Goal: Transaction & Acquisition: Purchase product/service

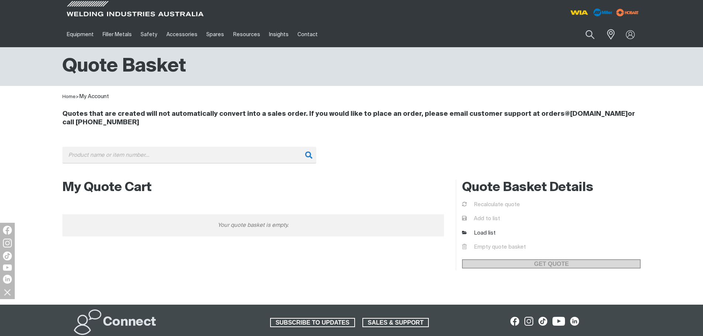
scroll to position [67, 0]
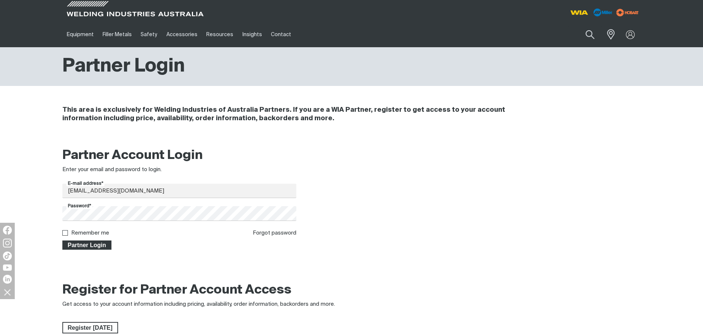
click at [93, 243] on span "Partner Login" at bounding box center [87, 245] width 48 height 10
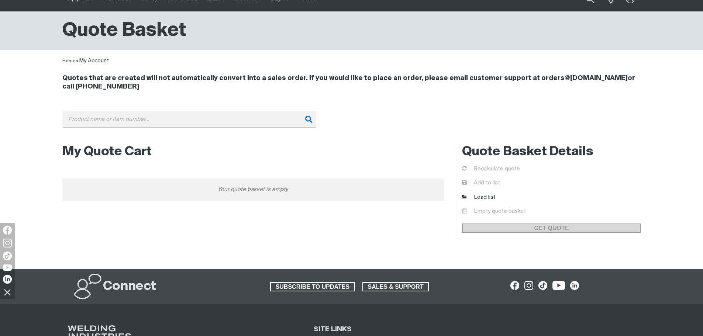
scroll to position [67, 0]
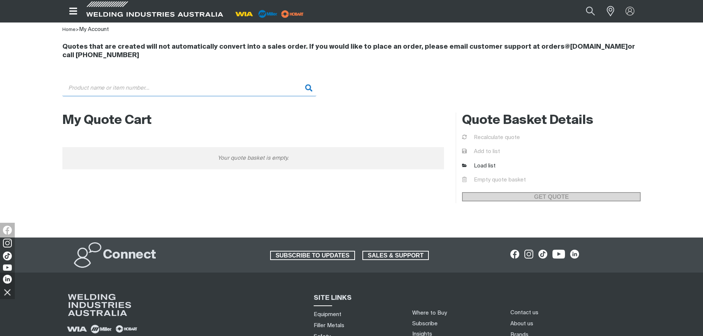
click at [194, 90] on input "Search" at bounding box center [189, 88] width 254 height 17
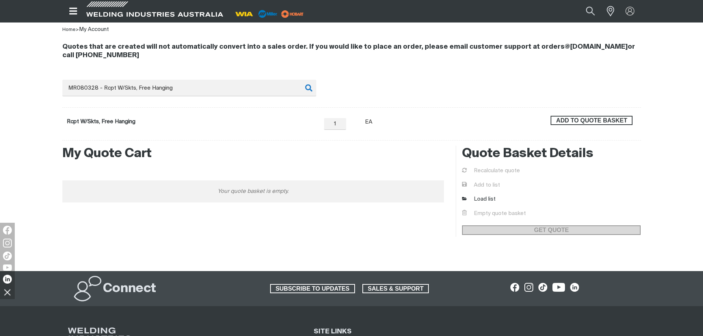
click at [601, 124] on span "ADD TO QUOTE BASKET" at bounding box center [591, 121] width 80 height 10
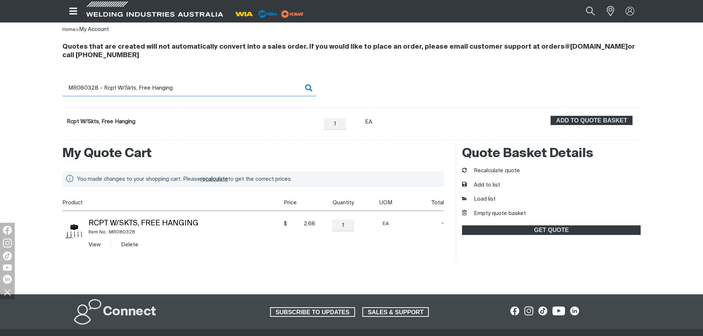
click at [137, 91] on input "MR080328 - Rcpt W/Skts, Free Hanging" at bounding box center [189, 88] width 254 height 17
drag, startPoint x: 91, startPoint y: 88, endPoint x: 173, endPoint y: 93, distance: 82.0
click at [173, 93] on input "MR080328 - Rcpt W/Skts, Free Hanging" at bounding box center [189, 88] width 254 height 17
type input "MR080389"
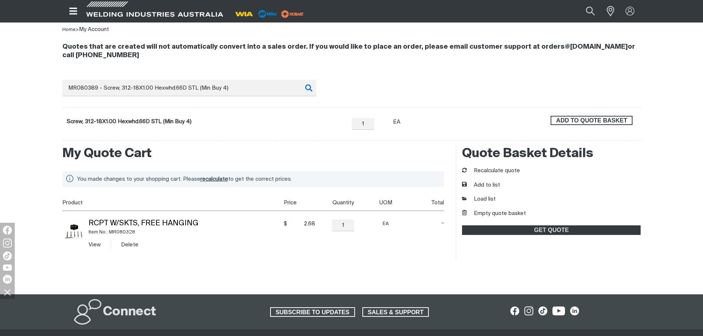
click at [552, 121] on span "ADD TO QUOTE BASKET" at bounding box center [591, 121] width 80 height 10
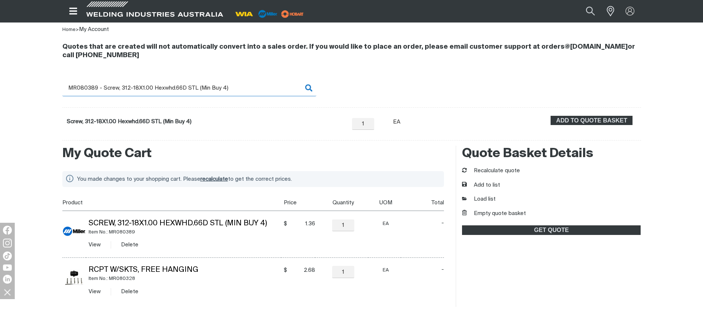
click at [132, 87] on input "MR080389 - Screw, 312-18X1.00 Hexwhd.66D STL (Min Buy 4)" at bounding box center [189, 88] width 254 height 17
drag, startPoint x: 84, startPoint y: 87, endPoint x: 255, endPoint y: 86, distance: 170.8
click at [255, 86] on input "MR080389 - Screw, 312-18X1.00 Hexwhd.66D STL (Min Buy 4)" at bounding box center [189, 88] width 254 height 17
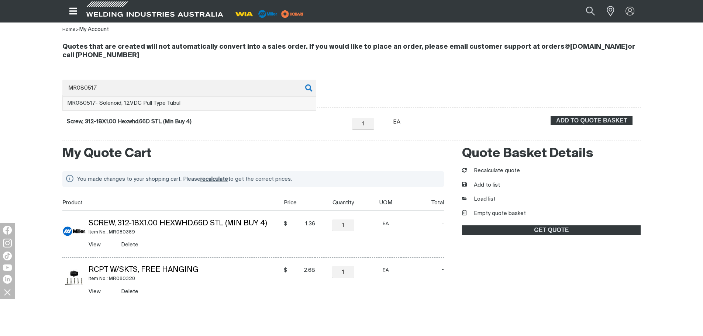
click at [251, 105] on li "MR080517 - Solenoid, 12VDC Pull Type Tubul" at bounding box center [189, 104] width 253 height 14
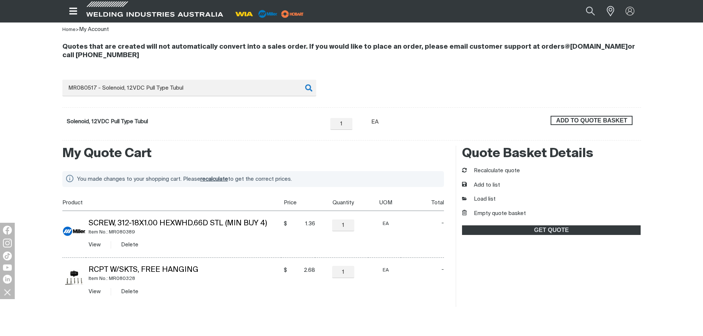
click at [569, 122] on span "ADD TO QUOTE BASKET" at bounding box center [591, 121] width 80 height 10
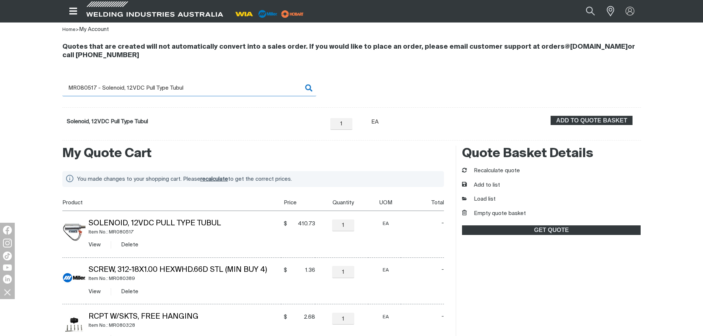
click at [87, 89] on input "MR080517 - Solenoid, 12VDC Pull Type Tubul" at bounding box center [189, 88] width 254 height 17
drag, startPoint x: 84, startPoint y: 87, endPoint x: 250, endPoint y: 87, distance: 165.6
click at [250, 87] on input "MR080517 - Solenoid, 12VDC Pull Type Tubul" at bounding box center [189, 88] width 254 height 17
type input "MR081712"
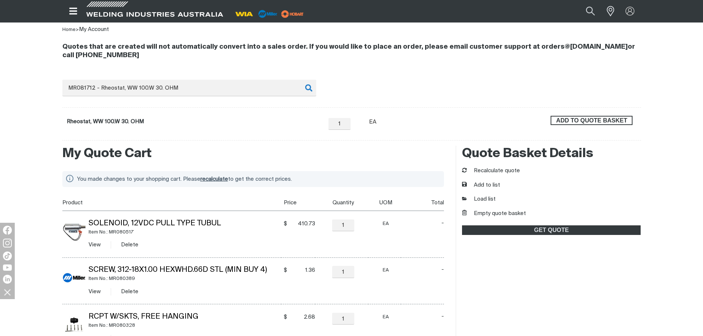
click at [594, 118] on span "ADD TO QUOTE BASKET" at bounding box center [591, 121] width 80 height 10
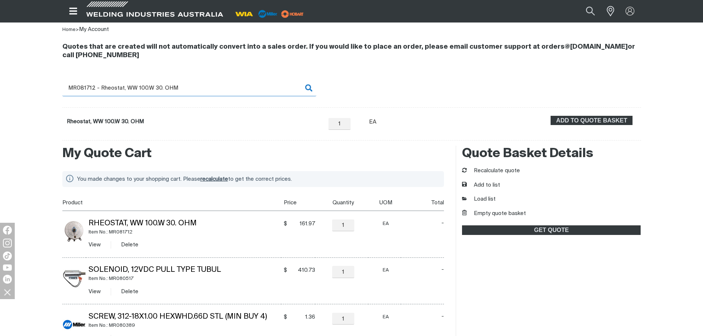
click at [120, 85] on input "MR081712 - Rheostat, WW 100.W 30. OHM" at bounding box center [189, 88] width 254 height 17
drag, startPoint x: 84, startPoint y: 87, endPoint x: 278, endPoint y: 89, distance: 194.0
click at [278, 89] on input "MR081712 - Rheostat, WW 100.W 30. OHM" at bounding box center [189, 88] width 254 height 17
type input "MR081798"
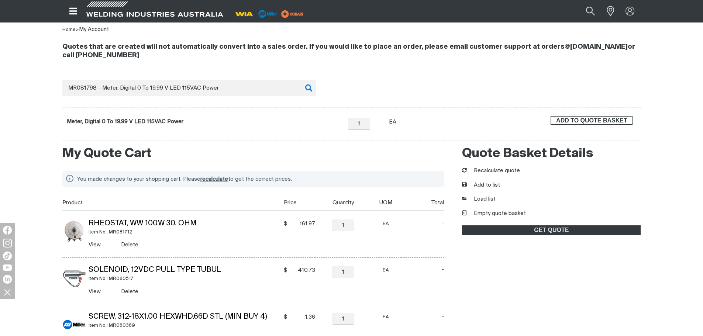
click at [614, 120] on span "ADD TO QUOTE BASKET" at bounding box center [591, 121] width 80 height 10
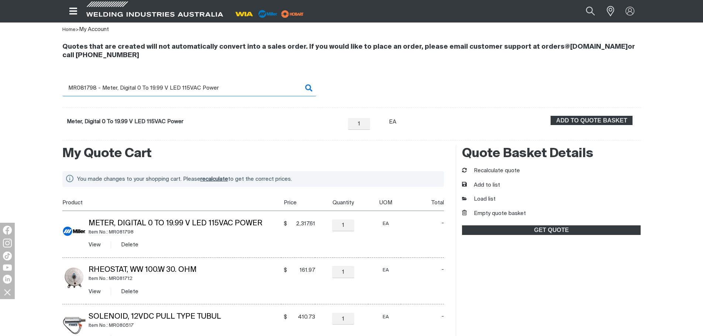
click at [115, 88] on input "MR081798 - Meter, Digital 0 To 19.99 V LED 115VAC Power" at bounding box center [189, 88] width 254 height 17
drag, startPoint x: 91, startPoint y: 87, endPoint x: 104, endPoint y: 88, distance: 12.6
click at [104, 88] on input "MR081798 - Meter, Digital 0 To 19.99 V LED 115VAC Power" at bounding box center [189, 88] width 254 height 17
drag, startPoint x: 85, startPoint y: 87, endPoint x: 90, endPoint y: 87, distance: 5.2
click at [90, 87] on input "MR081798 - Meter, Digital 0 To 19.99 V LED 115VAC Power" at bounding box center [189, 88] width 254 height 17
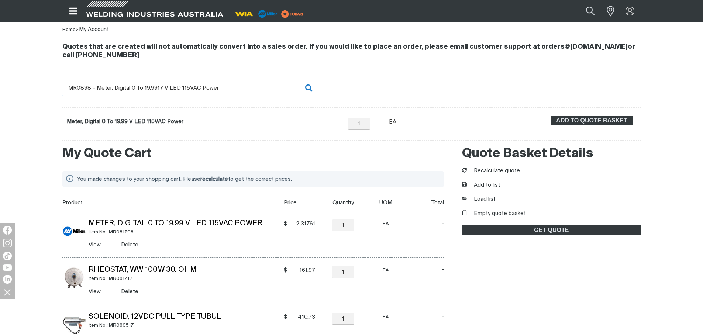
click at [155, 82] on input "MR0898 - Meter, Digital 0 To 19.9917 V LED 115VAC Power" at bounding box center [189, 88] width 254 height 17
drag, startPoint x: 86, startPoint y: 87, endPoint x: 273, endPoint y: 82, distance: 186.7
click at [273, 82] on input "MR0898 - Meter, Digital 0 To 19.9917 V LED 115VAC Power" at bounding box center [189, 88] width 254 height 17
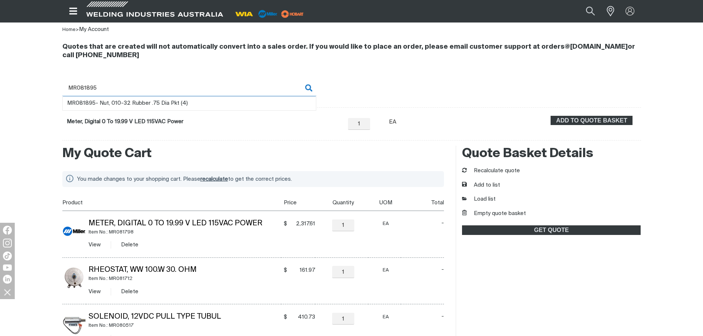
type input "MR081895"
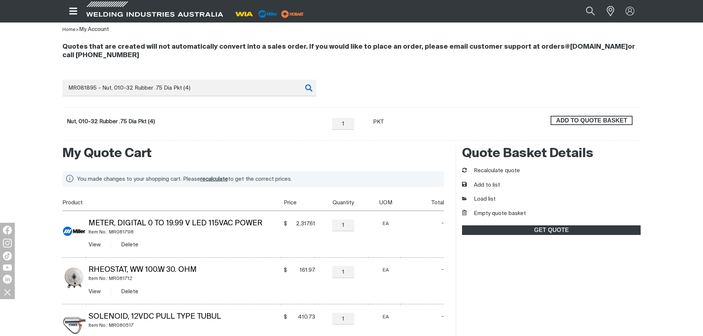
click at [570, 117] on span "ADD TO QUOTE BASKET" at bounding box center [591, 121] width 80 height 10
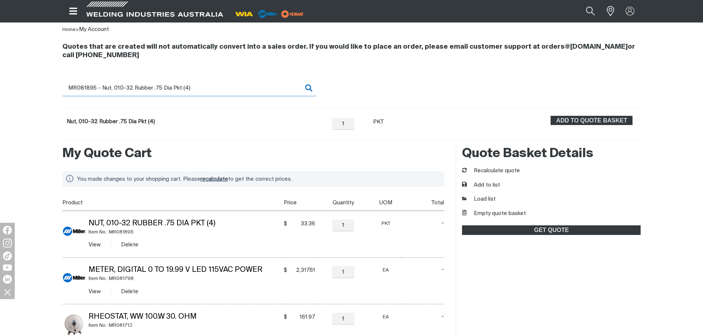
click at [117, 89] on input "MR081895 - Nut, 010-32 Rubber .75 Dia Pkt (4)" at bounding box center [189, 88] width 254 height 17
drag, startPoint x: 86, startPoint y: 86, endPoint x: 231, endPoint y: 86, distance: 145.7
click at [231, 86] on input "MR081895 - Nut, 010-32 Rubber .75 Dia Pkt (4)" at bounding box center [189, 88] width 254 height 17
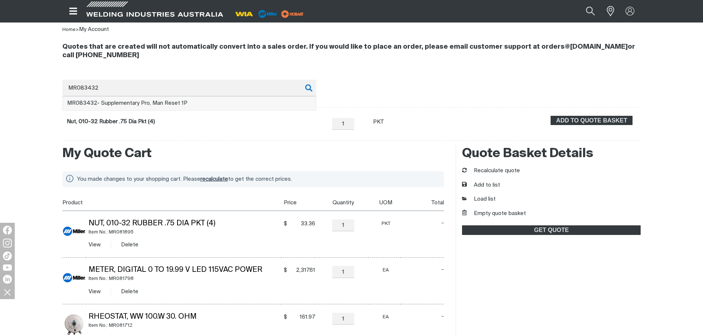
click at [245, 103] on li "MR083432 - Supplementary Pro, Man Reset 1P" at bounding box center [189, 104] width 253 height 14
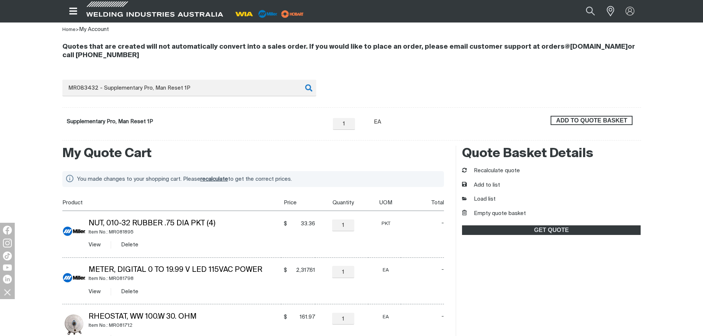
click at [591, 121] on span "ADD TO QUOTE BASKET" at bounding box center [591, 121] width 80 height 10
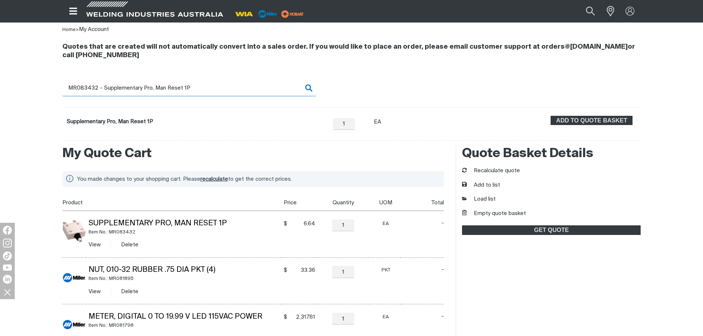
click at [104, 91] on input "MR083432 - Supplementary Pro, Man Reset 1P" at bounding box center [189, 88] width 254 height 17
drag, startPoint x: 84, startPoint y: 87, endPoint x: 235, endPoint y: 91, distance: 150.5
click at [235, 91] on input "MR083432 - Supplementary Pro, Man Reset 1P" at bounding box center [189, 88] width 254 height 17
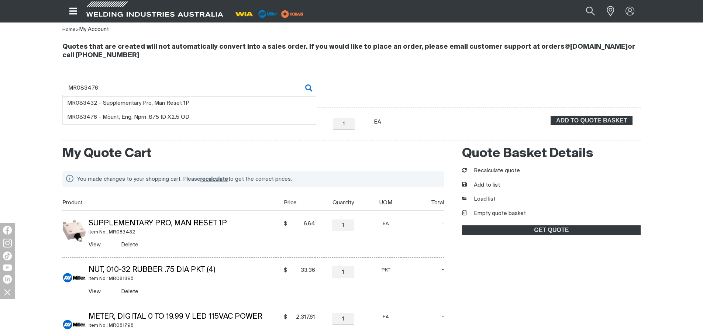
type input "MR083476"
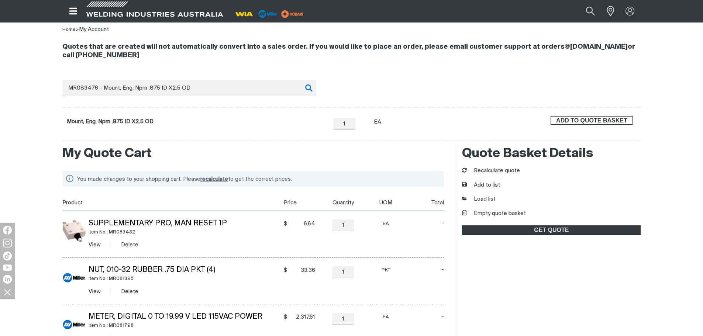
click at [618, 123] on span "ADD TO QUOTE BASKET" at bounding box center [591, 121] width 80 height 10
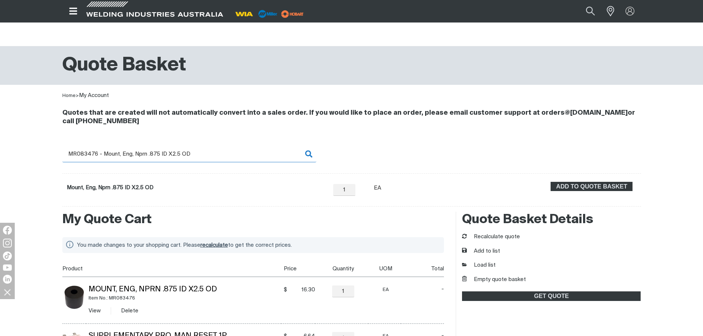
scroll to position [0, 0]
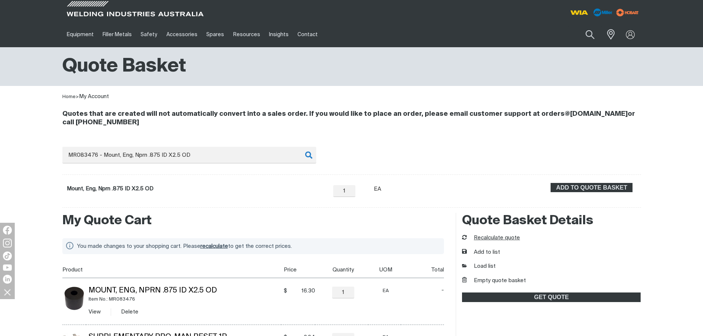
click at [500, 239] on button "Recalculate quote" at bounding box center [491, 238] width 58 height 8
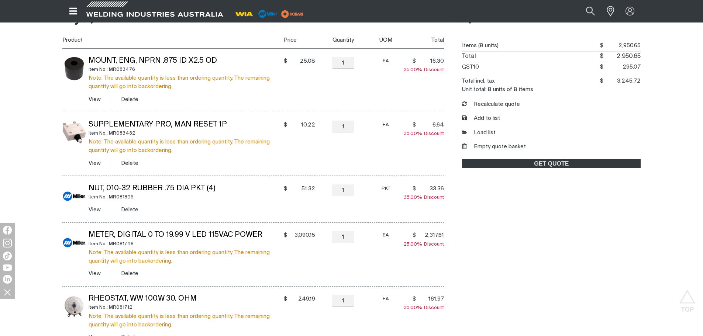
scroll to position [184, 0]
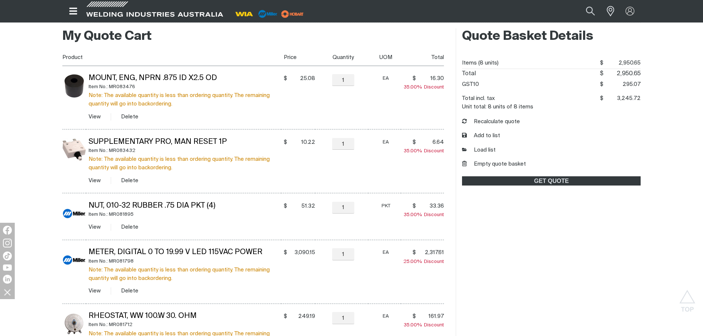
click at [598, 321] on div "Quote Basket Details Items (8 units) $2950.65 $ 2,950.65 Total $2950.65 $ 2,950…" at bounding box center [547, 294] width 185 height 533
click at [516, 166] on button "Empty quote basket" at bounding box center [494, 164] width 64 height 8
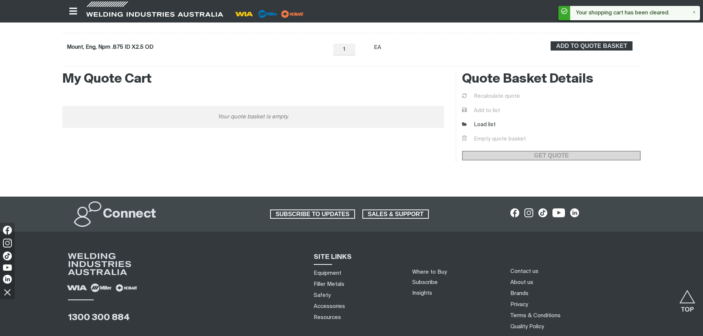
scroll to position [74, 0]
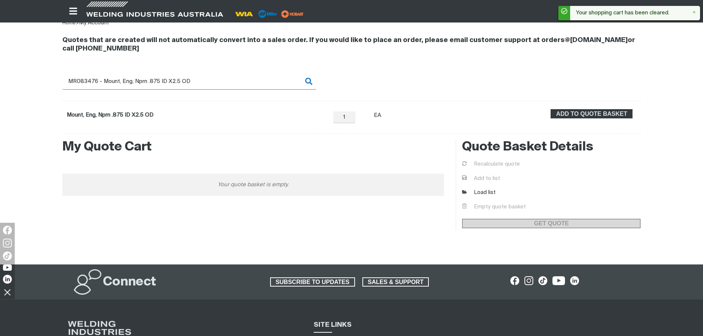
drag, startPoint x: 187, startPoint y: 80, endPoint x: 104, endPoint y: 81, distance: 83.0
click at [113, 81] on input "MR083476 - Mount, Eng, Nprn .875 ID X2.5 OD" at bounding box center [189, 81] width 254 height 17
drag, startPoint x: 83, startPoint y: 79, endPoint x: 215, endPoint y: 79, distance: 131.3
click at [215, 79] on input "MR083476 - Mount, Eng, Nprn .875 ID X2.5 OD" at bounding box center [189, 81] width 254 height 17
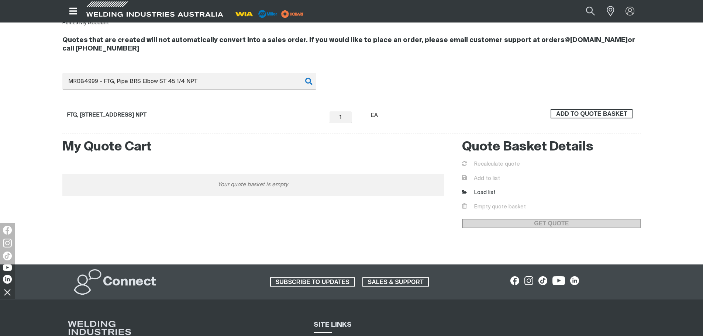
click at [584, 118] on button "ADD TO QUOTE BASKET" at bounding box center [591, 114] width 82 height 10
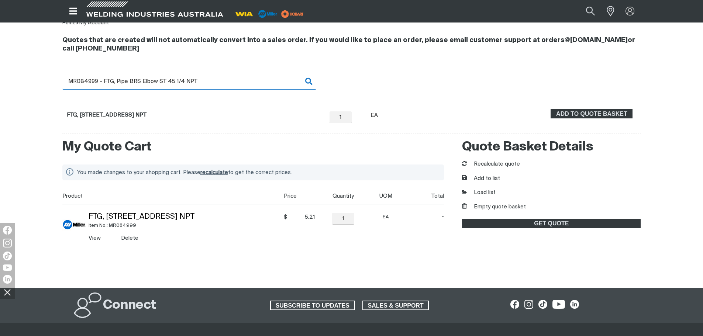
click at [100, 79] on input "MR084999 - FTG, Pipe BRS Elbow ST 45 1/4 NPT" at bounding box center [189, 81] width 254 height 17
drag, startPoint x: 83, startPoint y: 81, endPoint x: 231, endPoint y: 80, distance: 148.6
click at [231, 80] on input "MR084999 - FTG, Pipe BRS Elbow ST 45 1/4 NPT" at bounding box center [189, 81] width 254 height 17
type input "MR085244"
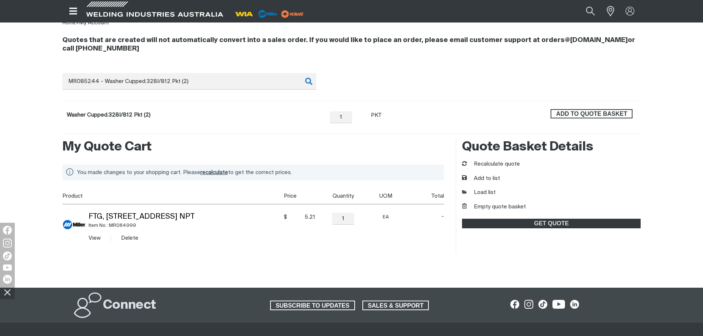
click at [575, 115] on span "ADD TO QUOTE BASKET" at bounding box center [591, 114] width 80 height 10
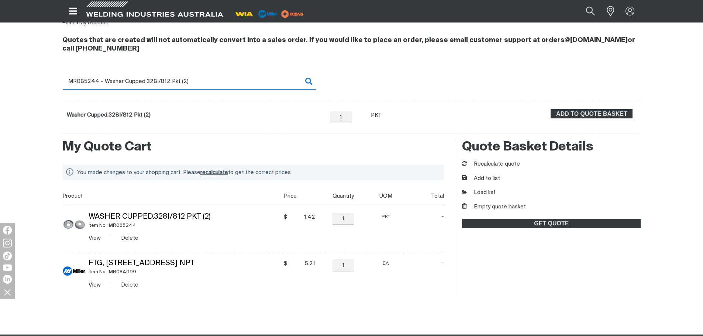
click at [145, 88] on input "MR085244 - Washer Cupped.328I/812 Pkt (2)" at bounding box center [189, 81] width 254 height 17
drag, startPoint x: 85, startPoint y: 81, endPoint x: 196, endPoint y: 78, distance: 111.0
click at [196, 78] on input "MR085244 - Washer Cupped.328I/812 Pkt (2)" at bounding box center [189, 81] width 254 height 17
type input "MR085874"
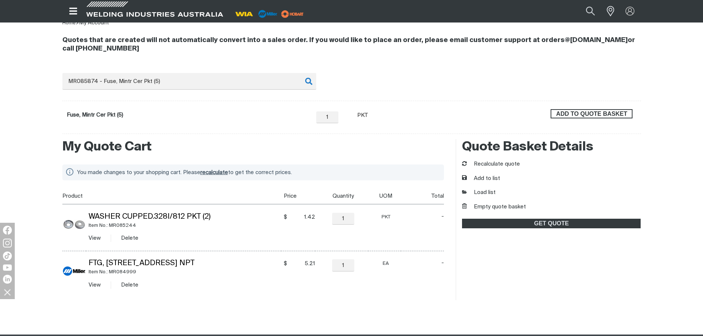
click at [592, 114] on span "ADD TO QUOTE BASKET" at bounding box center [591, 114] width 80 height 10
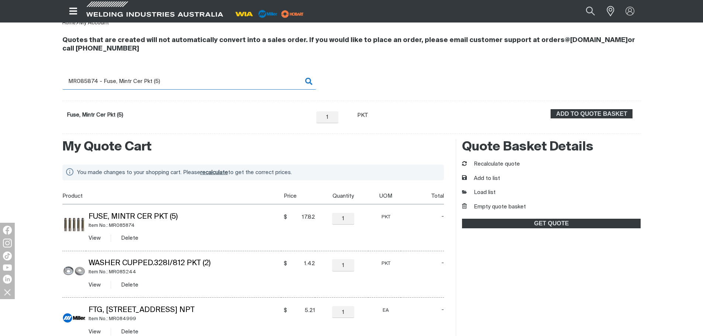
click at [94, 81] on input "MR085874 - Fuse, Mintr Cer Pkt (5)" at bounding box center [189, 81] width 254 height 17
drag, startPoint x: 85, startPoint y: 81, endPoint x: 177, endPoint y: 80, distance: 92.6
click at [177, 80] on input "MR085874 - Fuse, Mintr Cer Pkt (5)" at bounding box center [189, 81] width 254 height 17
type input "MR085963"
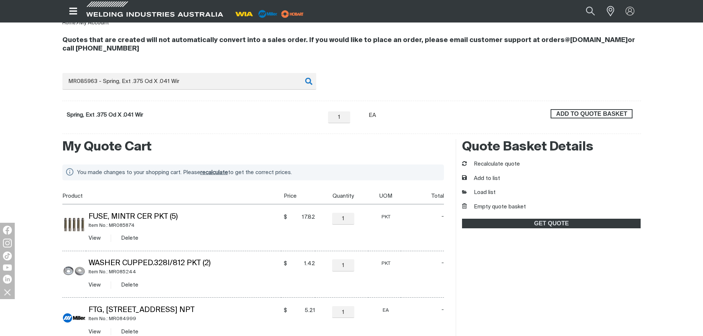
click at [624, 116] on span "ADD TO QUOTE BASKET" at bounding box center [591, 114] width 80 height 10
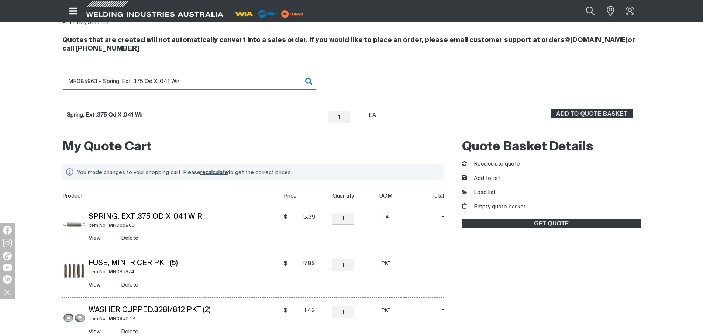
click at [88, 81] on input "MR085963 - Spring, Ext .375 Od X .041 Wir" at bounding box center [189, 81] width 254 height 17
drag, startPoint x: 84, startPoint y: 80, endPoint x: 187, endPoint y: 83, distance: 102.9
click at [187, 83] on input "MR085963 - Spring, Ext .375 Od X .041 Wir" at bounding box center [189, 81] width 254 height 17
type input "MR087110"
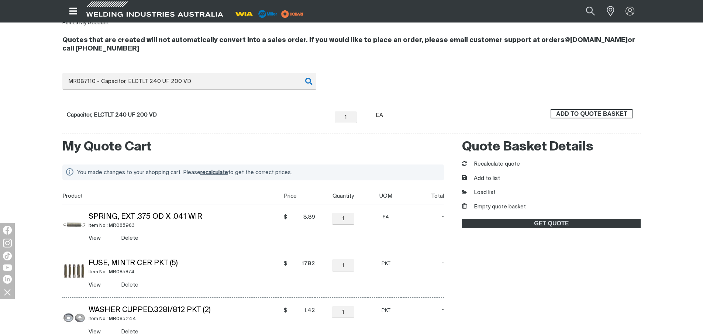
click at [604, 114] on span "ADD TO QUOTE BASKET" at bounding box center [591, 114] width 80 height 10
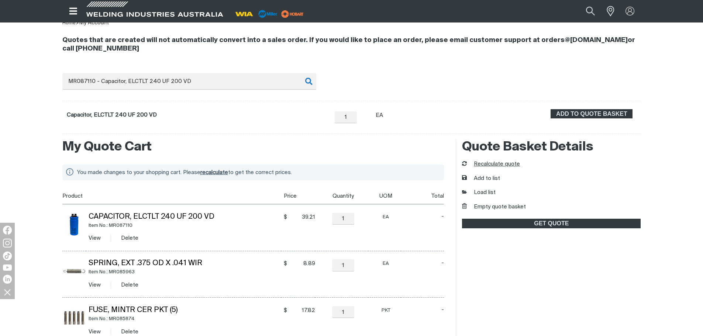
click at [487, 164] on button "Recalculate quote" at bounding box center [491, 164] width 58 height 8
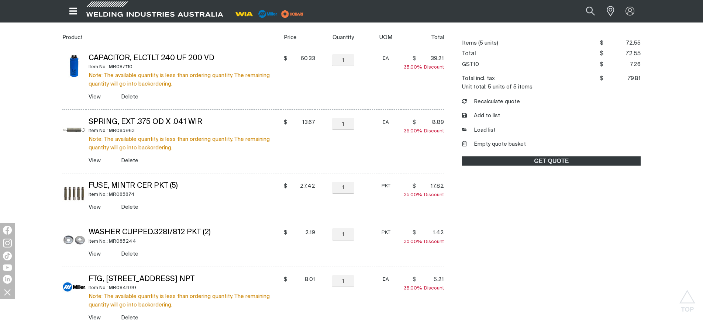
scroll to position [221, 0]
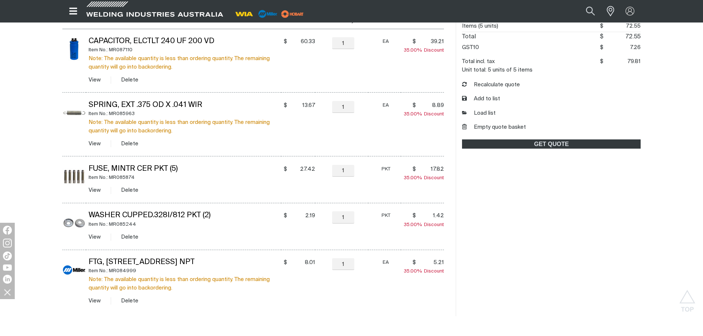
click at [389, 309] on td "EA" at bounding box center [384, 281] width 32 height 63
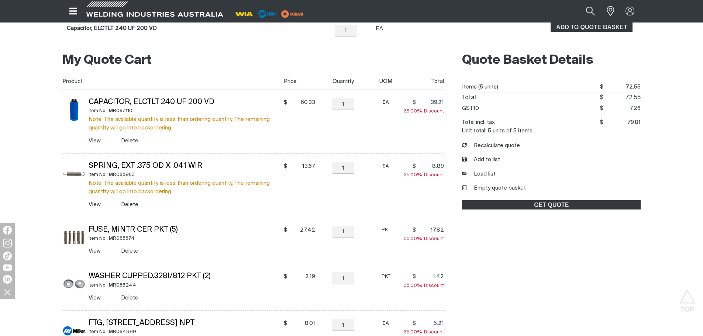
scroll to position [148, 0]
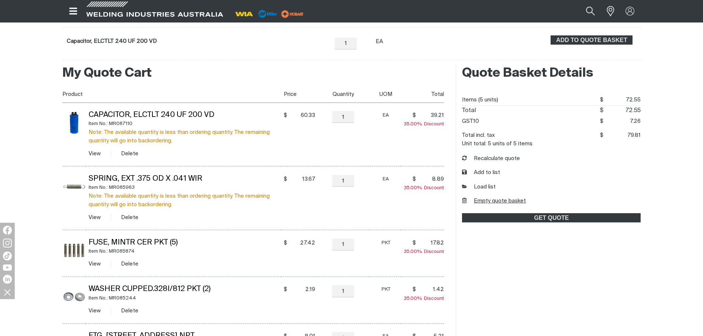
click at [497, 200] on button "Empty quote basket" at bounding box center [494, 201] width 64 height 8
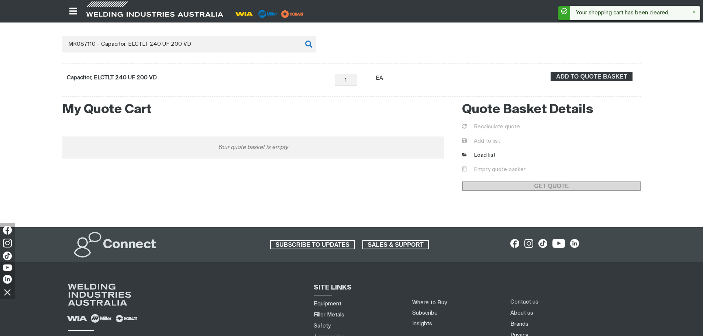
scroll to position [37, 0]
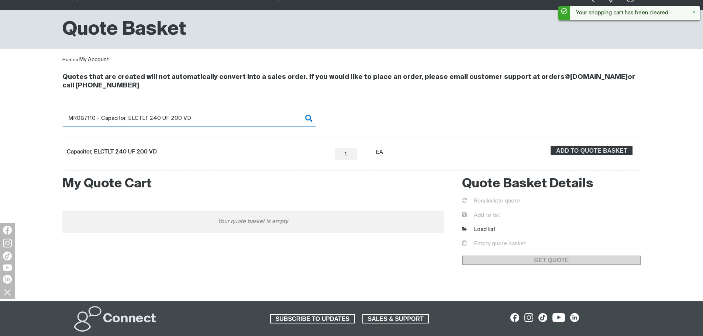
click at [100, 117] on input "MR087110 - Capacitor, ELCTLT 240 UF 200 VD" at bounding box center [189, 118] width 254 height 17
drag, startPoint x: 82, startPoint y: 116, endPoint x: 249, endPoint y: 121, distance: 167.1
click at [249, 121] on input "MR087110 - Capacitor, ELCTLT 240 UF 200 VD" at bounding box center [189, 118] width 254 height 17
type input "MR089477"
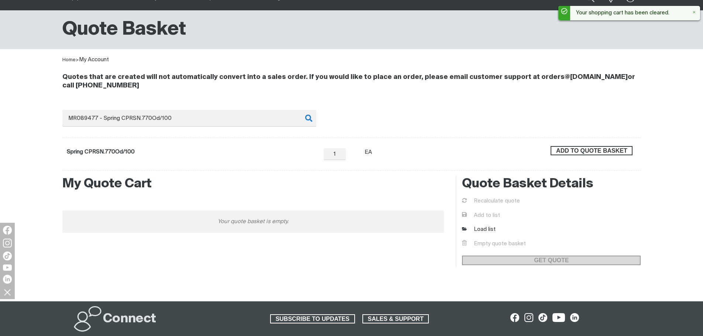
click at [583, 155] on span "ADD TO QUOTE BASKET" at bounding box center [591, 151] width 80 height 10
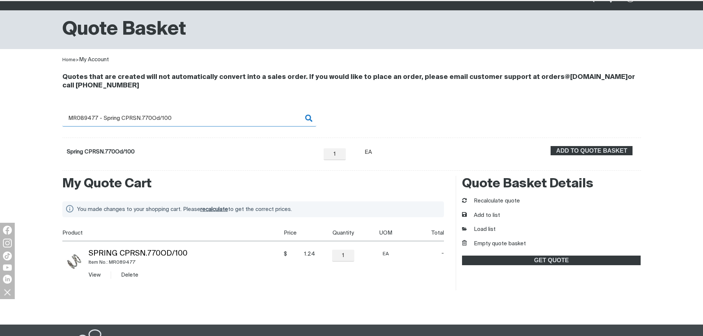
click at [146, 119] on input "MR089477 - Spring CPRSN.770Od/100" at bounding box center [189, 118] width 254 height 17
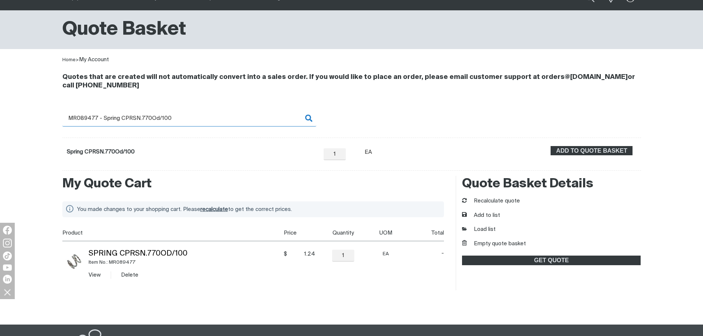
drag, startPoint x: 80, startPoint y: 115, endPoint x: 225, endPoint y: 123, distance: 145.1
click at [225, 123] on input "MR089477 - Spring CPRSN.770Od/100" at bounding box center [189, 118] width 254 height 17
type input "MR089645"
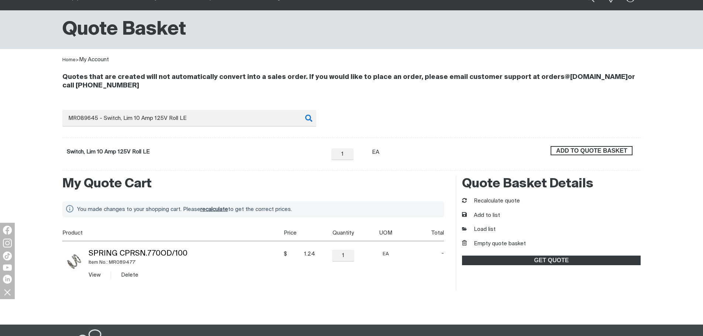
click at [613, 153] on span "ADD TO QUOTE BASKET" at bounding box center [591, 151] width 80 height 10
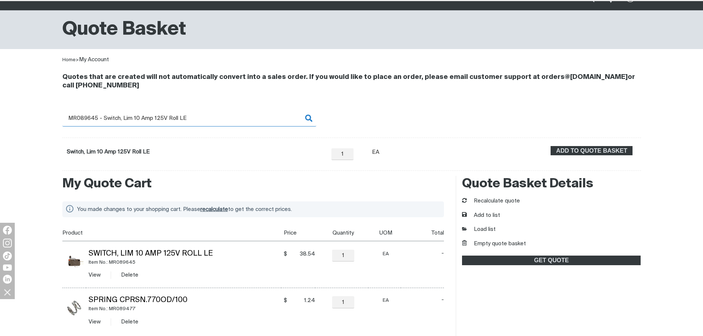
drag, startPoint x: 108, startPoint y: 121, endPoint x: 101, endPoint y: 120, distance: 6.4
click at [107, 121] on input "MR089645 - Switch, Lim 10 Amp 125V Roll LE" at bounding box center [189, 118] width 254 height 17
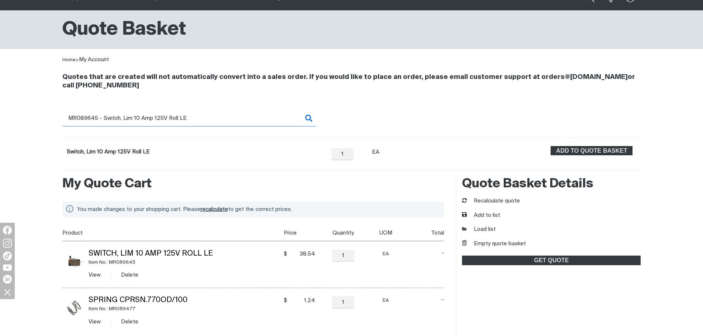
click at [152, 117] on input "MR089645 - Switch, Lim 10 Amp 125V Roll LE" at bounding box center [189, 118] width 254 height 17
drag, startPoint x: 84, startPoint y: 117, endPoint x: 209, endPoint y: 119, distance: 125.8
click at [209, 119] on input "MR089645 - Switch, Lim 10 Amp 125V Roll LE" at bounding box center [189, 118] width 254 height 17
type input "MR089799"
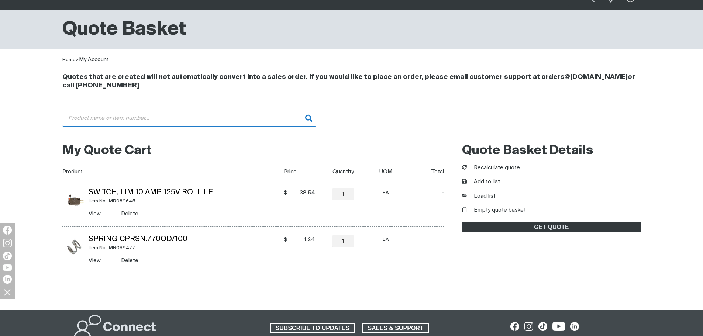
click at [152, 121] on input "Search" at bounding box center [189, 118] width 254 height 17
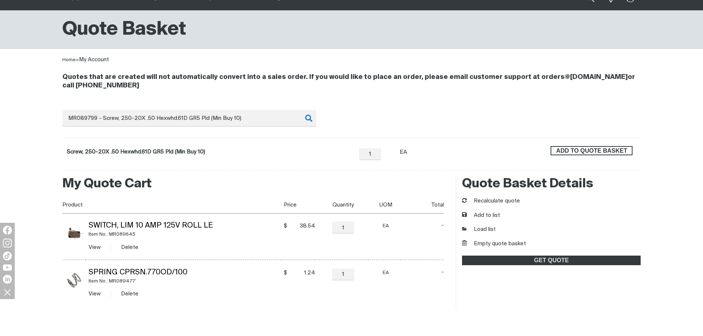
click at [581, 152] on span "ADD TO QUOTE BASKET" at bounding box center [591, 151] width 80 height 10
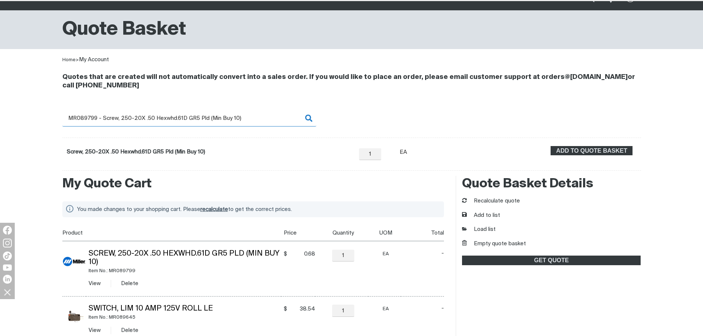
scroll to position [37, 0]
click at [112, 118] on input "MR089799 - Screw, 250-20X .50 Hexwhd.61D GR5 Pld (Min Buy 10)" at bounding box center [189, 118] width 254 height 17
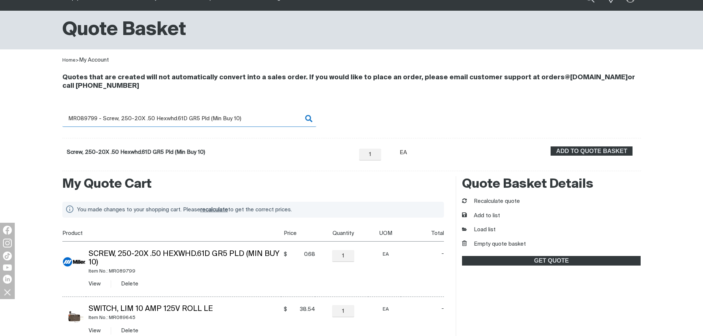
drag, startPoint x: 84, startPoint y: 118, endPoint x: 242, endPoint y: 120, distance: 158.2
click at [242, 120] on input "MR089799 - Screw, 250-20X .50 Hexwhd.61D GR5 Pld (Min Buy 10)" at bounding box center [189, 118] width 254 height 17
type input "MR090104"
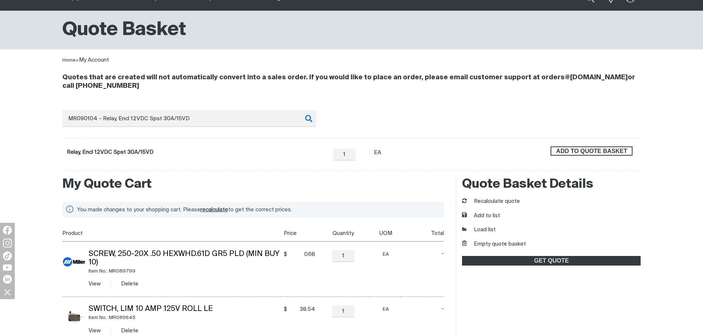
click at [606, 149] on span "ADD TO QUOTE BASKET" at bounding box center [591, 151] width 80 height 10
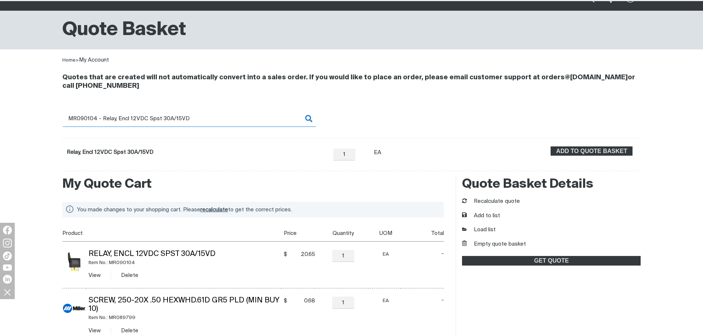
click at [83, 117] on input "MR090104 - Relay, Encl 12VDC Spst 30A/15VD" at bounding box center [189, 118] width 254 height 17
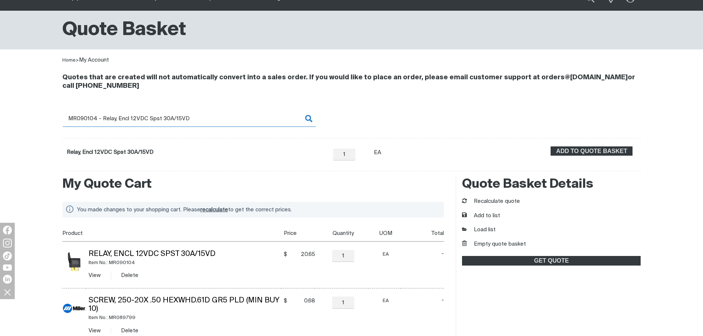
drag, startPoint x: 84, startPoint y: 118, endPoint x: 238, endPoint y: 110, distance: 153.6
click at [238, 110] on input "MR090104 - Relay, Encl 12VDC Spst 30A/15VD" at bounding box center [189, 118] width 254 height 17
type input "MR092865"
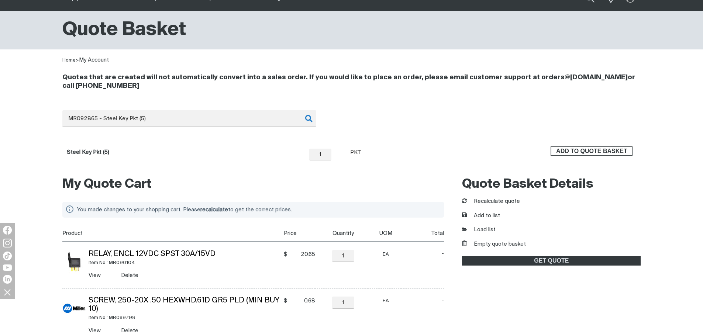
click at [579, 152] on span "ADD TO QUOTE BASKET" at bounding box center [591, 151] width 80 height 10
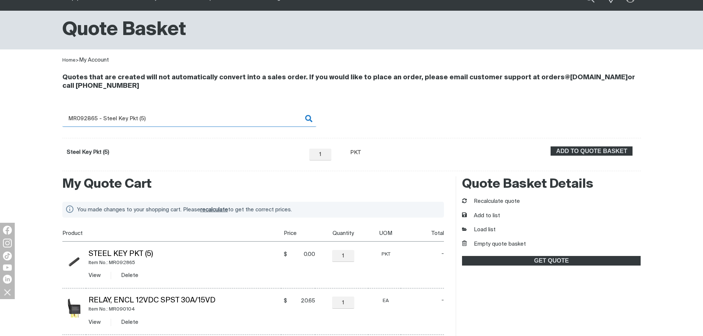
click at [87, 117] on input "MR092865 - Steel Key Pkt (5)" at bounding box center [189, 118] width 254 height 17
drag, startPoint x: 83, startPoint y: 118, endPoint x: 158, endPoint y: 121, distance: 74.6
click at [158, 121] on input "MR092865 - Steel Key Pkt (5)" at bounding box center [189, 118] width 254 height 17
type input "MR093995"
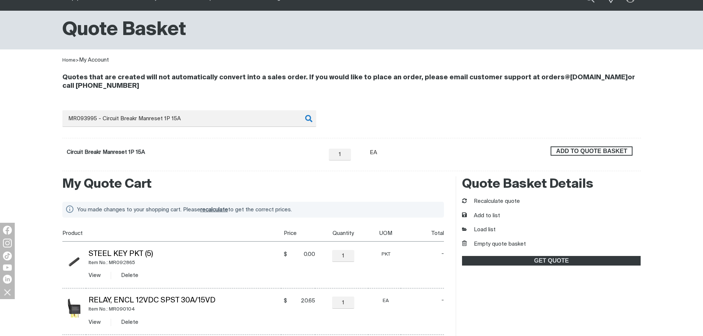
click at [604, 153] on span "ADD TO QUOTE BASKET" at bounding box center [591, 151] width 80 height 10
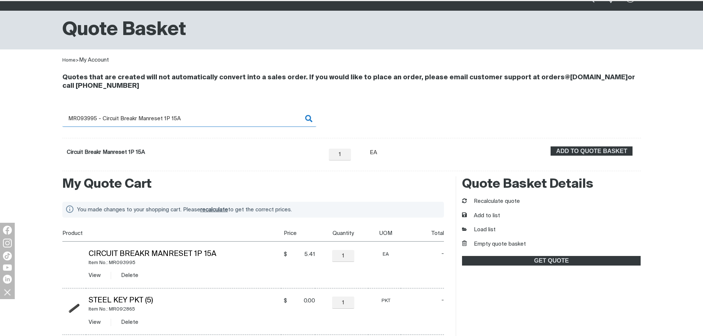
click at [104, 117] on input "MR093995 - Circuit Breakr Manreset 1P 15A" at bounding box center [189, 118] width 254 height 17
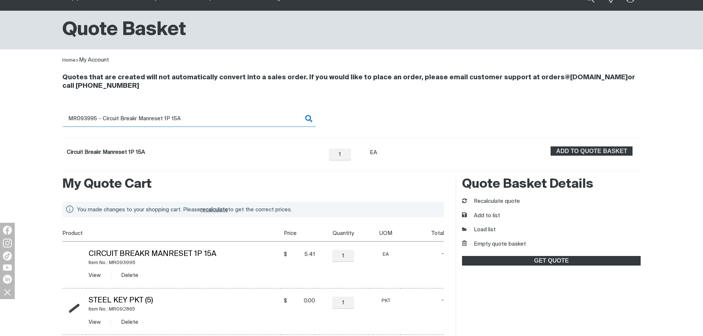
drag, startPoint x: 85, startPoint y: 117, endPoint x: 200, endPoint y: 124, distance: 115.2
click at [200, 124] on input "MR093995 - Circuit Breakr Manreset 1P 15A" at bounding box center [189, 118] width 254 height 17
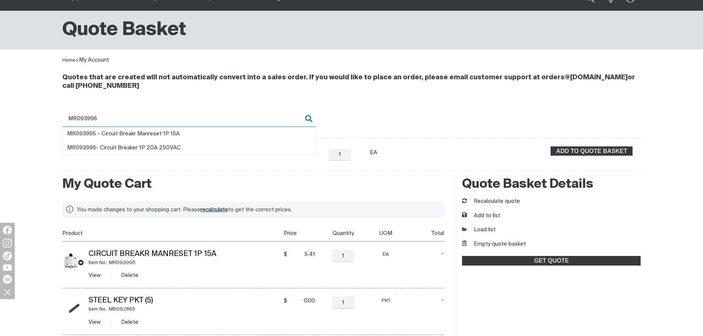
type input "MR093996"
type input "MR093995 - Circuit Breakr Manreset 1P 15A"
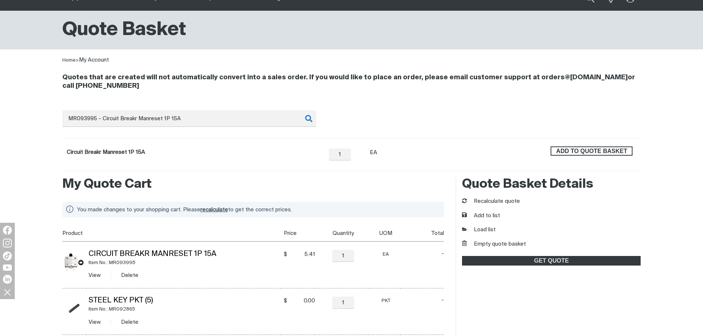
click at [574, 148] on span "ADD TO QUOTE BASKET" at bounding box center [591, 151] width 80 height 10
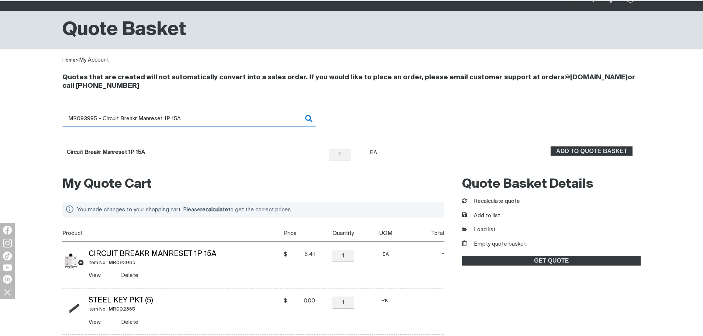
type input "2"
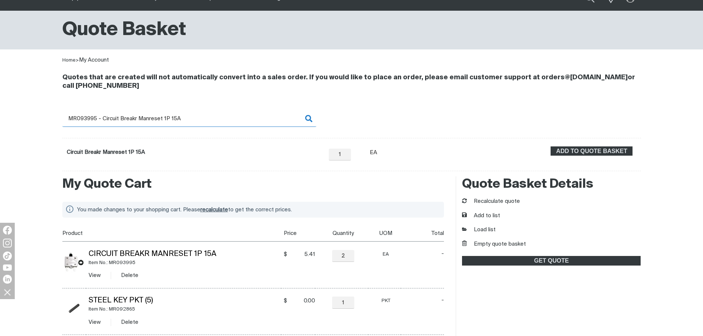
click at [111, 124] on input "MR093995 - Circuit Breakr Manreset 1P 15A" at bounding box center [189, 118] width 254 height 17
click at [96, 116] on input "MR093995 - Circuit Breakr Manreset 1P 15A" at bounding box center [189, 118] width 254 height 17
drag, startPoint x: 98, startPoint y: 119, endPoint x: 225, endPoint y: 118, distance: 126.9
click at [225, 118] on input "MR093996 - Circuit Breakr Manreset 1P 15A" at bounding box center [189, 118] width 254 height 17
type input "MR093996"
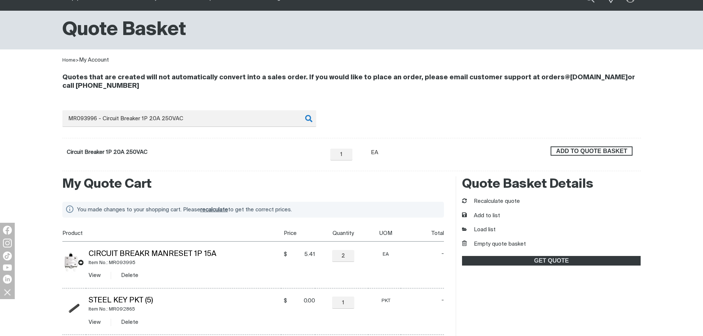
click at [587, 151] on span "ADD TO QUOTE BASKET" at bounding box center [591, 151] width 80 height 10
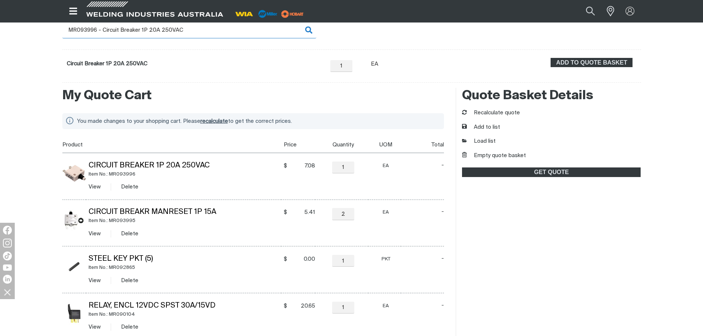
scroll to position [0, 0]
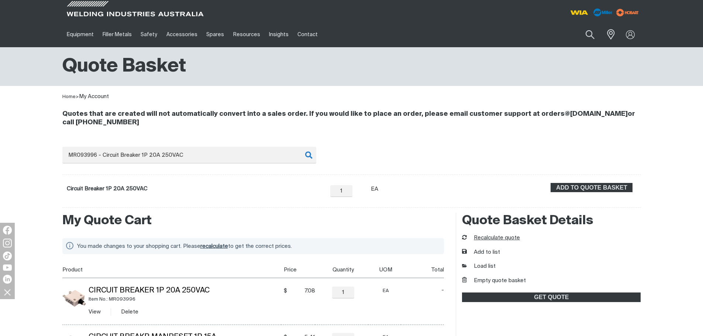
click at [505, 239] on button "Recalculate quote" at bounding box center [491, 238] width 58 height 8
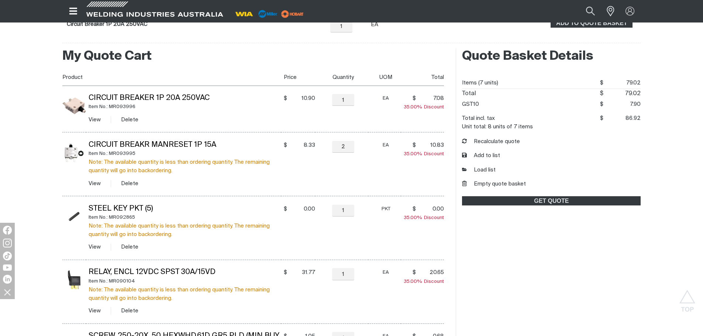
scroll to position [148, 0]
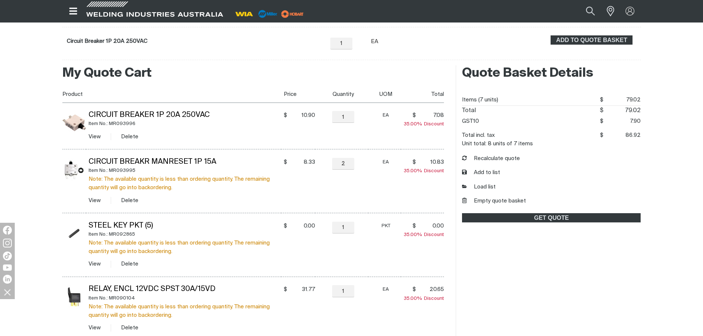
click at [240, 81] on h2 "My Quote Cart" at bounding box center [253, 73] width 382 height 16
click at [503, 202] on button "Empty quote basket" at bounding box center [494, 201] width 64 height 8
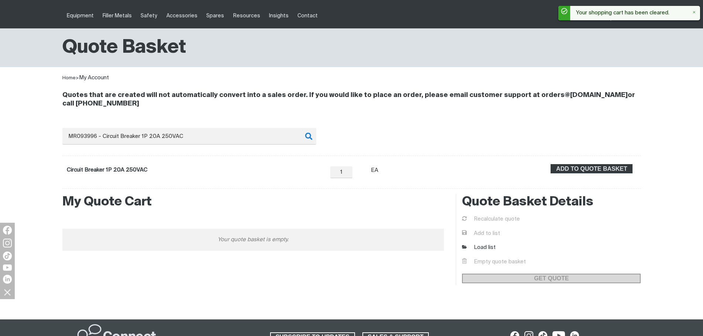
scroll to position [0, 0]
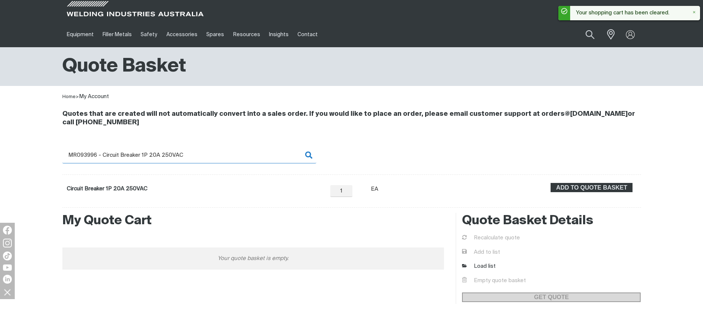
drag, startPoint x: 207, startPoint y: 159, endPoint x: 83, endPoint y: 150, distance: 124.6
click at [83, 150] on input "MR093996 - Circuit Breaker 1P 20A 250VAC" at bounding box center [189, 155] width 254 height 17
type input "MR095952"
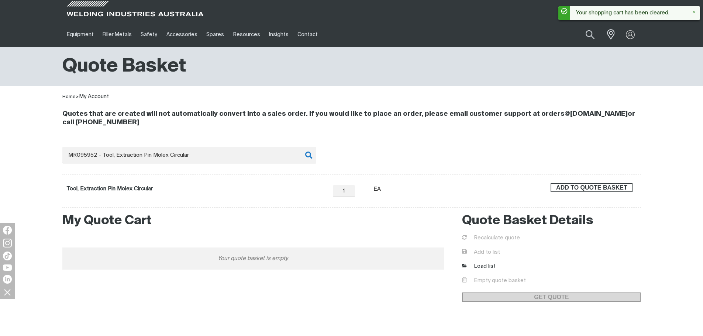
click at [611, 187] on span "ADD TO QUOTE BASKET" at bounding box center [591, 188] width 80 height 10
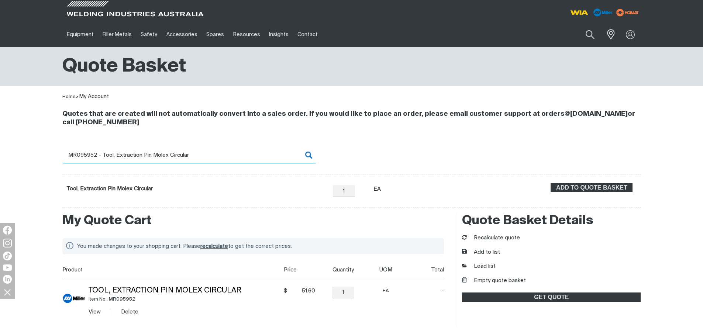
click at [160, 157] on input "MR095952 - Tool, Extraction Pin Molex Circular" at bounding box center [189, 155] width 254 height 17
drag, startPoint x: 85, startPoint y: 153, endPoint x: 204, endPoint y: 155, distance: 119.5
click at [204, 155] on input "MR095952 - Tool, Extraction Pin Molex Circular" at bounding box center [189, 155] width 254 height 17
type input "MR098966"
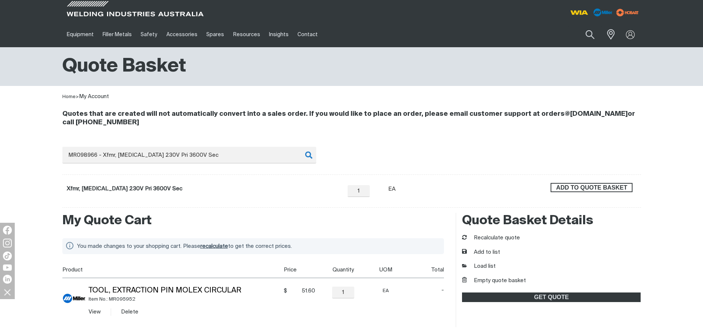
click at [560, 190] on span "ADD TO QUOTE BASKET" at bounding box center [591, 188] width 80 height 10
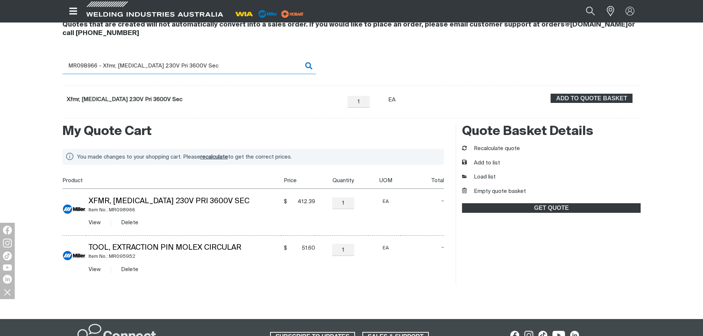
scroll to position [37, 0]
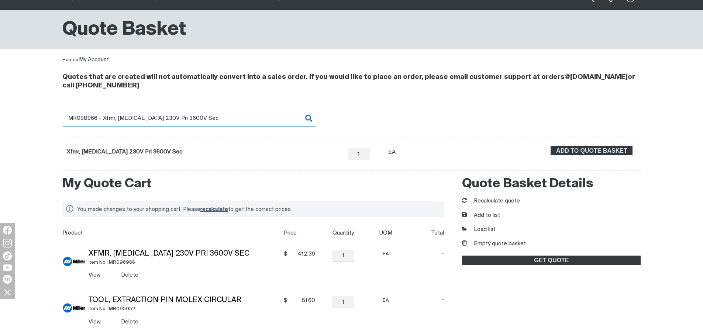
click at [101, 121] on input "MR098966 - Xfmr, High Voltage 230V Pri 3600V Sec" at bounding box center [189, 118] width 254 height 17
drag, startPoint x: 84, startPoint y: 118, endPoint x: 240, endPoint y: 121, distance: 156.8
click at [240, 121] on input "MR098966 - Xfmr, High Voltage 230V Pri 3600V Sec" at bounding box center [189, 118] width 254 height 17
type input "MR105370"
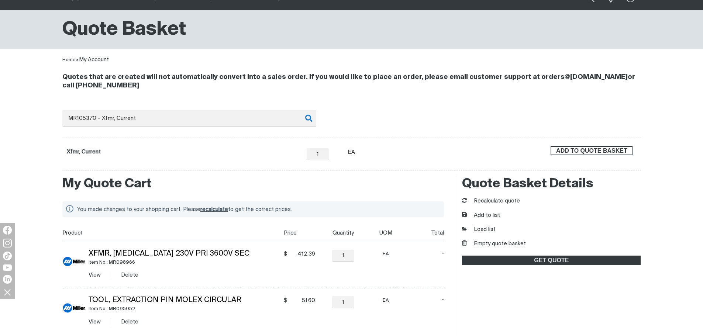
click at [564, 151] on span "ADD TO QUOTE BASKET" at bounding box center [591, 151] width 80 height 10
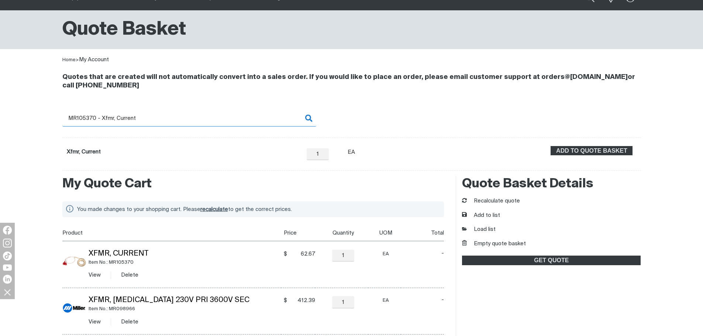
click at [84, 120] on input "MR105370 - Xfmr, Current" at bounding box center [189, 118] width 254 height 17
drag, startPoint x: 87, startPoint y: 118, endPoint x: 160, endPoint y: 122, distance: 72.4
click at [160, 122] on input "MR105370 - Xfmr, Current" at bounding box center [189, 118] width 254 height 17
type input "MR105734"
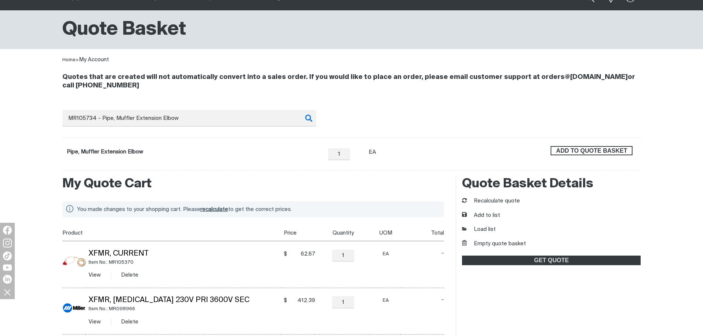
click at [575, 153] on span "ADD TO QUOTE BASKET" at bounding box center [591, 151] width 80 height 10
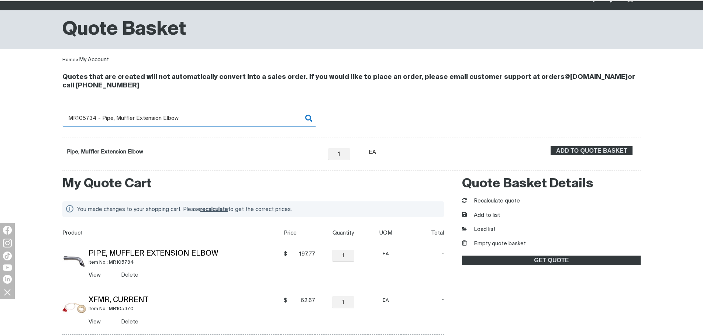
click at [93, 117] on input "MR105734 - Pipe, Muffler Extension Elbow" at bounding box center [189, 118] width 254 height 17
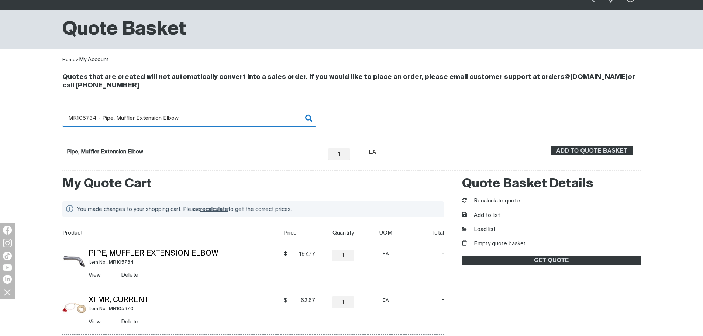
drag, startPoint x: 86, startPoint y: 117, endPoint x: 211, endPoint y: 118, distance: 124.7
click at [211, 118] on input "MR105734 - Pipe, Muffler Extension Elbow" at bounding box center [189, 118] width 254 height 17
type input "MR106935"
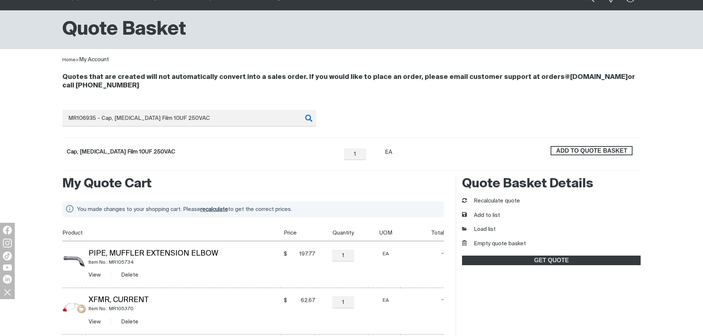
click at [603, 152] on span "ADD TO QUOTE BASKET" at bounding box center [591, 151] width 80 height 10
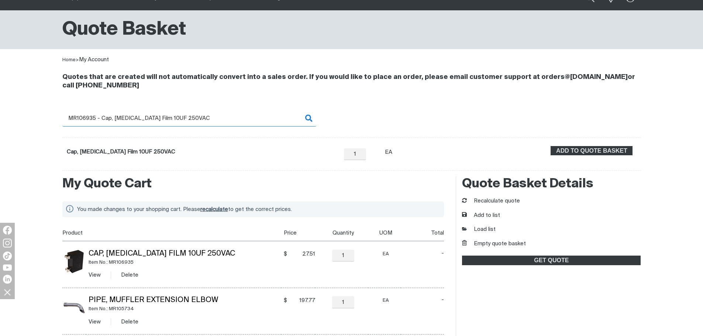
click at [134, 112] on input "MR106935 - Cap, Polyp Film 10UF 250VAC" at bounding box center [189, 118] width 254 height 17
drag, startPoint x: 84, startPoint y: 117, endPoint x: 206, endPoint y: 121, distance: 121.7
click at [206, 121] on input "MR106935 - Cap, Polyp Film 10UF 250VAC" at bounding box center [189, 118] width 254 height 17
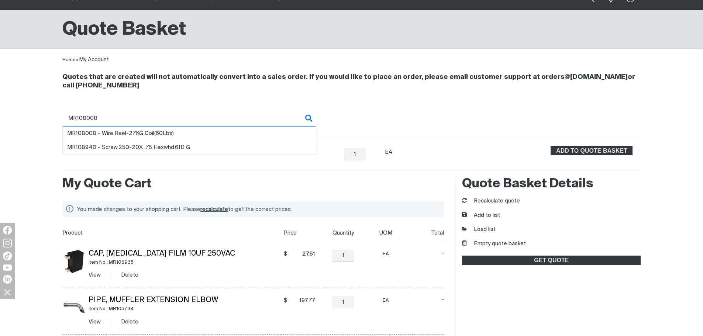
type input "MR108008"
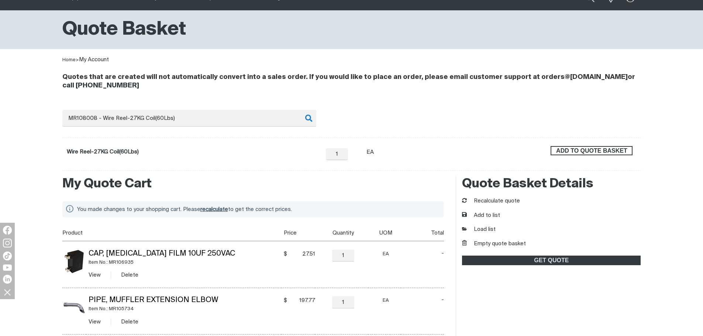
click at [570, 150] on span "ADD TO QUOTE BASKET" at bounding box center [591, 151] width 80 height 10
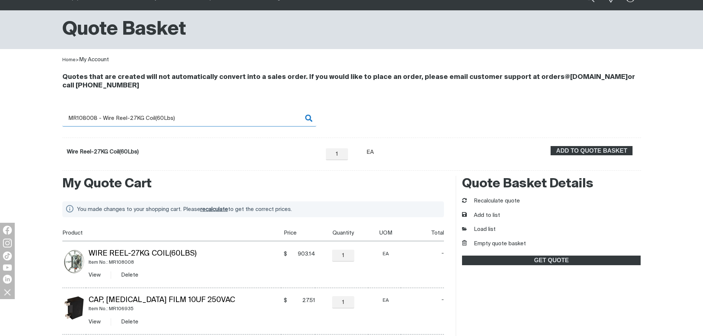
click at [101, 120] on input "MR108008 - Wire Reel-27KG Coil(60Lbs)" at bounding box center [189, 118] width 254 height 17
drag, startPoint x: 86, startPoint y: 117, endPoint x: 256, endPoint y: 123, distance: 169.8
click at [256, 123] on input "MR108008 - Wire Reel-27KG Coil(60Lbs)" at bounding box center [189, 118] width 254 height 17
type input "MR108940"
drag, startPoint x: 222, startPoint y: 117, endPoint x: 274, endPoint y: 124, distance: 52.5
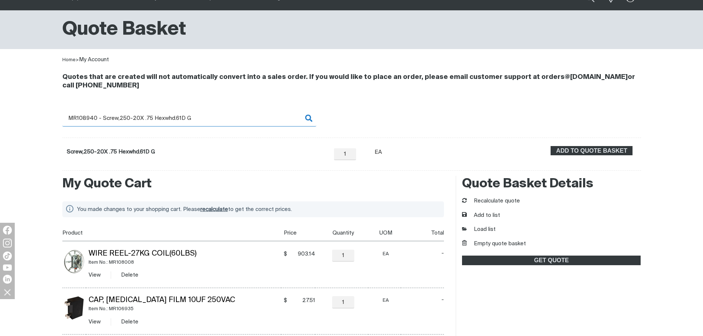
click at [274, 124] on input "MR108940 - Screw,250-20X .75 Hexwhd.61D G" at bounding box center [189, 118] width 254 height 17
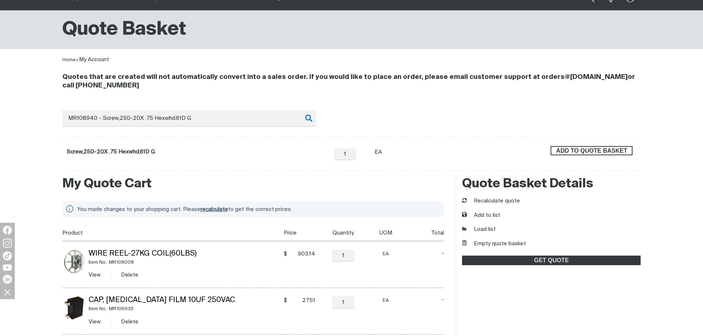
click at [609, 152] on span "ADD TO QUOTE BASKET" at bounding box center [591, 151] width 80 height 10
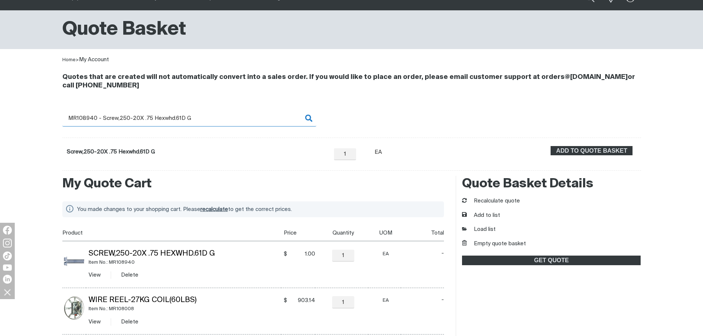
click at [146, 122] on input "MR108940 - Screw,250-20X .75 Hexwhd.61D G" at bounding box center [189, 118] width 254 height 17
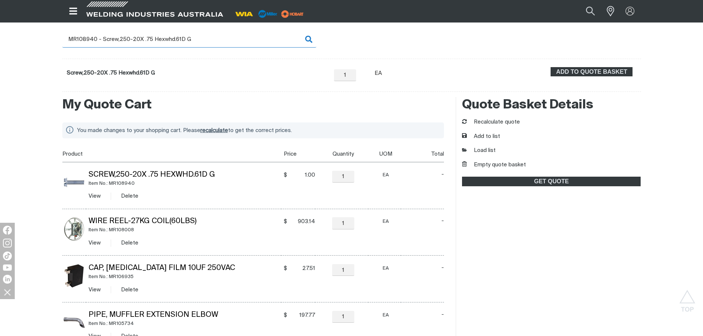
scroll to position [0, 0]
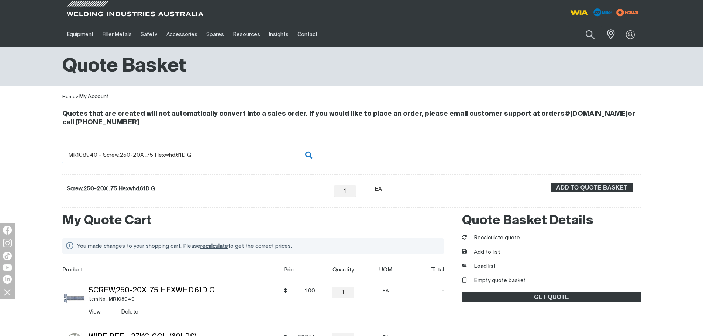
click at [87, 155] on input "MR108940 - Screw,250-20X .75 Hexwhd.61D G" at bounding box center [189, 155] width 254 height 17
drag, startPoint x: 84, startPoint y: 154, endPoint x: 208, endPoint y: 159, distance: 124.4
click at [208, 159] on input "MR108940 - Screw,250-20X .75 Hexwhd.61D G" at bounding box center [189, 155] width 254 height 17
type input "MR109833"
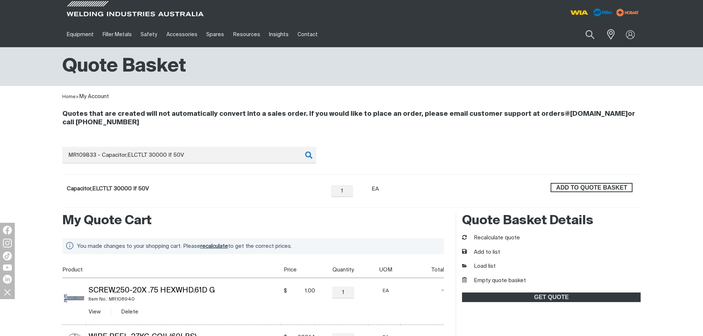
click at [581, 188] on span "ADD TO QUOTE BASKET" at bounding box center [591, 188] width 80 height 10
click at [512, 238] on button "Recalculate quote" at bounding box center [491, 238] width 58 height 8
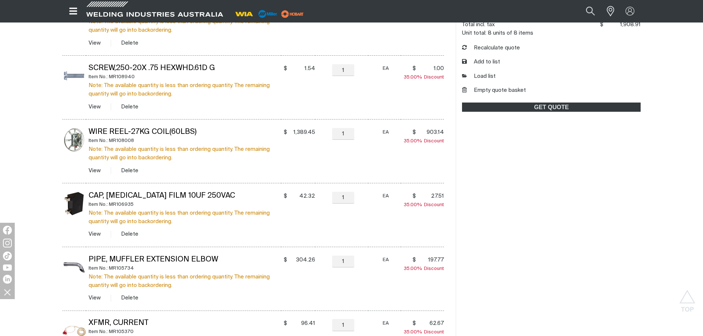
scroll to position [221, 0]
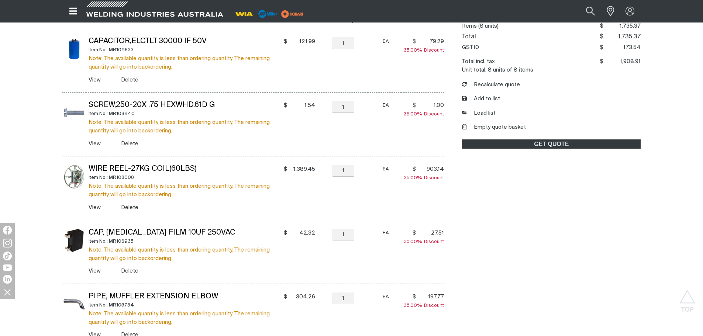
click at [30, 303] on div "My Quote Cart You made changes to your shopping cart. Please recalculate to get…" at bounding box center [351, 266] width 703 height 559
click at [514, 131] on button "Empty quote basket" at bounding box center [494, 127] width 64 height 8
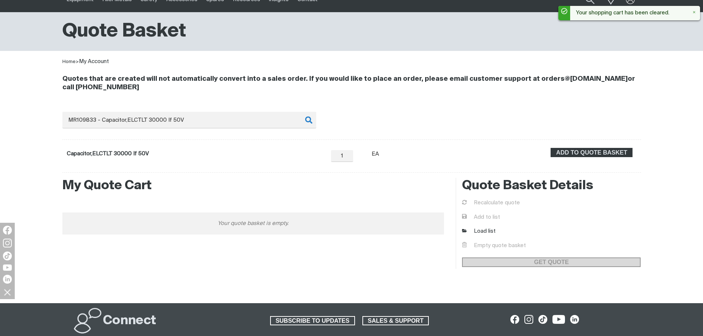
scroll to position [0, 0]
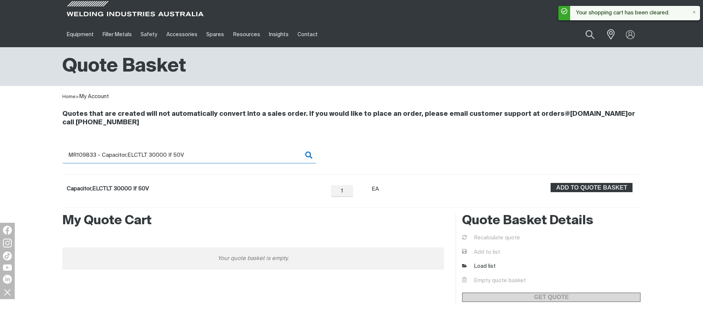
drag, startPoint x: 86, startPoint y: 153, endPoint x: 228, endPoint y: 153, distance: 142.0
click at [228, 153] on input "MR109833 - Capacitor,ELCTLT 30000 If 50V" at bounding box center [189, 155] width 254 height 17
type input "MR109930"
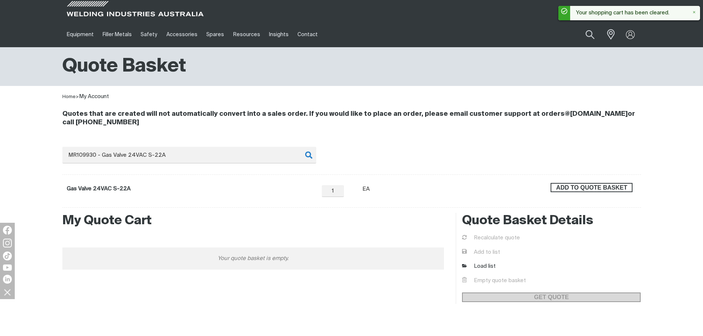
click at [623, 191] on span "ADD TO QUOTE BASKET" at bounding box center [591, 188] width 80 height 10
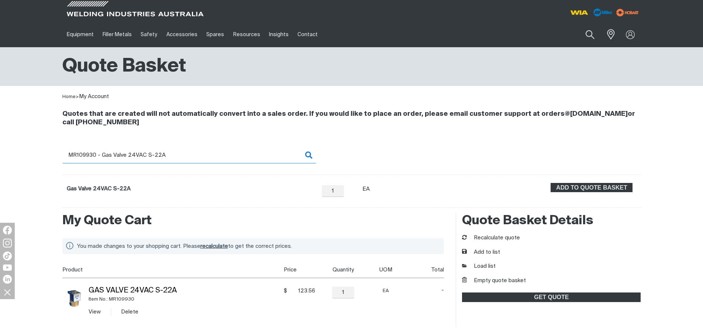
click at [89, 153] on input "MR109930 - Gas Valve 24VAC S-22A" at bounding box center [189, 155] width 254 height 17
drag, startPoint x: 86, startPoint y: 154, endPoint x: 203, endPoint y: 155, distance: 116.5
click at [203, 155] on input "MR109930 - Gas Valve 24VAC S-22A" at bounding box center [189, 155] width 254 height 17
type input "MR110386"
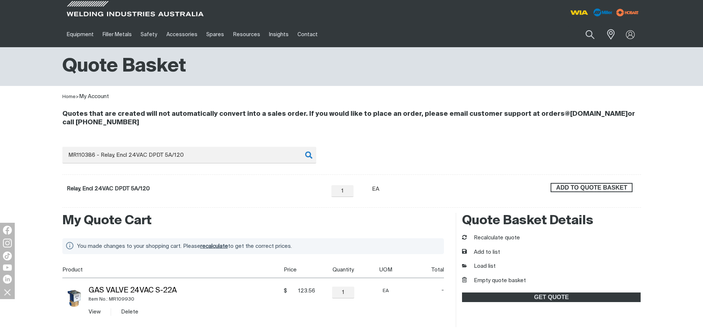
click at [627, 186] on span "ADD TO QUOTE BASKET" at bounding box center [591, 188] width 80 height 10
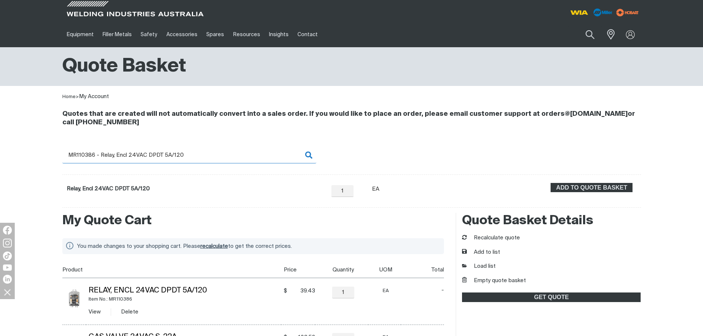
click at [96, 153] on input "MR110386 - Relay, Encl 24VAC DPDT 5A/120" at bounding box center [189, 155] width 254 height 17
drag, startPoint x: 84, startPoint y: 155, endPoint x: 219, endPoint y: 160, distance: 134.7
click at [219, 160] on input "MR110386 - Relay, Encl 24VAC DPDT 5A/120" at bounding box center [189, 155] width 254 height 17
type input "MR111997"
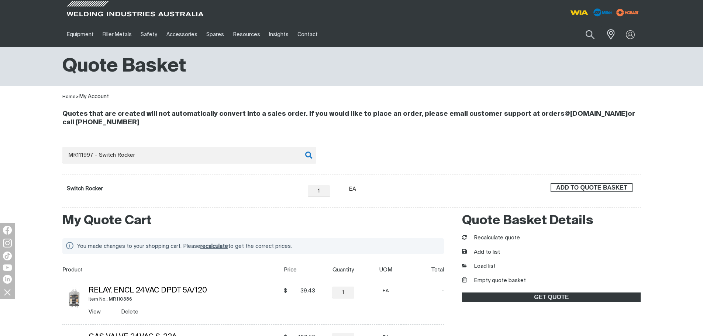
click at [563, 190] on span "ADD TO QUOTE BASKET" at bounding box center [591, 188] width 80 height 10
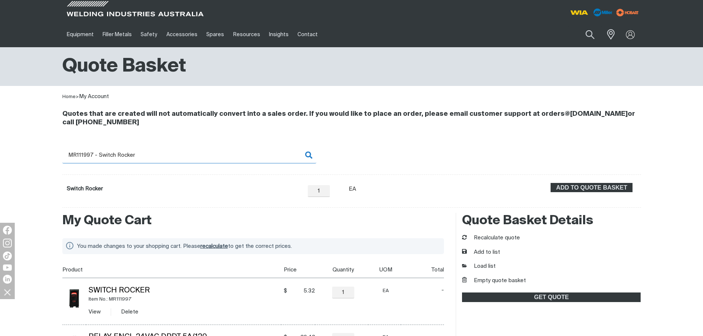
click at [77, 152] on input "MR111997 - Switch Rocker" at bounding box center [189, 155] width 254 height 17
drag, startPoint x: 82, startPoint y: 155, endPoint x: 174, endPoint y: 159, distance: 91.6
click at [174, 159] on input "MR111997 - Switch Rocker" at bounding box center [189, 155] width 254 height 17
type input "MR112863"
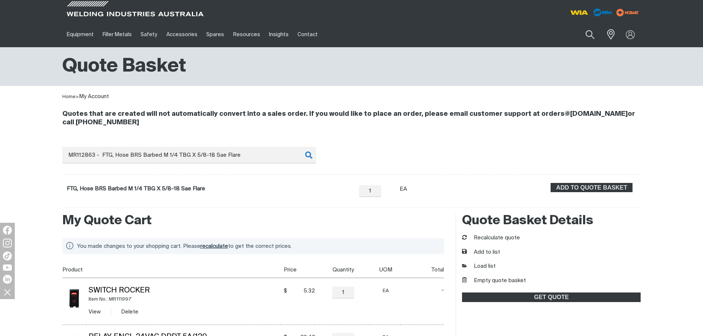
click at [633, 192] on div "ADD TO QUOTE BASKET" at bounding box center [591, 191] width 89 height 16
click at [624, 191] on span "ADD TO QUOTE BASKET" at bounding box center [591, 188] width 80 height 10
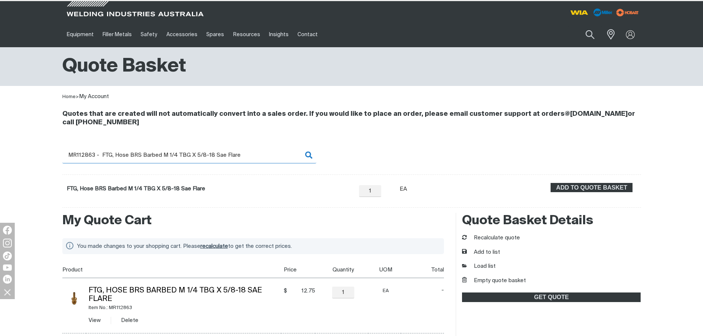
click at [100, 157] on input "MR112863 - FTG, Hose BRS Barbed M 1/4 TBG X 5/8-18 Sae Flare" at bounding box center [189, 155] width 254 height 17
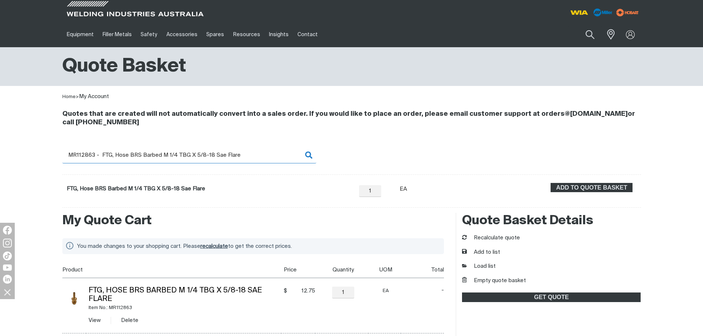
drag, startPoint x: 83, startPoint y: 154, endPoint x: 244, endPoint y: 157, distance: 161.2
click at [244, 157] on input "MR112863 - FTG, Hose BRS Barbed M 1/4 TBG X 5/8-18 Sae Flare" at bounding box center [189, 155] width 254 height 17
type input "MR113247"
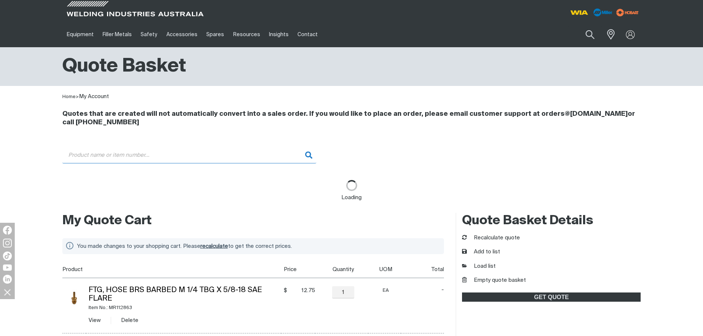
type input "MR113247 - Relay, Encl 12VDC DPDT 20A/120"
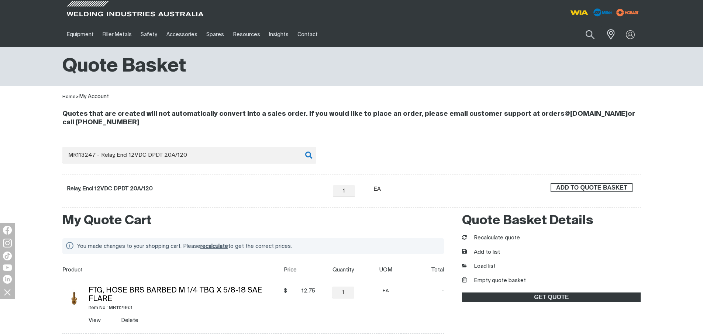
click at [612, 190] on span "ADD TO QUOTE BASKET" at bounding box center [591, 188] width 80 height 10
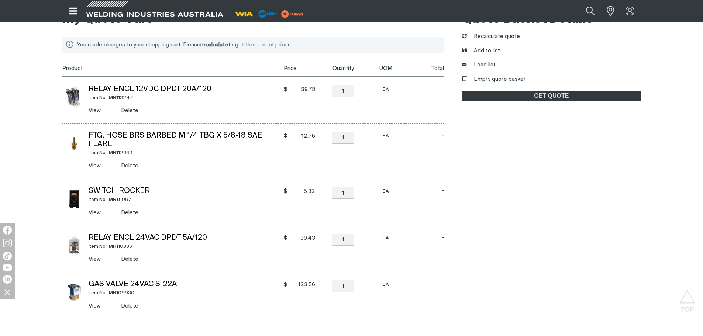
scroll to position [184, 0]
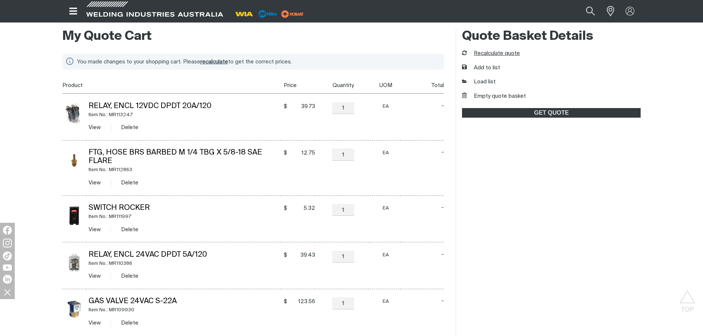
click at [506, 53] on button "Recalculate quote" at bounding box center [491, 53] width 58 height 8
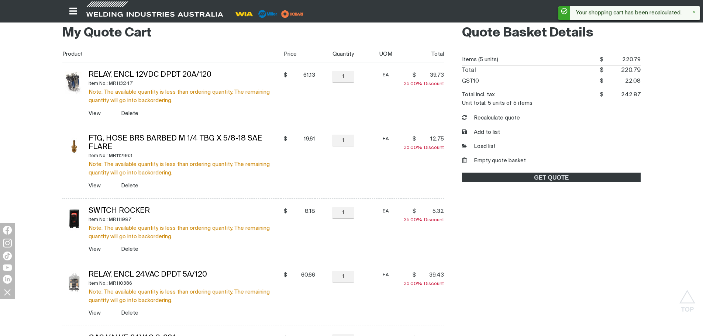
scroll to position [148, 0]
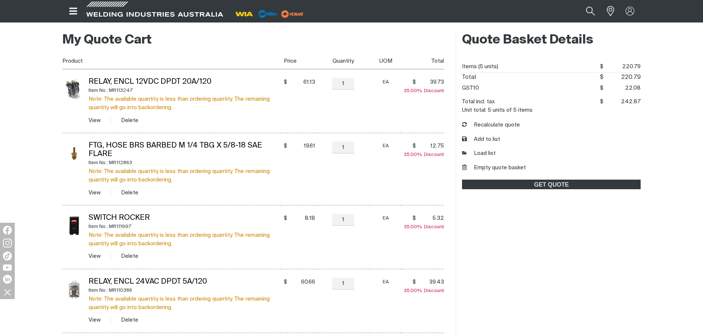
click at [308, 116] on td "$ 61.13 $61.13" at bounding box center [298, 101] width 34 height 64
click at [517, 169] on button "Empty quote basket" at bounding box center [494, 168] width 64 height 8
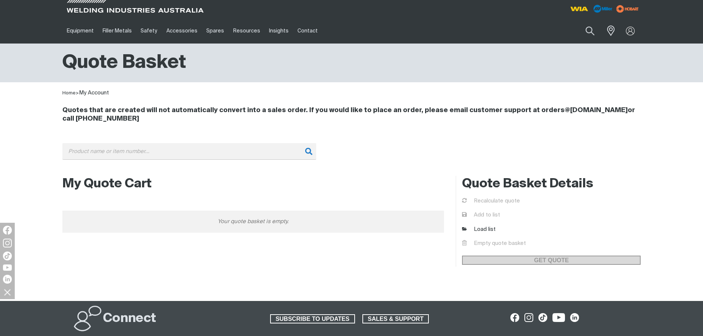
scroll to position [0, 0]
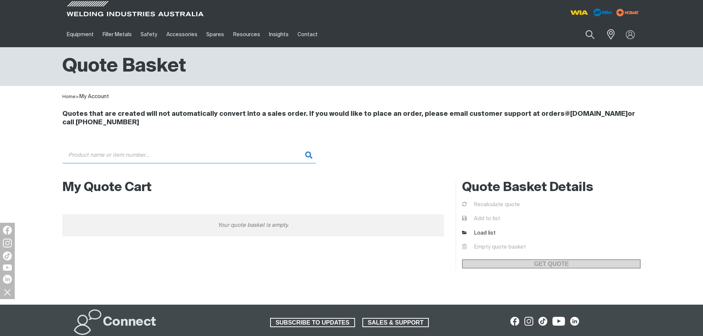
click at [191, 156] on input "Search" at bounding box center [189, 155] width 254 height 17
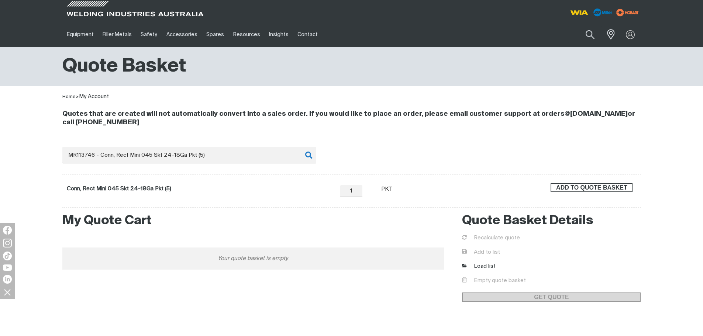
click at [577, 186] on span "ADD TO QUOTE BASKET" at bounding box center [591, 188] width 80 height 10
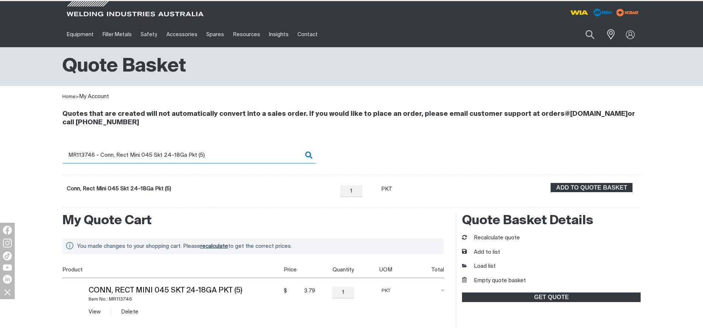
click at [90, 153] on input "MR113746 - Conn, Rect Mini 045 Skt 24-18Ga Pkt (5)" at bounding box center [189, 155] width 254 height 17
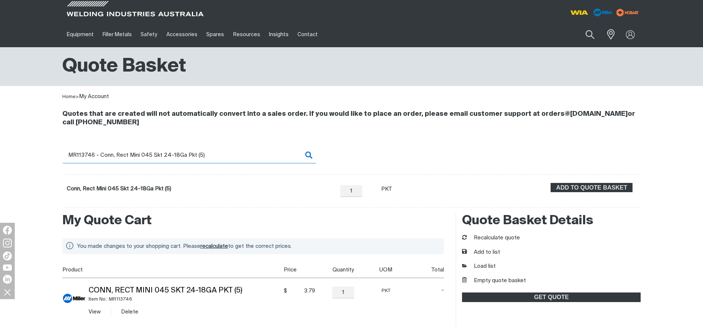
drag, startPoint x: 81, startPoint y: 155, endPoint x: 240, endPoint y: 159, distance: 158.6
click at [240, 159] on input "MR113746 - Conn, Rect Mini 045 Skt 24-18Ga Pkt (5)" at bounding box center [189, 155] width 254 height 17
type input "MR114808"
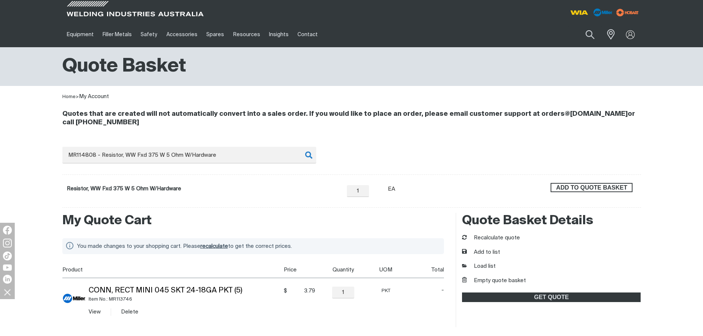
click at [597, 186] on span "ADD TO QUOTE BASKET" at bounding box center [591, 188] width 80 height 10
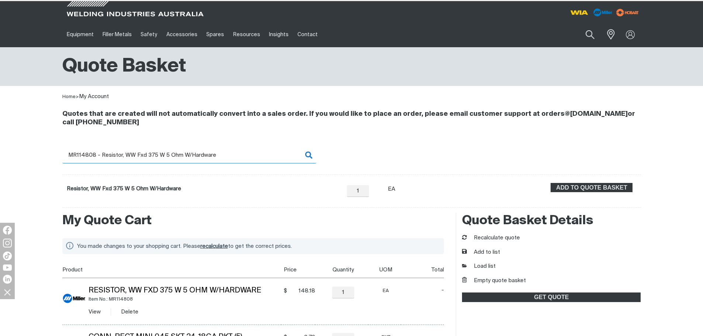
click at [111, 155] on input "MR114808 - Resistor, WW Fxd 375 W 5 Ohm W/Hardware" at bounding box center [189, 155] width 254 height 17
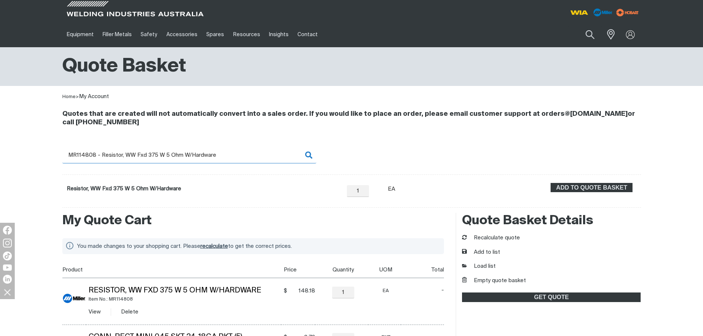
drag, startPoint x: 82, startPoint y: 156, endPoint x: 252, endPoint y: 160, distance: 170.1
click at [252, 160] on input "MR114808 - Resistor, WW Fxd 375 W 5 Ohm W/Hardware" at bounding box center [189, 155] width 254 height 17
type input "MR115093"
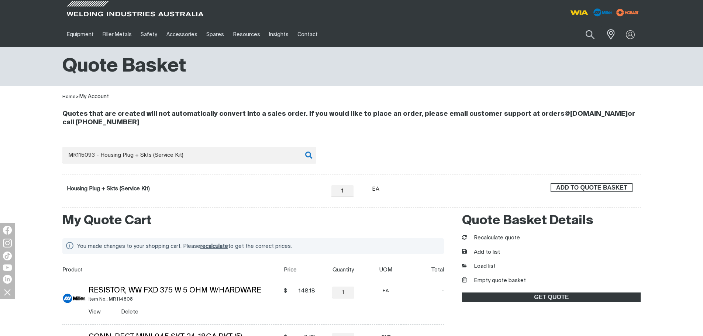
click at [602, 185] on span "ADD TO QUOTE BASKET" at bounding box center [591, 188] width 80 height 10
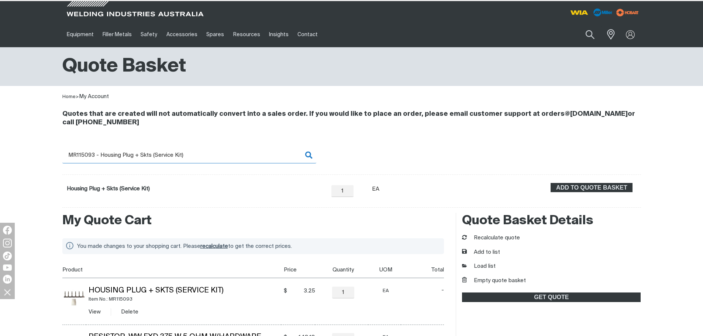
click at [136, 150] on input "MR115093 - Housing Plug + Skts (Service Kit)" at bounding box center [189, 155] width 254 height 17
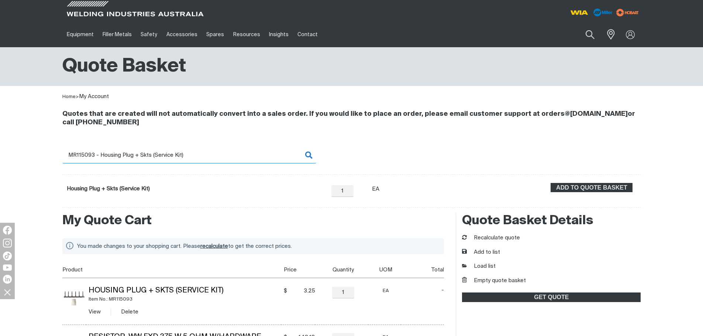
drag, startPoint x: 81, startPoint y: 153, endPoint x: 247, endPoint y: 156, distance: 166.7
click at [247, 156] on input "MR115093 - Housing Plug + Skts (Service Kit)" at bounding box center [189, 155] width 254 height 17
type input "MR115094"
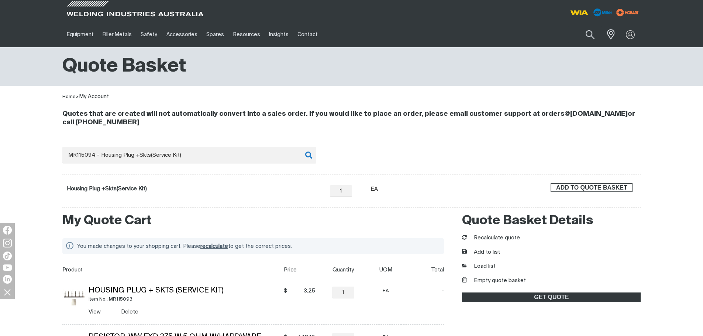
click at [561, 185] on span "ADD TO QUOTE BASKET" at bounding box center [591, 188] width 80 height 10
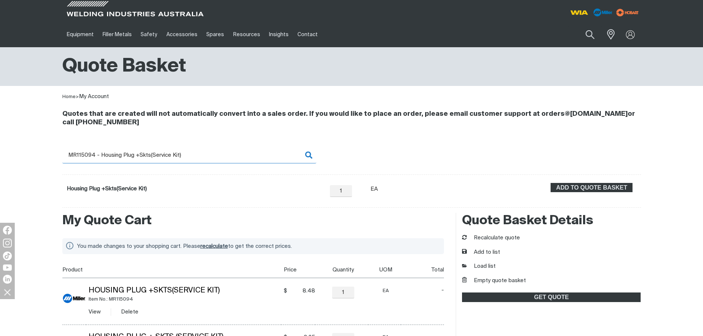
click at [86, 157] on input "MR115094 - Housing Plug +Skts(Service Kit)" at bounding box center [189, 155] width 254 height 17
drag, startPoint x: 82, startPoint y: 153, endPoint x: 242, endPoint y: 157, distance: 160.1
click at [242, 157] on input "MR115094 - Housing Plug +Skts(Service Kit)" at bounding box center [189, 155] width 254 height 17
type input "MR115114"
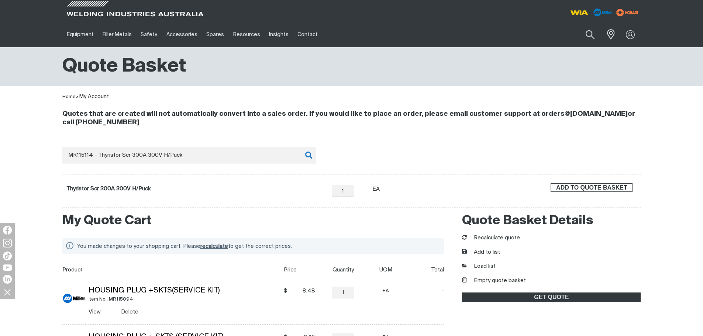
click at [583, 190] on span "ADD TO QUOTE BASKET" at bounding box center [591, 188] width 80 height 10
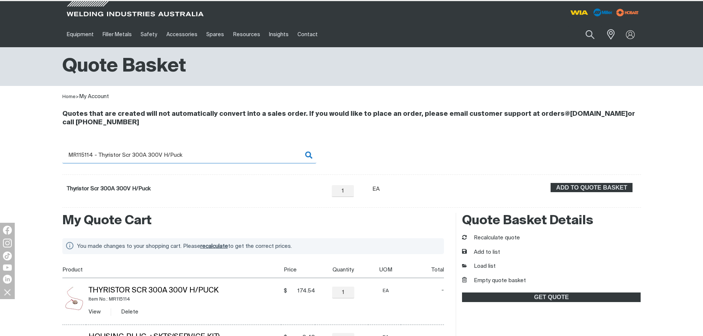
click at [101, 156] on input "MR115114 - Thyristor Scr 300A 300V H/Puck" at bounding box center [189, 155] width 254 height 17
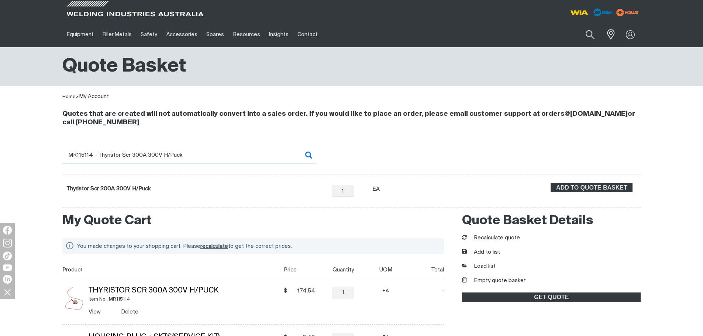
drag, startPoint x: 80, startPoint y: 154, endPoint x: 264, endPoint y: 161, distance: 184.2
click at [264, 161] on input "MR115114 - Thyristor Scr 300A 300V H/Puck" at bounding box center [189, 155] width 254 height 17
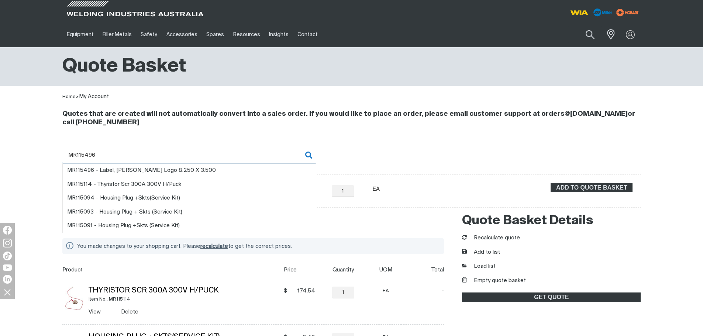
type input "MR115496"
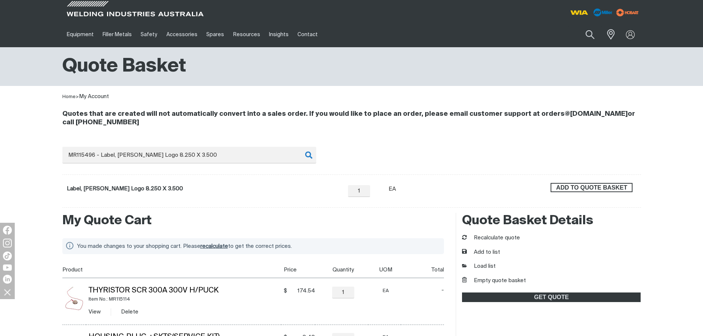
click at [604, 185] on span "ADD TO QUOTE BASKET" at bounding box center [591, 188] width 80 height 10
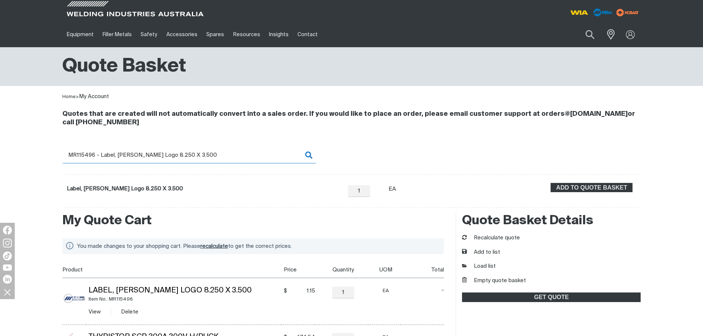
click at [107, 156] on input "MR115496 - Label, Miller Logo 8.250 X 3.500" at bounding box center [189, 155] width 254 height 17
drag, startPoint x: 82, startPoint y: 154, endPoint x: 225, endPoint y: 154, distance: 143.1
click at [225, 154] on input "MR115496 - Label, Miller Logo 8.250 X 3.500" at bounding box center [189, 155] width 254 height 17
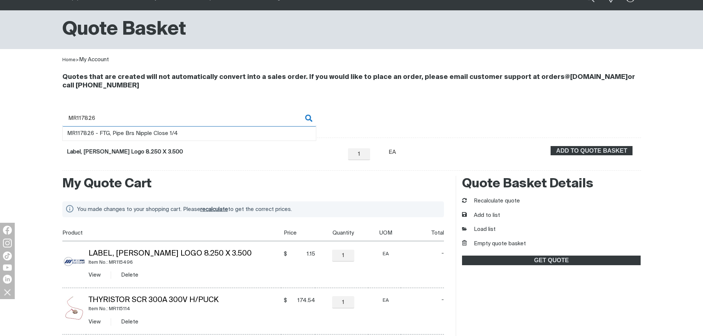
type input "MR117826"
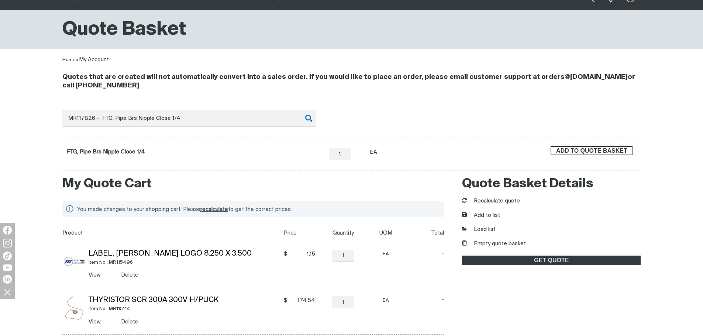
click at [605, 147] on span "ADD TO QUOTE BASKET" at bounding box center [591, 151] width 80 height 10
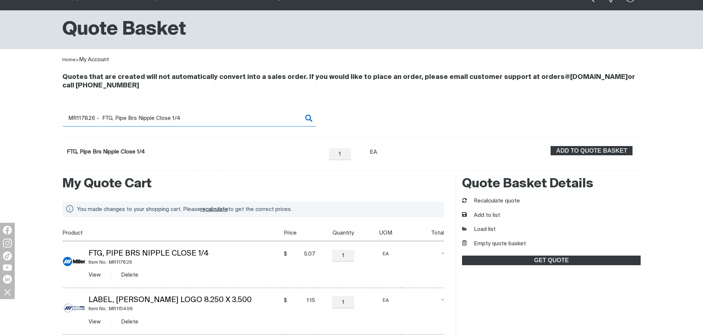
click at [101, 115] on input "MR117826 - FTG, Pipe Brs Nipple Close 1/4" at bounding box center [189, 118] width 254 height 17
drag, startPoint x: 82, startPoint y: 114, endPoint x: 202, endPoint y: 122, distance: 120.5
click at [202, 122] on input "MR117826 - FTG, Pipe Brs Nipple Close 1/4" at bounding box center [189, 118] width 254 height 17
type input "MR119172"
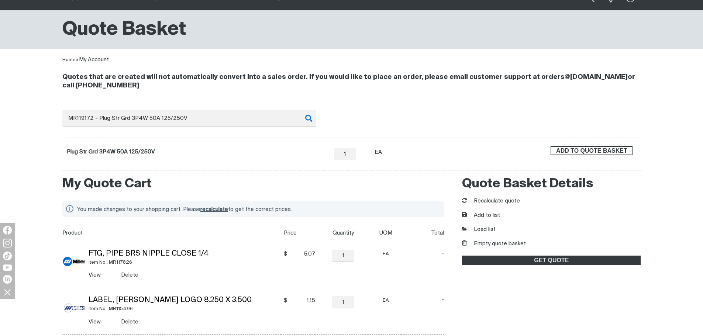
click at [617, 153] on span "ADD TO QUOTE BASKET" at bounding box center [591, 151] width 80 height 10
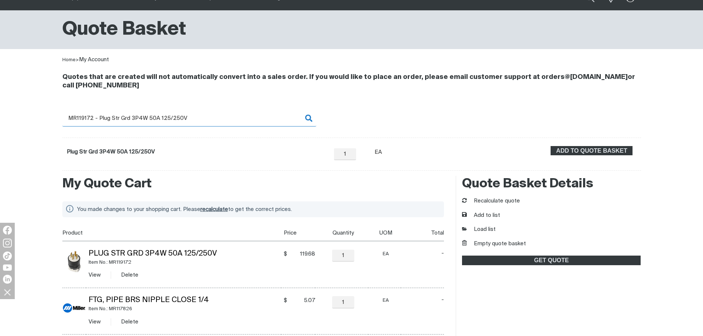
click at [79, 117] on input "MR119172 - Plug Str Grd 3P4W 50A 125/250V" at bounding box center [189, 118] width 254 height 17
drag, startPoint x: 82, startPoint y: 119, endPoint x: 207, endPoint y: 122, distance: 124.3
click at [207, 122] on input "MR119172 - Plug Str Grd 3P4W 50A 125/250V" at bounding box center [189, 118] width 254 height 17
type input "MR121271"
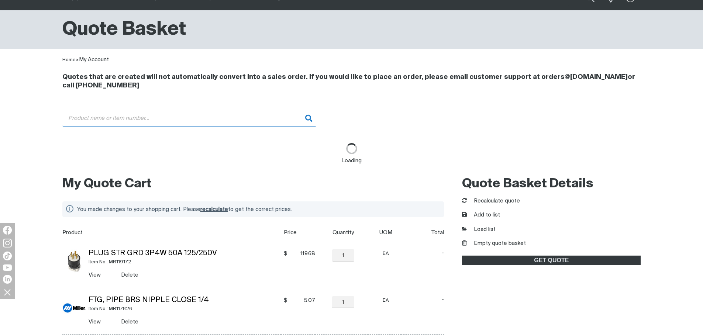
type input "MR121271 - Screw, 250-20X .50 SOC Hd Pkt (5)"
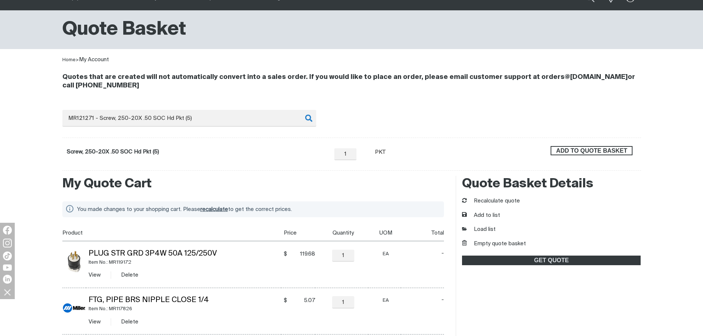
click at [587, 155] on span "ADD TO QUOTE BASKET" at bounding box center [591, 151] width 80 height 10
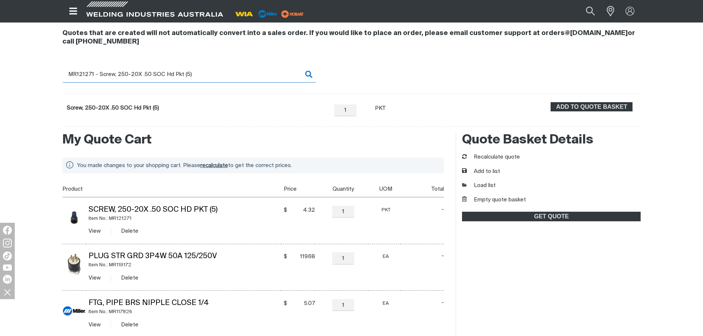
scroll to position [0, 0]
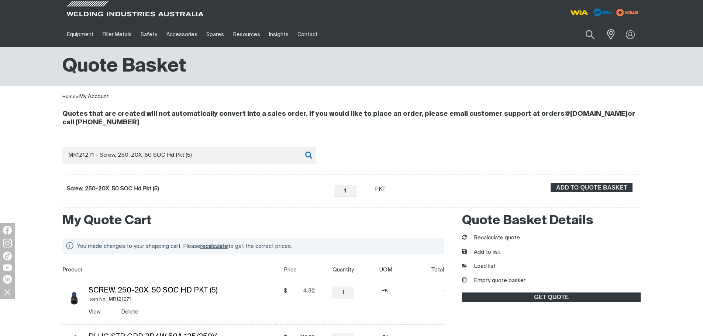
click at [484, 238] on button "Recalculate quote" at bounding box center [491, 238] width 58 height 8
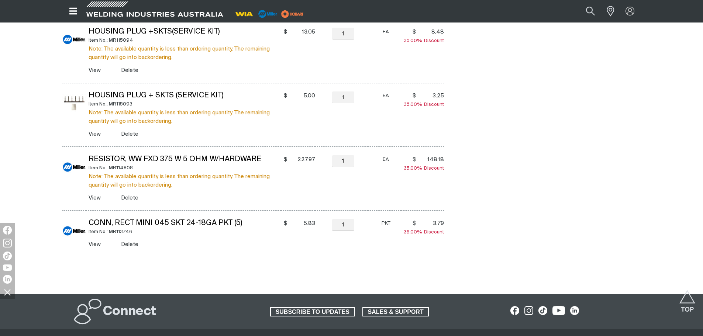
scroll to position [553, 0]
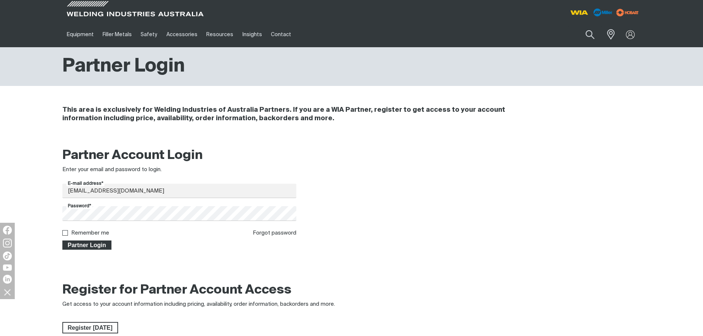
click at [89, 246] on span "Partner Login" at bounding box center [87, 245] width 48 height 10
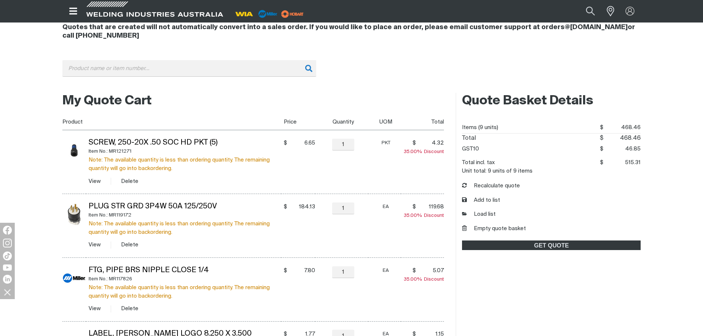
scroll to position [74, 0]
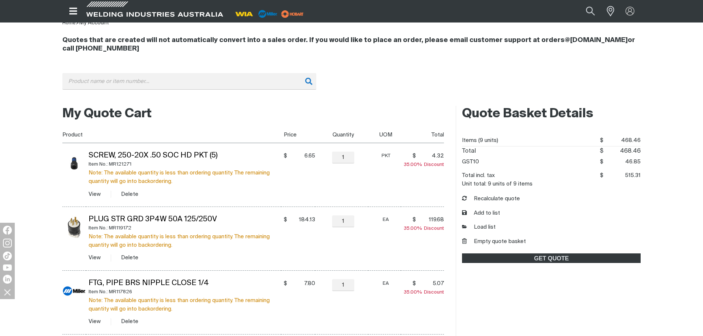
click at [499, 240] on button "Empty quote basket" at bounding box center [494, 242] width 64 height 8
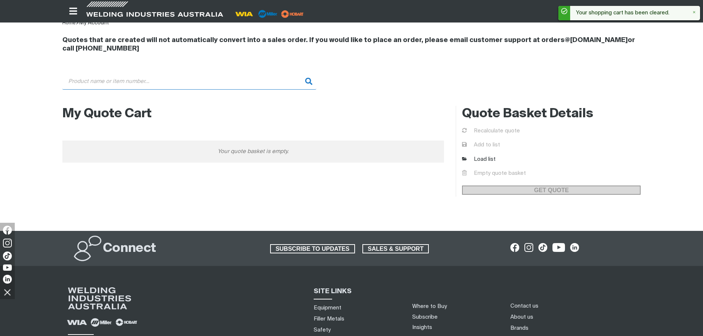
click at [158, 82] on input "Search" at bounding box center [189, 81] width 254 height 17
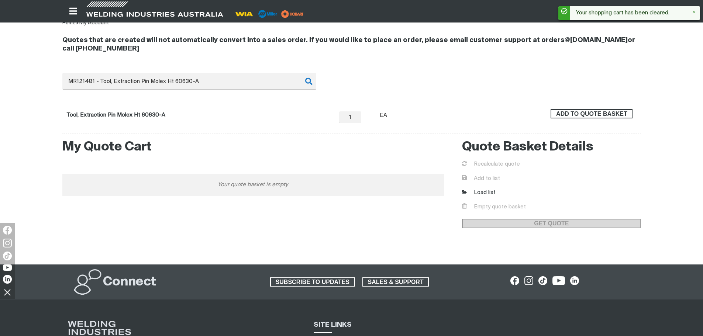
click at [611, 112] on span "ADD TO QUOTE BASKET" at bounding box center [591, 114] width 80 height 10
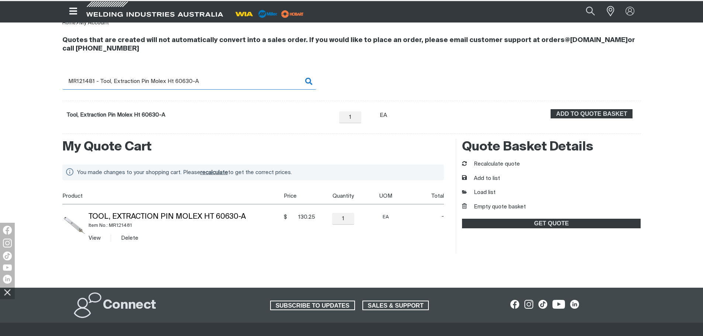
click at [84, 82] on input "MR121481 - Tool, Extraction Pin Molex Ht 60630-A" at bounding box center [189, 81] width 254 height 17
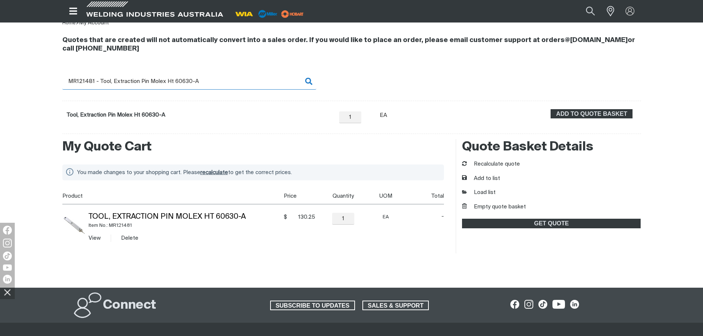
drag, startPoint x: 83, startPoint y: 81, endPoint x: 236, endPoint y: 88, distance: 152.8
click at [236, 88] on input "MR121481 - Tool, Extraction Pin Molex Ht 60630-A" at bounding box center [189, 81] width 254 height 17
type input "MR122741"
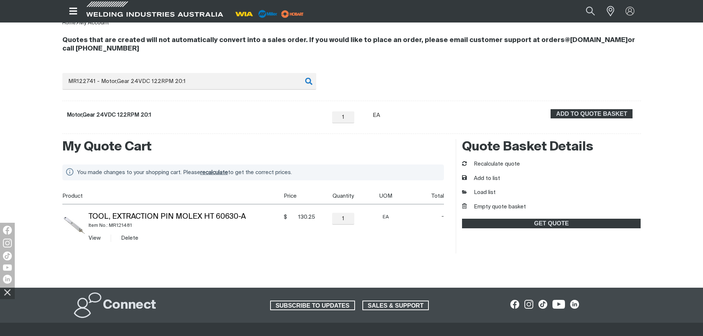
click at [614, 120] on div "ADD TO QUOTE BASKET" at bounding box center [591, 117] width 89 height 16
click at [614, 116] on span "ADD TO QUOTE BASKET" at bounding box center [591, 114] width 80 height 10
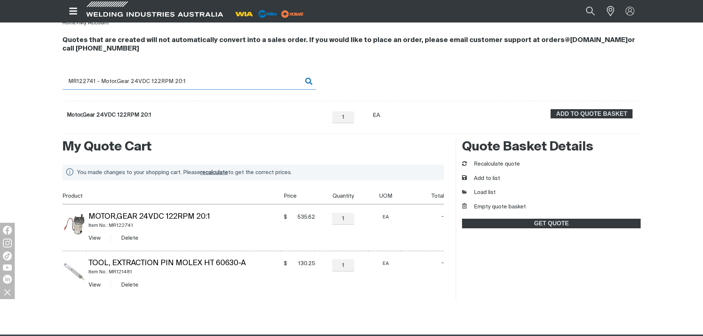
click at [132, 81] on input "MR122741 - Motor,Gear 24VDC 122RPM 20:1" at bounding box center [189, 81] width 254 height 17
drag, startPoint x: 79, startPoint y: 80, endPoint x: 226, endPoint y: 76, distance: 146.8
click at [226, 76] on input "MR122741 - Motor,Gear 24VDC 122RPM 20:1" at bounding box center [189, 81] width 254 height 17
type input "MR123849"
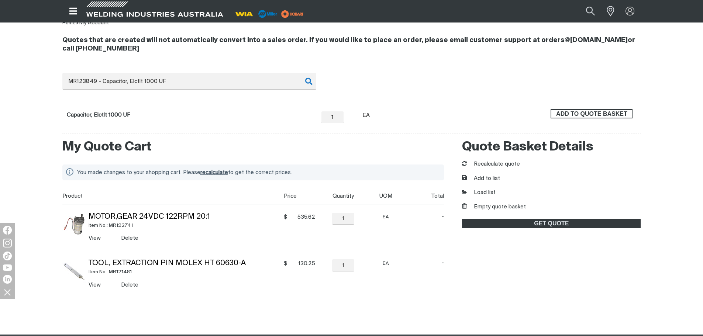
click at [582, 114] on span "ADD TO QUOTE BASKET" at bounding box center [591, 114] width 80 height 10
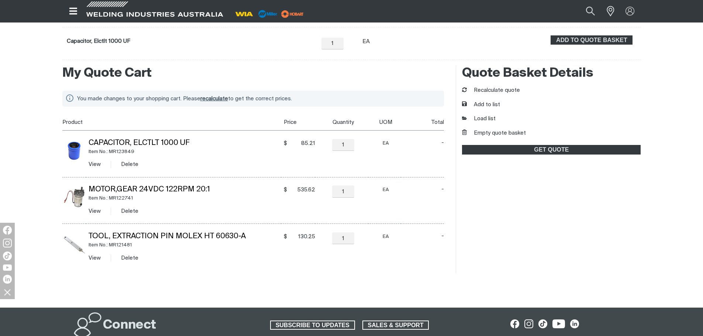
scroll to position [111, 0]
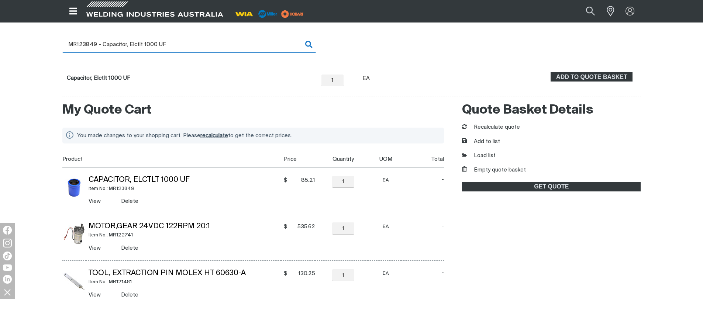
click at [82, 43] on input "MR123849 - Capacitor, Elctlt 1000 UF" at bounding box center [189, 44] width 254 height 17
drag, startPoint x: 82, startPoint y: 43, endPoint x: 187, endPoint y: 43, distance: 105.5
click at [187, 43] on input "MR123849 - Capacitor, Elctlt 1000 UF" at bounding box center [189, 44] width 254 height 17
type input "MR124253"
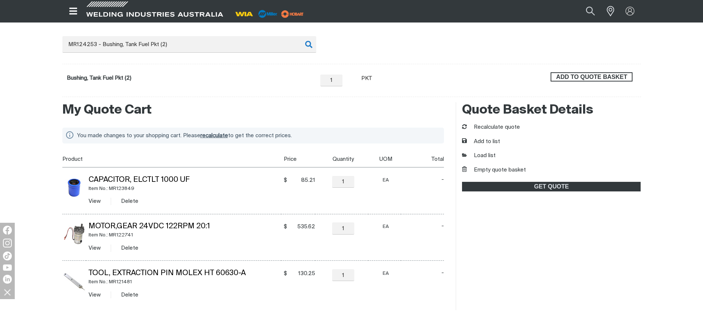
click at [623, 79] on span "ADD TO QUOTE BASKET" at bounding box center [591, 77] width 80 height 10
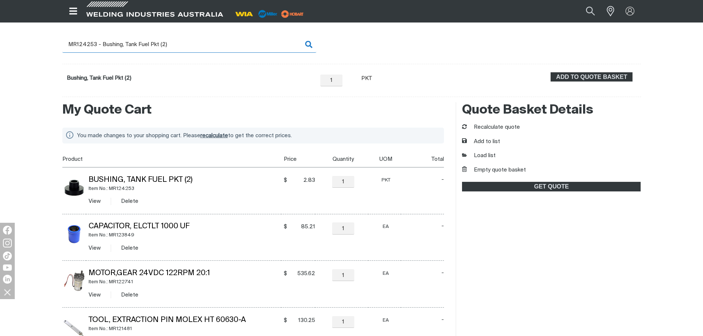
click at [126, 44] on input "MR124253 - Bushing, Tank Fuel Pkt (2)" at bounding box center [189, 44] width 254 height 17
drag, startPoint x: 82, startPoint y: 44, endPoint x: 196, endPoint y: 44, distance: 114.7
click at [196, 44] on input "MR124253 - Bushing, Tank Fuel Pkt (2)" at bounding box center [189, 44] width 254 height 17
type input "MR124377"
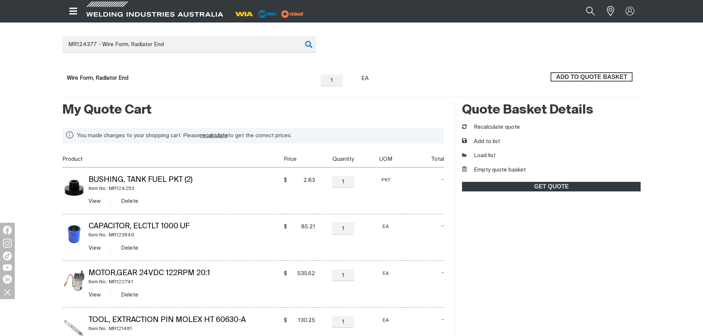
click at [622, 81] on button "ADD TO QUOTE BASKET" at bounding box center [591, 77] width 82 height 10
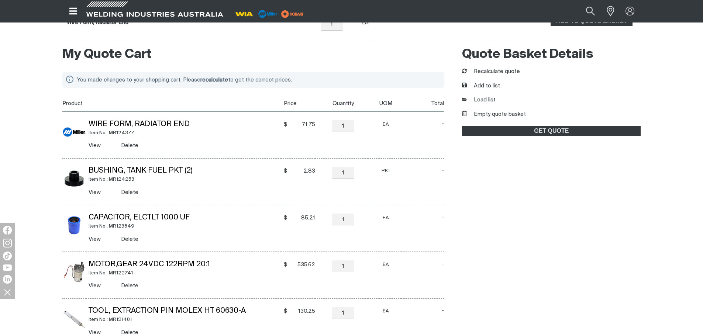
scroll to position [184, 0]
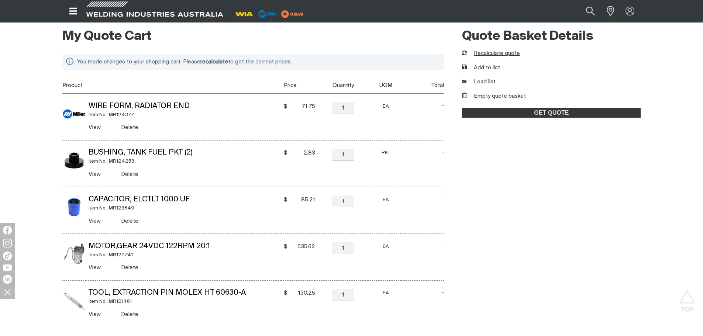
click at [504, 52] on button "Recalculate quote" at bounding box center [491, 53] width 58 height 8
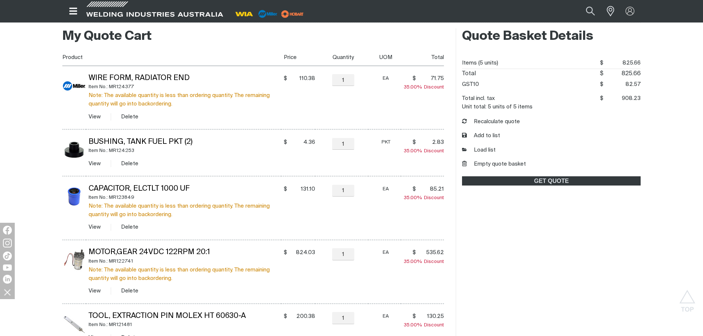
click at [675, 169] on div "My Quote Cart You made changes to your shopping cart. Please recalculate to get…" at bounding box center [351, 191] width 703 height 334
click at [501, 160] on div "Quote Basket Details Items (5 units) $825.66 $ 825.66 Total $825.66 $ 825.66 GS…" at bounding box center [547, 190] width 185 height 325
click at [503, 163] on button "Empty quote basket" at bounding box center [494, 164] width 64 height 8
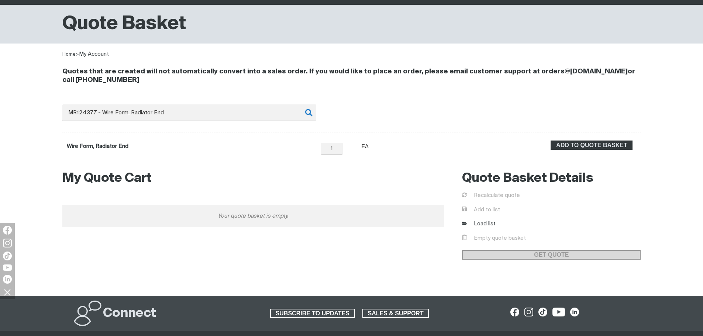
scroll to position [37, 0]
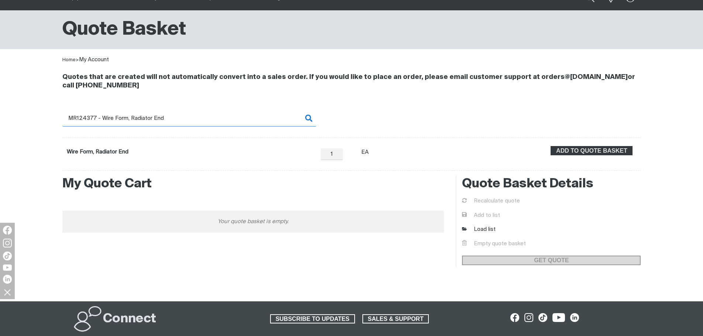
click at [182, 119] on input "MR124377 - Wire Form, Radiator End" at bounding box center [189, 118] width 254 height 17
drag, startPoint x: 79, startPoint y: 116, endPoint x: 180, endPoint y: 117, distance: 100.7
click at [180, 117] on input "MR124377 - Wire Form, Radiator End" at bounding box center [189, 118] width 254 height 17
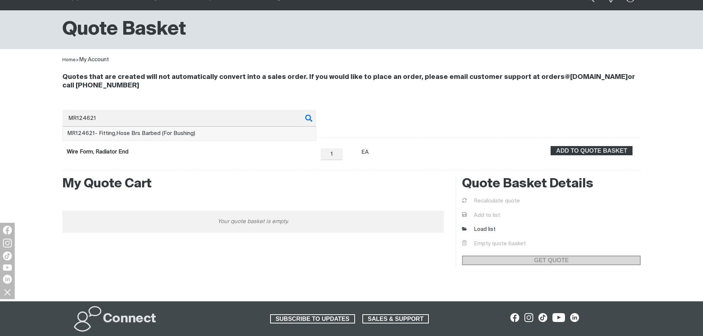
click at [191, 133] on span "MR124621 - Fitting,Hose Brs Barbed (For Bushing)" at bounding box center [131, 134] width 128 height 6
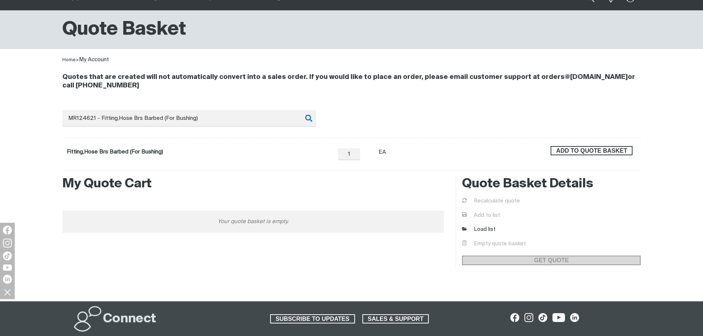
click at [581, 150] on span "ADD TO QUOTE BASKET" at bounding box center [591, 151] width 80 height 10
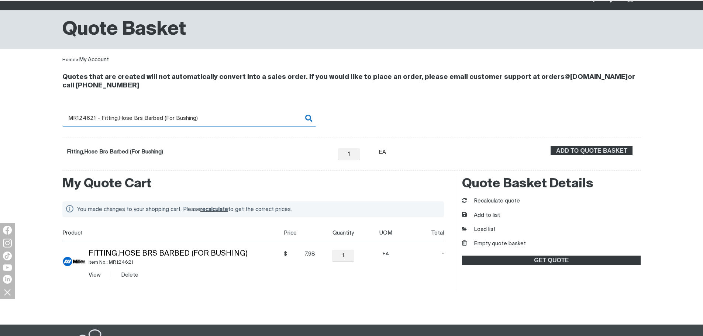
click at [95, 124] on input "MR124621 - Fitting,Hose Brs Barbed (For Bushing)" at bounding box center [189, 118] width 254 height 17
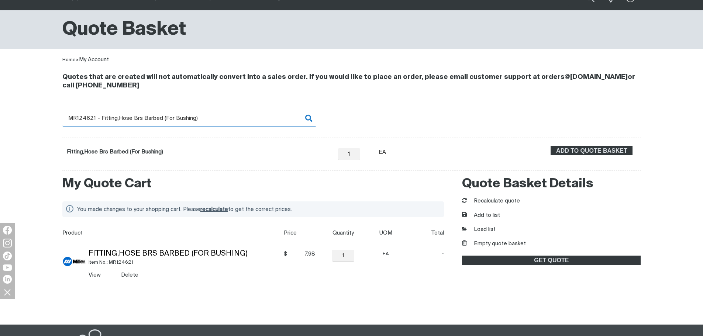
drag, startPoint x: 80, startPoint y: 117, endPoint x: 210, endPoint y: 120, distance: 130.6
click at [215, 120] on input "MR124621 - Fitting,Hose Brs Barbed (For Bushing)" at bounding box center [189, 118] width 254 height 17
type input "MR124778"
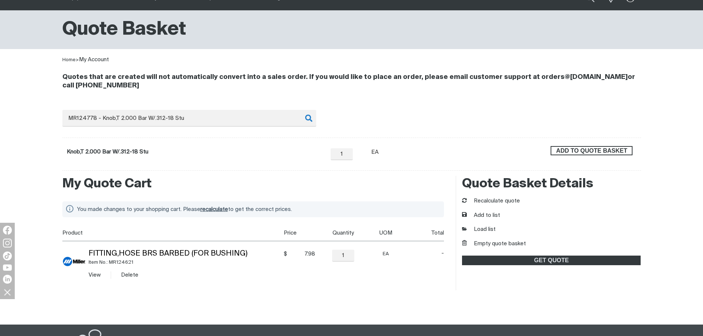
click at [575, 150] on span "ADD TO QUOTE BASKET" at bounding box center [591, 151] width 80 height 10
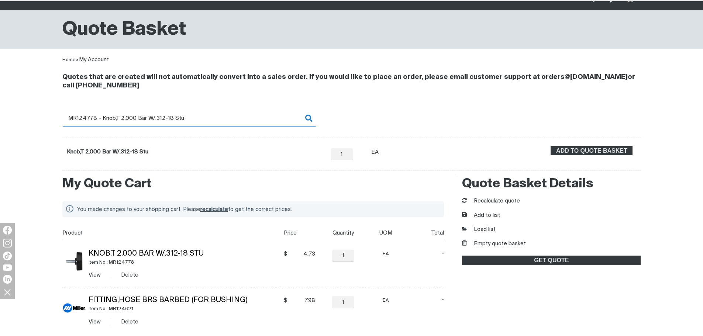
click at [103, 120] on input "MR124778 - Knob,T 2.000 Bar W/.312-18 Stu" at bounding box center [189, 118] width 254 height 17
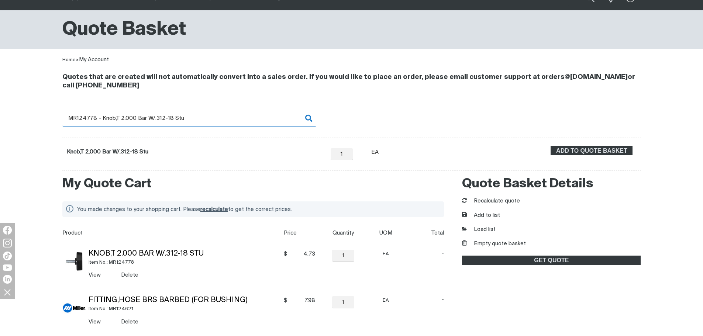
drag, startPoint x: 80, startPoint y: 116, endPoint x: 210, endPoint y: 120, distance: 130.6
click at [210, 120] on input "MR124778 - Knob,T 2.000 Bar W/.312-18 Stu" at bounding box center [189, 118] width 254 height 17
type input "MR125548"
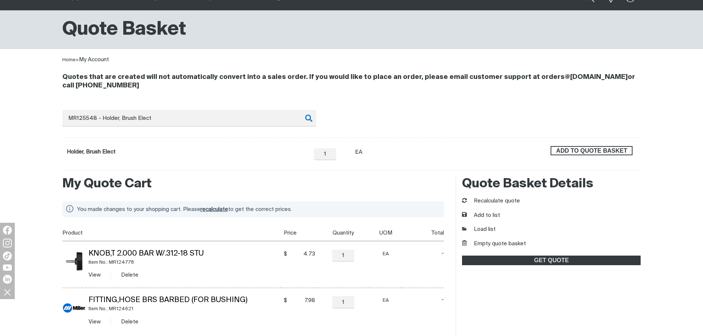
click at [564, 152] on span "ADD TO QUOTE BASKET" at bounding box center [591, 151] width 80 height 10
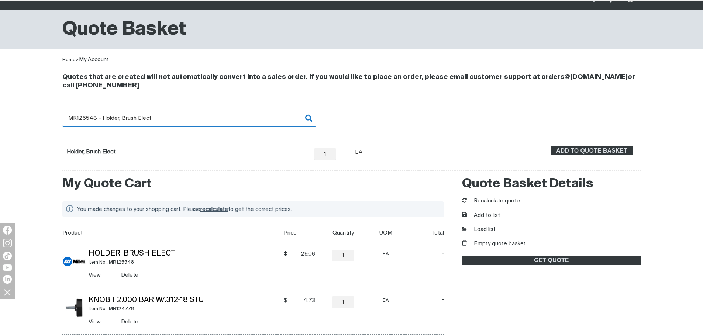
click at [85, 120] on input "MR125548 - Holder, Brush Elect" at bounding box center [189, 118] width 254 height 17
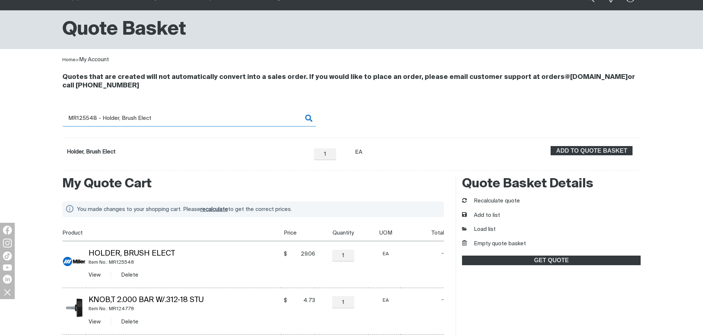
drag, startPoint x: 80, startPoint y: 117, endPoint x: 188, endPoint y: 122, distance: 107.8
click at [188, 122] on input "MR125548 - Holder, Brush Elect" at bounding box center [189, 118] width 254 height 17
type input "MR125663"
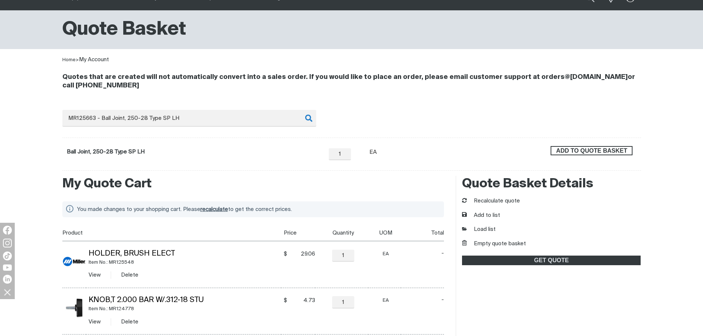
click at [558, 152] on span "ADD TO QUOTE BASKET" at bounding box center [591, 151] width 80 height 10
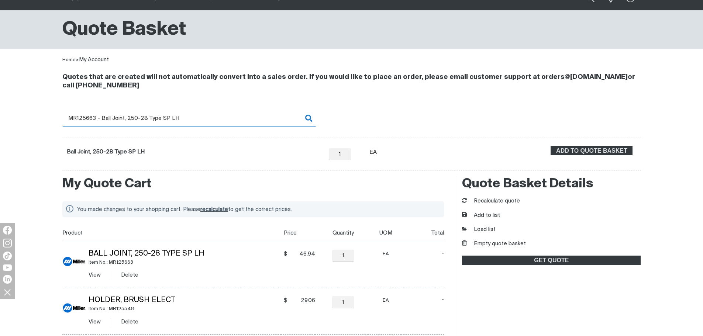
click at [124, 115] on input "MR125663 - Ball Joint, 250-28 Type SP LH" at bounding box center [189, 118] width 254 height 17
drag, startPoint x: 82, startPoint y: 117, endPoint x: 218, endPoint y: 116, distance: 135.3
click at [218, 116] on input "MR125663 - Ball Joint, 250-28 Type SP LH" at bounding box center [189, 118] width 254 height 17
type input "MR125707"
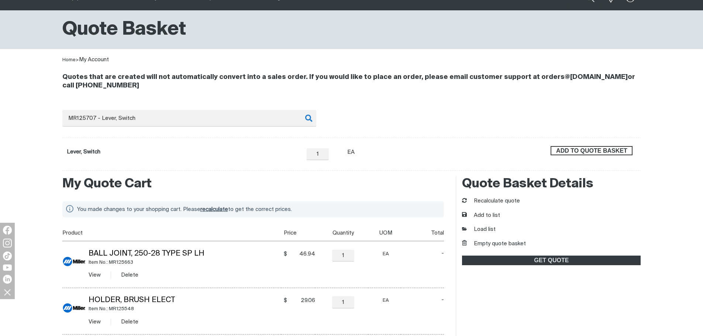
click at [582, 148] on span "ADD TO QUOTE BASKET" at bounding box center [591, 151] width 80 height 10
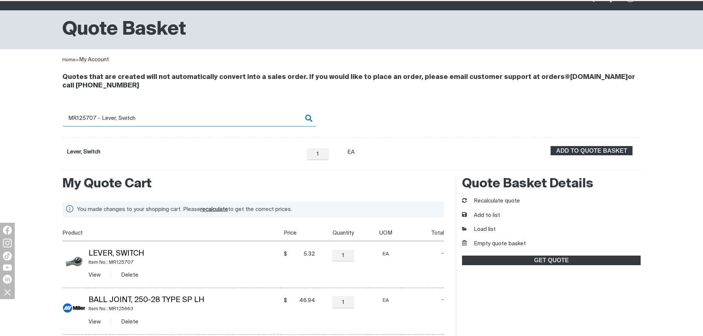
click at [88, 119] on input "MR125707 - Lever, Switch" at bounding box center [189, 118] width 254 height 17
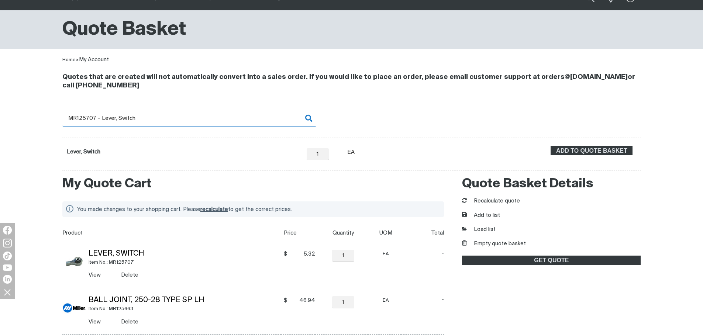
drag, startPoint x: 84, startPoint y: 117, endPoint x: 184, endPoint y: 118, distance: 99.9
click at [184, 118] on input "MR125707 - Lever, Switch" at bounding box center [189, 118] width 254 height 17
type input "MR126984"
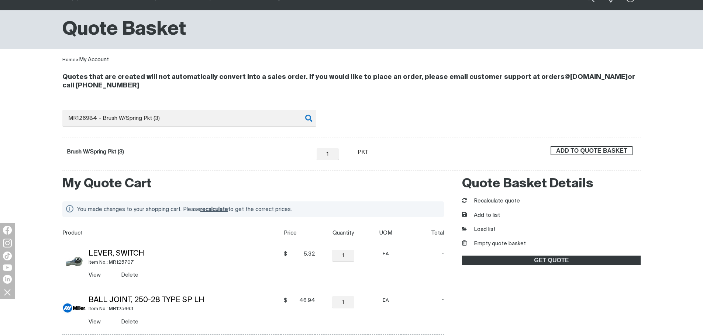
click at [572, 152] on span "ADD TO QUOTE BASKET" at bounding box center [591, 151] width 80 height 10
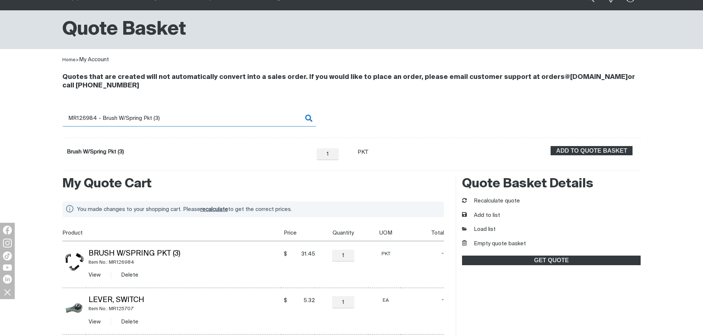
click at [104, 121] on input "MR126984 - Brush W/Spring Pkt (3)" at bounding box center [189, 118] width 254 height 17
drag, startPoint x: 83, startPoint y: 119, endPoint x: 228, endPoint y: 125, distance: 145.4
click at [228, 125] on input "MR126984 - Brush W/Spring Pkt (3)" at bounding box center [189, 118] width 254 height 17
type input "MR127595"
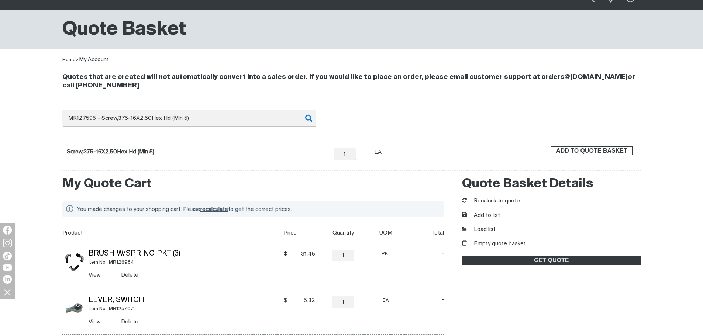
click at [597, 150] on span "ADD TO QUOTE BASKET" at bounding box center [591, 151] width 80 height 10
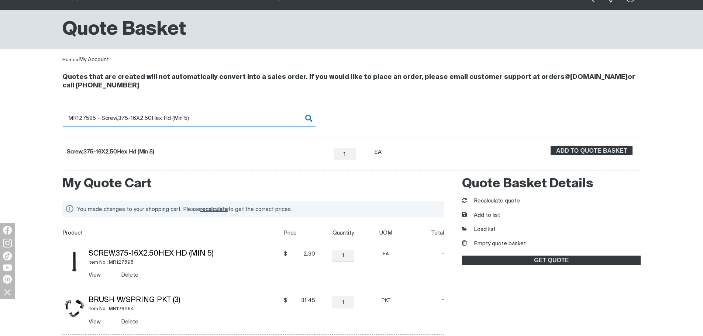
click at [83, 118] on input "MR127595 - Screw,375-16X2.50Hex Hd (Min 5)" at bounding box center [189, 118] width 254 height 17
drag, startPoint x: 81, startPoint y: 117, endPoint x: 203, endPoint y: 121, distance: 122.5
click at [203, 121] on input "MR127595 - Screw,375-16X2.50Hex Hd (Min 5)" at bounding box center [189, 118] width 254 height 17
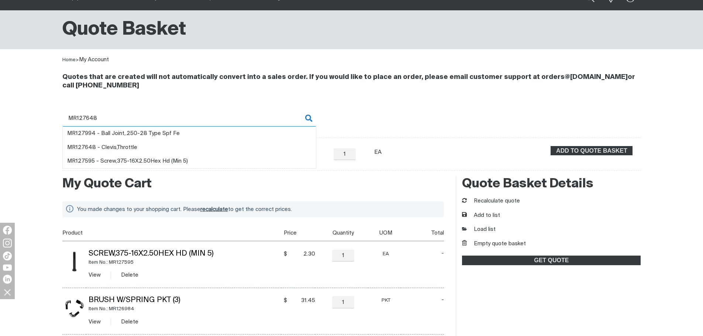
type input "MR127648"
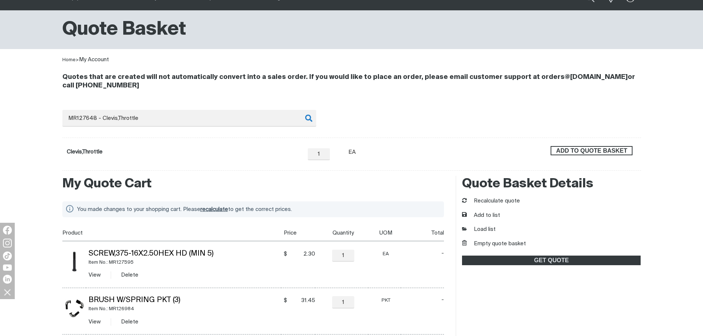
click at [609, 147] on span "ADD TO QUOTE BASKET" at bounding box center [591, 151] width 80 height 10
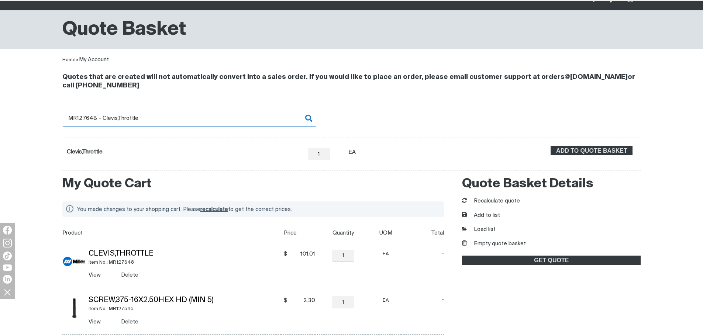
click at [89, 119] on input "MR127648 - Clevis,Throttle" at bounding box center [189, 118] width 254 height 17
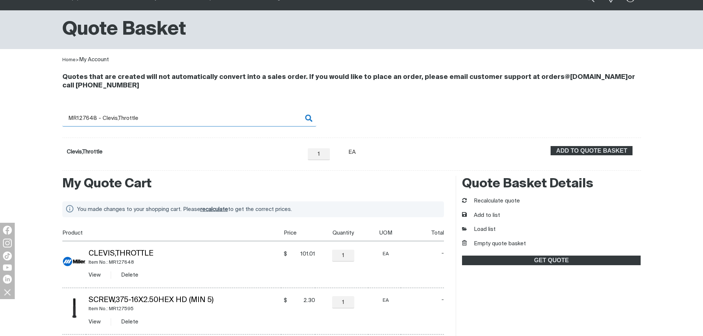
drag, startPoint x: 83, startPoint y: 116, endPoint x: 155, endPoint y: 121, distance: 71.7
click at [155, 121] on input "MR127648 - Clevis,Throttle" at bounding box center [189, 118] width 254 height 17
type input "MR127994"
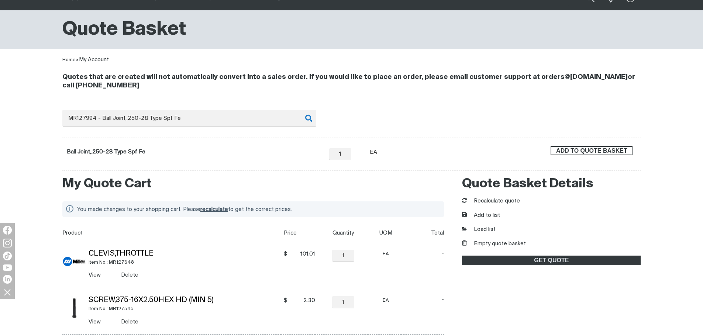
click at [575, 150] on span "ADD TO QUOTE BASKET" at bounding box center [591, 151] width 80 height 10
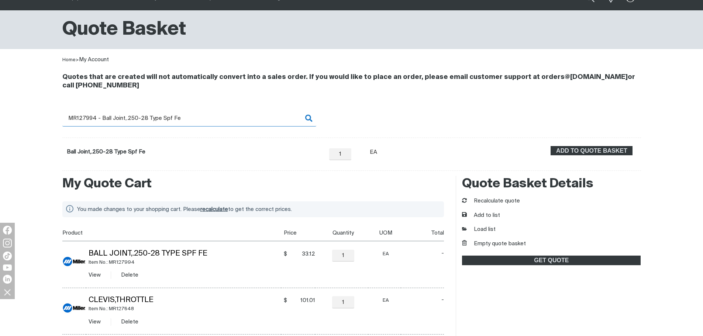
scroll to position [0, 0]
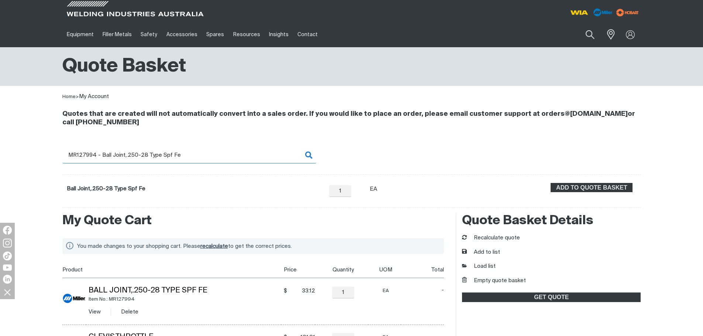
click at [85, 156] on input "MR127994 - Ball Joint,.250-28 Type Spf Fe" at bounding box center [189, 155] width 254 height 17
drag, startPoint x: 82, startPoint y: 155, endPoint x: 189, endPoint y: 153, distance: 107.0
click at [189, 153] on input "MR127994 - Ball Joint,.250-28 Type Spf Fe" at bounding box center [189, 155] width 254 height 17
type input "MR128237"
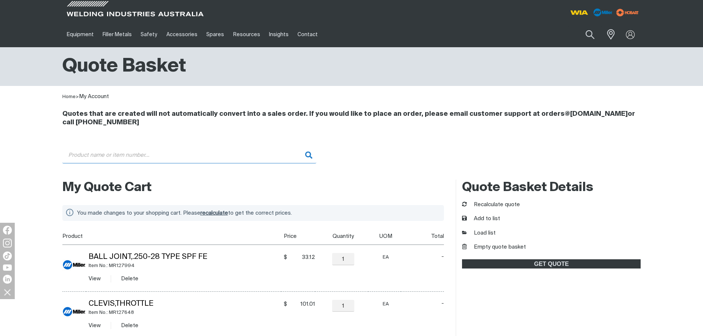
type input "MR128237 - Screw,010-32X .50 Hexwhd.40D Stl Pld Slffmg Tap-Rw"
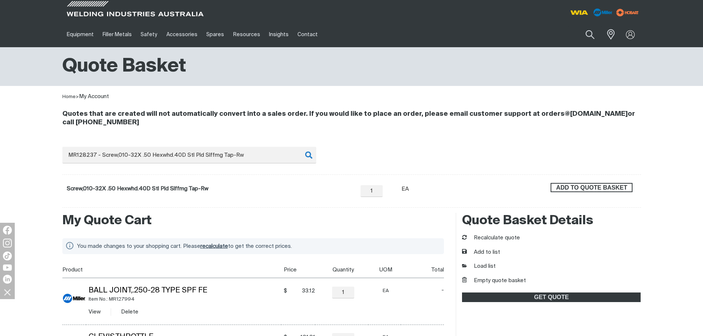
click at [591, 183] on button "ADD TO QUOTE BASKET" at bounding box center [591, 188] width 82 height 10
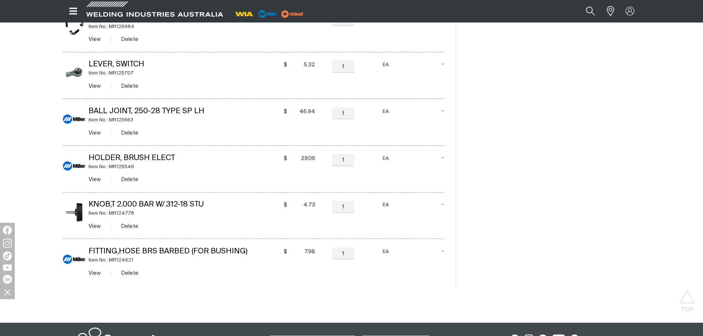
scroll to position [443, 0]
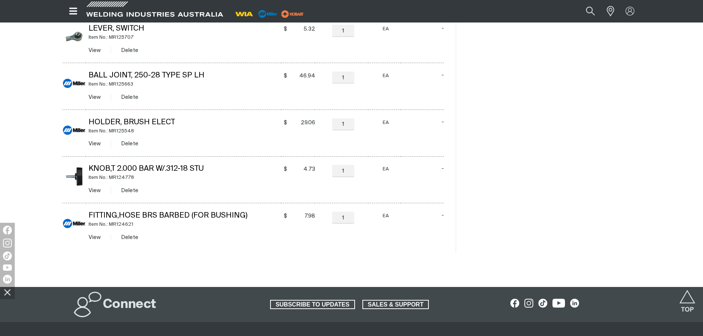
click at [284, 270] on div at bounding box center [351, 272] width 578 height 30
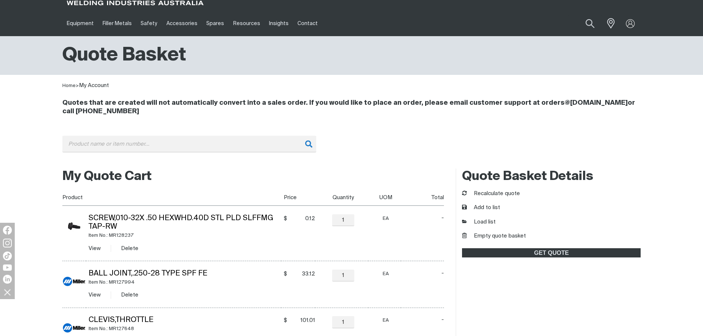
scroll to position [0, 0]
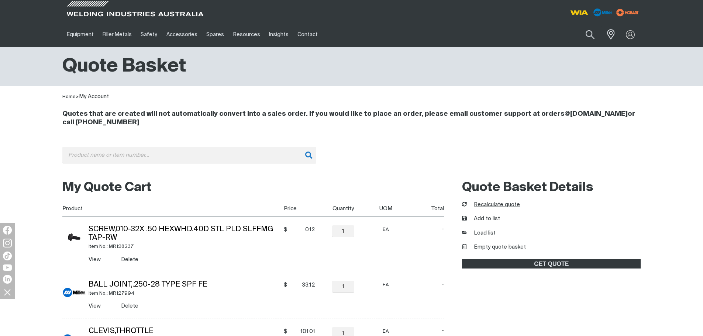
click at [491, 207] on button "Recalculate quote" at bounding box center [491, 205] width 58 height 8
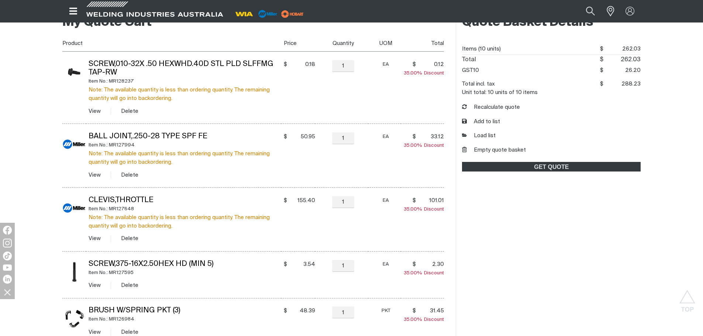
scroll to position [148, 0]
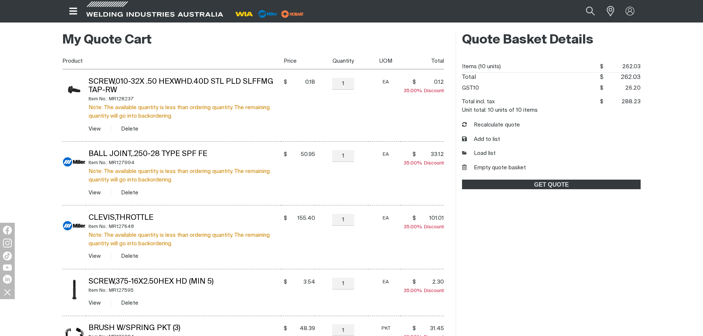
click at [355, 121] on td "− 1 Quantity +" at bounding box center [341, 105] width 53 height 72
click at [505, 166] on button "Empty quote basket" at bounding box center [494, 168] width 64 height 8
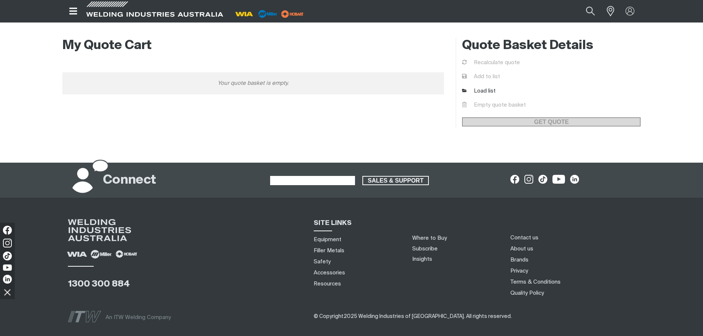
scroll to position [0, 0]
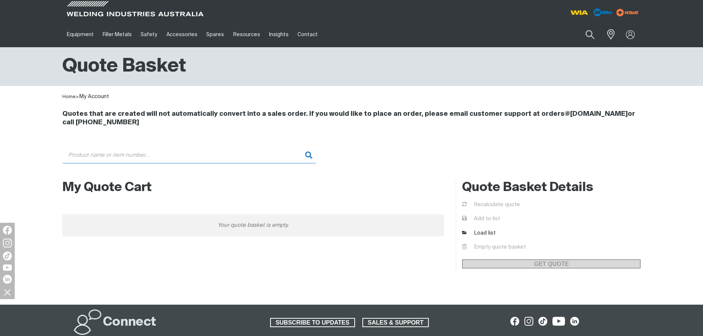
click at [134, 156] on input "Search" at bounding box center [189, 155] width 254 height 17
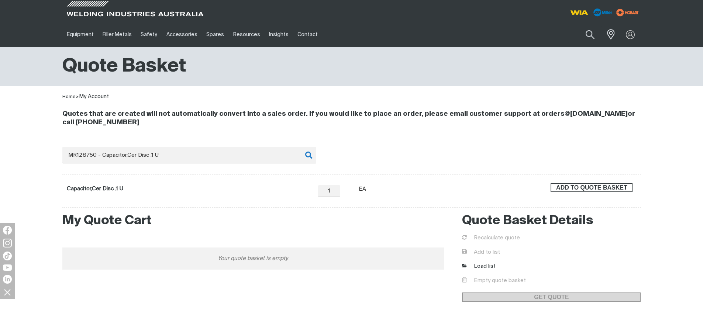
click at [555, 184] on span "ADD TO QUOTE BASKET" at bounding box center [591, 188] width 80 height 10
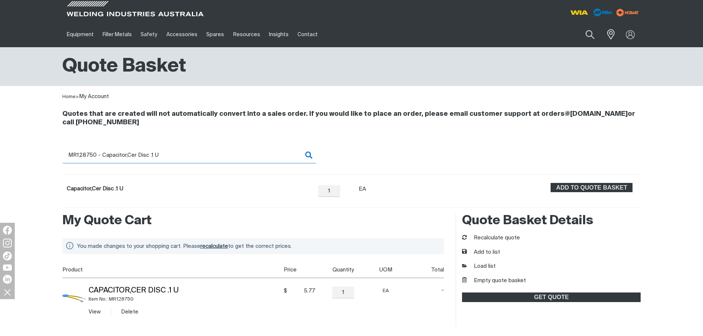
click at [74, 154] on input "MR128750 - Capacitor,Cer Disc .1 U" at bounding box center [189, 155] width 254 height 17
drag, startPoint x: 79, startPoint y: 154, endPoint x: 191, endPoint y: 158, distance: 111.5
click at [191, 158] on input "MR128750 - Capacitor,Cer Disc .1 U" at bounding box center [189, 155] width 254 height 17
type input "MR130203"
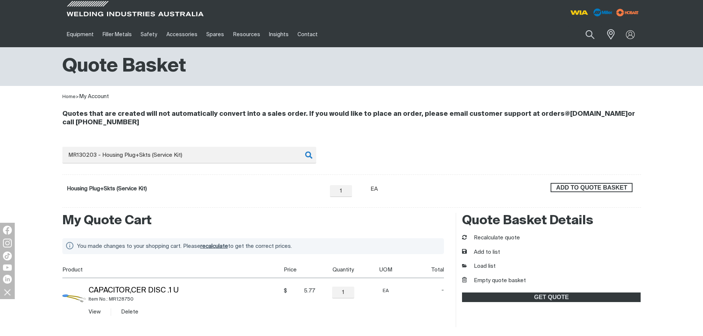
click at [566, 191] on span "ADD TO QUOTE BASKET" at bounding box center [591, 188] width 80 height 10
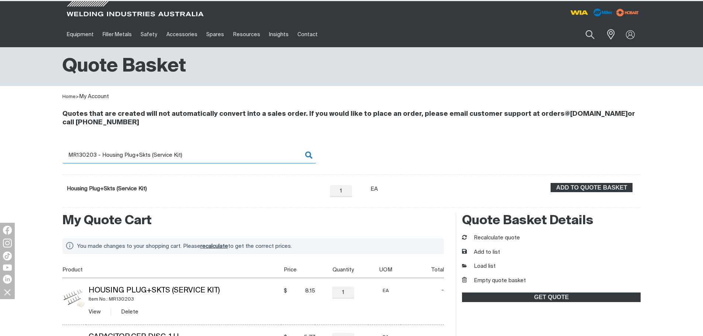
click at [118, 158] on input "MR130203 - Housing Plug+Skts (Service Kit)" at bounding box center [189, 155] width 254 height 17
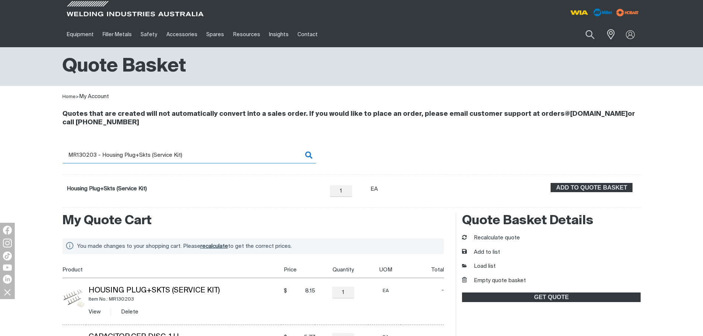
drag, startPoint x: 80, startPoint y: 155, endPoint x: 220, endPoint y: 158, distance: 139.8
click at [220, 158] on input "MR130203 - Housing Plug+Skts (Service Kit)" at bounding box center [189, 155] width 254 height 17
type input "MR132433"
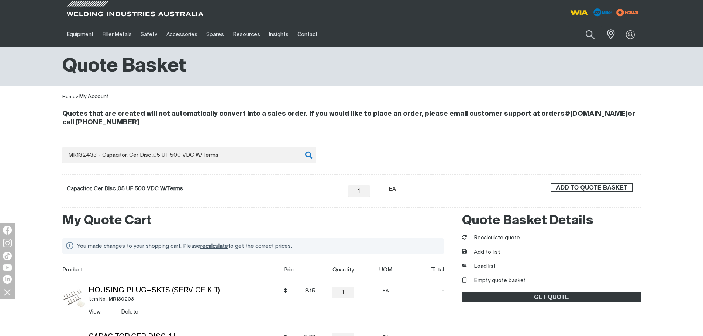
click at [564, 187] on span "ADD TO QUOTE BASKET" at bounding box center [591, 188] width 80 height 10
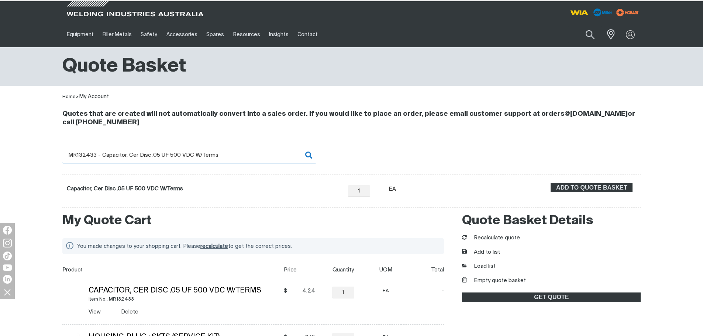
click at [108, 161] on input "MR132433 - Capacitor, Cer Disc .05 UF 500 VDC W/Terms" at bounding box center [189, 155] width 254 height 17
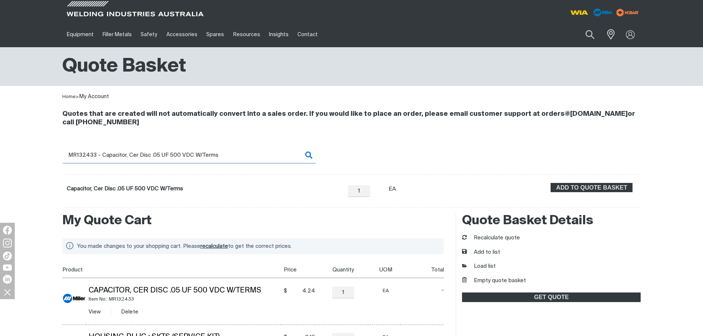
drag, startPoint x: 80, startPoint y: 153, endPoint x: 252, endPoint y: 152, distance: 172.2
click at [252, 152] on input "MR132433 - Capacitor, Cer Disc .05 UF 500 VDC W/Terms" at bounding box center [189, 155] width 254 height 17
type input "MR132611"
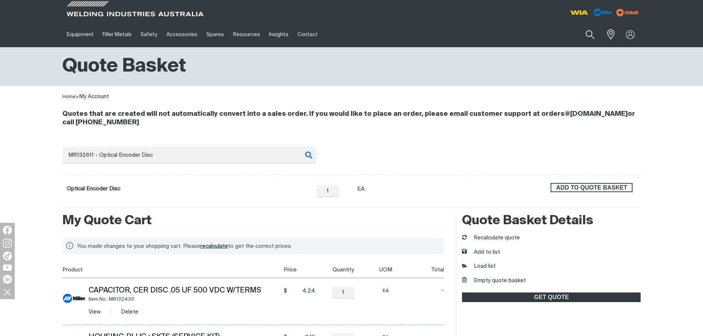
click at [603, 188] on span "ADD TO QUOTE BASKET" at bounding box center [591, 188] width 80 height 10
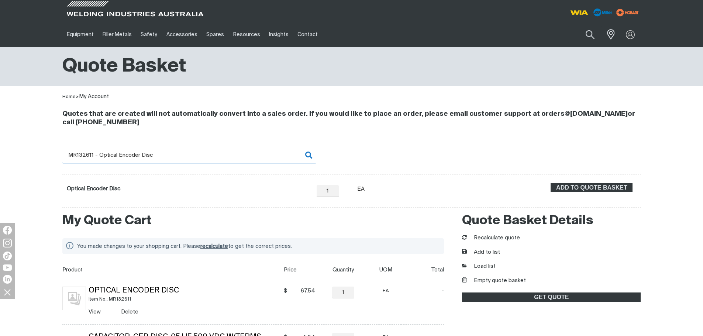
click at [82, 152] on input "MR132611 - Optical Encoder Disc" at bounding box center [189, 155] width 254 height 17
drag, startPoint x: 92, startPoint y: 157, endPoint x: 188, endPoint y: 159, distance: 96.6
click at [188, 159] on input "MR132611 - Optical Encoder Disc" at bounding box center [189, 155] width 254 height 17
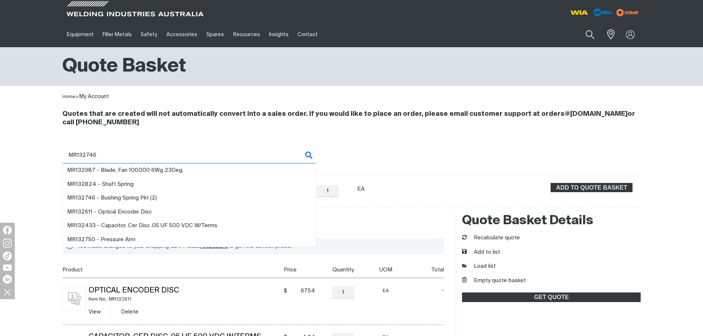
type input "MR132746"
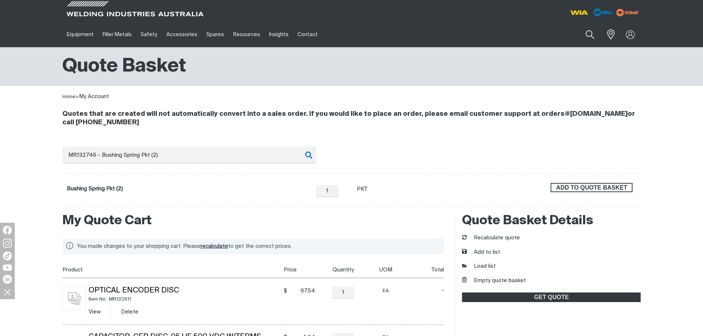
click at [596, 189] on span "ADD TO QUOTE BASKET" at bounding box center [591, 188] width 80 height 10
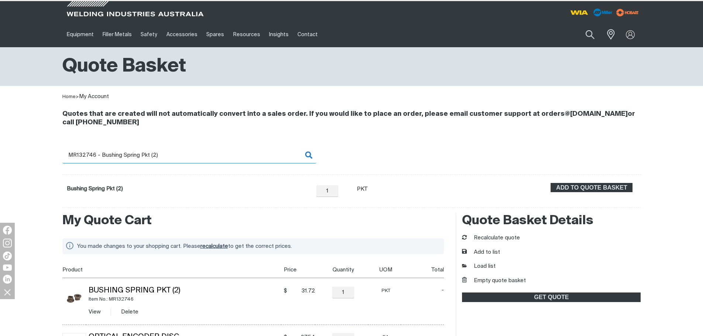
click at [102, 156] on input "MR132746 - Bushing Spring Pkt (2)" at bounding box center [189, 155] width 254 height 17
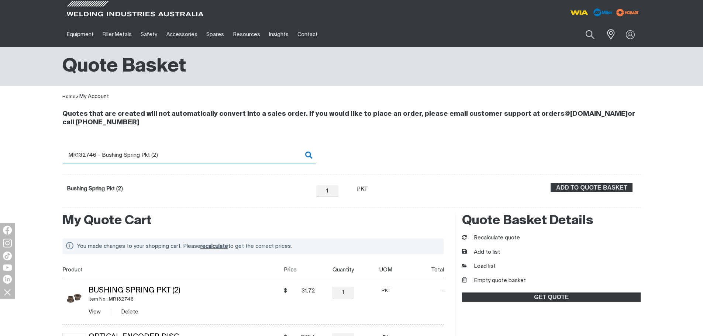
click at [82, 153] on input "MR132746 - Bushing Spring Pkt (2)" at bounding box center [189, 155] width 254 height 17
drag, startPoint x: 83, startPoint y: 153, endPoint x: 164, endPoint y: 159, distance: 81.3
click at [164, 159] on input "MR132746 - Bushing Spring Pkt (2)" at bounding box center [189, 155] width 254 height 17
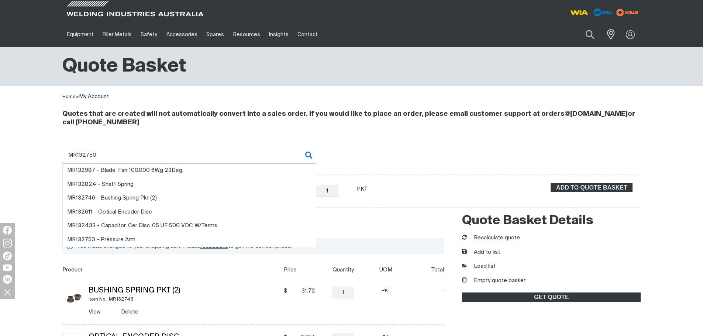
type input "MR132750"
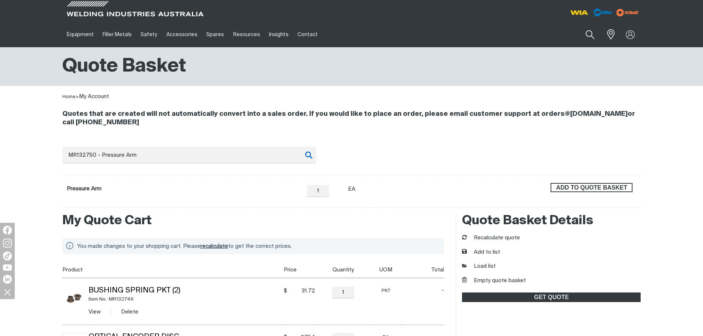
click at [566, 188] on span "ADD TO QUOTE BASKET" at bounding box center [591, 188] width 80 height 10
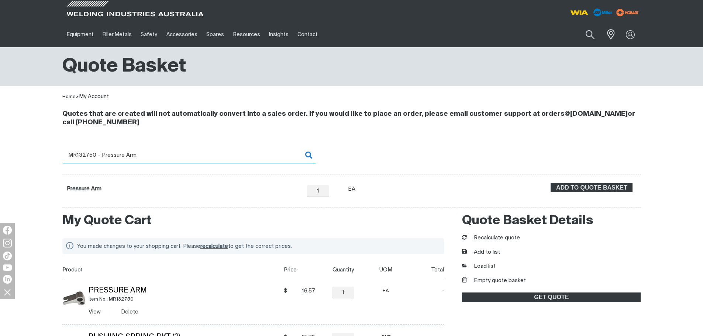
click at [97, 155] on input "MR132750 - Pressure Arm" at bounding box center [189, 155] width 254 height 17
drag, startPoint x: 82, startPoint y: 154, endPoint x: 159, endPoint y: 159, distance: 77.3
click at [159, 159] on input "MR132750 - Pressure Arm" at bounding box center [189, 155] width 254 height 17
type input "MR132824"
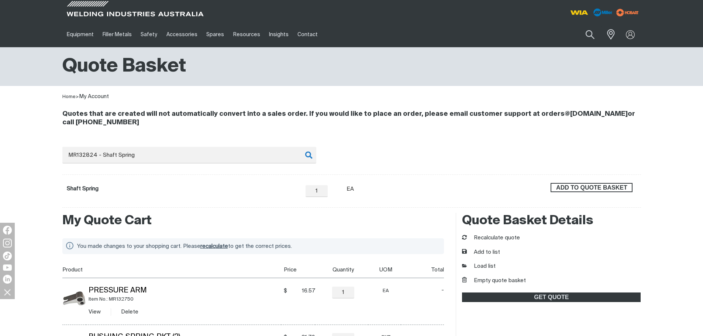
click at [586, 186] on span "ADD TO QUOTE BASKET" at bounding box center [591, 188] width 80 height 10
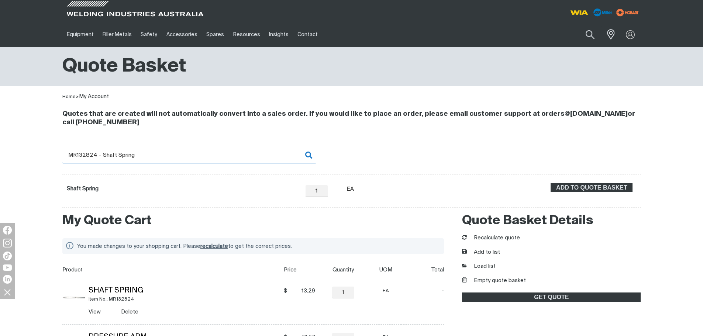
drag, startPoint x: 100, startPoint y: 157, endPoint x: 91, endPoint y: 156, distance: 8.9
click at [100, 157] on input "MR132824 - Shaft Spring" at bounding box center [189, 155] width 254 height 17
click at [87, 153] on input "MR132824 - Shaft Spring" at bounding box center [189, 155] width 254 height 17
drag, startPoint x: 85, startPoint y: 153, endPoint x: 186, endPoint y: 155, distance: 100.7
click at [186, 155] on input "MR132824 - Shaft Spring" at bounding box center [189, 155] width 254 height 17
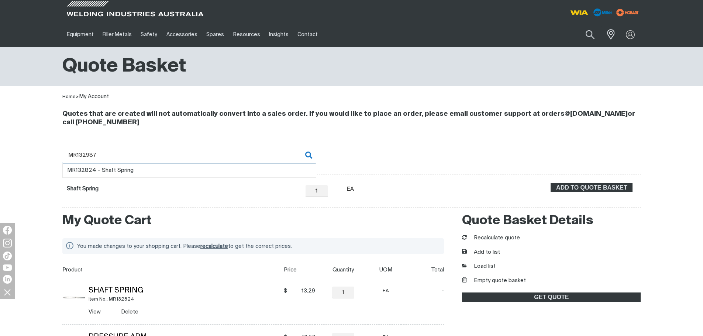
type input "MR132987"
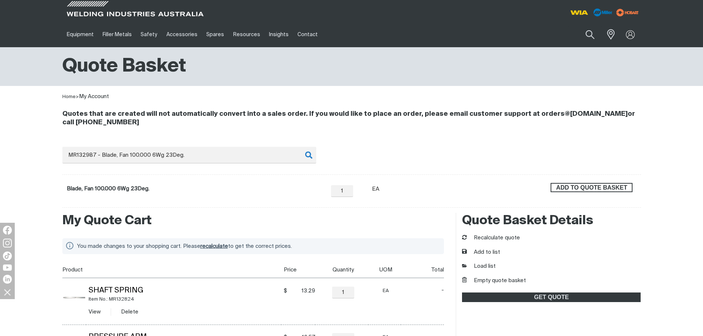
click at [598, 188] on span "ADD TO QUOTE BASKET" at bounding box center [591, 188] width 80 height 10
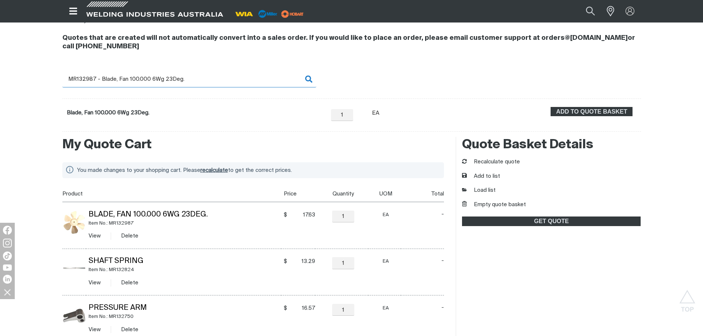
scroll to position [74, 0]
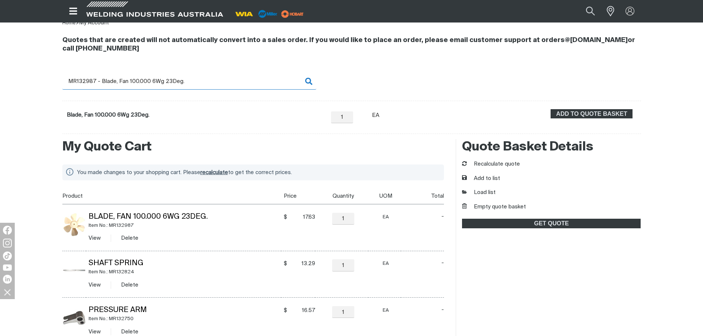
click at [88, 74] on input "MR132987 - Blade, Fan 100.000 6Wg 23Deg." at bounding box center [189, 81] width 254 height 17
drag, startPoint x: 82, startPoint y: 80, endPoint x: 214, endPoint y: 87, distance: 131.9
click at [214, 87] on input "MR132987 - Blade, Fan 100.000 6Wg 23Deg." at bounding box center [189, 81] width 254 height 17
type input "MR133061"
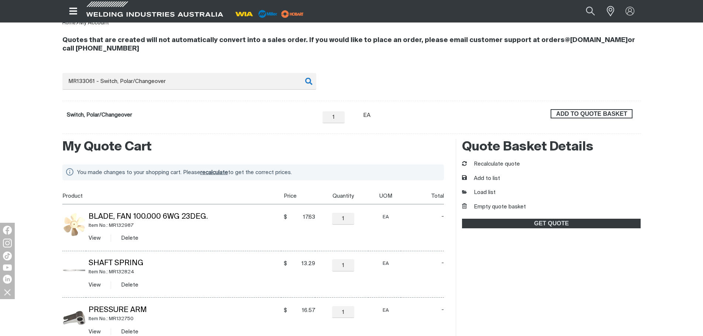
drag, startPoint x: 618, startPoint y: 114, endPoint x: 596, endPoint y: 117, distance: 22.7
click at [618, 114] on span "ADD TO QUOTE BASKET" at bounding box center [591, 114] width 80 height 10
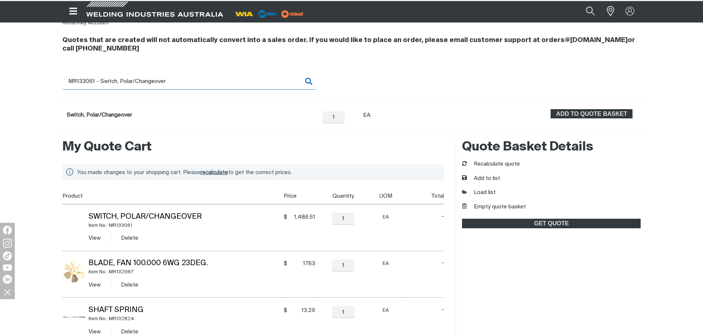
click at [86, 79] on input "MR133061 - Switch, Polar/Changeover" at bounding box center [189, 81] width 254 height 17
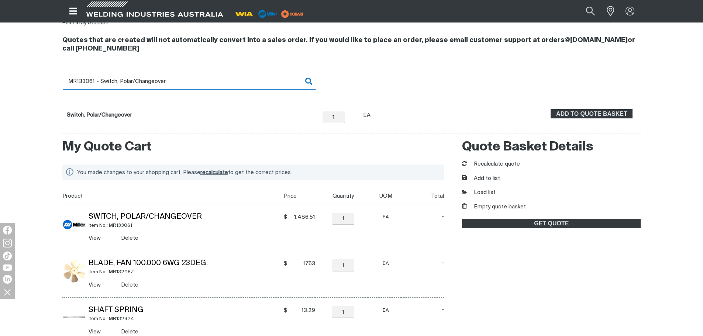
drag, startPoint x: 85, startPoint y: 80, endPoint x: 186, endPoint y: 86, distance: 101.6
click at [186, 86] on input "MR133061 - Switch, Polar/Changeover" at bounding box center [189, 81] width 254 height 17
type input "MR133064"
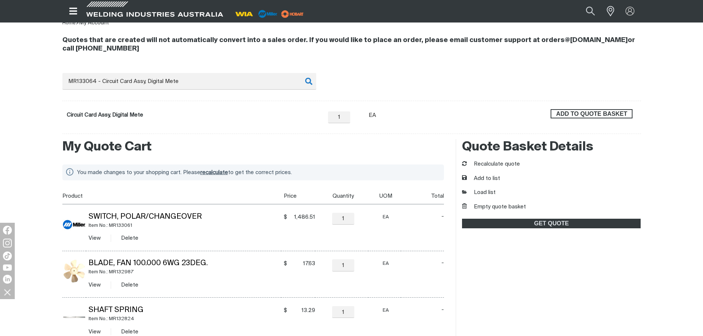
click at [610, 114] on span "ADD TO QUOTE BASKET" at bounding box center [591, 114] width 80 height 10
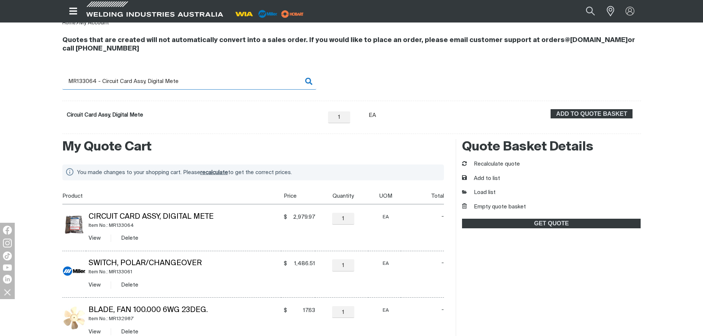
click at [108, 81] on input "MR133064 - Circuit Card Assy, Digital Mete" at bounding box center [189, 81] width 254 height 17
drag, startPoint x: 85, startPoint y: 78, endPoint x: 218, endPoint y: 85, distance: 132.9
click at [218, 85] on input "MR133064 - Circuit Card Assy, Digital Mete" at bounding box center [189, 81] width 254 height 17
type input "MR133083"
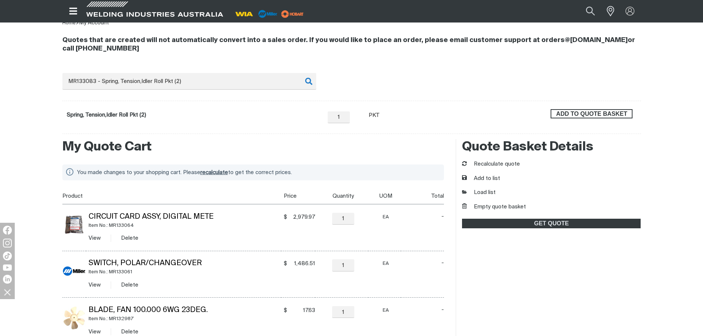
click at [616, 115] on span "ADD TO QUOTE BASKET" at bounding box center [591, 114] width 80 height 10
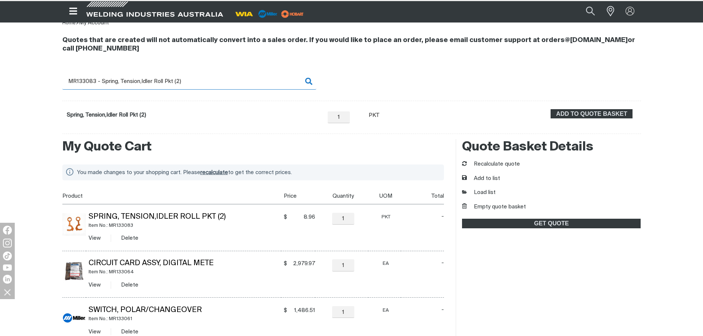
click at [100, 81] on input "MR133083 - Spring, Tension,Idler Roll Pkt (2)" at bounding box center [189, 81] width 254 height 17
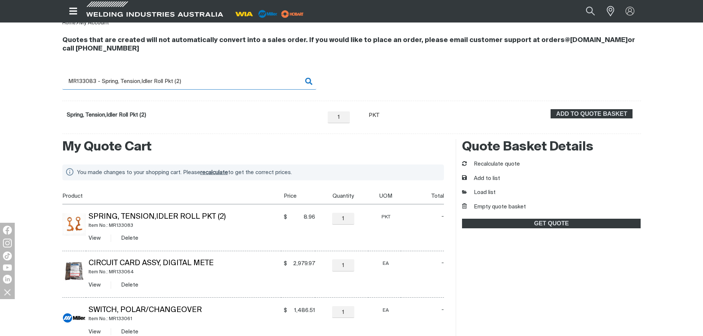
drag, startPoint x: 85, startPoint y: 81, endPoint x: 200, endPoint y: 87, distance: 114.9
click at [200, 87] on input "MR133083 - Spring, Tension,Idler Roll Pkt (2)" at bounding box center [189, 81] width 254 height 17
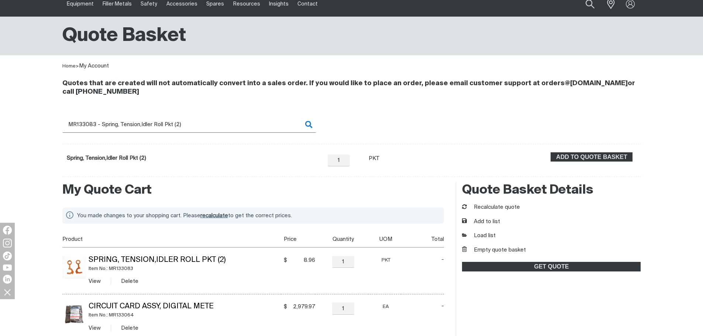
scroll to position [8, 0]
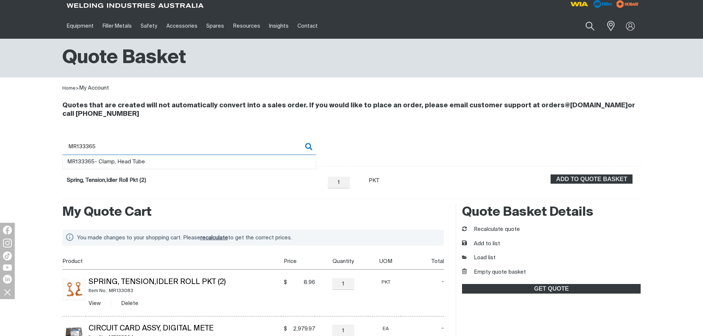
type input "MR133365"
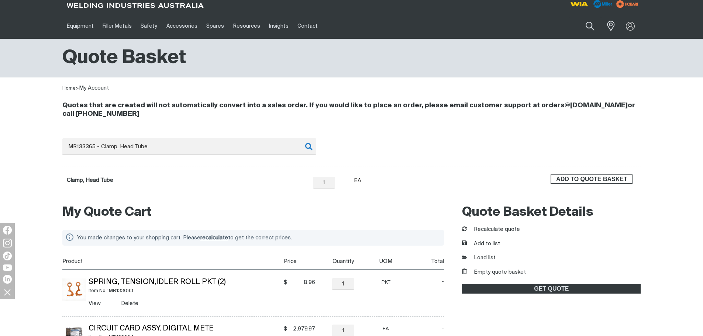
click at [606, 179] on span "ADD TO QUOTE BASKET" at bounding box center [591, 179] width 80 height 10
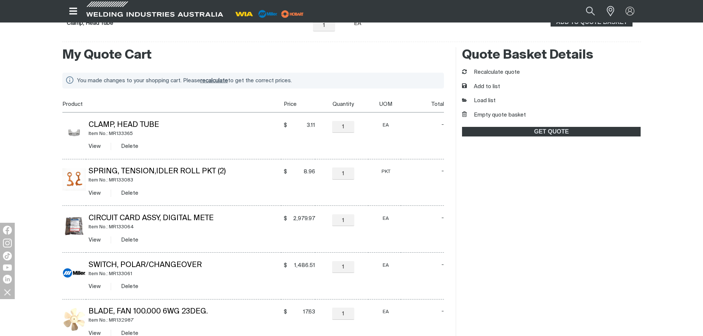
scroll to position [55, 0]
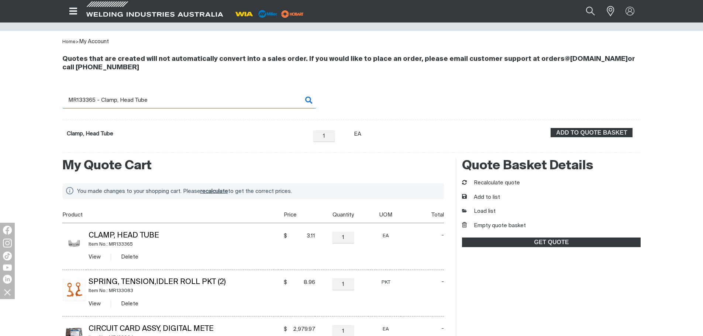
click at [89, 99] on input "MR133365 - Clamp, Head Tube" at bounding box center [189, 100] width 254 height 17
drag, startPoint x: 85, startPoint y: 100, endPoint x: 262, endPoint y: 102, distance: 176.7
click at [262, 102] on input "MR133365 - Clamp, Head Tube" at bounding box center [189, 100] width 254 height 17
type input "MR133739"
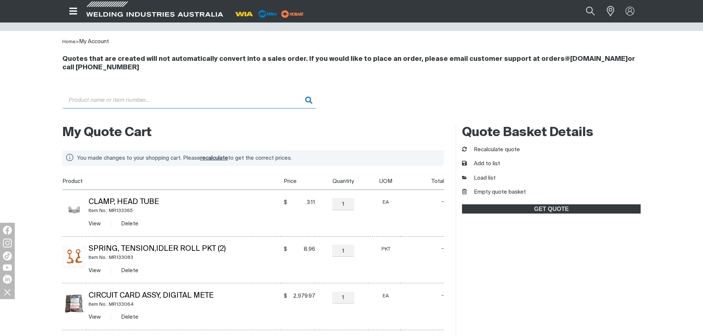
type input "MR133739 - Washer, Flat Pkt 2"
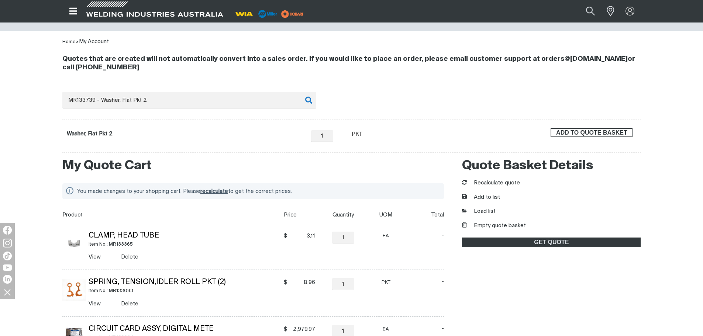
click at [616, 136] on span "ADD TO QUOTE BASKET" at bounding box center [591, 133] width 80 height 10
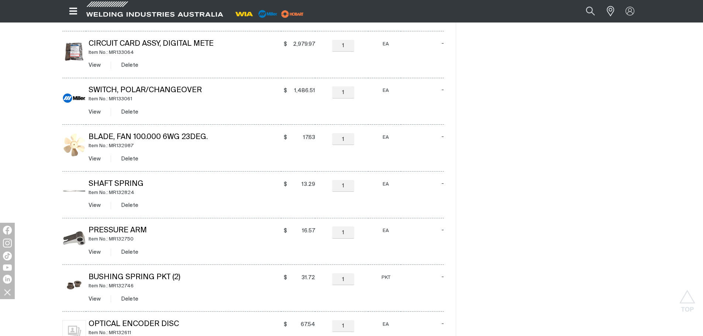
scroll to position [92, 0]
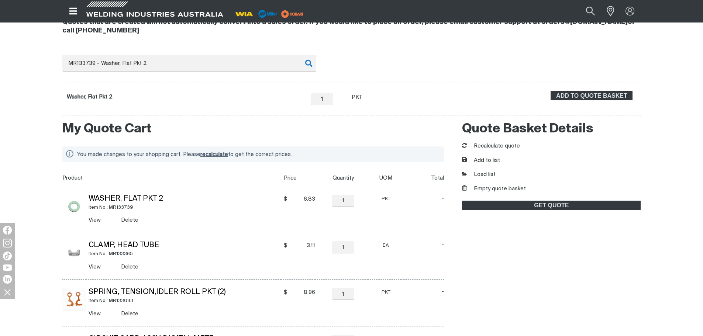
click at [499, 144] on button "Recalculate quote" at bounding box center [491, 146] width 58 height 8
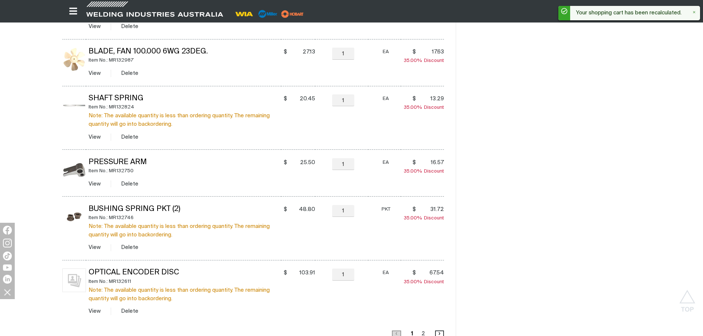
scroll to position [544, 0]
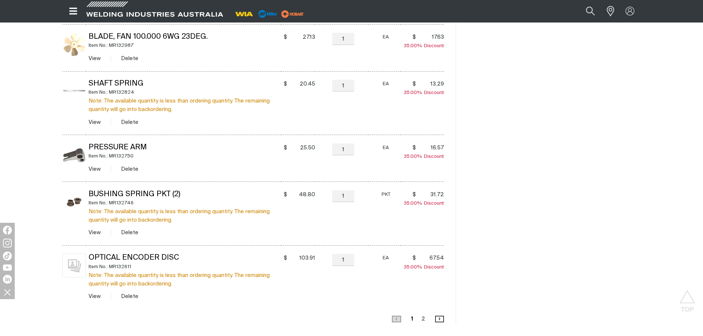
click at [424, 319] on link "Page 2" at bounding box center [423, 319] width 8 height 10
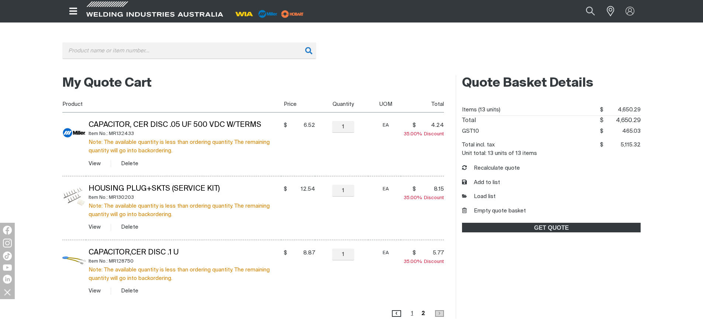
scroll to position [104, 0]
click at [413, 313] on link "Page 1" at bounding box center [412, 314] width 7 height 10
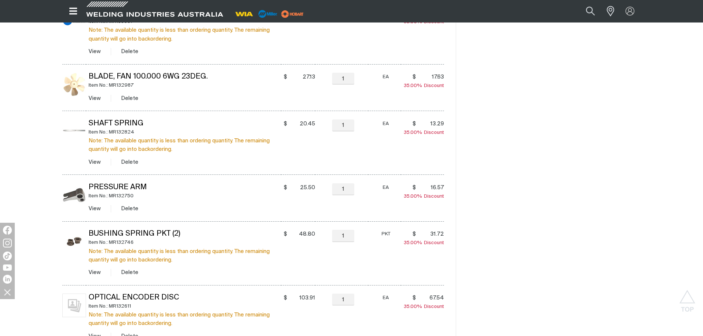
scroll to position [473, 0]
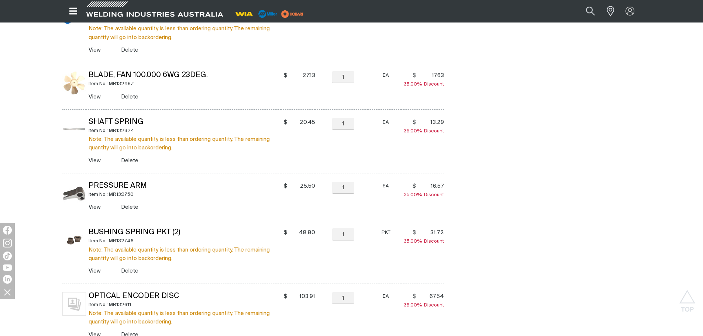
click at [672, 224] on div "My Quote Cart You made changes to your shopping cart. Please recalculate to get…" at bounding box center [351, 34] width 703 height 665
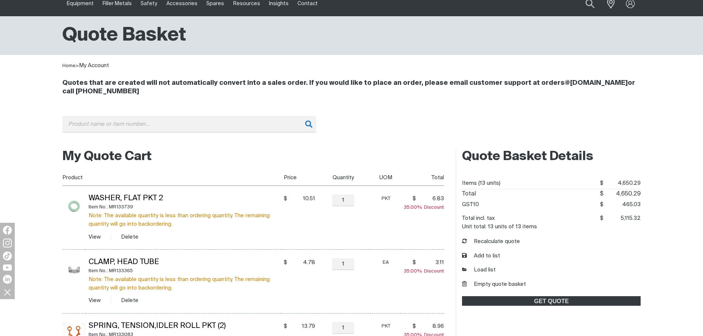
scroll to position [30, 0]
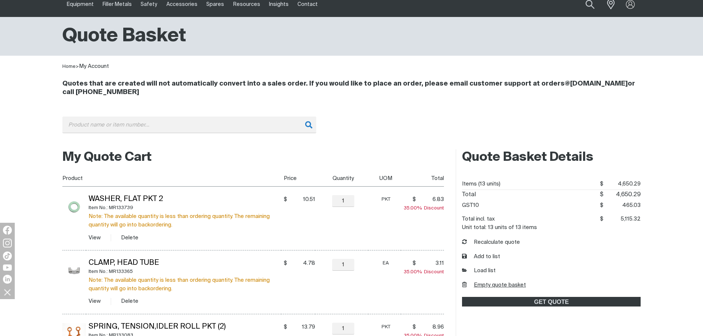
click at [511, 287] on button "Empty quote basket" at bounding box center [494, 285] width 64 height 8
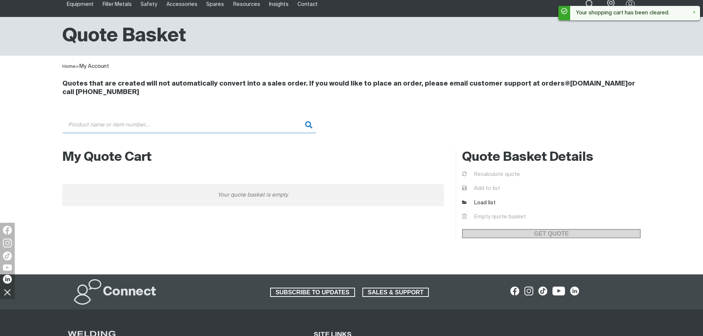
click at [137, 126] on input "Search" at bounding box center [189, 125] width 254 height 17
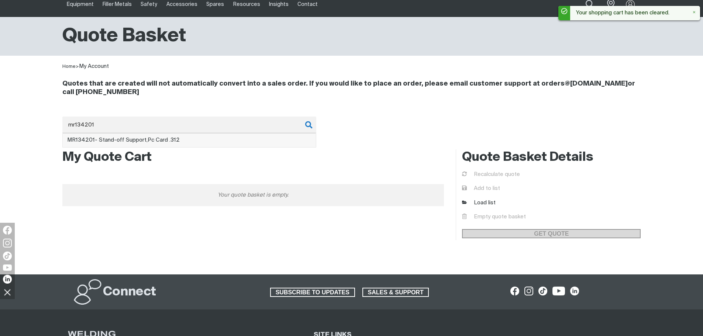
click at [145, 139] on span "MR134201 - Stand-off Support,Pc Card .312" at bounding box center [123, 140] width 112 height 6
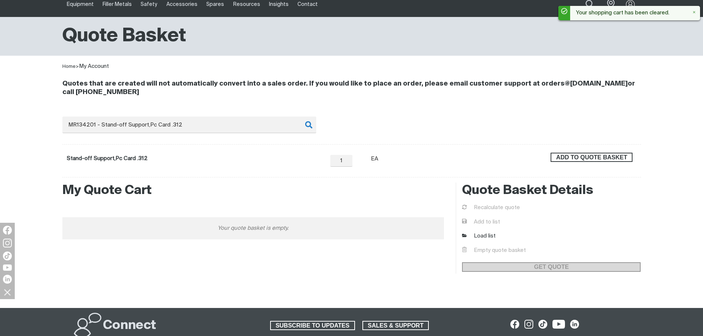
click at [579, 156] on span "ADD TO QUOTE BASKET" at bounding box center [591, 158] width 80 height 10
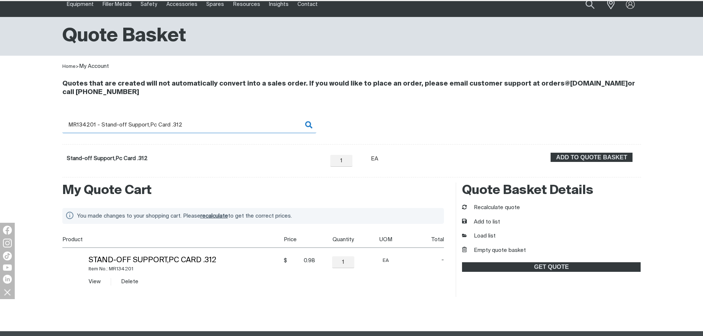
click at [95, 126] on input "MR134201 - Stand-off Support,Pc Card .312" at bounding box center [189, 125] width 254 height 17
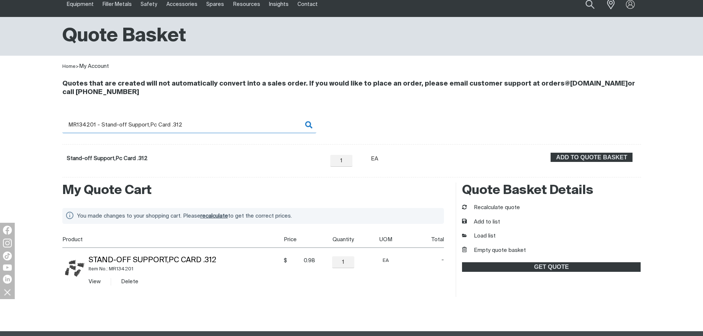
drag, startPoint x: 83, startPoint y: 124, endPoint x: 242, endPoint y: 125, distance: 159.0
click at [242, 125] on input "MR134201 - Stand-off Support,Pc Card .312" at bounding box center [189, 125] width 254 height 17
type input "MR134623"
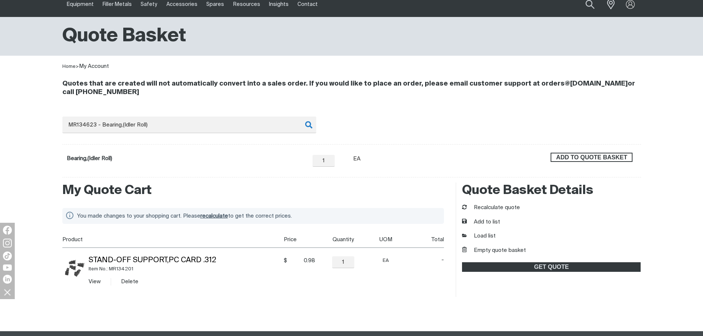
click at [601, 156] on span "ADD TO QUOTE BASKET" at bounding box center [591, 158] width 80 height 10
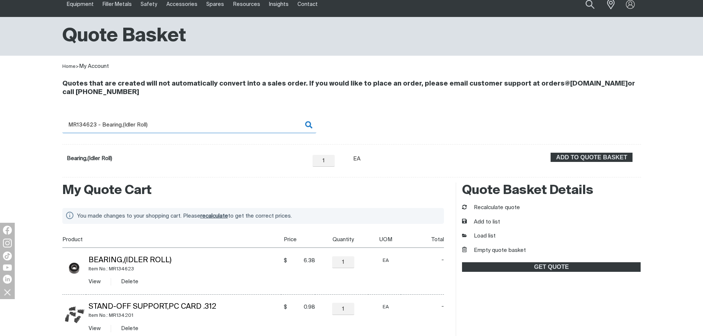
click at [91, 124] on input "MR134623 - Bearing,(Idler Roll)" at bounding box center [189, 125] width 254 height 17
drag, startPoint x: 85, startPoint y: 125, endPoint x: 180, endPoint y: 128, distance: 94.8
click at [180, 128] on input "MR134623 - Bearing,(Idler Roll)" at bounding box center [189, 125] width 254 height 17
type input "MR134624"
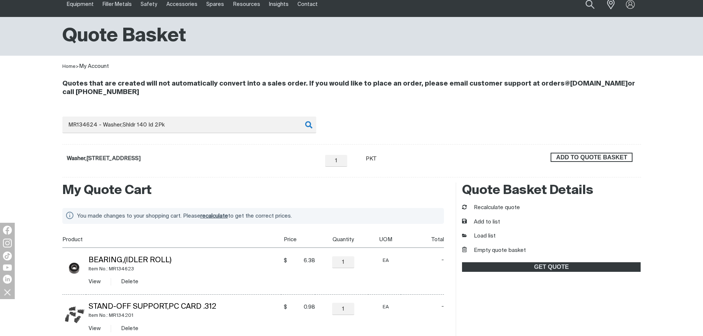
click at [599, 158] on span "ADD TO QUOTE BASKET" at bounding box center [591, 158] width 80 height 10
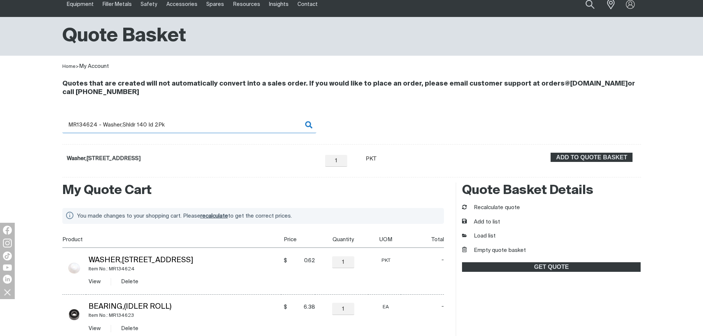
click at [87, 129] on input "MR134624 - Washer,Shldr 140 Id 2Pk" at bounding box center [189, 125] width 254 height 17
drag, startPoint x: 86, startPoint y: 125, endPoint x: 200, endPoint y: 124, distance: 114.3
click at [200, 124] on input "MR134624 - Washer,Shldr 140 Id 2Pk" at bounding box center [189, 125] width 254 height 17
type input "MR134731"
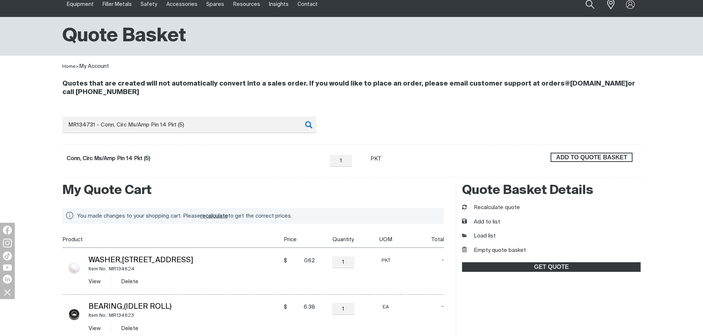
click at [603, 157] on span "ADD TO QUOTE BASKET" at bounding box center [591, 158] width 80 height 10
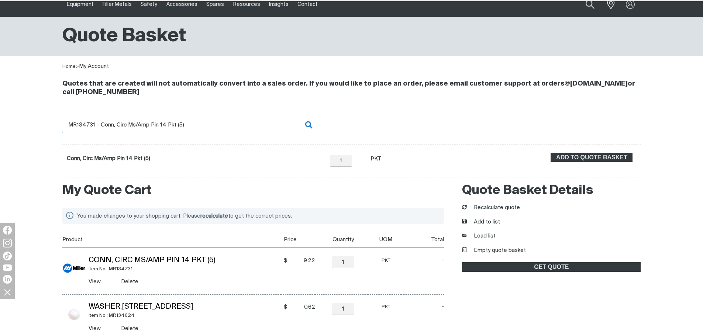
click at [86, 126] on input "MR134731 - Conn, Circ Ms/Amp Pin 14 Pkt (5)" at bounding box center [189, 125] width 254 height 17
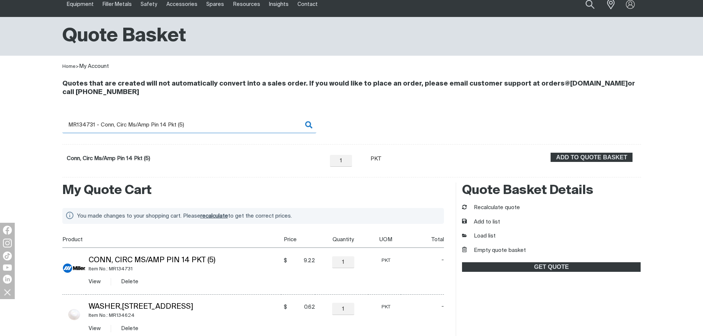
drag, startPoint x: 85, startPoint y: 124, endPoint x: 210, endPoint y: 122, distance: 125.0
click at [210, 122] on input "MR134731 - Conn, Circ Ms/Amp Pin 14 Pkt (5)" at bounding box center [189, 125] width 254 height 17
type input "MR134795"
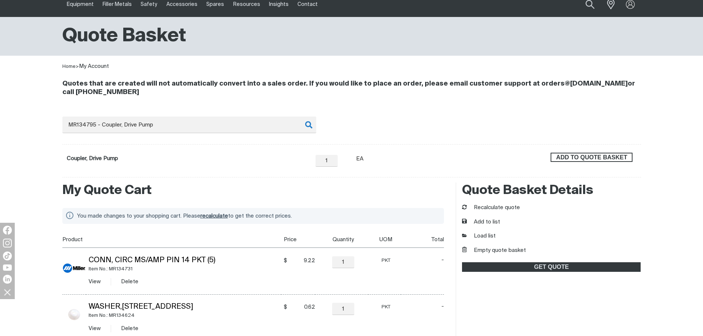
click at [609, 160] on span "ADD TO QUOTE BASKET" at bounding box center [591, 158] width 80 height 10
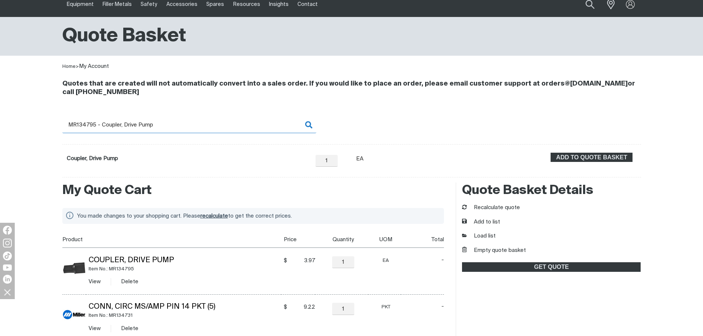
click at [92, 125] on input "MR134795 - Coupler, Drive Pump" at bounding box center [189, 125] width 254 height 17
drag, startPoint x: 87, startPoint y: 124, endPoint x: 192, endPoint y: 127, distance: 104.8
click at [192, 127] on input "MR134795 - Coupler, Drive Pump" at bounding box center [189, 125] width 254 height 17
type input "MR134847"
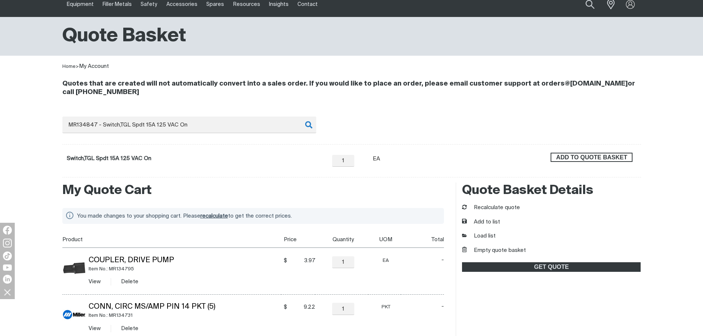
click at [573, 155] on span "ADD TO QUOTE BASKET" at bounding box center [591, 158] width 80 height 10
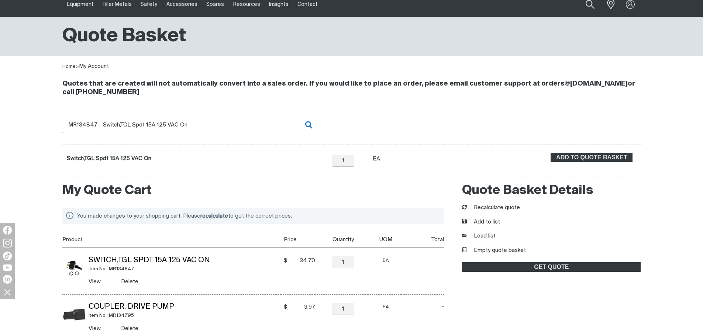
click at [91, 127] on input "MR134847 - Switch,TGL Spdt 15A 125 VAC On" at bounding box center [189, 125] width 254 height 17
drag, startPoint x: 89, startPoint y: 124, endPoint x: 222, endPoint y: 127, distance: 133.5
click at [222, 127] on input "MR134847 - Switch,TGL Spdt 15A 125 VAC On" at bounding box center [189, 125] width 254 height 17
type input "MR135184"
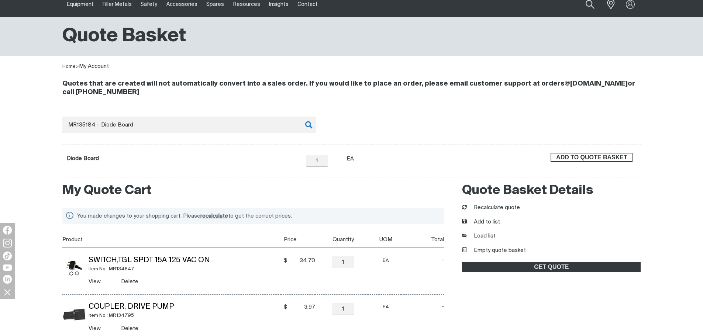
click at [626, 153] on span "ADD TO QUOTE BASKET" at bounding box center [591, 158] width 80 height 10
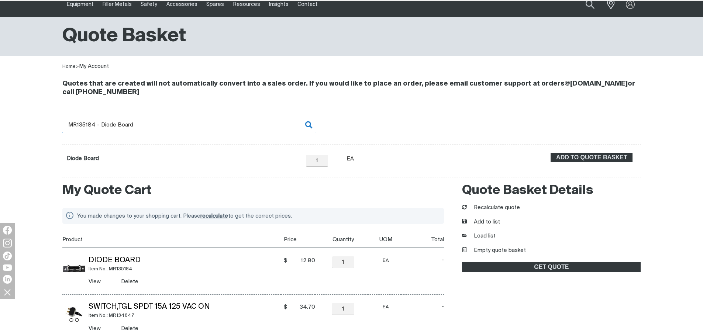
click at [83, 122] on input "MR135184 - Diode Board" at bounding box center [189, 125] width 254 height 17
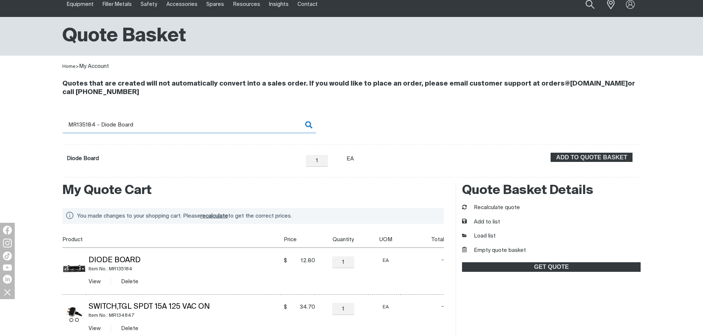
drag, startPoint x: 83, startPoint y: 124, endPoint x: 155, endPoint y: 124, distance: 72.3
click at [155, 124] on input "MR135184 - Diode Board" at bounding box center [189, 125] width 254 height 17
type input "MR135205"
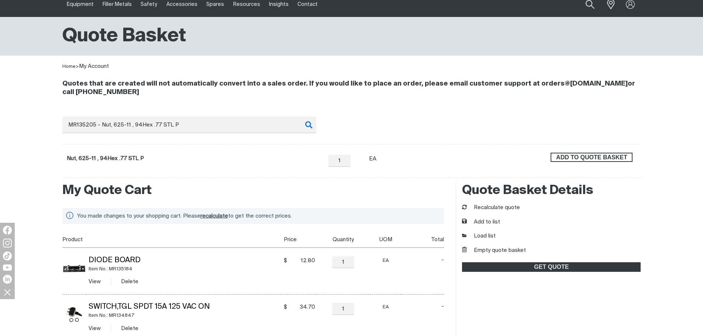
click at [628, 160] on span "ADD TO QUOTE BASKET" at bounding box center [591, 158] width 80 height 10
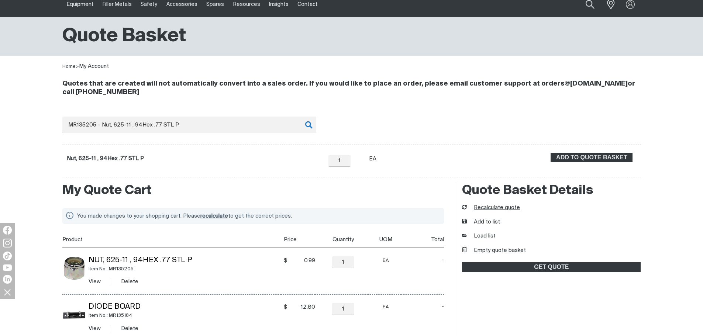
click at [506, 208] on button "Recalculate quote" at bounding box center [491, 208] width 58 height 8
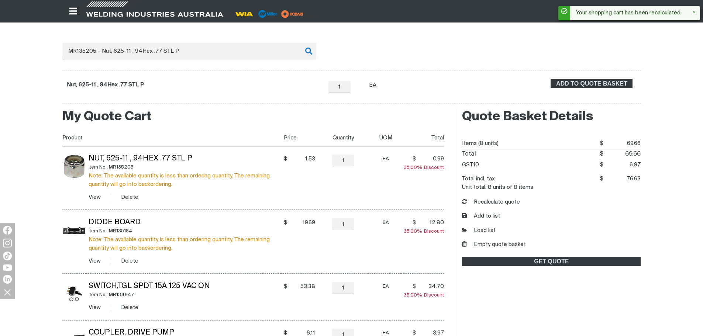
scroll to position [67, 0]
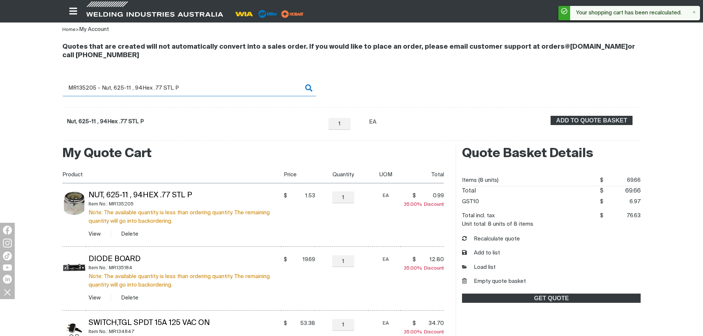
click at [108, 85] on input "MR135205 - Nut, 625-11 , 94Hex .77 STL P" at bounding box center [189, 88] width 254 height 17
click at [82, 86] on input "MR135205 - Nut, 625-11 , 94Hex .77 STL P" at bounding box center [189, 88] width 254 height 17
drag, startPoint x: 85, startPoint y: 87, endPoint x: 265, endPoint y: 91, distance: 179.6
click at [265, 91] on input "MR135205 - Nut, 625-11 , 94Hex .77 STL P" at bounding box center [189, 88] width 254 height 17
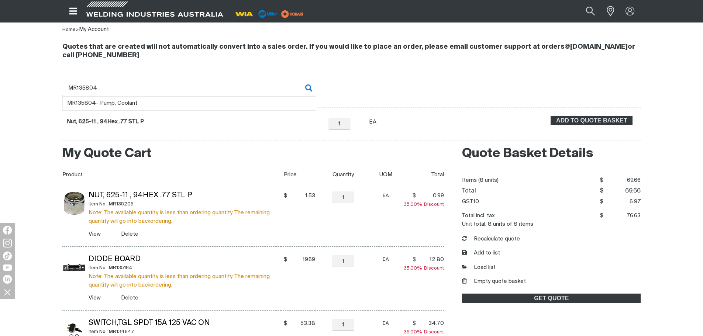
type input "MR135804"
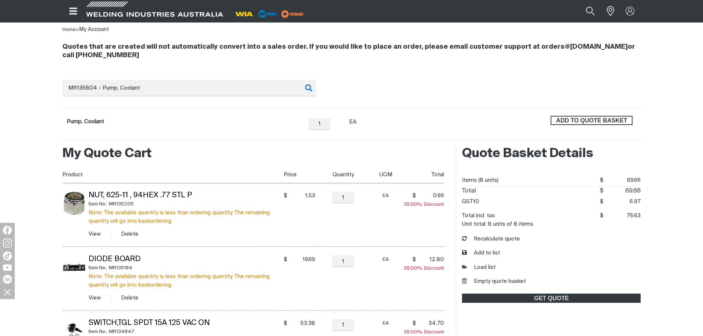
click at [572, 122] on span "ADD TO QUOTE BASKET" at bounding box center [591, 121] width 80 height 10
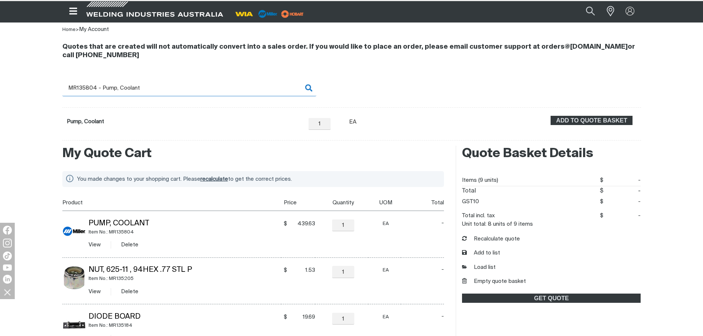
scroll to position [67, 0]
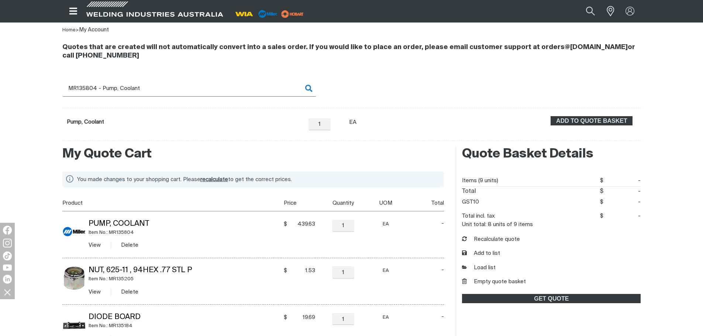
click at [84, 87] on input "MR135804 - Pump, Coolant" at bounding box center [189, 88] width 254 height 17
drag, startPoint x: 84, startPoint y: 87, endPoint x: 163, endPoint y: 88, distance: 79.3
click at [163, 88] on input "MR135804 - Pump, Coolant" at bounding box center [189, 88] width 254 height 17
click at [106, 89] on input "MR135804 - Pump, Coolant" at bounding box center [189, 88] width 254 height 17
drag, startPoint x: 83, startPoint y: 87, endPoint x: 155, endPoint y: 87, distance: 71.2
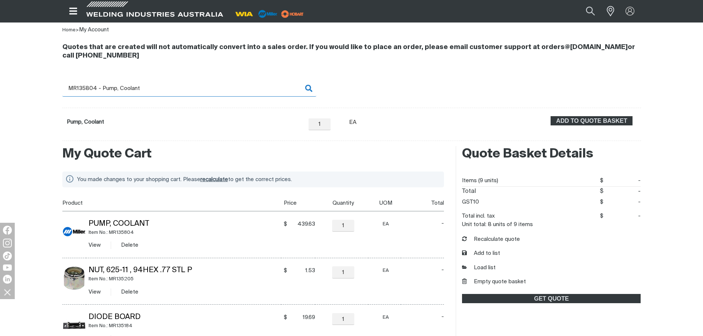
click at [155, 87] on input "MR135804 - Pump, Coolant" at bounding box center [189, 88] width 254 height 17
type input "MR136076"
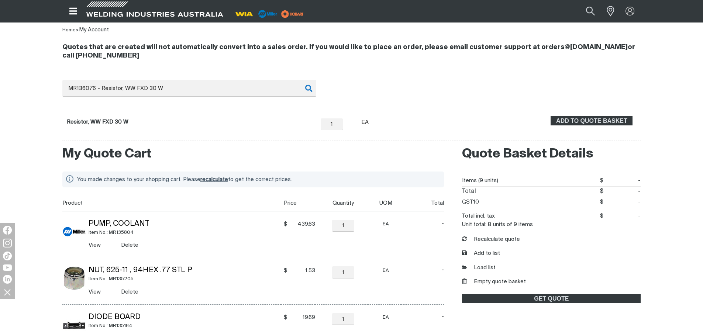
click at [595, 111] on form "Resistor, WW FXD 30 W − 1 Quantity + Unit of measure EA ADD TO QUOTE BASKET" at bounding box center [351, 124] width 578 height 33
click at [592, 119] on span "ADD TO QUOTE BASKET" at bounding box center [591, 121] width 80 height 10
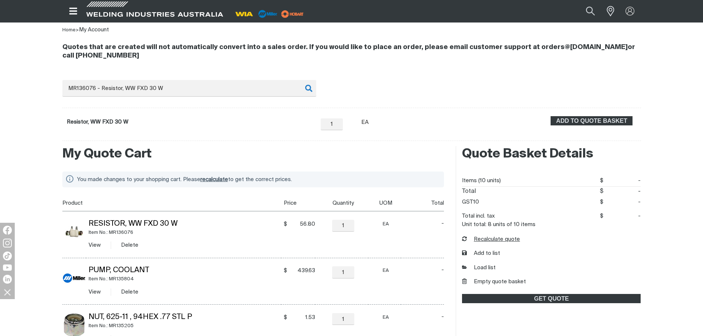
click at [497, 238] on button "Recalculate quote" at bounding box center [491, 239] width 58 height 8
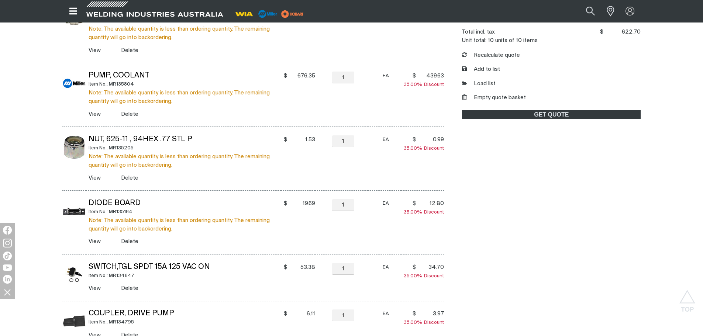
scroll to position [214, 0]
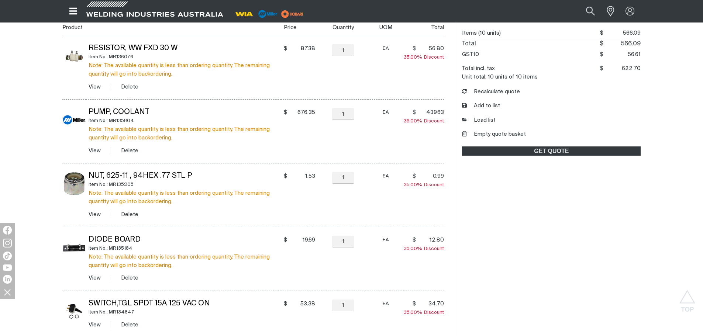
drag, startPoint x: 523, startPoint y: 312, endPoint x: 521, endPoint y: 303, distance: 9.5
click at [523, 312] on div "Quote Basket Details Items (10 units) $566.09 $ 566.09 Total $566.09 $ 566.09 G…" at bounding box center [547, 320] width 185 height 643
click at [505, 136] on button "Empty quote basket" at bounding box center [494, 134] width 64 height 8
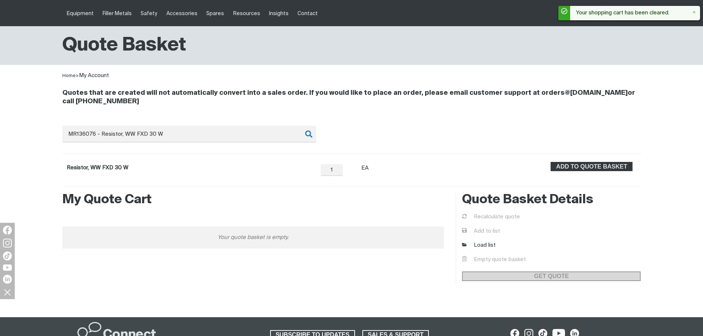
scroll to position [0, 0]
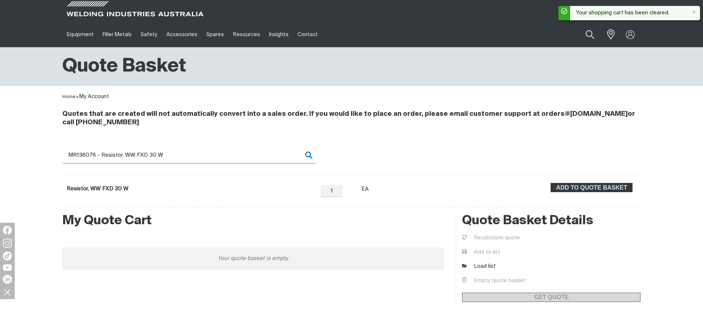
drag, startPoint x: 190, startPoint y: 158, endPoint x: 56, endPoint y: 159, distance: 133.9
click at [53, 159] on div "Quotes that are created will not automatically convert into a sales order. If y…" at bounding box center [351, 154] width 703 height 107
type input "MR136745"
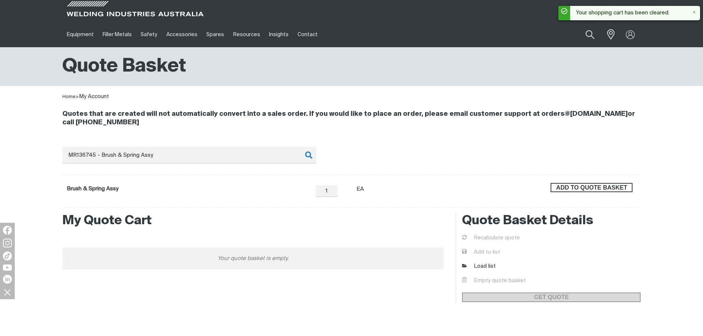
click at [588, 190] on span "ADD TO QUOTE BASKET" at bounding box center [591, 188] width 80 height 10
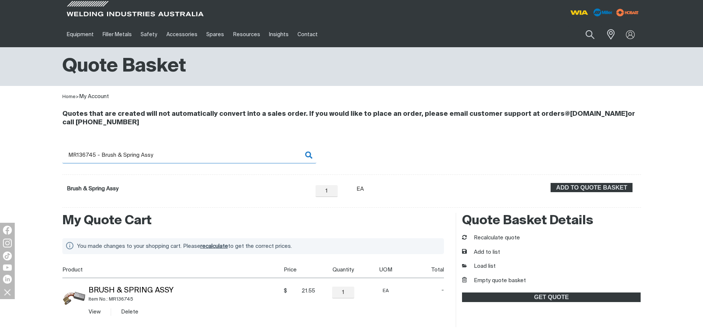
click at [98, 153] on input "MR136745 - Brush & Spring Assy" at bounding box center [189, 155] width 254 height 17
drag, startPoint x: 82, startPoint y: 154, endPoint x: 183, endPoint y: 150, distance: 100.7
click at [183, 150] on input "MR136745 - Brush & Spring Assy" at bounding box center [189, 155] width 254 height 17
type input "MR137046"
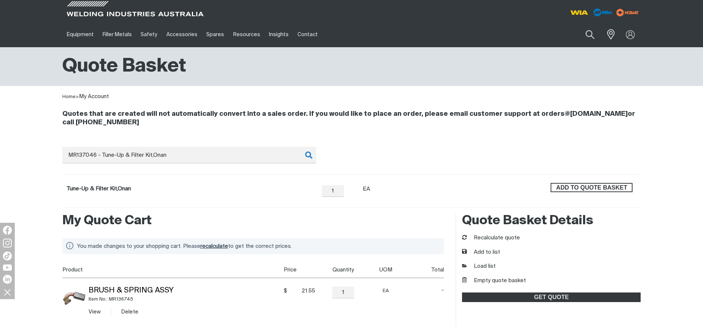
click at [623, 188] on span "ADD TO QUOTE BASKET" at bounding box center [591, 188] width 80 height 10
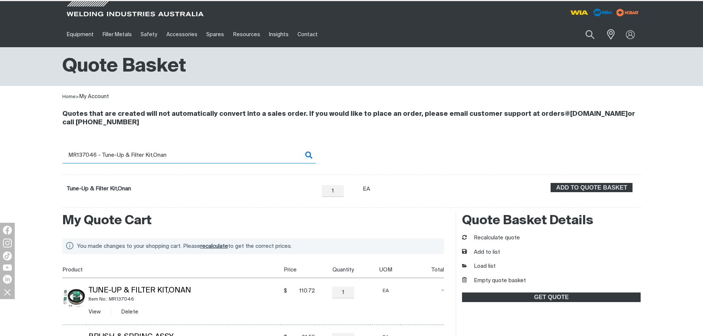
click at [97, 162] on input "MR137046 - Tune-Up & Filter Kit,Onan" at bounding box center [189, 155] width 254 height 17
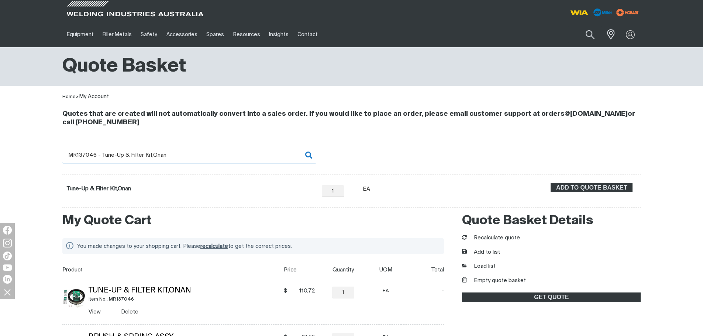
drag, startPoint x: 82, startPoint y: 153, endPoint x: 212, endPoint y: 156, distance: 130.6
click at [212, 156] on input "MR137046 - Tune-Up & Filter Kit,Onan" at bounding box center [189, 155] width 254 height 17
type input "MR139042"
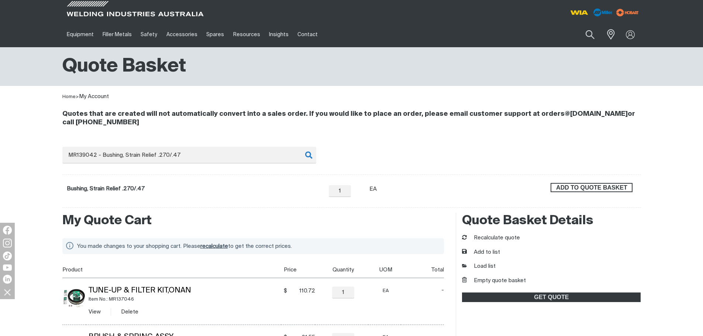
click at [621, 188] on span "ADD TO QUOTE BASKET" at bounding box center [591, 188] width 80 height 10
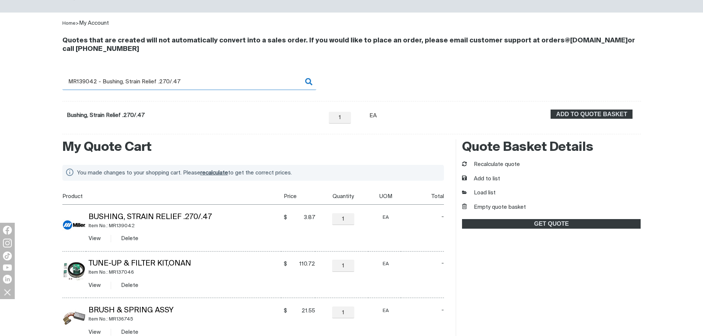
scroll to position [111, 0]
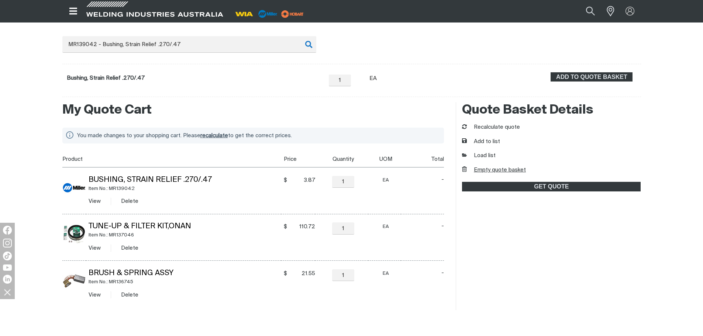
click at [497, 167] on button "Empty quote basket" at bounding box center [494, 170] width 64 height 8
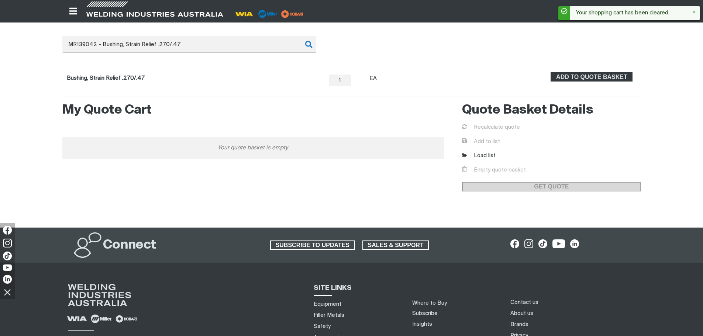
click at [255, 184] on div "My Quote Cart Your quote basket is empty." at bounding box center [253, 147] width 382 height 91
click at [600, 79] on span "ADD TO QUOTE BASKET" at bounding box center [591, 77] width 80 height 10
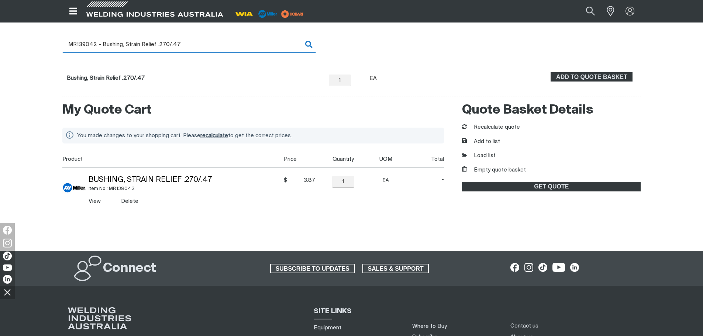
click at [95, 43] on input "MR139042 - Bushing, Strain Relief .270/.47" at bounding box center [189, 44] width 254 height 17
drag, startPoint x: 80, startPoint y: 43, endPoint x: 195, endPoint y: 42, distance: 115.1
click at [195, 42] on input "MR139042 - Bushing, Strain Relief .270/.47" at bounding box center [189, 44] width 254 height 17
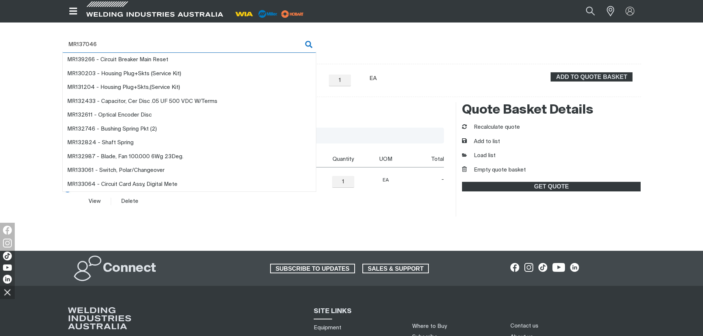
type input "MR137046"
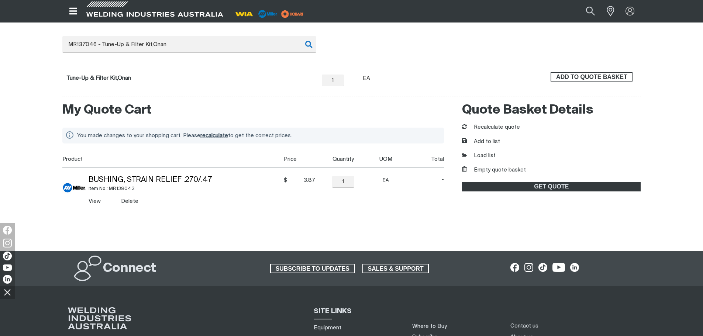
click at [621, 76] on span "ADD TO QUOTE BASKET" at bounding box center [591, 77] width 80 height 10
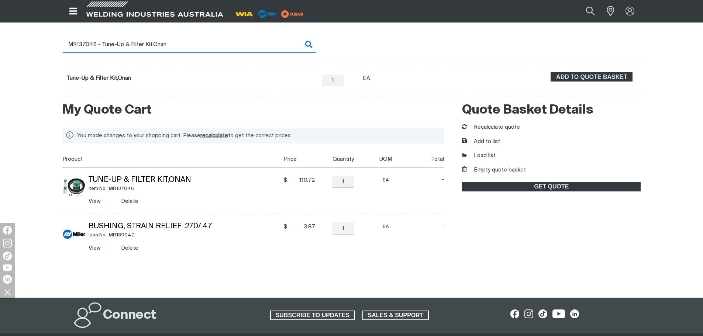
click at [89, 43] on input "MR137046 - Tune-Up & Filter Kit,Onan" at bounding box center [189, 44] width 254 height 17
drag, startPoint x: 89, startPoint y: 43, endPoint x: 193, endPoint y: 46, distance: 103.7
click at [193, 46] on input "MR137046 - Tune-Up & Filter Kit,Onan" at bounding box center [189, 44] width 254 height 17
click at [85, 43] on input "MR137046 - Tune-Up & Filter Kit,Onan" at bounding box center [189, 44] width 254 height 17
click at [87, 44] on input "MR137046 - Tune-Up & Filter Kit,Onan" at bounding box center [189, 44] width 254 height 17
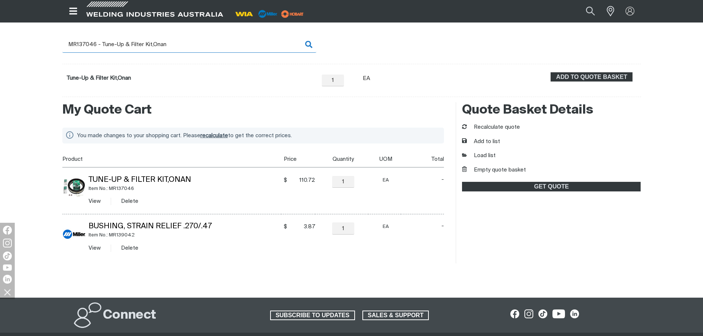
drag, startPoint x: 85, startPoint y: 43, endPoint x: 189, endPoint y: 47, distance: 104.5
click at [189, 47] on input "MR137046 - Tune-Up & Filter Kit,Onan" at bounding box center [189, 44] width 254 height 17
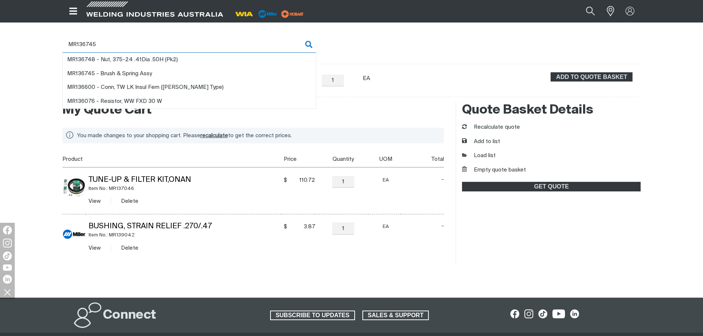
type input "MR136745"
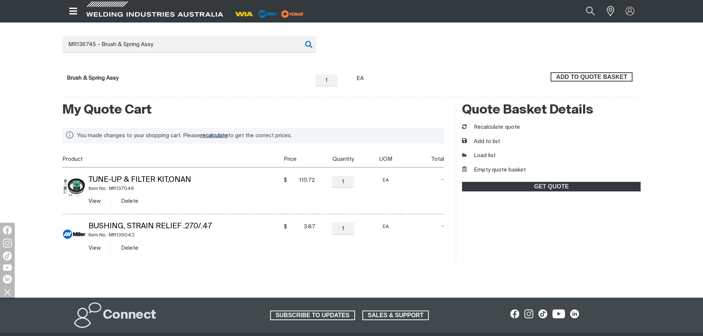
click at [581, 74] on span "ADD TO QUOTE BASKET" at bounding box center [591, 77] width 80 height 10
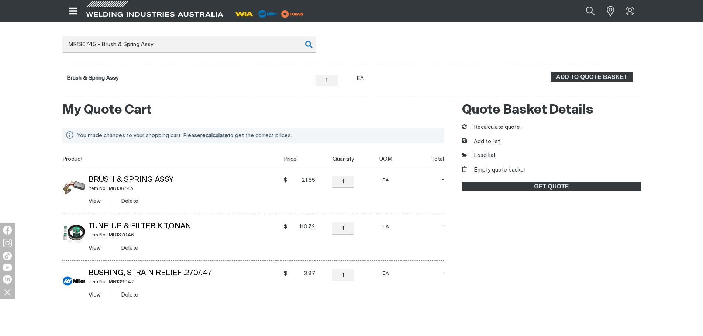
click at [503, 127] on button "Recalculate quote" at bounding box center [491, 127] width 58 height 8
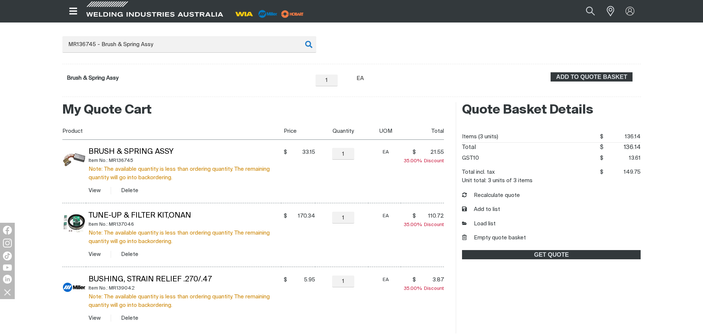
click at [319, 106] on h2 "My Quote Cart" at bounding box center [253, 110] width 382 height 16
click at [514, 238] on button "Empty quote basket" at bounding box center [494, 238] width 64 height 8
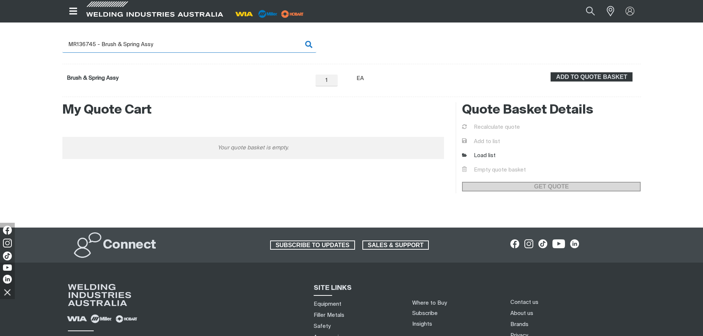
drag, startPoint x: 68, startPoint y: 43, endPoint x: 192, endPoint y: 47, distance: 124.0
click at [192, 47] on input "MR136745 - Brush & Spring Assy" at bounding box center [189, 44] width 254 height 17
type input "MR139266"
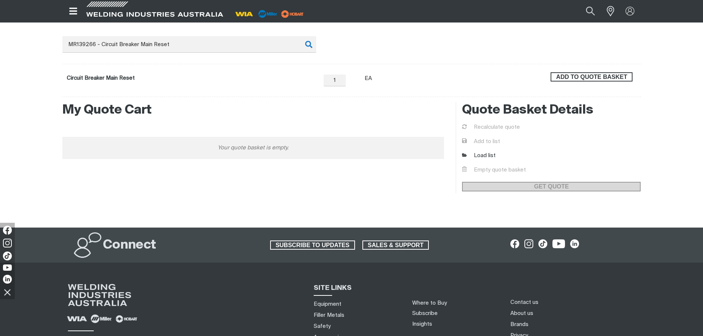
click at [602, 79] on span "ADD TO QUOTE BASKET" at bounding box center [591, 77] width 80 height 10
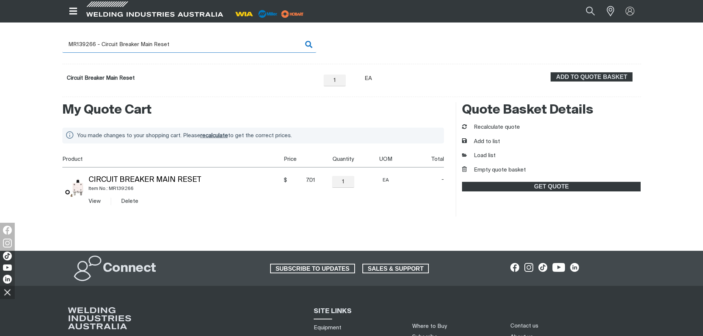
click at [76, 44] on input "MR139266 - Circuit Breaker Main Reset" at bounding box center [189, 44] width 254 height 17
drag, startPoint x: 77, startPoint y: 45, endPoint x: 201, endPoint y: 45, distance: 124.3
click at [201, 45] on input "MR139266 - Circuit Breaker Main Reset" at bounding box center [189, 44] width 254 height 17
type input "MR164873"
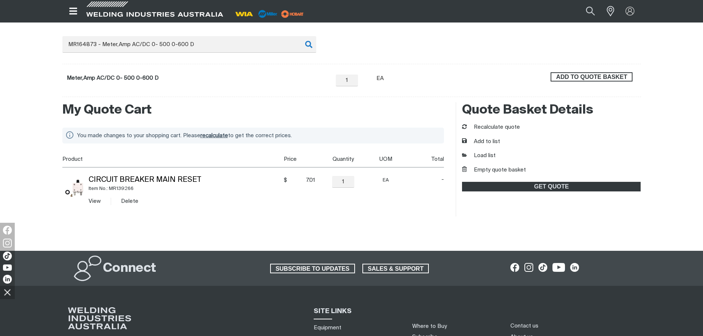
click at [563, 77] on span "ADD TO QUOTE BASKET" at bounding box center [591, 77] width 80 height 10
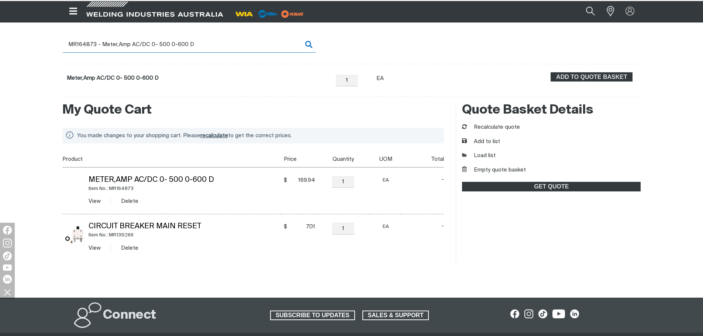
click at [83, 48] on input "MR164873 - Meter,Amp AC/DC 0- 500 0-600 D" at bounding box center [189, 44] width 254 height 17
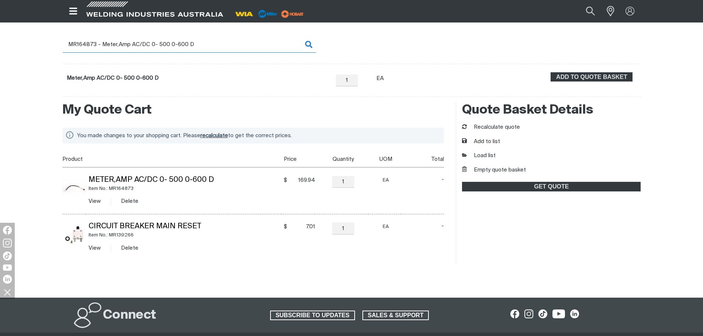
drag, startPoint x: 76, startPoint y: 45, endPoint x: 204, endPoint y: 48, distance: 127.3
click at [204, 48] on input "MR164873 - Meter,Amp AC/DC 0- 500 0-600 D" at bounding box center [189, 44] width 254 height 17
click at [125, 45] on input "MR164873 - Meter,Amp AC/DC 0- 500 0-600 D" at bounding box center [189, 44] width 254 height 17
drag, startPoint x: 92, startPoint y: 43, endPoint x: 256, endPoint y: 47, distance: 163.8
click at [256, 47] on input "MR164873 - Meter,Amp AC/DC 0- 500 0-600 D" at bounding box center [189, 44] width 254 height 17
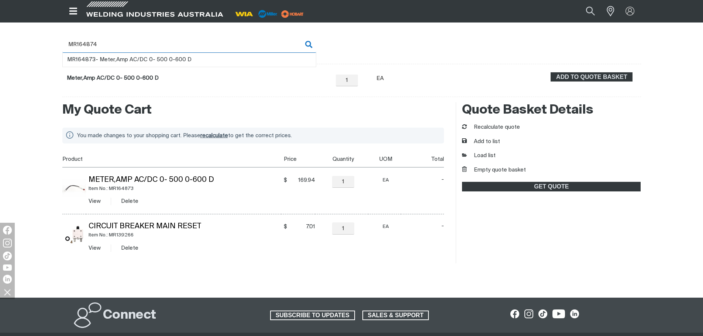
type input "MR164874"
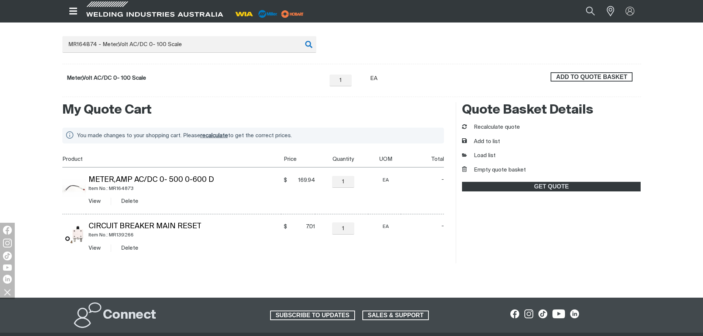
drag, startPoint x: 607, startPoint y: 74, endPoint x: 601, endPoint y: 75, distance: 6.3
click at [607, 75] on span "ADD TO QUOTE BASKET" at bounding box center [591, 77] width 80 height 10
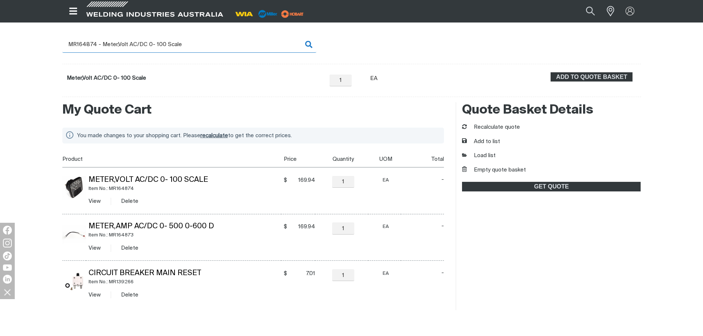
click at [93, 47] on input "MR164874 - Meter,Volt AC/DC 0- 100 Scale" at bounding box center [189, 44] width 254 height 17
drag, startPoint x: 77, startPoint y: 43, endPoint x: 224, endPoint y: 45, distance: 147.5
click at [224, 45] on input "MR164874 - Meter,Volt AC/DC 0- 100 Scale" at bounding box center [189, 44] width 254 height 17
type input "MR168385"
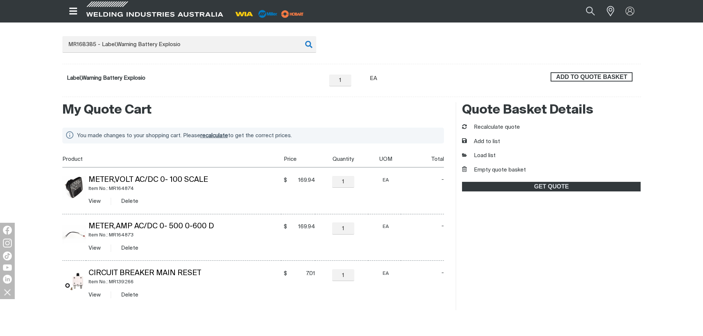
click at [603, 79] on span "ADD TO QUOTE BASKET" at bounding box center [591, 77] width 80 height 10
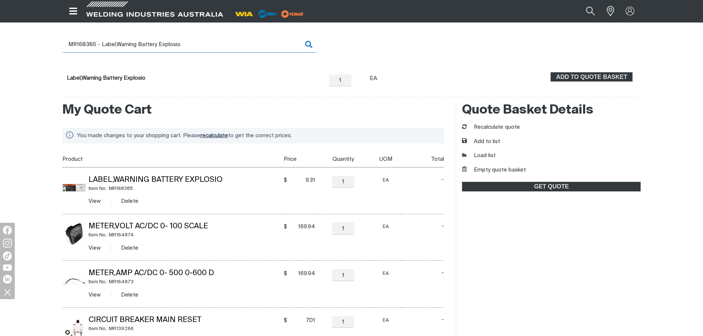
click at [99, 46] on input "MR168385 - Label,Warning Battery Explosio" at bounding box center [189, 44] width 254 height 17
drag, startPoint x: 77, startPoint y: 44, endPoint x: 219, endPoint y: 46, distance: 142.7
click at [219, 46] on input "MR168385 - Label,Warning Battery Explosio" at bounding box center [189, 44] width 254 height 17
type input "MR168829"
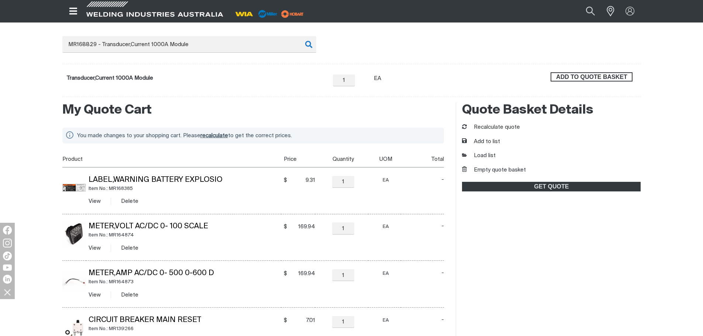
click at [606, 74] on span "ADD TO QUOTE BASKET" at bounding box center [591, 77] width 80 height 10
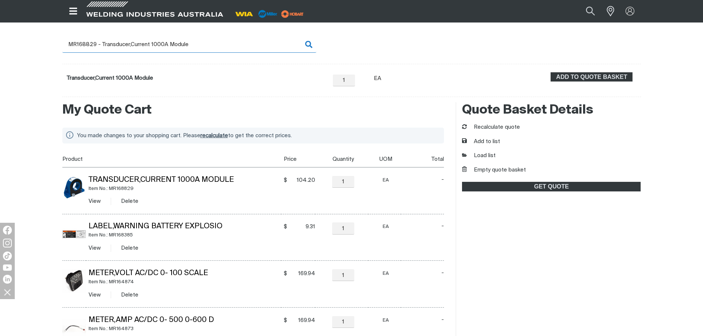
click at [82, 46] on input "MR168829 - Transducer,Current 1000A Module" at bounding box center [189, 44] width 254 height 17
drag, startPoint x: 78, startPoint y: 42, endPoint x: 229, endPoint y: 40, distance: 150.5
click at [229, 40] on input "MR168829 - Transducer,Current 1000A Module" at bounding box center [189, 44] width 254 height 17
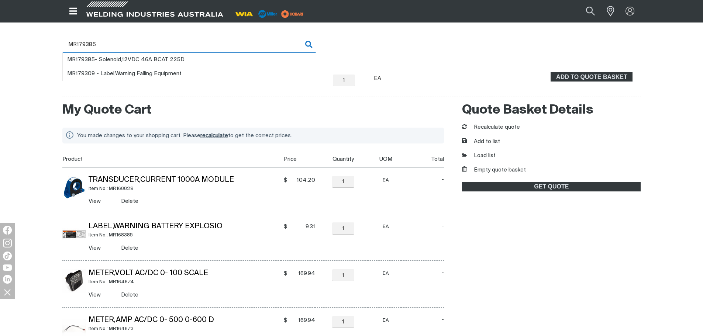
type input "MR179385"
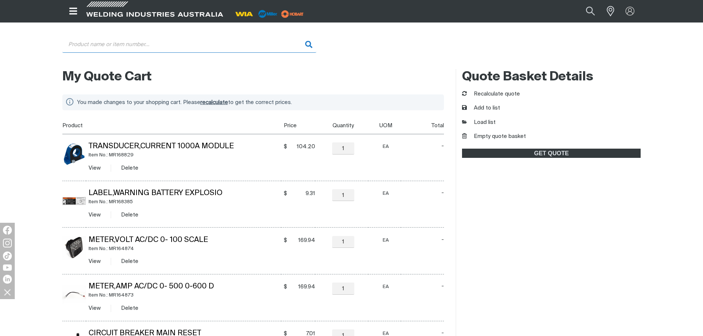
type input "MR179385 - Solenoid,12VDC 46A BCAT 225D"
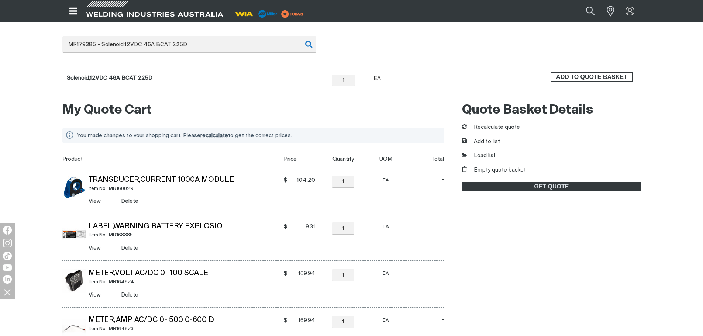
click at [567, 77] on span "ADD TO QUOTE BASKET" at bounding box center [591, 77] width 80 height 10
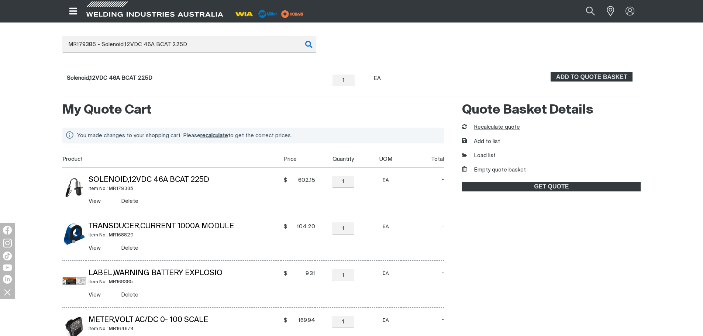
click at [505, 127] on button "Recalculate quote" at bounding box center [491, 127] width 58 height 8
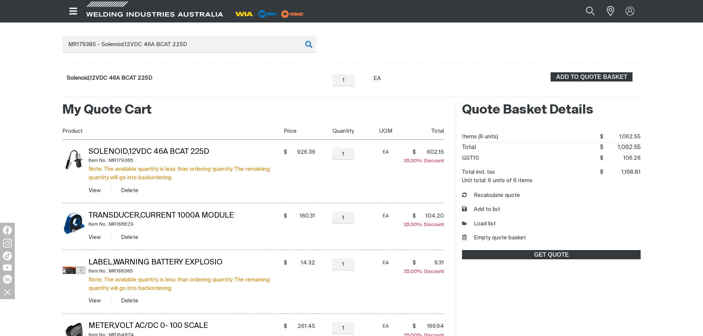
click at [243, 110] on h2 "My Quote Cart" at bounding box center [253, 110] width 382 height 16
click at [488, 237] on button "Empty quote basket" at bounding box center [494, 238] width 64 height 8
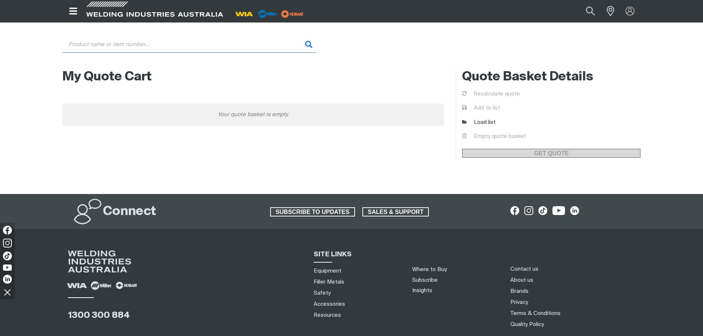
click at [170, 44] on input "Search" at bounding box center [189, 44] width 254 height 17
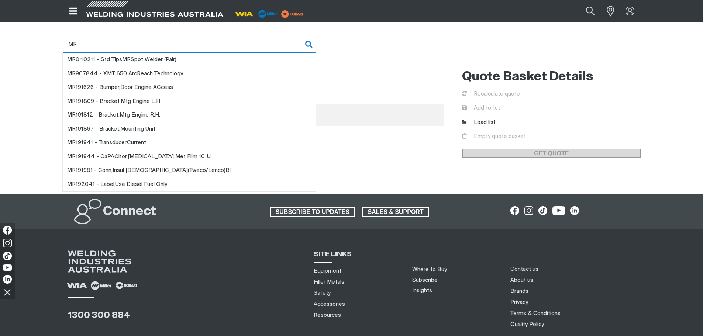
type input "MR1"
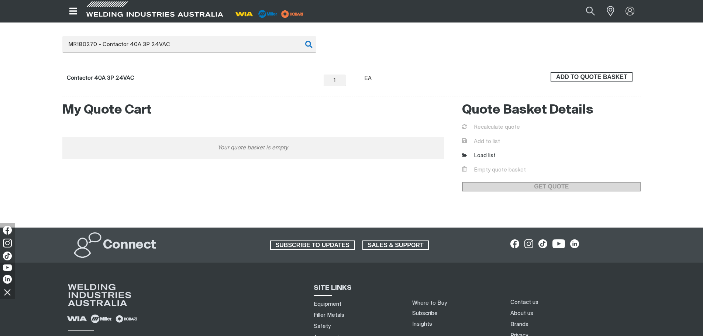
click at [586, 77] on span "ADD TO QUOTE BASKET" at bounding box center [591, 77] width 80 height 10
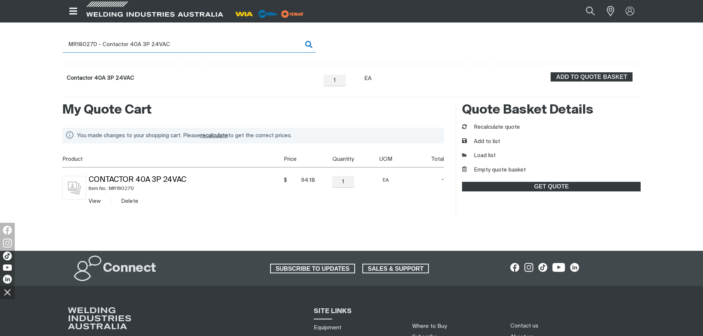
click at [83, 48] on input "MR180270 - Contactor 40A 3P 24VAC" at bounding box center [189, 44] width 254 height 17
drag, startPoint x: 81, startPoint y: 45, endPoint x: 181, endPoint y: 49, distance: 100.7
click at [181, 49] on input "MR180270 - Contactor 40A 3P 24VAC" at bounding box center [189, 44] width 254 height 17
type input "MR181169"
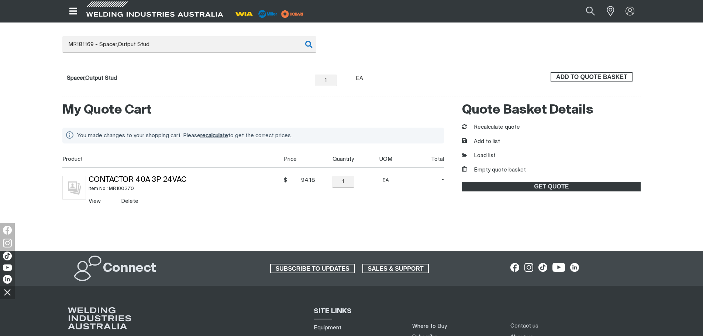
click at [579, 76] on span "ADD TO QUOTE BASKET" at bounding box center [591, 77] width 80 height 10
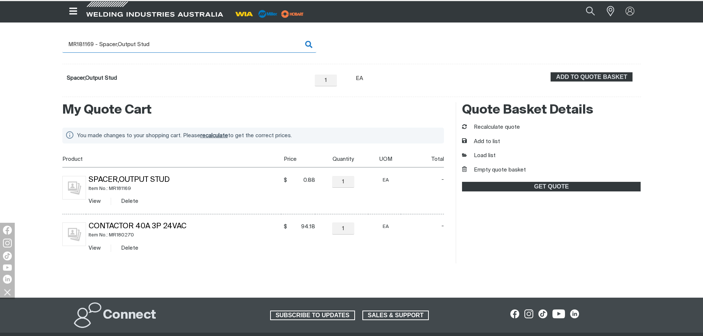
click at [96, 45] on input "MR181169 - Spacer,Output Stud" at bounding box center [189, 44] width 254 height 17
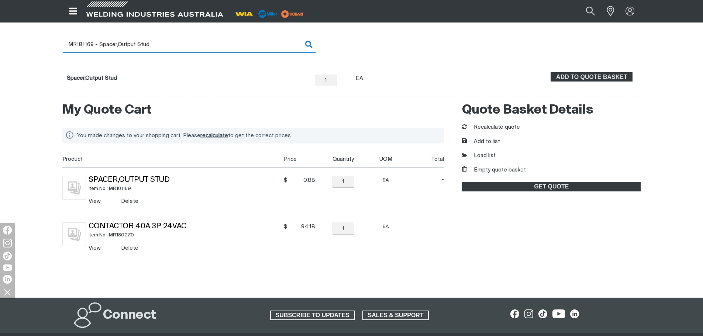
drag, startPoint x: 79, startPoint y: 43, endPoint x: 181, endPoint y: 46, distance: 102.2
click at [181, 46] on input "MR181169 - Spacer,Output Stud" at bounding box center [189, 44] width 254 height 17
type input "MR182918"
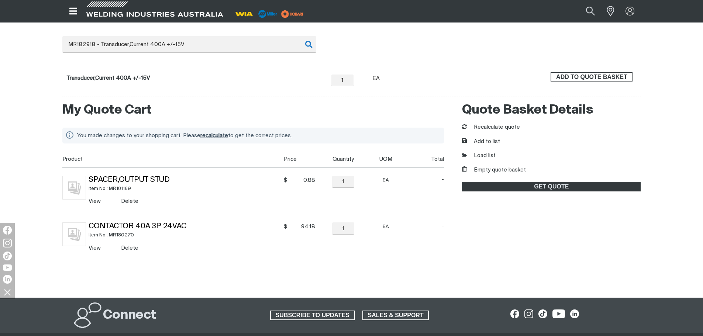
click at [561, 78] on span "ADD TO QUOTE BASKET" at bounding box center [591, 77] width 80 height 10
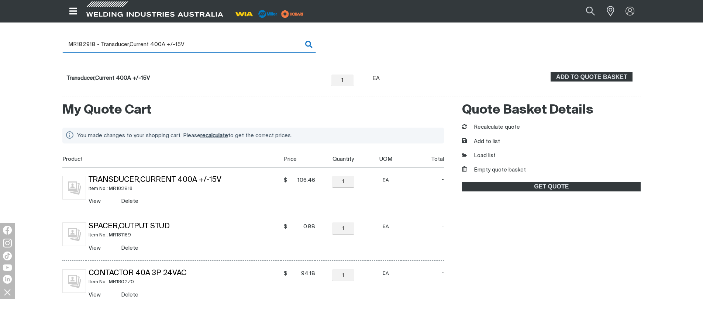
click at [101, 45] on input "MR182918 - Transducer,Current 400A +/-15V" at bounding box center [189, 44] width 254 height 17
drag, startPoint x: 82, startPoint y: 44, endPoint x: 195, endPoint y: 49, distance: 113.7
click at [195, 49] on input "MR182918 - Transducer,Current 400A +/-15V" at bounding box center [189, 44] width 254 height 17
type input "MR186621"
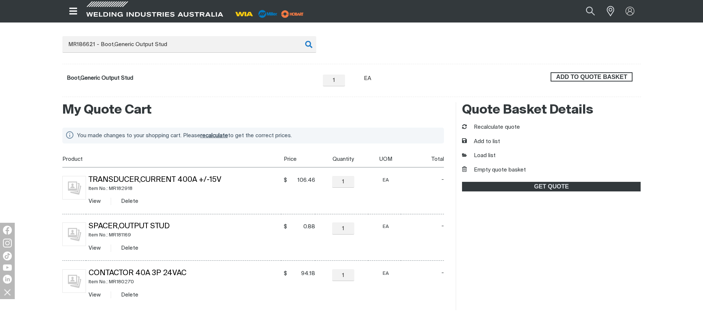
click at [609, 79] on span "ADD TO QUOTE BASKET" at bounding box center [591, 77] width 80 height 10
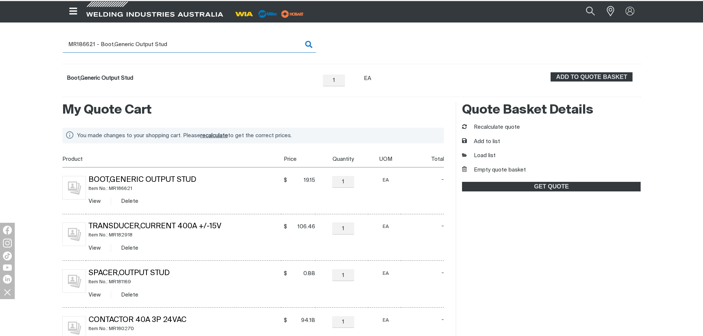
click at [82, 42] on input "MR186621 - Boot,Generic Output Stud" at bounding box center [189, 44] width 254 height 17
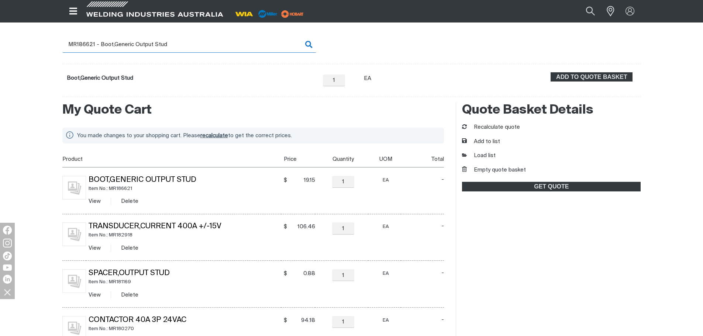
drag, startPoint x: 83, startPoint y: 43, endPoint x: 204, endPoint y: 42, distance: 121.7
click at [204, 42] on input "MR186621 - Boot,Generic Output Stud" at bounding box center [189, 44] width 254 height 17
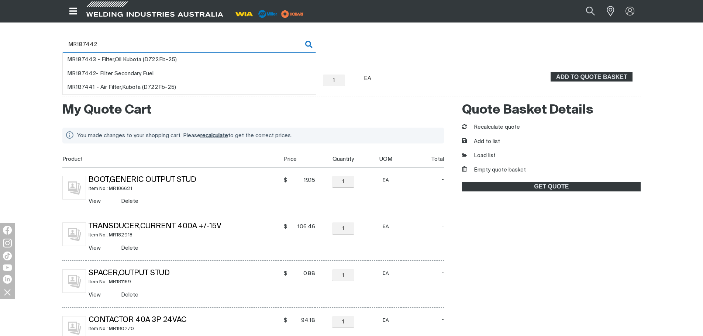
type input "MR187442"
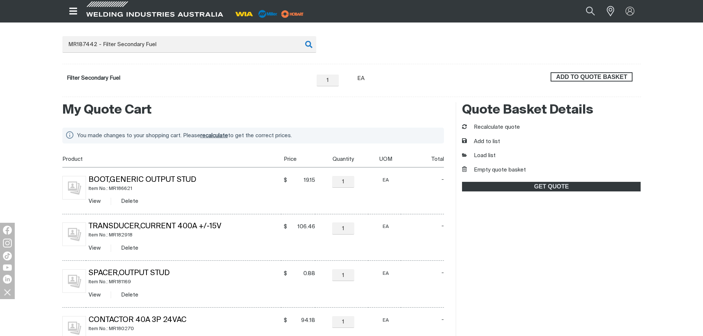
click at [577, 74] on span "ADD TO QUOTE BASKET" at bounding box center [591, 77] width 80 height 10
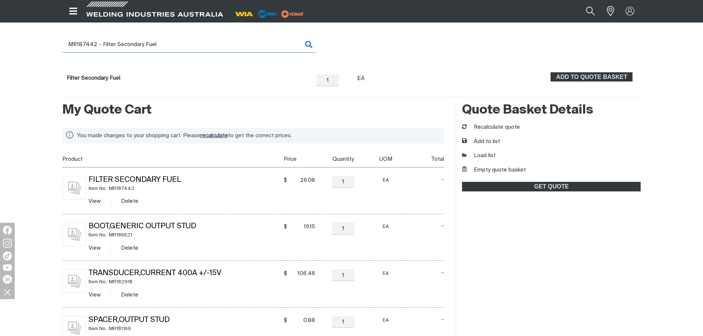
click at [96, 40] on input "MR187442 - Filter Secondary Fuel" at bounding box center [189, 44] width 254 height 17
drag, startPoint x: 81, startPoint y: 43, endPoint x: 213, endPoint y: 42, distance: 132.0
click at [213, 42] on input "MR187442 - Filter Secondary Fuel" at bounding box center [189, 44] width 254 height 17
type input "MR189142"
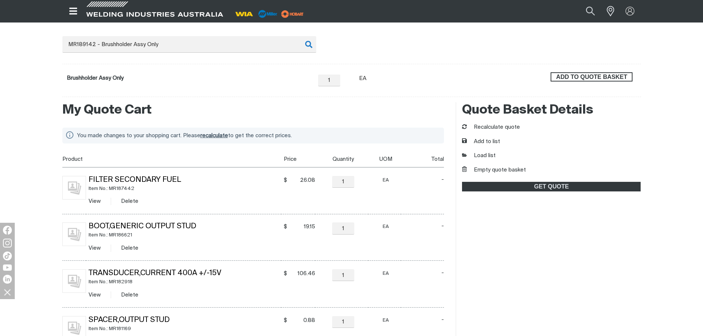
click at [618, 72] on button "ADD TO QUOTE BASKET" at bounding box center [591, 77] width 82 height 10
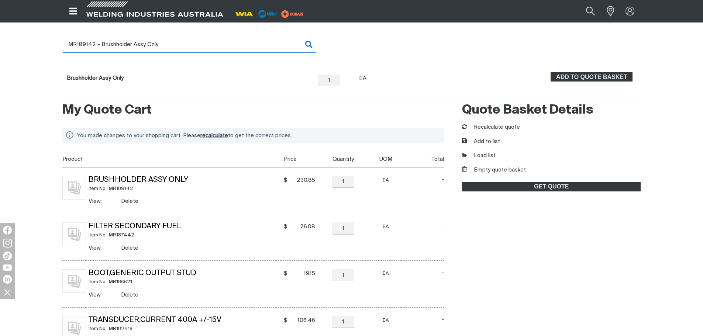
click at [102, 42] on input "MR189142 - Brushholder Assy Only" at bounding box center [189, 44] width 254 height 17
drag, startPoint x: 78, startPoint y: 44, endPoint x: 179, endPoint y: 43, distance: 100.7
click at [179, 43] on input "MR189142 - Brushholder Assy Only" at bounding box center [189, 44] width 254 height 17
type input "MR189395"
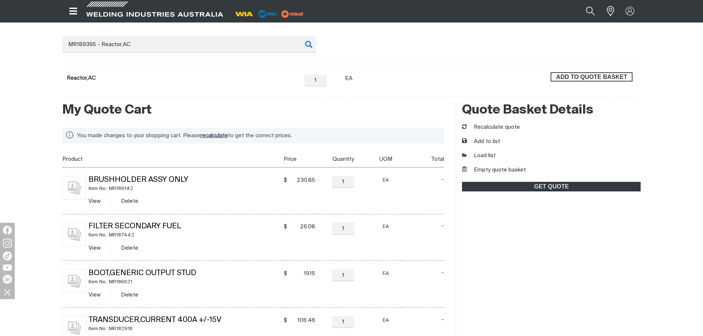
click at [613, 77] on span "ADD TO QUOTE BASKET" at bounding box center [591, 77] width 80 height 10
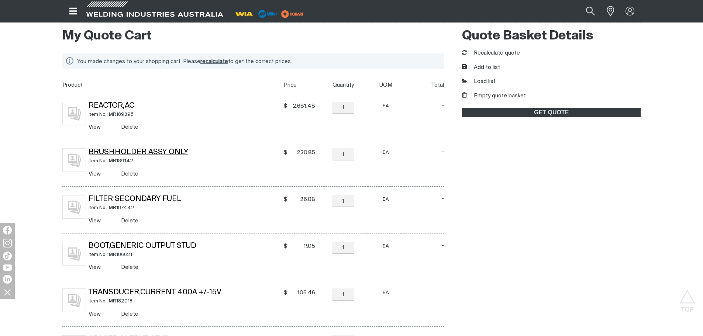
scroll to position [184, 0]
click at [505, 53] on button "Recalculate quote" at bounding box center [491, 53] width 58 height 8
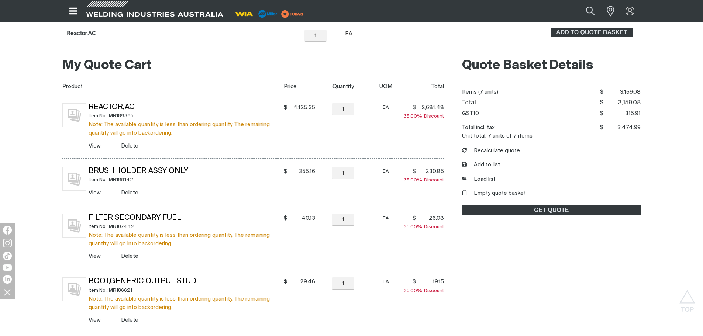
scroll to position [148, 0]
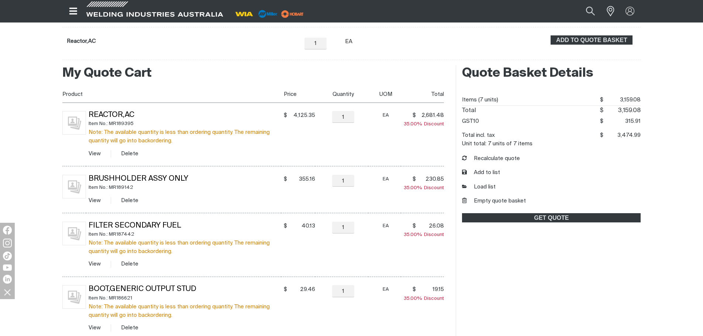
click at [659, 198] on div "My Quote Cart You made changes to your shopping cart. Please recalculate to get…" at bounding box center [351, 291] width 703 height 462
click at [493, 206] on div "Quote Basket Details Items (7 units) $3159.08 $ 3,159.08 Total $3159.08 $ 3,159…" at bounding box center [547, 291] width 185 height 452
click at [491, 202] on button "Empty quote basket" at bounding box center [494, 201] width 64 height 8
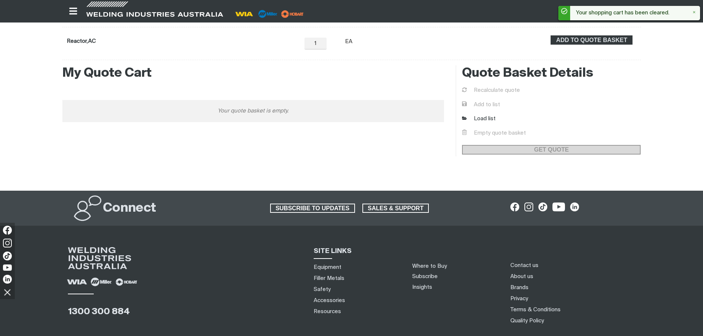
scroll to position [37, 0]
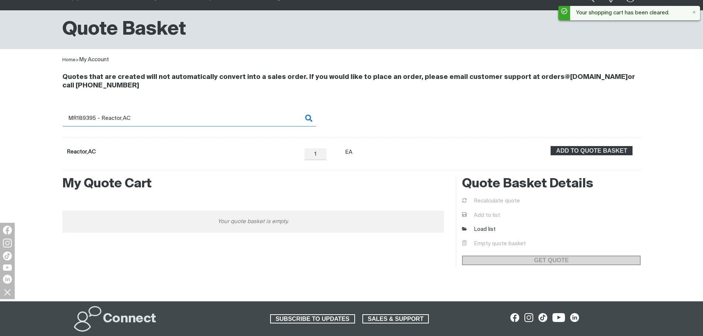
drag, startPoint x: 79, startPoint y: 116, endPoint x: 176, endPoint y: 115, distance: 96.6
click at [176, 115] on input "MR189395 - Reactor,AC" at bounding box center [189, 118] width 254 height 17
type input "MR189827"
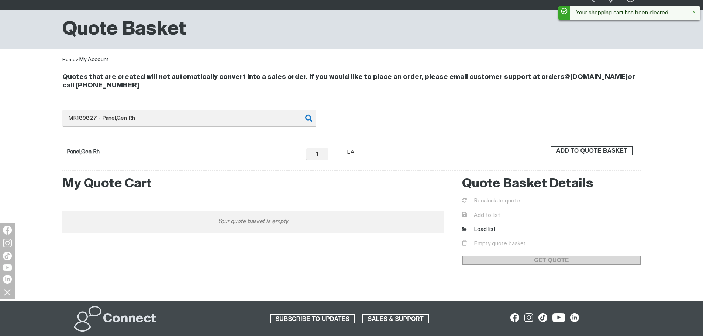
click at [589, 150] on span "ADD TO QUOTE BASKET" at bounding box center [591, 151] width 80 height 10
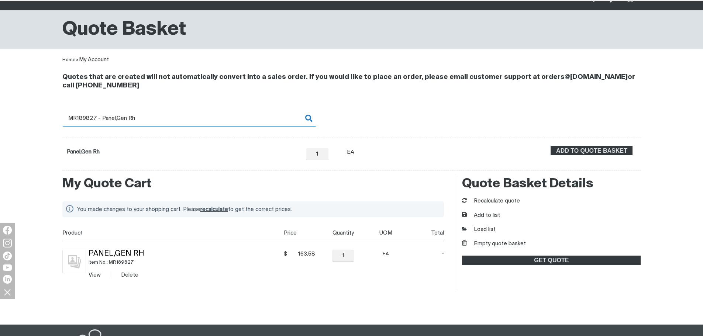
click at [85, 118] on input "MR189827 - Panel,Gen Rh" at bounding box center [189, 118] width 254 height 17
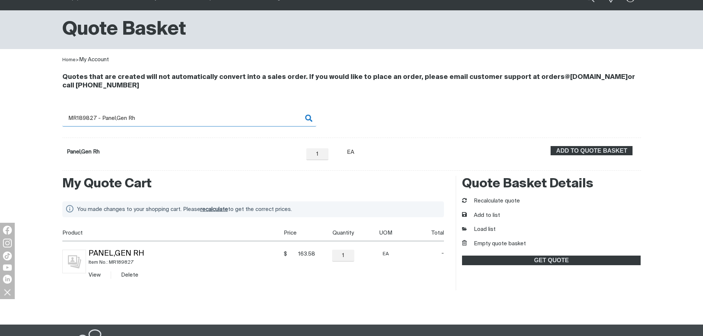
drag, startPoint x: 80, startPoint y: 117, endPoint x: 155, endPoint y: 118, distance: 74.9
click at [156, 118] on input "MR189827 - Panel,Gen Rh" at bounding box center [189, 118] width 254 height 17
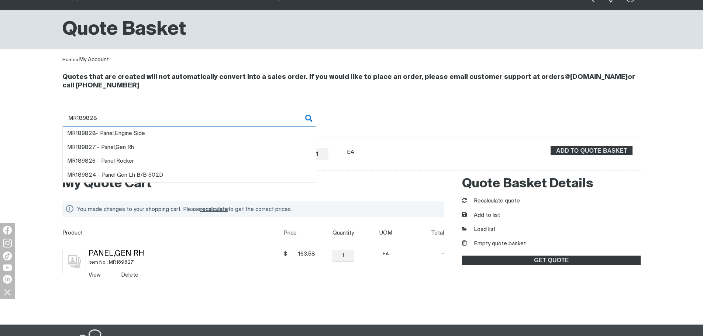
type input "MR189828"
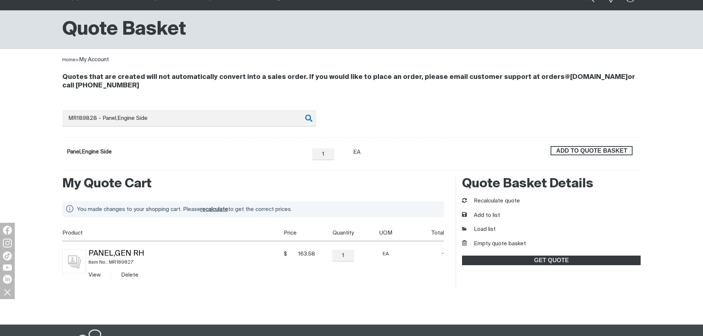
click at [573, 150] on span "ADD TO QUOTE BASKET" at bounding box center [591, 151] width 80 height 10
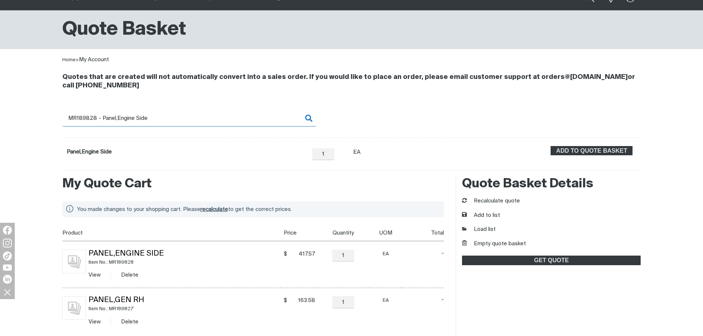
click at [85, 117] on input "MR189828 - Panel,Engine Side" at bounding box center [189, 118] width 254 height 17
drag, startPoint x: 83, startPoint y: 117, endPoint x: 210, endPoint y: 119, distance: 127.6
click at [210, 119] on input "MR189828 - Panel,Engine Side" at bounding box center [189, 118] width 254 height 17
type input "MR189908"
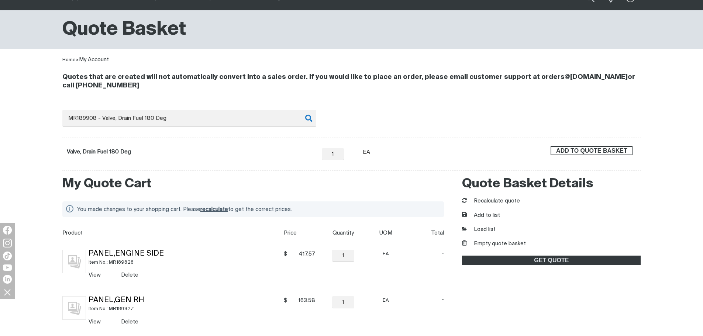
click at [571, 151] on span "ADD TO QUOTE BASKET" at bounding box center [591, 151] width 80 height 10
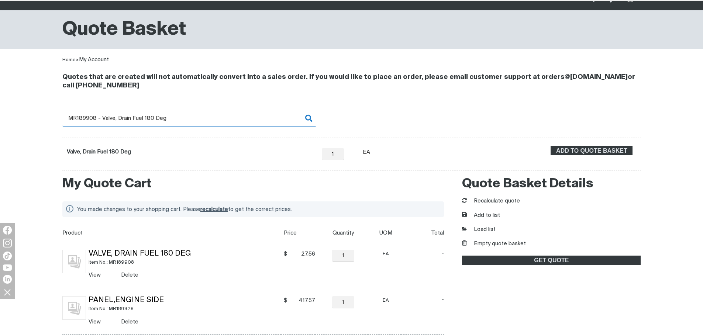
click at [123, 124] on input "MR189908 - Valve, Drain Fuel 180 Deg" at bounding box center [189, 118] width 254 height 17
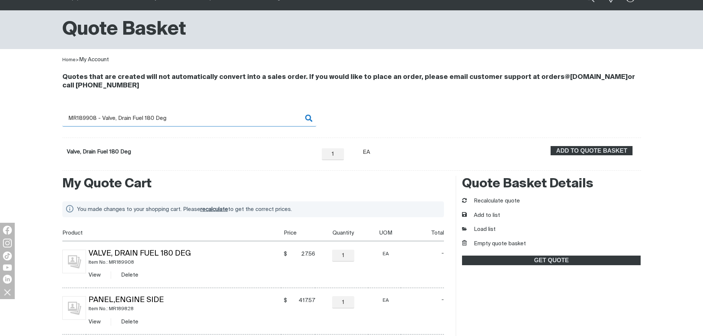
drag, startPoint x: 83, startPoint y: 118, endPoint x: 189, endPoint y: 114, distance: 105.9
click at [189, 114] on input "MR189908 - Valve, Drain Fuel 180 Deg" at bounding box center [189, 118] width 254 height 17
type input "MR189975"
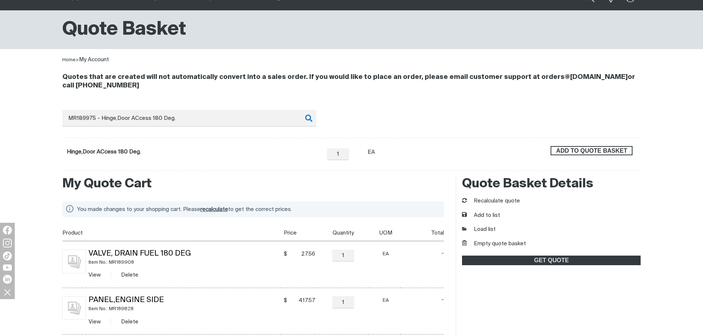
click at [563, 151] on span "ADD TO QUOTE BASKET" at bounding box center [591, 151] width 80 height 10
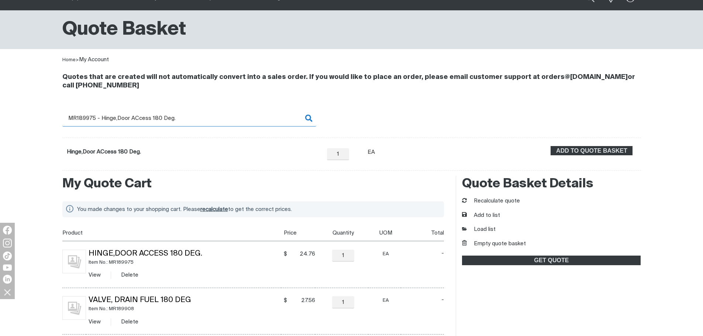
click at [82, 119] on input "MR189975 - Hinge,Door ACcess 180 Deg." at bounding box center [189, 118] width 254 height 17
drag, startPoint x: 80, startPoint y: 116, endPoint x: 245, endPoint y: 115, distance: 164.9
click at [245, 115] on input "MR189975 - Hinge,Door ACcess 180 Deg." at bounding box center [189, 118] width 254 height 17
type input "MR190823"
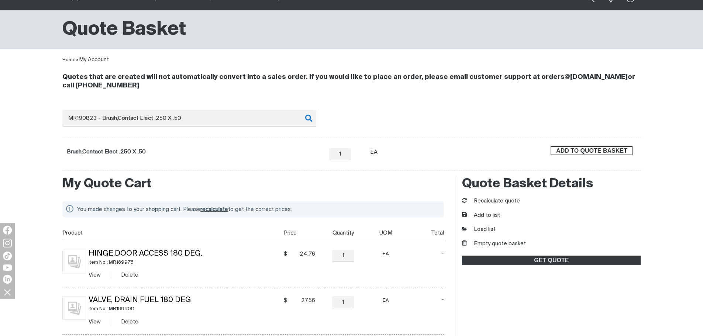
click at [615, 148] on span "ADD TO QUOTE BASKET" at bounding box center [591, 151] width 80 height 10
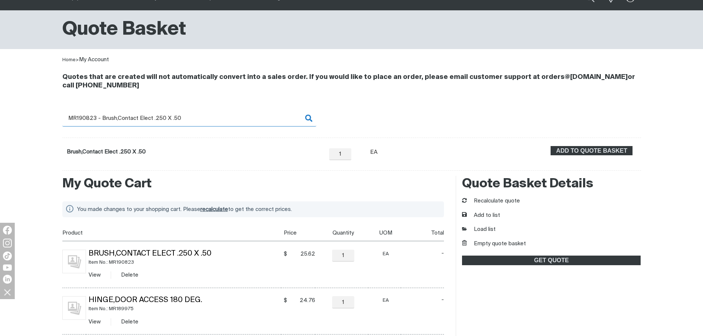
click at [85, 117] on input "MR190823 - Brush,Contact Elect .250 X .50" at bounding box center [189, 118] width 254 height 17
drag, startPoint x: 83, startPoint y: 116, endPoint x: 211, endPoint y: 121, distance: 127.7
click at [211, 121] on input "MR190823 - Brush,Contact Elect .250 X .50" at bounding box center [189, 118] width 254 height 17
type input "MR191354"
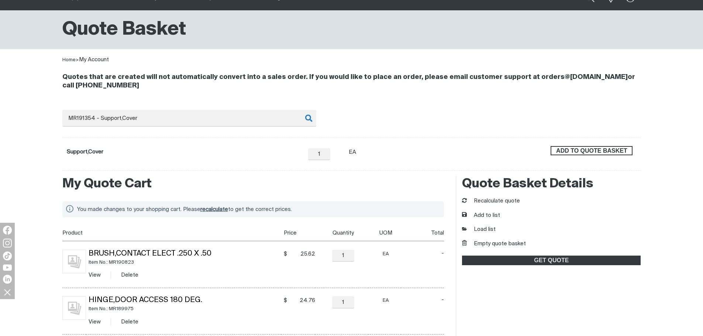
click at [596, 149] on span "ADD TO QUOTE BASKET" at bounding box center [591, 151] width 80 height 10
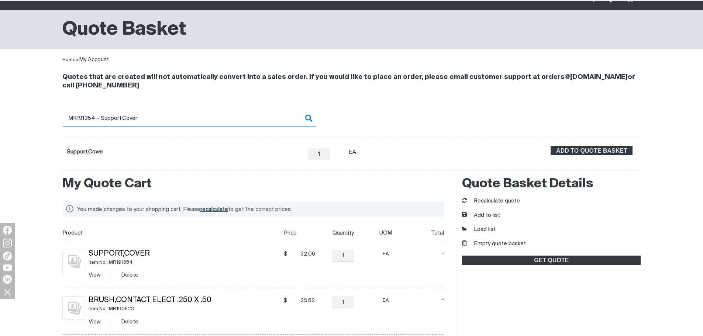
click at [72, 122] on input "MR191354 - Support,Cover" at bounding box center [189, 118] width 254 height 17
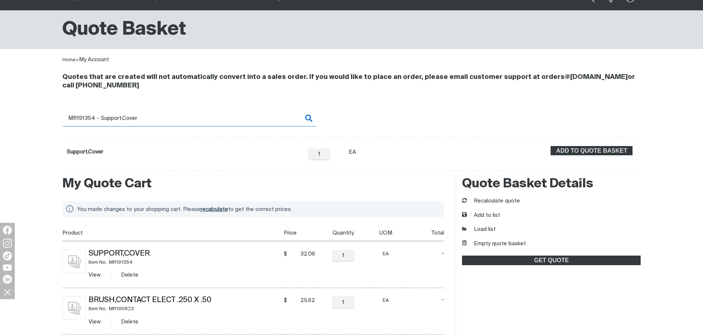
drag, startPoint x: 81, startPoint y: 117, endPoint x: 179, endPoint y: 118, distance: 98.1
click at [179, 118] on input "MR191354 - Support,Cover" at bounding box center [189, 118] width 254 height 17
type input "MR191448"
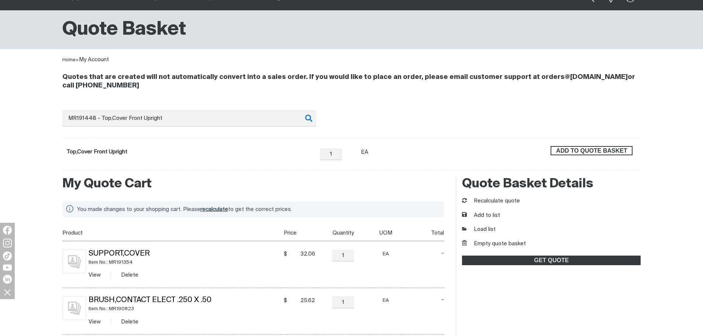
click at [609, 150] on span "ADD TO QUOTE BASKET" at bounding box center [591, 151] width 80 height 10
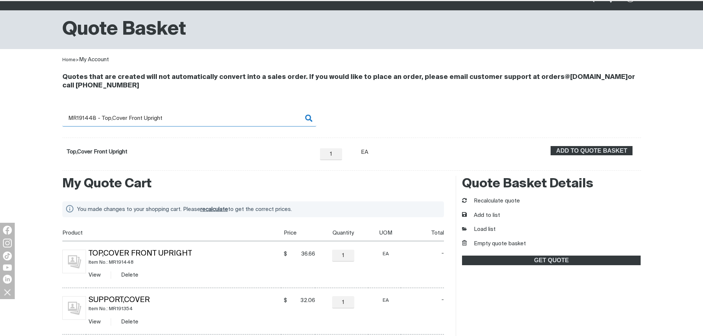
click at [86, 116] on input "MR191448 - Top,Cover Front Upright" at bounding box center [189, 118] width 254 height 17
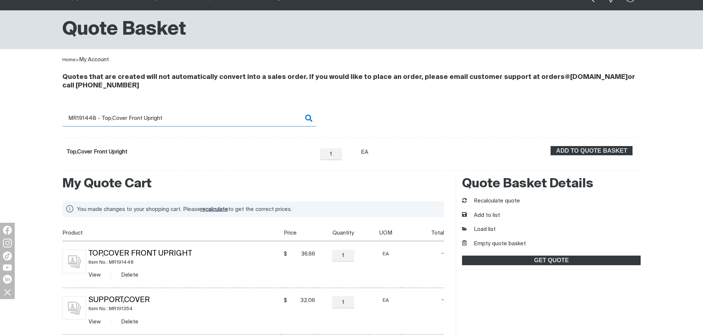
drag, startPoint x: 83, startPoint y: 117, endPoint x: 207, endPoint y: 116, distance: 123.9
click at [207, 116] on input "MR191448 - Top,Cover Front Upright" at bounding box center [189, 118] width 254 height 17
type input "MR191626"
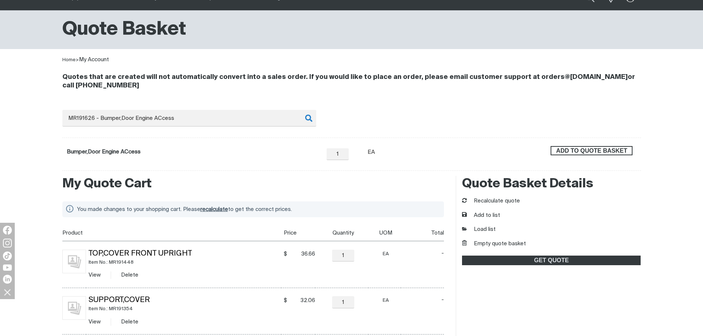
click at [562, 150] on span "ADD TO QUOTE BASKET" at bounding box center [591, 151] width 80 height 10
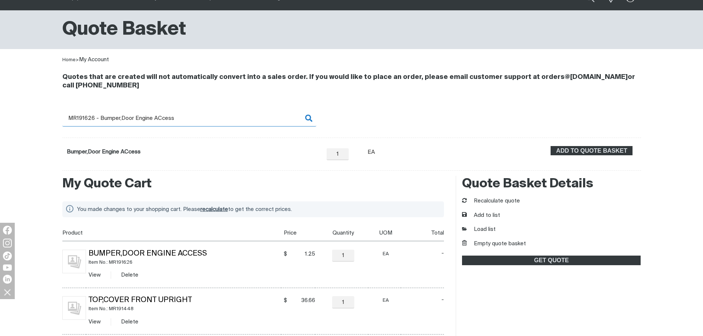
click at [93, 122] on input "MR191626 - Bumper,Door Engine ACcess" at bounding box center [189, 118] width 254 height 17
drag, startPoint x: 86, startPoint y: 117, endPoint x: 220, endPoint y: 117, distance: 134.6
click at [220, 117] on input "MR191626 - Bumper,Door Engine ACcess" at bounding box center [189, 118] width 254 height 17
type input "MR191809"
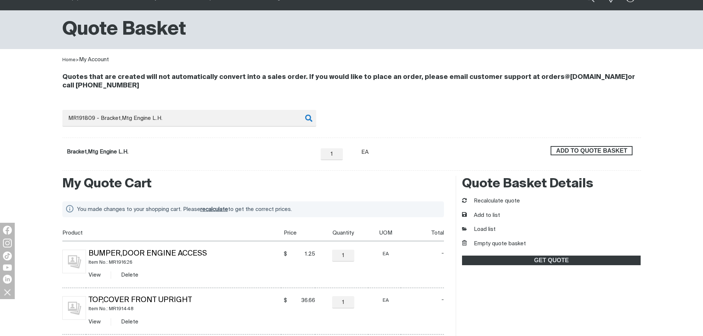
click at [621, 151] on span "ADD TO QUOTE BASKET" at bounding box center [591, 151] width 80 height 10
click at [504, 201] on button "Recalculate quote" at bounding box center [491, 201] width 58 height 8
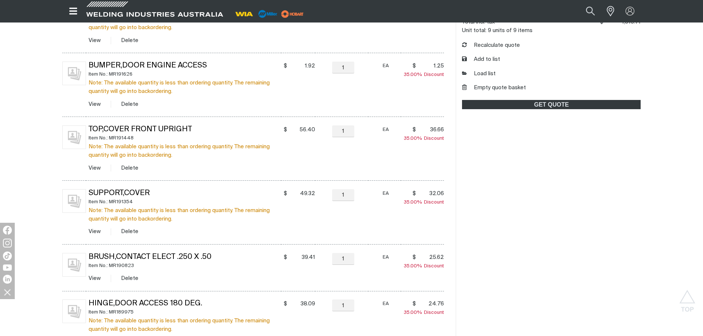
scroll to position [264, 0]
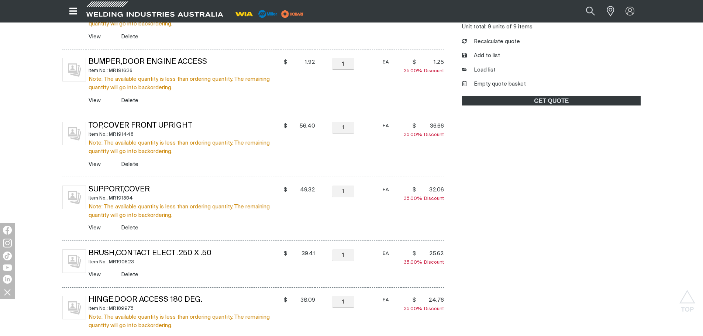
click at [330, 137] on td "− 1 Quantity +" at bounding box center [341, 145] width 53 height 64
drag, startPoint x: 509, startPoint y: 86, endPoint x: 504, endPoint y: 90, distance: 6.6
click at [509, 86] on button "Empty quote basket" at bounding box center [494, 84] width 64 height 8
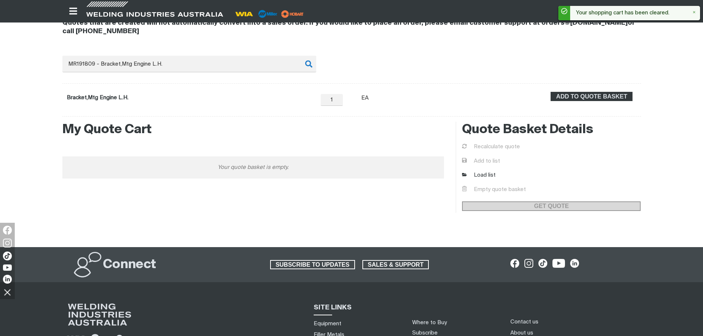
scroll to position [71, 0]
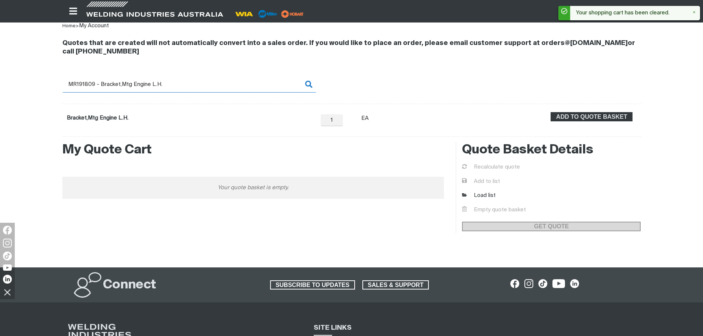
drag, startPoint x: 87, startPoint y: 82, endPoint x: 270, endPoint y: 86, distance: 183.0
click at [270, 86] on input "MR191809 - Bracket,Mtg Engine L.H." at bounding box center [189, 84] width 254 height 17
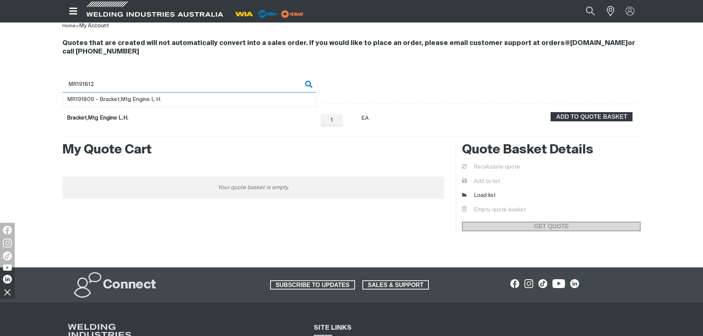
type input "MR191812"
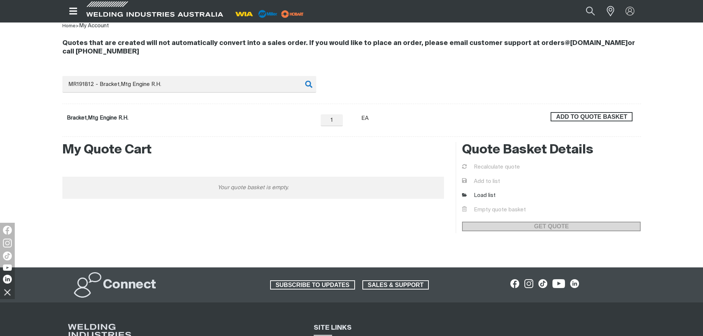
click at [568, 119] on span "ADD TO QUOTE BASKET" at bounding box center [591, 117] width 80 height 10
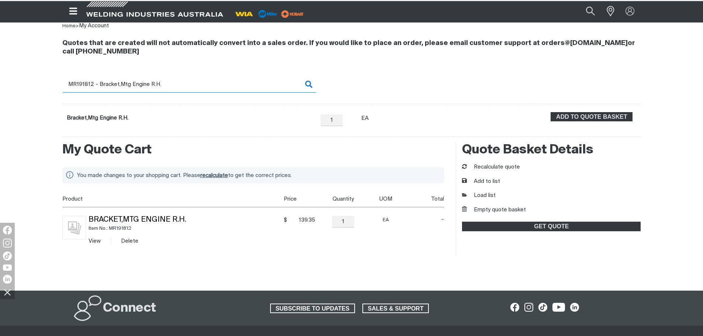
click at [92, 86] on input "MR191812 - Bracket,Mtg Engine R.H." at bounding box center [189, 84] width 254 height 17
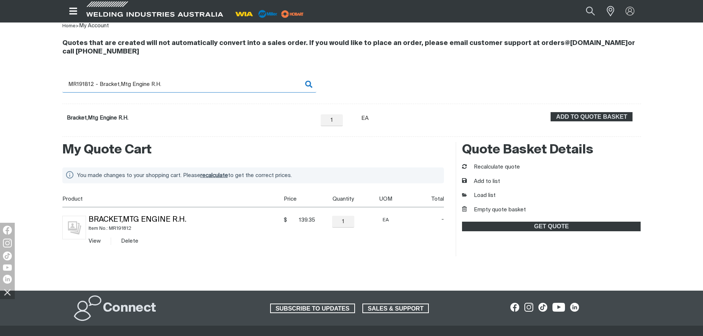
drag, startPoint x: 91, startPoint y: 83, endPoint x: 209, endPoint y: 83, distance: 117.6
click at [209, 83] on input "MR191812 - Bracket,Mtg Engine R.H." at bounding box center [189, 84] width 254 height 17
type input "MR191897"
click at [610, 114] on span "ADD TO QUOTE BASKET" at bounding box center [591, 117] width 80 height 10
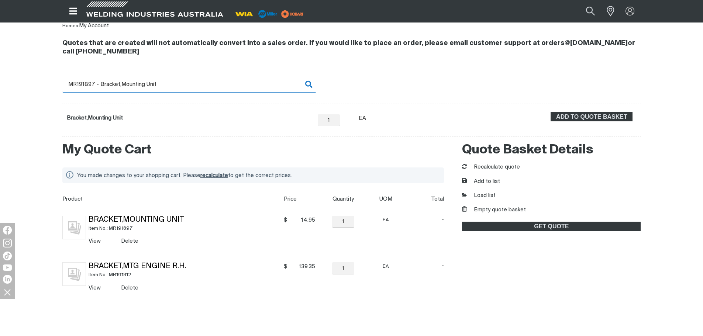
click at [84, 83] on input "MR191897 - Bracket,Mounting Unit" at bounding box center [189, 84] width 254 height 17
drag, startPoint x: 86, startPoint y: 83, endPoint x: 201, endPoint y: 82, distance: 115.4
click at [201, 82] on input "MR191897 - Bracket,Mounting Unit" at bounding box center [189, 84] width 254 height 17
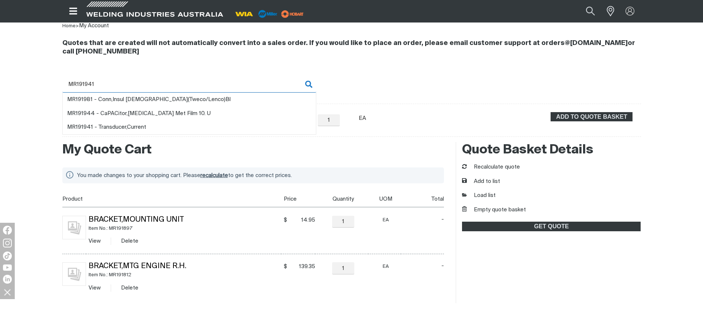
type input "MR191941"
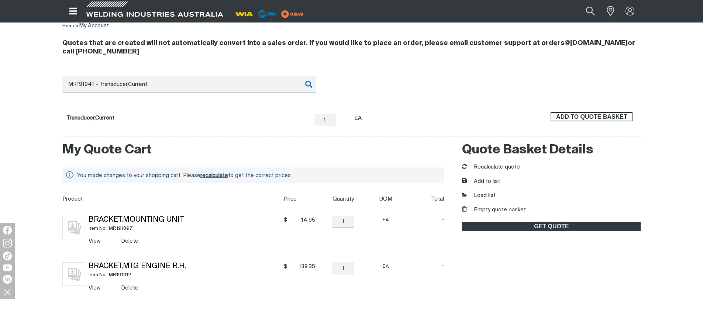
click at [580, 119] on span "ADD TO QUOTE BASKET" at bounding box center [591, 117] width 80 height 10
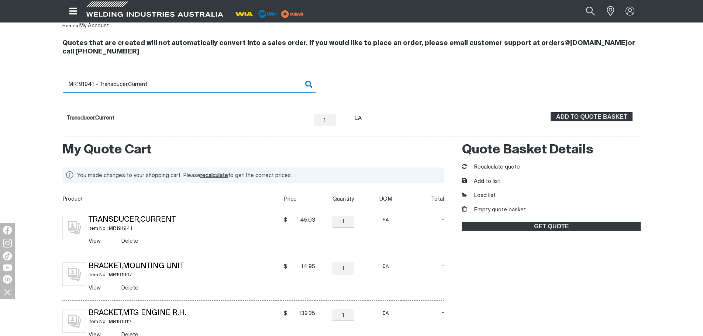
click at [81, 81] on input "MR191941 - Transducer,Current" at bounding box center [189, 84] width 254 height 17
drag, startPoint x: 83, startPoint y: 82, endPoint x: 169, endPoint y: 88, distance: 86.5
click at [169, 88] on input "MR191941 - Transducer,Current" at bounding box center [189, 84] width 254 height 17
type input "MR192744"
click at [580, 115] on span "ADD TO QUOTE BASKET" at bounding box center [591, 117] width 80 height 10
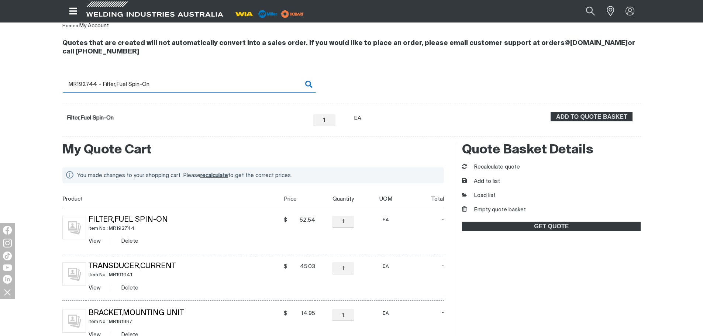
click at [87, 79] on input "MR192744 - Filter,Fuel Spin-On" at bounding box center [189, 84] width 254 height 17
drag, startPoint x: 84, startPoint y: 82, endPoint x: 182, endPoint y: 84, distance: 97.4
click at [182, 84] on input "MR192744 - Filter,Fuel Spin-On" at bounding box center [189, 84] width 254 height 17
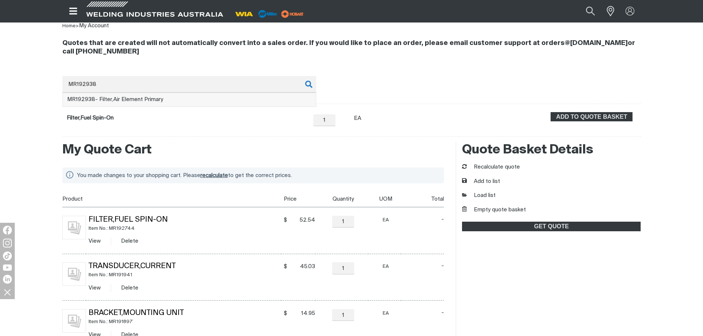
click at [184, 98] on li "MR192938 - Filter,Air Element Primary" at bounding box center [189, 100] width 253 height 14
click at [635, 116] on div "ADD TO QUOTE BASKET" at bounding box center [591, 120] width 89 height 16
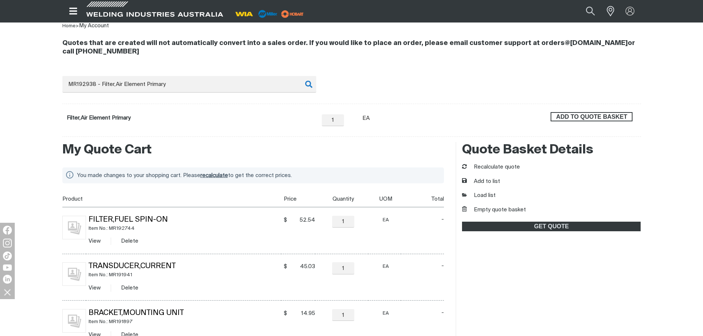
click at [623, 115] on span "ADD TO QUOTE BASKET" at bounding box center [591, 117] width 80 height 10
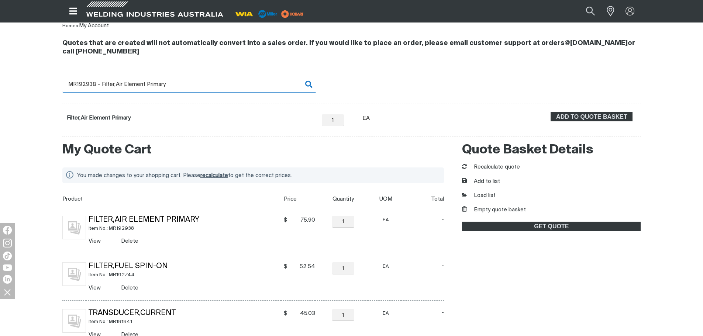
click at [86, 87] on input "MR192938 - Filter,Air Element Primary" at bounding box center [189, 84] width 254 height 17
drag, startPoint x: 83, startPoint y: 83, endPoint x: 221, endPoint y: 91, distance: 137.8
click at [221, 91] on input "MR192938 - Filter,Air Element Primary" at bounding box center [189, 84] width 254 height 17
type input "MR192939"
click at [592, 117] on span "ADD TO QUOTE BASKET" at bounding box center [591, 117] width 80 height 10
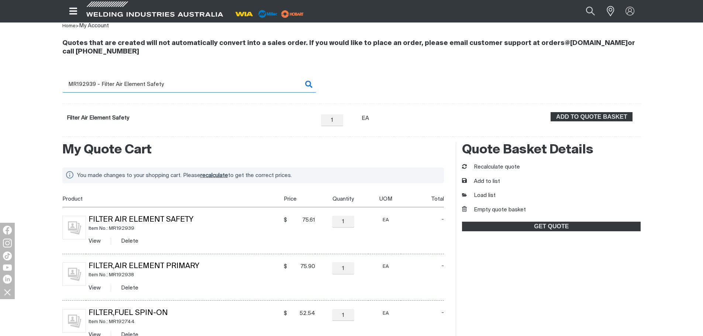
click at [85, 84] on input "MR192939 - Filter Air Element Safety" at bounding box center [189, 84] width 254 height 17
drag, startPoint x: 85, startPoint y: 83, endPoint x: 187, endPoint y: 86, distance: 102.6
click at [187, 86] on input "MR192939 - Filter Air Element Safety" at bounding box center [189, 84] width 254 height 17
type input "MR193228"
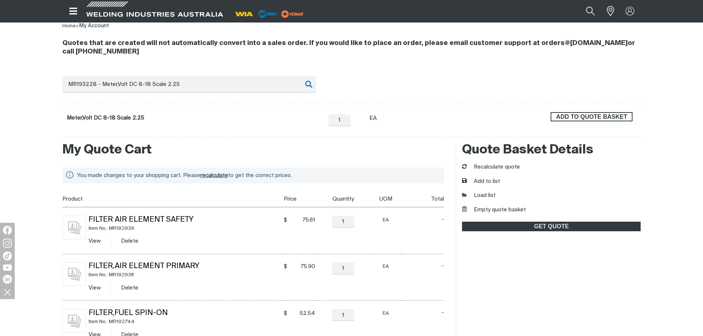
click at [584, 119] on span "ADD TO QUOTE BASKET" at bounding box center [591, 117] width 80 height 10
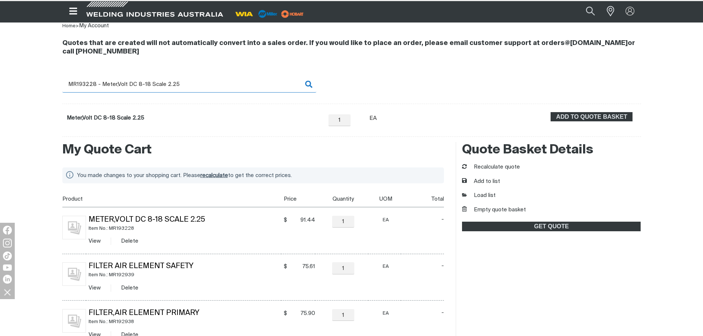
click at [90, 81] on input "MR193228 - Meter,Volt DC 8-18 Scale 2.25" at bounding box center [189, 84] width 254 height 17
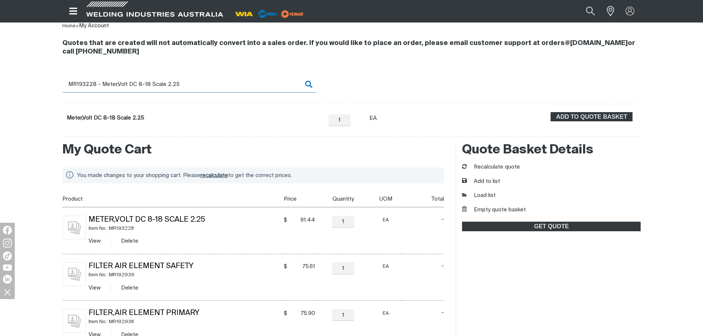
drag, startPoint x: 82, startPoint y: 83, endPoint x: 206, endPoint y: 82, distance: 123.9
click at [206, 82] on input "MR193228 - Meter,Volt DC 8-18 Scale 2.25" at bounding box center [189, 84] width 254 height 17
type input "MR194037"
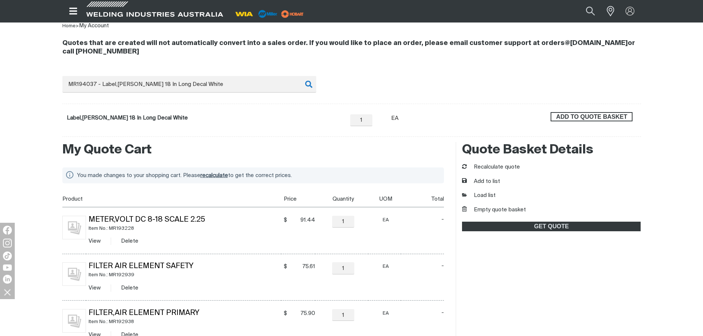
click at [598, 114] on span "ADD TO QUOTE BASKET" at bounding box center [591, 117] width 80 height 10
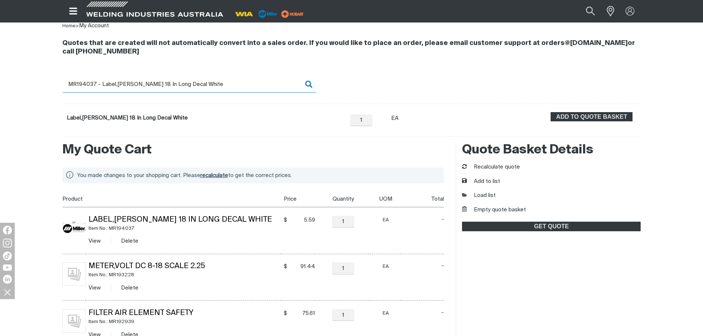
click at [127, 85] on input "MR194037 - Label,Miller 18 In Long Decal White" at bounding box center [189, 84] width 254 height 17
drag, startPoint x: 82, startPoint y: 82, endPoint x: 237, endPoint y: 82, distance: 155.3
click at [237, 82] on input "MR194037 - Label,Miller 18 In Long Decal White" at bounding box center [189, 84] width 254 height 17
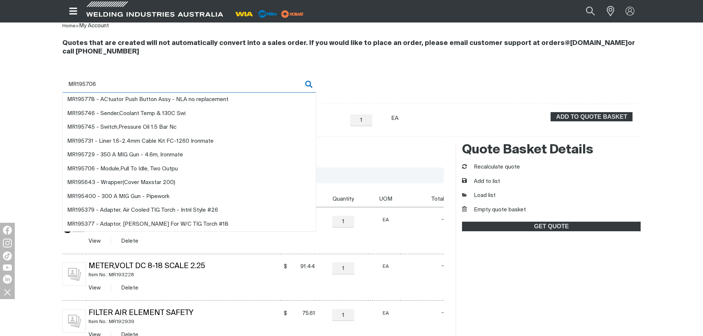
type input "MR195706"
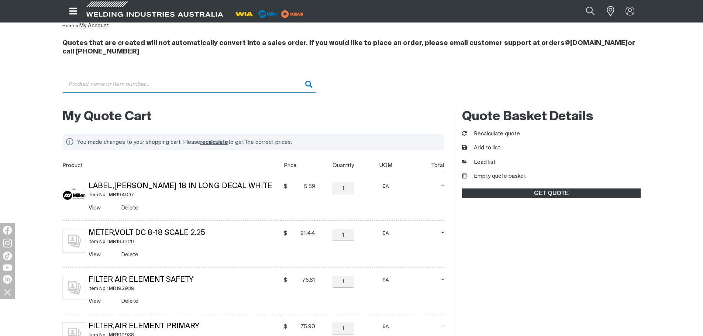
type input "MR195706 - Module,Pull To Idle, Two Outpu"
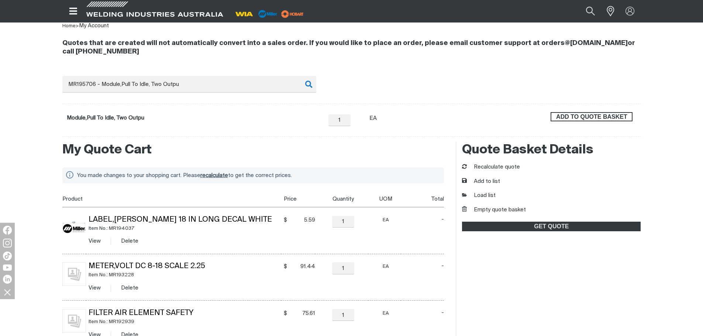
click at [621, 116] on span "ADD TO QUOTE BASKET" at bounding box center [591, 117] width 80 height 10
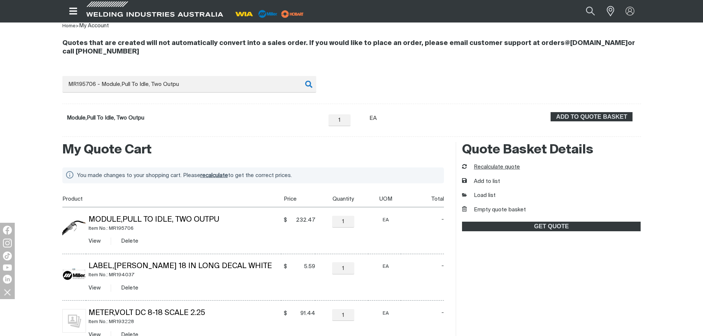
click at [494, 166] on button "Recalculate quote" at bounding box center [491, 167] width 58 height 8
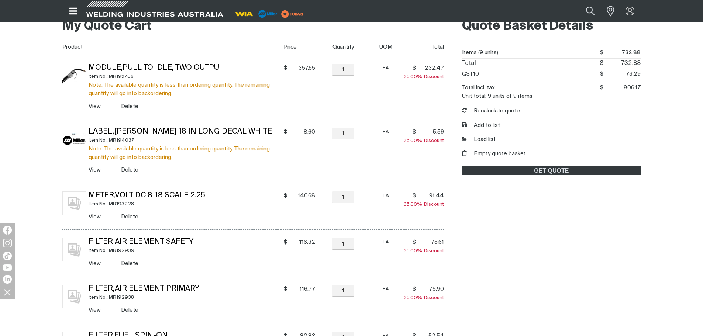
scroll to position [125, 0]
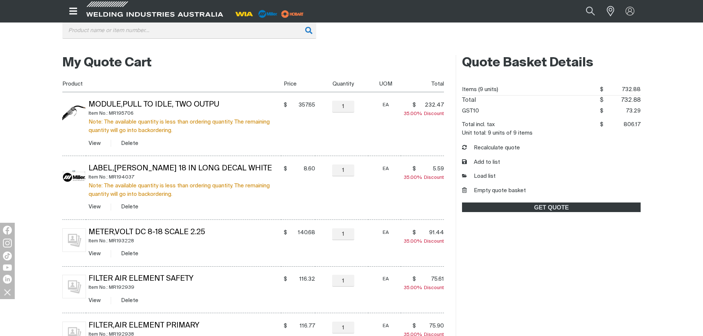
click at [243, 68] on h2 "My Quote Cart" at bounding box center [253, 63] width 382 height 16
click at [472, 187] on button "Empty quote basket" at bounding box center [494, 191] width 64 height 8
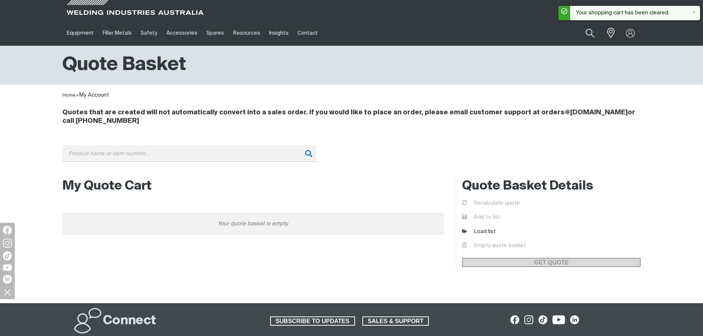
scroll to position [0, 0]
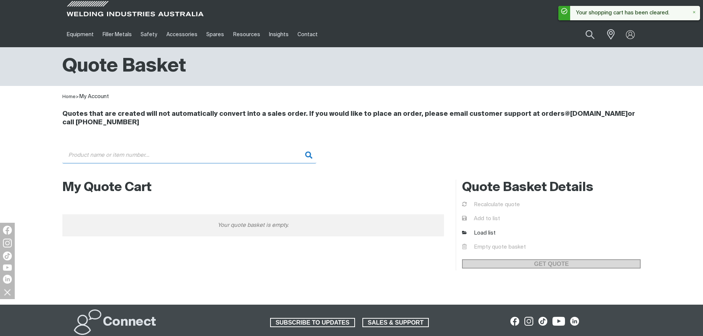
click at [129, 155] on input "Search" at bounding box center [189, 155] width 254 height 17
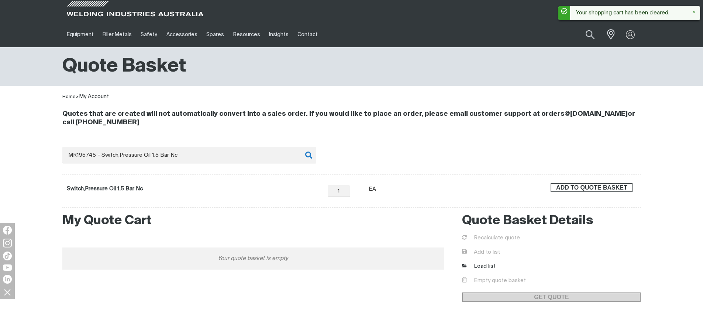
click at [621, 183] on button "ADD TO QUOTE BASKET" at bounding box center [591, 188] width 82 height 10
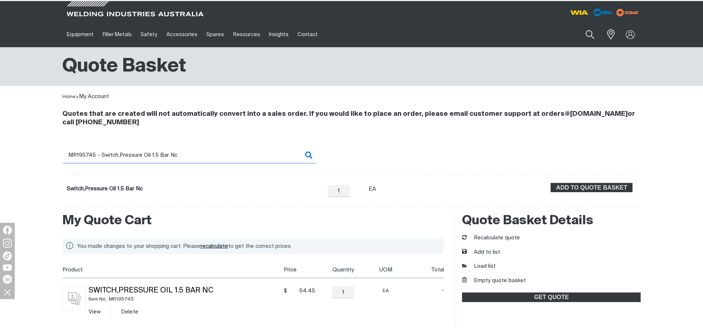
click at [90, 154] on input "MR195745 - Switch,Pressure Oil 1.5 Bar Nc" at bounding box center [189, 155] width 254 height 17
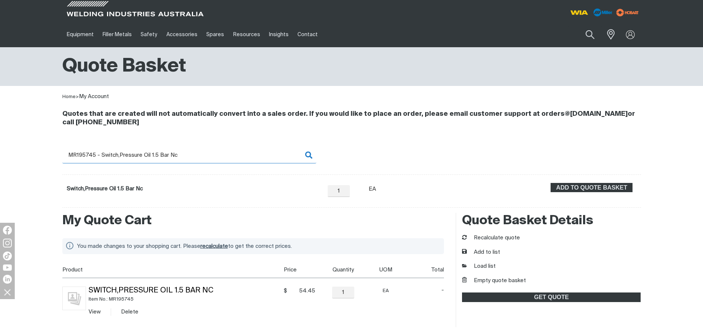
drag, startPoint x: 84, startPoint y: 152, endPoint x: 216, endPoint y: 154, distance: 131.7
click at [216, 154] on input "MR195745 - Switch,Pressure Oil 1.5 Bar Nc" at bounding box center [189, 155] width 254 height 17
type input "MR195746"
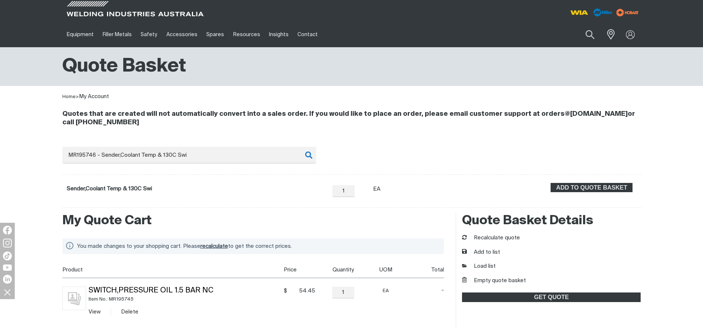
drag, startPoint x: 615, startPoint y: 187, endPoint x: 535, endPoint y: 187, distance: 79.7
click at [615, 188] on span "ADD TO QUOTE BASKET" at bounding box center [591, 188] width 80 height 10
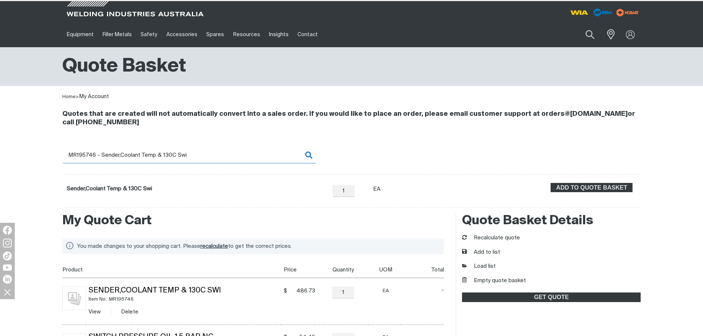
click at [87, 155] on input "MR195746 - Sender,Coolant Temp & 130C Swi" at bounding box center [189, 155] width 254 height 17
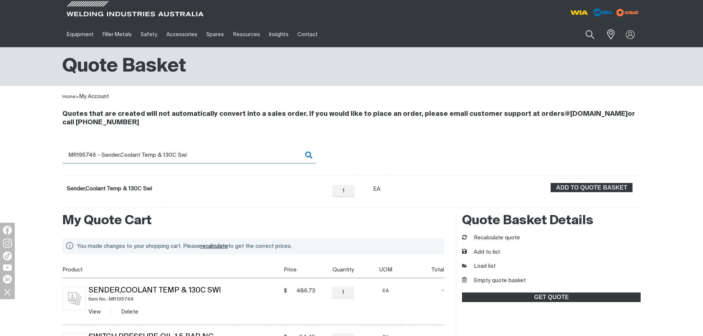
drag, startPoint x: 85, startPoint y: 153, endPoint x: 208, endPoint y: 157, distance: 123.2
click at [208, 157] on input "MR195746 - Sender,Coolant Temp & 130C Swi" at bounding box center [189, 155] width 254 height 17
type input "MR197676"
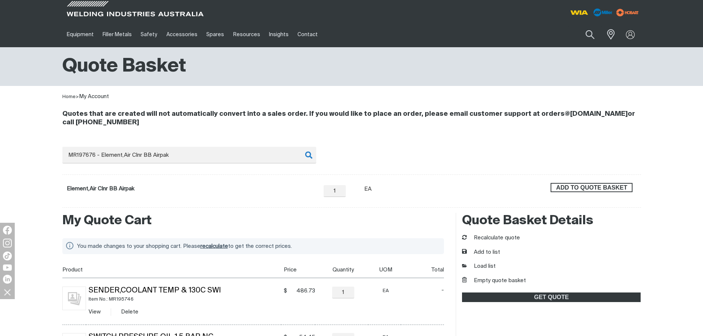
click at [618, 190] on span "ADD TO QUOTE BASKET" at bounding box center [591, 188] width 80 height 10
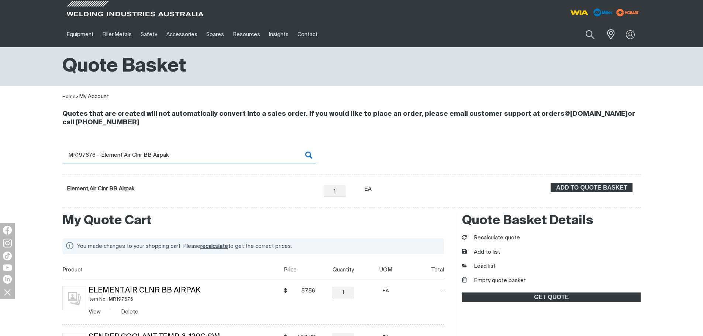
click at [83, 155] on input "MR197676 - Element,Air Clnr BB Airpak" at bounding box center [189, 155] width 254 height 17
drag, startPoint x: 82, startPoint y: 153, endPoint x: 192, endPoint y: 156, distance: 109.9
click at [192, 156] on input "MR197676 - Element,Air Clnr BB Airpak" at bounding box center [189, 155] width 254 height 17
type input "MR197829"
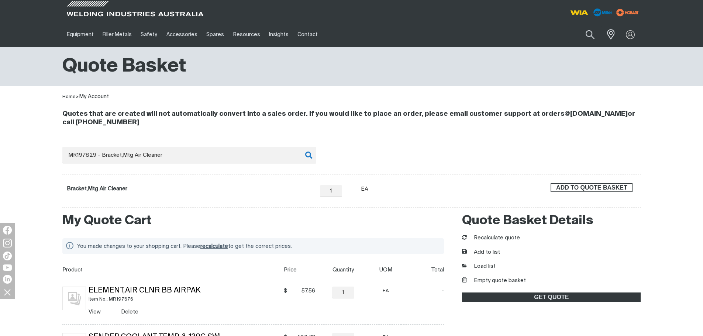
click at [607, 189] on span "ADD TO QUOTE BASKET" at bounding box center [591, 188] width 80 height 10
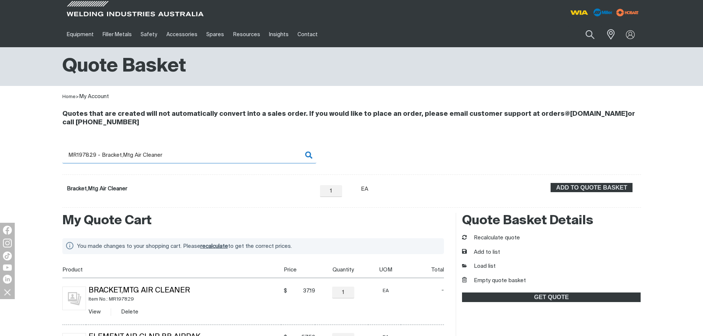
click at [96, 160] on input "MR197829 - Bracket,Mtg Air Cleaner" at bounding box center [189, 155] width 254 height 17
drag, startPoint x: 78, startPoint y: 156, endPoint x: 160, endPoint y: 161, distance: 82.4
click at [160, 161] on input "MR197829 - Bracket,Mtg Air Cleaner" at bounding box center [189, 155] width 254 height 17
type input "MR201006"
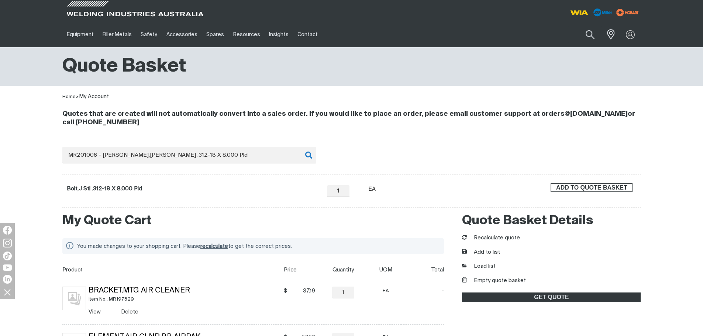
click at [579, 188] on span "ADD TO QUOTE BASKET" at bounding box center [591, 188] width 80 height 10
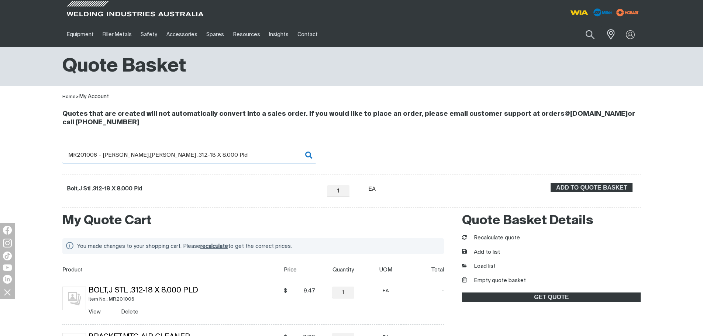
click at [114, 157] on input "MR201006 - Bolt,J Stl .312-18 X 8.000 Pld" at bounding box center [189, 155] width 254 height 17
drag, startPoint x: 88, startPoint y: 152, endPoint x: 265, endPoint y: 163, distance: 177.4
click at [265, 163] on div "Search MR201006 - Bolt,J Stl .312-18 X 8.000 Pld When search results are availa…" at bounding box center [351, 177] width 578 height 61
type input "MR201078"
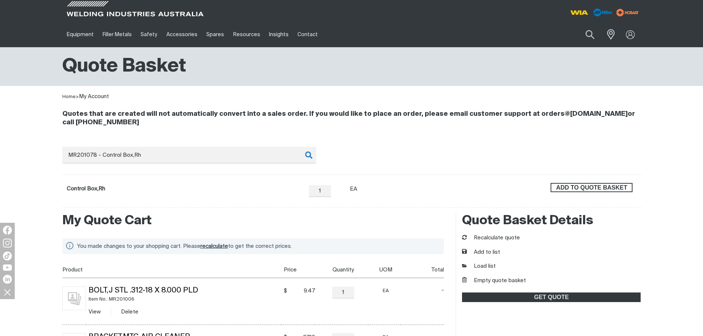
click at [567, 185] on span "ADD TO QUOTE BASKET" at bounding box center [591, 188] width 80 height 10
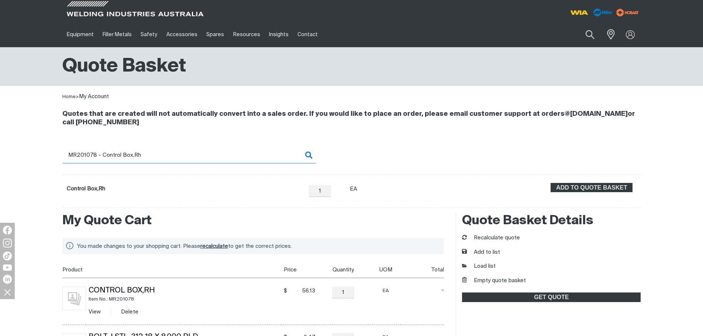
click at [92, 155] on input "MR201078 - Control Box,Rh" at bounding box center [189, 155] width 254 height 17
drag, startPoint x: 92, startPoint y: 155, endPoint x: 170, endPoint y: 153, distance: 77.8
click at [170, 153] on input "MR201078 - Control Box,Rh" at bounding box center [189, 155] width 254 height 17
type input "MR201079"
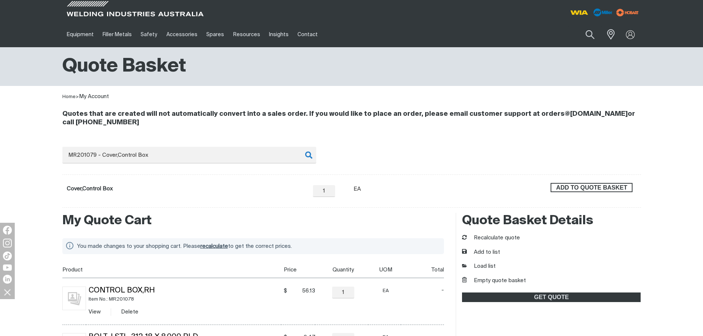
click at [577, 183] on span "ADD TO QUOTE BASKET" at bounding box center [591, 188] width 80 height 10
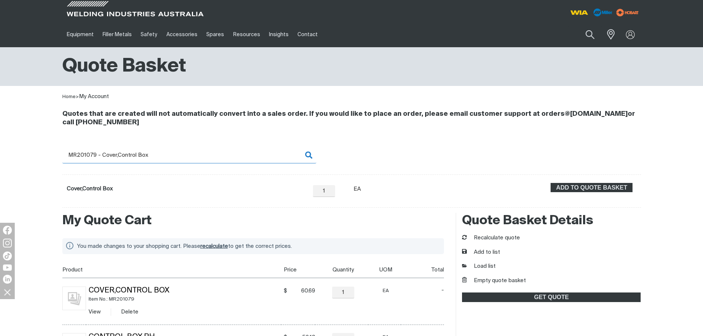
drag, startPoint x: 101, startPoint y: 153, endPoint x: 97, endPoint y: 156, distance: 4.5
click at [100, 154] on input "MR201079 - Cover,Control Box" at bounding box center [189, 155] width 254 height 17
click at [84, 153] on input "MR201079 - Cover,Control Box" at bounding box center [189, 155] width 254 height 17
drag, startPoint x: 86, startPoint y: 153, endPoint x: 211, endPoint y: 155, distance: 125.0
click at [211, 155] on input "MR201079 - Cover,Control Box" at bounding box center [189, 155] width 254 height 17
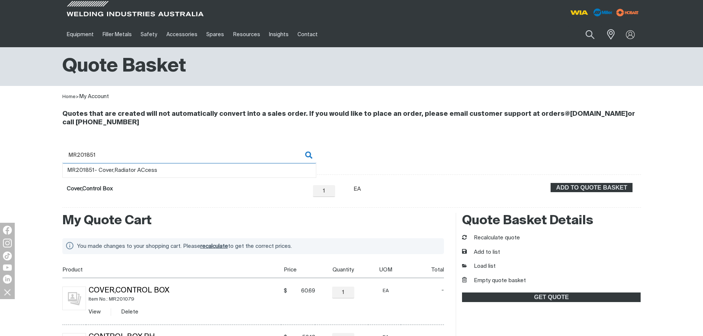
type input "MR201851"
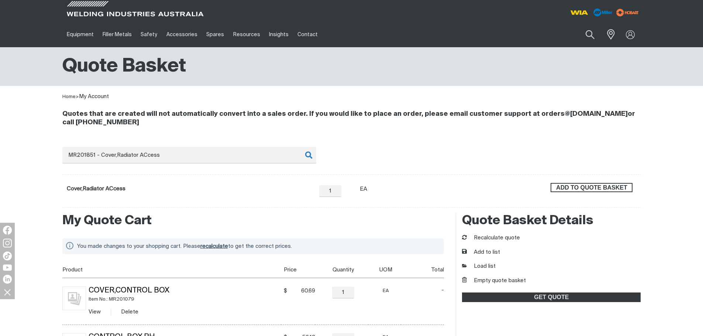
click at [582, 184] on span "ADD TO QUOTE BASKET" at bounding box center [591, 188] width 80 height 10
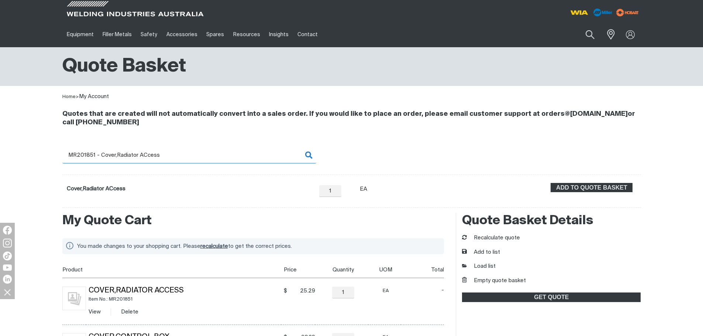
click at [87, 153] on input "MR201851 - Cover,Radiator ACcess" at bounding box center [189, 155] width 254 height 17
drag, startPoint x: 83, startPoint y: 153, endPoint x: 180, endPoint y: 157, distance: 96.7
click at [180, 157] on input "MR201851 - Cover,Radiator ACcess" at bounding box center [189, 155] width 254 height 17
type input "MR202209"
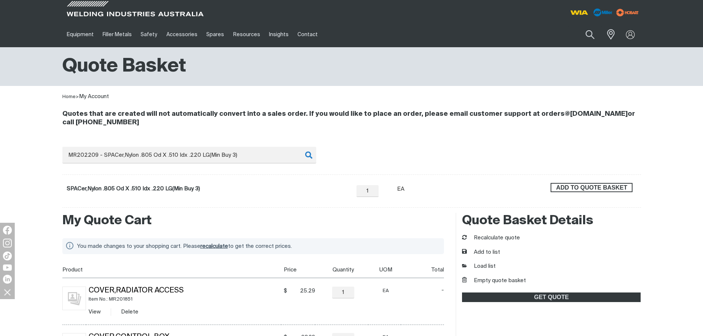
click at [564, 184] on span "ADD TO QUOTE BASKET" at bounding box center [591, 188] width 80 height 10
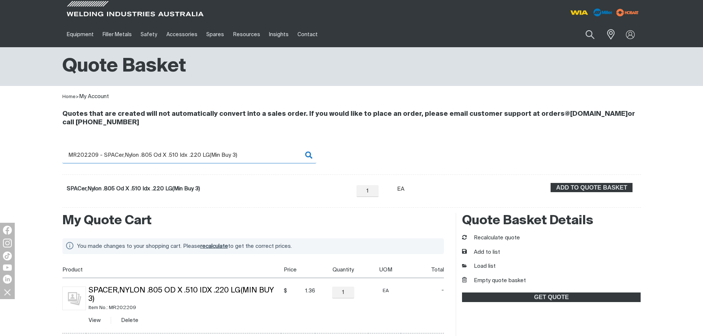
click at [88, 156] on input "MR202209 - SPACer,Nylon .805 Od X .510 Idx .220 LG(Min Buy 3)" at bounding box center [189, 155] width 254 height 17
drag, startPoint x: 86, startPoint y: 153, endPoint x: 249, endPoint y: 161, distance: 163.9
click at [249, 161] on input "MR202209 - SPACer,Nylon .805 Od X .510 Idx .220 LG(Min Buy 3)" at bounding box center [189, 155] width 254 height 17
type input "MR206352"
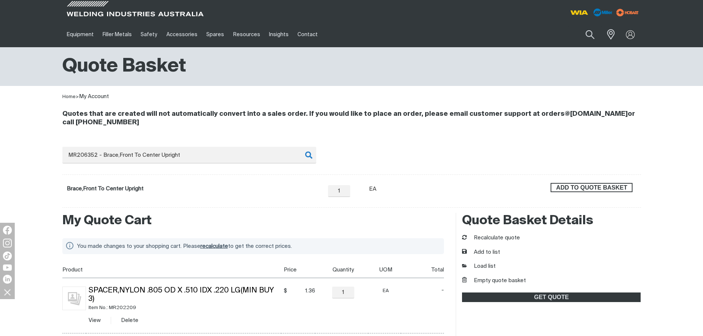
click at [627, 188] on span "ADD TO QUOTE BASKET" at bounding box center [591, 188] width 80 height 10
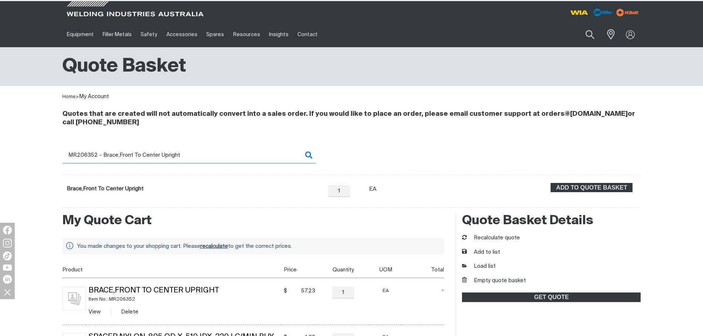
click at [89, 157] on input "MR206352 - Brace,Front To Center Upright" at bounding box center [189, 155] width 254 height 17
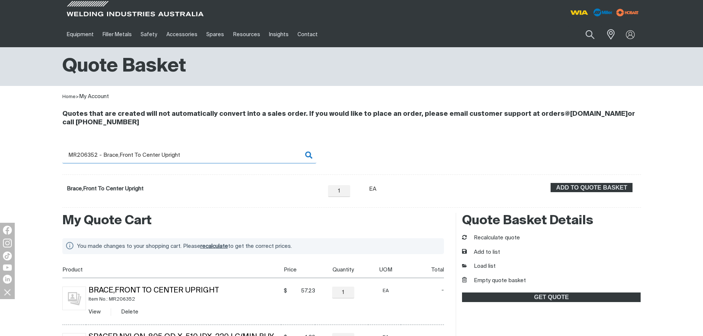
drag, startPoint x: 85, startPoint y: 153, endPoint x: 211, endPoint y: 156, distance: 125.8
click at [211, 156] on input "MR206352 - Brace,Front To Center Upright" at bounding box center [189, 155] width 254 height 17
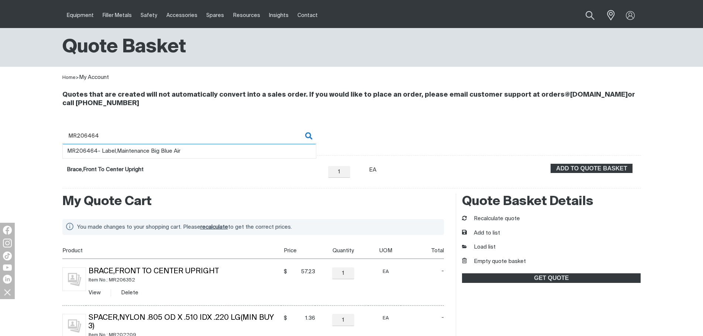
scroll to position [37, 0]
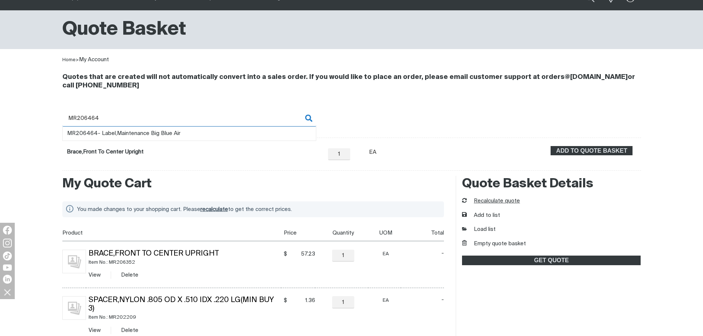
type input "MR206464"
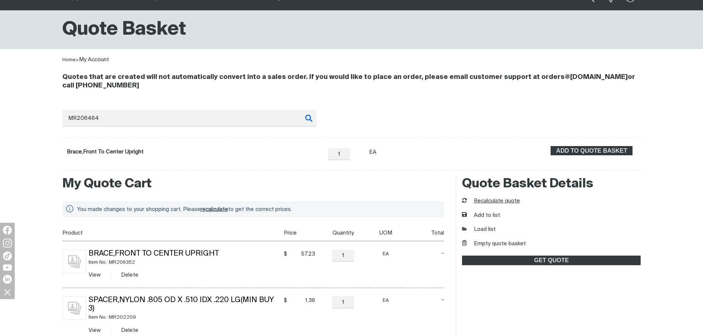
click at [499, 200] on button "Recalculate quote" at bounding box center [491, 201] width 58 height 8
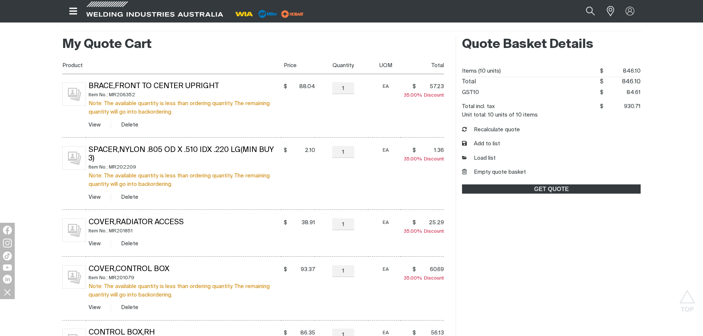
scroll to position [148, 0]
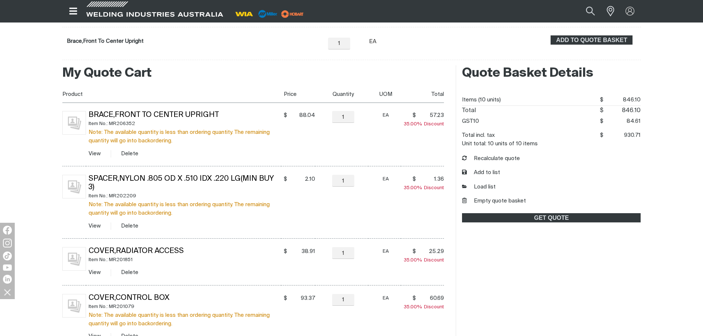
drag, startPoint x: 235, startPoint y: 73, endPoint x: 258, endPoint y: 86, distance: 26.3
click at [235, 73] on h2 "My Quote Cart" at bounding box center [253, 73] width 382 height 16
click at [489, 200] on button "Empty quote basket" at bounding box center [494, 201] width 64 height 8
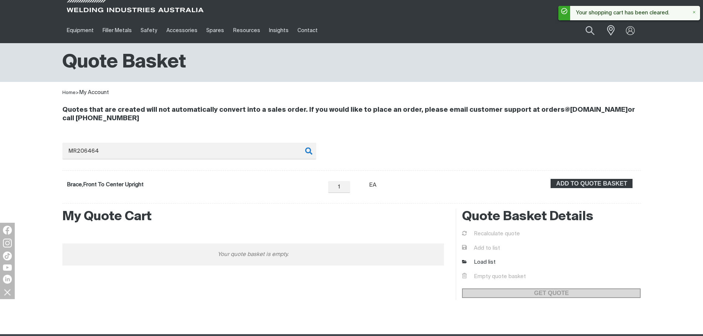
scroll to position [0, 0]
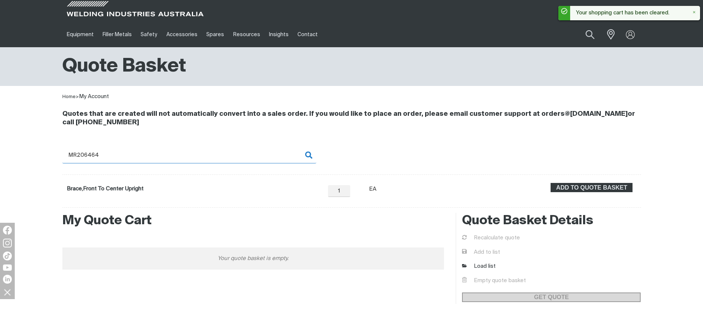
click at [104, 160] on input "MR206464" at bounding box center [189, 155] width 254 height 17
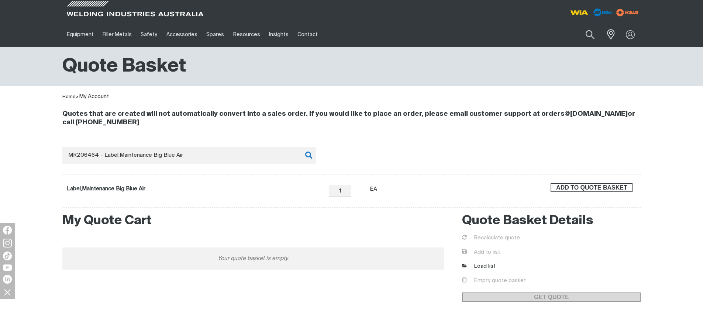
click at [572, 186] on span "ADD TO QUOTE BASKET" at bounding box center [591, 188] width 80 height 10
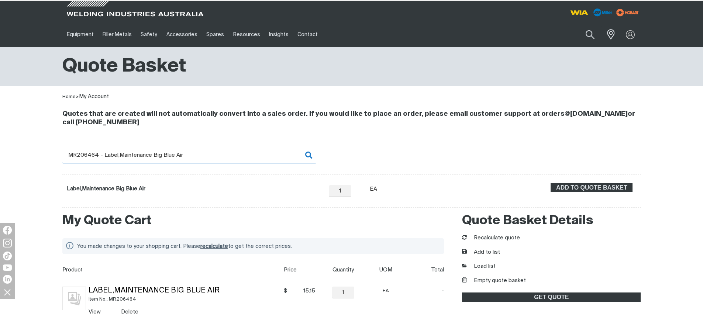
click at [86, 157] on input "MR206464 - Label,Maintenance Big Blue Air" at bounding box center [189, 155] width 254 height 17
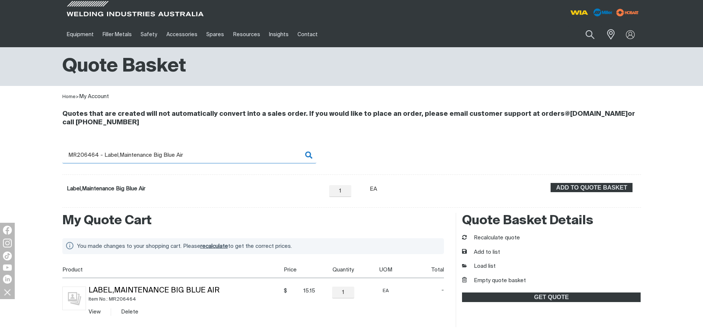
drag, startPoint x: 83, startPoint y: 154, endPoint x: 223, endPoint y: 155, distance: 140.1
click at [223, 155] on input "MR206464 - Label,Maintenance Big Blue Air" at bounding box center [189, 155] width 254 height 17
type input "MR206558"
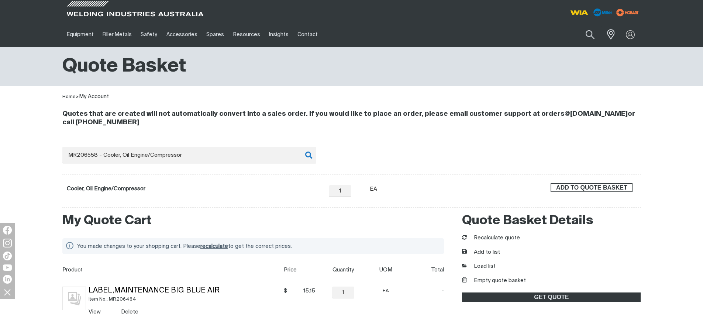
click at [571, 188] on span "ADD TO QUOTE BASKET" at bounding box center [591, 188] width 80 height 10
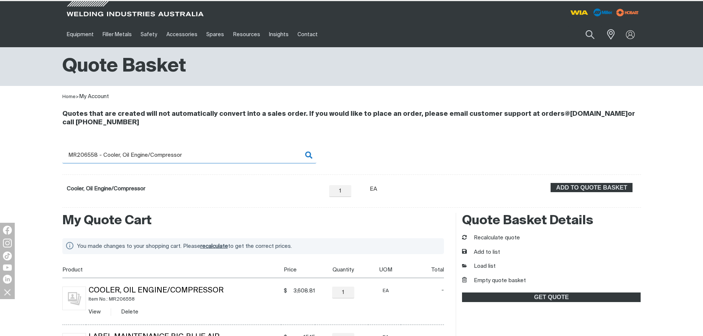
click at [88, 155] on input "MR206558 - Cooler, Oil Engine/Compressor" at bounding box center [189, 155] width 254 height 17
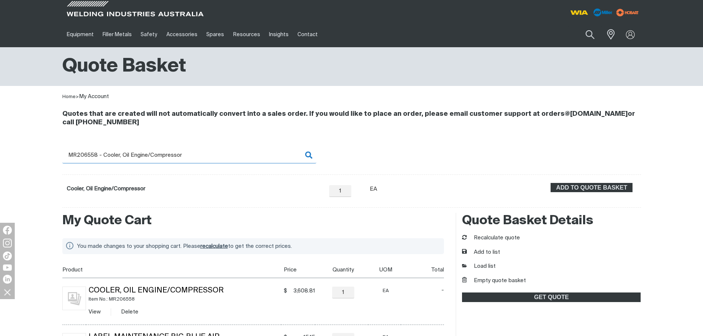
drag, startPoint x: 87, startPoint y: 153, endPoint x: 205, endPoint y: 155, distance: 118.0
click at [205, 155] on input "MR206558 - Cooler, Oil Engine/Compressor" at bounding box center [189, 155] width 254 height 17
type input "MR206599"
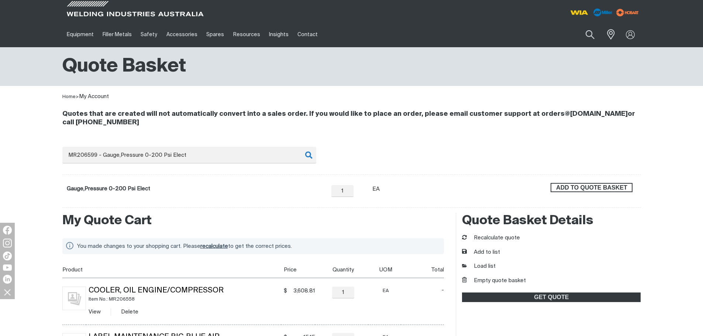
click at [587, 188] on span "ADD TO QUOTE BASKET" at bounding box center [591, 188] width 80 height 10
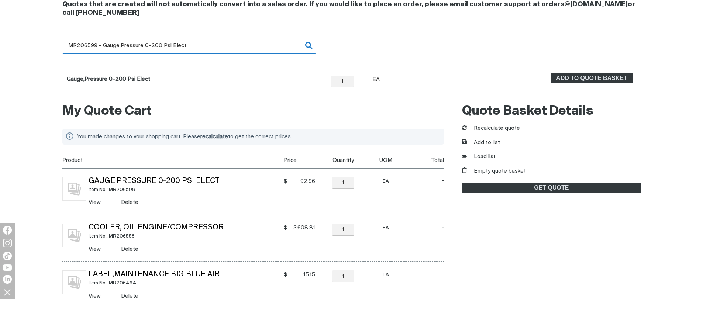
scroll to position [111, 0]
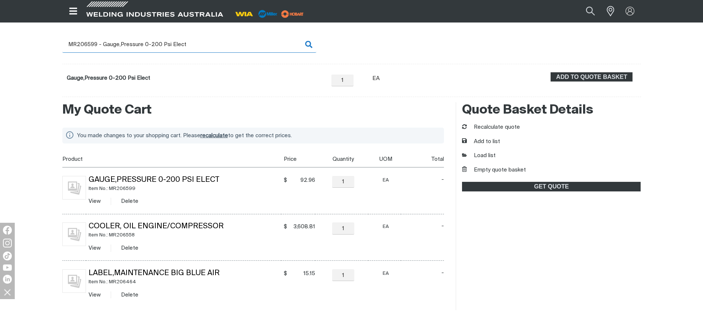
click at [101, 49] on input "MR206599 - Gauge,Pressure 0-200 Psi Elect" at bounding box center [189, 44] width 254 height 17
drag, startPoint x: 85, startPoint y: 44, endPoint x: 182, endPoint y: 52, distance: 97.3
click at [182, 52] on input "MR206599 - Gauge,Pressure 0-200 Psi Elect" at bounding box center [189, 44] width 254 height 17
type input "MR20"
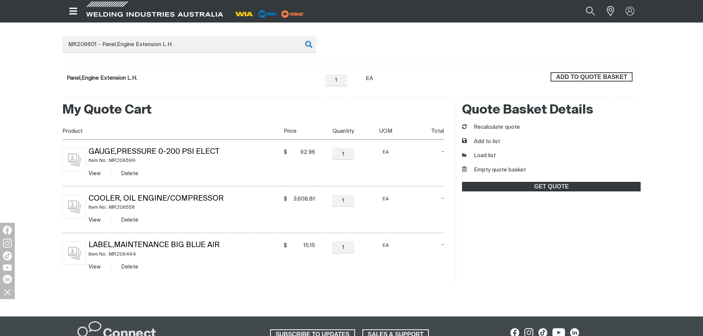
click at [599, 81] on span "ADD TO QUOTE BASKET" at bounding box center [591, 77] width 80 height 10
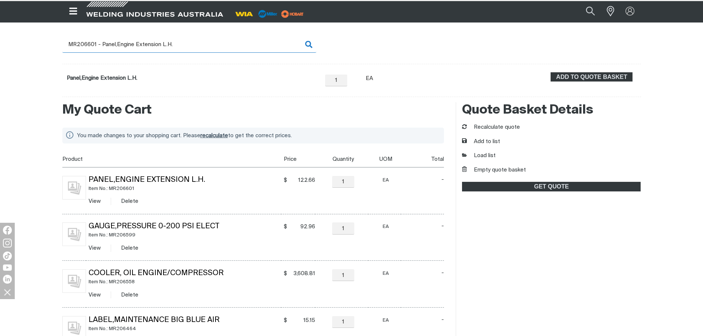
scroll to position [110, 0]
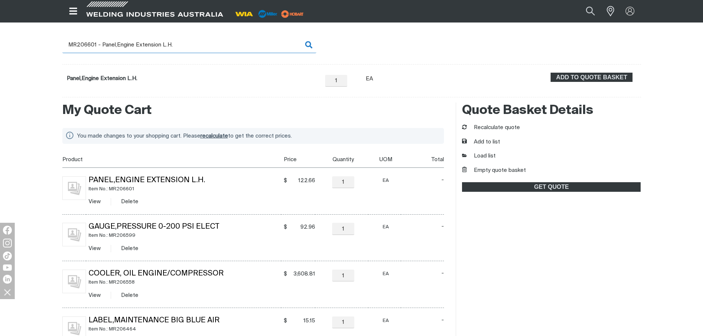
click at [95, 44] on input "MR206601 - Panel,Engine Extension L.H." at bounding box center [189, 45] width 254 height 17
drag, startPoint x: 94, startPoint y: 44, endPoint x: 211, endPoint y: 48, distance: 117.0
click at [211, 48] on input "MR206601 - Panel,Engine Extension L.H." at bounding box center [189, 45] width 254 height 17
type input "MR206602"
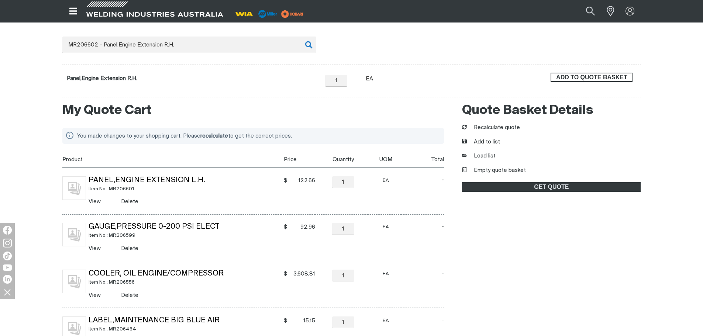
click at [582, 80] on span "ADD TO QUOTE BASKET" at bounding box center [591, 78] width 80 height 10
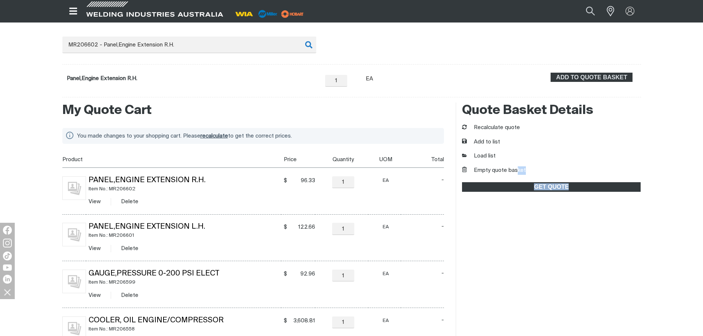
scroll to position [172, 0]
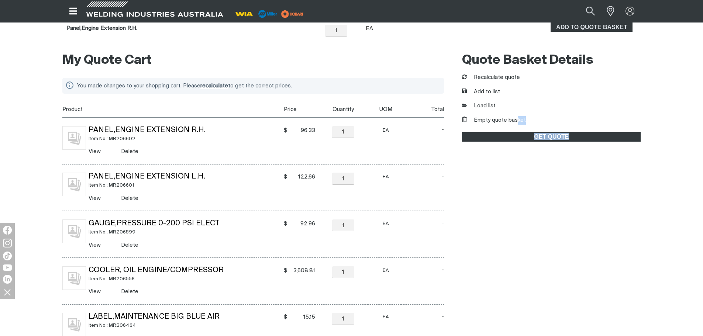
drag, startPoint x: 517, startPoint y: 169, endPoint x: 327, endPoint y: 328, distance: 247.1
click at [557, 336] on html "Jump to main navigation Search When search results are available use up and dow…" at bounding box center [351, 222] width 703 height 765
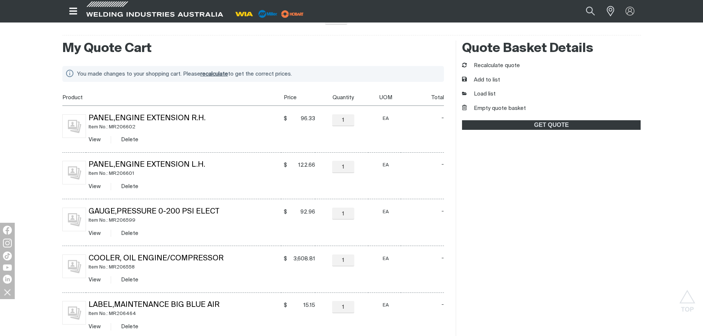
click at [669, 225] on div "My Quote Cart You made changes to your shopping cart. Please recalculate to get…" at bounding box center [351, 191] width 703 height 311
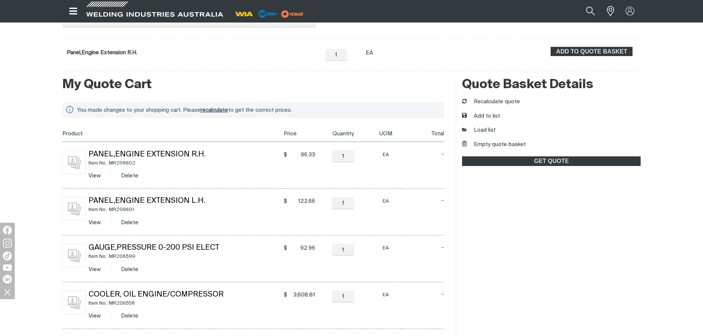
scroll to position [98, 0]
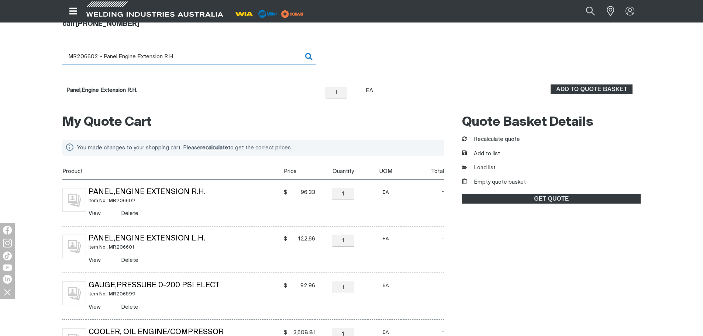
click at [92, 59] on input "MR206602 - Panel,Engine Extension R.H." at bounding box center [189, 56] width 254 height 17
drag, startPoint x: 94, startPoint y: 56, endPoint x: 244, endPoint y: 61, distance: 149.4
click at [244, 61] on input "MR206602 - Panel,Engine Extension R.H." at bounding box center [189, 56] width 254 height 17
type input "MR206603"
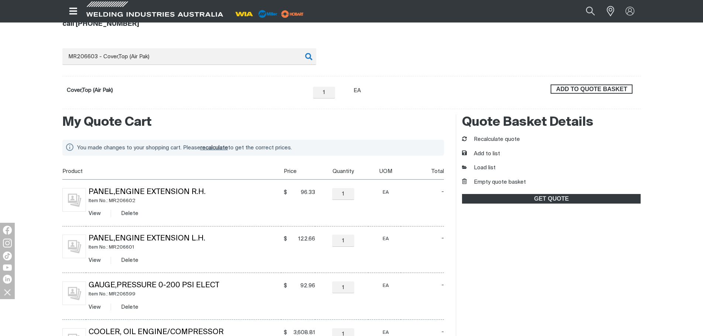
click at [568, 88] on span "ADD TO QUOTE BASKET" at bounding box center [591, 89] width 80 height 10
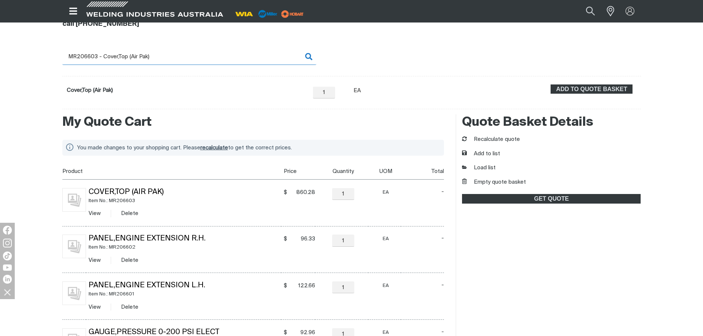
click at [93, 56] on input "MR206603 - Cover,Top (Air Pak)" at bounding box center [189, 56] width 254 height 17
drag, startPoint x: 95, startPoint y: 55, endPoint x: 228, endPoint y: 56, distance: 132.4
click at [228, 56] on input "MR206603 - Cover,Top (Air Pak)" at bounding box center [189, 56] width 254 height 17
type input "MR206604"
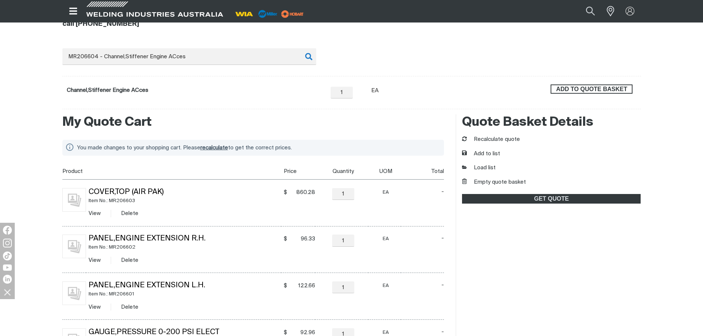
click at [591, 90] on span "ADD TO QUOTE BASKET" at bounding box center [591, 89] width 80 height 10
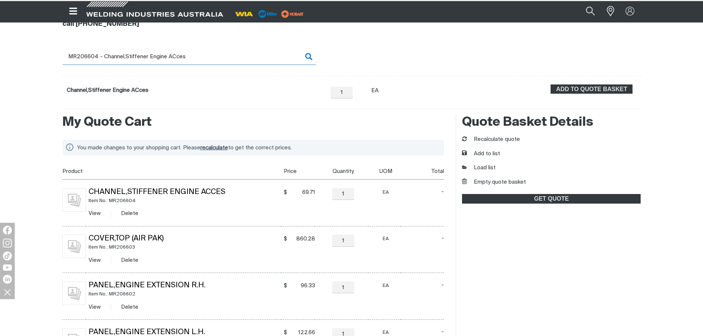
click at [113, 55] on input "MR206604 - Channel,Stiffener Engine ACces" at bounding box center [189, 56] width 254 height 17
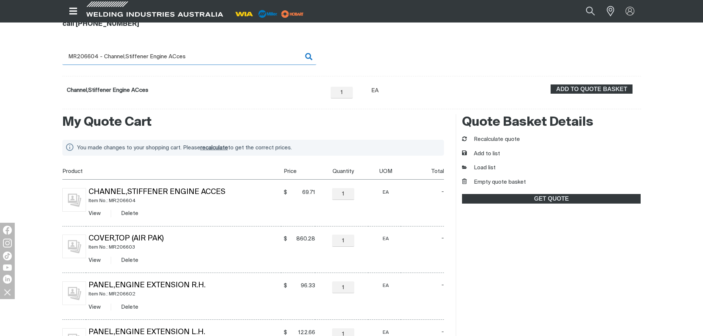
click at [94, 56] on input "MR206604 - Channel,Stiffener Engine ACces" at bounding box center [189, 56] width 254 height 17
drag, startPoint x: 94, startPoint y: 56, endPoint x: 314, endPoint y: 58, distance: 219.8
click at [313, 59] on input "MR206604 - Channel,Stiffener Engine ACces" at bounding box center [189, 56] width 254 height 17
type input "MR206606"
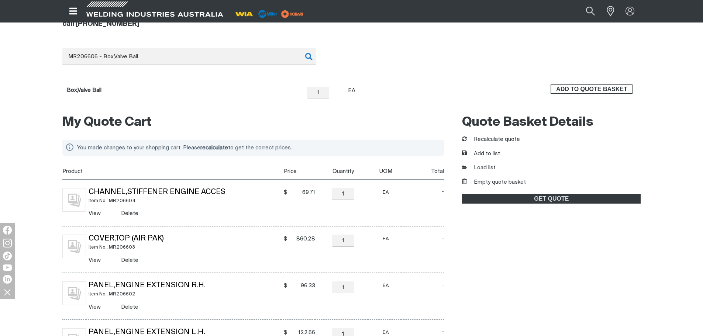
click at [585, 87] on span "ADD TO QUOTE BASKET" at bounding box center [591, 89] width 80 height 10
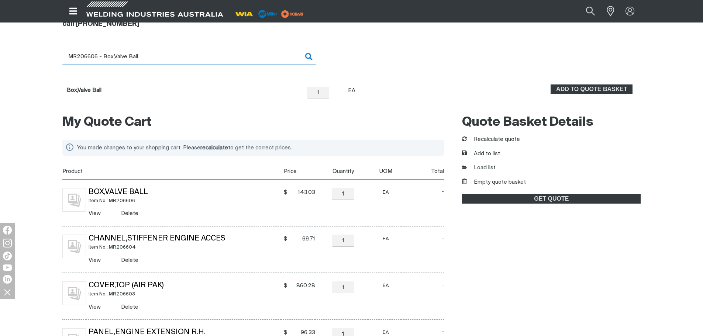
click at [100, 56] on input "MR206606 - Box,Valve Ball" at bounding box center [189, 56] width 254 height 17
drag, startPoint x: 94, startPoint y: 56, endPoint x: 186, endPoint y: 59, distance: 91.9
click at [186, 59] on input "MR206606 - Box,Valve Ball" at bounding box center [189, 56] width 254 height 17
type input "MR206609"
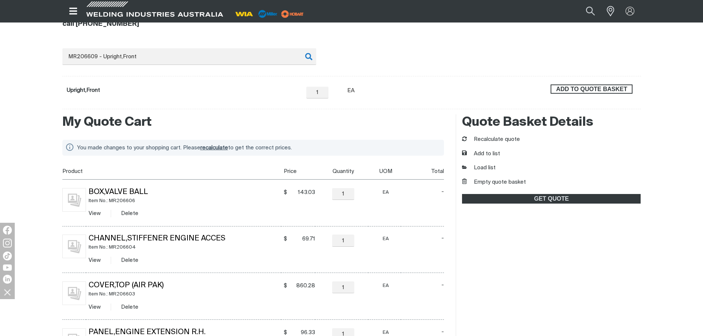
click at [577, 85] on span "ADD TO QUOTE BASKET" at bounding box center [591, 89] width 80 height 10
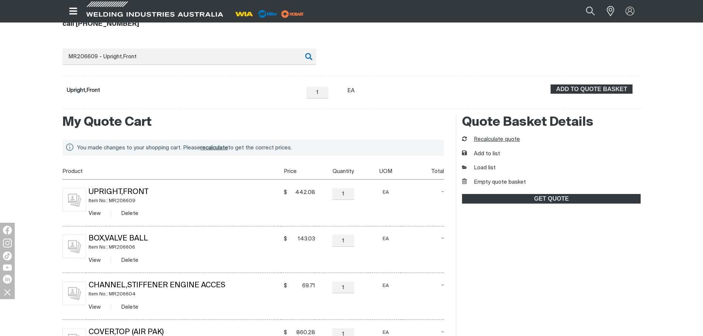
click at [506, 139] on button "Recalculate quote" at bounding box center [491, 139] width 58 height 8
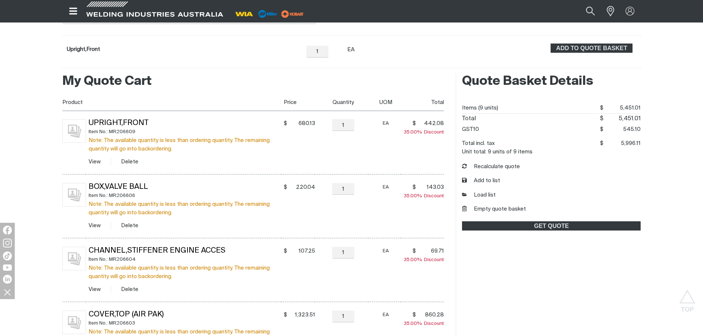
scroll to position [135, 0]
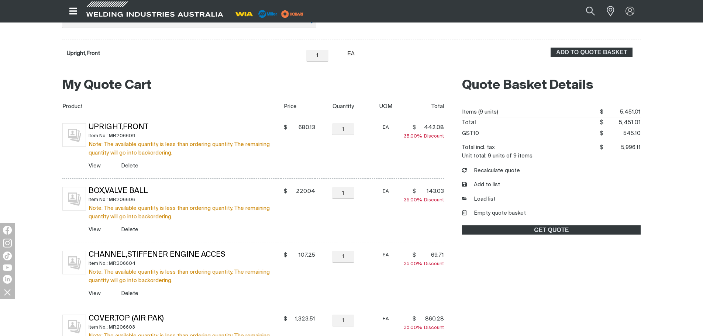
click at [511, 213] on button "Empty quote basket" at bounding box center [494, 213] width 64 height 8
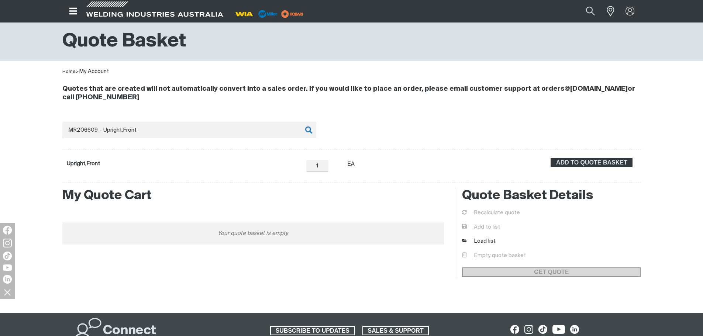
scroll to position [25, 0]
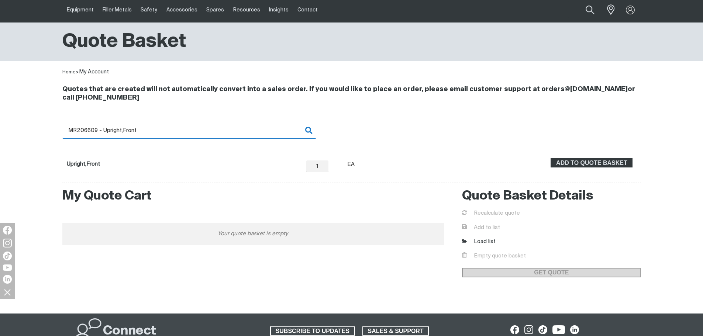
drag, startPoint x: 80, startPoint y: 128, endPoint x: 183, endPoint y: 132, distance: 102.3
click at [183, 132] on input "MR206609 - Upright,Front" at bounding box center [189, 130] width 254 height 17
type input "MR206613"
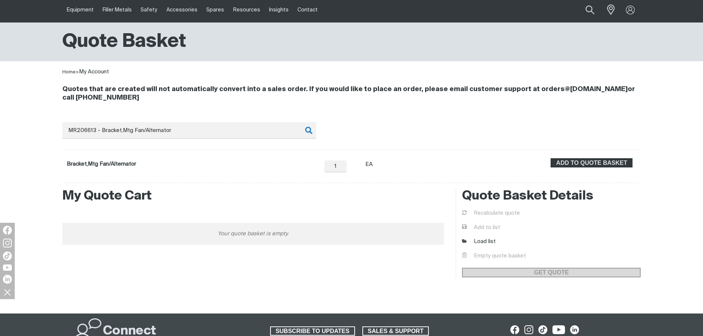
click at [579, 169] on div "ADD TO QUOTE BASKET" at bounding box center [591, 166] width 89 height 16
click at [579, 163] on span "ADD TO QUOTE BASKET" at bounding box center [591, 163] width 80 height 10
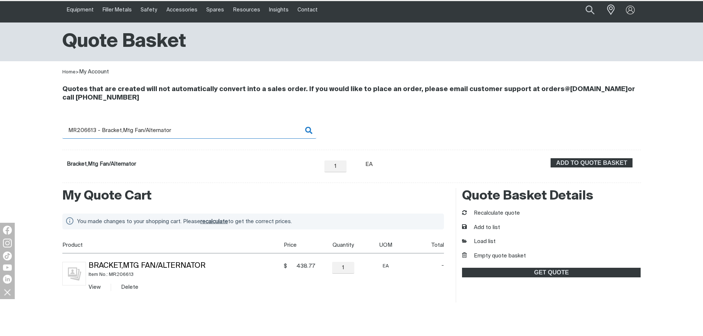
click at [89, 135] on input "MR206613 - Bracket,Mtg Fan/Alternator" at bounding box center [189, 130] width 254 height 17
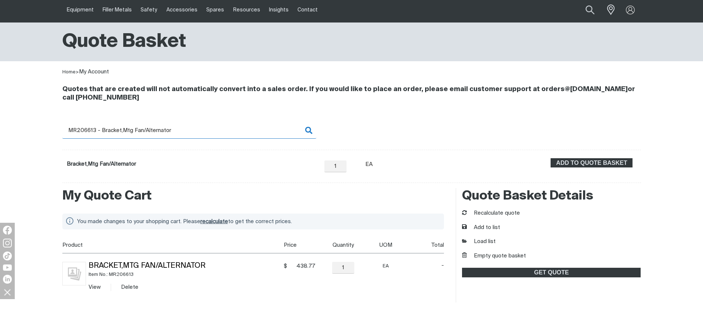
drag, startPoint x: 80, startPoint y: 130, endPoint x: 183, endPoint y: 135, distance: 102.3
click at [183, 135] on input "MR206613 - Bracket,Mtg Fan/Alternator" at bounding box center [189, 130] width 254 height 17
type input "MR206615"
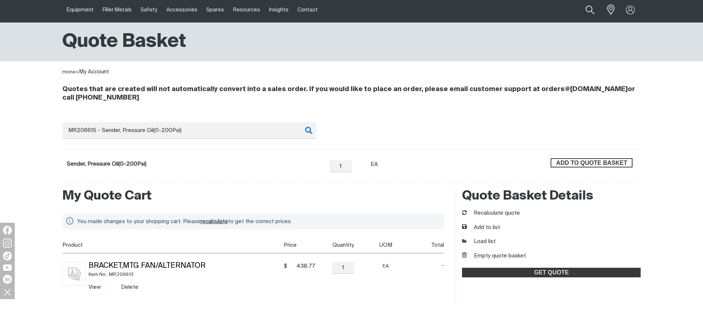
click at [600, 160] on span "ADD TO QUOTE BASKET" at bounding box center [591, 163] width 80 height 10
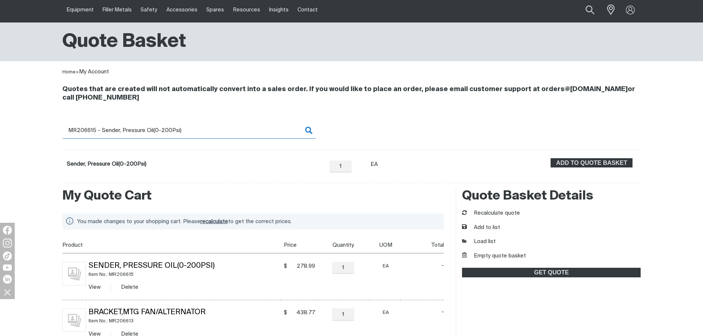
click at [76, 130] on input "MR206615 - Sender, Pressure Oil(0-200Psi)" at bounding box center [189, 130] width 254 height 17
drag, startPoint x: 80, startPoint y: 130, endPoint x: 167, endPoint y: 129, distance: 87.8
click at [167, 129] on input "MR206615 - Sender, Pressure Oil(0-200Psi)" at bounding box center [189, 130] width 254 height 17
drag, startPoint x: 103, startPoint y: 131, endPoint x: 94, endPoint y: 131, distance: 8.9
click at [103, 131] on input "MR206615 - Sender, Pressure Oil(0-200Psi)" at bounding box center [189, 130] width 254 height 17
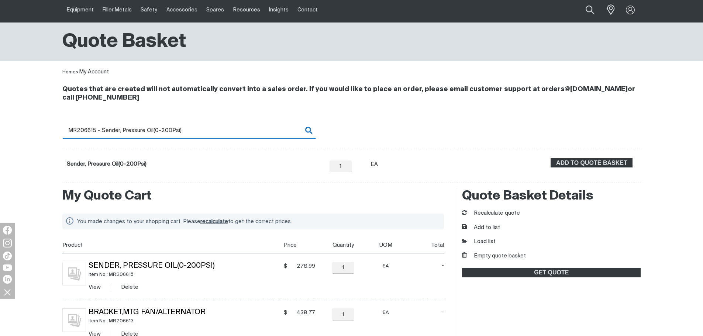
click at [82, 130] on input "MR206615 - Sender, Pressure Oil(0-200Psi)" at bounding box center [189, 130] width 254 height 17
click at [73, 129] on input "MR206615 - Sender, Pressure Oil(0-200Psi)" at bounding box center [189, 130] width 254 height 17
drag, startPoint x: 80, startPoint y: 130, endPoint x: 202, endPoint y: 134, distance: 121.8
click at [202, 134] on input "MR206615 - Sender, Pressure Oil(0-200Psi)" at bounding box center [189, 130] width 254 height 17
type input "MR206742"
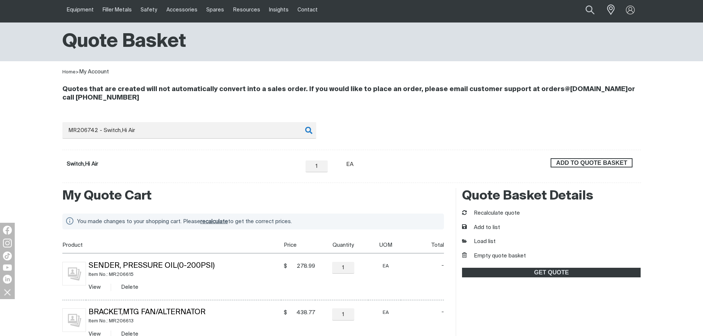
click at [614, 165] on span "ADD TO QUOTE BASKET" at bounding box center [591, 163] width 80 height 10
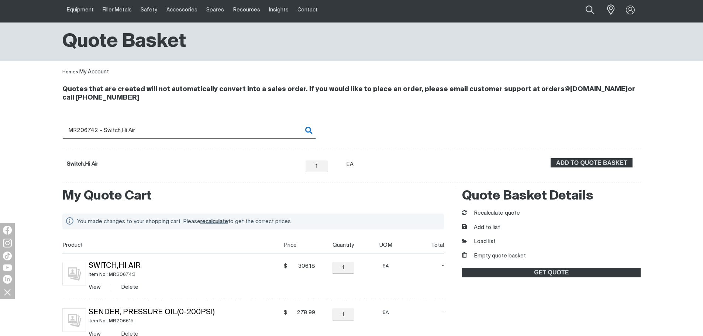
click at [88, 129] on input "MR206742 - Switch,Hi Air" at bounding box center [189, 130] width 254 height 17
drag, startPoint x: 91, startPoint y: 130, endPoint x: 214, endPoint y: 130, distance: 123.2
click at [214, 130] on input "MR206742 - Switch,Hi Air" at bounding box center [189, 130] width 254 height 17
type input "MR206744"
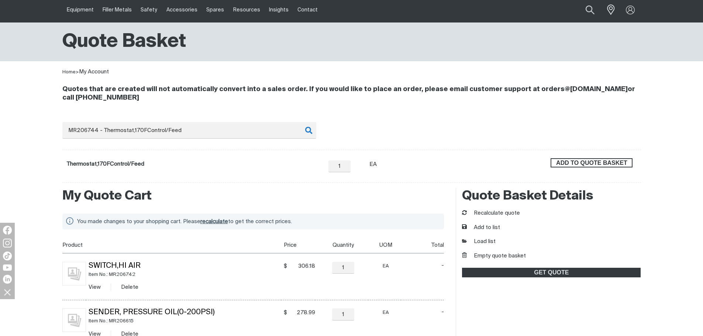
click at [597, 160] on span "ADD TO QUOTE BASKET" at bounding box center [591, 163] width 80 height 10
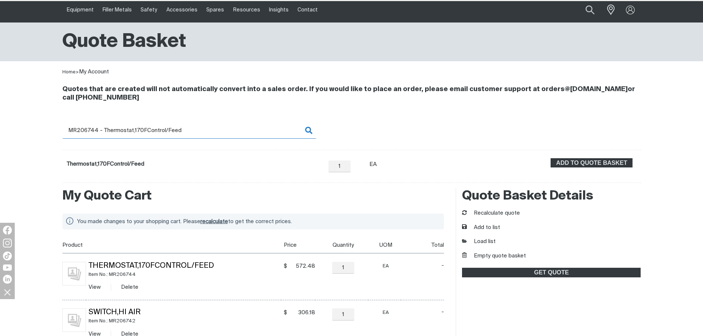
click at [92, 129] on input "MR206744 - Thermostat,170FControl/Feed" at bounding box center [189, 130] width 254 height 17
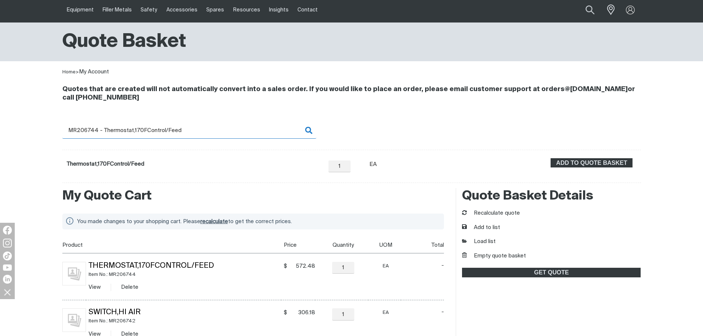
drag, startPoint x: 92, startPoint y: 129, endPoint x: 244, endPoint y: 131, distance: 151.9
click at [244, 131] on input "MR206744 - Thermostat,170FControl/Feed" at bounding box center [189, 130] width 254 height 17
type input "MR206745"
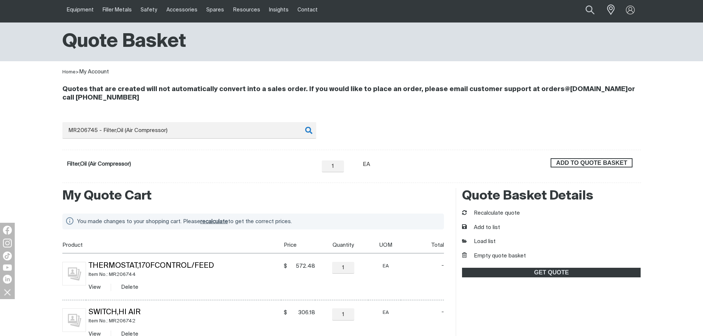
click at [593, 161] on span "ADD TO QUOTE BASKET" at bounding box center [591, 163] width 80 height 10
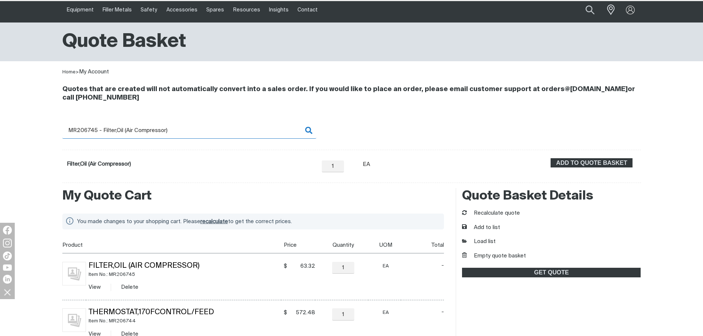
click at [82, 130] on input "MR206745 - Filter,Oil (Air Compressor)" at bounding box center [189, 130] width 254 height 17
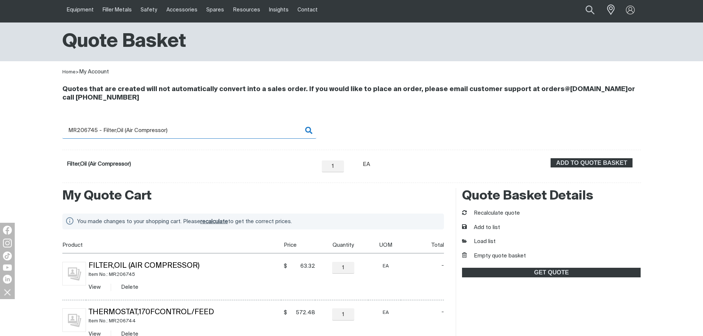
drag, startPoint x: 94, startPoint y: 129, endPoint x: 187, endPoint y: 132, distance: 92.6
click at [187, 132] on input "MR206745 - Filter,Oil (Air Compressor)" at bounding box center [189, 130] width 254 height 17
type input "MR206747"
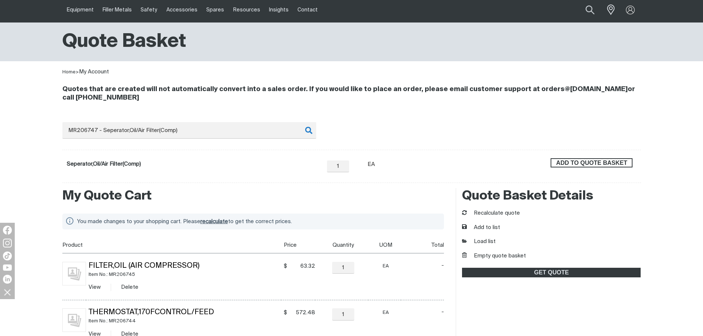
click at [567, 160] on span "ADD TO QUOTE BASKET" at bounding box center [591, 163] width 80 height 10
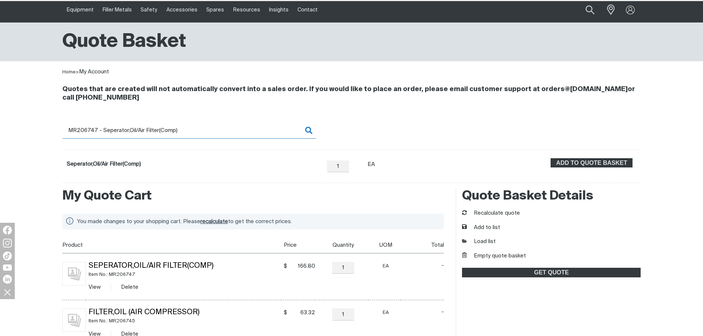
click at [103, 131] on input "MR206747 - Seperator,Oil/Air Filter(Comp)" at bounding box center [189, 130] width 254 height 17
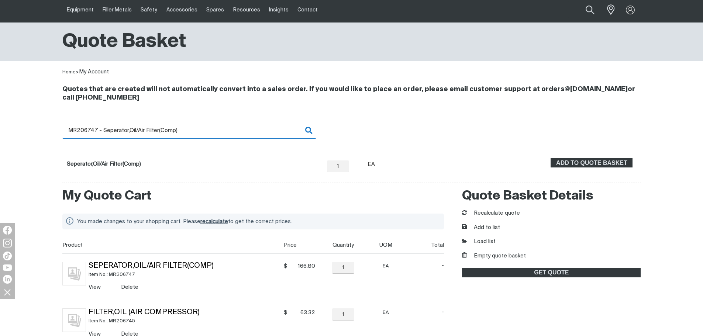
drag, startPoint x: 93, startPoint y: 129, endPoint x: 221, endPoint y: 132, distance: 128.0
click at [221, 132] on input "MR206747 - Seperator,Oil/Air Filter(Comp)" at bounding box center [189, 130] width 254 height 17
type input "MR206939"
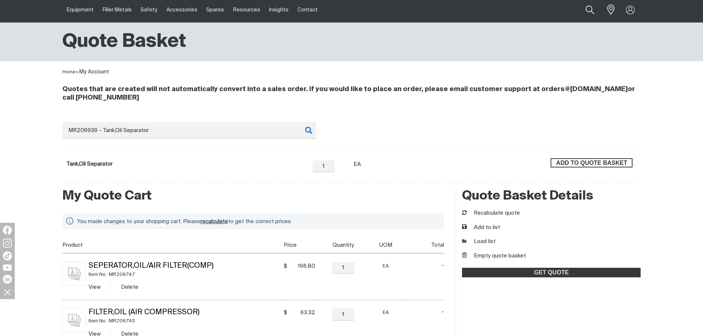
click at [606, 162] on span "ADD TO QUOTE BASKET" at bounding box center [591, 163] width 80 height 10
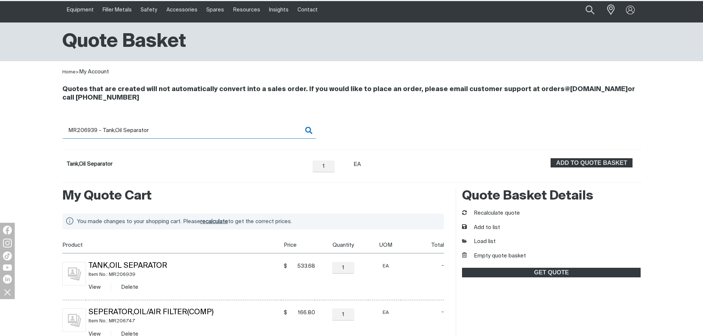
click at [97, 128] on input "MR206939 - Tank,Oil Separator" at bounding box center [189, 130] width 254 height 17
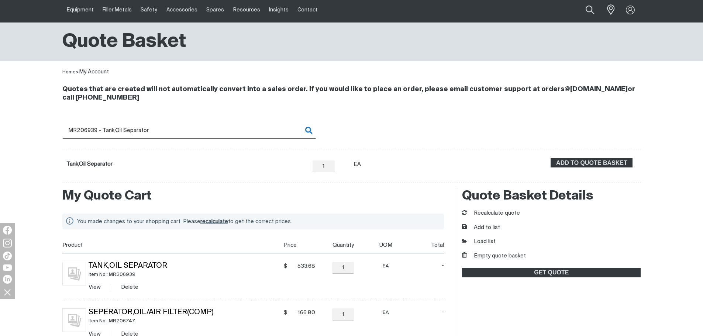
drag, startPoint x: 87, startPoint y: 130, endPoint x: 207, endPoint y: 133, distance: 119.5
click at [207, 133] on input "MR206939 - Tank,Oil Separator" at bounding box center [189, 130] width 254 height 17
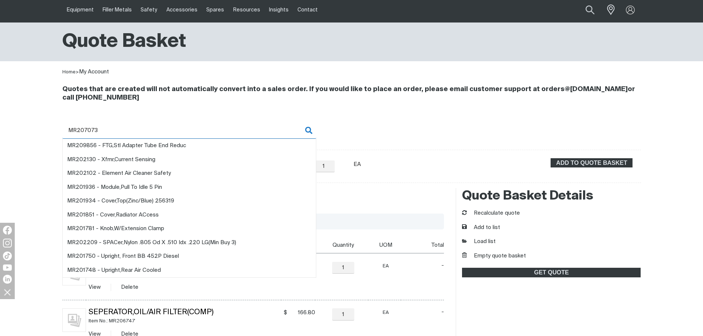
type input "MR207073"
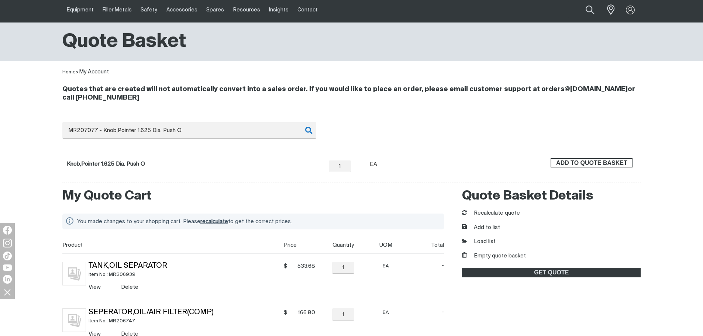
click at [620, 162] on span "ADD TO QUOTE BASKET" at bounding box center [591, 163] width 80 height 10
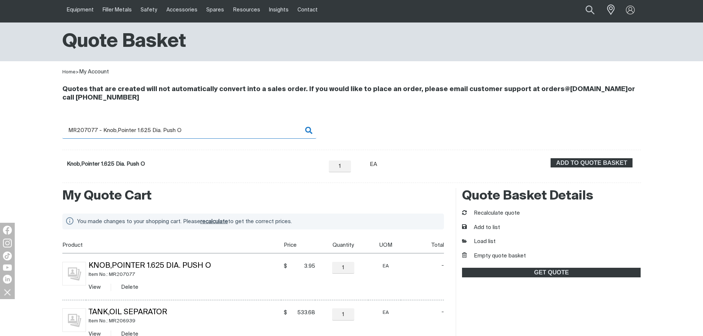
click at [94, 129] on input "MR207077 - Knob,Pointer 1.625 Dia. Push O" at bounding box center [189, 130] width 254 height 17
drag, startPoint x: 89, startPoint y: 128, endPoint x: 222, endPoint y: 131, distance: 133.5
click at [222, 131] on input "MR207077 - Knob,Pointer 1.625 Dia. Push O" at bounding box center [189, 130] width 254 height 17
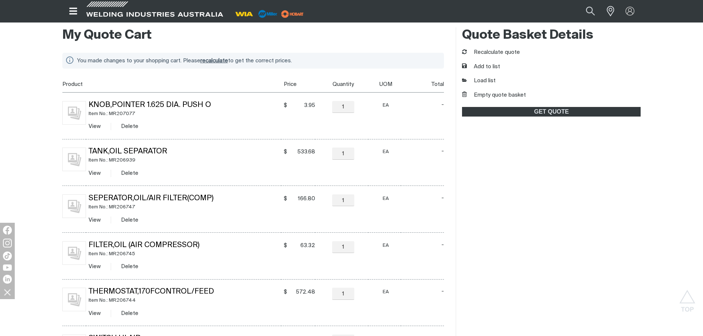
scroll to position [172, 0]
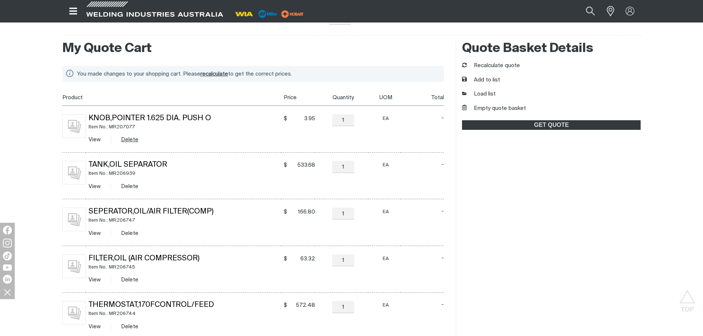
click at [132, 139] on button "Delete" at bounding box center [129, 139] width 17 height 8
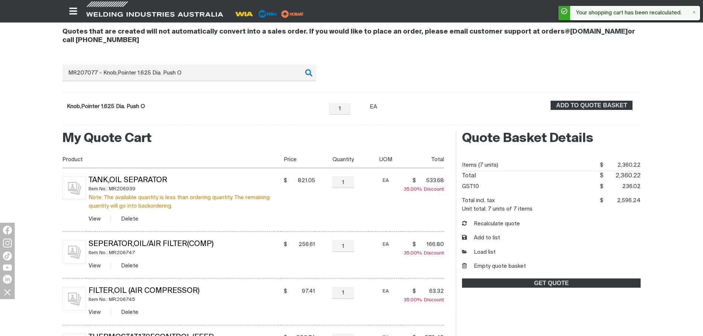
scroll to position [62, 0]
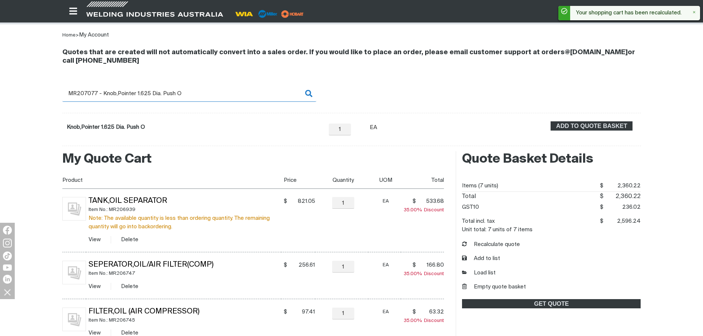
click at [100, 95] on input "MR207077 - Knob,Pointer 1.625 Dia. Push O" at bounding box center [189, 93] width 254 height 17
drag, startPoint x: 96, startPoint y: 91, endPoint x: 221, endPoint y: 95, distance: 125.1
click at [221, 95] on input "MR207077 - Knob,Pointer 1.625 Dia. Push O" at bounding box center [189, 93] width 254 height 17
type input "MR207073"
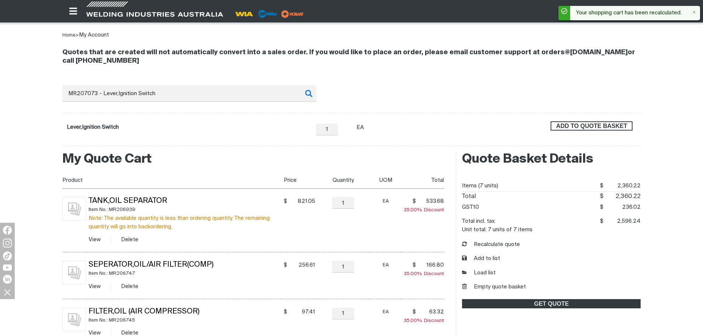
click at [564, 130] on button "ADD TO QUOTE BASKET" at bounding box center [591, 126] width 82 height 10
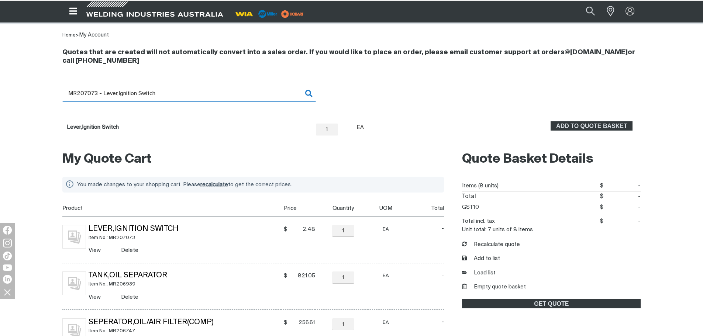
scroll to position [61, 0]
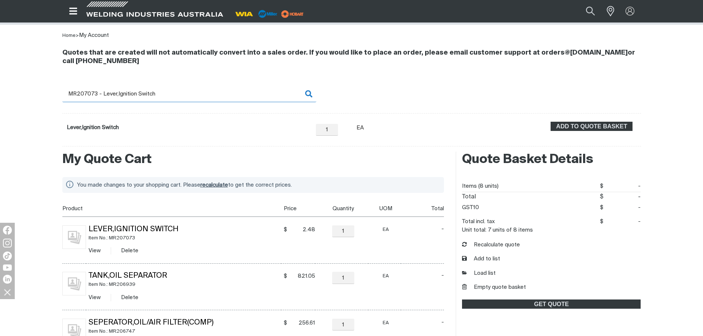
click at [137, 90] on input "MR207073 - Lever,Ignition Switch" at bounding box center [189, 94] width 254 height 17
drag, startPoint x: 91, startPoint y: 93, endPoint x: 188, endPoint y: 98, distance: 97.1
click at [188, 98] on input "MR207073 - Lever,Ignition Switch" at bounding box center [189, 94] width 254 height 17
type input "MR207080"
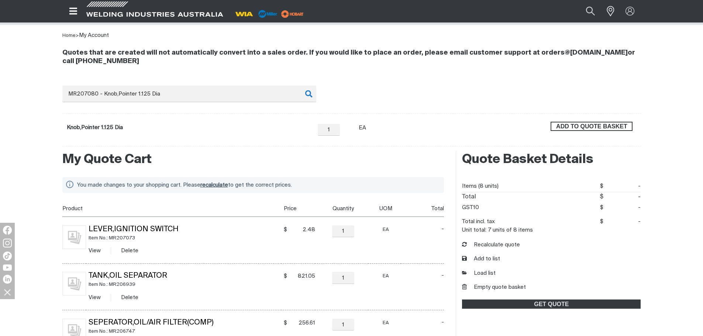
click at [619, 129] on span "ADD TO QUOTE BASKET" at bounding box center [591, 127] width 80 height 10
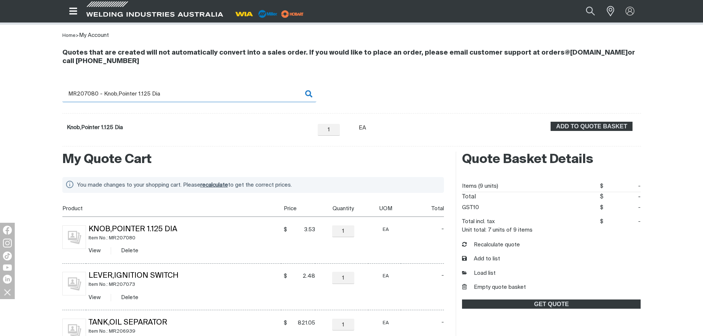
click at [88, 93] on input "MR207080 - Knob,Pointer 1.125 Dia" at bounding box center [189, 94] width 254 height 17
drag, startPoint x: 87, startPoint y: 91, endPoint x: 222, endPoint y: 93, distance: 135.4
click at [222, 93] on input "MR207080 - Knob,Pointer 1.125 Dia" at bounding box center [189, 94] width 254 height 17
type input "MR207807"
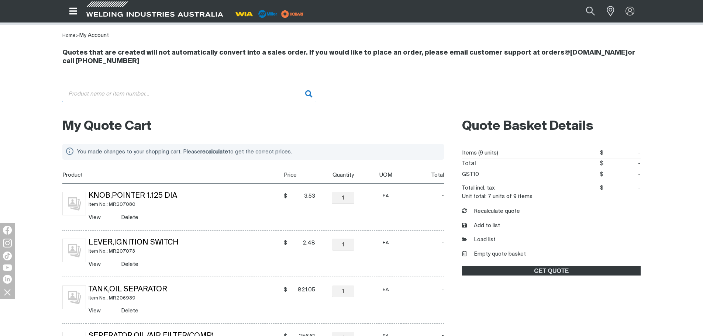
type input "MR207807 - Belt,Micro V 21mmx1440mm"
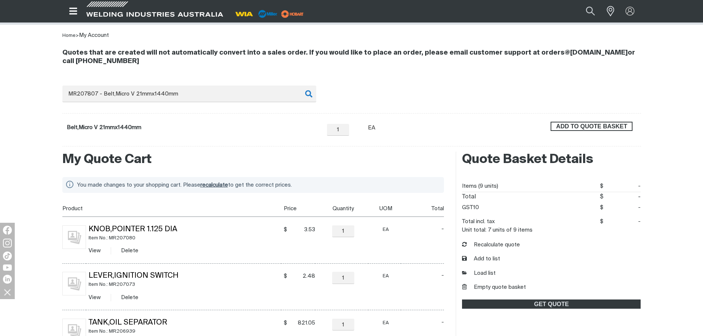
click at [575, 125] on span "ADD TO QUOTE BASKET" at bounding box center [591, 127] width 80 height 10
click at [493, 245] on button "Recalculate quote" at bounding box center [491, 245] width 58 height 8
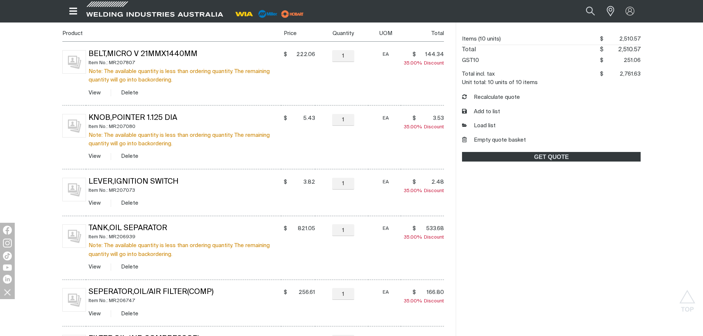
scroll to position [138, 0]
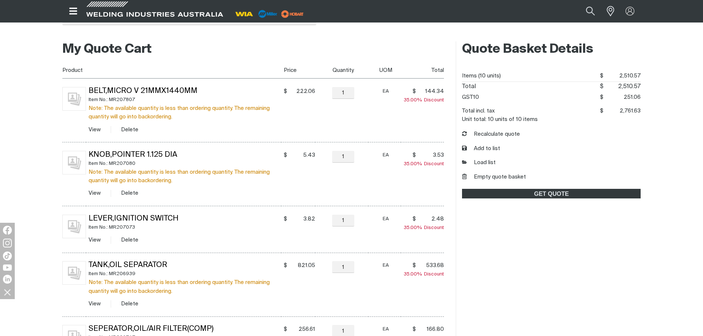
click at [243, 65] on th "Product" at bounding box center [171, 70] width 219 height 17
click at [510, 176] on button "Empty quote basket" at bounding box center [494, 177] width 64 height 8
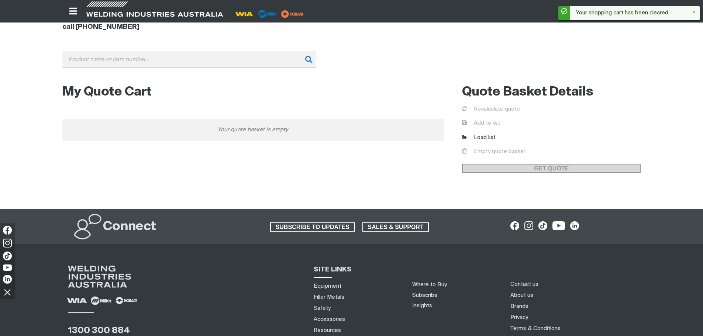
scroll to position [0, 0]
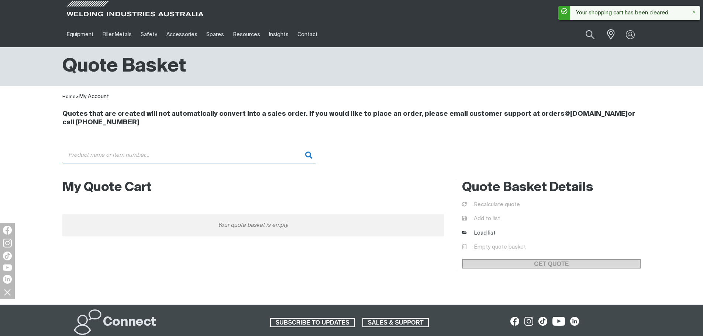
click at [112, 161] on input "Search" at bounding box center [189, 155] width 254 height 17
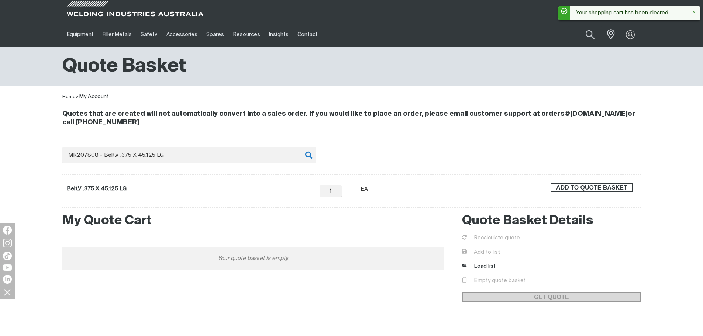
click at [595, 185] on span "ADD TO QUOTE BASKET" at bounding box center [591, 188] width 80 height 10
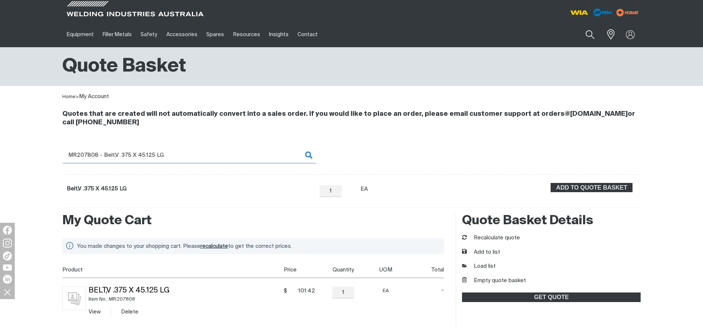
click at [86, 153] on input "MR207808 - Belt,V .375 X 45.125 LG" at bounding box center [189, 155] width 254 height 17
drag, startPoint x: 83, startPoint y: 152, endPoint x: 225, endPoint y: 158, distance: 142.1
click at [225, 158] on input "MR207808 - Belt,V .375 X 45.125 LG" at bounding box center [189, 155] width 254 height 17
type input "MR208024"
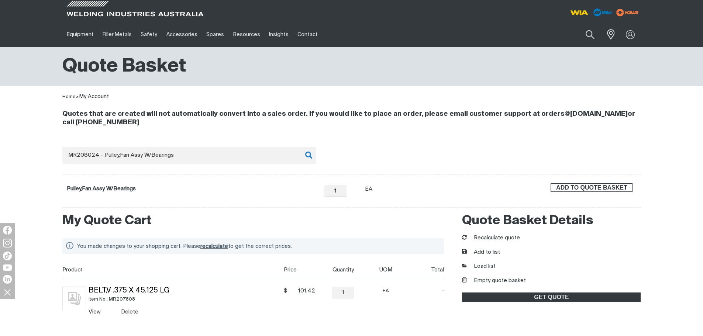
click at [575, 183] on button "ADD TO QUOTE BASKET" at bounding box center [591, 188] width 82 height 10
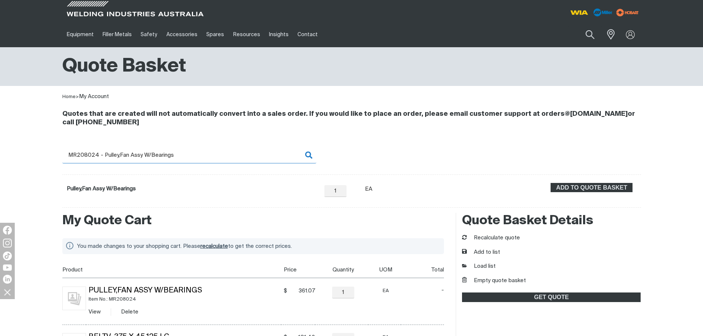
click at [87, 156] on input "MR208024 - Pulley,Fan Assy W/Bearings" at bounding box center [189, 155] width 254 height 17
drag, startPoint x: 93, startPoint y: 157, endPoint x: 151, endPoint y: 157, distance: 58.3
click at [151, 157] on input "MR208024 - Pulley,Fan Assy W/Bearings" at bounding box center [189, 155] width 254 height 17
drag, startPoint x: 90, startPoint y: 155, endPoint x: 236, endPoint y: 154, distance: 145.3
click at [236, 154] on input "MR208024 - Pulley,Fan Assy W/Bearings" at bounding box center [189, 155] width 254 height 17
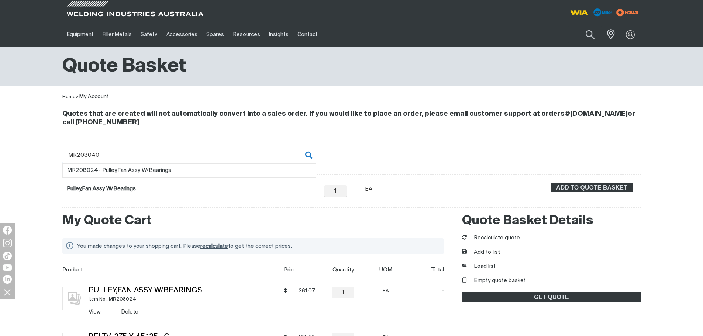
type input "MR208040"
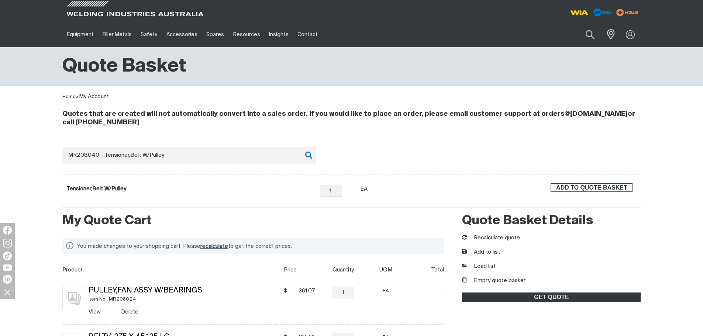
click at [579, 187] on span "ADD TO QUOTE BASKET" at bounding box center [591, 188] width 80 height 10
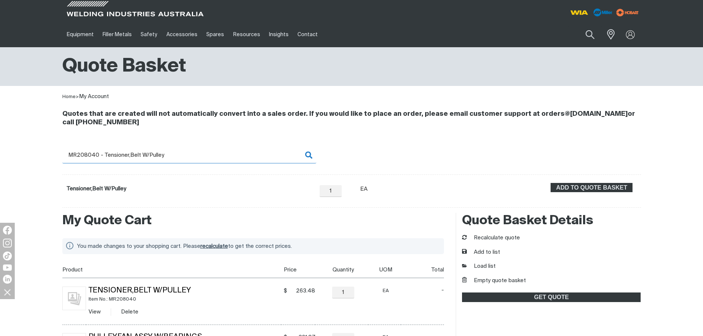
click at [96, 157] on input "MR208040 - Tensioner,Belt W/Pulley" at bounding box center [189, 155] width 254 height 17
drag, startPoint x: 87, startPoint y: 154, endPoint x: 248, endPoint y: 160, distance: 160.9
click at [248, 160] on input "MR208040 - Tensioner,Belt W/Pulley" at bounding box center [189, 155] width 254 height 17
type input "MR208278"
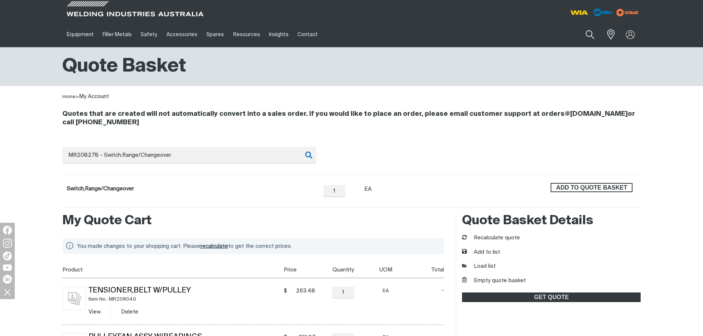
click at [591, 186] on span "ADD TO QUOTE BASKET" at bounding box center [591, 188] width 80 height 10
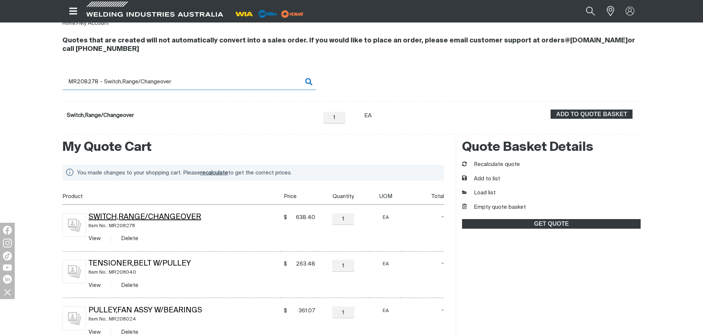
scroll to position [37, 0]
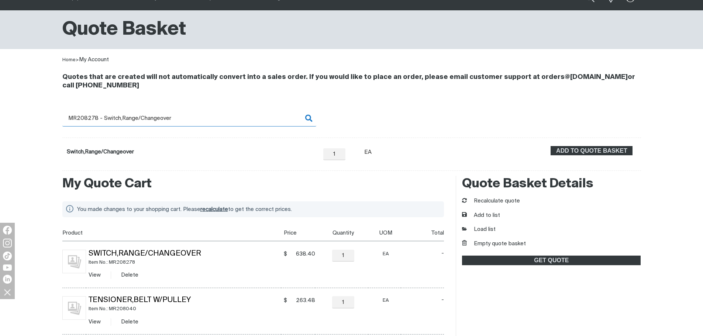
click at [84, 118] on input "MR208278 - Switch,Range/Changeover" at bounding box center [189, 118] width 254 height 17
drag, startPoint x: 89, startPoint y: 118, endPoint x: 247, endPoint y: 125, distance: 159.1
click at [247, 125] on input "MR208278 - Switch,Range/Changeover" at bounding box center [189, 118] width 254 height 17
type input "MR208469"
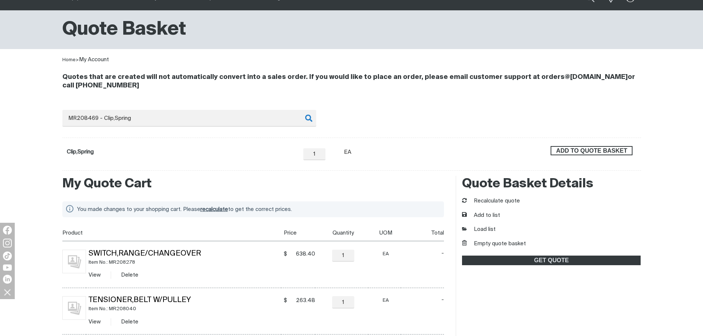
click at [620, 153] on span "ADD TO QUOTE BASKET" at bounding box center [591, 151] width 80 height 10
click at [56, 119] on div "Quotes that are created will not automatically convert into a sales order. If y…" at bounding box center [351, 117] width 590 height 107
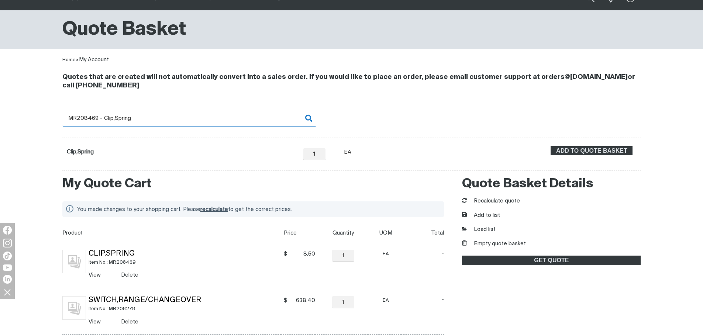
drag, startPoint x: 86, startPoint y: 117, endPoint x: 204, endPoint y: 122, distance: 118.1
click at [204, 122] on input "MR208469 - Clip,Spring" at bounding box center [189, 118] width 254 height 17
type input "MR208089"
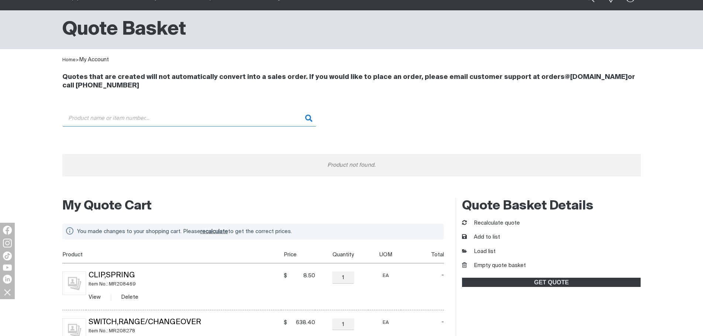
click at [204, 122] on input "Search" at bounding box center [189, 118] width 254 height 17
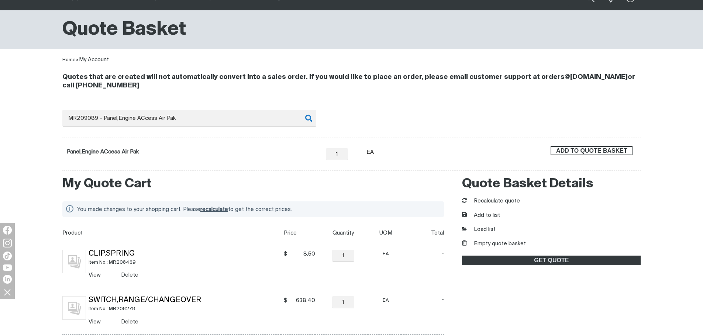
click at [622, 154] on span "ADD TO QUOTE BASKET" at bounding box center [591, 151] width 80 height 10
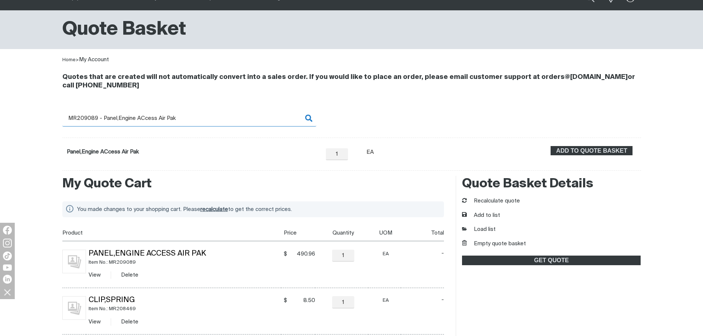
drag, startPoint x: 102, startPoint y: 122, endPoint x: 95, endPoint y: 121, distance: 7.5
click at [102, 122] on input "MR209089 - Panel,Engine ACcess Air Pak" at bounding box center [189, 118] width 254 height 17
click at [91, 118] on input "MR209089 - Panel,Engine ACcess Air Pak" at bounding box center [189, 118] width 254 height 17
drag, startPoint x: 91, startPoint y: 117, endPoint x: 217, endPoint y: 124, distance: 125.9
click at [217, 124] on input "MR209089 - Panel,Engine ACcess Air Pak" at bounding box center [189, 118] width 254 height 17
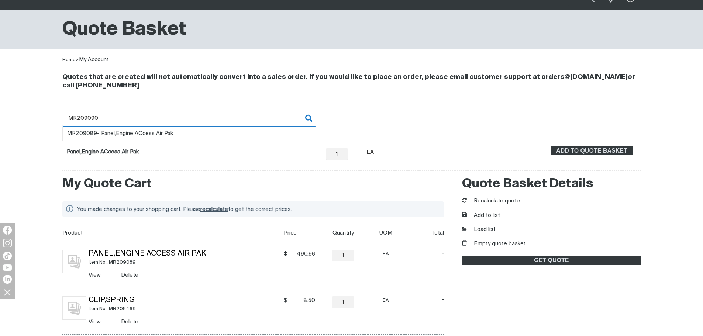
type input "MR209090"
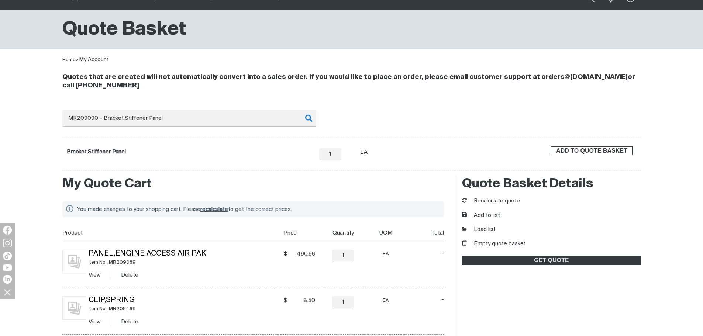
click at [565, 150] on span "ADD TO QUOTE BASKET" at bounding box center [591, 151] width 80 height 10
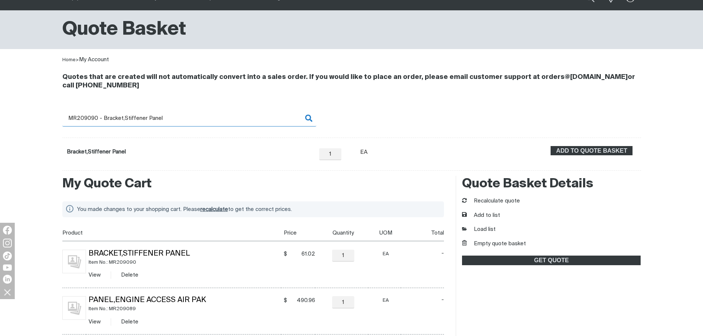
click at [94, 118] on input "MR209090 - Bracket,Stiffener Panel" at bounding box center [189, 118] width 254 height 17
drag, startPoint x: 94, startPoint y: 118, endPoint x: 232, endPoint y: 120, distance: 138.3
click at [232, 120] on input "MR209090 - Bracket,Stiffener Panel" at bounding box center [189, 118] width 254 height 17
type input "MR209091"
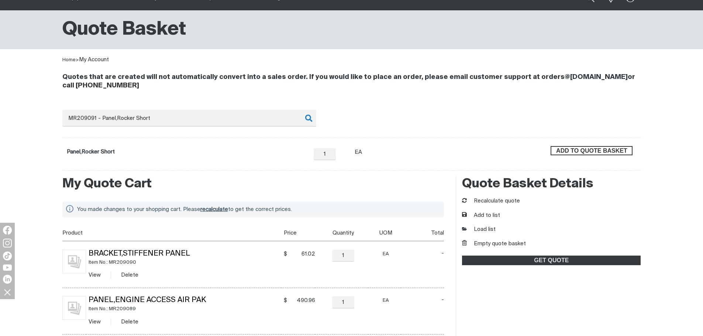
click at [591, 150] on span "ADD TO QUOTE BASKET" at bounding box center [591, 151] width 80 height 10
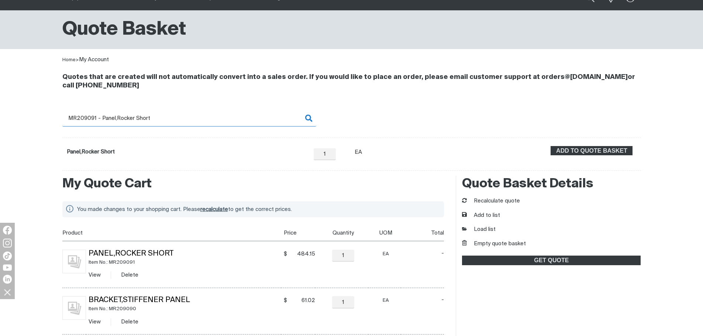
click at [96, 120] on input "MR209091 - Panel,Rocker Short" at bounding box center [189, 118] width 254 height 17
drag, startPoint x: 94, startPoint y: 119, endPoint x: 236, endPoint y: 115, distance: 141.3
click at [236, 115] on input "MR209091 - Panel,Rocker Short" at bounding box center [189, 118] width 254 height 17
type input "MR209092"
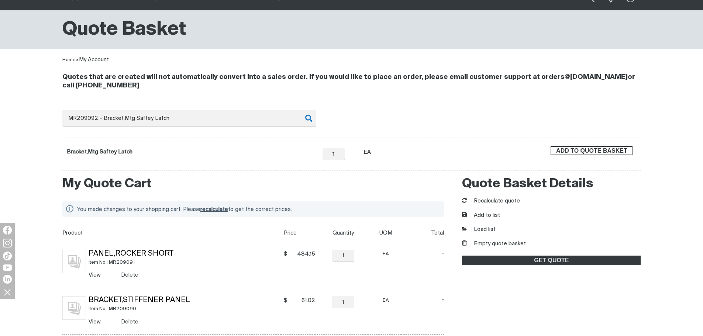
click at [573, 151] on span "ADD TO QUOTE BASKET" at bounding box center [591, 151] width 80 height 10
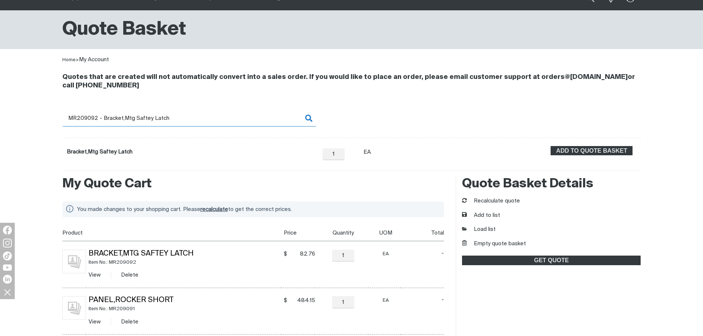
click at [90, 117] on input "MR209092 - Bracket,Mtg Saftey Latch" at bounding box center [189, 118] width 254 height 17
click at [96, 117] on input "MR209092 - Bracket,Mtg Saftey Latch" at bounding box center [189, 118] width 254 height 17
drag, startPoint x: 96, startPoint y: 117, endPoint x: 254, endPoint y: 119, distance: 159.0
click at [254, 119] on input "MR209092 - Bracket,Mtg Saftey Latch" at bounding box center [189, 118] width 254 height 17
type input "MR209093"
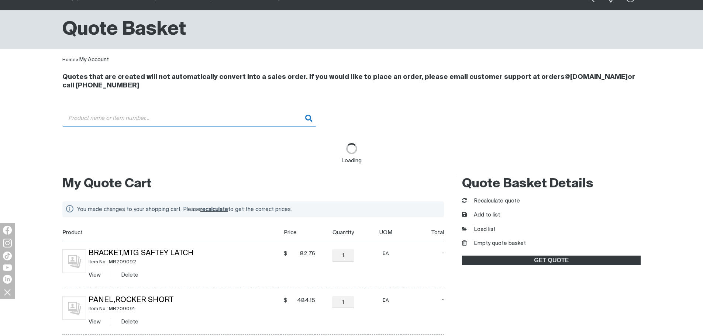
type input "MR209093 - Bracket,Safety Latch"
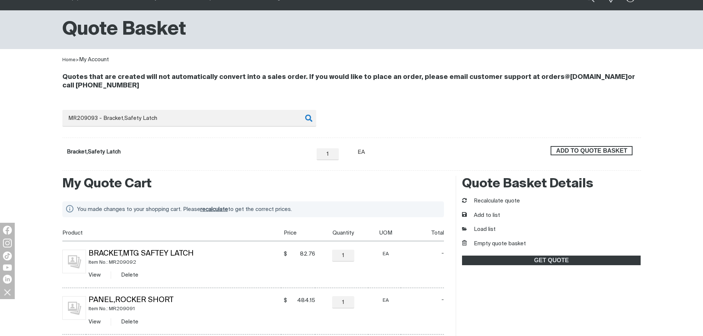
click at [609, 152] on span "ADD TO QUOTE BASKET" at bounding box center [591, 151] width 80 height 10
click at [508, 202] on button "Recalculate quote" at bounding box center [491, 201] width 58 height 8
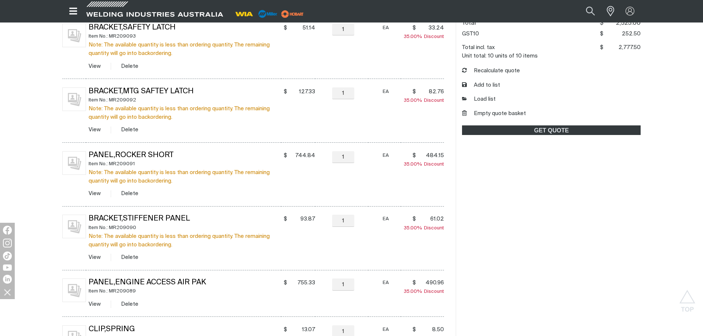
scroll to position [184, 0]
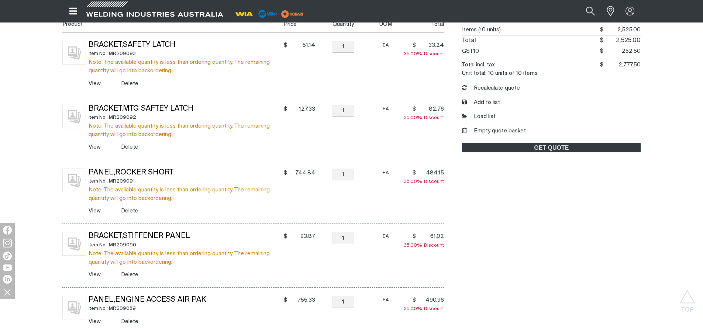
click at [582, 310] on div "Quote Basket Details Items (10 units) $2525 $ 2,525.00 Total $2525 $ 2,525.00 G…" at bounding box center [547, 291] width 185 height 592
click at [513, 131] on button "Empty quote basket" at bounding box center [494, 131] width 64 height 8
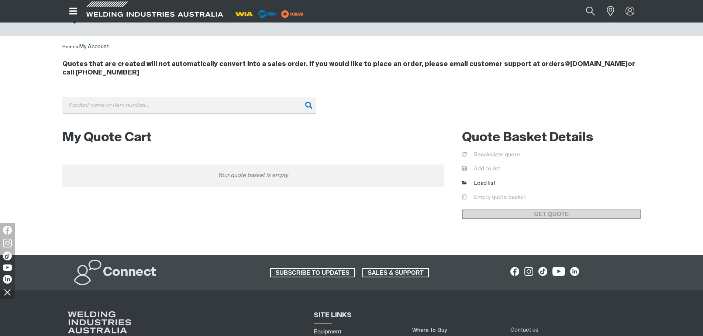
scroll to position [0, 0]
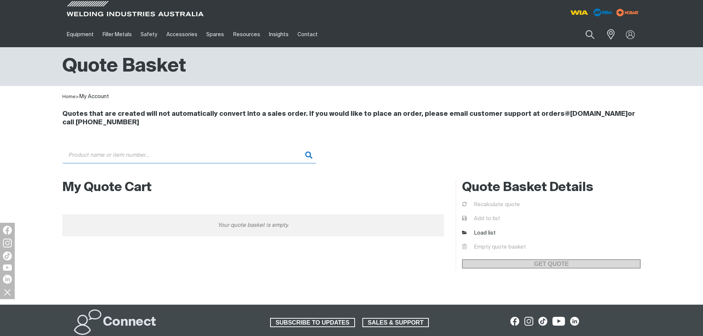
click at [247, 152] on input "Search" at bounding box center [189, 155] width 254 height 17
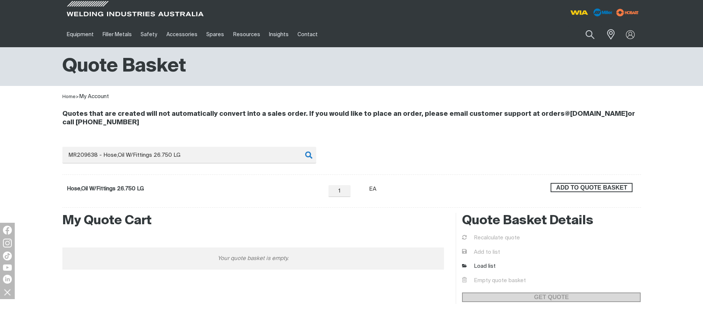
click at [614, 186] on span "ADD TO QUOTE BASKET" at bounding box center [591, 188] width 80 height 10
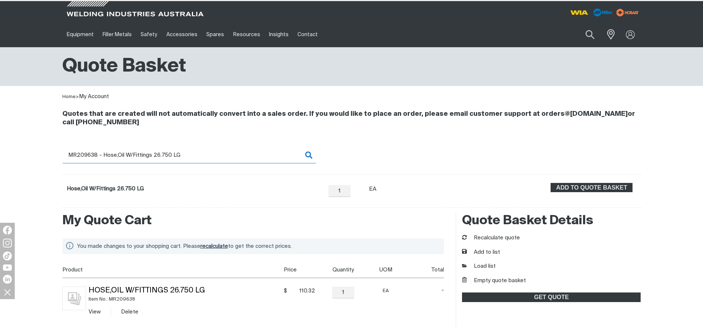
click at [94, 153] on input "MR209638 - Hose,Oil W/Fittings 26.750 LG" at bounding box center [189, 155] width 254 height 17
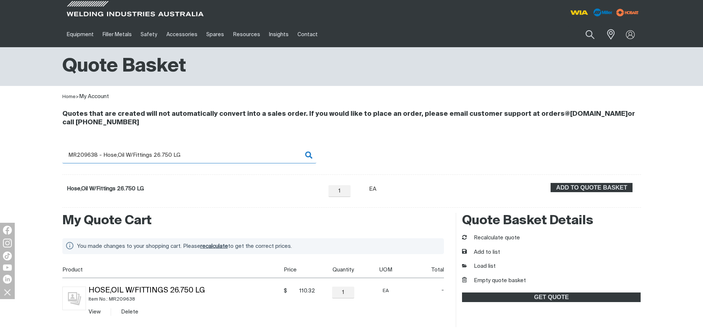
drag, startPoint x: 95, startPoint y: 155, endPoint x: 227, endPoint y: 162, distance: 132.3
click at [227, 162] on input "MR209638 - Hose,Oil W/Fittings 26.750 LG" at bounding box center [189, 155] width 254 height 17
type input "MR209639"
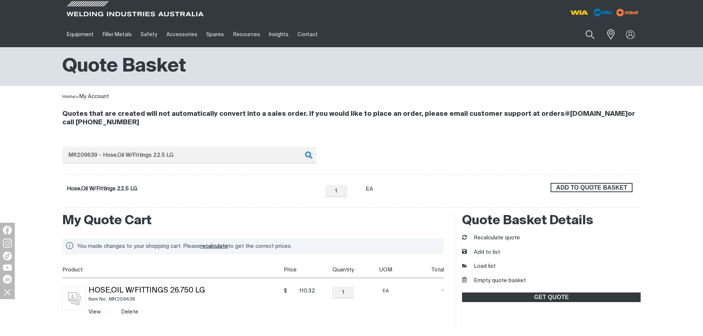
click at [623, 185] on span "ADD TO QUOTE BASKET" at bounding box center [591, 188] width 80 height 10
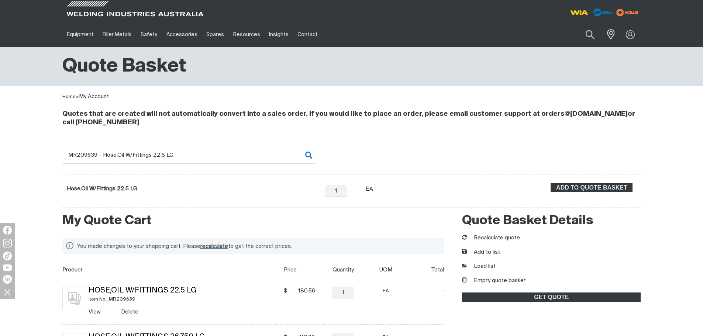
click at [94, 153] on input "MR209639 - Hose,Oil W/Fittings 22.5 LG" at bounding box center [189, 155] width 254 height 17
drag, startPoint x: 90, startPoint y: 153, endPoint x: 236, endPoint y: 156, distance: 145.7
click at [236, 156] on input "MR209639 - Hose,Oil W/Fittings 22.5 LG" at bounding box center [189, 155] width 254 height 17
type input "MR209641"
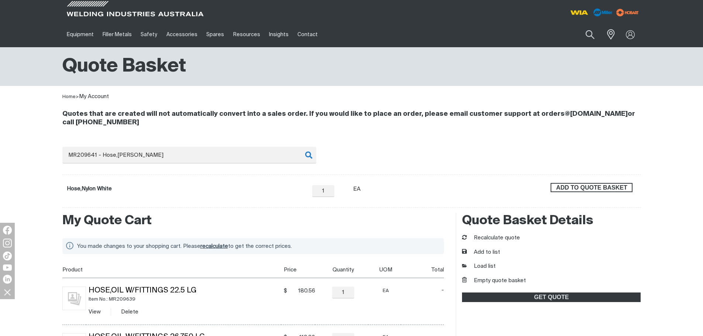
click at [572, 188] on span "ADD TO QUOTE BASKET" at bounding box center [591, 188] width 80 height 10
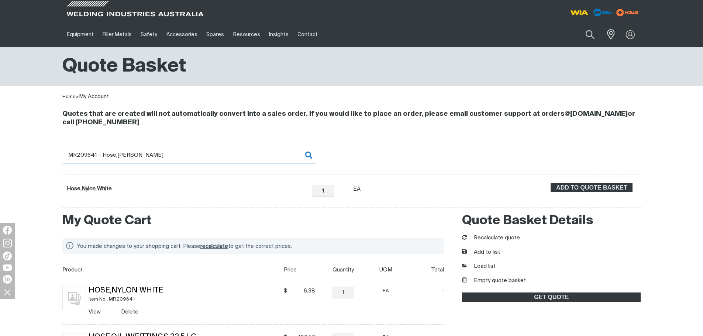
click at [104, 152] on input "MR209641 - Hose,Nylon White" at bounding box center [189, 155] width 254 height 17
drag, startPoint x: 90, startPoint y: 155, endPoint x: 189, endPoint y: 157, distance: 98.9
click at [189, 157] on input "MR209641 - Hose,Nylon White" at bounding box center [189, 155] width 254 height 17
type input "MR209667"
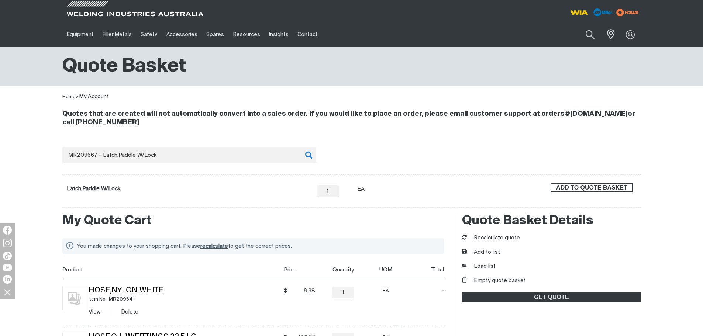
click at [580, 184] on span "ADD TO QUOTE BASKET" at bounding box center [591, 188] width 80 height 10
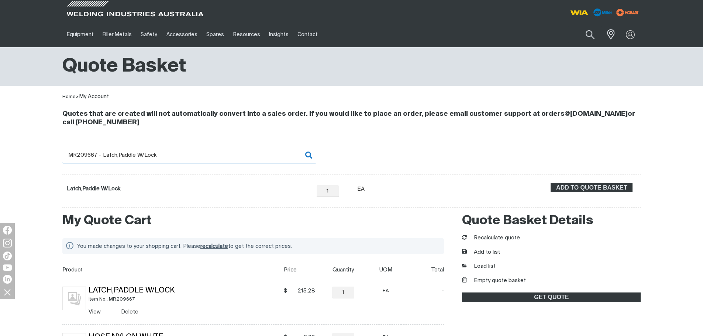
click at [95, 155] on input "MR209667 - Latch,Paddle W/Lock" at bounding box center [189, 155] width 254 height 17
drag, startPoint x: 87, startPoint y: 153, endPoint x: 265, endPoint y: 153, distance: 178.1
click at [265, 153] on input "MR209667 - Latch,Paddle W/Lock" at bounding box center [189, 155] width 254 height 17
type input "MR209756"
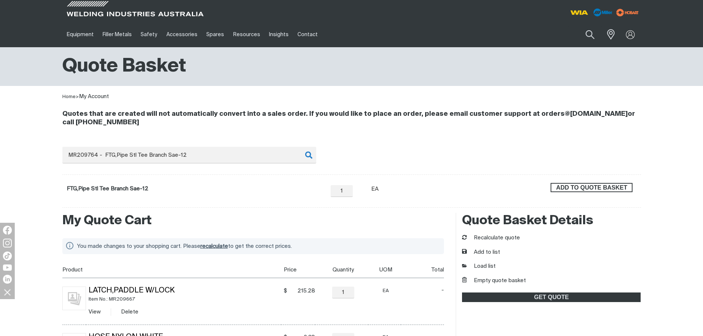
click at [578, 191] on span "ADD TO QUOTE BASKET" at bounding box center [591, 188] width 80 height 10
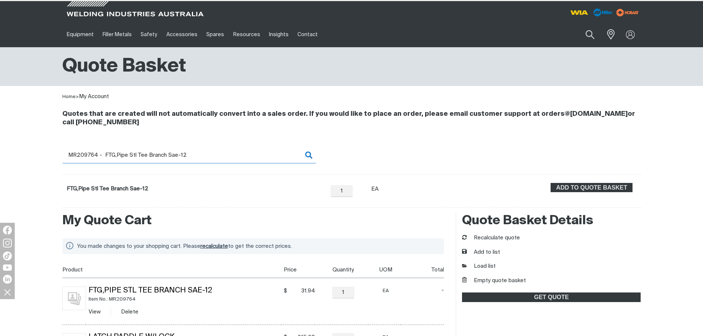
click at [84, 157] on input "MR209764 - FTG,Pipe Stl Tee Branch Sae-12" at bounding box center [189, 155] width 254 height 17
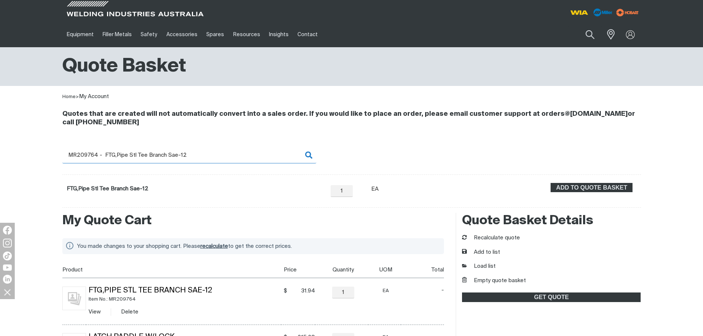
drag, startPoint x: 89, startPoint y: 157, endPoint x: 201, endPoint y: 158, distance: 112.5
click at [201, 158] on input "MR209764 - FTG,Pipe Stl Tee Branch Sae-12" at bounding box center [189, 155] width 254 height 17
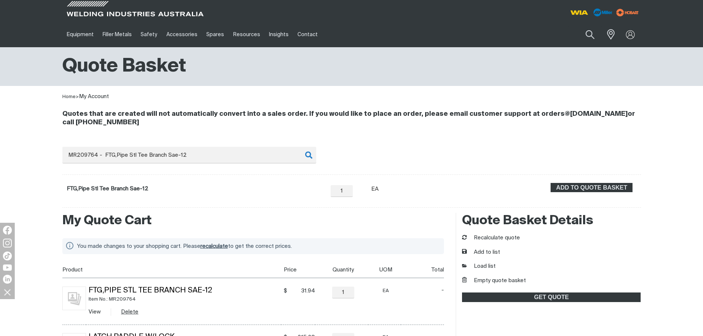
click at [132, 311] on button "Delete" at bounding box center [129, 312] width 17 height 8
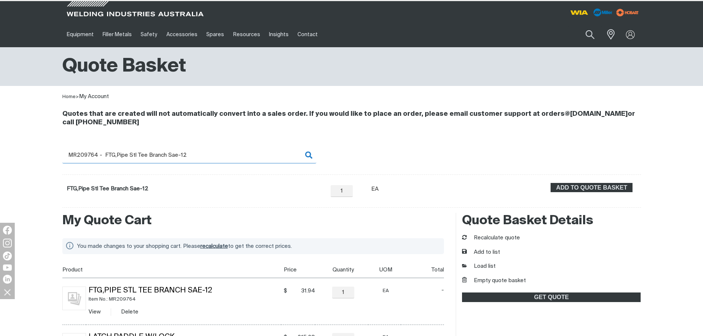
click at [95, 152] on input "MR209764 - FTG,Pipe Stl Tee Branch Sae-12" at bounding box center [189, 155] width 254 height 17
drag, startPoint x: 88, startPoint y: 155, endPoint x: 249, endPoint y: 160, distance: 161.3
click at [249, 160] on input "MR209764 - FTG,Pipe Stl Tee Branch Sae-12" at bounding box center [189, 155] width 254 height 17
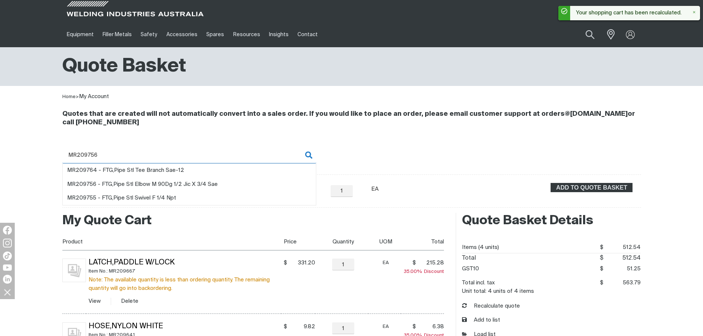
type input "MR209756"
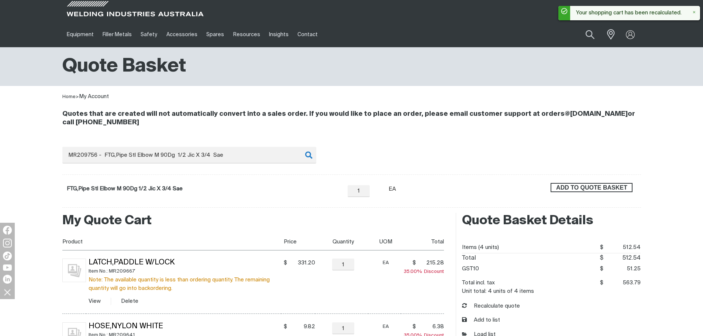
click at [583, 189] on span "ADD TO QUOTE BASKET" at bounding box center [591, 188] width 80 height 10
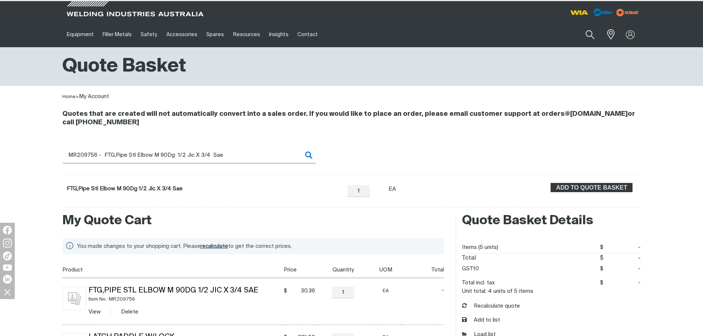
click at [99, 159] on input "MR209756 - FTG,Pipe Stl Elbow M 90Dg 1/2 Jic X 3/4 Sae" at bounding box center [189, 155] width 254 height 17
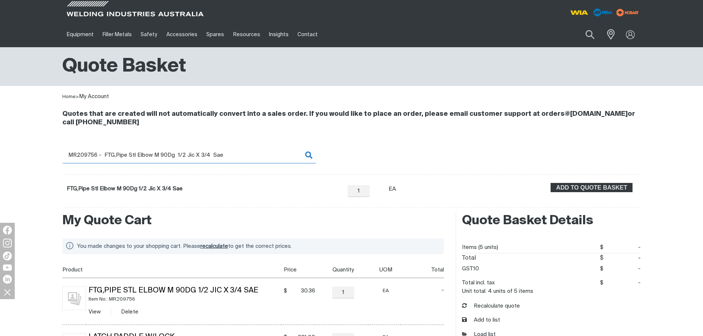
drag, startPoint x: 90, startPoint y: 154, endPoint x: 229, endPoint y: 154, distance: 139.4
click at [229, 154] on input "MR209756 - FTG,Pipe Stl Elbow M 90Dg 1/2 Jic X 3/4 Sae" at bounding box center [189, 155] width 254 height 17
type input "MR209764"
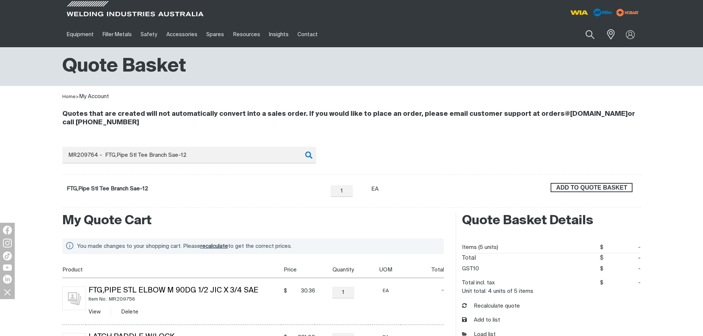
click at [593, 188] on span "ADD TO QUOTE BASKET" at bounding box center [591, 188] width 80 height 10
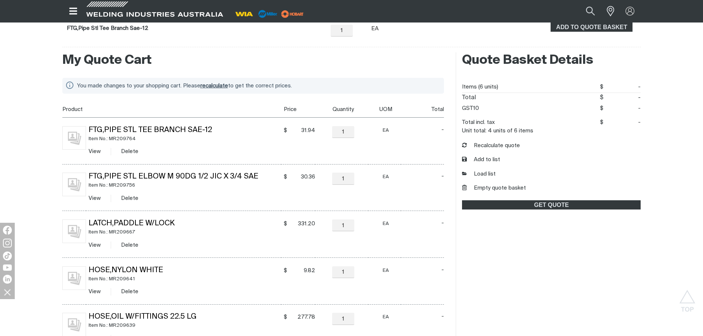
scroll to position [148, 0]
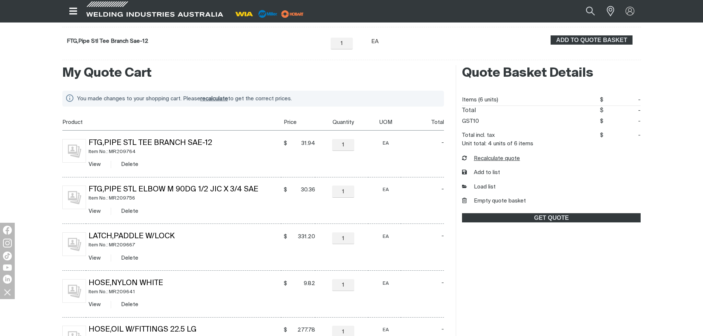
click at [473, 159] on button "Recalculate quote" at bounding box center [491, 159] width 58 height 8
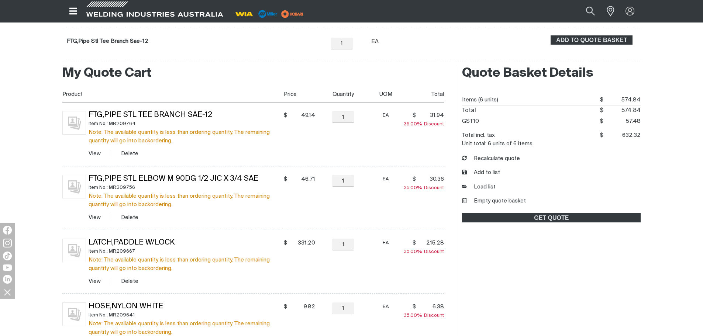
drag, startPoint x: 290, startPoint y: 193, endPoint x: 283, endPoint y: 184, distance: 11.4
click at [290, 193] on td "$ 46.71 $46.71" at bounding box center [298, 198] width 34 height 64
click at [493, 197] on button "Empty quote basket" at bounding box center [494, 201] width 64 height 8
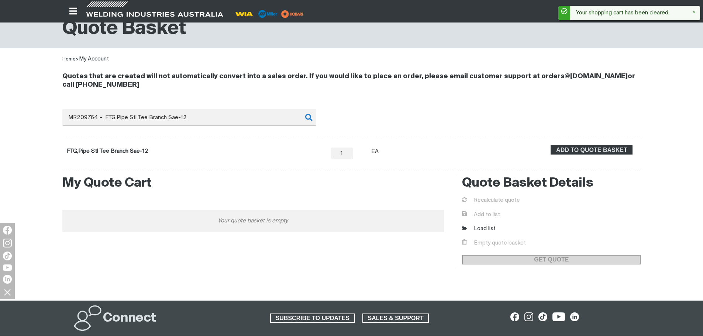
scroll to position [37, 0]
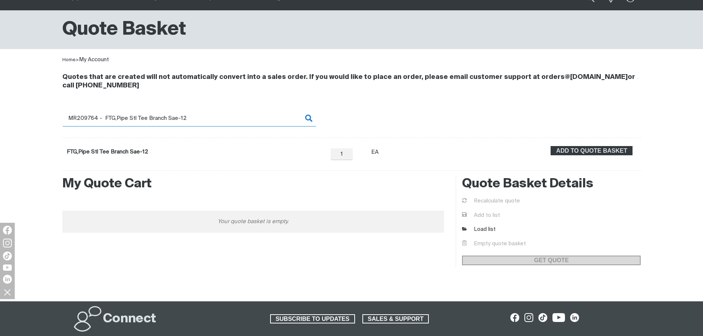
drag, startPoint x: 82, startPoint y: 120, endPoint x: 219, endPoint y: 122, distance: 137.2
click at [219, 122] on input "MR209764 - FTG,Pipe Stl Tee Branch Sae-12" at bounding box center [189, 118] width 254 height 17
type input "MR210001"
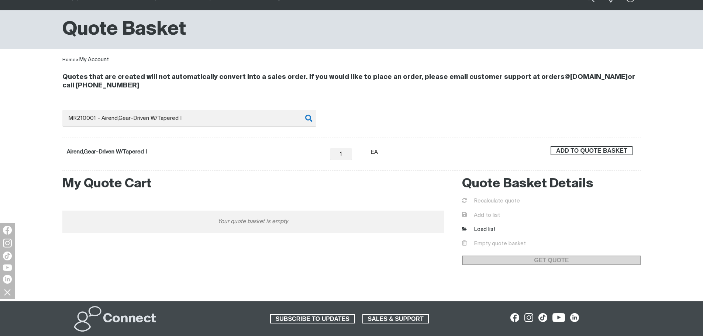
click at [582, 150] on span "ADD TO QUOTE BASKET" at bounding box center [591, 151] width 80 height 10
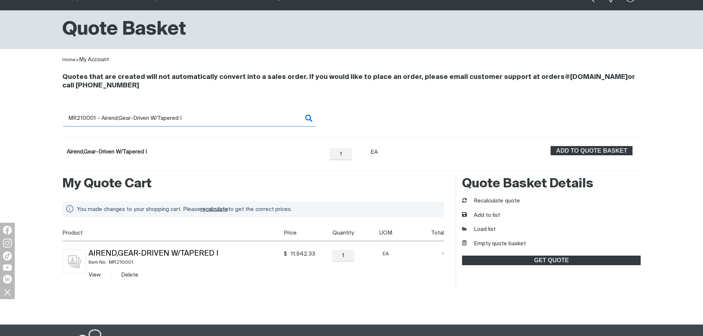
click at [120, 120] on input "MR210001 - Airend,Gear-Driven W/Tapered I" at bounding box center [189, 118] width 254 height 17
drag, startPoint x: 91, startPoint y: 117, endPoint x: 230, endPoint y: 122, distance: 139.5
click at [230, 122] on input "MR210001 - Airend,Gear-Driven W/Tapered I" at bounding box center [189, 118] width 254 height 17
type input "MR210016"
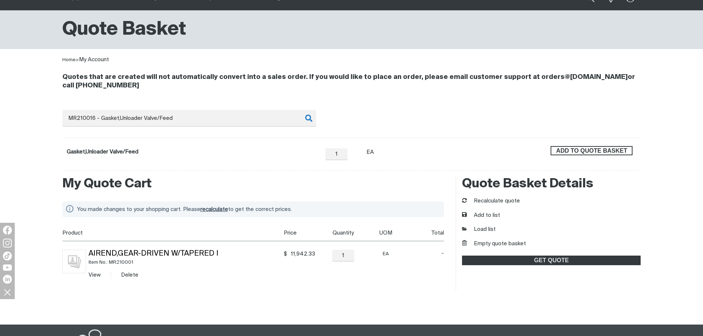
click at [590, 150] on span "ADD TO QUOTE BASKET" at bounding box center [591, 151] width 80 height 10
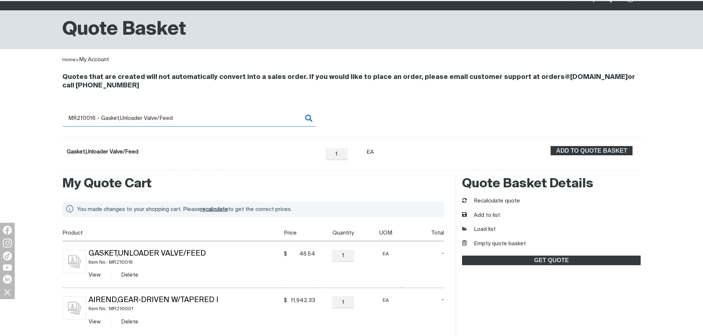
click at [111, 117] on input "MR210016 - Gasket,Unloader Valve/Feed" at bounding box center [189, 118] width 254 height 17
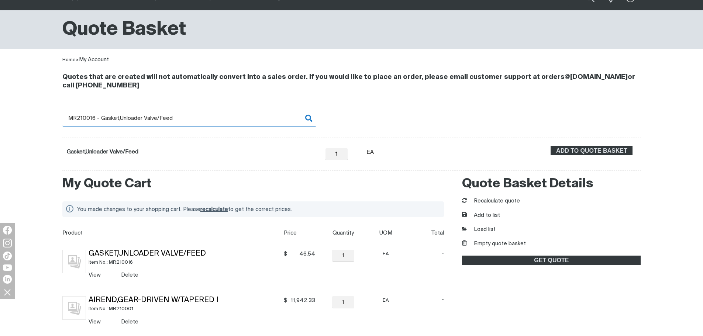
drag, startPoint x: 88, startPoint y: 115, endPoint x: 209, endPoint y: 117, distance: 121.0
click at [209, 117] on input "MR210016 - Gasket,Unloader Valve/Feed" at bounding box center [189, 118] width 254 height 17
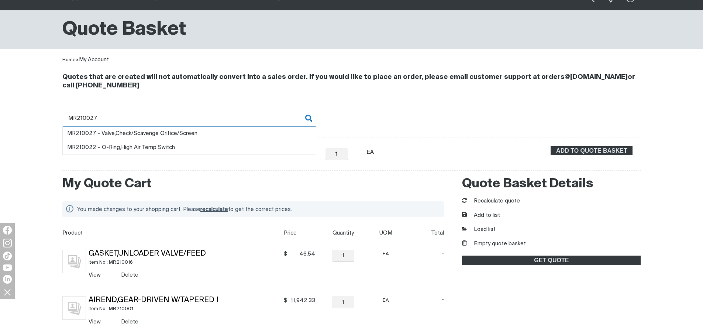
type input "MR210027"
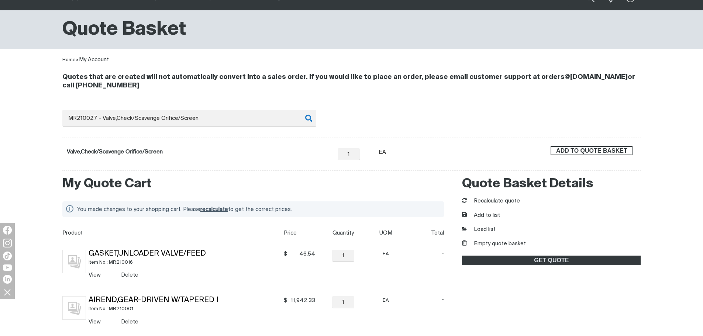
click at [594, 149] on span "ADD TO QUOTE BASKET" at bounding box center [591, 151] width 80 height 10
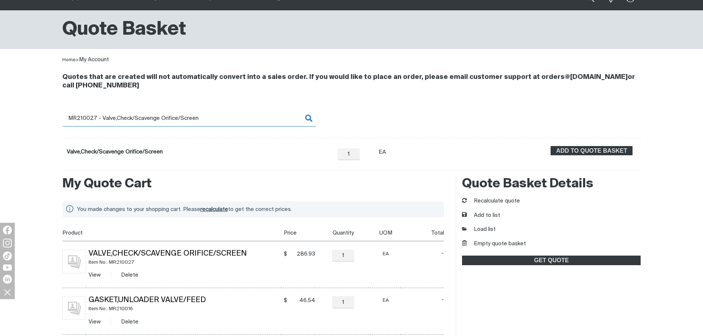
click at [84, 125] on input "MR210027 - Valve,Check/Scavenge Orifice/Screen" at bounding box center [189, 118] width 254 height 17
drag, startPoint x: 89, startPoint y: 119, endPoint x: 220, endPoint y: 125, distance: 131.1
click at [220, 125] on input "MR210027 - Valve,Check/Scavenge Orifice/Screen" at bounding box center [189, 118] width 254 height 17
type input "MR210040"
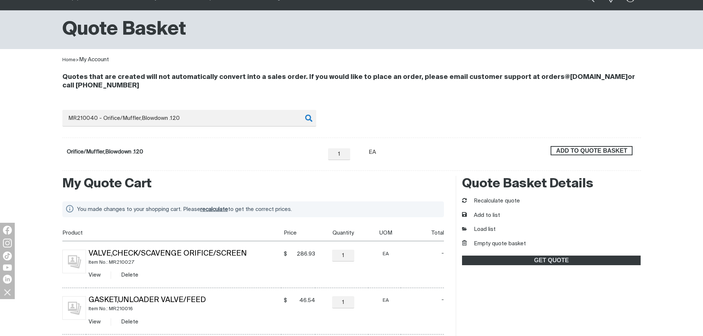
click at [583, 148] on span "ADD TO QUOTE BASKET" at bounding box center [591, 151] width 80 height 10
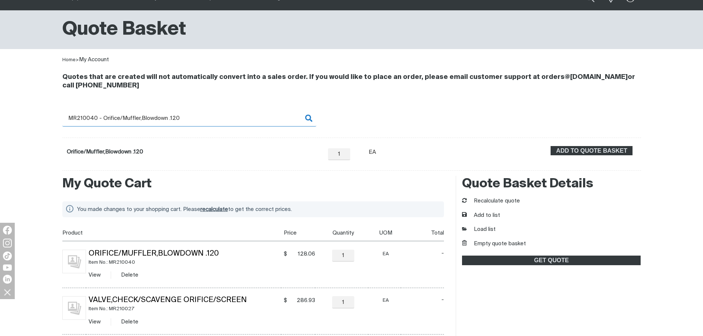
click at [91, 114] on input "MR210040 - Orifice/Muffler,Blowdown .120" at bounding box center [189, 118] width 254 height 17
drag, startPoint x: 91, startPoint y: 117, endPoint x: 191, endPoint y: 117, distance: 99.6
click at [191, 117] on input "MR210040 - Orifice/Muffler,Blowdown .120" at bounding box center [189, 118] width 254 height 17
type input "MR210051"
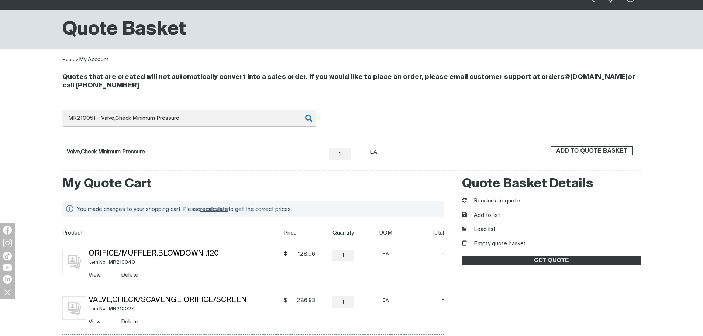
click at [575, 153] on span "ADD TO QUOTE BASKET" at bounding box center [591, 151] width 80 height 10
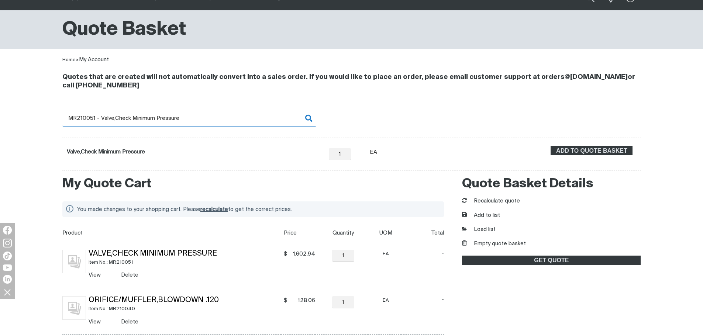
click at [98, 116] on input "MR210051 - Valve,Check Minimum Pressure" at bounding box center [189, 118] width 254 height 17
click at [90, 117] on input "MR210051 - Valve,Check Minimum Pressure" at bounding box center [189, 118] width 254 height 17
drag, startPoint x: 89, startPoint y: 117, endPoint x: 218, endPoint y: 114, distance: 128.8
click at [218, 114] on input "MR210051 - Valve,Check Minimum Pressure" at bounding box center [189, 118] width 254 height 17
type input "MR210052"
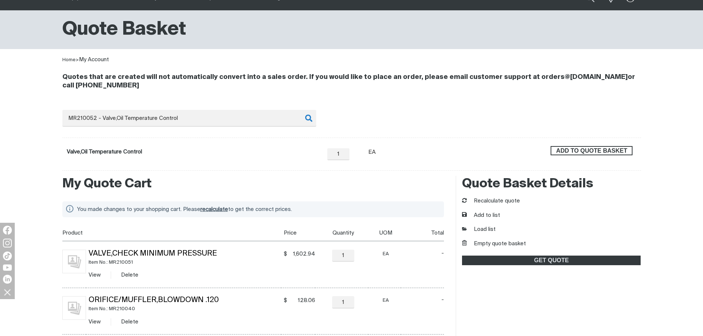
click at [567, 154] on span "ADD TO QUOTE BASKET" at bounding box center [591, 151] width 80 height 10
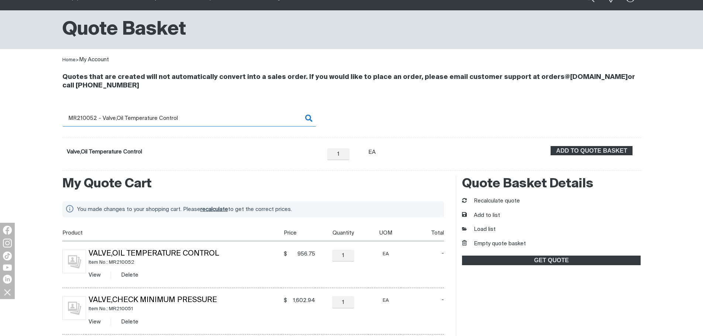
click at [96, 112] on input "MR210052 - Valve,Oil Temperature Control" at bounding box center [189, 118] width 254 height 17
drag, startPoint x: 121, startPoint y: 120, endPoint x: 225, endPoint y: 119, distance: 103.3
click at [225, 119] on input "MR210052 - Valve,Oil Temperature Control" at bounding box center [189, 118] width 254 height 17
type input "MR210053"
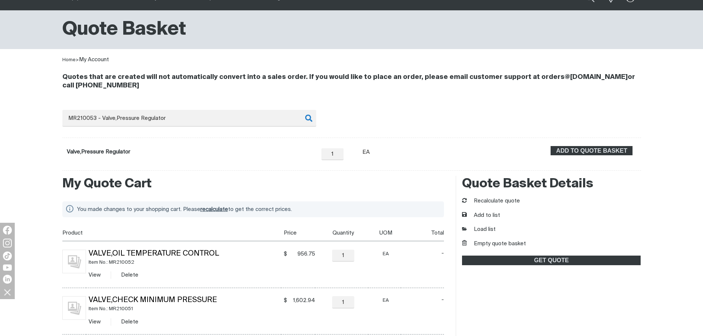
click at [592, 145] on form "Valve,Pressure Regulator − 1 Quantity + Unit of measure EA ADD TO QUOTE BASKET" at bounding box center [351, 154] width 578 height 33
click at [592, 150] on span "ADD TO QUOTE BASKET" at bounding box center [591, 151] width 80 height 10
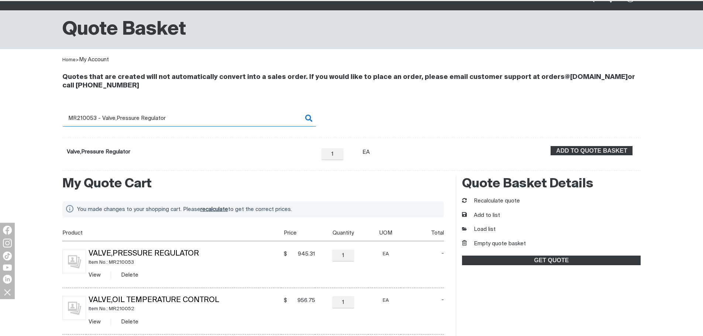
click at [97, 118] on input "MR210053 - Valve,Pressure Regulator" at bounding box center [189, 118] width 254 height 17
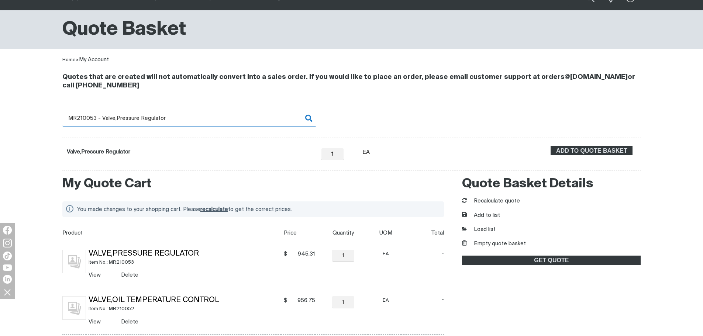
drag, startPoint x: 93, startPoint y: 118, endPoint x: 212, endPoint y: 121, distance: 119.9
click at [212, 121] on input "MR210053 - Valve,Pressure Regulator" at bounding box center [189, 118] width 254 height 17
type input "MR210054"
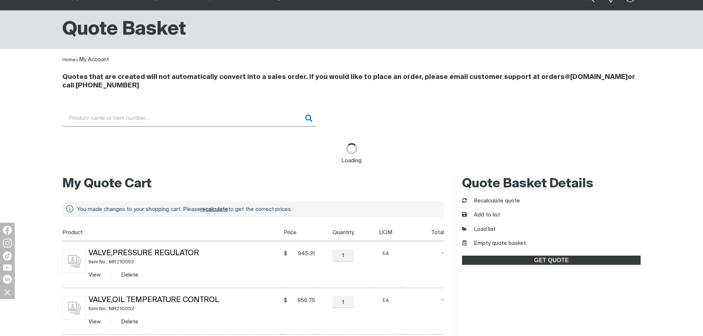
type input "MR210054 - Valve,Automatic Blowdown"
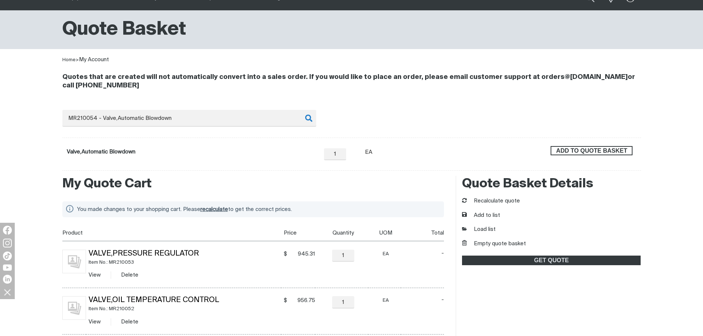
click at [581, 146] on button "ADD TO QUOTE BASKET" at bounding box center [591, 151] width 82 height 10
click at [504, 200] on button "Recalculate quote" at bounding box center [491, 201] width 58 height 8
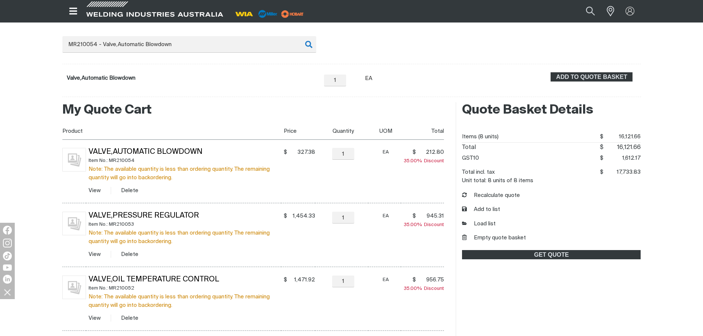
scroll to position [148, 0]
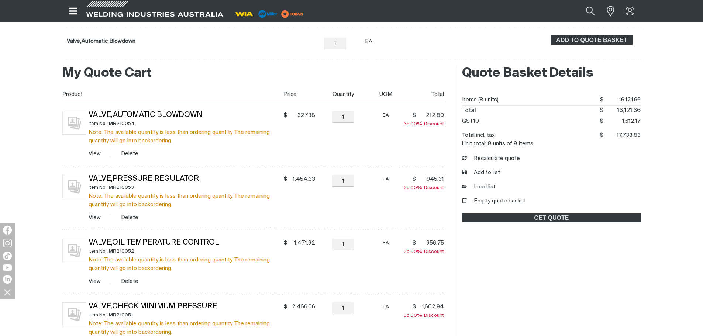
click at [583, 309] on div "Quote Basket Details Items (8 units) $16121.66 $ 16,121.66 Total $16121.66 $ 16…" at bounding box center [547, 331] width 185 height 533
click at [496, 201] on button "Empty quote basket" at bounding box center [494, 201] width 64 height 8
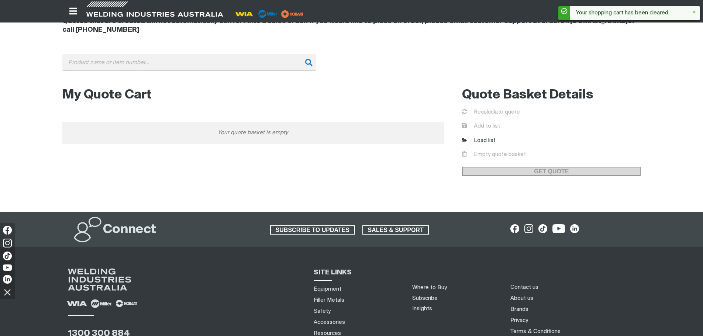
scroll to position [37, 0]
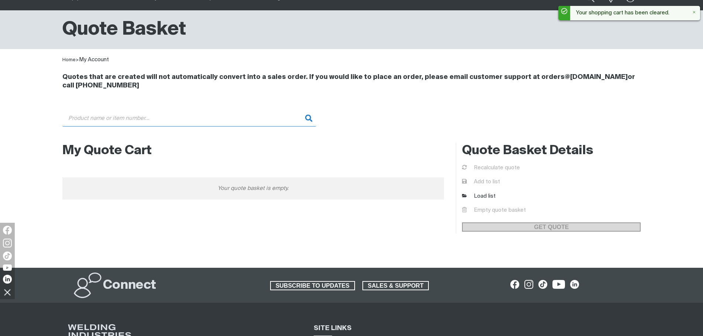
click at [156, 121] on input "Search" at bounding box center [189, 118] width 254 height 17
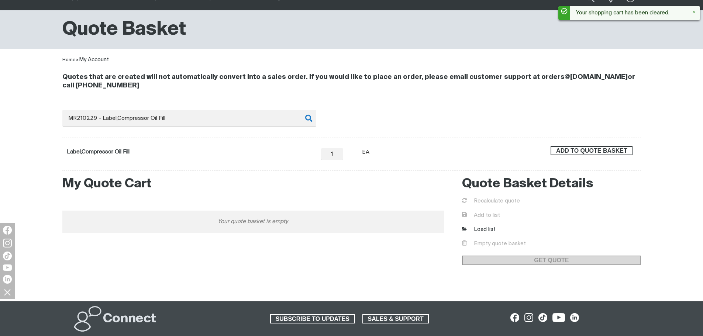
click at [600, 150] on span "ADD TO QUOTE BASKET" at bounding box center [591, 151] width 80 height 10
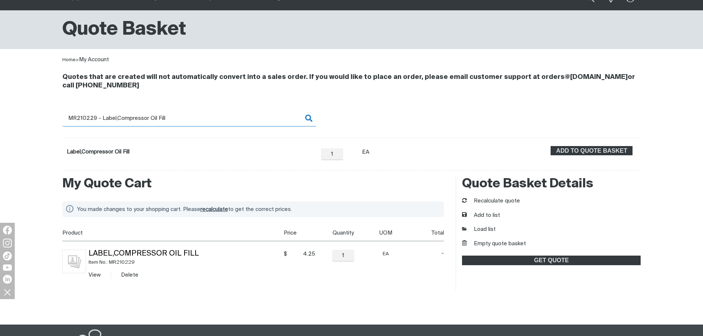
click at [169, 118] on input "MR210229 - Label,Compressor Oil Fill" at bounding box center [189, 118] width 254 height 17
drag, startPoint x: 83, startPoint y: 118, endPoint x: 200, endPoint y: 120, distance: 117.3
click at [200, 120] on input "MR210229 - Label,Compressor Oil Fill" at bounding box center [189, 118] width 254 height 17
type input "MR210248"
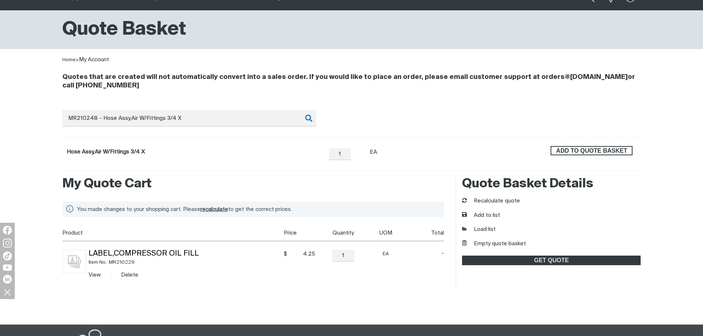
click at [564, 151] on span "ADD TO QUOTE BASKET" at bounding box center [591, 151] width 80 height 10
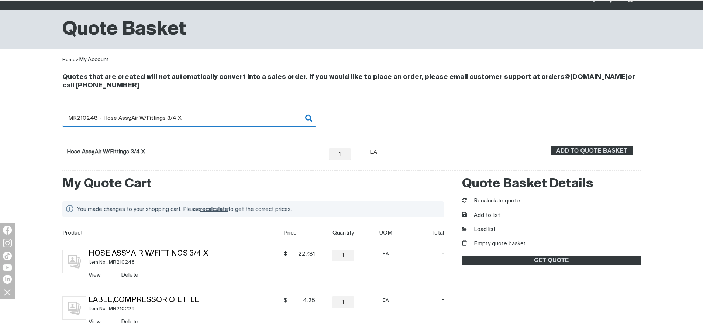
click at [85, 122] on input "MR210248 - Hose Assy,Air W/Fittings 3/4 X" at bounding box center [189, 118] width 254 height 17
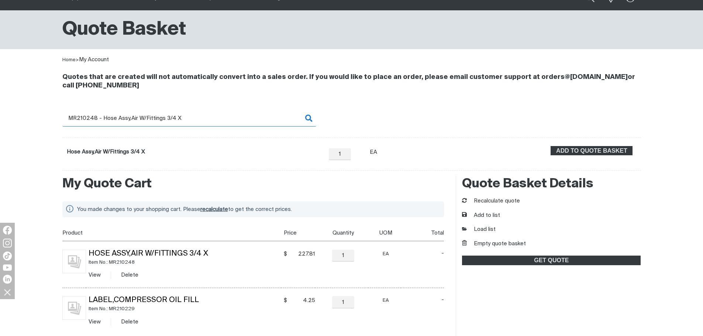
drag, startPoint x: 89, startPoint y: 119, endPoint x: 234, endPoint y: 120, distance: 145.3
click at [234, 120] on input "MR210248 - Hose Assy,Air W/Fittings 3/4 X" at bounding box center [189, 118] width 254 height 17
type input "MR210250"
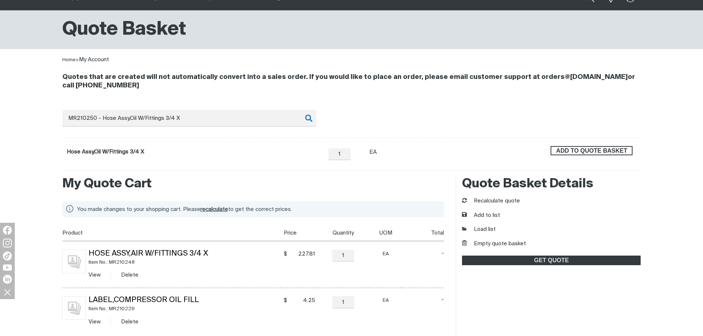
click at [596, 150] on span "ADD TO QUOTE BASKET" at bounding box center [591, 151] width 80 height 10
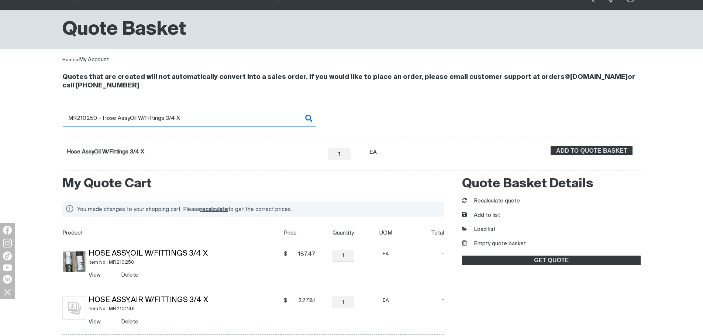
click at [90, 120] on input "MR210250 - Hose Assy,Oil W/Fittings 3/4 X" at bounding box center [189, 118] width 254 height 17
drag, startPoint x: 89, startPoint y: 119, endPoint x: 190, endPoint y: 122, distance: 100.7
click at [190, 122] on input "MR210250 - Hose Assy,Oil W/Fittings 3/4 X" at bounding box center [189, 118] width 254 height 17
type input "MR211365"
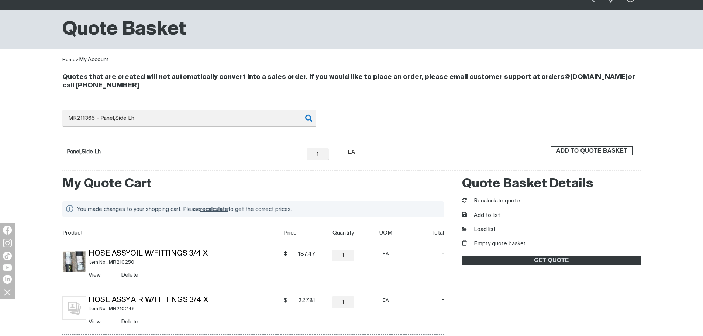
click at [562, 153] on span "ADD TO QUOTE BASKET" at bounding box center [591, 151] width 80 height 10
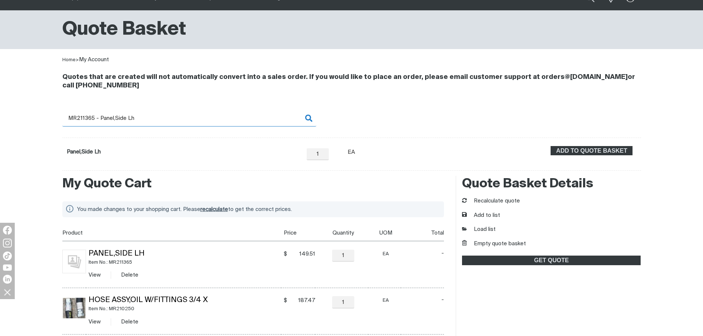
click at [91, 118] on input "MR211365 - Panel,Side Lh" at bounding box center [189, 118] width 254 height 17
type input "MR211366 - Panel,Side Lh"
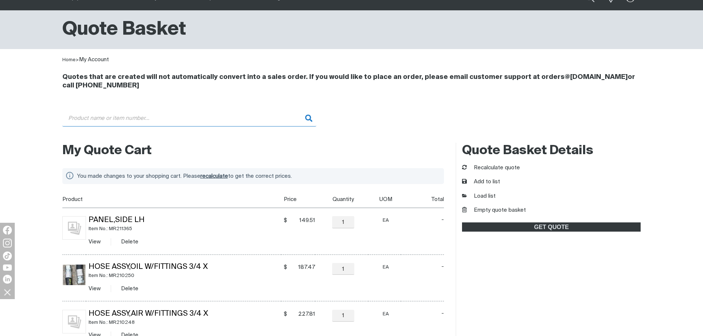
click at [118, 116] on input "Search" at bounding box center [189, 118] width 254 height 17
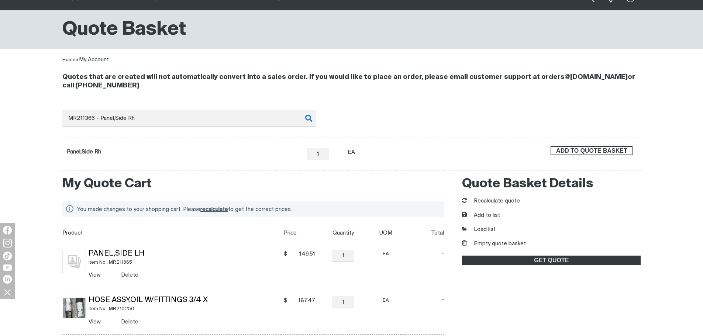
click at [627, 151] on span "ADD TO QUOTE BASKET" at bounding box center [591, 151] width 80 height 10
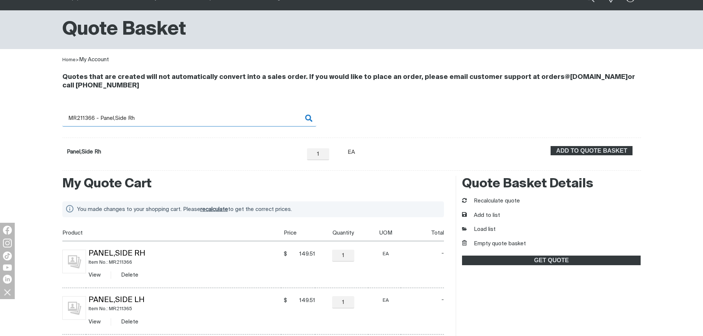
click at [98, 119] on input "MR211366 - Panel,Side Rh" at bounding box center [189, 118] width 254 height 17
drag, startPoint x: 91, startPoint y: 117, endPoint x: 184, endPoint y: 119, distance: 92.6
click at [184, 119] on input "MR211366 - Panel,Side Rh" at bounding box center [189, 118] width 254 height 17
type input "MR211369"
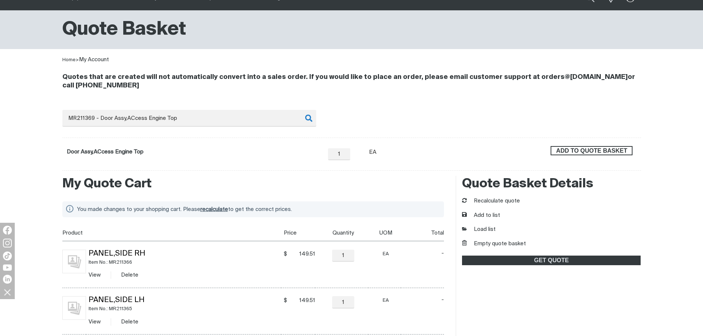
click at [608, 149] on span "ADD TO QUOTE BASKET" at bounding box center [591, 151] width 80 height 10
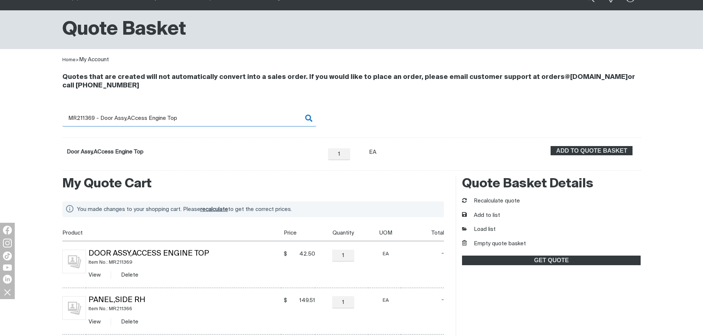
click at [92, 117] on input "MR211369 - Door Assy,ACcess Engine Top" at bounding box center [189, 118] width 254 height 17
click at [90, 117] on input "MR211369 - Door Assy,ACcess Engine Top" at bounding box center [189, 118] width 254 height 17
drag, startPoint x: 87, startPoint y: 116, endPoint x: 201, endPoint y: 116, distance: 114.0
click at [201, 116] on input "MR211369 - Door Assy,ACcess Engine Top" at bounding box center [189, 118] width 254 height 17
type input "MR211370"
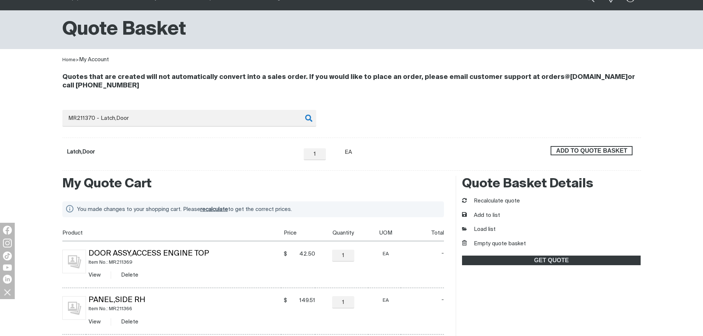
click at [589, 149] on span "ADD TO QUOTE BASKET" at bounding box center [591, 151] width 80 height 10
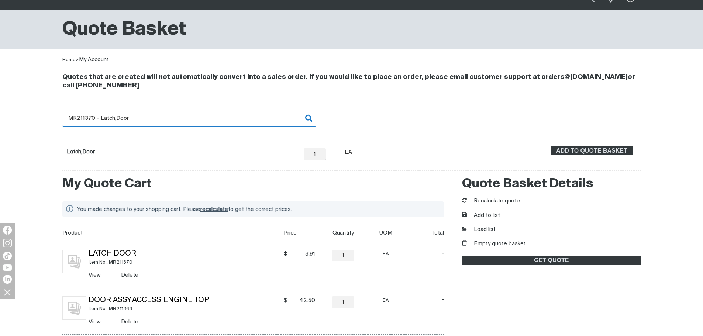
click at [85, 117] on input "MR211370 - Latch,Door" at bounding box center [189, 118] width 254 height 17
drag, startPoint x: 87, startPoint y: 118, endPoint x: 191, endPoint y: 119, distance: 103.6
click at [191, 119] on input "MR211370 - Latch,Door" at bounding box center [189, 118] width 254 height 17
type input "MR211398"
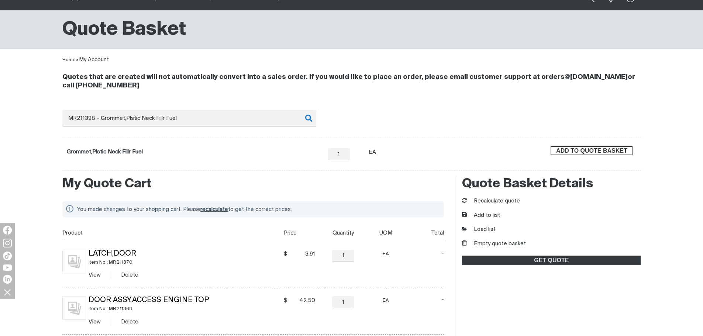
click at [576, 153] on span "ADD TO QUOTE BASKET" at bounding box center [591, 151] width 80 height 10
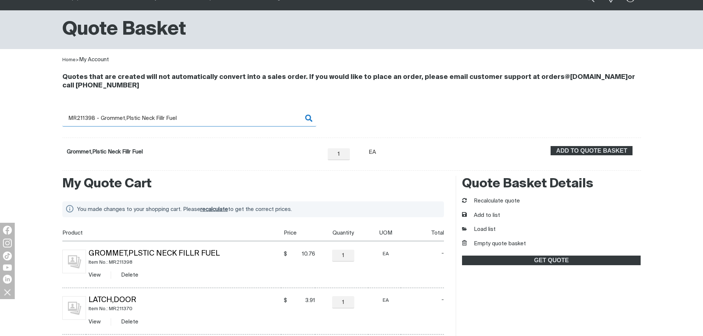
click at [111, 116] on input "MR211398 - Grommet,Plstic Neck Fillr Fuel" at bounding box center [189, 118] width 254 height 17
drag, startPoint x: 82, startPoint y: 117, endPoint x: 217, endPoint y: 119, distance: 135.4
click at [217, 119] on input "MR211398 - Grommet,Plstic Neck Fillr Fuel" at bounding box center [189, 118] width 254 height 17
type input "MR213144"
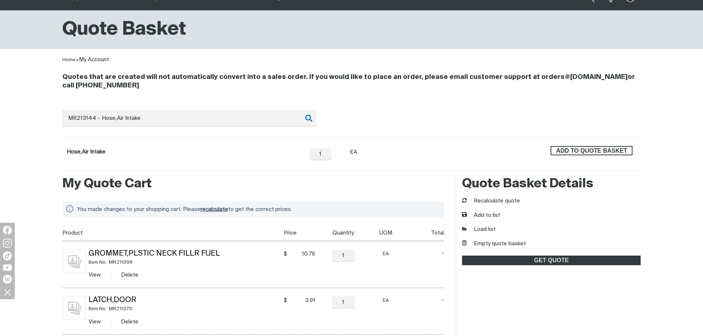
click at [628, 151] on span "ADD TO QUOTE BASKET" at bounding box center [591, 151] width 80 height 10
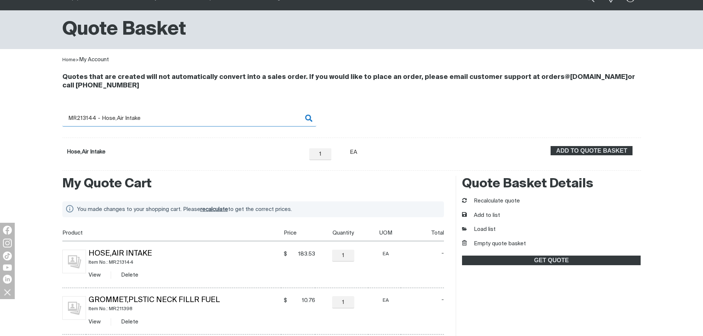
click at [100, 118] on input "MR213144 - Hose,Air Intake" at bounding box center [189, 118] width 254 height 17
drag, startPoint x: 78, startPoint y: 117, endPoint x: 115, endPoint y: 119, distance: 37.7
click at [115, 119] on input "MR213144 - Hose,Air Intake" at bounding box center [189, 118] width 254 height 17
click at [84, 118] on input "MR213144 - Hose,Air Intake" at bounding box center [189, 118] width 254 height 17
drag, startPoint x: 82, startPoint y: 116, endPoint x: 163, endPoint y: 117, distance: 81.1
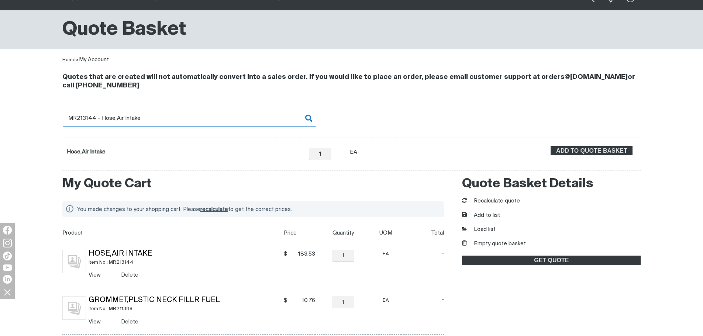
click at [163, 117] on input "MR213144 - Hose,Air Intake" at bounding box center [189, 118] width 254 height 17
type input "MR214685"
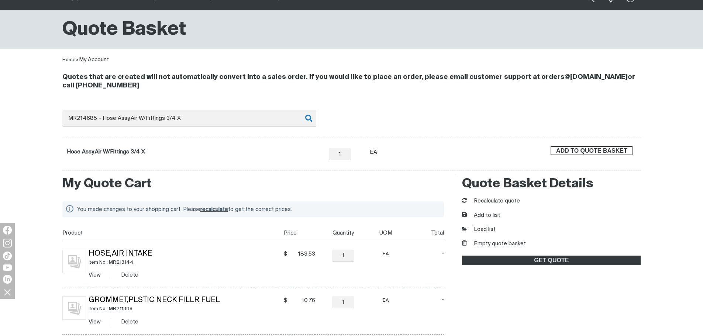
click at [610, 149] on span "ADD TO QUOTE BASKET" at bounding box center [591, 151] width 80 height 10
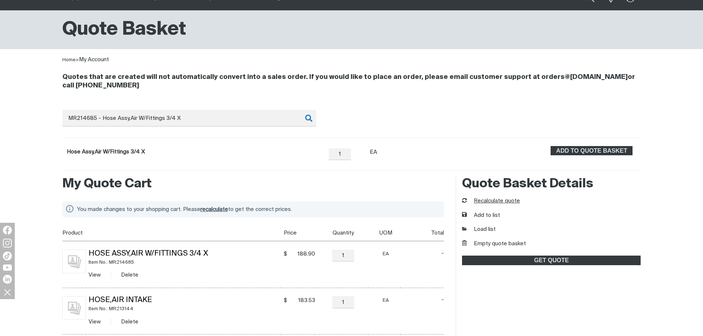
click at [488, 198] on button "Recalculate quote" at bounding box center [491, 201] width 58 height 8
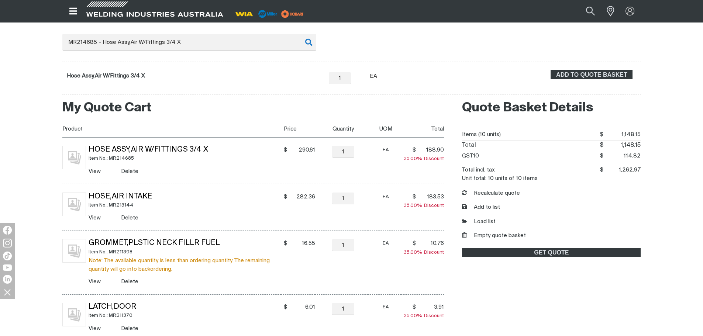
scroll to position [111, 0]
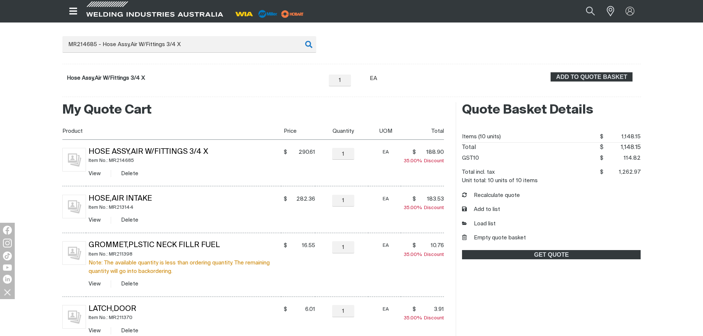
click at [513, 237] on button "Empty quote basket" at bounding box center [494, 238] width 64 height 8
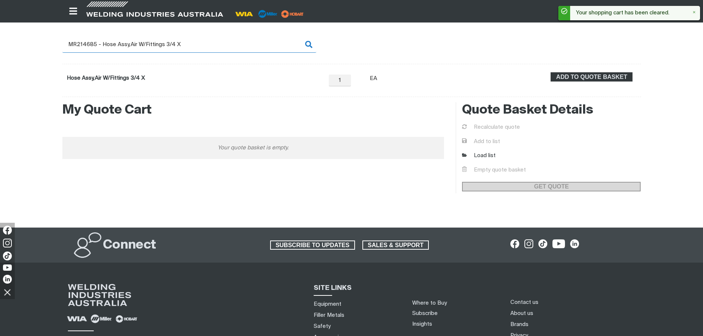
drag, startPoint x: 202, startPoint y: 46, endPoint x: 55, endPoint y: 41, distance: 147.6
click at [55, 41] on div "Quotes that are created will not automatically convert into a sales order. If y…" at bounding box center [351, 43] width 703 height 107
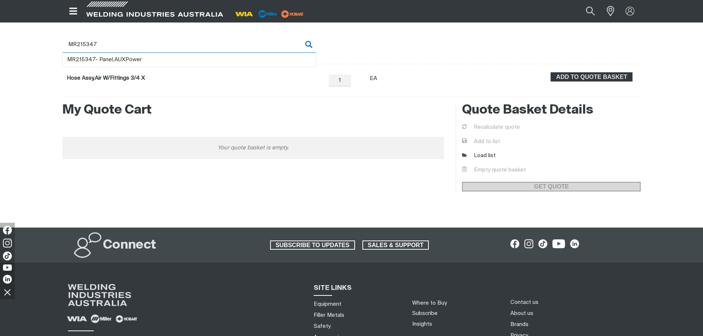
type input "MR215347"
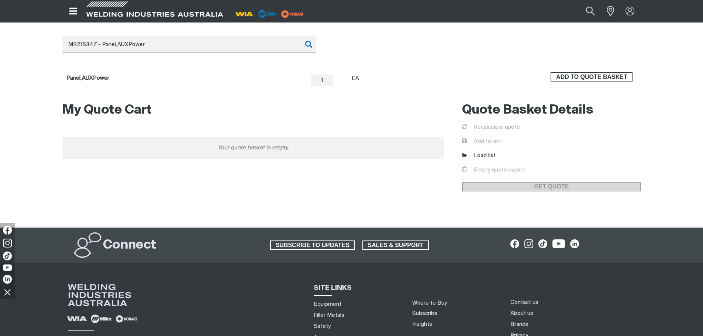
click at [601, 75] on span "ADD TO QUOTE BASKET" at bounding box center [591, 77] width 80 height 10
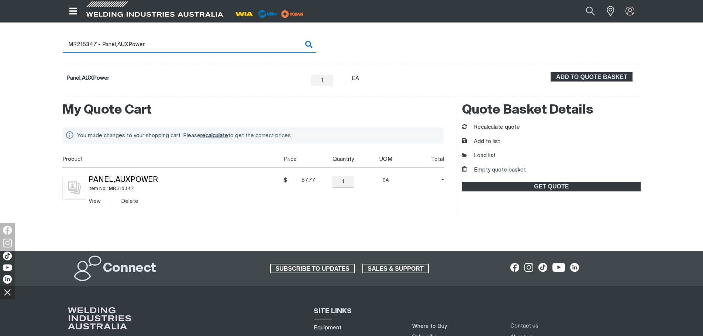
click at [87, 45] on input "MR215347 - Panel,AUXPower" at bounding box center [189, 44] width 254 height 17
drag, startPoint x: 82, startPoint y: 42, endPoint x: 174, endPoint y: 44, distance: 92.2
click at [174, 44] on input "MR215347 - Panel,AUXPower" at bounding box center [189, 44] width 254 height 17
type input "MR216604"
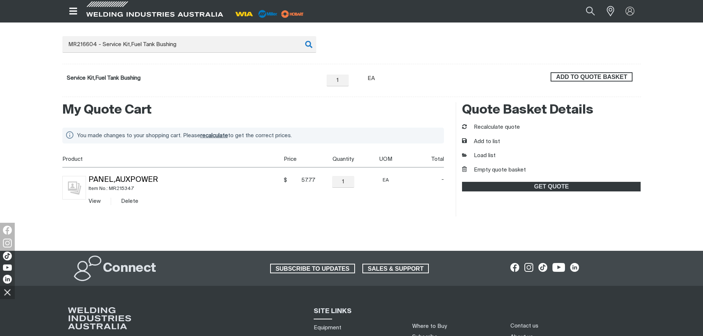
click at [610, 76] on span "ADD TO QUOTE BASKET" at bounding box center [591, 77] width 80 height 10
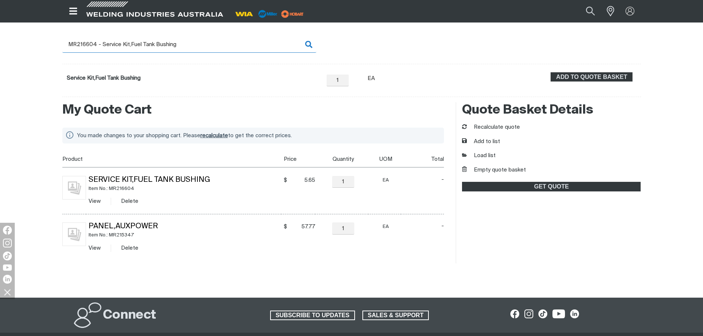
click at [100, 50] on input "MR216604 - Service Kit,Fuel Tank Bushing" at bounding box center [189, 44] width 254 height 17
click at [83, 43] on input "MR216604 - Service Kit,Fuel Tank Bushing" at bounding box center [189, 44] width 254 height 17
click at [94, 44] on input "MR216604 - Service Kit,Fuel Tank Bushing" at bounding box center [189, 44] width 254 height 17
drag, startPoint x: 89, startPoint y: 43, endPoint x: 244, endPoint y: 46, distance: 155.3
click at [244, 46] on input "MR216604 - Service Kit,Fuel Tank Bushing" at bounding box center [189, 44] width 254 height 17
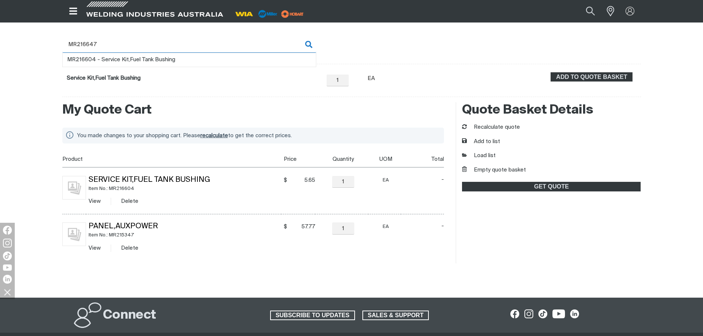
type input "MR216647"
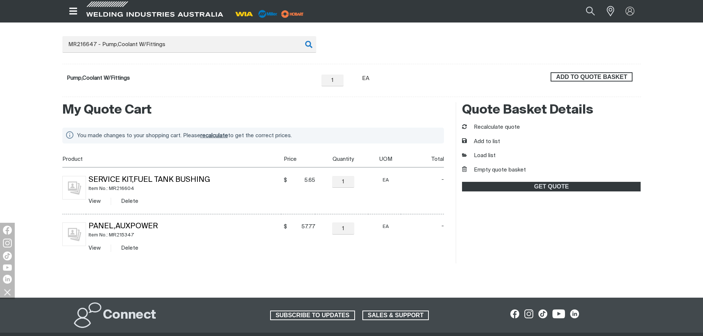
click at [598, 80] on span "ADD TO QUOTE BASKET" at bounding box center [591, 77] width 80 height 10
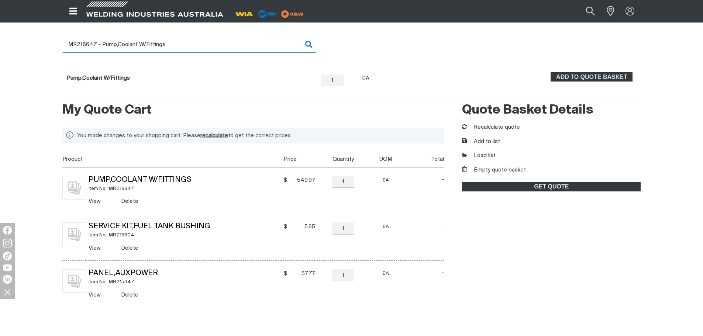
click at [98, 43] on input "MR216647 - Pump,Coolant W/Fittings" at bounding box center [189, 44] width 254 height 17
click at [83, 44] on input "MR216647 - Pump,Coolant W/Fittings" at bounding box center [189, 44] width 254 height 17
click at [84, 45] on input "MR216647 - Pump,Coolant W/Fittings" at bounding box center [189, 44] width 254 height 17
drag, startPoint x: 83, startPoint y: 43, endPoint x: 190, endPoint y: 41, distance: 107.7
click at [190, 41] on input "MR216647 - Pump,Coolant W/Fittings" at bounding box center [189, 44] width 254 height 17
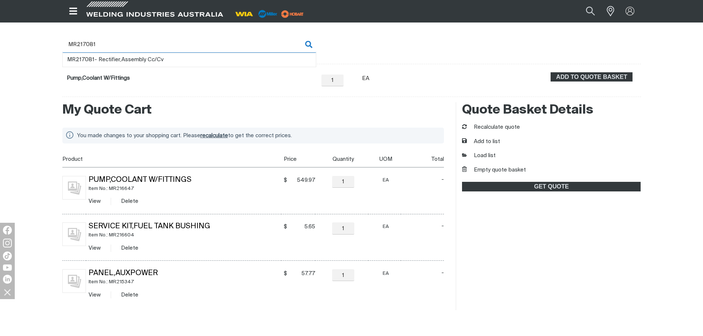
type input "MR217081"
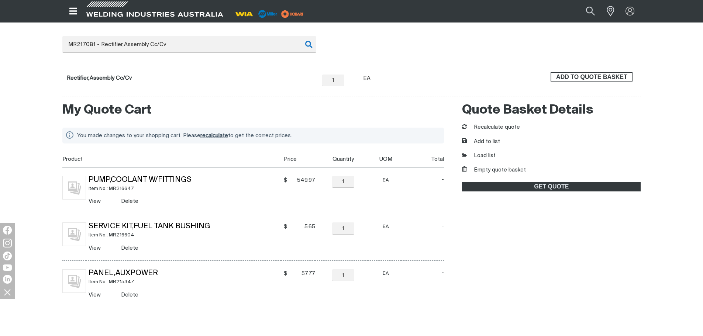
click at [614, 75] on span "ADD TO QUOTE BASKET" at bounding box center [591, 77] width 80 height 10
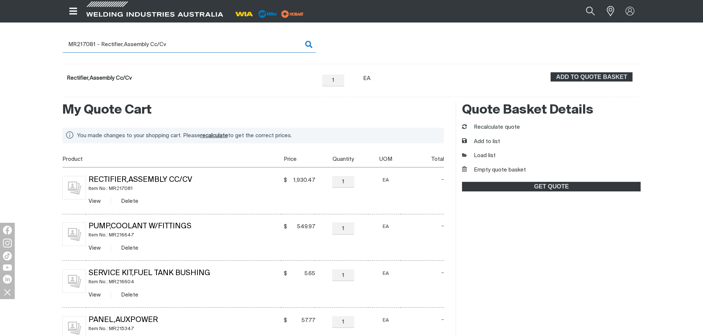
click at [103, 46] on input "MR217081 - Rectifier,Assembly Cc/Cv" at bounding box center [189, 44] width 254 height 17
click at [94, 44] on input "MR217081 - Rectifier,Assembly Cc/Cv" at bounding box center [189, 44] width 254 height 17
drag, startPoint x: 92, startPoint y: 42, endPoint x: 189, endPoint y: 46, distance: 96.7
click at [189, 46] on input "MR217081 - Rectifier,Assembly Cc/Cv" at bounding box center [189, 44] width 254 height 17
type input "MR217083"
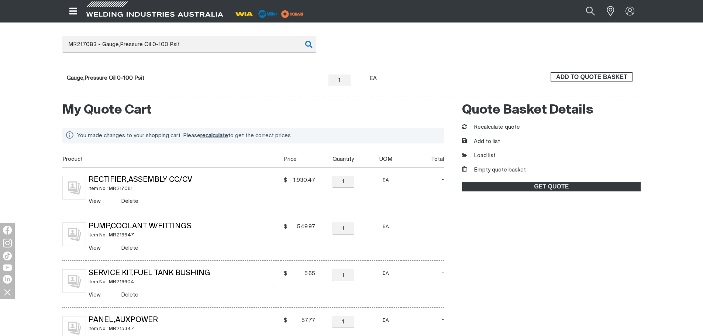
click at [586, 79] on span "ADD TO QUOTE BASKET" at bounding box center [591, 77] width 80 height 10
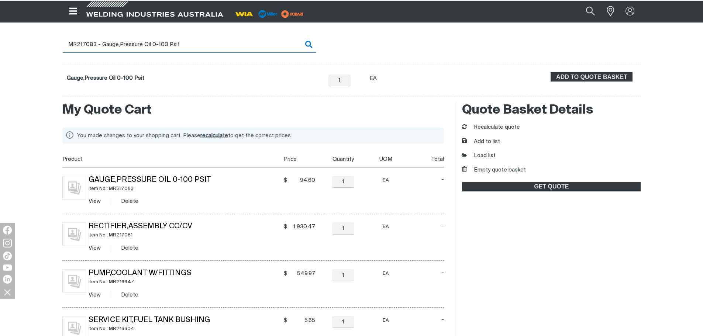
click at [109, 44] on input "MR217083 - Gauge,Pressure Oil 0-100 Psit" at bounding box center [189, 44] width 254 height 17
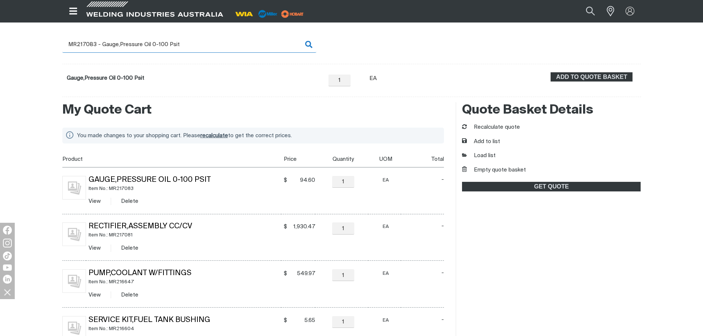
drag, startPoint x: 93, startPoint y: 44, endPoint x: 215, endPoint y: 50, distance: 122.6
click at [215, 50] on input "MR217083 - Gauge,Pressure Oil 0-100 Psit" at bounding box center [189, 44] width 254 height 17
type input "MR217084"
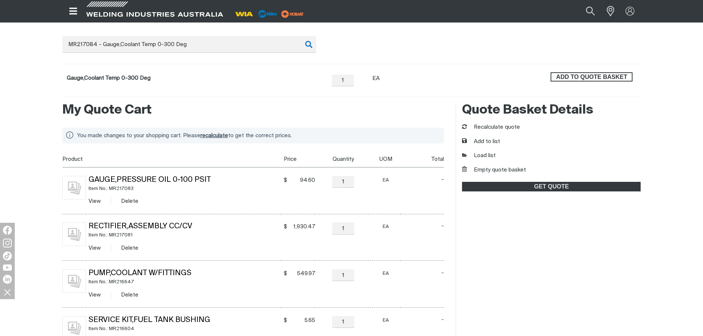
click at [556, 77] on span "ADD TO QUOTE BASKET" at bounding box center [591, 77] width 80 height 10
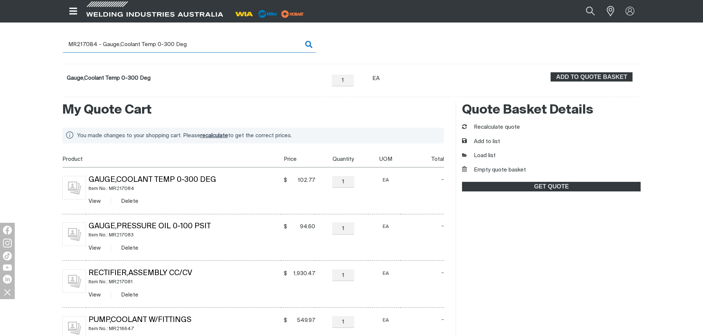
click at [98, 46] on input "MR217084 - Gauge,Coolant Temp 0-300 Deg" at bounding box center [189, 44] width 254 height 17
drag, startPoint x: 93, startPoint y: 44, endPoint x: 204, endPoint y: 46, distance: 111.8
click at [204, 46] on input "MR217084 - Gauge,Coolant Temp 0-300 Deg" at bounding box center [189, 44] width 254 height 17
type input "MR217346"
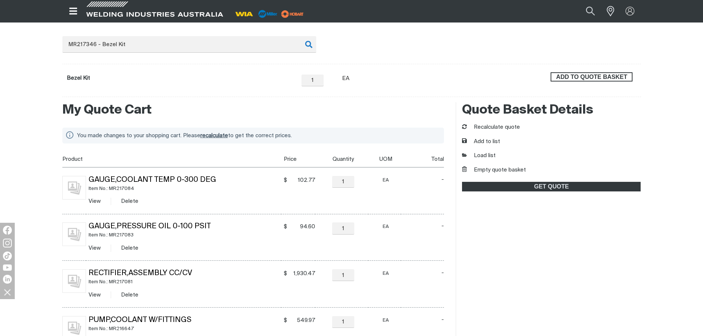
click at [629, 77] on span "ADD TO QUOTE BASKET" at bounding box center [591, 77] width 80 height 10
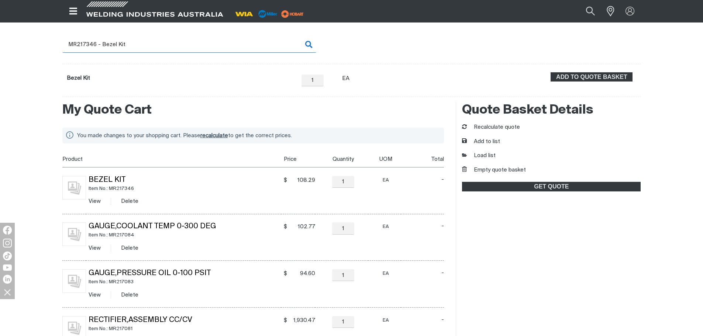
click at [101, 45] on input "MR217346 - Bezel Kit" at bounding box center [189, 44] width 254 height 17
drag, startPoint x: 90, startPoint y: 43, endPoint x: 160, endPoint y: 49, distance: 70.3
click at [160, 49] on input "MR217346 - Bezel Kit" at bounding box center [189, 44] width 254 height 17
type input "MR217395"
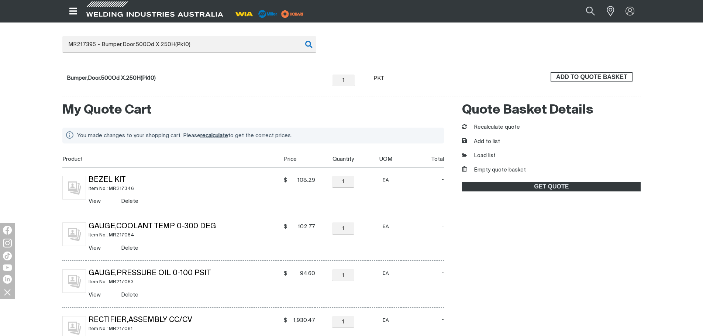
click at [573, 73] on span "ADD TO QUOTE BASKET" at bounding box center [591, 77] width 80 height 10
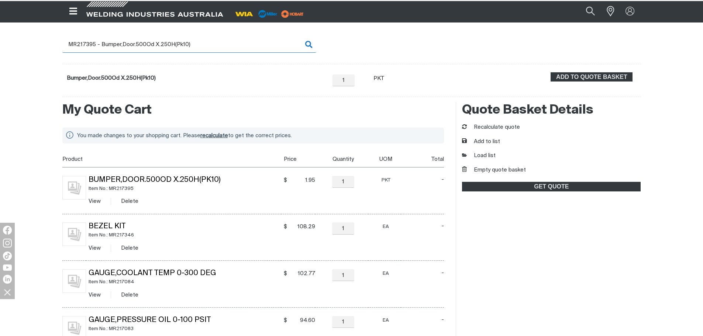
click at [100, 44] on input "MR217395 - Bumper,Door.500Od X.250H(Pk10)" at bounding box center [189, 44] width 254 height 17
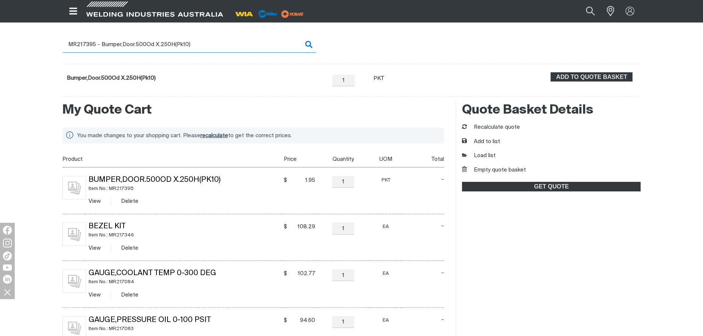
drag, startPoint x: 88, startPoint y: 44, endPoint x: 215, endPoint y: 45, distance: 126.9
click at [215, 45] on input "MR217395 - Bumper,Door.500Od X.250H(Pk10)" at bounding box center [189, 44] width 254 height 17
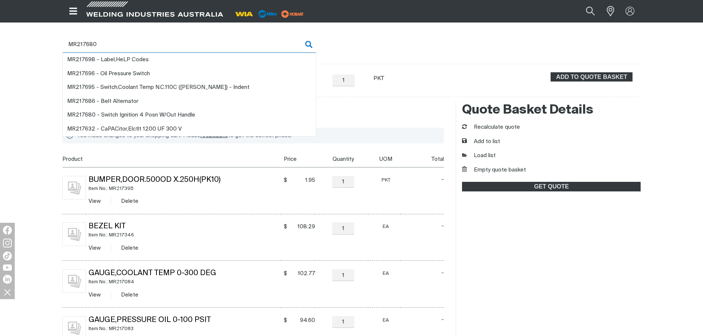
type input "MR217680"
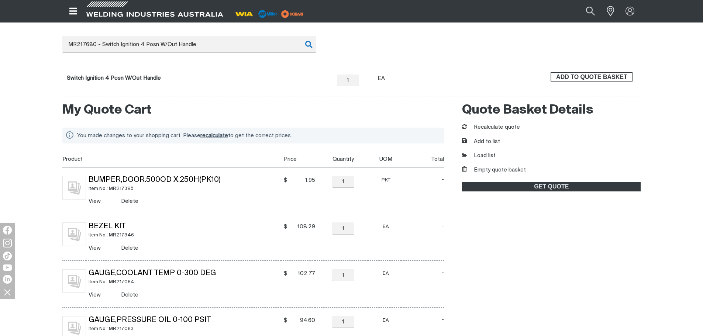
click at [591, 77] on span "ADD TO QUOTE BASKET" at bounding box center [591, 77] width 80 height 10
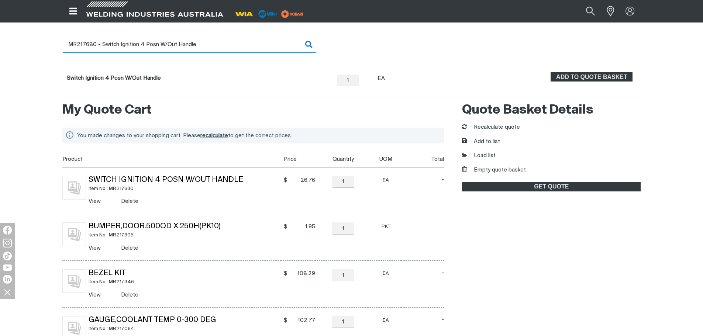
click at [129, 39] on input "MR217680 - Switch Ignition 4 Posn W/Out Handle" at bounding box center [189, 44] width 254 height 17
drag, startPoint x: 85, startPoint y: 43, endPoint x: 225, endPoint y: 43, distance: 140.1
click at [225, 43] on input "MR217680 - Switch Ignition 4 Posn W/Out Handle" at bounding box center [189, 44] width 254 height 17
type input "MR218292"
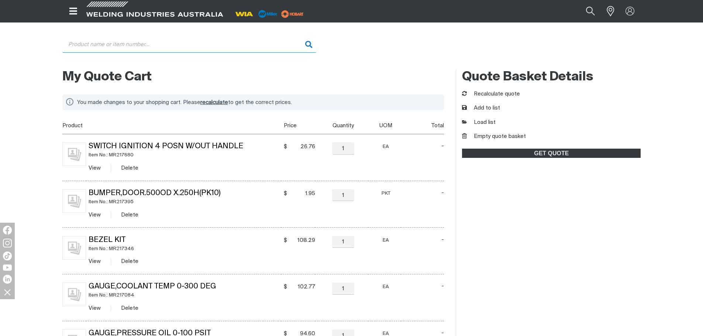
type input "MR218292 - Kit,Module Scr (Module 4,5,6)"
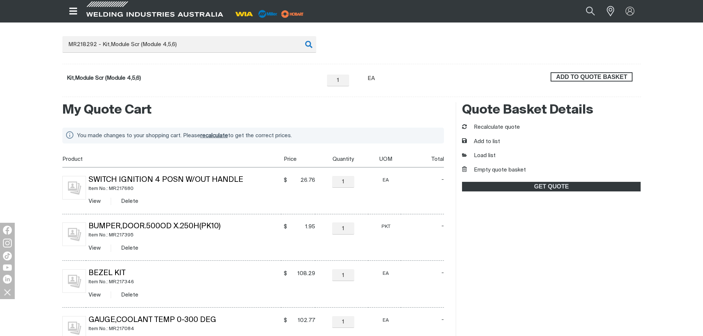
click at [630, 73] on span "ADD TO QUOTE BASKET" at bounding box center [591, 77] width 80 height 10
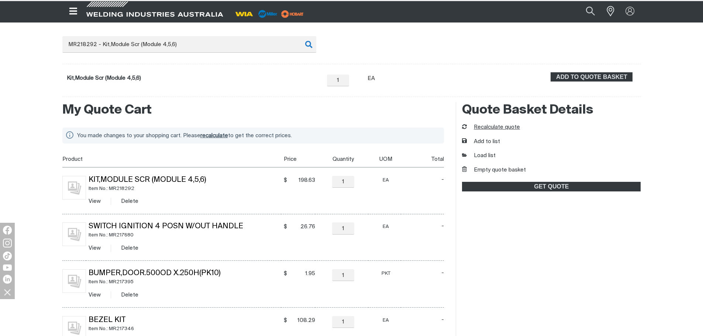
click at [503, 128] on button "Recalculate quote" at bounding box center [491, 127] width 58 height 8
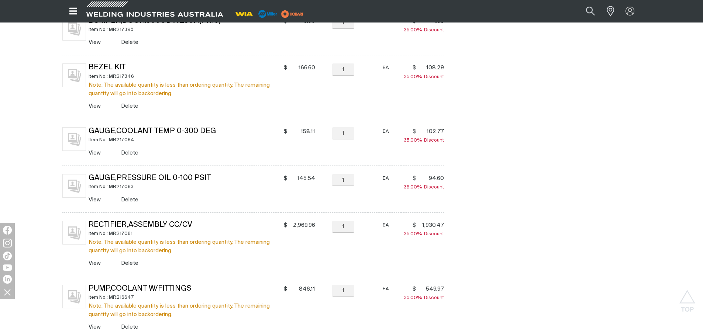
scroll to position [369, 0]
click at [679, 200] on div "My Quote Cart You made changes to your shopping cart. Please recalculate to get…" at bounding box center [351, 157] width 703 height 636
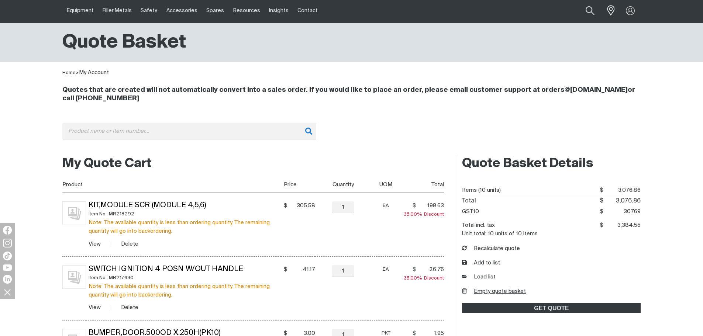
scroll to position [37, 0]
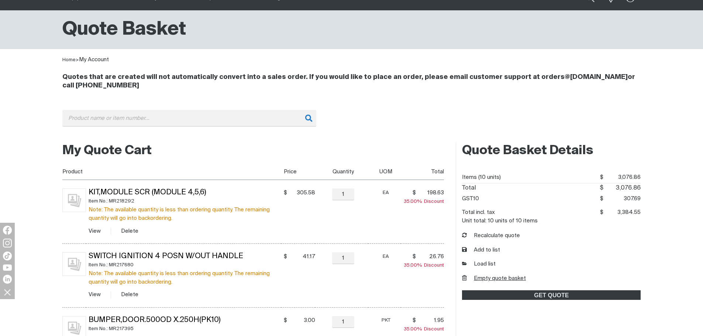
click at [495, 276] on button "Empty quote basket" at bounding box center [494, 278] width 64 height 8
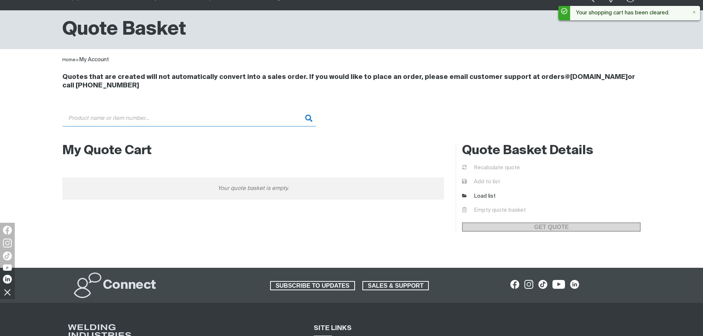
click at [154, 119] on input "Search" at bounding box center [189, 118] width 254 height 17
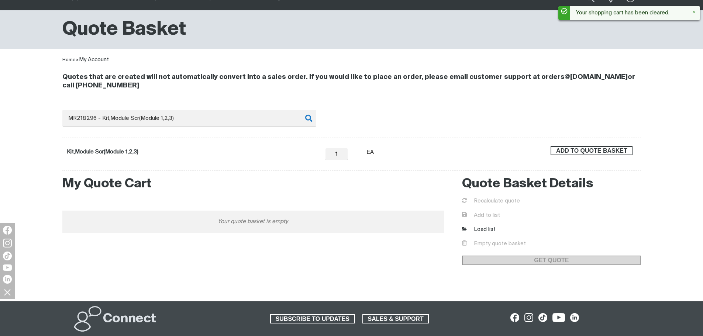
click at [589, 152] on span "ADD TO QUOTE BASKET" at bounding box center [591, 151] width 80 height 10
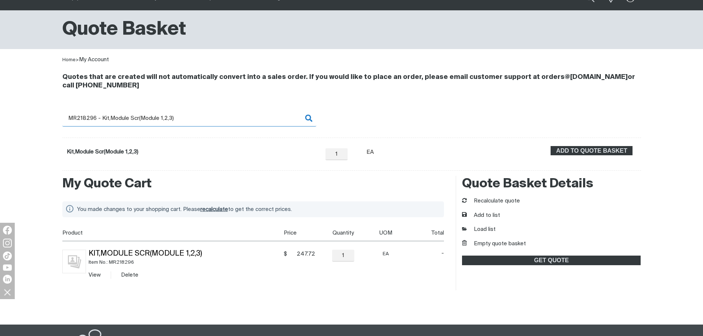
click at [103, 119] on input "MR218296 - Kit,Module Scr(Module 1,2,3)" at bounding box center [189, 118] width 254 height 17
drag, startPoint x: 83, startPoint y: 118, endPoint x: 212, endPoint y: 122, distance: 128.4
click at [212, 122] on input "MR218296 - Kit,Module Scr(Module 1,2,3)" at bounding box center [189, 118] width 254 height 17
type input "MR218305"
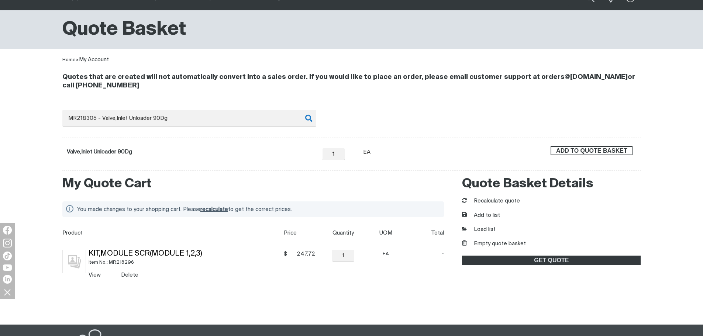
click at [575, 146] on button "ADD TO QUOTE BASKET" at bounding box center [591, 151] width 82 height 10
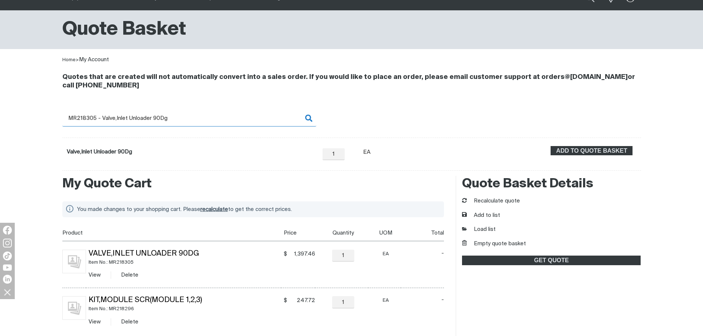
click at [91, 118] on input "MR218305 - Valve,Inlet Unloader 90Dg" at bounding box center [189, 118] width 254 height 17
drag, startPoint x: 84, startPoint y: 117, endPoint x: 178, endPoint y: 120, distance: 94.1
click at [178, 120] on input "MR218305 - Valve,Inlet Unloader 90Dg" at bounding box center [189, 118] width 254 height 17
type input "MR218764"
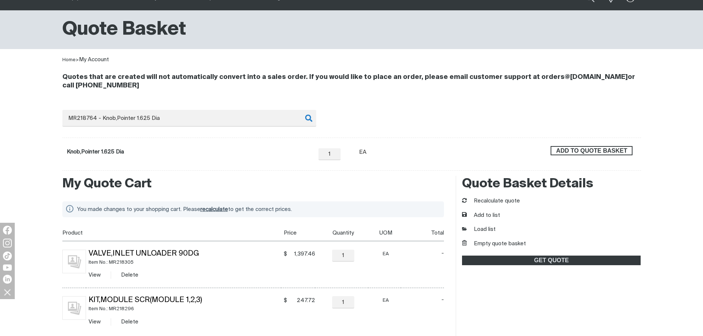
click at [579, 153] on span "ADD TO QUOTE BASKET" at bounding box center [591, 151] width 80 height 10
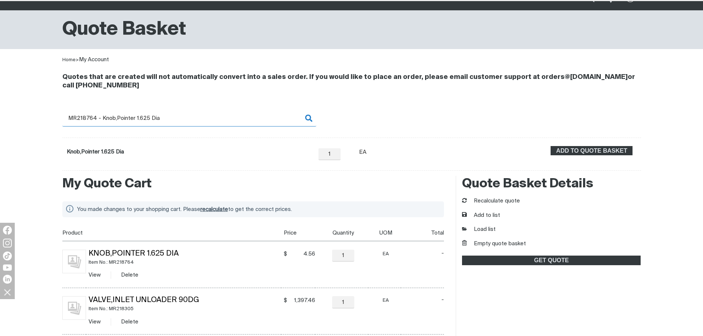
click at [100, 119] on input "MR218764 - Knob,Pointer 1.625 Dia" at bounding box center [189, 118] width 254 height 17
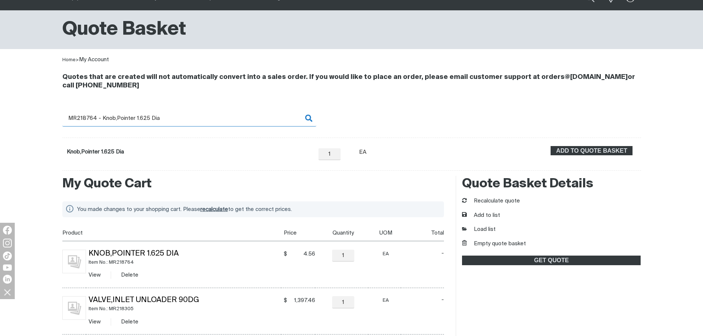
drag, startPoint x: 84, startPoint y: 117, endPoint x: 198, endPoint y: 121, distance: 114.1
click at [198, 121] on input "MR218764 - Knob,Pointer 1.625 Dia" at bounding box center [189, 118] width 254 height 17
type input "MR218973"
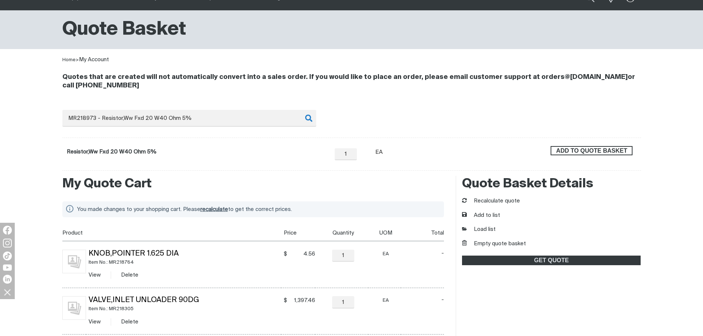
click at [604, 146] on span "ADD TO QUOTE BASKET" at bounding box center [591, 151] width 80 height 10
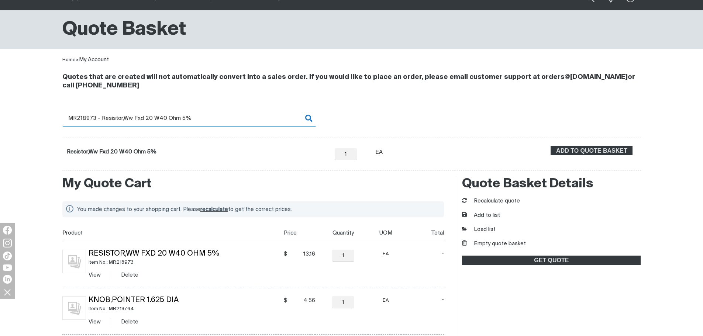
drag, startPoint x: 108, startPoint y: 123, endPoint x: 91, endPoint y: 118, distance: 17.0
click at [107, 123] on input "MR218973 - Resistor,Ww Fxd 20 W40 Ohm 5%" at bounding box center [189, 118] width 254 height 17
click at [83, 118] on input "MR218973 - Resistor,Ww Fxd 20 W40 Ohm 5%" at bounding box center [189, 118] width 254 height 17
drag, startPoint x: 86, startPoint y: 117, endPoint x: 239, endPoint y: 122, distance: 153.9
click at [239, 122] on input "MR218973 - Resistor,Ww Fxd 20 W40 Ohm 5%" at bounding box center [189, 118] width 254 height 17
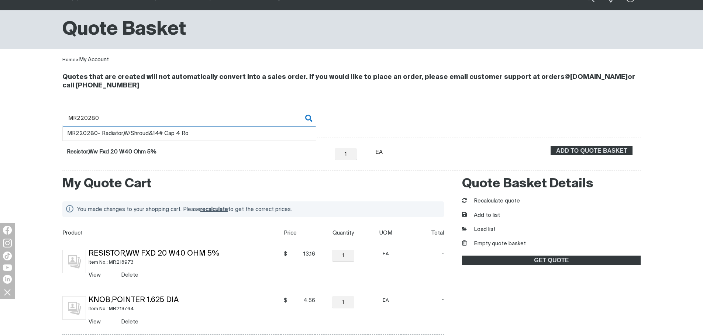
type input "MR220280"
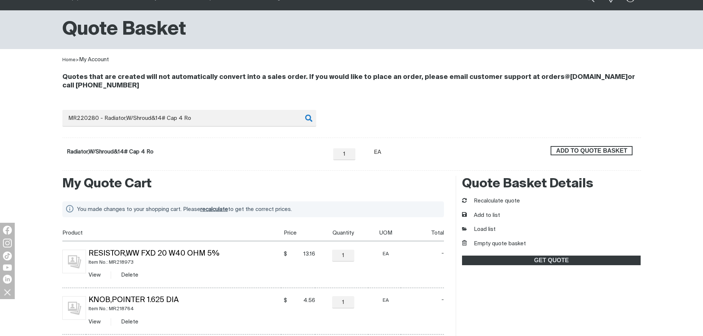
click at [569, 149] on span "ADD TO QUOTE BASKET" at bounding box center [591, 151] width 80 height 10
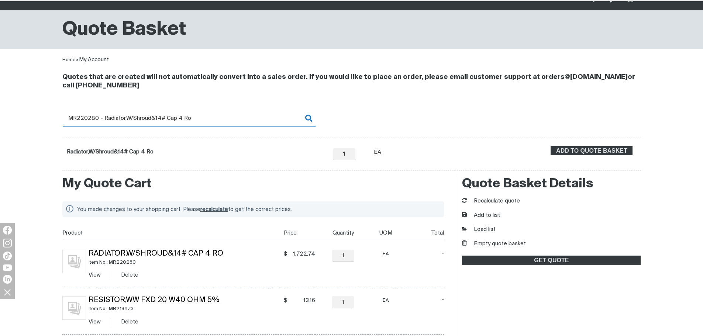
click at [92, 114] on input "MR220280 - Radiator,W/Shroud&14# Cap 4 Ro" at bounding box center [189, 118] width 254 height 17
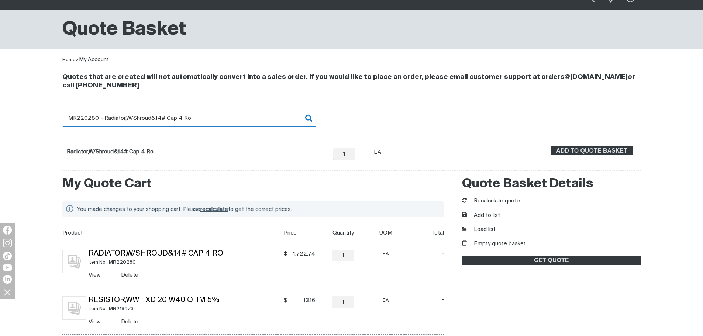
drag, startPoint x: 88, startPoint y: 116, endPoint x: 223, endPoint y: 121, distance: 135.4
click at [223, 121] on input "MR220280 - Radiator,W/Shroud&14# Cap 4 Ro" at bounding box center [189, 118] width 254 height 17
type input "MR220326"
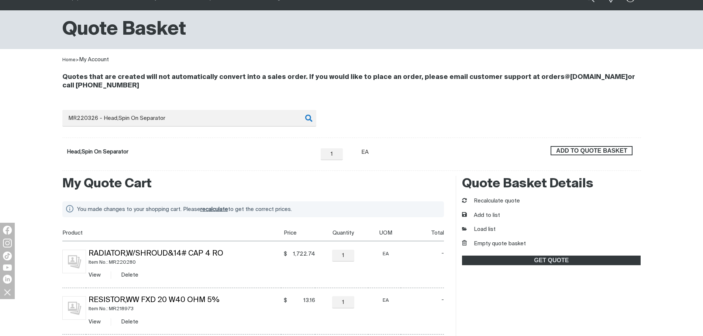
click at [623, 147] on span "ADD TO QUOTE BASKET" at bounding box center [591, 151] width 80 height 10
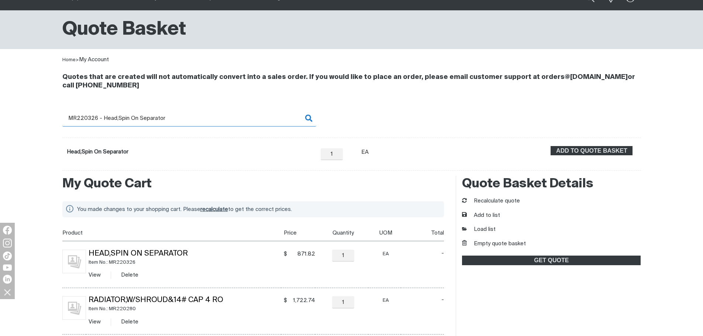
click at [91, 117] on input "MR220326 - Head,Spin On Separator" at bounding box center [189, 118] width 254 height 17
drag, startPoint x: 88, startPoint y: 117, endPoint x: 230, endPoint y: 120, distance: 142.4
click at [230, 120] on input "MR220326 - Head,Spin On Separator" at bounding box center [189, 118] width 254 height 17
type input "MR225822"
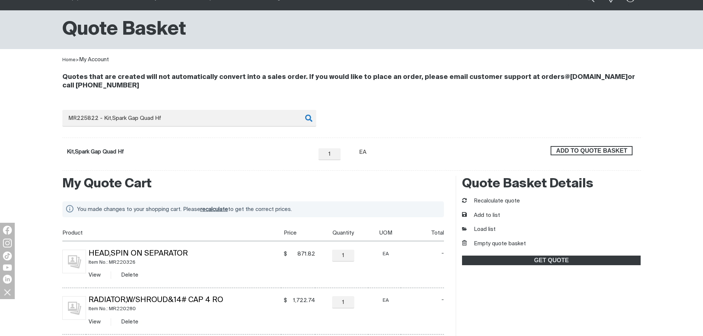
click at [592, 152] on span "ADD TO QUOTE BASKET" at bounding box center [591, 151] width 80 height 10
click at [120, 110] on div "Quotes that are created will not automatically convert into a sales order. If y…" at bounding box center [351, 117] width 578 height 107
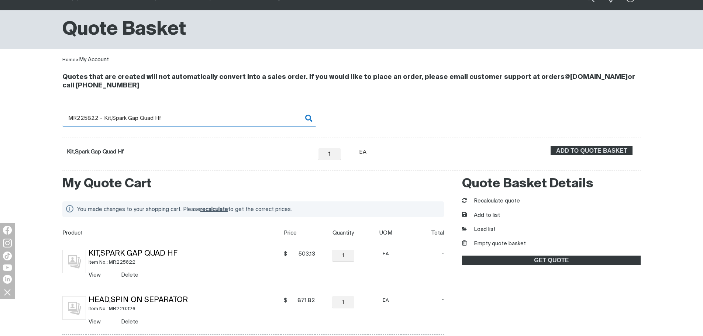
drag, startPoint x: 88, startPoint y: 117, endPoint x: 224, endPoint y: 123, distance: 136.2
click at [224, 123] on input "MR225822 - Kit,Spark Gap Quad Hf" at bounding box center [189, 118] width 254 height 17
type input "MR227026"
click at [110, 116] on input "MR227026 - Filter,In-Line Low Profile 100" at bounding box center [189, 118] width 254 height 17
drag, startPoint x: 83, startPoint y: 116, endPoint x: 184, endPoint y: 113, distance: 101.1
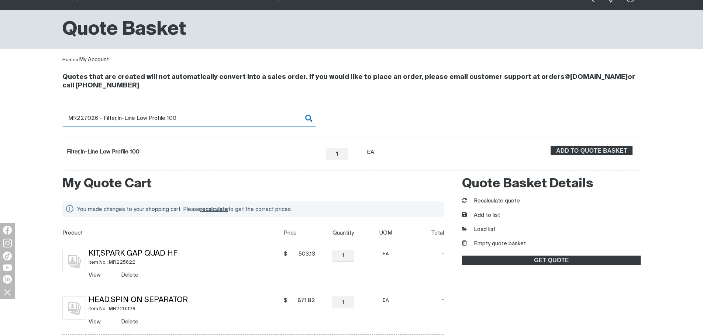
click at [184, 113] on input "MR227026 - Filter,In-Line Low Profile 100" at bounding box center [189, 118] width 254 height 17
type input "MR227728"
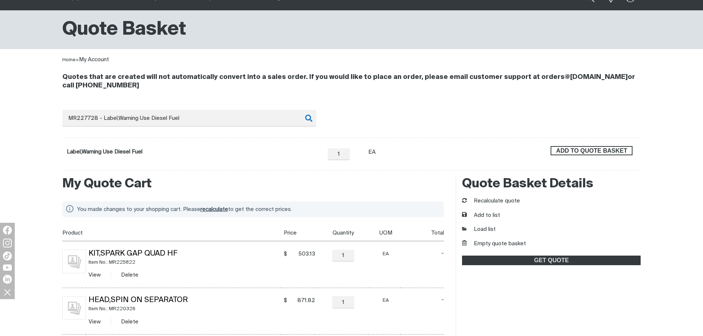
click at [599, 152] on span "ADD TO QUOTE BASKET" at bounding box center [591, 151] width 80 height 10
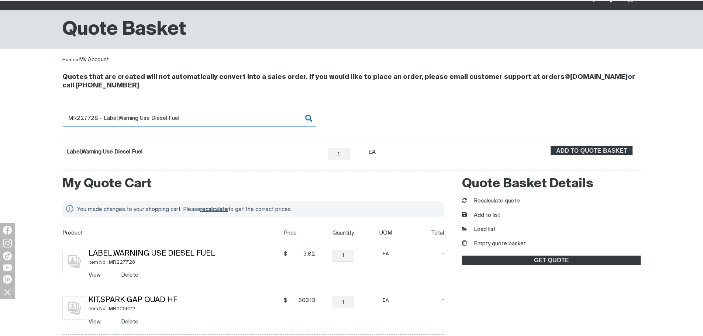
click at [110, 115] on input "MR227728 - Label,Warning Use Diesel Fuel" at bounding box center [189, 118] width 254 height 17
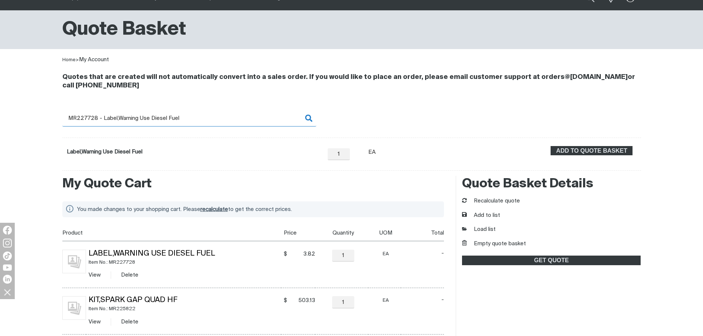
drag, startPoint x: 86, startPoint y: 115, endPoint x: 191, endPoint y: 118, distance: 105.1
click at [191, 118] on input "MR227728 - Label,Warning Use Diesel Fuel" at bounding box center [189, 118] width 254 height 17
type input "MR227731"
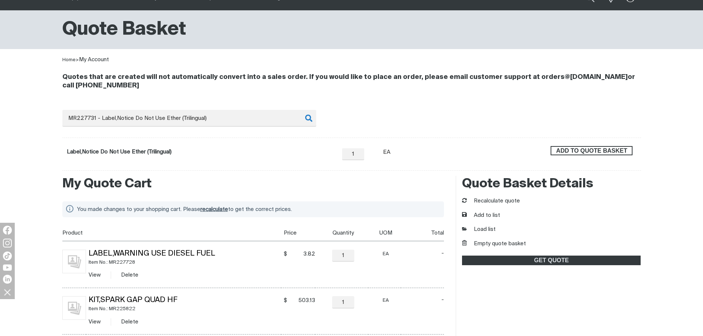
click at [595, 146] on button "ADD TO QUOTE BASKET" at bounding box center [591, 151] width 82 height 10
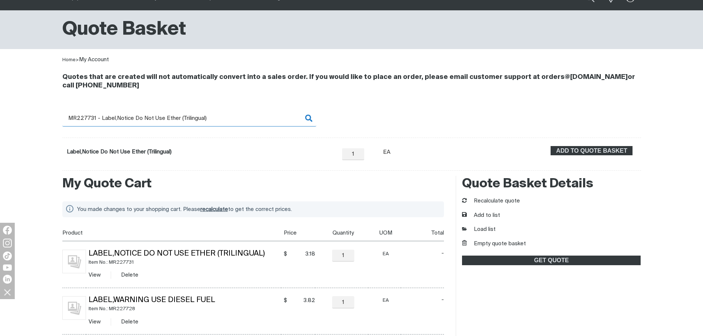
click at [89, 118] on input "MR227731 - Label,Notice Do Not Use Ether (Trilingual)" at bounding box center [189, 118] width 254 height 17
drag, startPoint x: 85, startPoint y: 116, endPoint x: 94, endPoint y: 117, distance: 9.3
click at [94, 117] on input "MR227731 - Label,Notice Do Not Use Ether (Trilingual)" at bounding box center [189, 118] width 254 height 17
click at [89, 116] on input "MR227731 - Label,Notice Do Not Use Ether (Trilingual)" at bounding box center [189, 118] width 254 height 17
drag, startPoint x: 85, startPoint y: 116, endPoint x: 95, endPoint y: 117, distance: 10.4
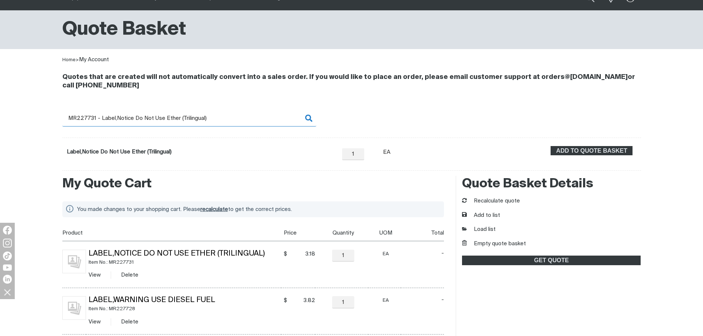
click at [95, 117] on input "MR227731 - Label,Notice Do Not Use Ether (Trilingual)" at bounding box center [189, 118] width 254 height 17
drag, startPoint x: 98, startPoint y: 119, endPoint x: 310, endPoint y: 129, distance: 211.9
click at [310, 129] on div "Search MR228036 - Label,Notice Do Not Use Ether (Trilingual) When search result…" at bounding box center [351, 140] width 578 height 61
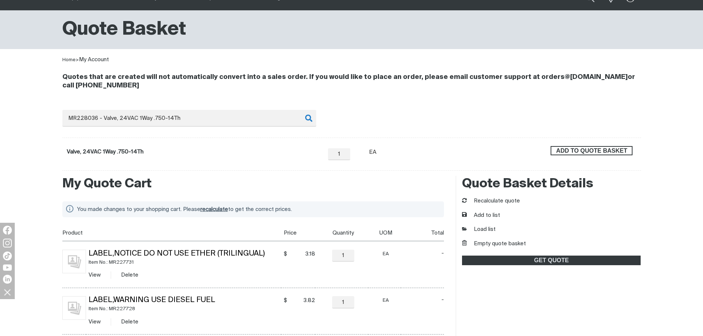
click at [561, 146] on span "ADD TO QUOTE BASKET" at bounding box center [591, 151] width 80 height 10
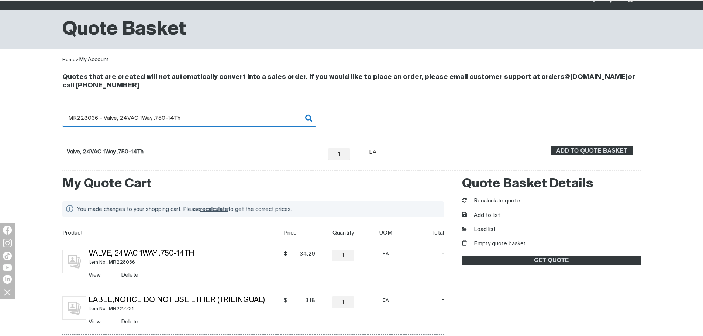
click at [89, 122] on input "MR228036 - Valve, 24VAC 1Way .750-14Th" at bounding box center [189, 118] width 254 height 17
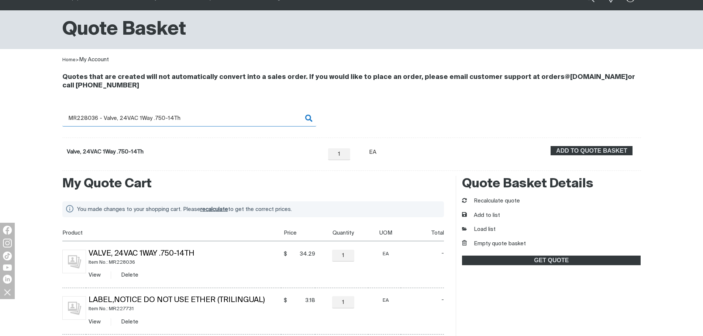
drag, startPoint x: 82, startPoint y: 117, endPoint x: 194, endPoint y: 118, distance: 112.1
click at [194, 118] on input "MR228036 - Valve, 24VAC 1Way .750-14Th" at bounding box center [189, 118] width 254 height 17
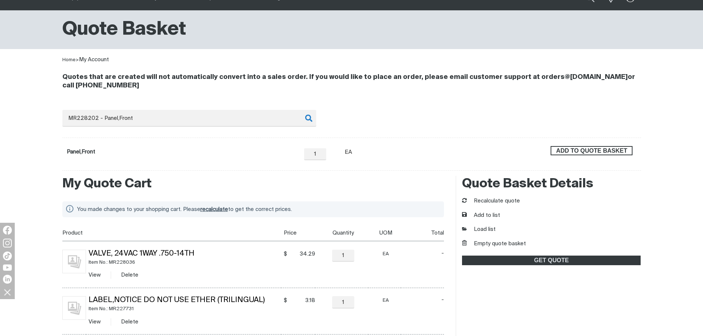
click at [579, 153] on span "ADD TO QUOTE BASKET" at bounding box center [591, 151] width 80 height 10
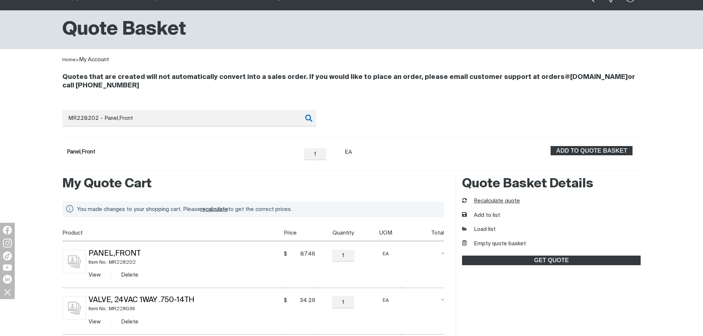
click at [500, 199] on button "Recalculate quote" at bounding box center [491, 201] width 58 height 8
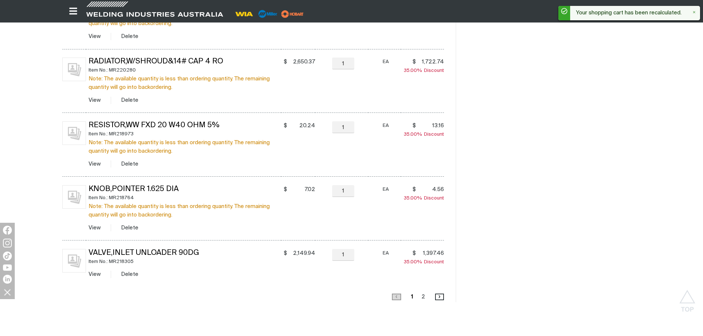
scroll to position [553, 0]
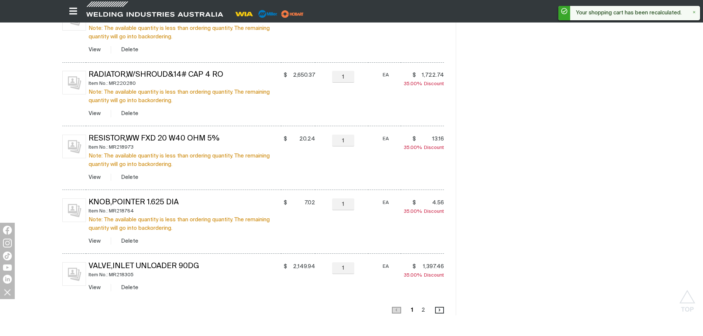
drag, startPoint x: 420, startPoint y: 316, endPoint x: 422, endPoint y: 311, distance: 5.3
click at [422, 311] on link "Page 2" at bounding box center [423, 310] width 8 height 10
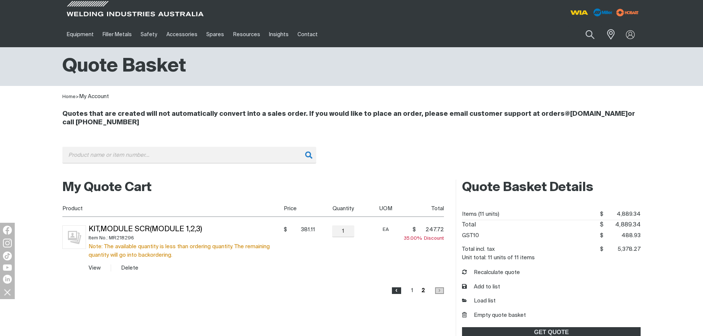
click at [399, 292] on span "‹" at bounding box center [396, 290] width 8 height 7
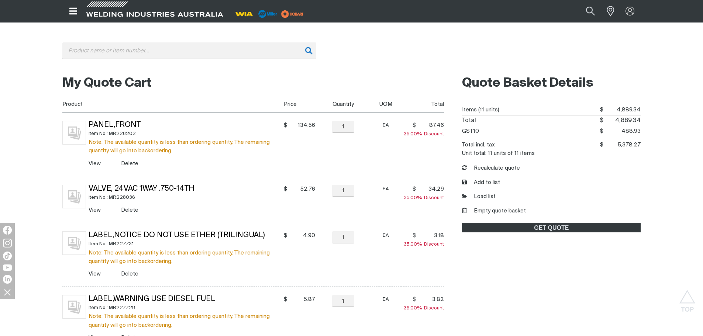
scroll to position [104, 0]
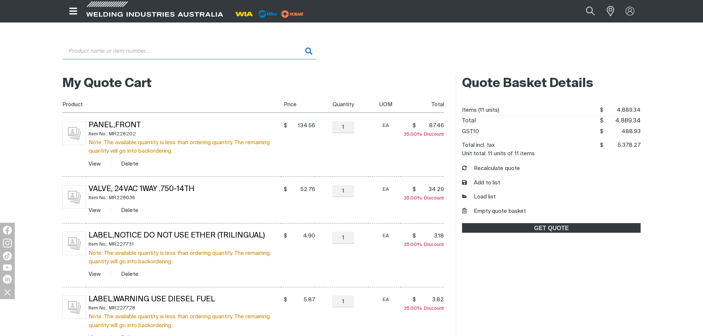
click at [158, 46] on input "Search" at bounding box center [189, 51] width 254 height 17
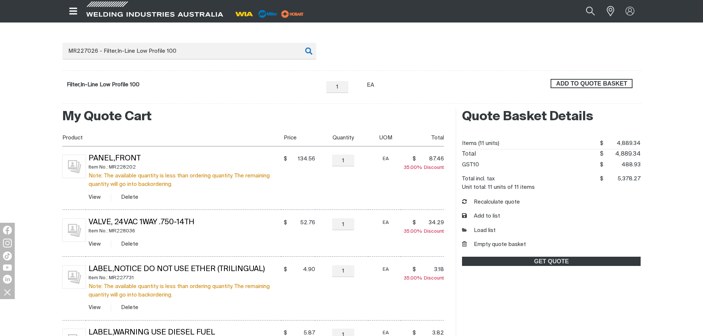
click at [584, 82] on span "ADD TO QUOTE BASKET" at bounding box center [591, 84] width 80 height 10
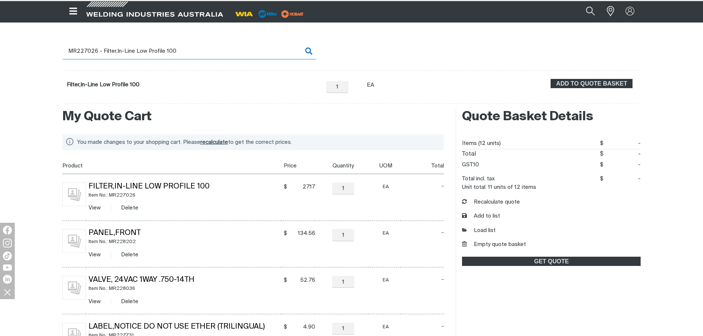
scroll to position [104, 0]
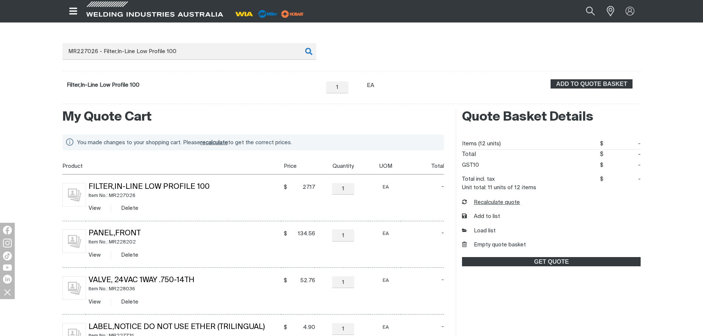
click at [490, 200] on button "Recalculate quote" at bounding box center [491, 202] width 58 height 8
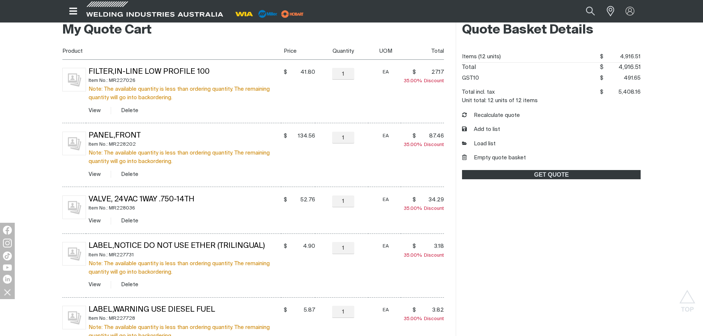
scroll to position [177, 0]
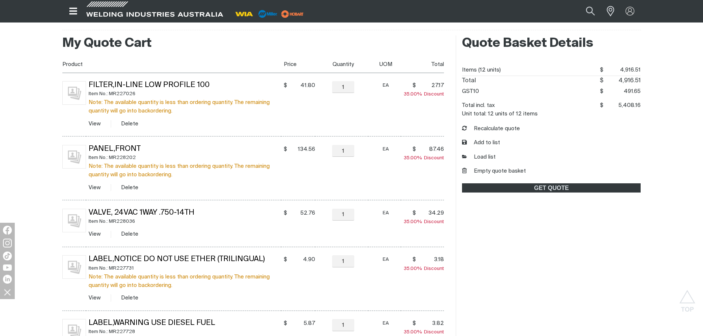
drag, startPoint x: 565, startPoint y: 322, endPoint x: 548, endPoint y: 295, distance: 31.8
click at [492, 169] on button "Empty quote basket" at bounding box center [494, 171] width 64 height 8
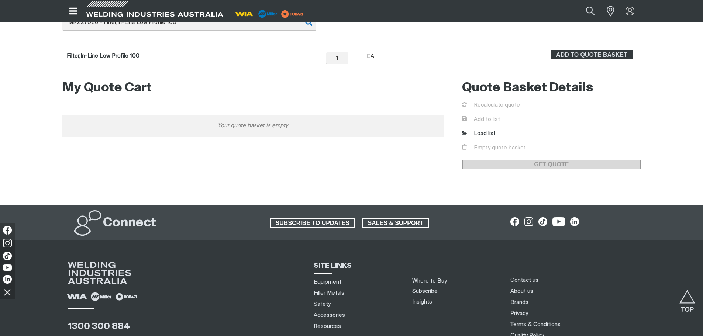
scroll to position [67, 0]
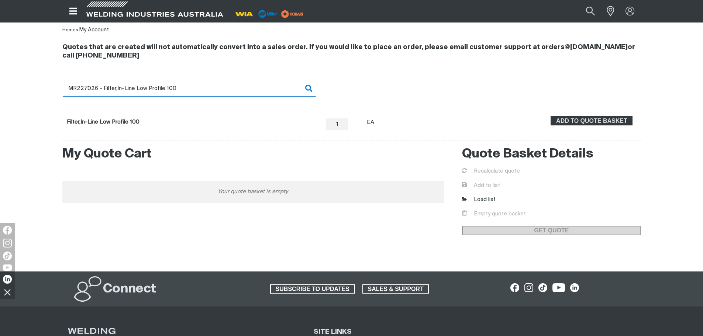
click at [190, 89] on input "MR227026 - Filter,In-Line Low Profile 100" at bounding box center [189, 88] width 254 height 17
drag, startPoint x: 198, startPoint y: 87, endPoint x: 57, endPoint y: 80, distance: 141.4
click at [57, 80] on div "Quotes that are created will not automatically convert into a sales order. If y…" at bounding box center [351, 87] width 590 height 107
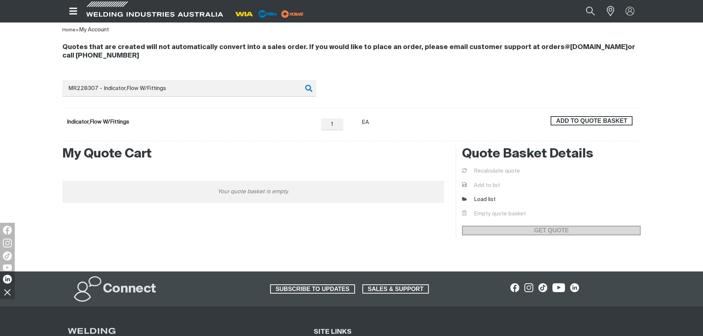
click at [618, 118] on span "ADD TO QUOTE BASKET" at bounding box center [591, 121] width 80 height 10
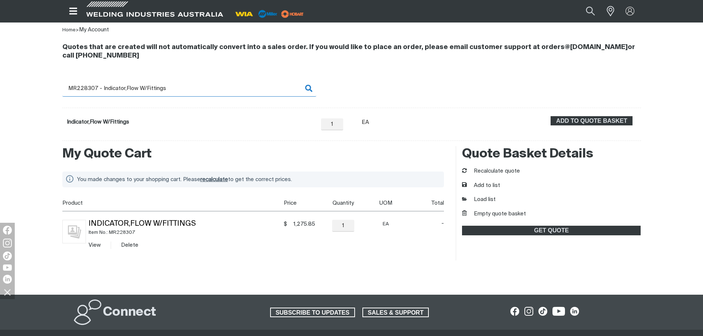
click at [100, 91] on input "MR228307 - Indicator,Flow W/Fittings" at bounding box center [189, 88] width 254 height 17
drag, startPoint x: 208, startPoint y: 90, endPoint x: 61, endPoint y: 83, distance: 147.6
click at [61, 83] on div "Quotes that are created will not automatically convert into a sales order. If y…" at bounding box center [351, 87] width 590 height 107
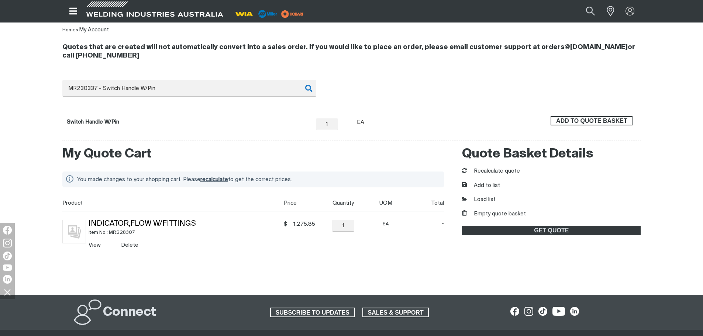
click at [564, 118] on span "ADD TO QUOTE BASKET" at bounding box center [591, 121] width 80 height 10
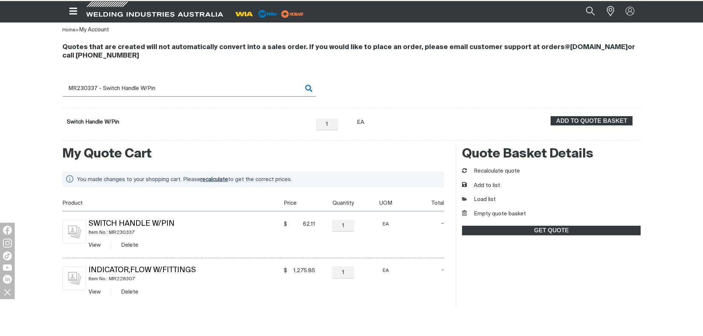
click at [82, 91] on input "MR230337 - Switch Handle W/Pin" at bounding box center [189, 88] width 254 height 17
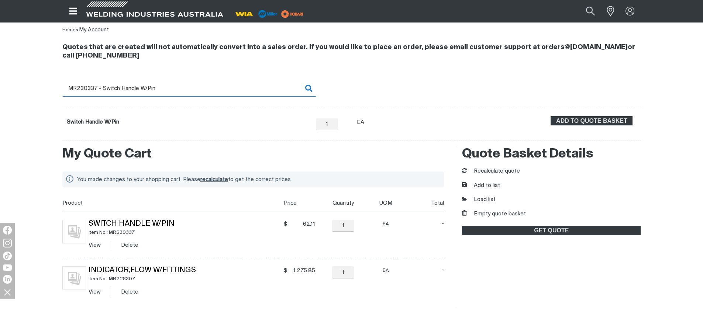
drag, startPoint x: 82, startPoint y: 88, endPoint x: 197, endPoint y: 92, distance: 115.5
click at [197, 92] on input "MR230337 - Switch Handle W/Pin" at bounding box center [189, 88] width 254 height 17
click at [136, 81] on input "MR230337 - Switch Handle W/Pin" at bounding box center [189, 88] width 254 height 17
drag, startPoint x: 94, startPoint y: 87, endPoint x: 197, endPoint y: 89, distance: 102.9
click at [197, 89] on input "MR230337 - Switch Handle W/Pin" at bounding box center [189, 88] width 254 height 17
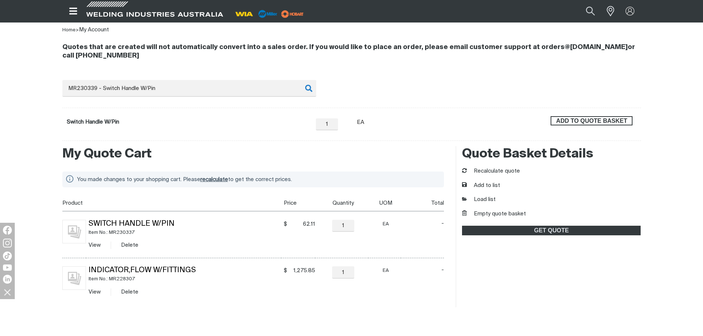
click at [621, 122] on span "ADD TO QUOTE BASKET" at bounding box center [591, 121] width 80 height 10
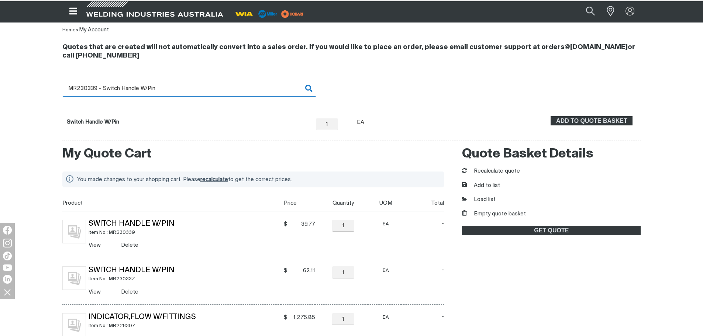
click at [94, 86] on input "MR230339 - Switch Handle W/Pin" at bounding box center [189, 88] width 254 height 17
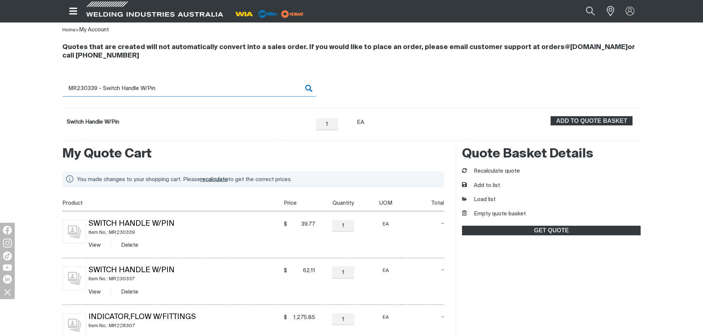
drag, startPoint x: 91, startPoint y: 87, endPoint x: 199, endPoint y: 86, distance: 107.7
click at [199, 86] on input "MR230339 - Switch Handle W/Pin" at bounding box center [189, 88] width 254 height 17
click at [82, 87] on input "MR230339 - Switch Handle W/Pin" at bounding box center [189, 88] width 254 height 17
drag, startPoint x: 83, startPoint y: 88, endPoint x: 219, endPoint y: 88, distance: 135.7
click at [219, 88] on input "MR230339 - Switch Handle W/Pin" at bounding box center [189, 88] width 254 height 17
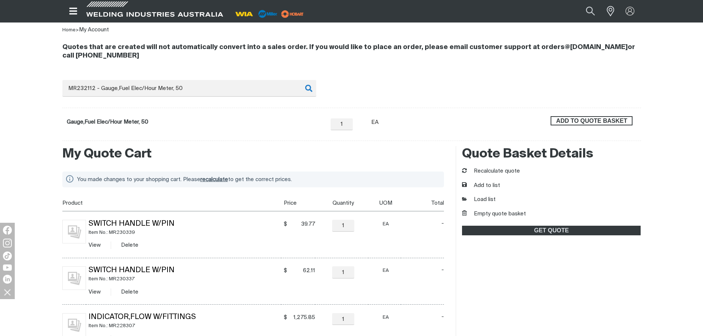
click at [571, 118] on span "ADD TO QUOTE BASKET" at bounding box center [591, 121] width 80 height 10
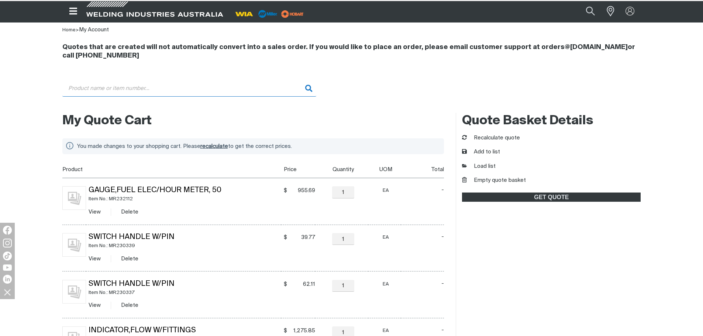
scroll to position [66, 0]
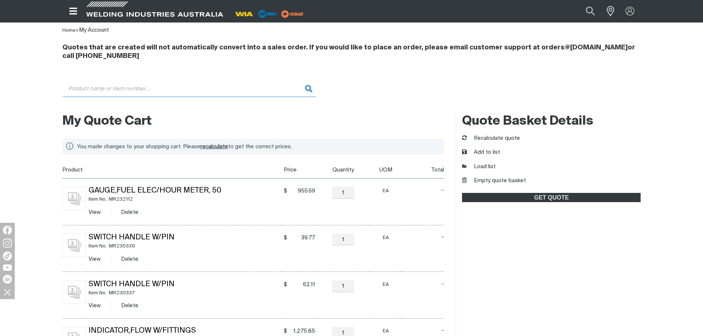
click at [122, 96] on input "Search" at bounding box center [189, 88] width 254 height 17
click at [113, 87] on input "Search" at bounding box center [189, 88] width 254 height 17
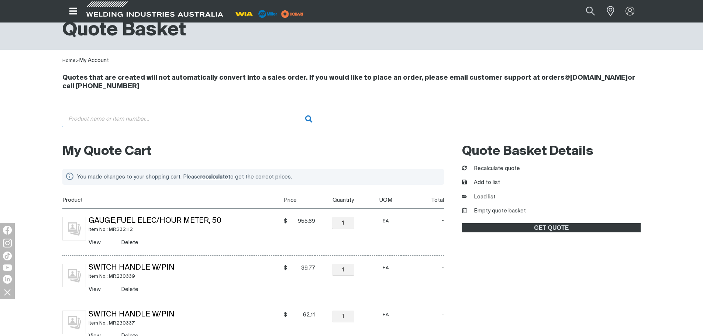
scroll to position [30, 0]
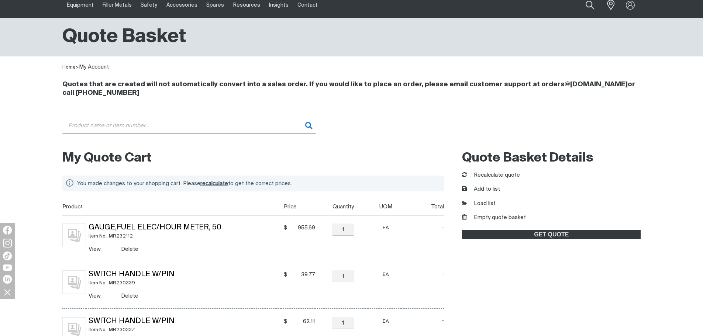
click at [119, 131] on input "Search" at bounding box center [189, 125] width 254 height 17
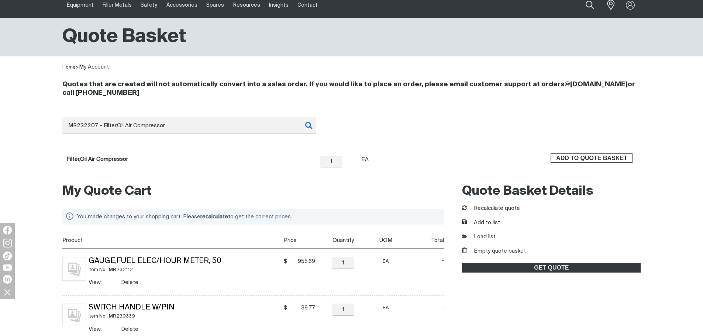
click at [605, 156] on span "ADD TO QUOTE BASKET" at bounding box center [591, 158] width 80 height 10
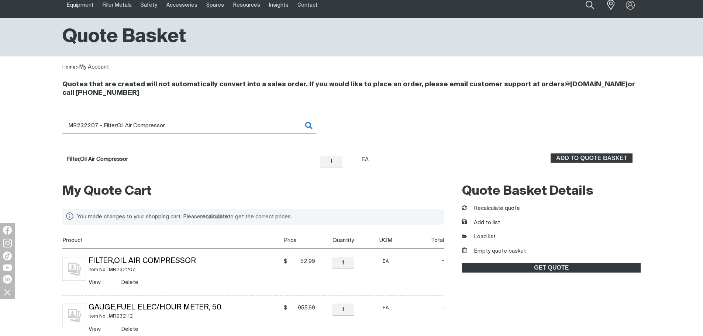
click at [100, 124] on input "MR232207 - Filter,Oil Air Compressor" at bounding box center [189, 125] width 254 height 17
click at [91, 125] on input "MR232207 - Filter,Oil Air Compressor" at bounding box center [189, 125] width 254 height 17
drag, startPoint x: 93, startPoint y: 125, endPoint x: 188, endPoint y: 133, distance: 95.1
click at [188, 133] on input "MR232207 - Filter,Oil Air Compressor" at bounding box center [189, 125] width 254 height 17
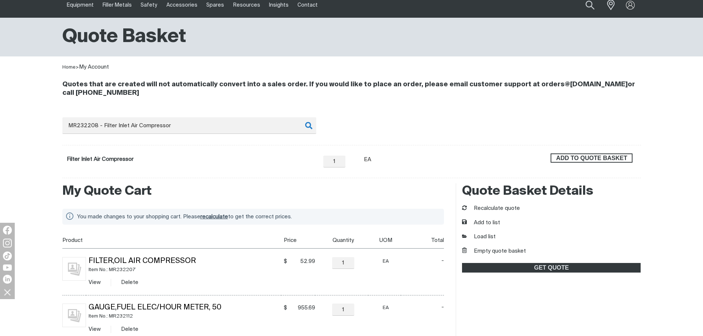
click at [586, 157] on span "ADD TO QUOTE BASKET" at bounding box center [591, 158] width 80 height 10
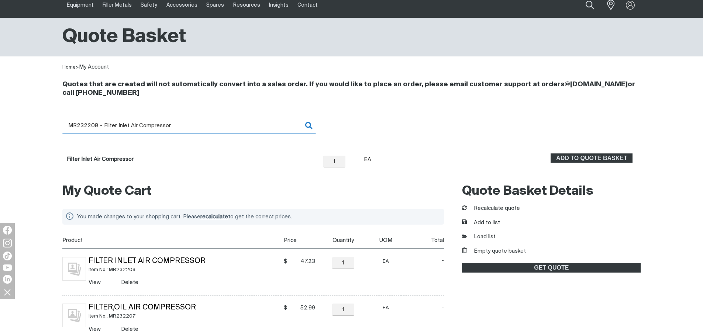
click at [125, 127] on input "MR232208 - Filter Inlet Air Compressor" at bounding box center [189, 125] width 254 height 17
drag, startPoint x: 95, startPoint y: 123, endPoint x: 209, endPoint y: 125, distance: 113.6
click at [209, 125] on input "MR232208 - Filter Inlet Air Compressor" at bounding box center [189, 125] width 254 height 17
click at [153, 127] on input "MR232209 - Separator Oil/Air Rotary Screw" at bounding box center [189, 125] width 254 height 17
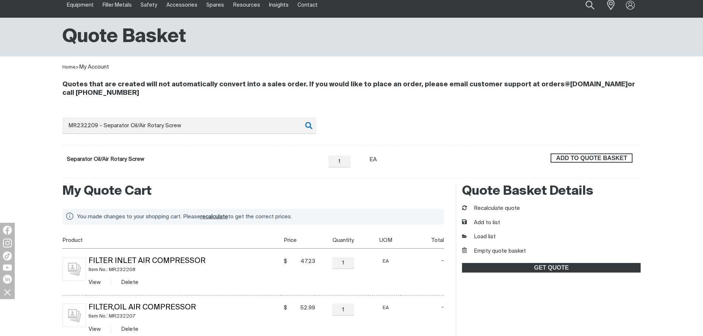
click at [585, 157] on span "ADD TO QUOTE BASKET" at bounding box center [591, 158] width 80 height 10
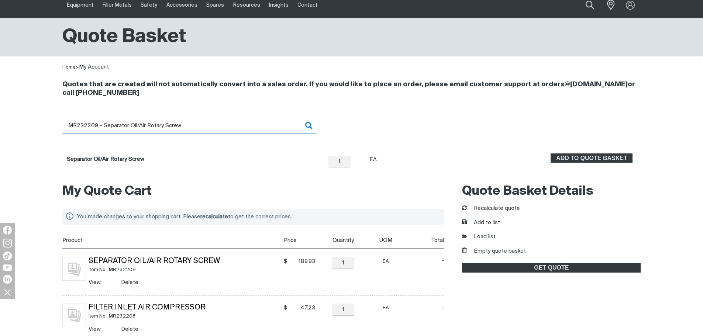
click at [124, 123] on input "MR232209 - Separator Oil/Air Rotary Screw" at bounding box center [189, 125] width 254 height 17
click at [94, 125] on input "MR232209 - Separator Oil/Air Rotary Screw" at bounding box center [189, 125] width 254 height 17
drag, startPoint x: 83, startPoint y: 123, endPoint x: 220, endPoint y: 121, distance: 137.2
click at [220, 121] on input "MR232209 - Separator Oil/Air Rotary Screw" at bounding box center [189, 125] width 254 height 17
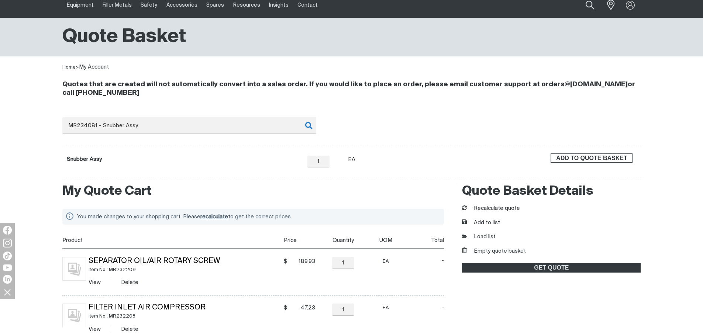
click at [590, 156] on span "ADD TO QUOTE BASKET" at bounding box center [591, 158] width 80 height 10
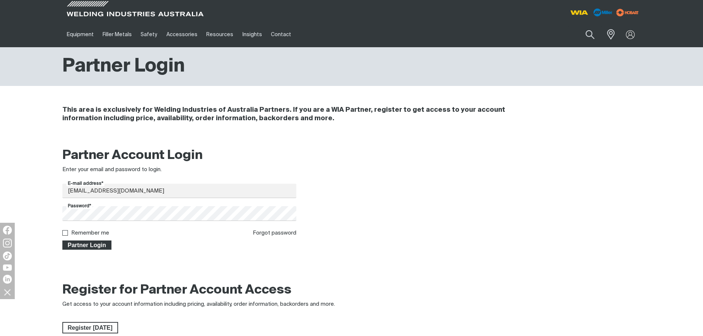
click at [93, 248] on span "Partner Login" at bounding box center [87, 245] width 48 height 10
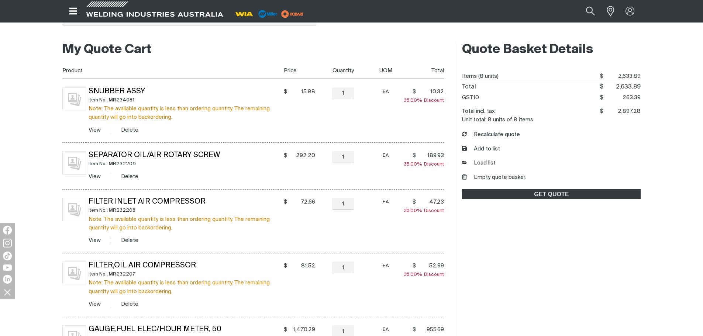
scroll to position [103, 0]
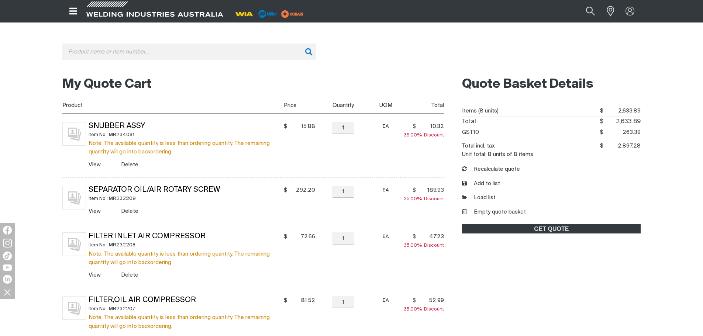
click at [352, 150] on td "− 1 Quantity +" at bounding box center [341, 146] width 53 height 64
click at [510, 212] on button "Empty quote basket" at bounding box center [494, 212] width 64 height 8
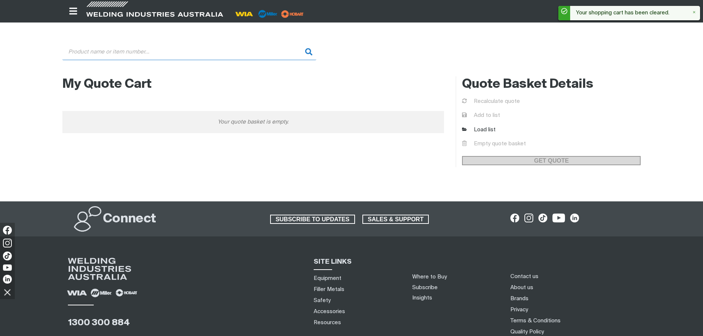
click at [168, 52] on input "Search" at bounding box center [189, 52] width 254 height 17
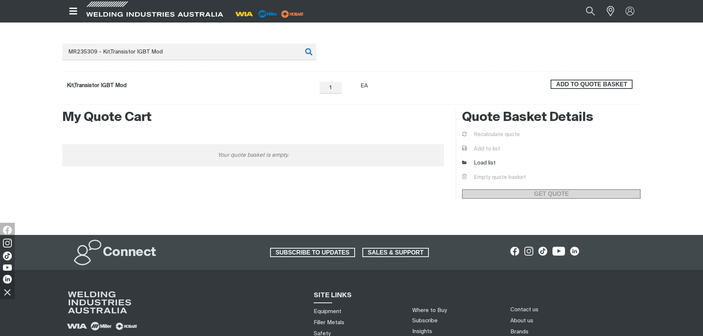
click at [561, 88] on span "ADD TO QUOTE BASKET" at bounding box center [591, 85] width 80 height 10
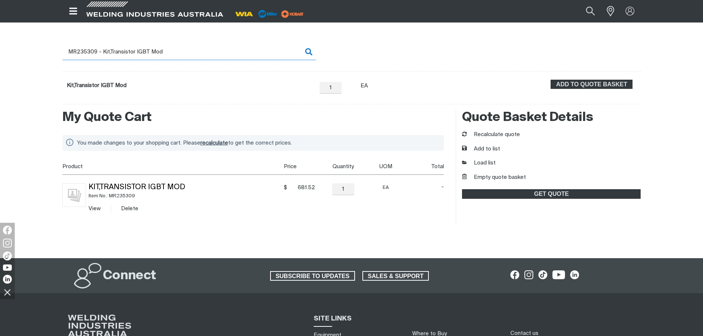
click at [90, 52] on input "MR235309 - Kit,Transistor IGBT Mod" at bounding box center [189, 52] width 254 height 17
drag, startPoint x: 85, startPoint y: 50, endPoint x: 188, endPoint y: 53, distance: 103.3
click at [188, 53] on input "MR235309 - Kit,Transistor IGBT Mod" at bounding box center [189, 52] width 254 height 17
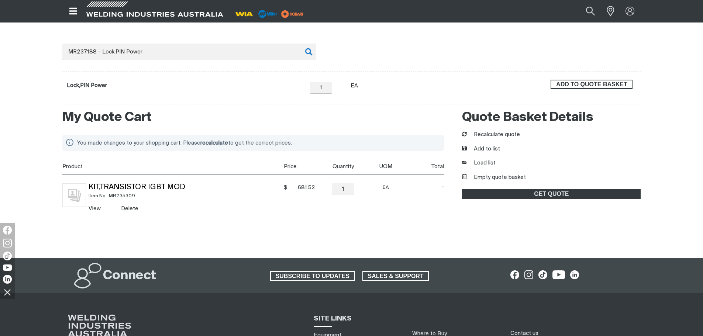
click at [609, 84] on span "ADD TO QUOTE BASKET" at bounding box center [591, 85] width 80 height 10
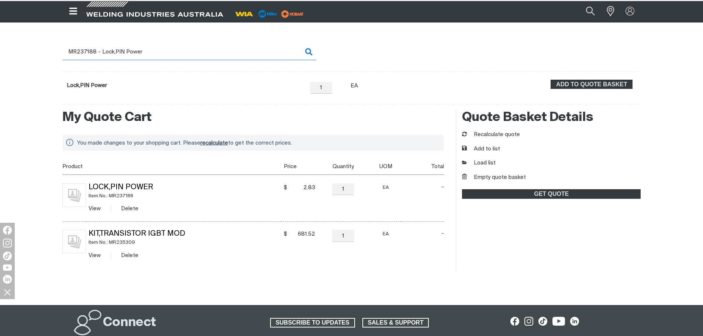
click at [92, 51] on input "MR237188 - Lock,PIN Power" at bounding box center [189, 52] width 254 height 17
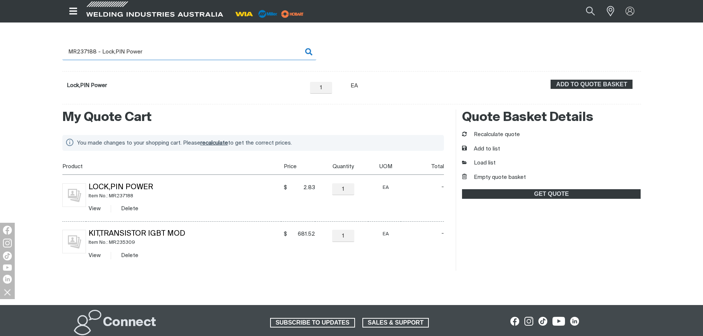
drag, startPoint x: 83, startPoint y: 50, endPoint x: 167, endPoint y: 51, distance: 84.1
click at [167, 51] on input "MR237188 - Lock,PIN Power" at bounding box center [189, 52] width 254 height 17
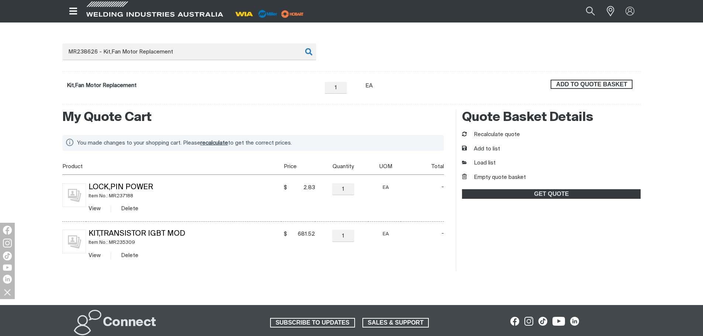
click at [578, 83] on span "ADD TO QUOTE BASKET" at bounding box center [591, 85] width 80 height 10
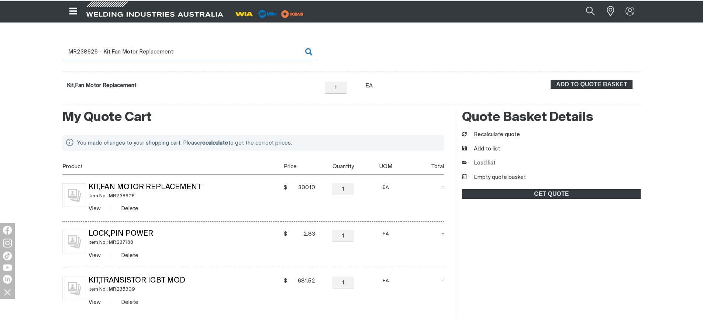
click at [80, 51] on input "MR238626 - Kit,Fan Motor Replacement" at bounding box center [189, 52] width 254 height 17
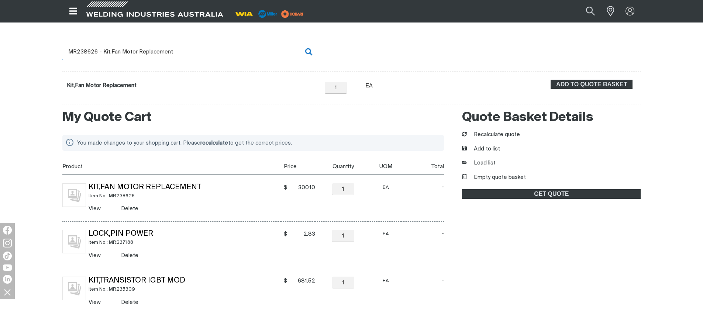
click at [83, 50] on input "MR238626 - Kit,Fan Motor Replacement" at bounding box center [189, 52] width 254 height 17
drag, startPoint x: 83, startPoint y: 50, endPoint x: 188, endPoint y: 53, distance: 105.1
click at [188, 53] on input "MR238626 - Kit,Fan Motor Replacement" at bounding box center [189, 52] width 254 height 17
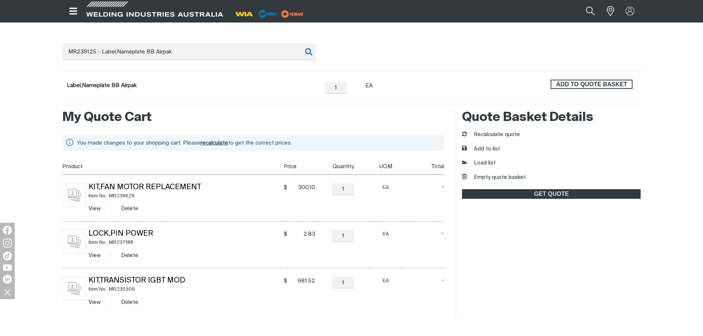
click at [590, 86] on span "ADD TO QUOTE BASKET" at bounding box center [591, 85] width 80 height 10
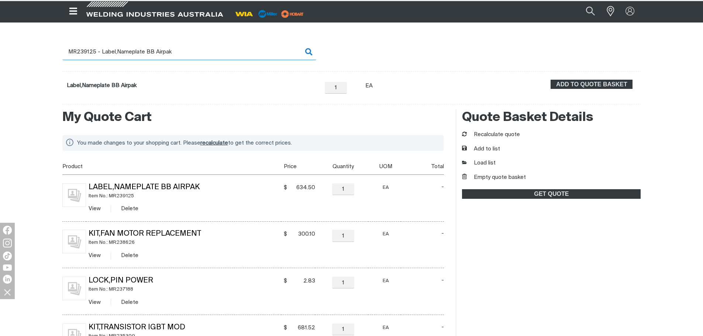
click at [79, 54] on input "MR239125 - Label,Nameplate BB Airpak" at bounding box center [189, 52] width 254 height 17
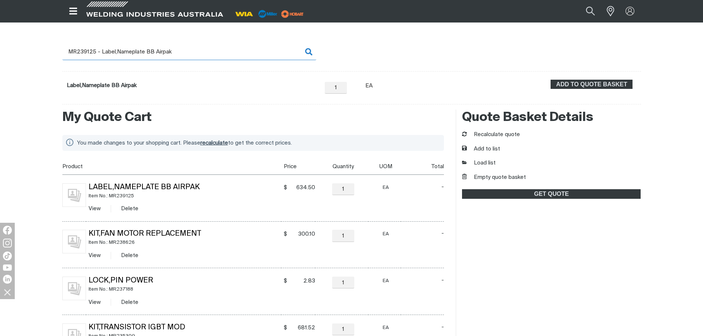
drag, startPoint x: 81, startPoint y: 52, endPoint x: 169, endPoint y: 53, distance: 88.5
click at [169, 53] on input "MR239125 - Label,Nameplate BB Airpak" at bounding box center [189, 52] width 254 height 17
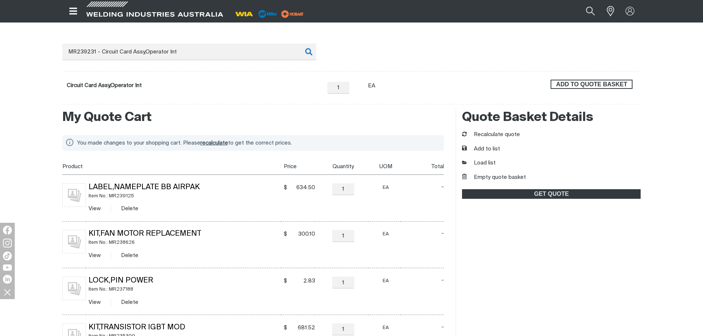
click at [612, 83] on span "ADD TO QUOTE BASKET" at bounding box center [591, 85] width 80 height 10
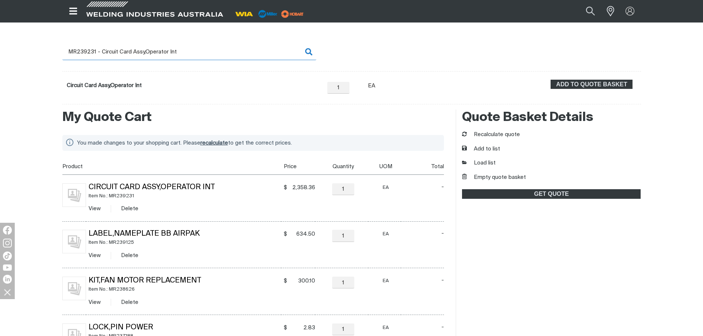
click at [87, 55] on input "MR239231 - Circuit Card Assy,Operator Int" at bounding box center [189, 52] width 254 height 17
drag, startPoint x: 80, startPoint y: 50, endPoint x: 196, endPoint y: 54, distance: 115.9
click at [196, 54] on input "MR239231 - Circuit Card Assy,Operator Int" at bounding box center [189, 52] width 254 height 17
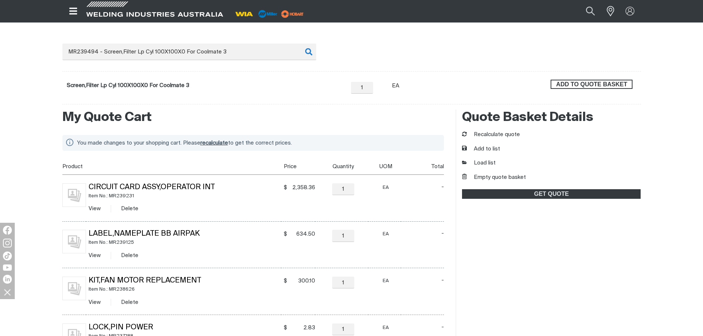
click at [620, 82] on span "ADD TO QUOTE BASKET" at bounding box center [591, 85] width 80 height 10
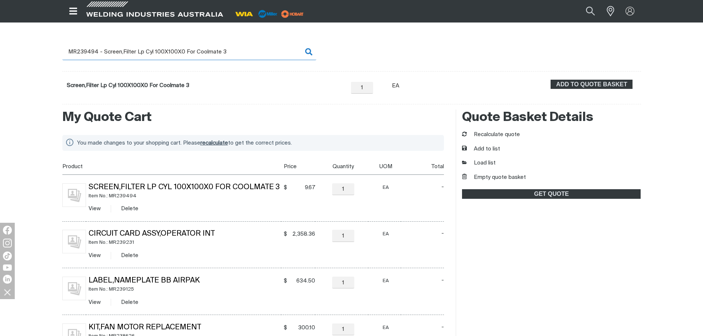
click at [99, 56] on input "MR239494 - Screen,Filter Lp Cyl 100X100X0 For Coolmate 3" at bounding box center [189, 52] width 254 height 17
drag, startPoint x: 88, startPoint y: 52, endPoint x: 149, endPoint y: 52, distance: 60.9
click at [149, 52] on input "MR239494 - Screen,Filter Lp Cyl 100X100X0 For Coolmate 3" at bounding box center [189, 52] width 254 height 17
click at [93, 49] on input "MR239494 - Screen,Filter Lp Cyl 100X100X0 For Coolmate 3" at bounding box center [189, 52] width 254 height 17
drag, startPoint x: 87, startPoint y: 50, endPoint x: 248, endPoint y: 54, distance: 160.8
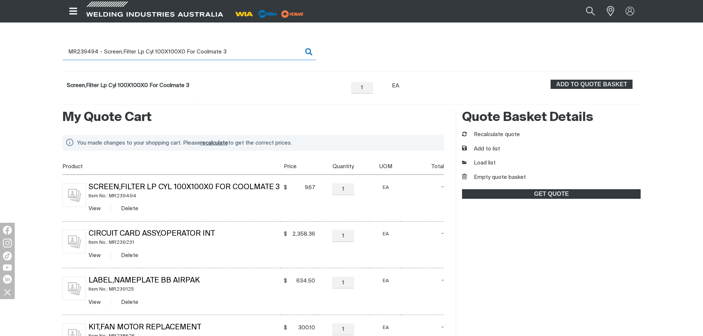
click at [248, 54] on input "MR239494 - Screen,Filter Lp Cyl 100X100X0 For Coolmate 3" at bounding box center [189, 52] width 254 height 17
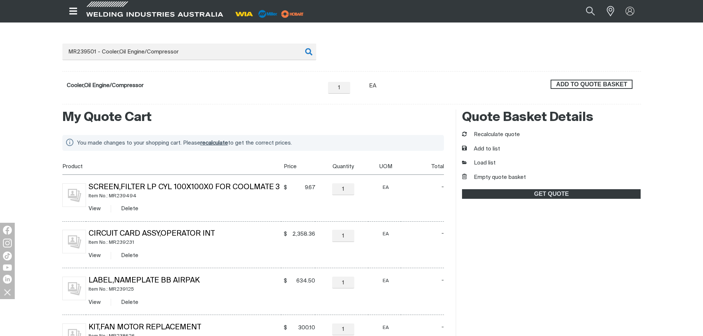
click at [576, 85] on span "ADD TO QUOTE BASKET" at bounding box center [591, 85] width 80 height 10
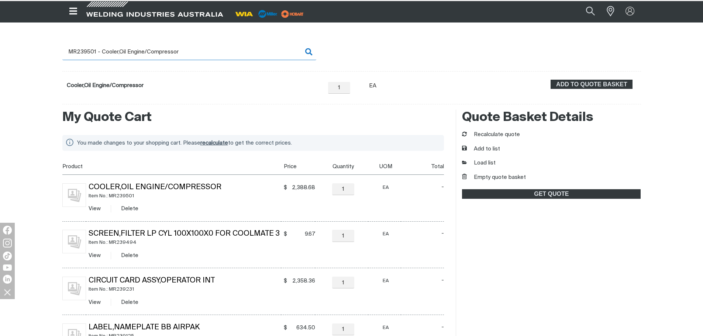
click at [94, 53] on input "MR239501 - Cooler,Oil Engine/Compressor" at bounding box center [189, 52] width 254 height 17
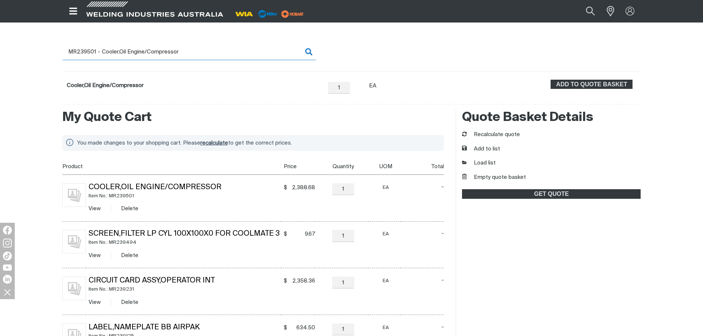
drag, startPoint x: 86, startPoint y: 51, endPoint x: 212, endPoint y: 52, distance: 125.8
click at [212, 52] on input "MR239501 - Cooler,Oil Engine/Compressor" at bounding box center [189, 52] width 254 height 17
click at [139, 52] on input "MR239501 - Cooler,Oil Engine/Compressor" at bounding box center [189, 52] width 254 height 17
drag, startPoint x: 93, startPoint y: 50, endPoint x: 215, endPoint y: 50, distance: 122.1
click at [215, 50] on input "MR239501 - Cooler,Oil Engine/Compressor" at bounding box center [189, 52] width 254 height 17
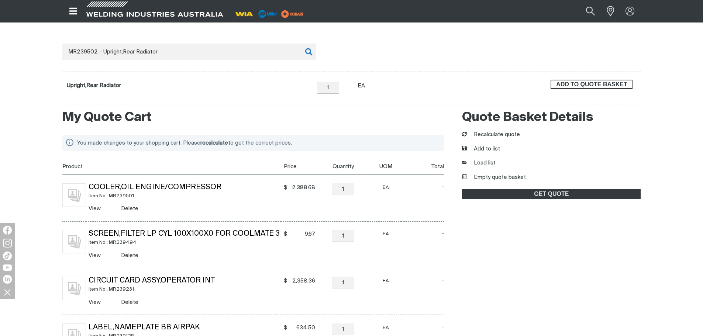
click at [589, 85] on span "ADD TO QUOTE BASKET" at bounding box center [591, 85] width 80 height 10
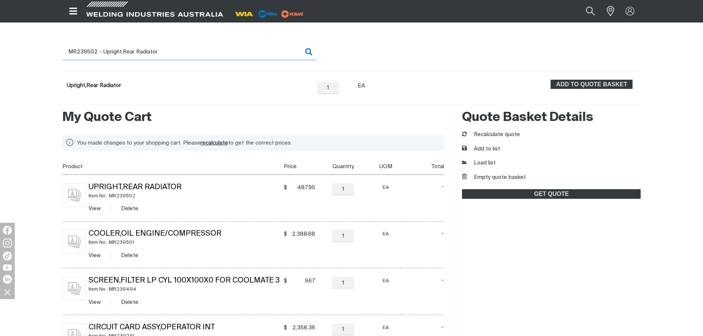
click at [96, 53] on input "MR239502 - Upright,Rear Radiator" at bounding box center [189, 52] width 254 height 17
drag, startPoint x: 94, startPoint y: 51, endPoint x: 192, endPoint y: 51, distance: 97.7
click at [192, 51] on input "MR239502 - Upright,Rear Radiator" at bounding box center [189, 52] width 254 height 17
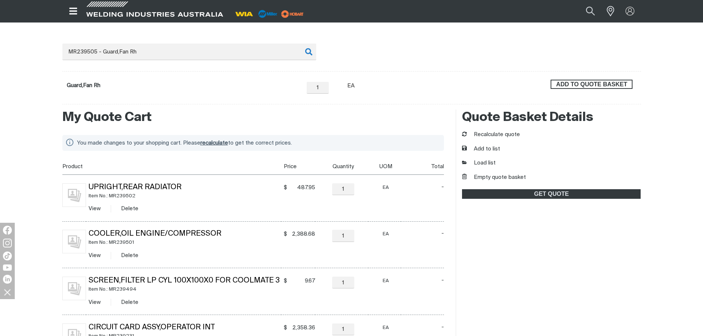
click at [581, 84] on span "ADD TO QUOTE BASKET" at bounding box center [591, 85] width 80 height 10
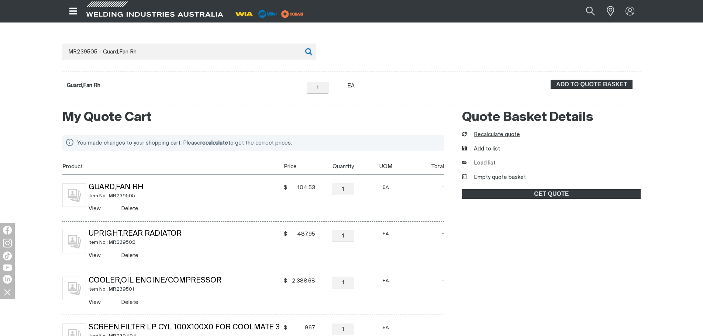
click at [487, 133] on button "Recalculate quote" at bounding box center [491, 135] width 58 height 8
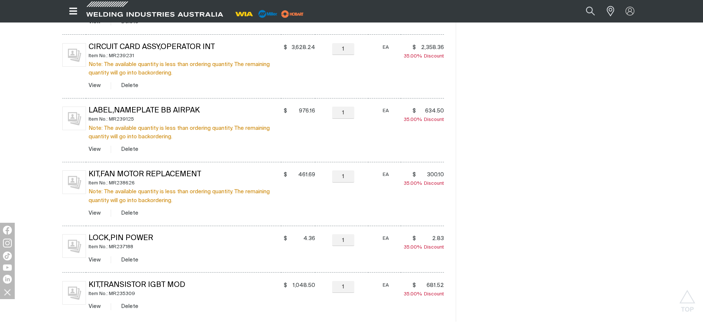
scroll to position [546, 0]
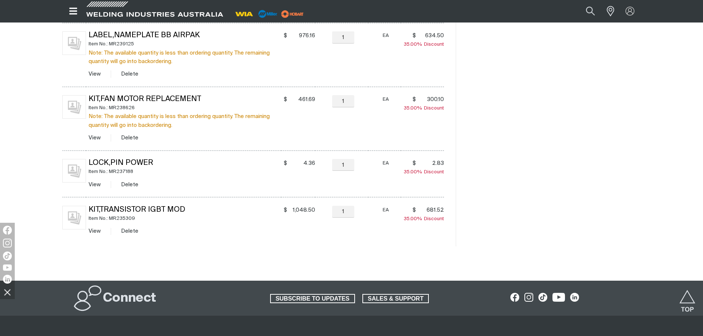
click at [277, 264] on div at bounding box center [351, 266] width 578 height 30
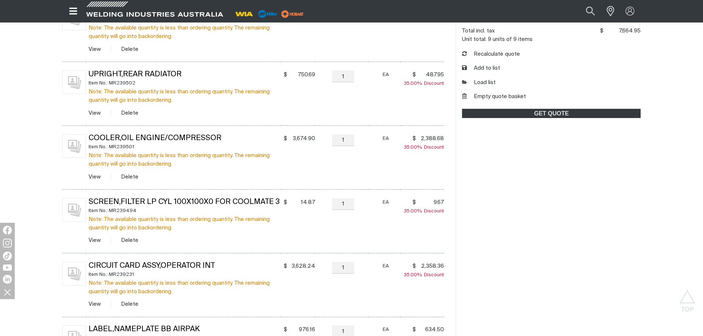
scroll to position [251, 0]
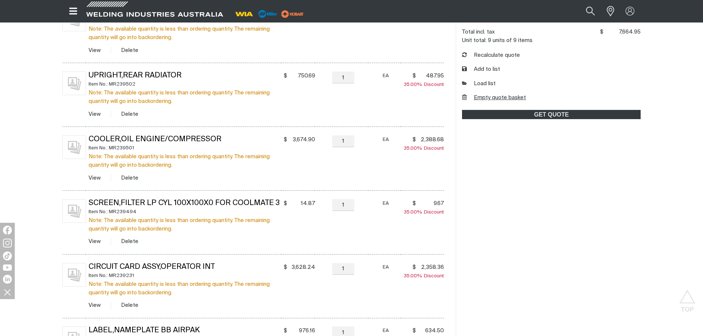
click at [500, 94] on button "Empty quote basket" at bounding box center [494, 98] width 64 height 8
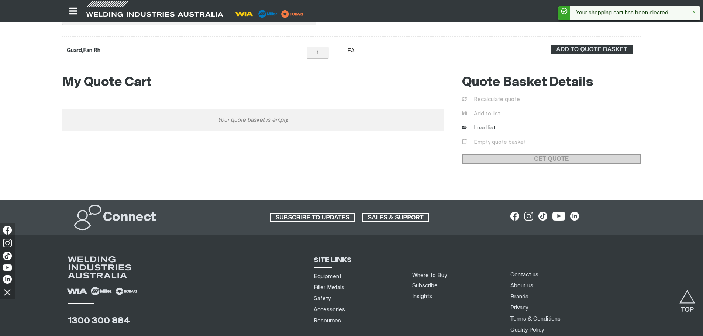
scroll to position [71, 0]
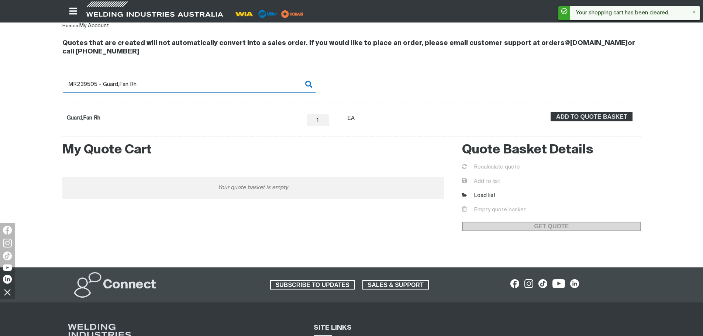
drag, startPoint x: 147, startPoint y: 83, endPoint x: 62, endPoint y: 82, distance: 84.8
click at [62, 82] on input "MR239505 - Guard,Fan Rh" at bounding box center [189, 84] width 254 height 17
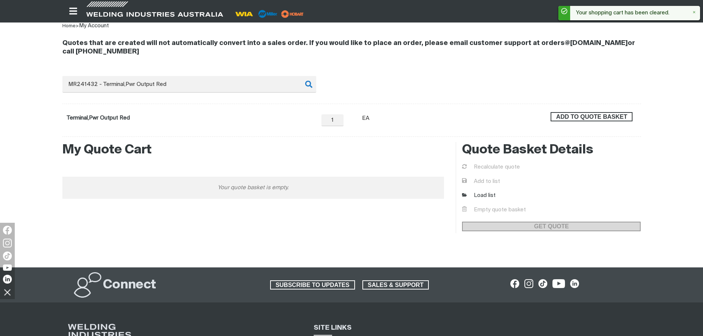
click at [612, 117] on span "ADD TO QUOTE BASKET" at bounding box center [591, 117] width 80 height 10
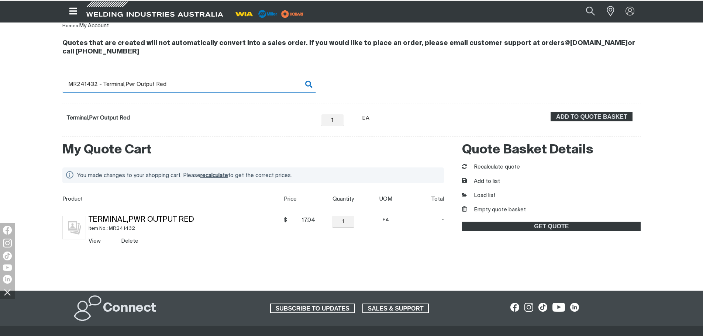
click at [99, 86] on input "MR241432 - Terminal,Pwr Output Red" at bounding box center [189, 84] width 254 height 17
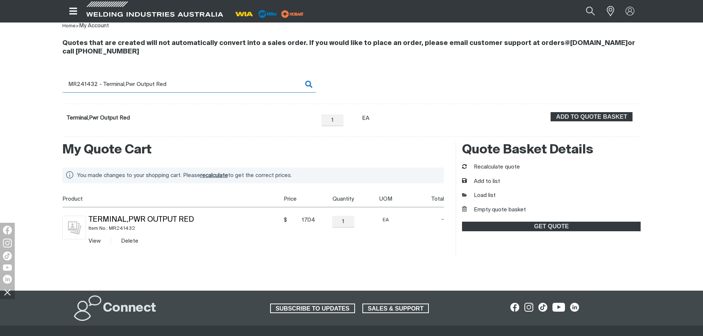
drag, startPoint x: 94, startPoint y: 83, endPoint x: 207, endPoint y: 89, distance: 113.0
click at [207, 89] on input "MR241432 - Terminal,Pwr Output Red" at bounding box center [189, 84] width 254 height 17
click at [571, 118] on span "ADD TO QUOTE BASKET" at bounding box center [591, 117] width 80 height 10
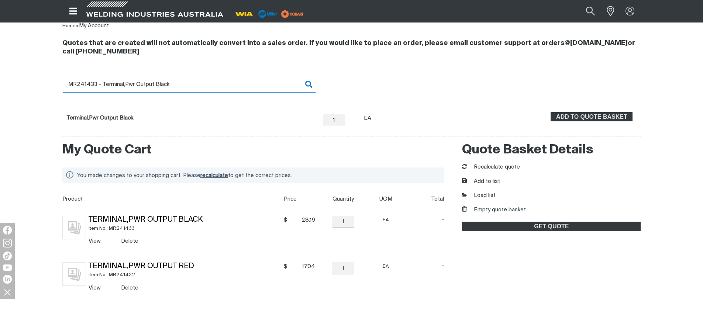
click at [96, 84] on input "MR241433 - Terminal,Pwr Output Black" at bounding box center [189, 84] width 254 height 17
drag, startPoint x: 82, startPoint y: 83, endPoint x: 229, endPoint y: 85, distance: 147.5
click at [229, 85] on input "MR241433 - Terminal,Pwr Output Black" at bounding box center [189, 84] width 254 height 17
click at [566, 120] on span "ADD TO QUOTE BASKET" at bounding box center [591, 117] width 80 height 10
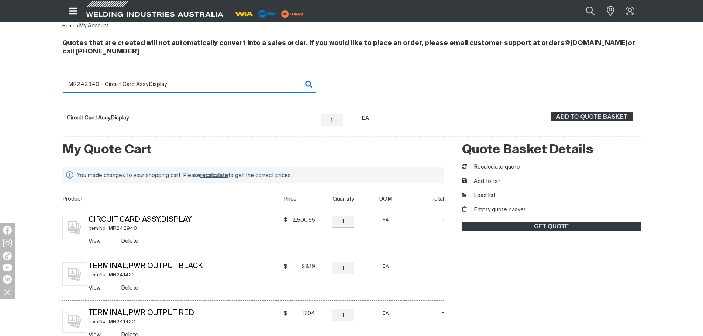
click at [104, 82] on input "MR242940 - Circuit Card Assy,Display" at bounding box center [189, 84] width 254 height 17
drag, startPoint x: 81, startPoint y: 84, endPoint x: 185, endPoint y: 89, distance: 104.1
click at [192, 88] on input "MR242940 - Circuit Card Assy,Display" at bounding box center [189, 84] width 254 height 17
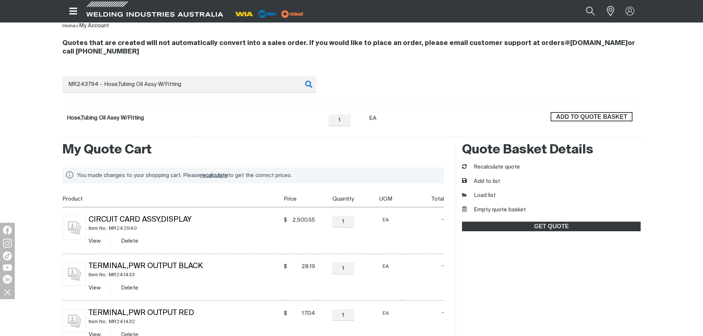
click at [565, 121] on button "ADD TO QUOTE BASKET" at bounding box center [591, 117] width 82 height 10
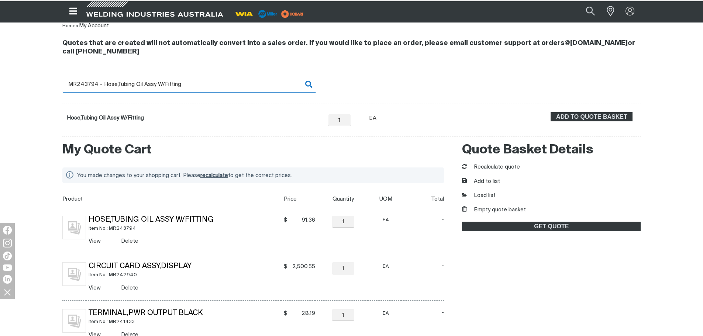
click at [92, 89] on input "MR243794 - Hose,Tubing Oil Assy W/Fitting" at bounding box center [189, 84] width 254 height 17
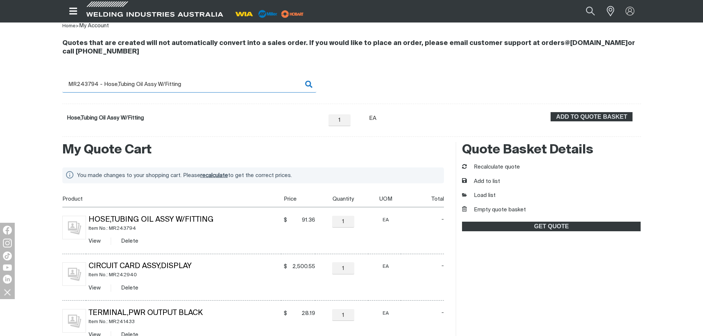
drag, startPoint x: 84, startPoint y: 82, endPoint x: 195, endPoint y: 87, distance: 110.7
click at [195, 87] on input "MR243794 - Hose,Tubing Oil Assy W/Fitting" at bounding box center [189, 84] width 254 height 17
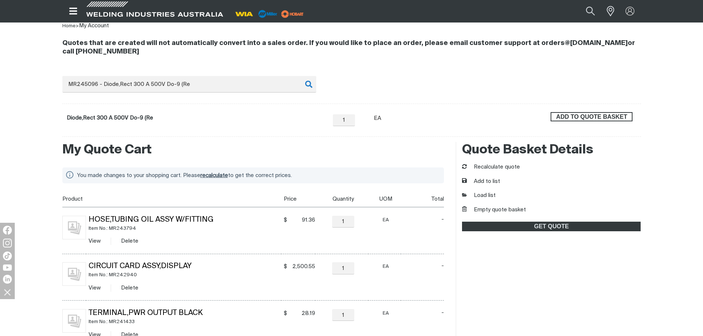
click at [590, 118] on span "ADD TO QUOTE BASKET" at bounding box center [591, 117] width 80 height 10
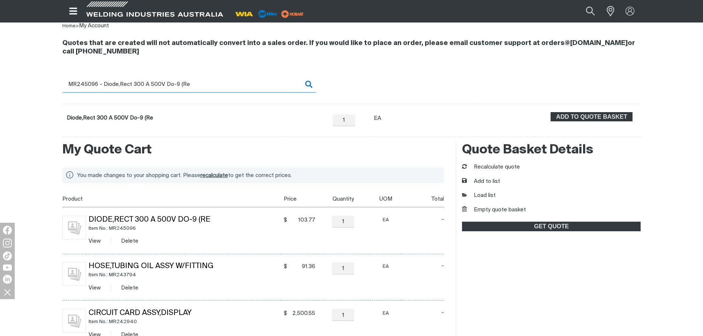
click at [89, 86] on input "MR245096 - Diode,Rect 300 A 500V Do-9 (Re" at bounding box center [189, 84] width 254 height 17
drag, startPoint x: 84, startPoint y: 83, endPoint x: 236, endPoint y: 87, distance: 152.0
click at [236, 87] on input "MR245096 - Diode,Rect 300 A 500V Do-9 (Re" at bounding box center [189, 84] width 254 height 17
click at [106, 87] on input "MR245096 - Diode,Rect 300 A 500V Do-9 (Re" at bounding box center [189, 84] width 254 height 17
click at [95, 83] on input "MR245096 - Diode,Rect 300 A 500V Do-9 (Re" at bounding box center [189, 84] width 254 height 17
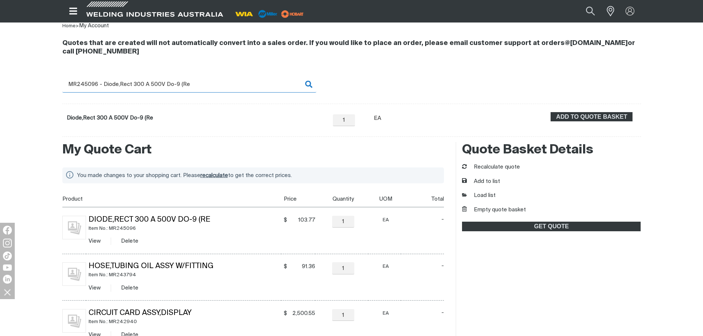
drag, startPoint x: 93, startPoint y: 83, endPoint x: 214, endPoint y: 89, distance: 120.7
click at [214, 89] on input "MR245096 - Diode,Rect 300 A 500V Do-9 (Re" at bounding box center [189, 84] width 254 height 17
click at [566, 118] on span "ADD TO QUOTE BASKET" at bounding box center [591, 117] width 80 height 10
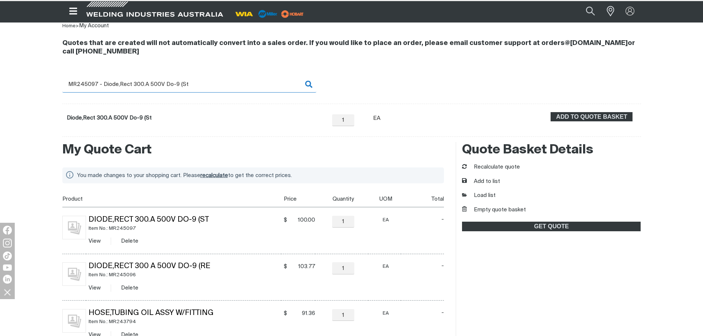
click at [97, 87] on input "MR245097 - Diode,Rect 300.A 500V Do-9 (St" at bounding box center [189, 84] width 254 height 17
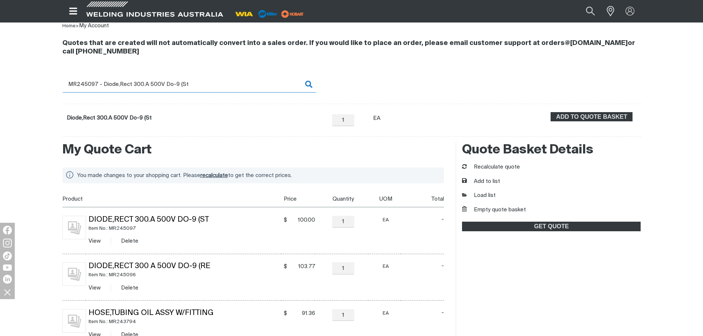
drag, startPoint x: 85, startPoint y: 83, endPoint x: 282, endPoint y: 86, distance: 197.0
click at [282, 86] on input "MR245097 - Diode,Rect 300.A 500V Do-9 (St" at bounding box center [189, 84] width 254 height 17
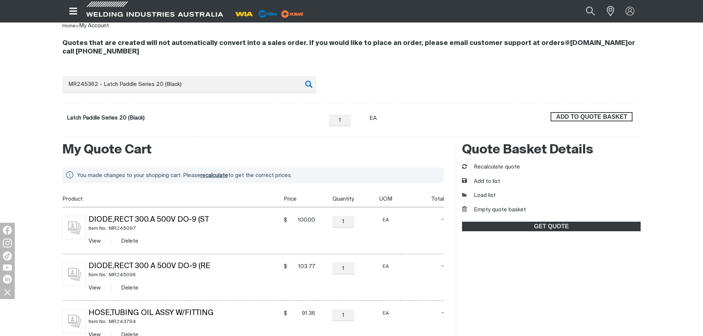
click at [580, 117] on span "ADD TO QUOTE BASKET" at bounding box center [591, 117] width 80 height 10
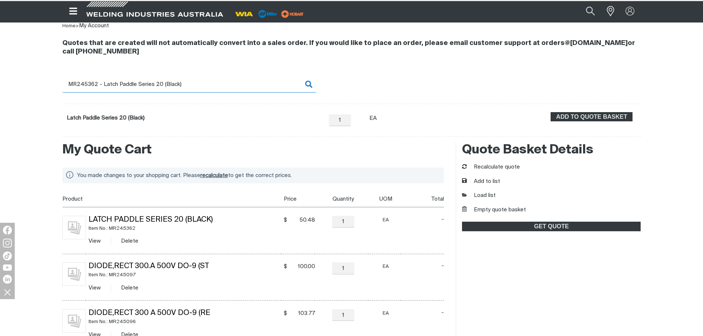
click at [93, 87] on input "MR245362 - Latch Paddle Series 20 (Black)" at bounding box center [189, 84] width 254 height 17
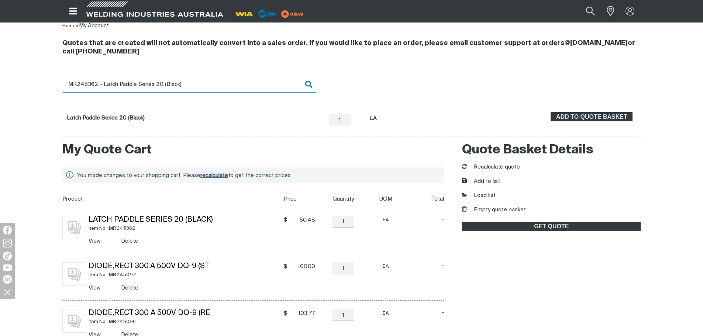
drag, startPoint x: 88, startPoint y: 84, endPoint x: 209, endPoint y: 85, distance: 121.7
click at [209, 85] on input "MR245362 - Latch Paddle Series 20 (Black)" at bounding box center [189, 84] width 254 height 17
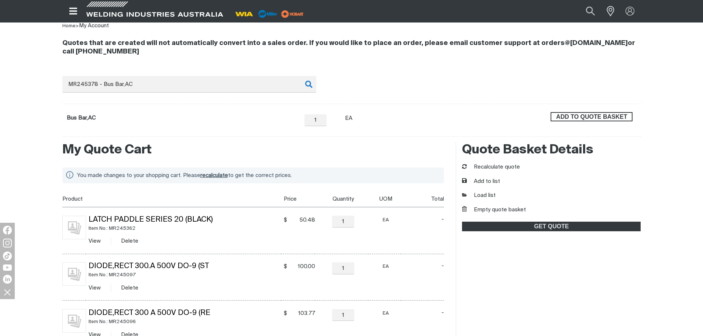
click at [599, 119] on span "ADD TO QUOTE BASKET" at bounding box center [591, 117] width 80 height 10
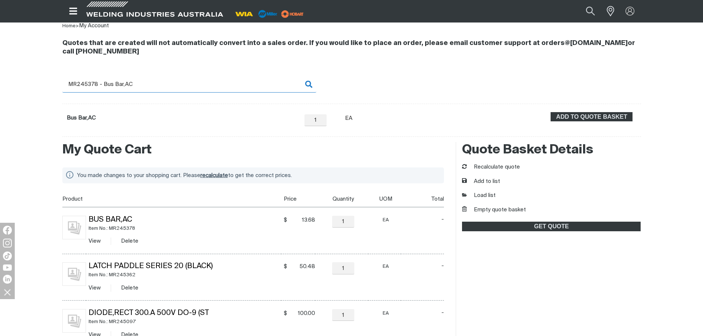
click at [103, 84] on input "MR245378 - Bus Bar,AC" at bounding box center [189, 84] width 254 height 17
drag, startPoint x: 83, startPoint y: 83, endPoint x: 183, endPoint y: 82, distance: 100.0
click at [183, 82] on input "MR245378 - Bus Bar,AC" at bounding box center [189, 84] width 254 height 17
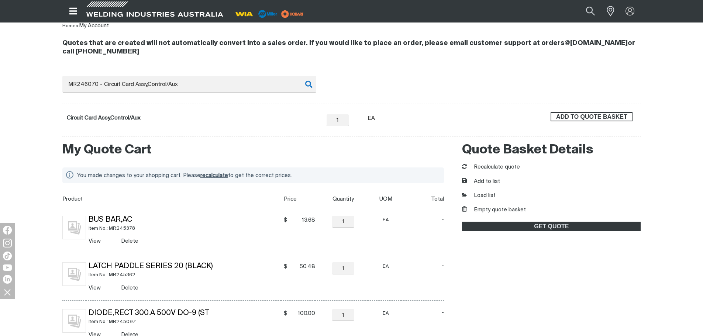
click at [607, 115] on span "ADD TO QUOTE BASKET" at bounding box center [591, 117] width 80 height 10
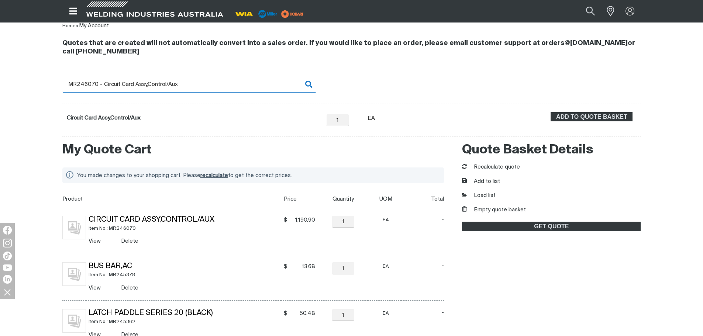
drag, startPoint x: 96, startPoint y: 83, endPoint x: 87, endPoint y: 83, distance: 9.6
click at [95, 83] on input "MR246070 - Circuit Card Assy,Control/Aux" at bounding box center [189, 84] width 254 height 17
click at [97, 84] on input "MR246070 - Circuit Card Assy,Control/Aux" at bounding box center [189, 84] width 254 height 17
drag, startPoint x: 87, startPoint y: 83, endPoint x: 208, endPoint y: 86, distance: 120.6
click at [207, 86] on input "MR246070 - Circuit Card Assy,Control/Aux" at bounding box center [189, 84] width 254 height 17
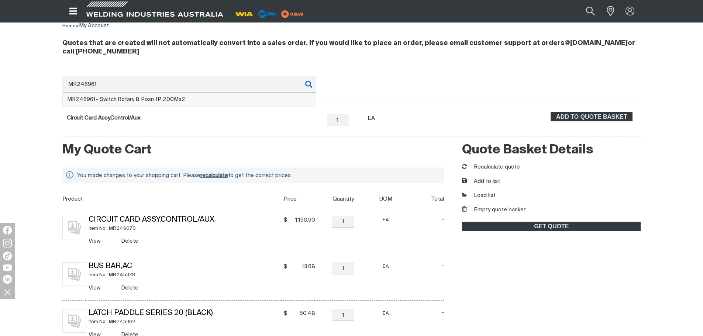
click at [209, 100] on li "MR246961 - Switch,Rotary 8 Posn 1P 200Ma2" at bounding box center [189, 100] width 253 height 14
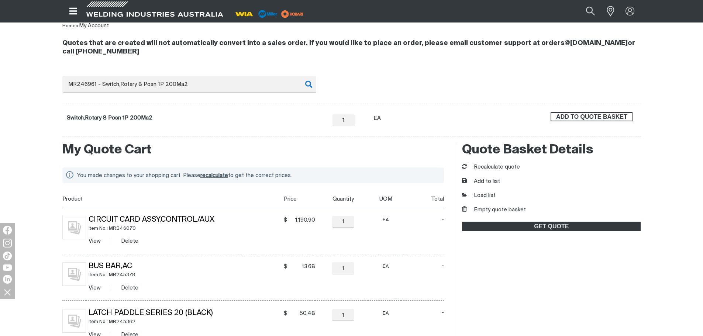
click at [590, 117] on span "ADD TO QUOTE BASKET" at bounding box center [591, 117] width 80 height 10
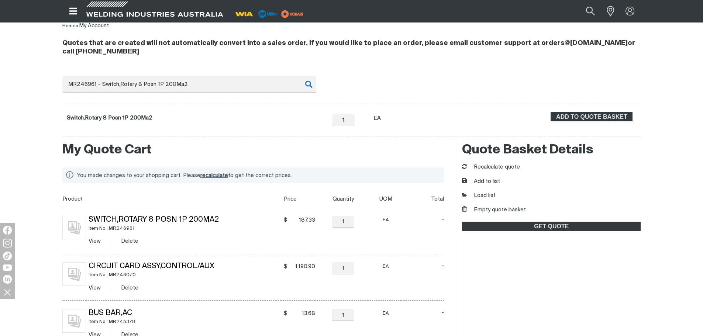
click at [506, 167] on button "Recalculate quote" at bounding box center [491, 167] width 58 height 8
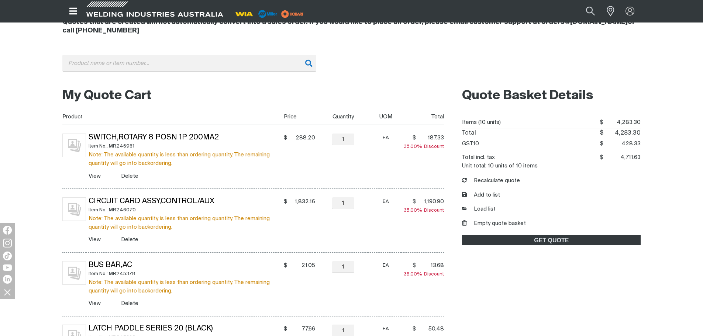
scroll to position [74, 0]
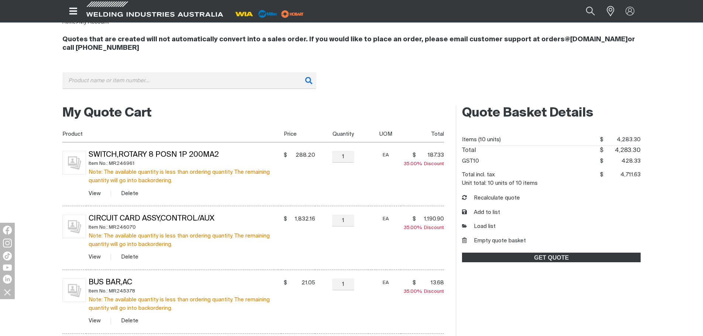
drag, startPoint x: 572, startPoint y: 310, endPoint x: 478, endPoint y: 287, distance: 96.9
click at [474, 242] on button "Empty quote basket" at bounding box center [494, 241] width 64 height 8
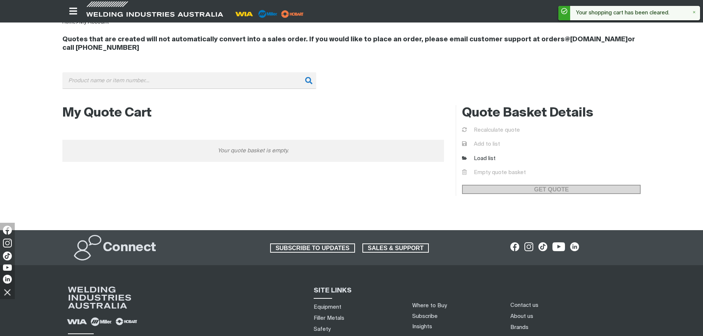
click at [83, 71] on div "Quotes that are created will not automatically convert into a sales order. If y…" at bounding box center [351, 63] width 578 height 73
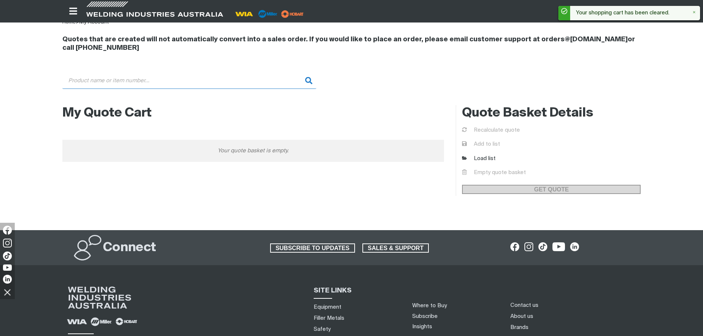
click at [91, 78] on input "Search" at bounding box center [189, 80] width 254 height 17
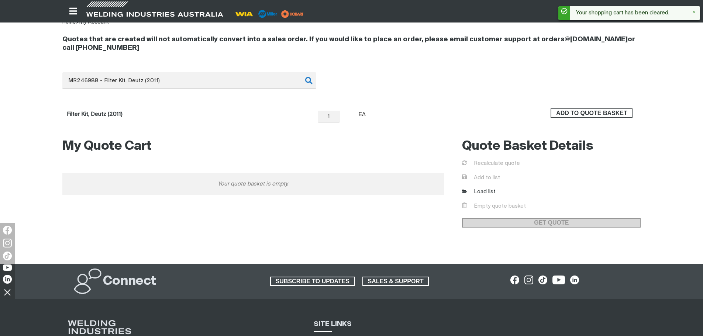
click at [582, 110] on span "ADD TO QUOTE BASKET" at bounding box center [591, 113] width 80 height 10
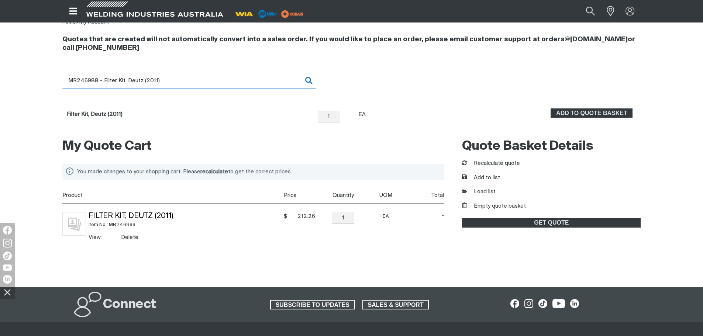
click at [94, 80] on input "MR246988 - Filter Kit, Deutz (2011)" at bounding box center [189, 80] width 254 height 17
drag, startPoint x: 83, startPoint y: 81, endPoint x: 187, endPoint y: 82, distance: 104.0
click at [187, 82] on input "MR246988 - Filter Kit, Deutz (2011)" at bounding box center [189, 80] width 254 height 17
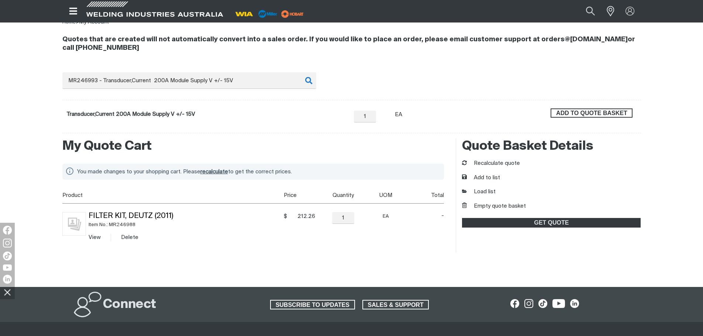
click at [616, 117] on button "ADD TO QUOTE BASKET" at bounding box center [591, 113] width 82 height 10
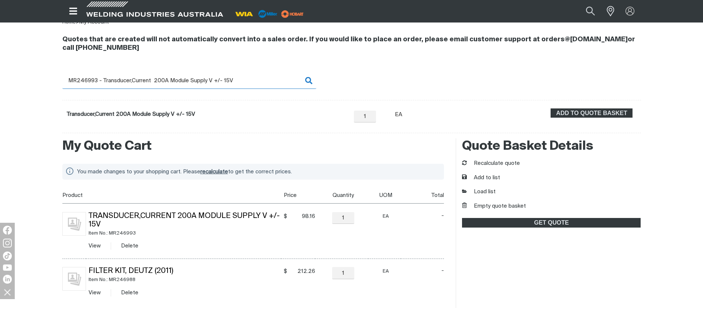
click at [96, 83] on input "MR246993 - Transducer,Current 200A Module Supply V +/- 15V" at bounding box center [189, 80] width 254 height 17
drag, startPoint x: 84, startPoint y: 78, endPoint x: 239, endPoint y: 83, distance: 155.3
click at [239, 83] on input "MR246993 - Transducer,Current 200A Module Supply V +/- 15V" at bounding box center [189, 80] width 254 height 17
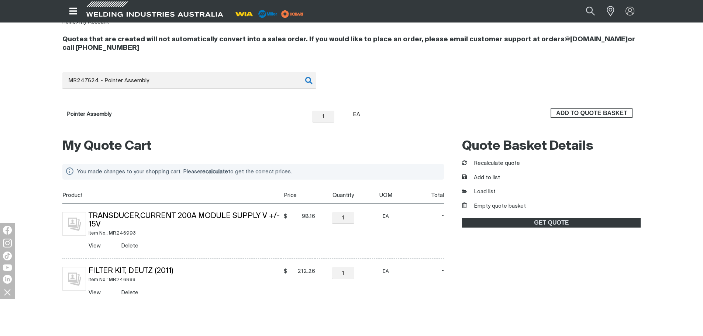
click at [616, 112] on span "ADD TO QUOTE BASKET" at bounding box center [591, 113] width 80 height 10
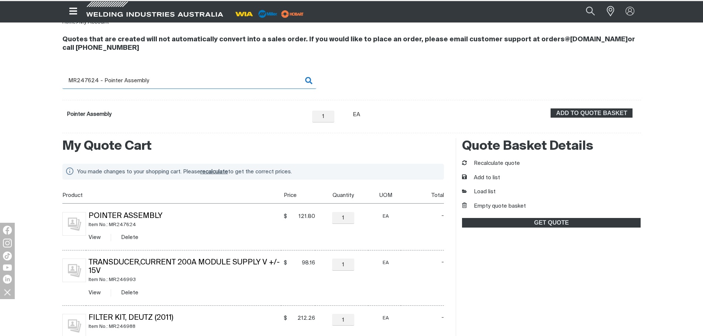
click at [81, 79] on input "MR247624 - Pointer Assembly" at bounding box center [189, 80] width 254 height 17
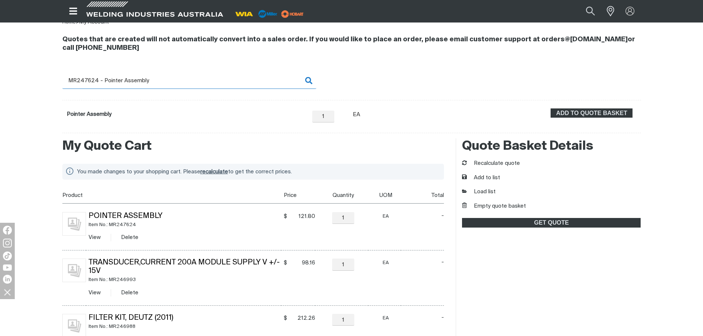
drag, startPoint x: 84, startPoint y: 79, endPoint x: 175, endPoint y: 83, distance: 91.2
click at [175, 83] on input "MR247624 - Pointer Assembly" at bounding box center [189, 80] width 254 height 17
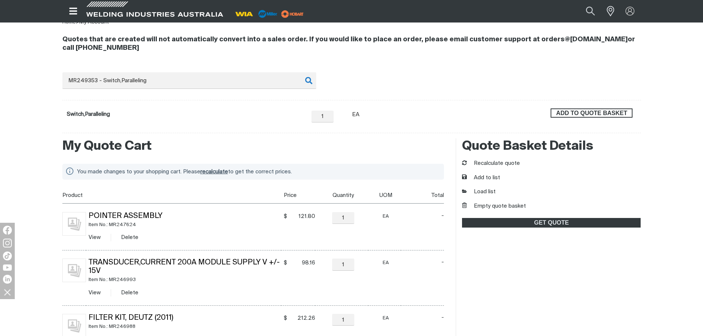
click at [585, 116] on span "ADD TO QUOTE BASKET" at bounding box center [591, 113] width 80 height 10
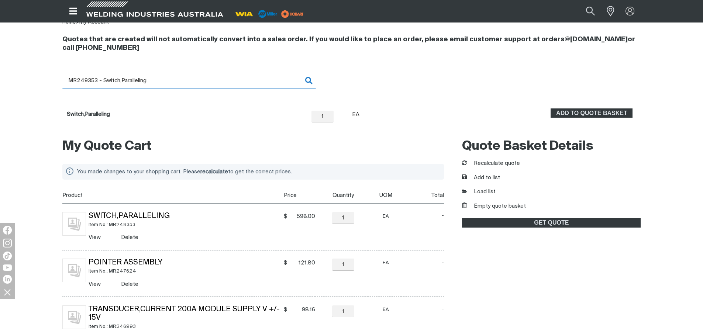
click at [90, 82] on input "MR249353 - Switch,Paralleling" at bounding box center [189, 80] width 254 height 17
drag, startPoint x: 82, startPoint y: 80, endPoint x: 179, endPoint y: 83, distance: 96.7
click at [179, 83] on input "MR249353 - Switch,Paralleling" at bounding box center [189, 80] width 254 height 17
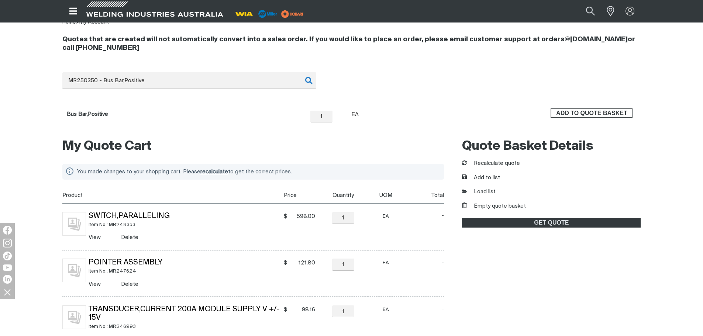
click at [585, 117] on span "ADD TO QUOTE BASKET" at bounding box center [591, 113] width 80 height 10
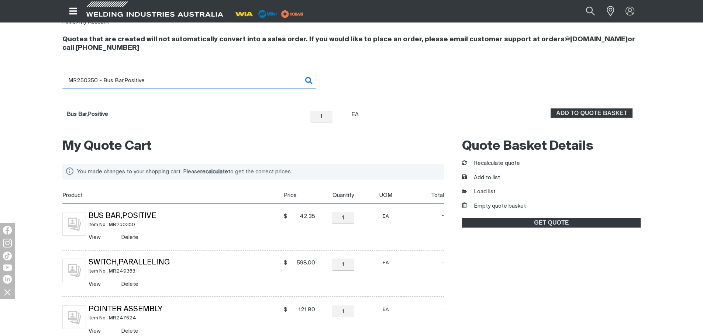
click at [93, 83] on input "MR250350 - Bus Bar,Positive" at bounding box center [189, 80] width 254 height 17
drag, startPoint x: 84, startPoint y: 82, endPoint x: 165, endPoint y: 86, distance: 81.3
click at [165, 86] on input "MR250350 - Bus Bar,Positive" at bounding box center [189, 80] width 254 height 17
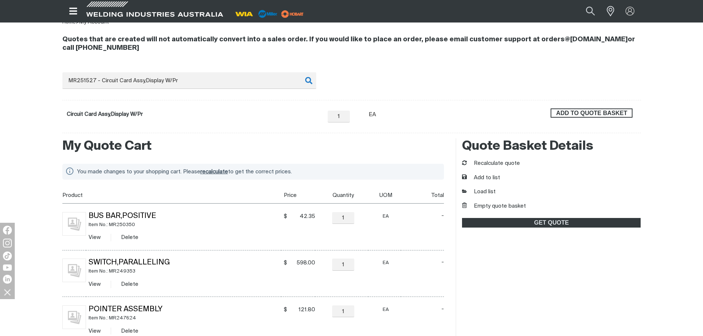
click at [576, 113] on span "ADD TO QUOTE BASKET" at bounding box center [591, 113] width 80 height 10
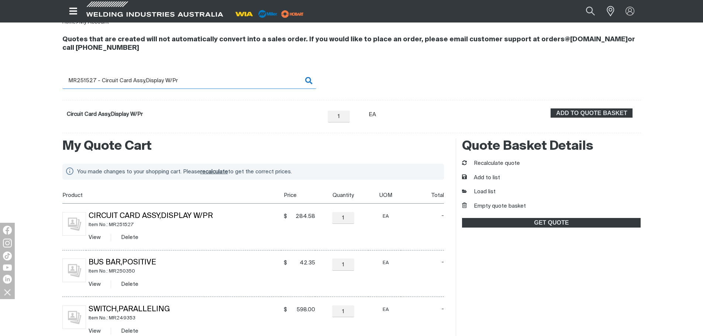
click at [82, 80] on input "MR251527 - Circuit Card Assy,Display W/Pr" at bounding box center [189, 80] width 254 height 17
drag, startPoint x: 80, startPoint y: 80, endPoint x: 212, endPoint y: 84, distance: 132.5
click at [212, 84] on input "MR251527 - Circuit Card Assy,Display W/Pr" at bounding box center [189, 80] width 254 height 17
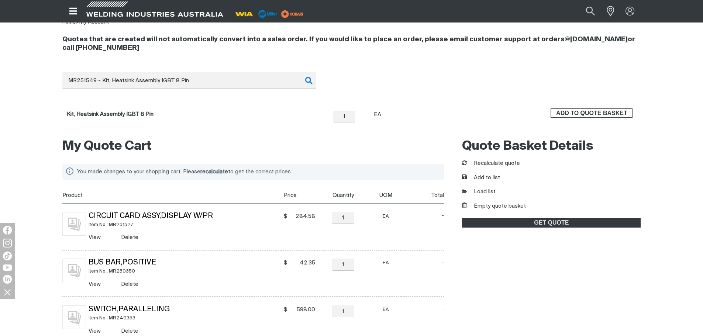
click at [567, 114] on span "ADD TO QUOTE BASKET" at bounding box center [591, 113] width 80 height 10
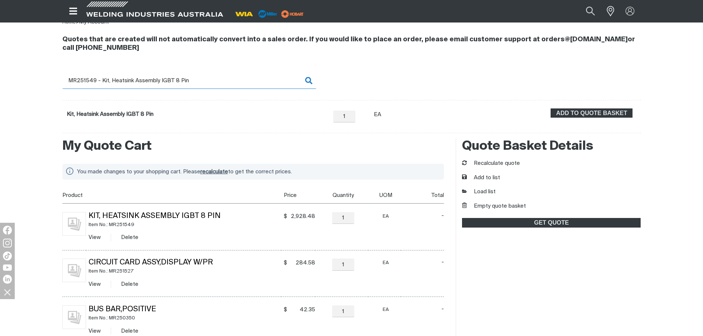
click at [102, 83] on input "MR251549 - Kit, Heatsink Assembly IGBT 8 Pin" at bounding box center [189, 80] width 254 height 17
drag, startPoint x: 83, startPoint y: 78, endPoint x: 211, endPoint y: 82, distance: 128.8
click at [211, 82] on input "MR251549 - Kit, Heatsink Assembly IGBT 8 Pin" at bounding box center [189, 80] width 254 height 17
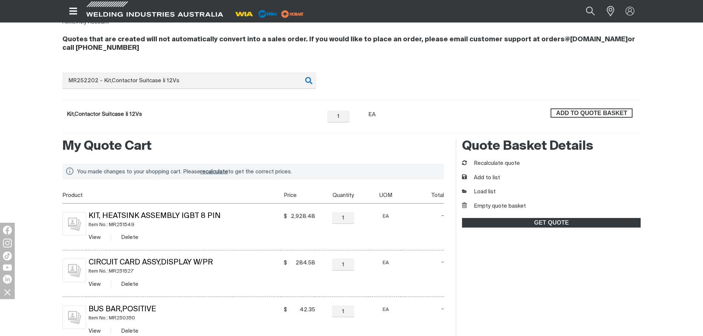
click at [596, 111] on span "ADD TO QUOTE BASKET" at bounding box center [591, 113] width 80 height 10
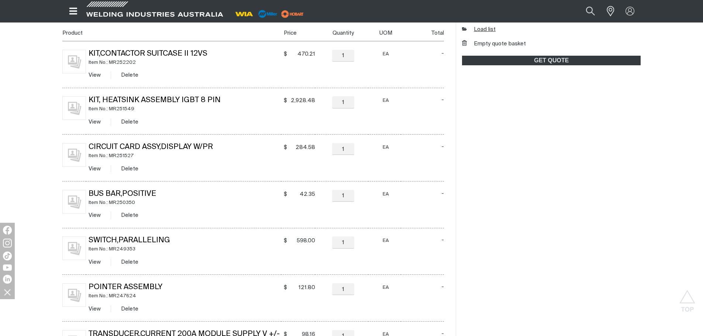
scroll to position [111, 0]
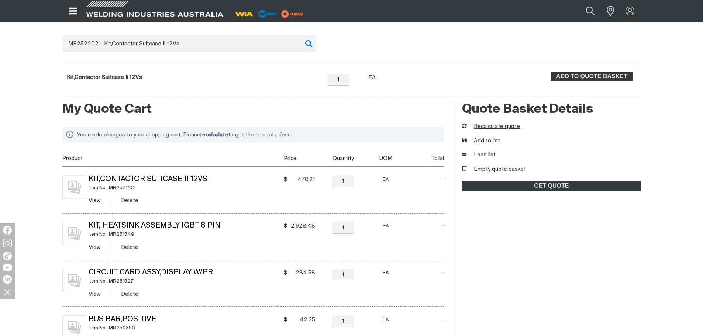
click at [500, 127] on button "Recalculate quote" at bounding box center [491, 126] width 58 height 8
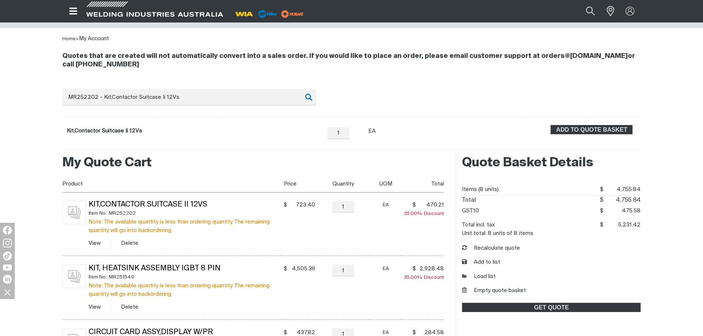
scroll to position [38, 0]
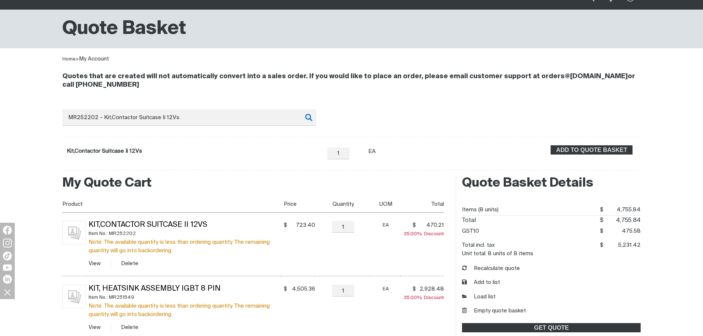
click at [349, 107] on div "Quotes that are created will not automatically convert into a sales order. If y…" at bounding box center [351, 116] width 578 height 107
click at [512, 313] on button "Empty quote basket" at bounding box center [494, 311] width 64 height 8
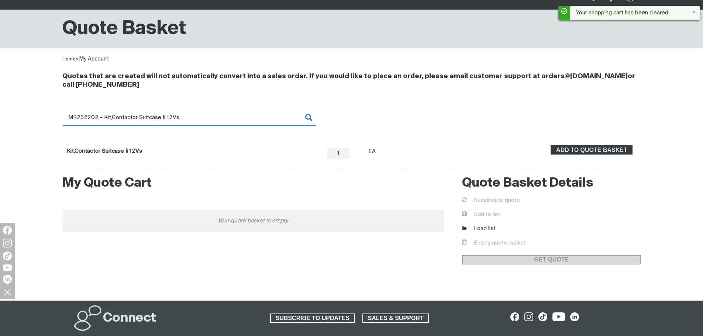
click at [197, 121] on input "MR252202 - Kit,Contactor Suitcase Ii 12Vs" at bounding box center [189, 117] width 254 height 17
drag, startPoint x: 204, startPoint y: 118, endPoint x: -2, endPoint y: 105, distance: 206.9
click at [0, 105] on html "Jump to main navigation Equipment Stick Welders TIG Welders MIG Welders Multi-P…" at bounding box center [351, 239] width 703 height 554
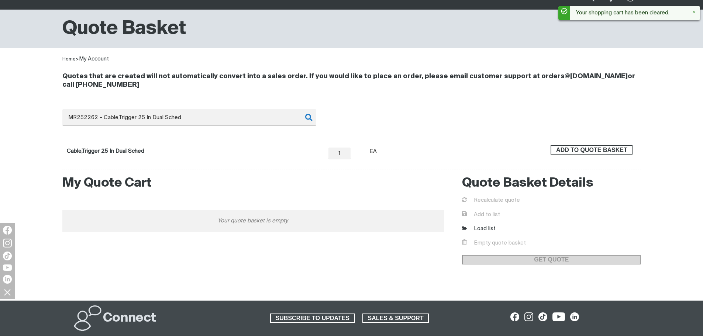
click at [591, 147] on span "ADD TO QUOTE BASKET" at bounding box center [591, 150] width 80 height 10
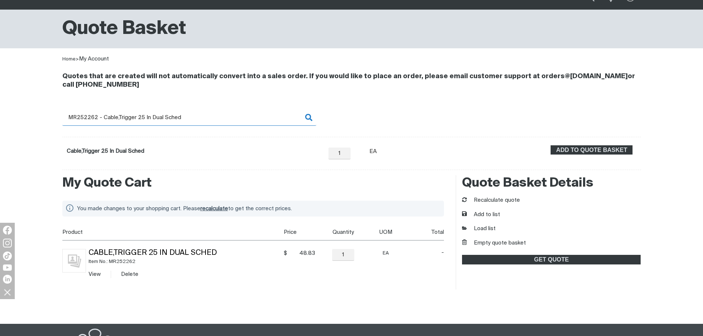
click at [84, 117] on input "MR252262 - Cable,Trigger 25 In Dual Sched" at bounding box center [189, 117] width 254 height 17
drag, startPoint x: 83, startPoint y: 117, endPoint x: 202, endPoint y: 122, distance: 119.3
click at [202, 122] on input "MR252262 - Cable,Trigger 25 In Dual Sched" at bounding box center [189, 117] width 254 height 17
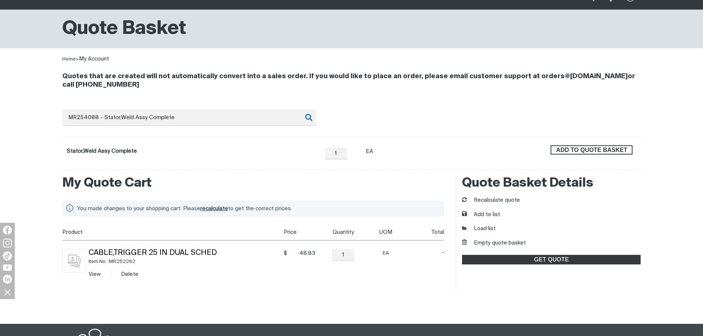
click at [595, 147] on span "ADD TO QUOTE BASKET" at bounding box center [591, 150] width 80 height 10
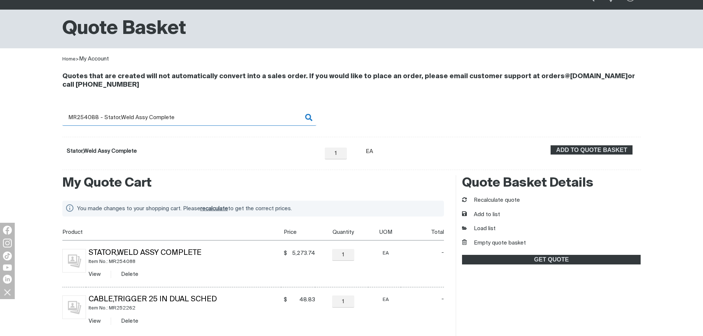
click at [86, 119] on input "MR254088 - Stator,Weld Assy Complete" at bounding box center [189, 117] width 254 height 17
drag, startPoint x: 80, startPoint y: 114, endPoint x: 210, endPoint y: 117, distance: 130.2
click at [210, 117] on input "MR254088 - Stator,Weld Assy Complete" at bounding box center [189, 117] width 254 height 17
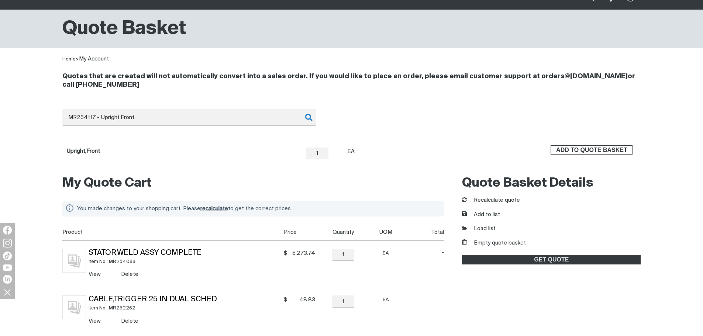
click at [567, 149] on span "ADD TO QUOTE BASKET" at bounding box center [591, 150] width 80 height 10
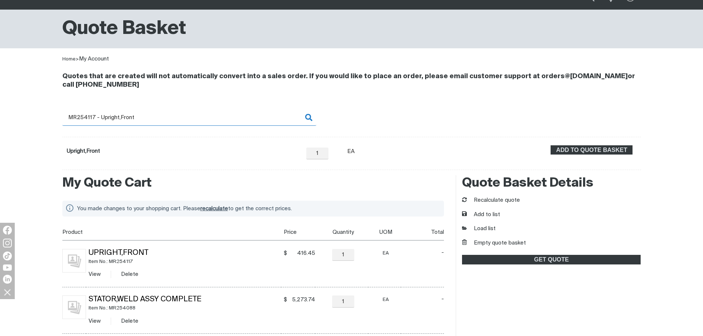
click at [91, 119] on input "MR254117 - Upright,Front" at bounding box center [189, 117] width 254 height 17
drag, startPoint x: 82, startPoint y: 116, endPoint x: 187, endPoint y: 123, distance: 104.6
click at [187, 123] on input "MR254117 - Upright,Front" at bounding box center [189, 117] width 254 height 17
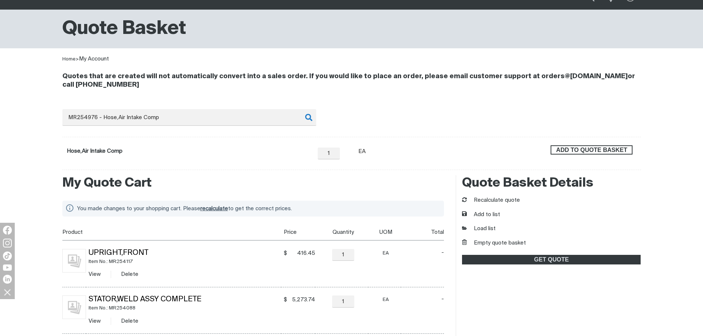
click at [563, 149] on span "ADD TO QUOTE BASKET" at bounding box center [591, 150] width 80 height 10
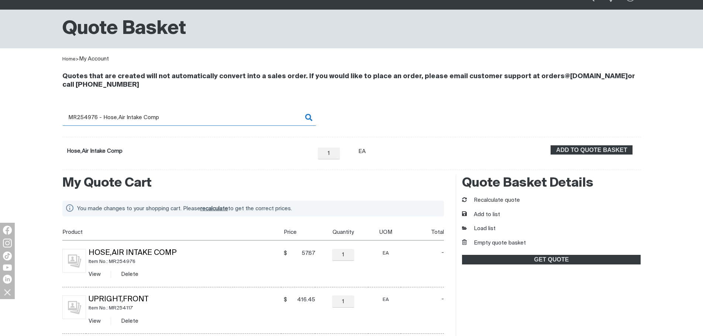
click at [85, 118] on input "MR254976 - Hose,Air Intake Comp" at bounding box center [189, 117] width 254 height 17
drag, startPoint x: 83, startPoint y: 117, endPoint x: 171, endPoint y: 117, distance: 87.4
click at [171, 117] on input "MR254976 - Hose,Air Intake Comp" at bounding box center [189, 117] width 254 height 17
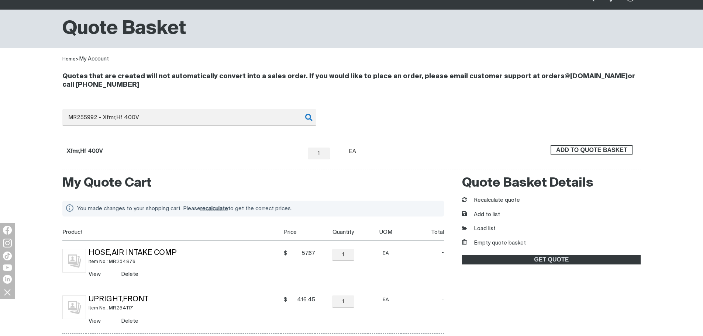
click at [578, 152] on span "ADD TO QUOTE BASKET" at bounding box center [591, 150] width 80 height 10
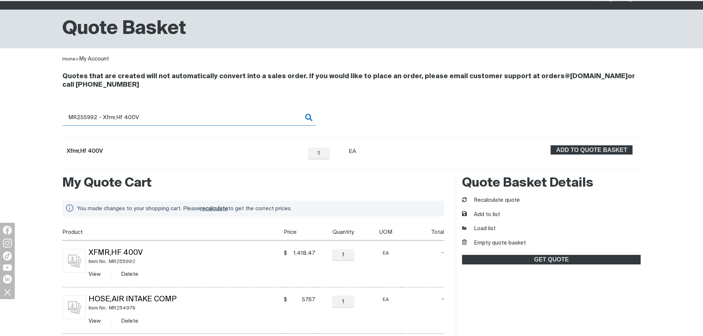
click at [91, 118] on input "MR255992 - Xfmr,Hf 400V" at bounding box center [189, 117] width 254 height 17
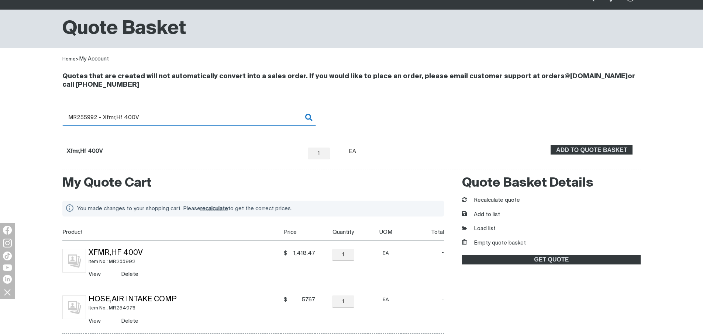
click at [84, 115] on input "MR255992 - Xfmr,Hf 400V" at bounding box center [189, 117] width 254 height 17
drag, startPoint x: 84, startPoint y: 115, endPoint x: 147, endPoint y: 117, distance: 63.4
click at [147, 117] on input "MR255992 - Xfmr,Hf 400V" at bounding box center [189, 117] width 254 height 17
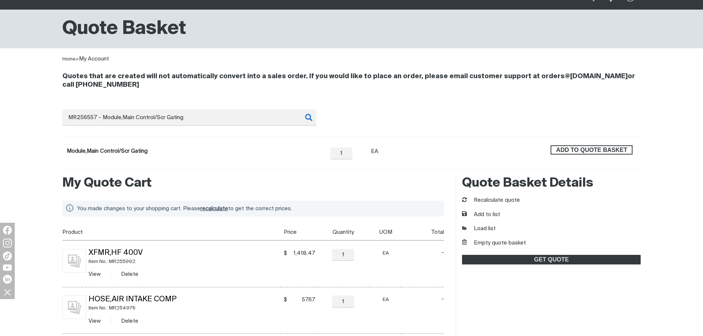
click at [592, 153] on span "ADD TO QUOTE BASKET" at bounding box center [591, 150] width 80 height 10
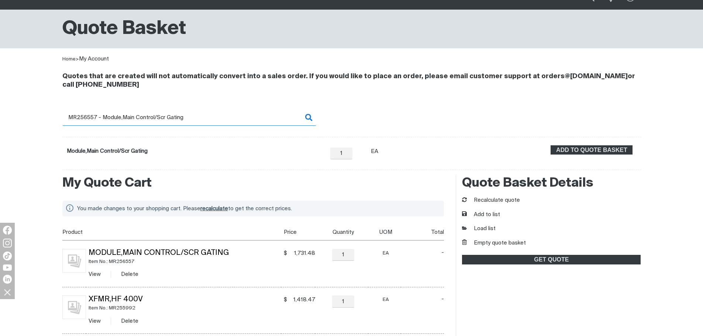
click at [90, 119] on input "MR256557 - Module,Main Control/Scr Gating" at bounding box center [189, 117] width 254 height 17
drag, startPoint x: 84, startPoint y: 116, endPoint x: 248, endPoint y: 126, distance: 164.4
click at [248, 126] on div "Search MR256557 - Module,Main Control/Scr Gating When search results are availa…" at bounding box center [351, 139] width 578 height 61
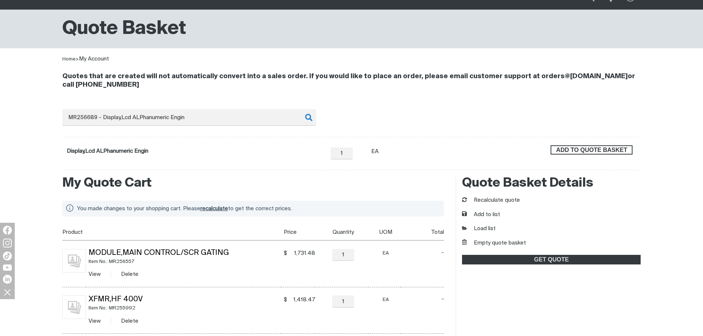
click at [586, 145] on button "ADD TO QUOTE BASKET" at bounding box center [591, 150] width 82 height 10
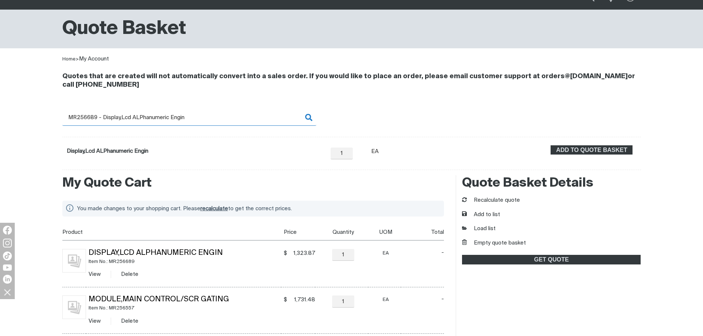
click at [114, 121] on input "MR256689 - Display,Lcd ALPhanumeric Engin" at bounding box center [189, 117] width 254 height 17
drag, startPoint x: 83, startPoint y: 117, endPoint x: 193, endPoint y: 119, distance: 109.6
click at [193, 119] on input "MR256689 - Display,Lcd ALPhanumeric Engin" at bounding box center [189, 117] width 254 height 17
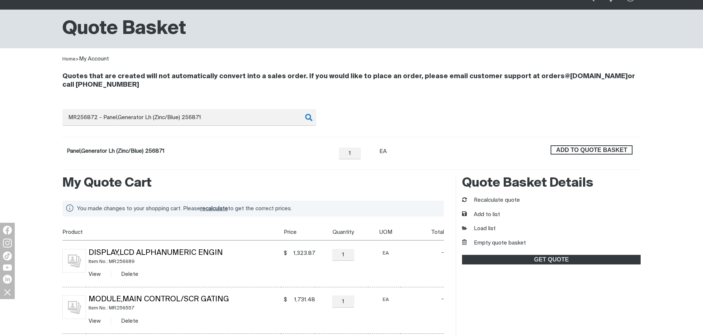
click at [622, 151] on span "ADD TO QUOTE BASKET" at bounding box center [591, 150] width 80 height 10
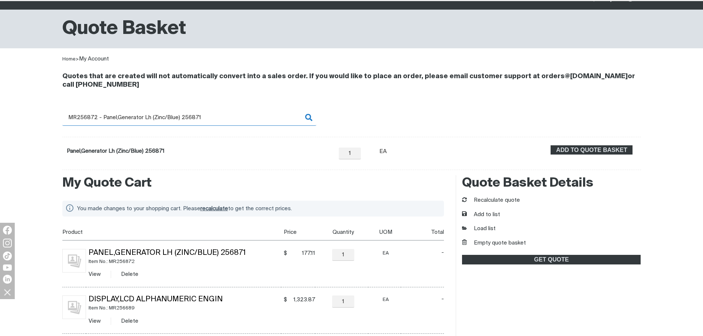
click at [99, 115] on input "MR256872 - Panel,Generator Lh (Zinc/Blue) 256871" at bounding box center [189, 117] width 254 height 17
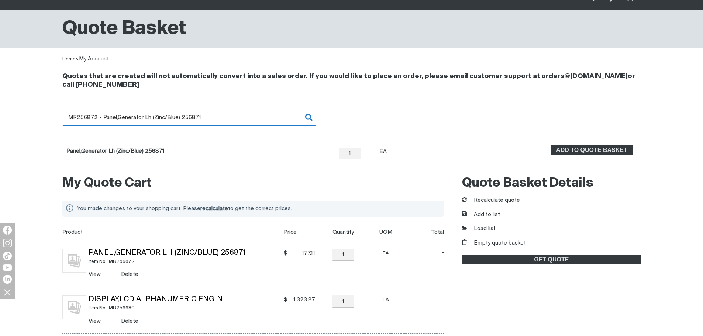
drag, startPoint x: 83, startPoint y: 117, endPoint x: 221, endPoint y: 117, distance: 137.9
click at [221, 117] on input "MR256872 - Panel,Generator Lh (Zinc/Blue) 256871" at bounding box center [189, 117] width 254 height 17
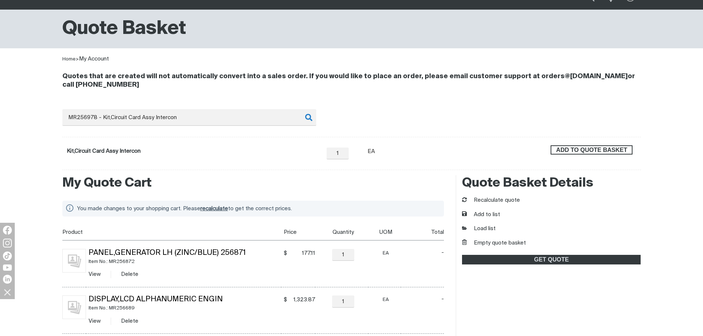
click at [616, 150] on span "ADD TO QUOTE BASKET" at bounding box center [591, 150] width 80 height 10
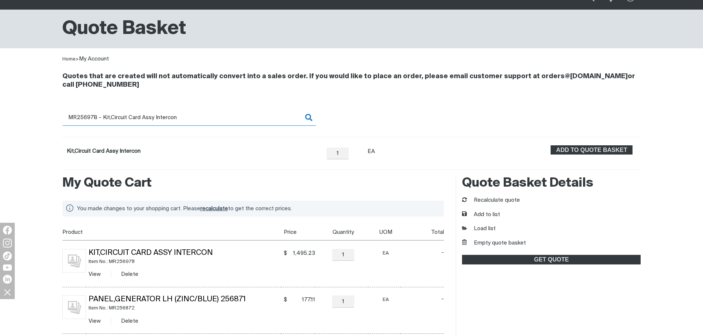
drag, startPoint x: 104, startPoint y: 114, endPoint x: 97, endPoint y: 117, distance: 8.2
click at [104, 114] on input "MR256978 - Kit,Circuit Card Assy Intercon" at bounding box center [189, 117] width 254 height 17
click at [84, 118] on input "MR256978 - Kit,Circuit Card Assy Intercon" at bounding box center [189, 117] width 254 height 17
drag, startPoint x: 84, startPoint y: 117, endPoint x: 226, endPoint y: 122, distance: 142.1
click at [226, 122] on input "MR256978 - Kit,Circuit Card Assy Intercon" at bounding box center [189, 117] width 254 height 17
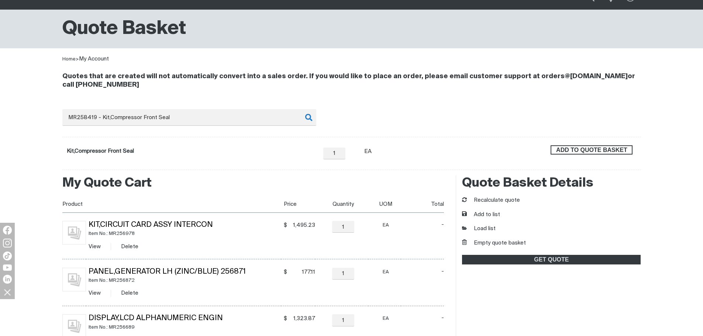
click at [576, 148] on span "ADD TO QUOTE BASKET" at bounding box center [591, 150] width 80 height 10
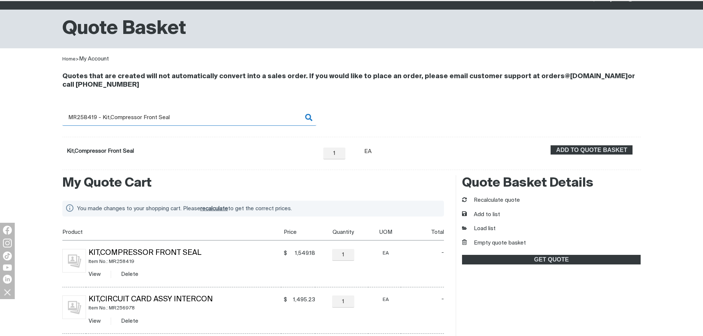
scroll to position [37, 0]
click at [86, 120] on input "MR258419 - Kit,Compressor Front Seal" at bounding box center [189, 118] width 254 height 17
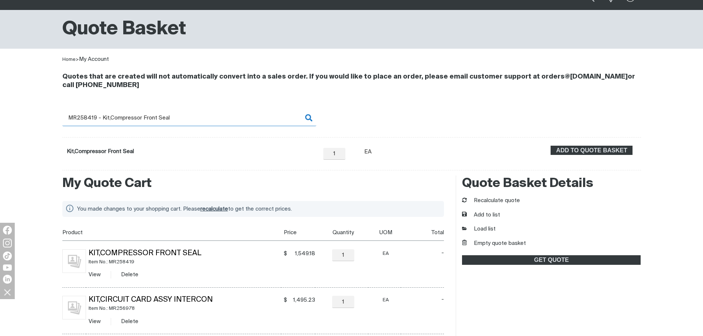
drag, startPoint x: 83, startPoint y: 118, endPoint x: 197, endPoint y: 119, distance: 114.3
click at [197, 119] on input "MR258419 - Kit,Compressor Front Seal" at bounding box center [189, 118] width 254 height 17
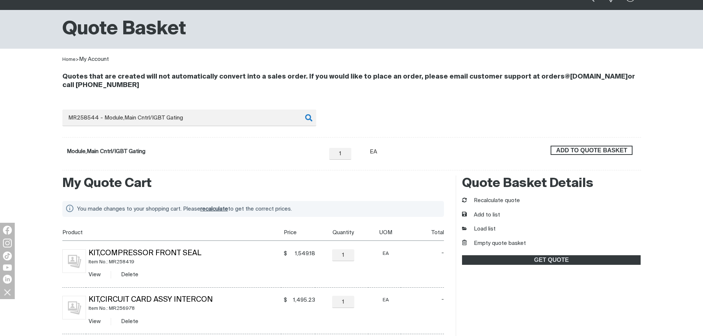
click at [604, 149] on span "ADD TO QUOTE BASKET" at bounding box center [591, 151] width 80 height 10
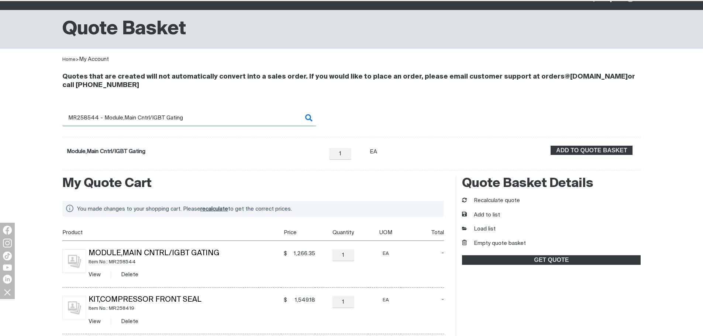
click at [87, 115] on input "MR258544 - Module,Main Cntrl/IGBT Gating" at bounding box center [189, 118] width 254 height 17
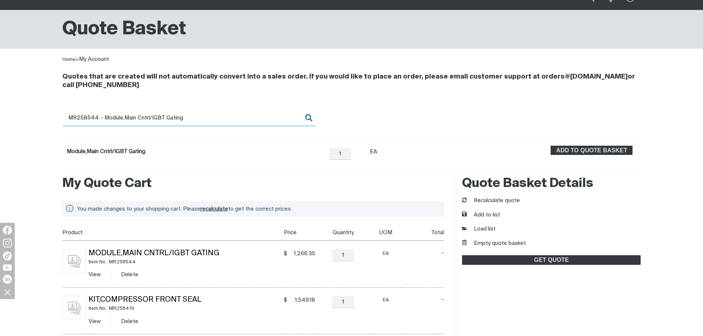
drag, startPoint x: 84, startPoint y: 117, endPoint x: 197, endPoint y: 118, distance: 112.5
click at [197, 118] on input "MR258544 - Module,Main Cntrl/IGBT Gating" at bounding box center [189, 118] width 254 height 17
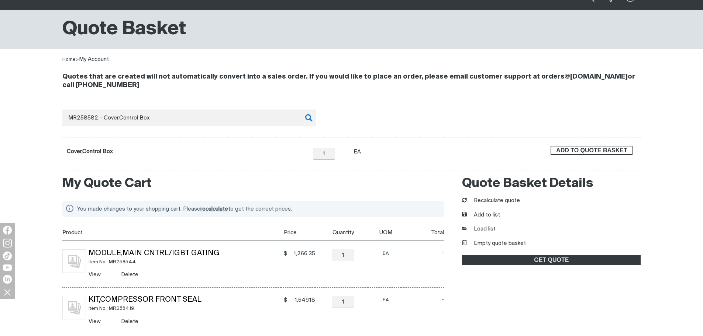
click at [596, 152] on span "ADD TO QUOTE BASKET" at bounding box center [591, 151] width 80 height 10
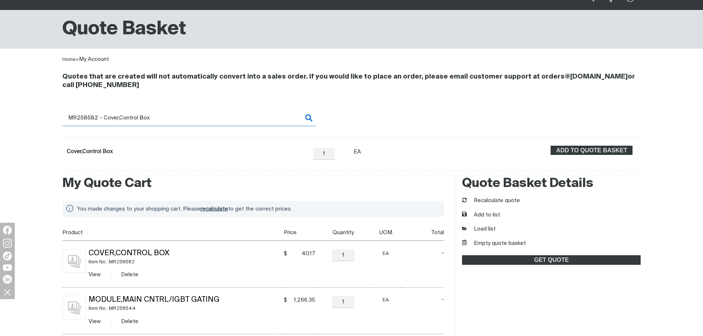
click at [87, 120] on input "MR258582 - Cover,Control Box" at bounding box center [189, 118] width 254 height 17
drag, startPoint x: 84, startPoint y: 117, endPoint x: 178, endPoint y: 117, distance: 94.4
click at [178, 117] on input "MR258582 - Cover,Control Box" at bounding box center [189, 118] width 254 height 17
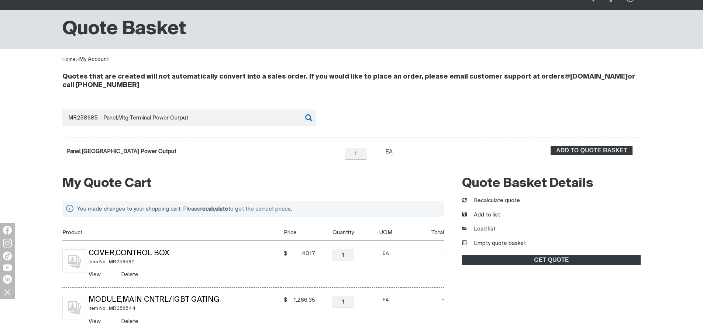
click at [609, 155] on div "ADD TO QUOTE BASKET" at bounding box center [591, 154] width 89 height 16
click at [583, 150] on span "ADD TO QUOTE BASKET" at bounding box center [591, 151] width 80 height 10
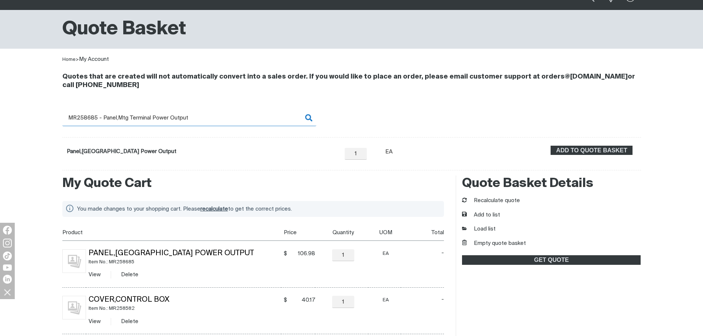
click at [95, 113] on input "MR258685 - Panel,Mtg Terminal Power Output" at bounding box center [189, 118] width 254 height 17
drag, startPoint x: 83, startPoint y: 118, endPoint x: 288, endPoint y: 121, distance: 204.7
click at [288, 121] on input "MR258685 - Panel,Mtg Terminal Power Output" at bounding box center [189, 118] width 254 height 17
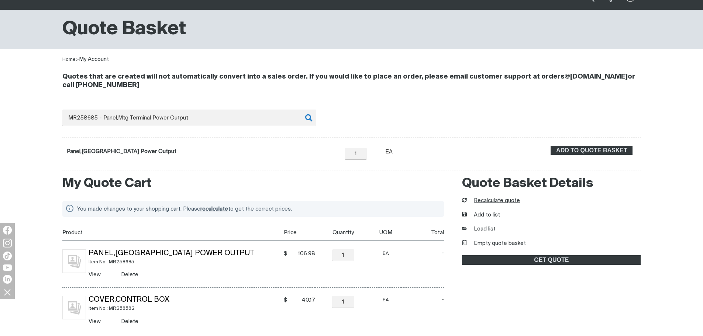
click at [482, 201] on button "Recalculate quote" at bounding box center [491, 201] width 58 height 8
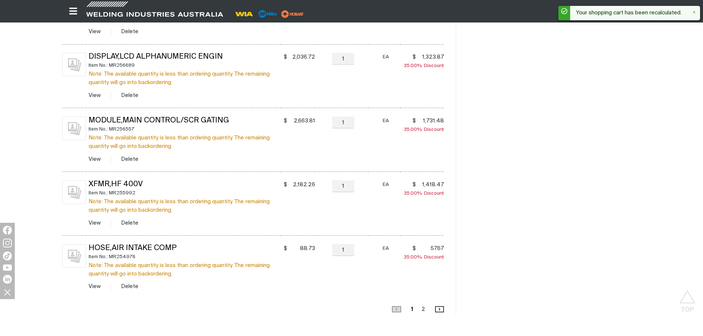
scroll to position [775, 0]
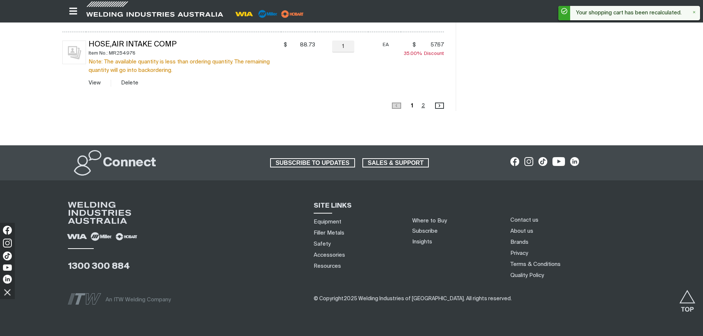
click at [423, 104] on link "Page 2" at bounding box center [423, 106] width 8 height 10
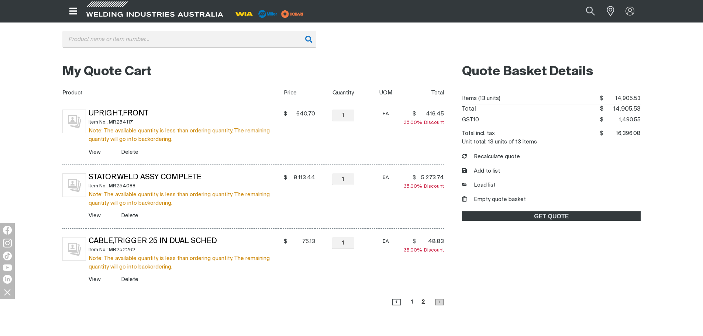
scroll to position [104, 0]
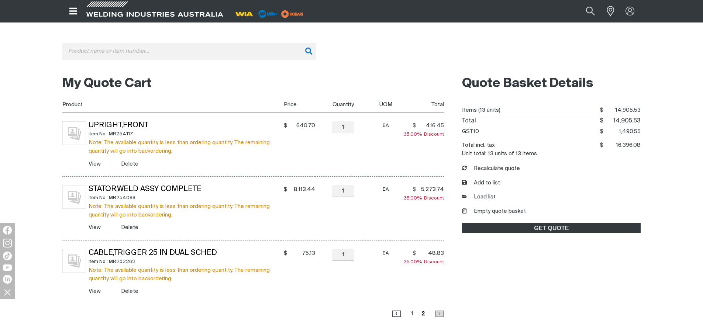
click at [415, 314] on link "Page 1" at bounding box center [412, 314] width 7 height 10
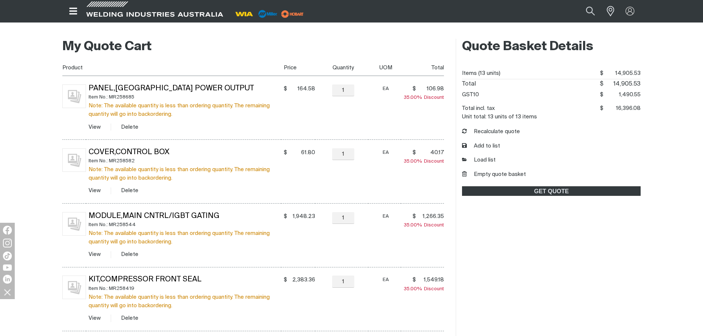
scroll to position [178, 0]
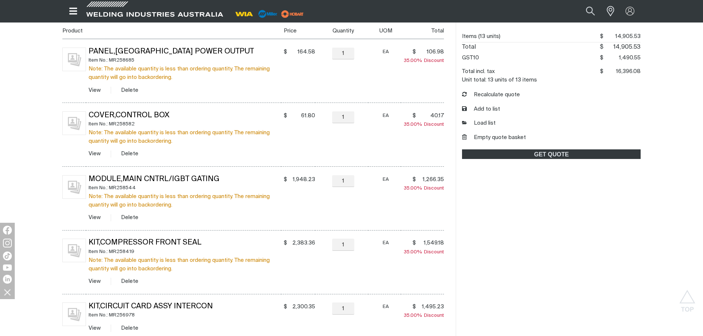
click at [560, 320] on div "Quote Basket Details Items (13 units) $14905.53 $ 14,905.53 Total $14905.53 $ 1…" at bounding box center [547, 338] width 185 height 673
click at [517, 136] on button "Empty quote basket" at bounding box center [494, 138] width 64 height 8
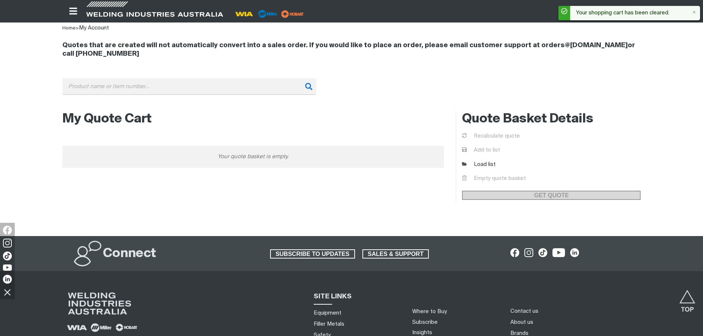
scroll to position [30, 0]
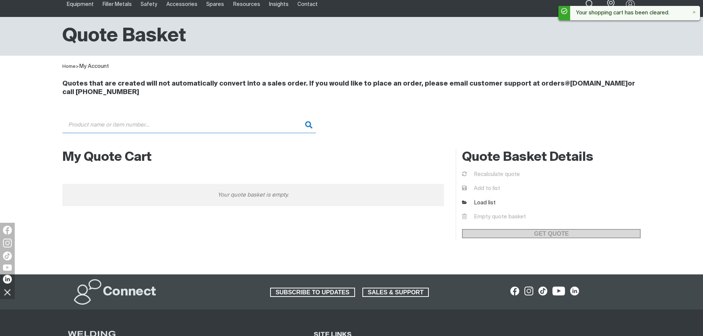
click at [159, 130] on input "Search" at bounding box center [189, 125] width 254 height 17
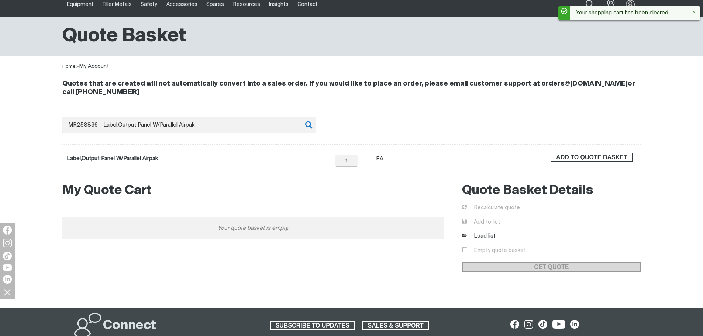
click at [608, 160] on span "ADD TO QUOTE BASKET" at bounding box center [591, 158] width 80 height 10
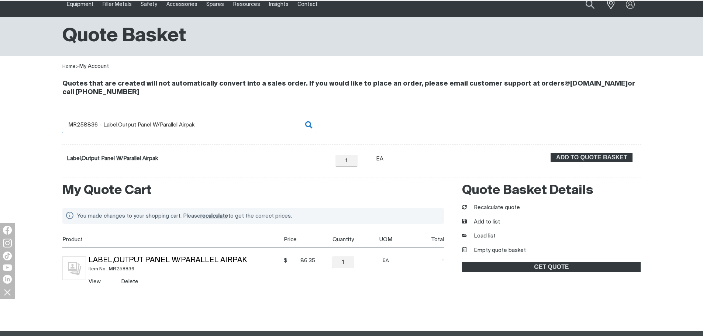
click at [84, 123] on input "MR258836 - Label,Output Panel W/Parallel Airpak" at bounding box center [189, 125] width 254 height 17
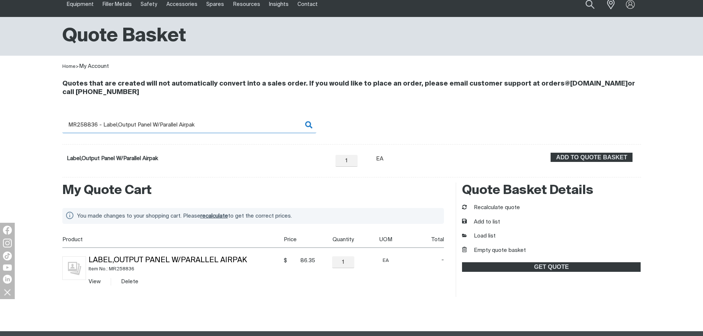
drag, startPoint x: 81, startPoint y: 124, endPoint x: 240, endPoint y: 124, distance: 158.6
click at [240, 124] on input "MR258836 - Label,Output Panel W/Parallel Airpak" at bounding box center [189, 125] width 254 height 17
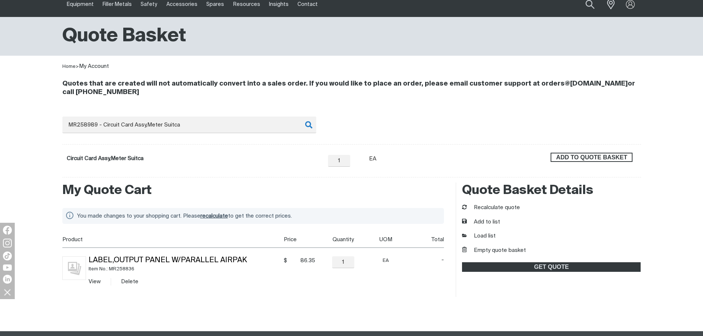
click at [586, 160] on span "ADD TO QUOTE BASKET" at bounding box center [591, 158] width 80 height 10
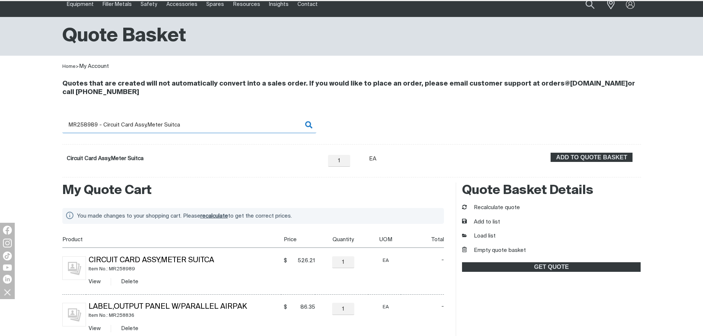
click at [118, 124] on input "MR258989 - Circuit Card Assy,Meter Suitca" at bounding box center [189, 125] width 254 height 17
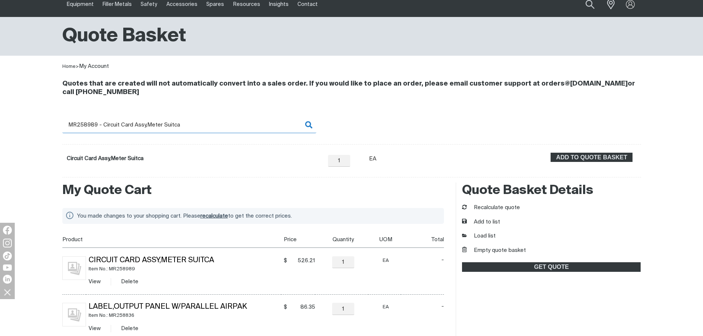
drag, startPoint x: 84, startPoint y: 123, endPoint x: 227, endPoint y: 125, distance: 142.7
click at [222, 125] on input "MR258989 - Circuit Card Assy,Meter Suitca" at bounding box center [189, 125] width 254 height 17
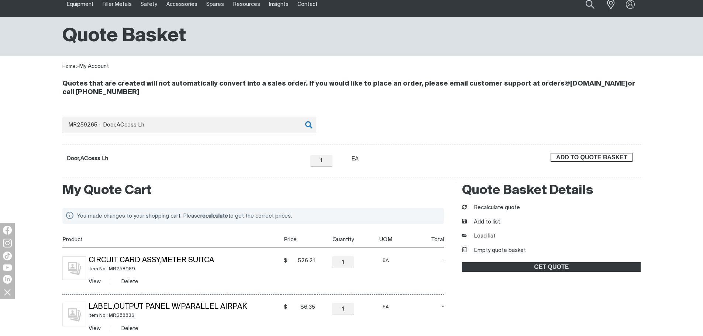
click at [574, 157] on span "ADD TO QUOTE BASKET" at bounding box center [591, 158] width 80 height 10
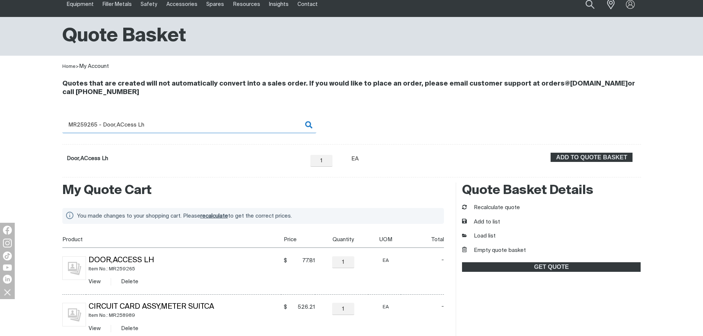
click at [91, 129] on input "MR259265 - Door,ACcess Lh" at bounding box center [189, 125] width 254 height 17
drag, startPoint x: 86, startPoint y: 124, endPoint x: 205, endPoint y: 125, distance: 118.4
click at [205, 125] on input "MR259265 - Door,ACcess Lh" at bounding box center [189, 125] width 254 height 17
drag, startPoint x: 114, startPoint y: 125, endPoint x: 99, endPoint y: 123, distance: 15.3
click at [113, 125] on input "MR259265 - Door,ACcess Lh" at bounding box center [189, 125] width 254 height 17
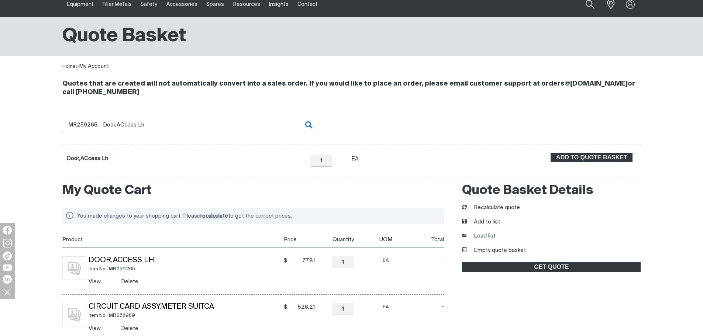
click at [94, 123] on input "MR259265 - Door,ACcess Lh" at bounding box center [189, 125] width 254 height 17
drag, startPoint x: 93, startPoint y: 123, endPoint x: 184, endPoint y: 125, distance: 90.4
click at [184, 125] on input "MR259265 - Door,ACcess Lh" at bounding box center [189, 125] width 254 height 17
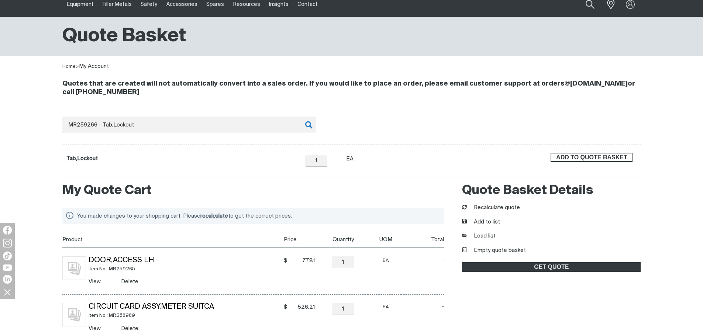
click at [563, 157] on span "ADD TO QUOTE BASKET" at bounding box center [591, 158] width 80 height 10
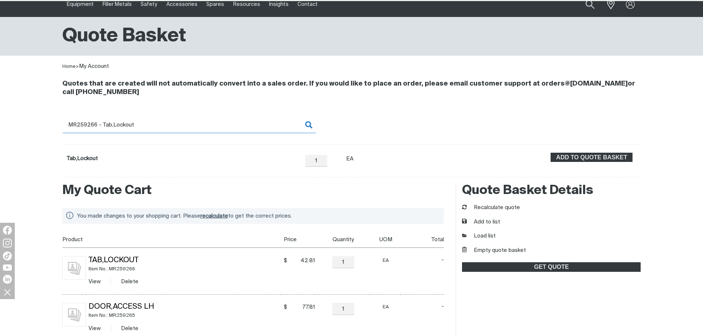
click at [101, 126] on input "MR259266 - Tab,Lockout" at bounding box center [189, 125] width 254 height 17
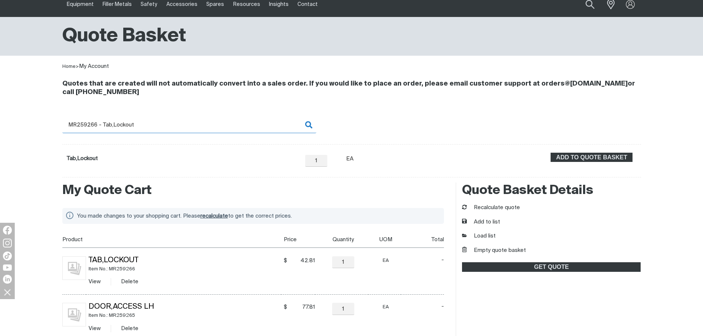
click at [93, 125] on input "MR259266 - Tab,Lockout" at bounding box center [189, 125] width 254 height 17
click at [91, 125] on input "MR259266 - Tab,Lockout" at bounding box center [189, 125] width 254 height 17
drag, startPoint x: 87, startPoint y: 122, endPoint x: 186, endPoint y: 123, distance: 98.8
click at [186, 123] on input "MR259266 - Tab,Lockout" at bounding box center [189, 125] width 254 height 17
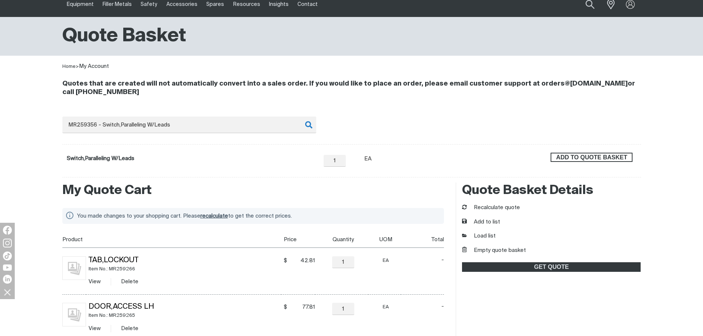
click at [623, 153] on span "ADD TO QUOTE BASKET" at bounding box center [591, 158] width 80 height 10
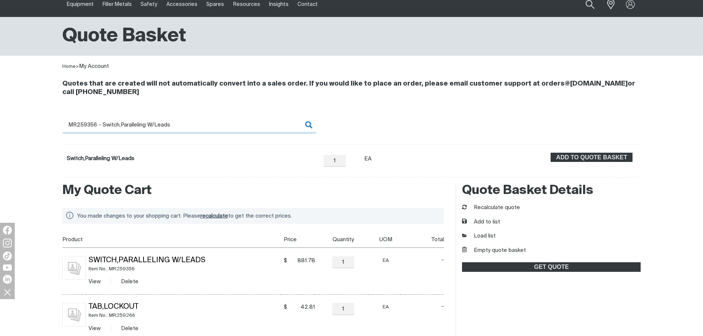
click at [107, 126] on input "MR259356 - Switch,Paralleling W/Leads" at bounding box center [189, 125] width 254 height 17
drag, startPoint x: 86, startPoint y: 124, endPoint x: 189, endPoint y: 124, distance: 102.9
click at [189, 124] on input "MR259356 - Switch,Paralleling W/Leads" at bounding box center [189, 125] width 254 height 17
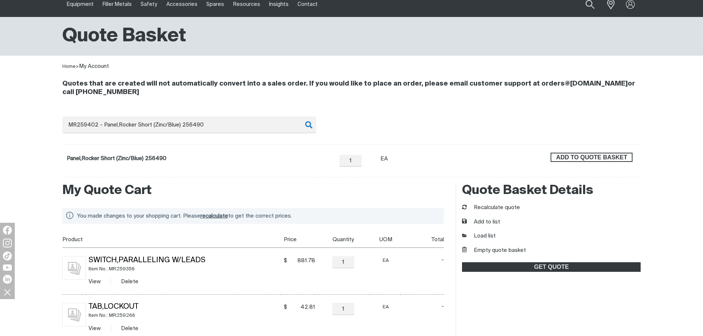
click at [565, 157] on span "ADD TO QUOTE BASKET" at bounding box center [591, 158] width 80 height 10
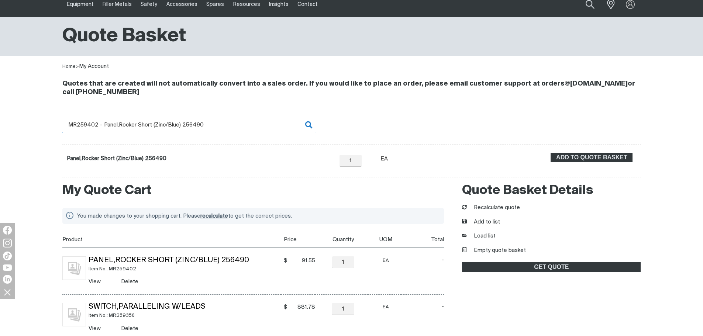
click at [83, 127] on input "MR259402 - Panel,Rocker Short (Zinc/Blue) 256490" at bounding box center [189, 125] width 254 height 17
drag, startPoint x: 86, startPoint y: 124, endPoint x: 226, endPoint y: 131, distance: 140.7
click at [226, 131] on input "MR259402 - Panel,Rocker Short (Zinc/Blue) 256490" at bounding box center [189, 125] width 254 height 17
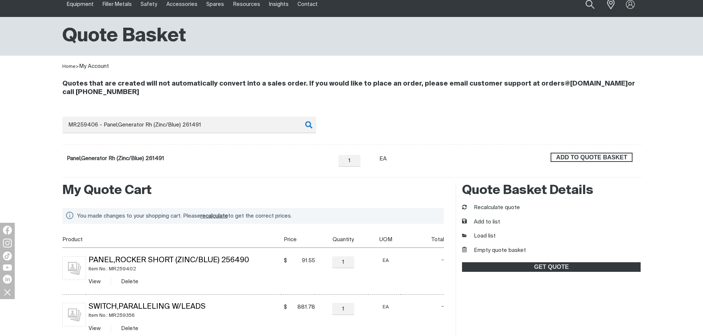
click at [627, 158] on span "ADD TO QUOTE BASKET" at bounding box center [591, 158] width 80 height 10
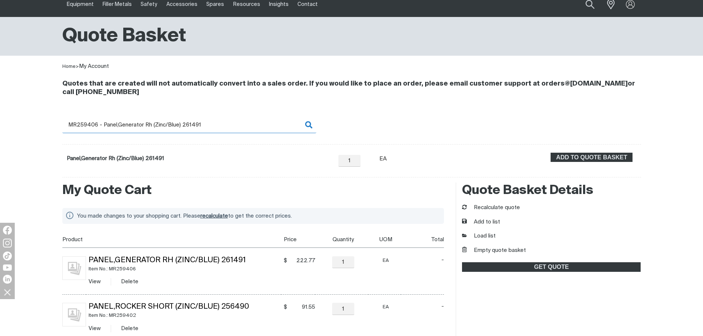
click at [96, 125] on input "MR259406 - Panel,Generator Rh (Zinc/Blue) 261491" at bounding box center [189, 125] width 254 height 17
drag, startPoint x: 89, startPoint y: 122, endPoint x: 222, endPoint y: 121, distance: 133.1
click at [222, 121] on input "MR259406 - Panel,Generator Rh (Zinc/Blue) 261491" at bounding box center [189, 125] width 254 height 17
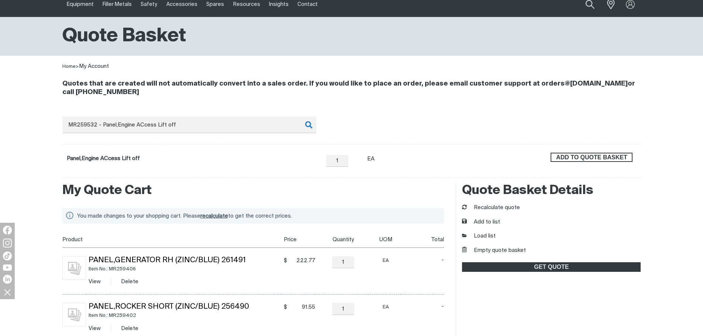
click at [593, 156] on span "ADD TO QUOTE BASKET" at bounding box center [591, 158] width 80 height 10
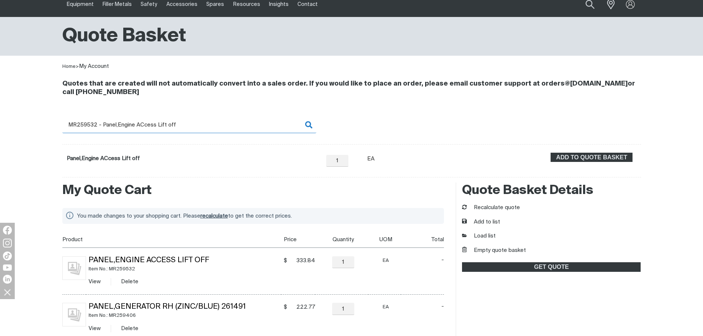
click at [108, 121] on input "MR259532 - Panel,Engine ACcess Lift off" at bounding box center [189, 125] width 254 height 17
drag, startPoint x: 94, startPoint y: 125, endPoint x: 205, endPoint y: 125, distance: 111.0
click at [205, 125] on input "MR259532 - Panel,Engine ACcess Lift off" at bounding box center [189, 125] width 254 height 17
click at [579, 152] on form "Panel,Engine Extension Lh − 1 Quantity + Unit of measure EA ADD TO QUOTE BASKET" at bounding box center [351, 160] width 578 height 33
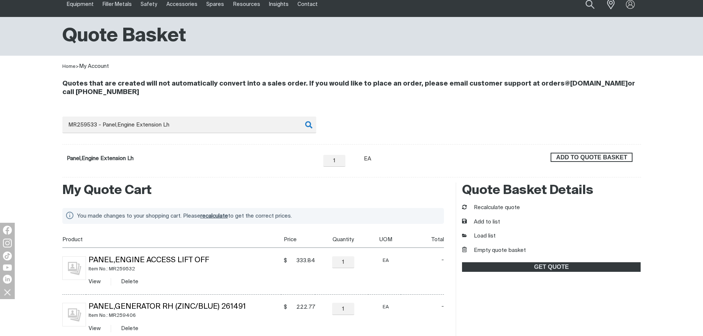
click at [579, 154] on span "ADD TO QUOTE BASKET" at bounding box center [591, 158] width 80 height 10
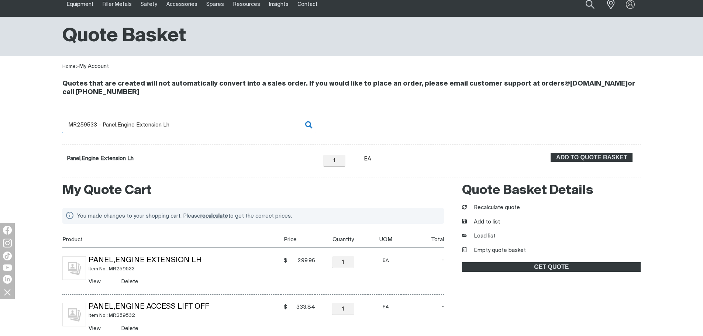
click at [116, 128] on input "MR259533 - Panel,Engine Extension Lh" at bounding box center [189, 125] width 254 height 17
drag, startPoint x: 90, startPoint y: 125, endPoint x: 234, endPoint y: 124, distance: 144.2
click at [234, 124] on input "MR259533 - Panel,Engine Extension Lh" at bounding box center [189, 125] width 254 height 17
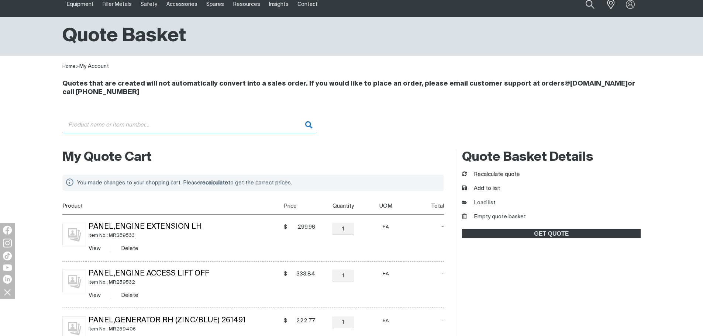
click at [150, 123] on input "Search" at bounding box center [189, 125] width 254 height 17
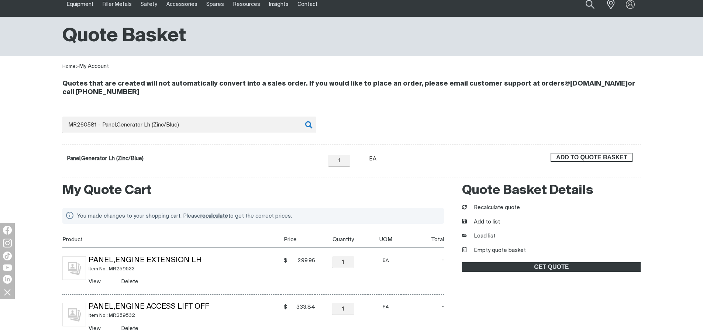
click at [595, 155] on span "ADD TO QUOTE BASKET" at bounding box center [591, 158] width 80 height 10
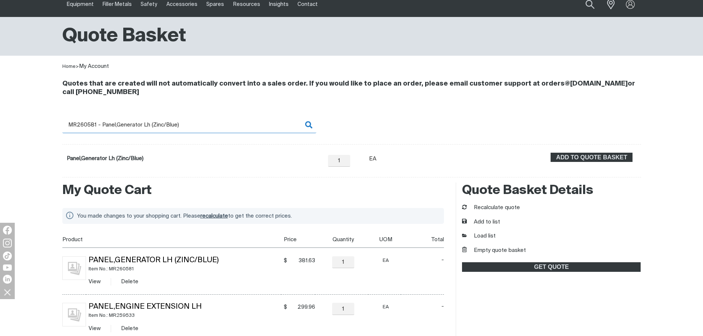
click at [98, 121] on input "MR260581 - Panel,Generator Lh (Zinc/Blue)" at bounding box center [189, 125] width 254 height 17
click at [89, 122] on input "MR260581 - Panel,Generator Lh (Zinc/Blue)" at bounding box center [189, 125] width 254 height 17
drag, startPoint x: 87, startPoint y: 123, endPoint x: 246, endPoint y: 122, distance: 159.3
click at [246, 122] on input "MR260581 - Panel,Generator Lh (Zinc/Blue)" at bounding box center [189, 125] width 254 height 17
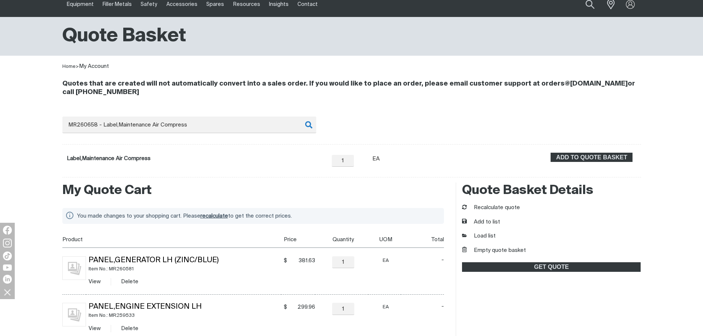
click at [589, 147] on form "Label,Maintenance Air Compress − 1 Quantity + Unit of measure EA ADD TO QUOTE B…" at bounding box center [351, 160] width 578 height 33
click at [589, 156] on span "ADD TO QUOTE BASKET" at bounding box center [591, 158] width 80 height 10
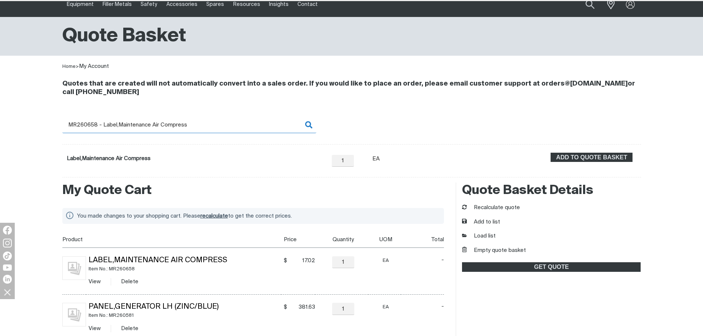
click at [77, 130] on input "MR260658 - Label,Maintenance Air Compress" at bounding box center [189, 125] width 254 height 17
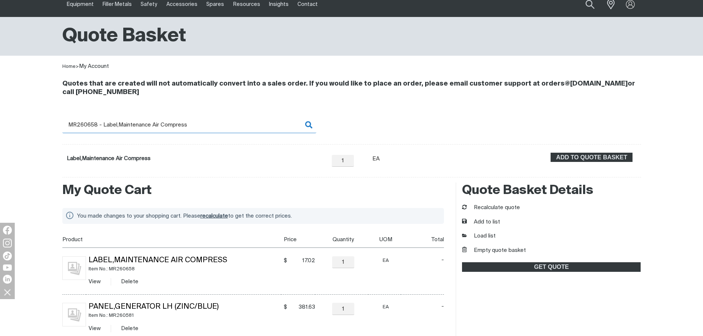
drag, startPoint x: 88, startPoint y: 123, endPoint x: 208, endPoint y: 122, distance: 120.2
click at [208, 122] on input "MR260658 - Label,Maintenance Air Compress" at bounding box center [189, 125] width 254 height 17
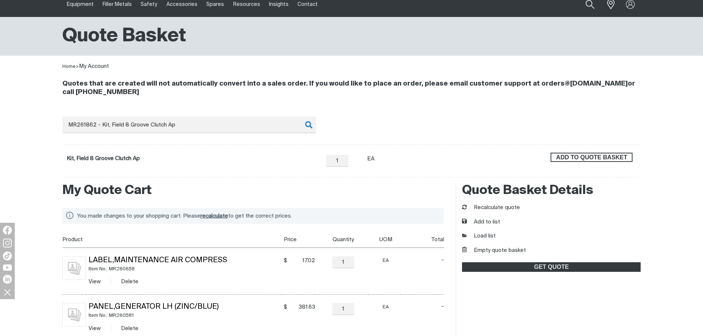
click at [588, 162] on button "ADD TO QUOTE BASKET" at bounding box center [591, 158] width 82 height 10
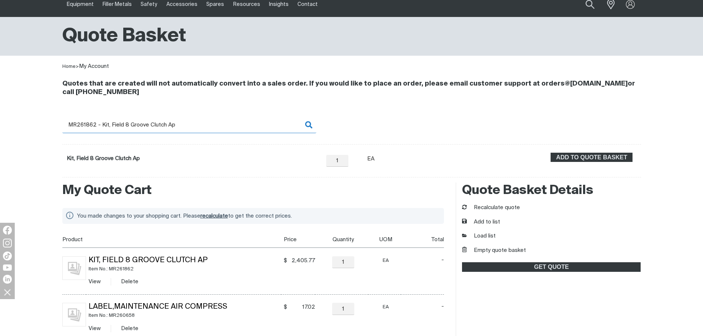
click at [90, 126] on input "MR261862 - Kit, Field 8 Groove Clutch Ap" at bounding box center [189, 125] width 254 height 17
click at [84, 124] on input "MR261862 - Kit, Field 8 Groove Clutch Ap" at bounding box center [189, 125] width 254 height 17
drag, startPoint x: 87, startPoint y: 123, endPoint x: 212, endPoint y: 126, distance: 125.1
click at [212, 126] on input "MR261862 - Kit, Field 8 Groove Clutch Ap" at bounding box center [189, 125] width 254 height 17
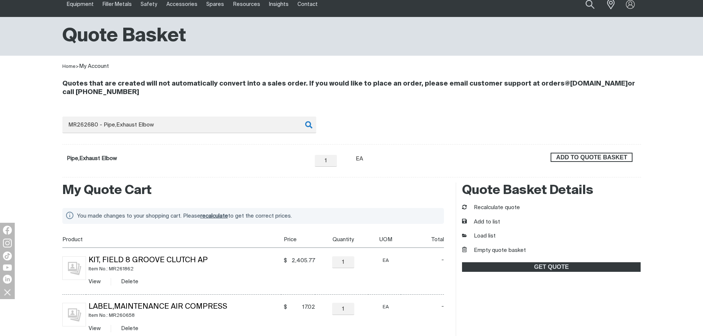
click at [568, 157] on span "ADD TO QUOTE BASKET" at bounding box center [591, 158] width 80 height 10
click at [505, 208] on button "Recalculate quote" at bounding box center [491, 208] width 58 height 8
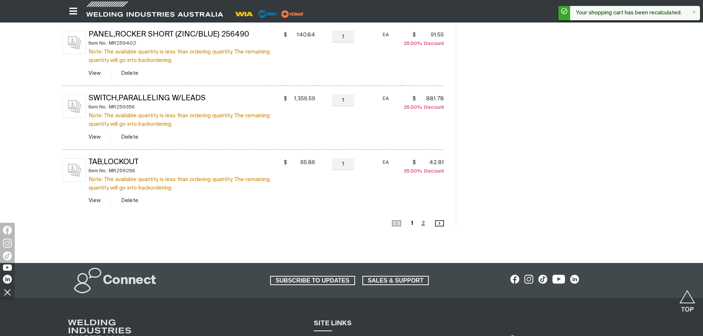
click at [423, 225] on link "Page 2" at bounding box center [423, 223] width 8 height 10
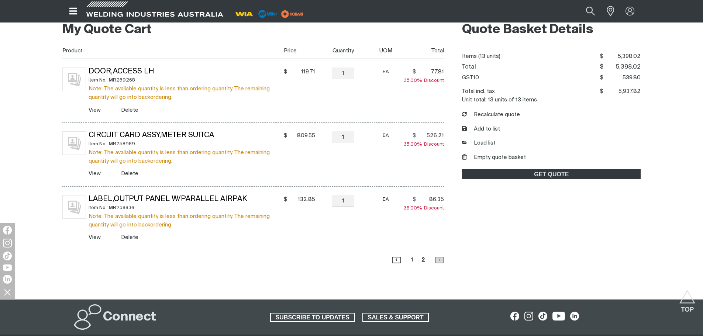
scroll to position [104, 0]
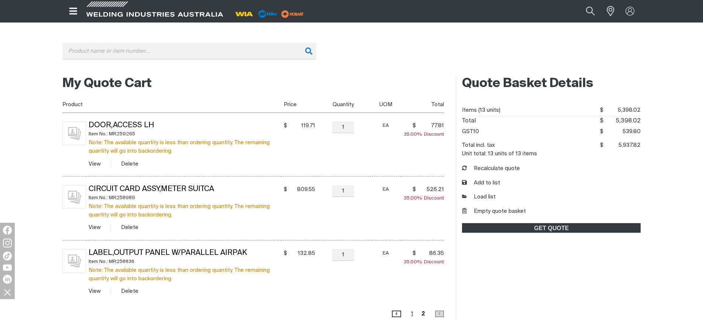
click at [412, 315] on link "Page 1" at bounding box center [412, 314] width 7 height 10
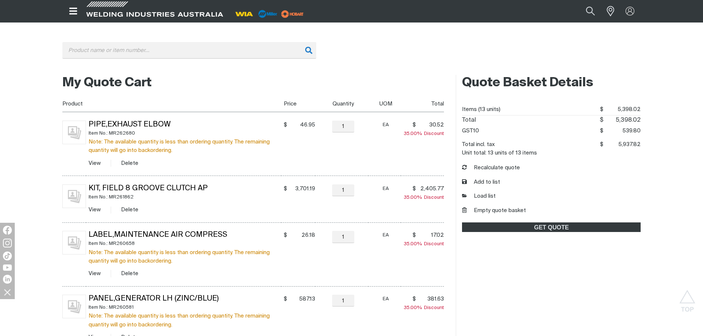
scroll to position [104, 0]
click at [492, 215] on button "Empty quote basket" at bounding box center [494, 211] width 64 height 8
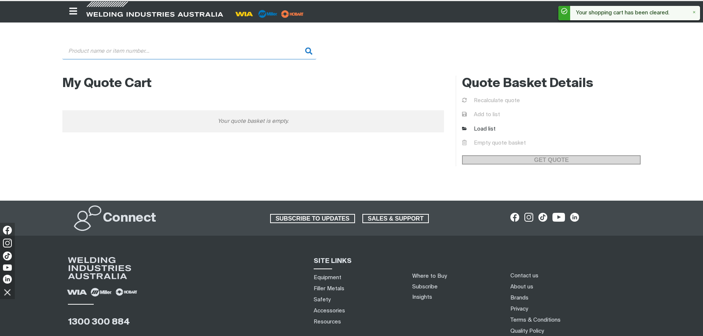
click at [122, 49] on input "Search" at bounding box center [189, 51] width 254 height 17
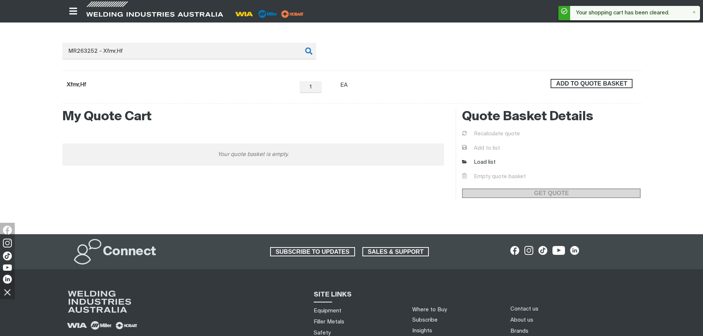
click at [561, 84] on span "ADD TO QUOTE BASKET" at bounding box center [591, 84] width 80 height 10
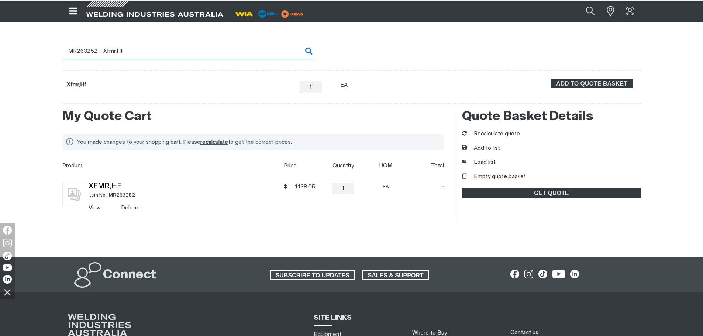
click at [89, 46] on input "MR263252 - Xfmr,Hf" at bounding box center [189, 51] width 254 height 17
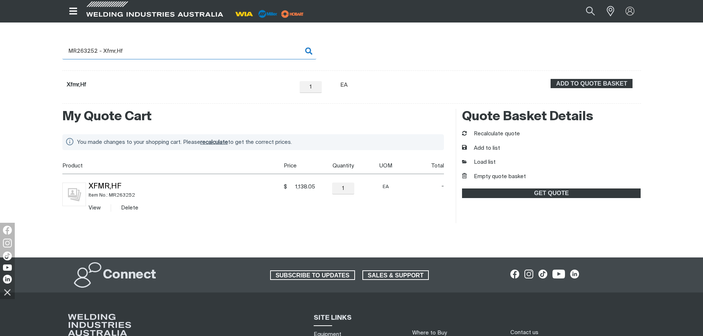
drag, startPoint x: 81, startPoint y: 51, endPoint x: 162, endPoint y: 51, distance: 80.8
click at [162, 51] on input "MR263252 - Xfmr,Hf" at bounding box center [189, 51] width 254 height 17
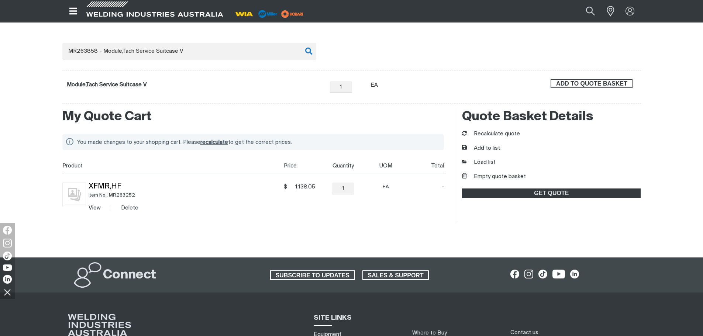
click at [599, 85] on span "ADD TO QUOTE BASKET" at bounding box center [591, 84] width 80 height 10
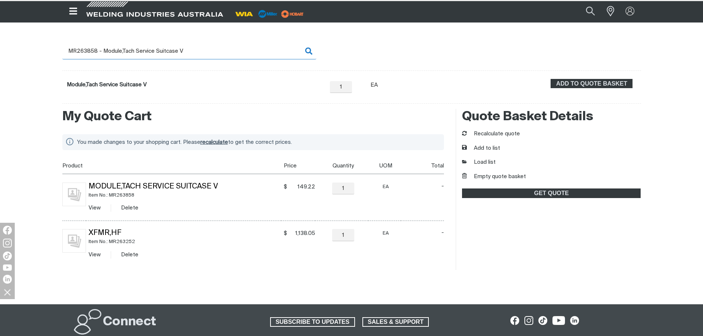
click at [101, 56] on input "MR263858 - Module,Tach Service Suitcase V" at bounding box center [189, 51] width 254 height 17
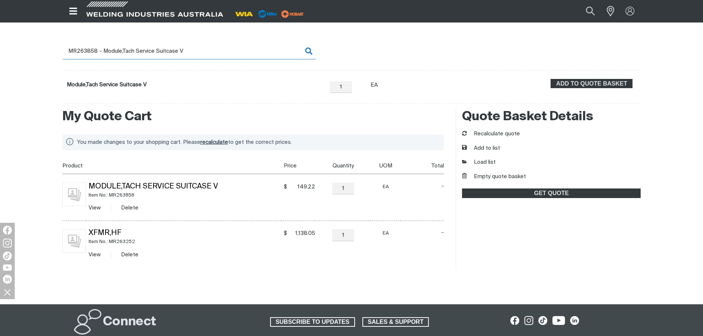
drag, startPoint x: 86, startPoint y: 49, endPoint x: 195, endPoint y: 51, distance: 109.9
click at [195, 51] on input "MR263858 - Module,Tach Service Suitcase V" at bounding box center [189, 51] width 254 height 17
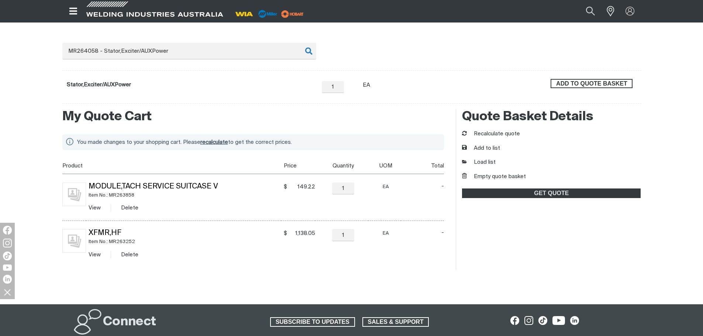
click at [575, 82] on span "ADD TO QUOTE BASKET" at bounding box center [591, 84] width 80 height 10
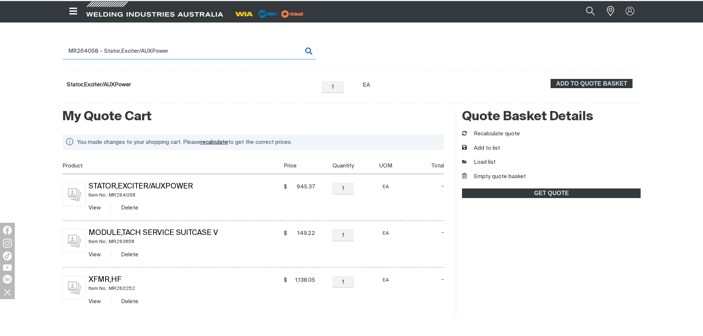
click at [88, 51] on input "MR264058 - Stator,Exciter/AUXPower" at bounding box center [189, 51] width 254 height 17
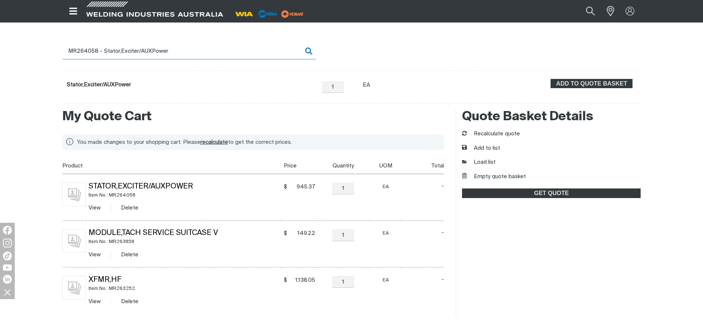
drag, startPoint x: 87, startPoint y: 49, endPoint x: 180, endPoint y: 49, distance: 92.2
click at [180, 49] on input "MR264058 - Stator,Exciter/AUXPower" at bounding box center [189, 51] width 254 height 17
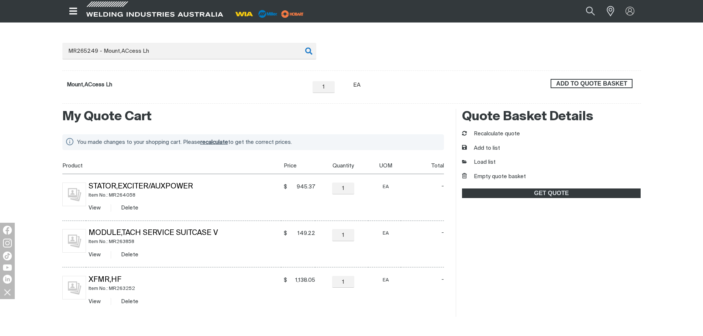
click at [607, 86] on span "ADD TO QUOTE BASKET" at bounding box center [591, 84] width 80 height 10
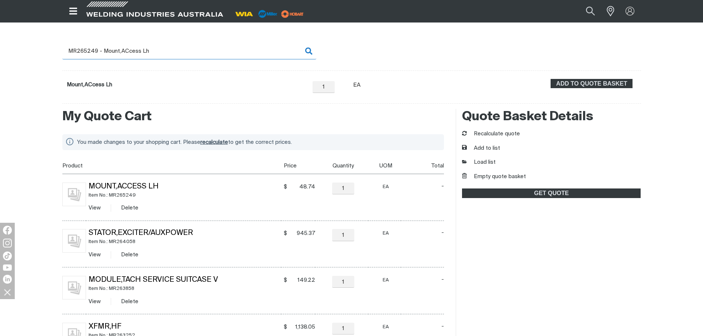
click at [87, 49] on input "MR265249 - Mount,ACcess Lh" at bounding box center [189, 51] width 254 height 17
drag, startPoint x: 87, startPoint y: 49, endPoint x: 135, endPoint y: 53, distance: 47.8
click at [135, 53] on input "MR265249 - Mount,ACcess Lh" at bounding box center [189, 51] width 254 height 17
click at [101, 55] on input "MR265249 - Mount,ACcess Lh" at bounding box center [189, 51] width 254 height 17
click at [87, 51] on input "MR265249 - Mount,ACcess Lh" at bounding box center [189, 51] width 254 height 17
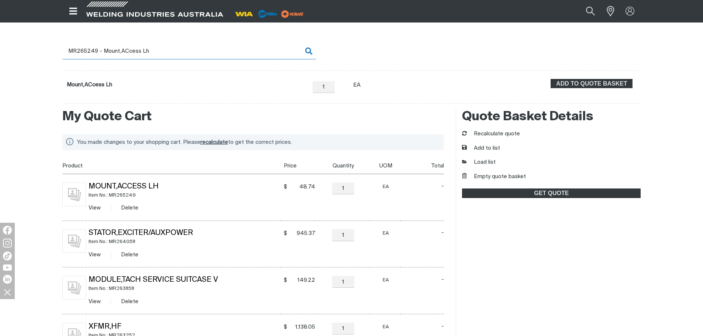
drag, startPoint x: 87, startPoint y: 49, endPoint x: 153, endPoint y: 51, distance: 66.0
click at [153, 51] on input "MR265249 - Mount,ACcess Lh" at bounding box center [189, 51] width 254 height 17
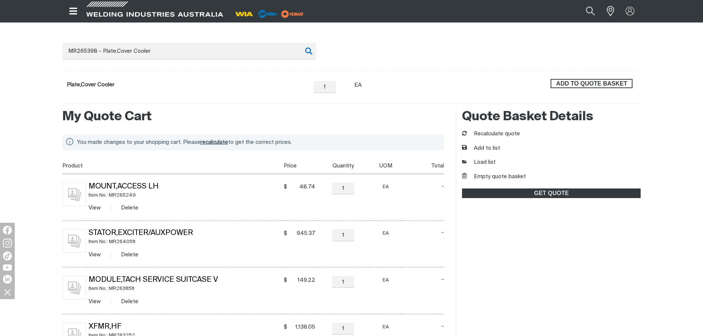
click at [558, 86] on span "ADD TO QUOTE BASKET" at bounding box center [591, 84] width 80 height 10
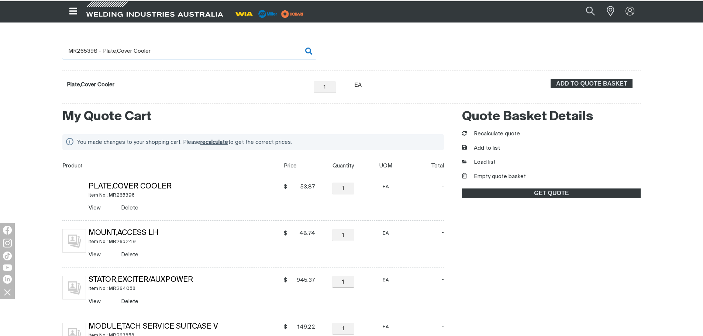
click at [80, 46] on input "MR265398 - Plate,Cover Cooler" at bounding box center [189, 51] width 254 height 17
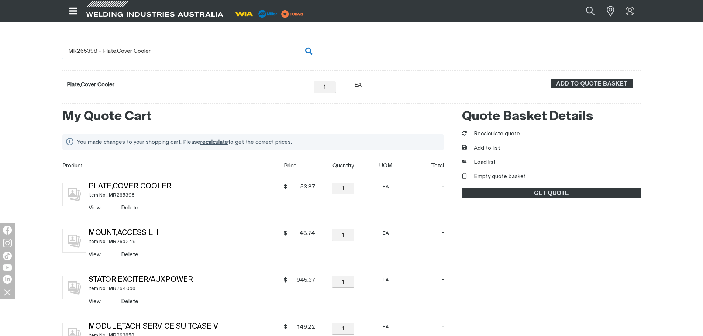
drag, startPoint x: 86, startPoint y: 52, endPoint x: 164, endPoint y: 52, distance: 78.2
click at [164, 52] on input "MR265398 - Plate,Cover Cooler" at bounding box center [189, 51] width 254 height 17
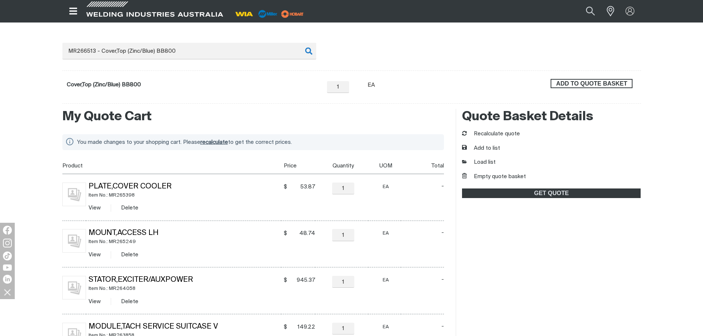
click at [610, 84] on span "ADD TO QUOTE BASKET" at bounding box center [591, 84] width 80 height 10
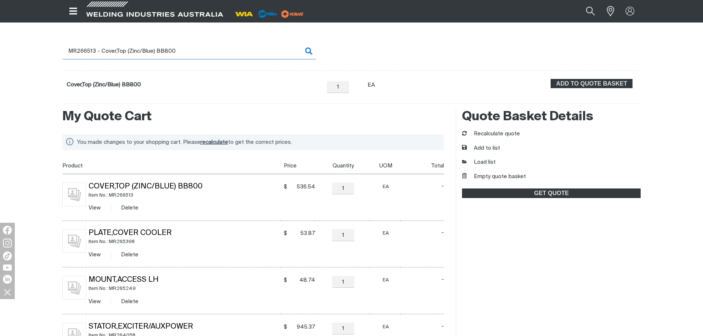
click at [93, 51] on input "MR266513 - Cover,Top (Zinc/Blue) BB800" at bounding box center [189, 51] width 254 height 17
drag, startPoint x: 87, startPoint y: 49, endPoint x: 193, endPoint y: 50, distance: 105.5
click at [193, 50] on input "MR266513 - Cover,Top (Zinc/Blue) BB800" at bounding box center [189, 51] width 254 height 17
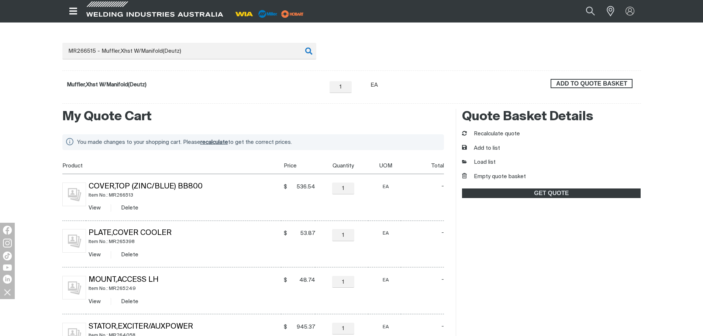
click at [601, 87] on span "ADD TO QUOTE BASKET" at bounding box center [591, 84] width 80 height 10
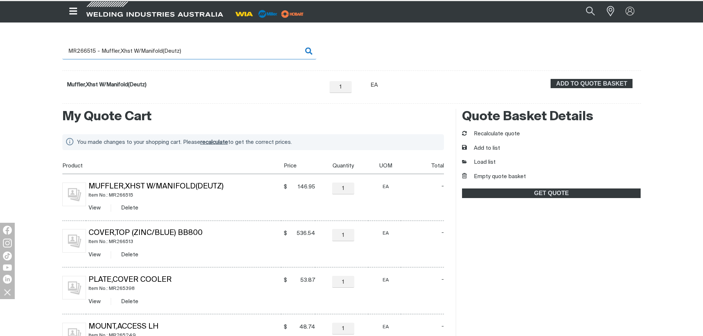
click at [87, 52] on input "MR266515 - Muffler,Xhst W/Manifold(Deutz)" at bounding box center [189, 51] width 254 height 17
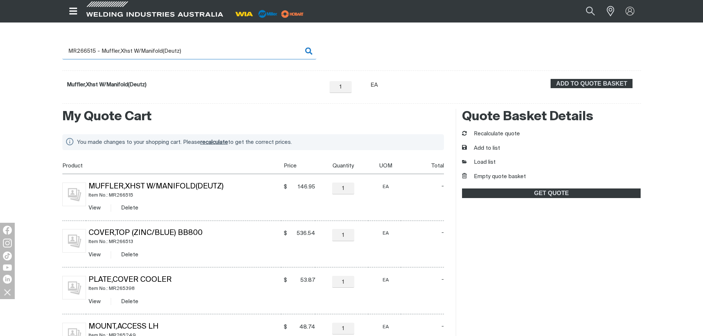
drag, startPoint x: 87, startPoint y: 51, endPoint x: 205, endPoint y: 50, distance: 117.3
click at [205, 50] on input "MR266515 - Muffler,Xhst W/Manifold(Deutz)" at bounding box center [189, 51] width 254 height 17
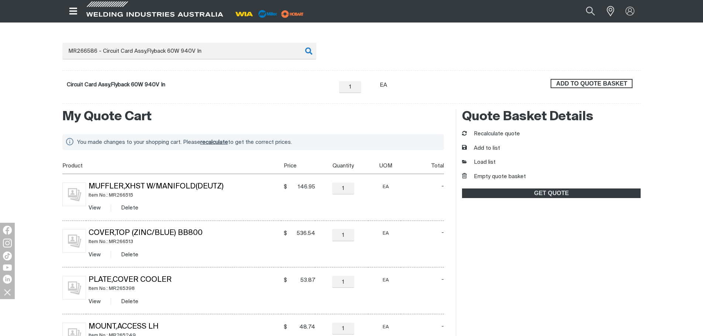
click at [605, 82] on span "ADD TO QUOTE BASKET" at bounding box center [591, 84] width 80 height 10
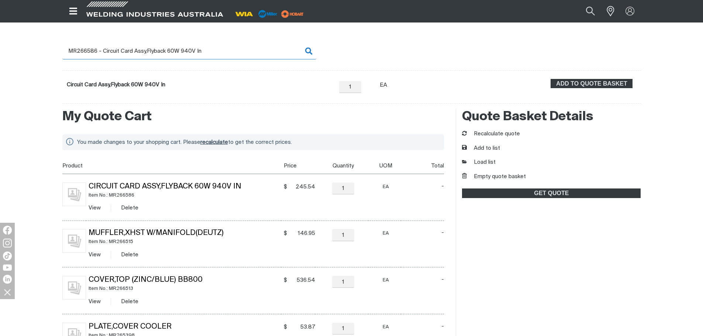
click at [88, 52] on input "MR266586 - Circuit Card Assy,Flyback 60W 940V In" at bounding box center [189, 51] width 254 height 17
drag, startPoint x: 86, startPoint y: 51, endPoint x: 219, endPoint y: 51, distance: 132.8
click at [219, 51] on input "MR266586 - Circuit Card Assy,Flyback 60W 940V In" at bounding box center [189, 51] width 254 height 17
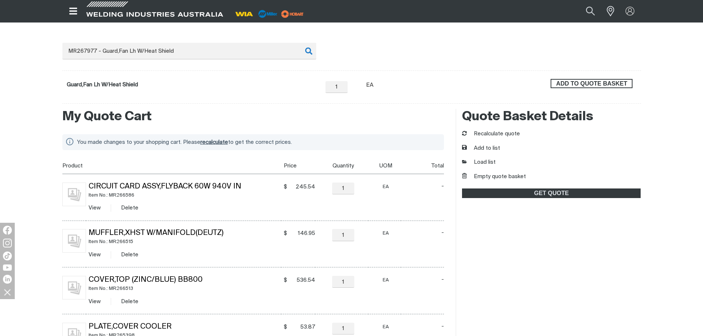
click at [620, 86] on span "ADD TO QUOTE BASKET" at bounding box center [591, 84] width 80 height 10
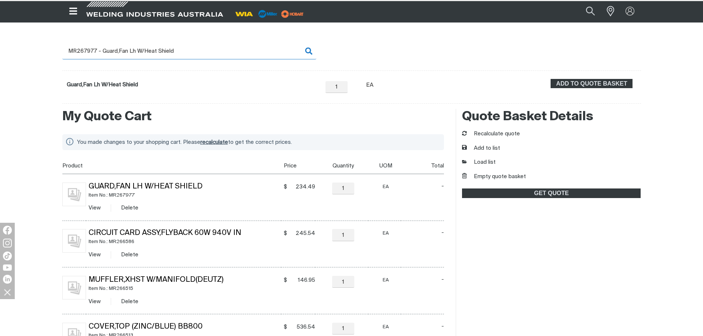
click at [98, 48] on input "MR267977 - Guard,Fan Lh W/Heat Shield" at bounding box center [189, 51] width 254 height 17
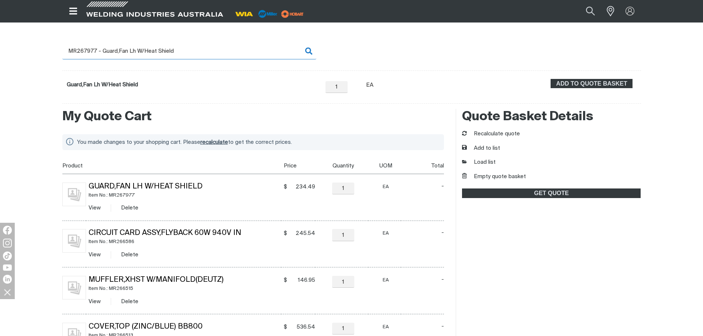
drag, startPoint x: 83, startPoint y: 49, endPoint x: 186, endPoint y: 52, distance: 102.9
click at [186, 52] on input "MR267977 - Guard,Fan Lh W/Heat Shield" at bounding box center [189, 51] width 254 height 17
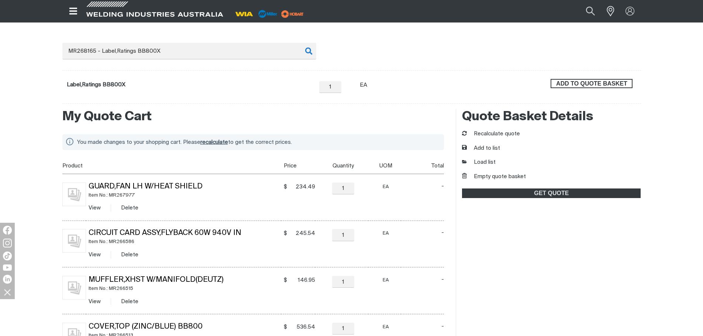
click at [587, 82] on span "ADD TO QUOTE BASKET" at bounding box center [591, 84] width 80 height 10
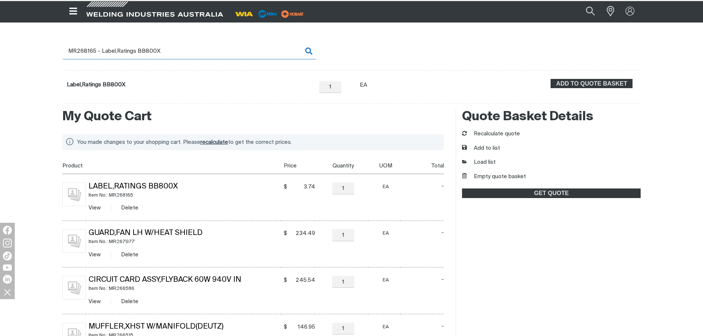
click at [86, 49] on input "MR268165 - Label,Ratings BB800X" at bounding box center [189, 51] width 254 height 17
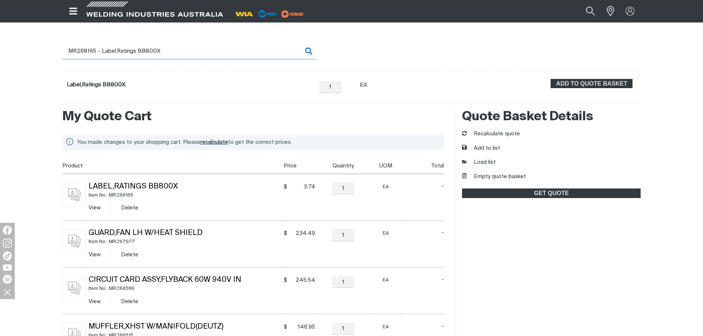
drag, startPoint x: 84, startPoint y: 52, endPoint x: 213, endPoint y: 53, distance: 129.1
click at [213, 53] on input "MR268165 - Label,Ratings BB800X" at bounding box center [189, 51] width 254 height 17
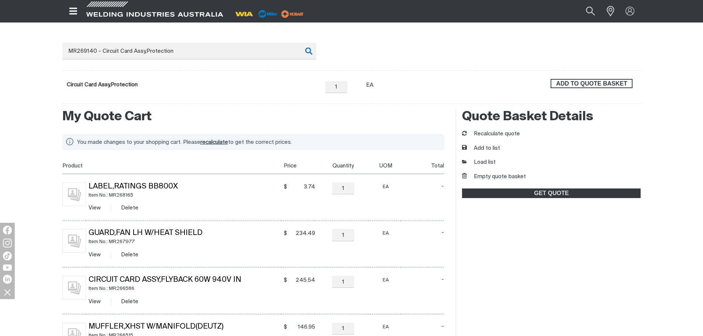
click at [595, 83] on span "ADD TO QUOTE BASKET" at bounding box center [591, 84] width 80 height 10
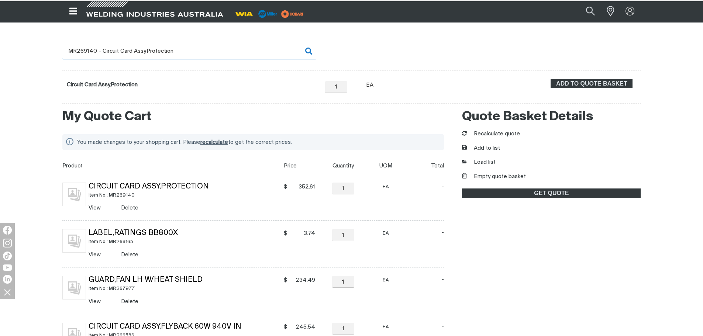
click at [122, 50] on input "MR269140 - Circuit Card Assy,Protection" at bounding box center [189, 51] width 254 height 17
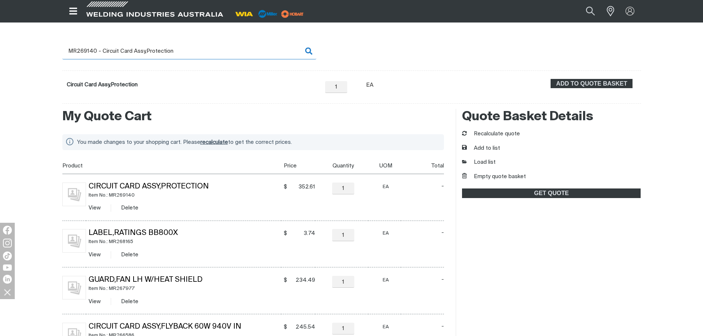
drag, startPoint x: 84, startPoint y: 48, endPoint x: 190, endPoint y: 53, distance: 106.0
click at [190, 53] on input "MR269140 - Circuit Card Assy,Protection" at bounding box center [189, 51] width 254 height 17
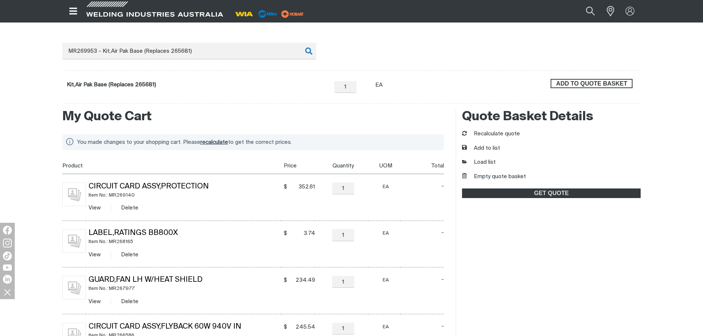
click at [565, 84] on span "ADD TO QUOTE BASKET" at bounding box center [591, 84] width 80 height 10
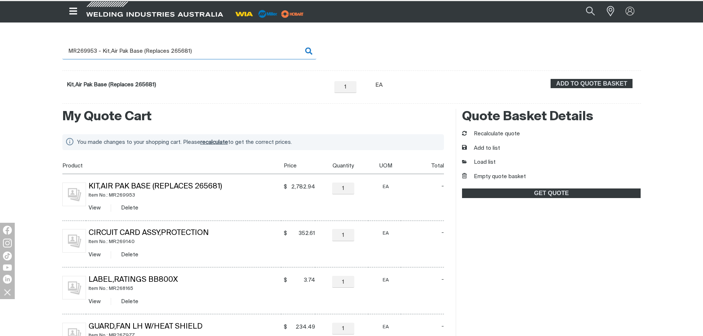
click at [95, 50] on input "MR269953 - Kit,Air Pak Base (Replaces 265681)" at bounding box center [189, 51] width 254 height 17
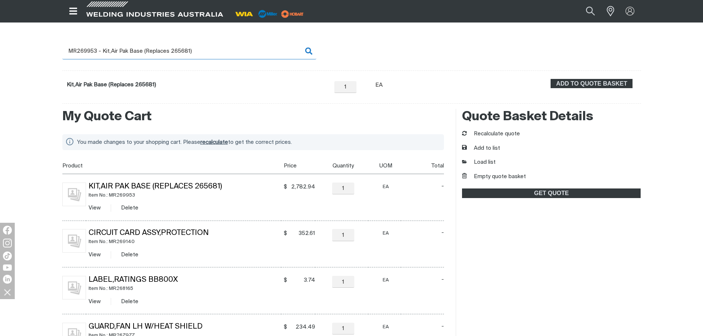
drag, startPoint x: 86, startPoint y: 51, endPoint x: 204, endPoint y: 53, distance: 118.0
click at [204, 53] on input "MR269953 - Kit,Air Pak Base (Replaces 265681)" at bounding box center [189, 51] width 254 height 17
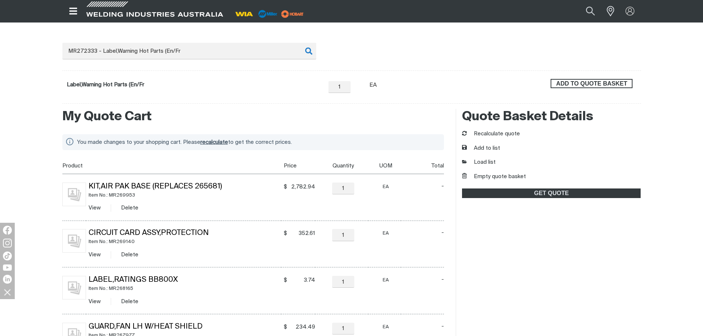
click at [565, 82] on span "ADD TO QUOTE BASKET" at bounding box center [591, 84] width 80 height 10
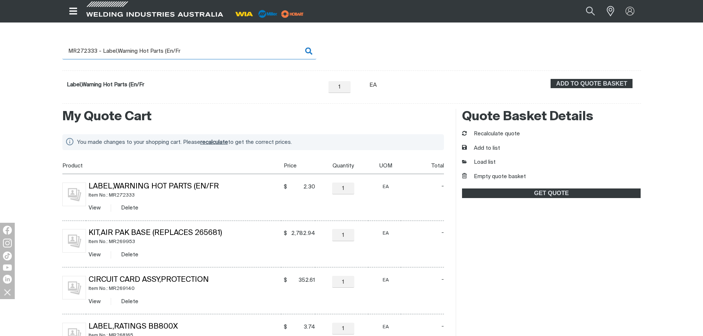
click at [96, 49] on input "MR272333 - Label,Warning Hot Parts (En/Fr" at bounding box center [189, 51] width 254 height 17
drag, startPoint x: 94, startPoint y: 52, endPoint x: 231, endPoint y: 51, distance: 137.6
click at [231, 51] on input "MR272333 - Label,Warning Hot Parts (En/Fr" at bounding box center [189, 51] width 254 height 17
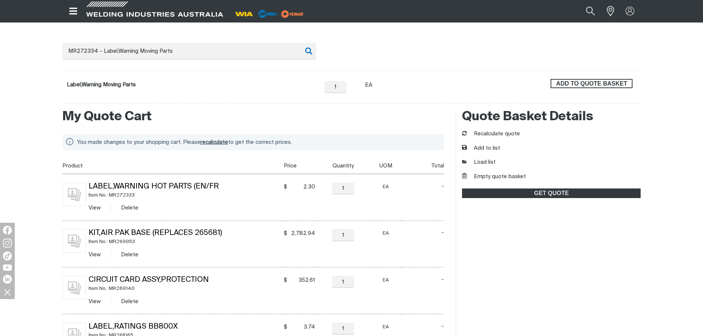
click at [601, 83] on span "ADD TO QUOTE BASKET" at bounding box center [591, 84] width 80 height 10
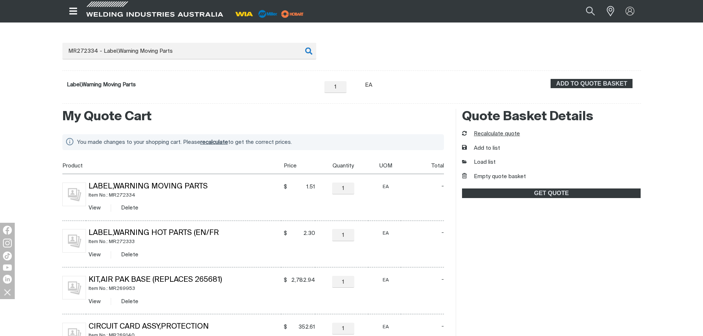
click at [491, 132] on button "Recalculate quote" at bounding box center [491, 134] width 58 height 8
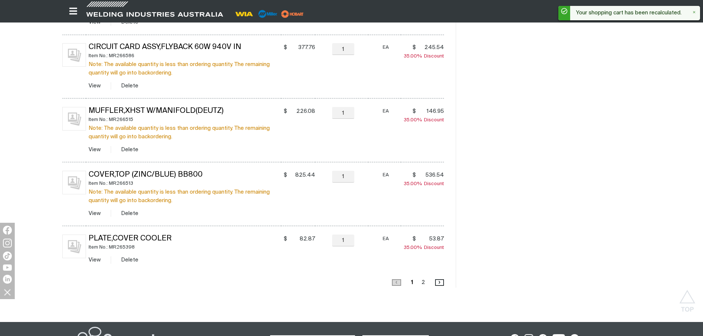
scroll to position [731, 0]
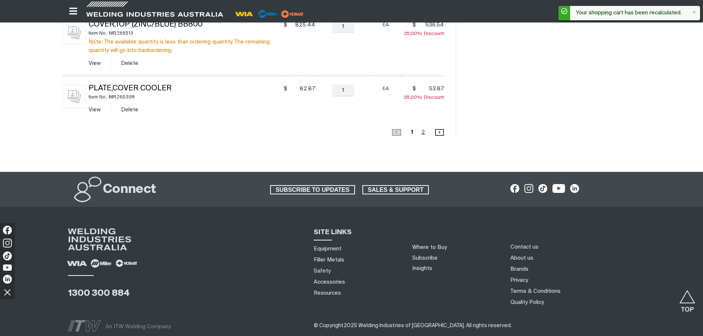
click at [422, 131] on link "Page 2" at bounding box center [423, 132] width 8 height 10
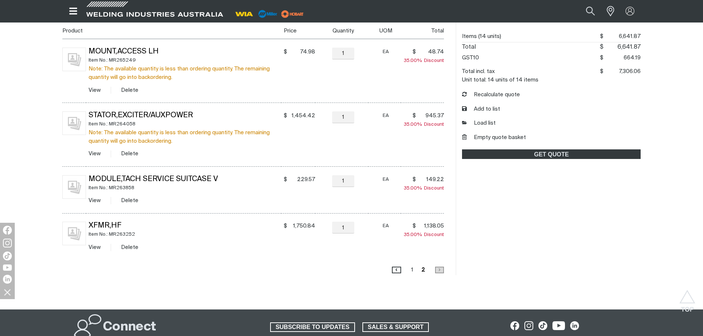
scroll to position [141, 0]
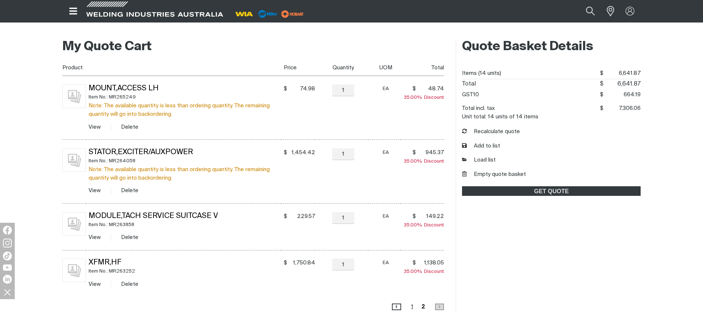
click at [414, 306] on link "Page 1" at bounding box center [412, 307] width 7 height 10
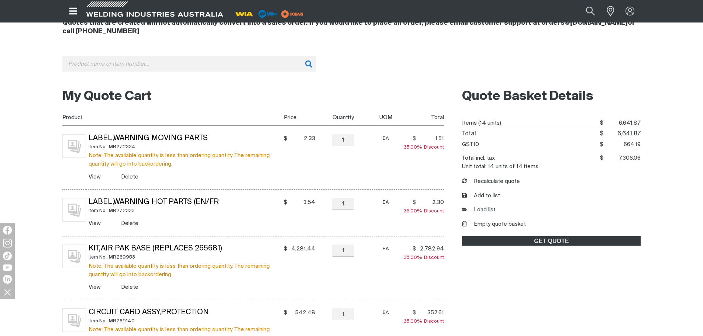
scroll to position [104, 0]
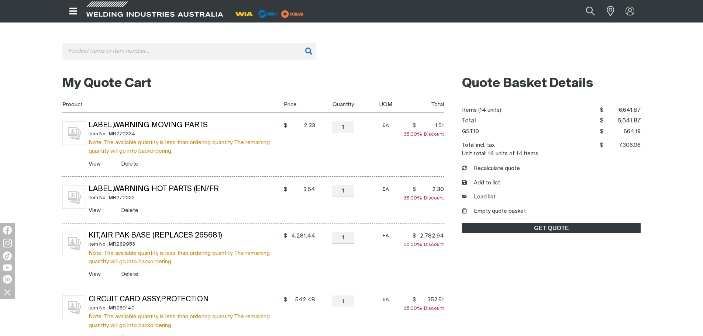
click at [344, 64] on div "Search When search results are available use up and down arrows to review and e…" at bounding box center [351, 57] width 578 height 28
click at [519, 213] on button "Empty quote basket" at bounding box center [494, 211] width 64 height 8
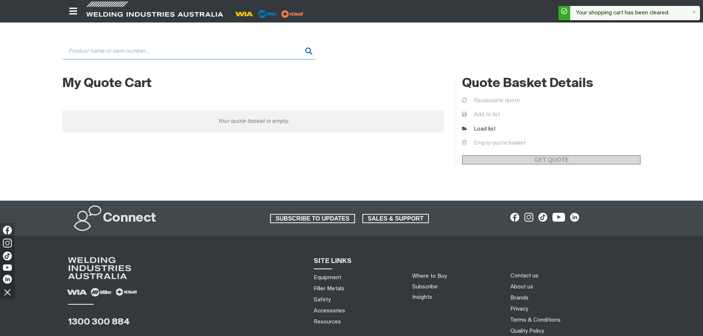
click at [127, 51] on input "Search" at bounding box center [189, 51] width 254 height 17
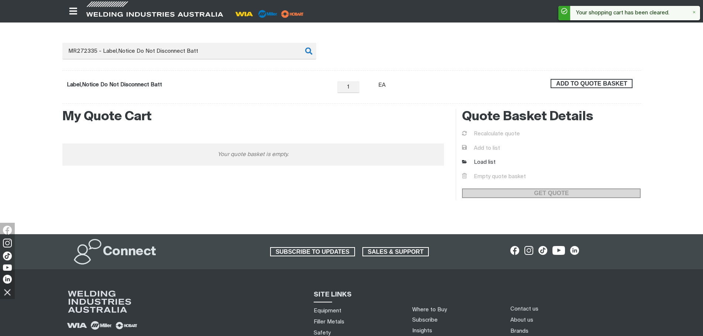
click at [617, 86] on span "ADD TO QUOTE BASKET" at bounding box center [591, 84] width 80 height 10
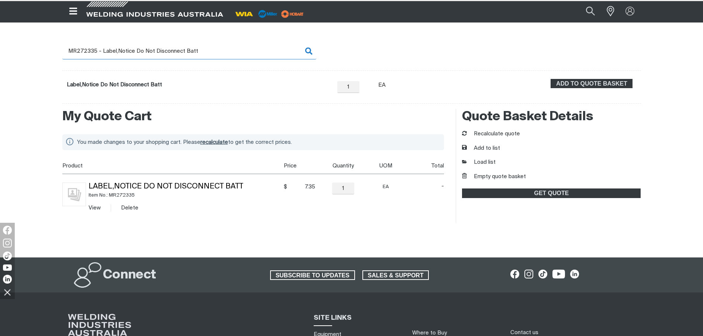
click at [114, 56] on input "MR272335 - Label,Notice Do Not Disconnect Batt" at bounding box center [189, 51] width 254 height 17
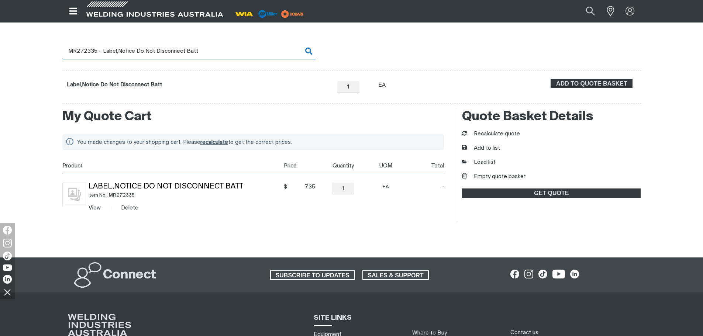
drag, startPoint x: 90, startPoint y: 50, endPoint x: 235, endPoint y: 53, distance: 144.2
click at [235, 53] on input "MR272335 - Label,Notice Do Not Disconnect Batt" at bounding box center [189, 51] width 254 height 17
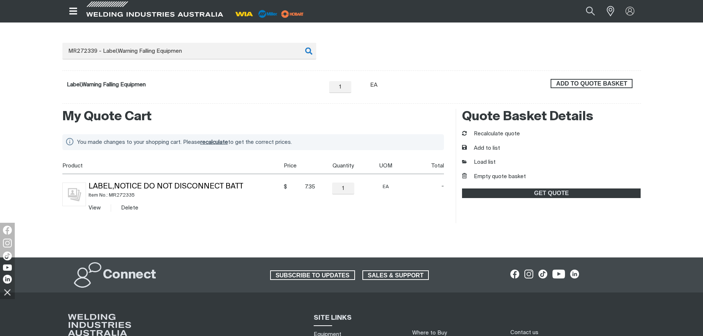
click at [606, 79] on span "ADD TO QUOTE BASKET" at bounding box center [591, 84] width 80 height 10
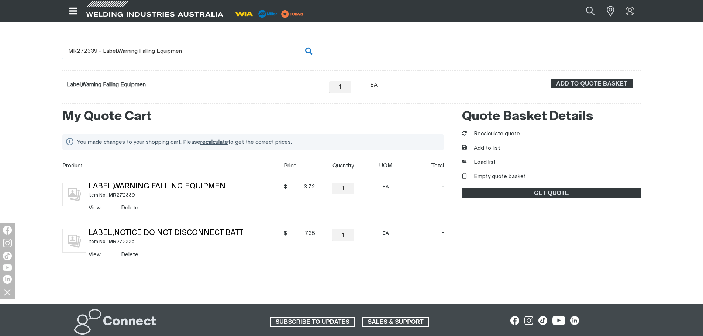
drag, startPoint x: 110, startPoint y: 56, endPoint x: 106, endPoint y: 55, distance: 3.9
click at [109, 56] on input "MR272339 - Label,Warning Falling Equipmen" at bounding box center [189, 51] width 254 height 17
click at [93, 50] on input "MR272339 - Label,Warning Falling Equipmen" at bounding box center [189, 51] width 254 height 17
drag, startPoint x: 91, startPoint y: 49, endPoint x: 267, endPoint y: 58, distance: 176.5
click at [267, 58] on input "MR272339 - Label,Warning Falling Equipmen" at bounding box center [189, 51] width 254 height 17
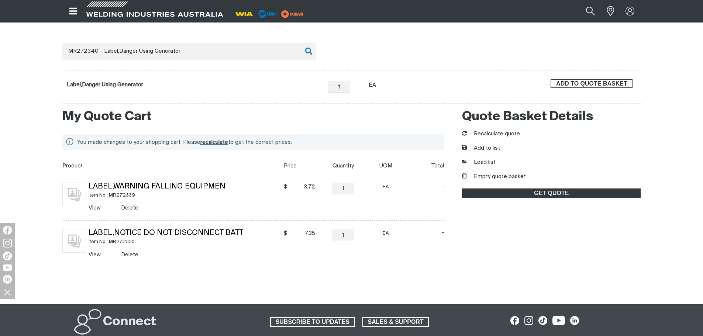
click at [608, 83] on span "ADD TO QUOTE BASKET" at bounding box center [591, 84] width 80 height 10
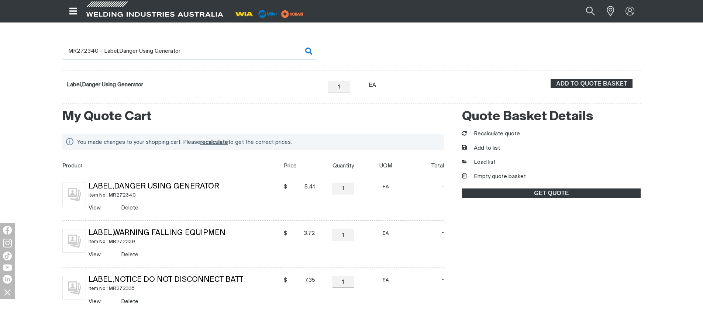
click at [82, 50] on input "MR272340 - Label,Danger Using Generator" at bounding box center [189, 51] width 254 height 17
click at [91, 52] on input "MR272340 - Label,Danger Using Generator" at bounding box center [189, 51] width 254 height 17
drag, startPoint x: 91, startPoint y: 49, endPoint x: 195, endPoint y: 50, distance: 104.0
click at [195, 50] on input "MR272340 - Label,Danger Using Generator" at bounding box center [189, 51] width 254 height 17
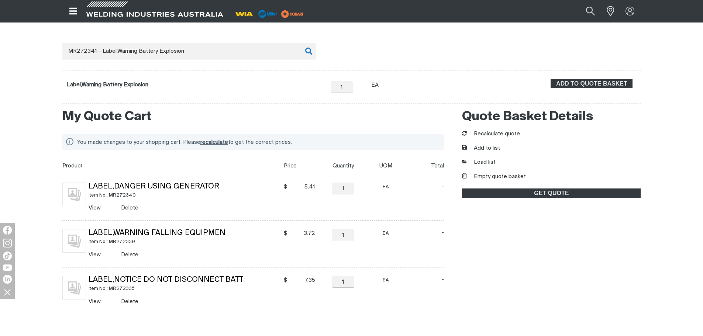
click at [600, 89] on div "ADD TO QUOTE BASKET" at bounding box center [591, 87] width 89 height 16
click at [600, 84] on span "ADD TO QUOTE BASKET" at bounding box center [591, 84] width 80 height 10
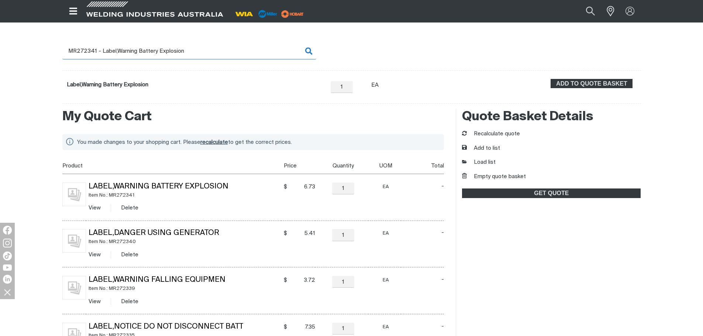
click at [101, 52] on input "MR272341 - Label,Warning Battery Explosion" at bounding box center [189, 51] width 254 height 17
drag, startPoint x: 86, startPoint y: 50, endPoint x: 222, endPoint y: 51, distance: 136.5
click at [222, 51] on input "MR272341 - Label,Warning Battery Explosion" at bounding box center [189, 51] width 254 height 17
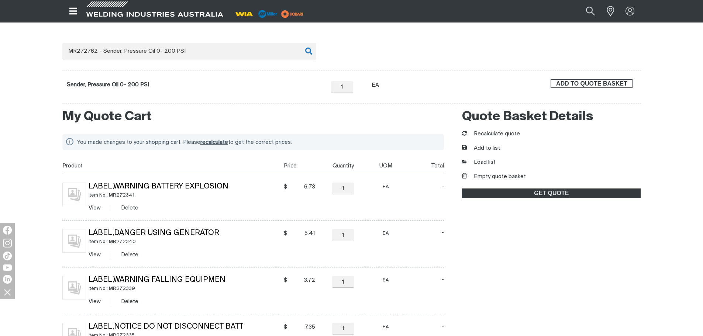
click at [570, 84] on span "ADD TO QUOTE BASKET" at bounding box center [591, 84] width 80 height 10
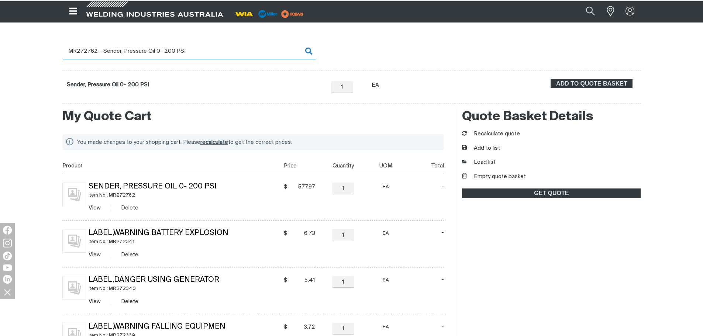
click at [89, 53] on input "MR272762 - Sender, Pressure Oil 0- 200 PSI" at bounding box center [189, 51] width 254 height 17
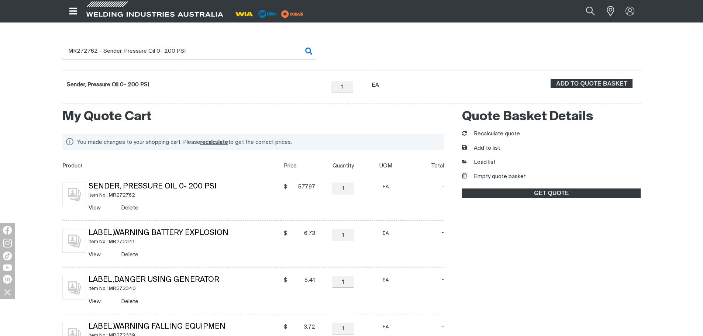
drag, startPoint x: 87, startPoint y: 51, endPoint x: 200, endPoint y: 51, distance: 113.6
click at [200, 51] on input "MR272762 - Sender, Pressure Oil 0- 200 PSI" at bounding box center [189, 51] width 254 height 17
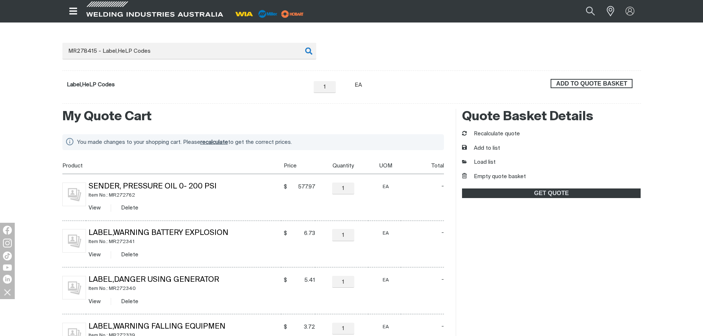
click at [562, 84] on span "ADD TO QUOTE BASKET" at bounding box center [591, 84] width 80 height 10
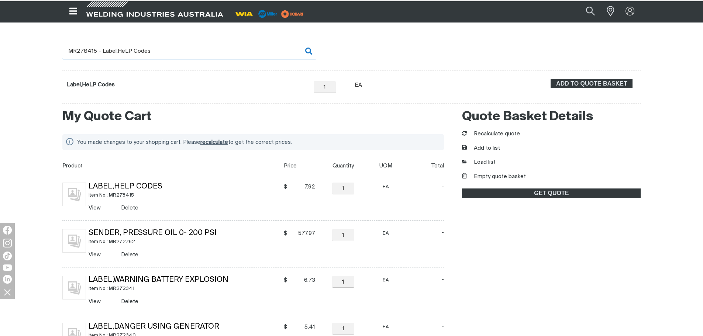
click at [89, 51] on input "MR278415 - Label,HeLP Codes" at bounding box center [189, 51] width 254 height 17
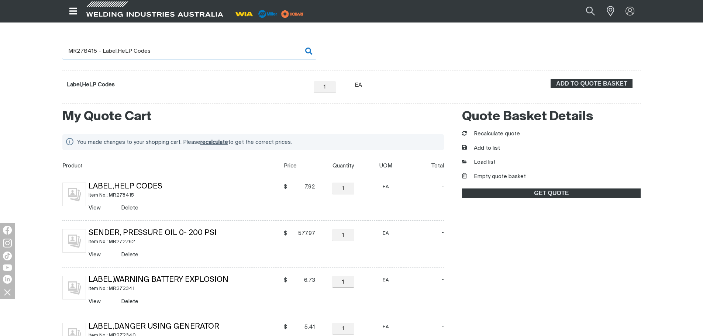
drag, startPoint x: 84, startPoint y: 49, endPoint x: 159, endPoint y: 51, distance: 75.2
click at [159, 51] on input "MR278415 - Label,HeLP Codes" at bounding box center [189, 51] width 254 height 17
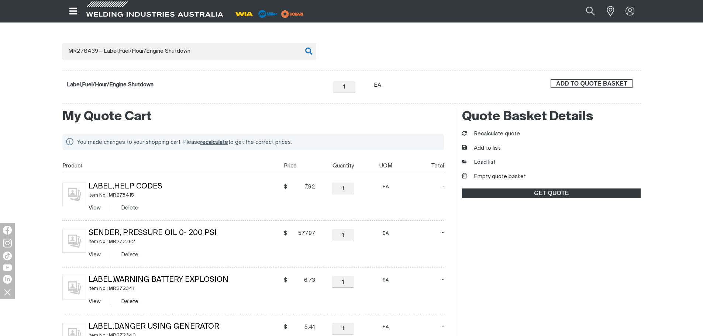
click at [620, 84] on span "ADD TO QUOTE BASKET" at bounding box center [591, 84] width 80 height 10
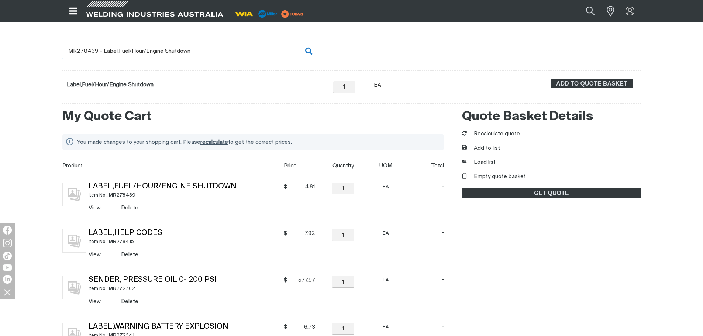
click at [89, 53] on input "MR278439 - Label,Fuel/Hour/Engine Shutdown" at bounding box center [189, 51] width 254 height 17
drag, startPoint x: 86, startPoint y: 49, endPoint x: 197, endPoint y: 55, distance: 111.2
click at [197, 55] on input "MR278439 - Label,Fuel/Hour/Engine Shutdown" at bounding box center [189, 51] width 254 height 17
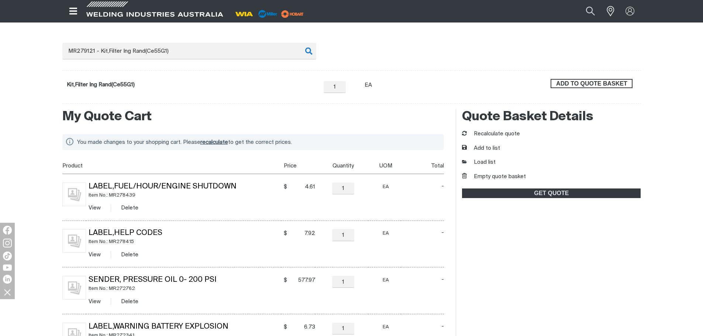
click at [576, 86] on span "ADD TO QUOTE BASKET" at bounding box center [591, 84] width 80 height 10
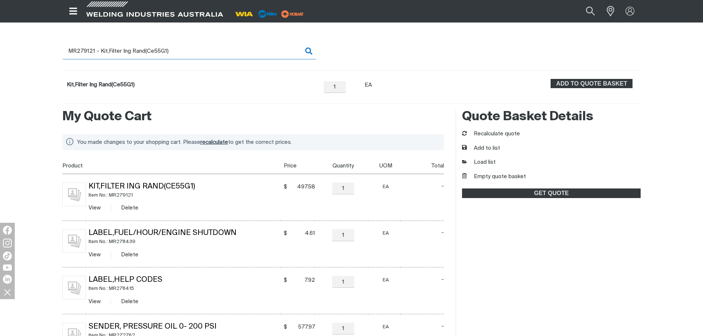
click at [100, 46] on input "MR279121 - Kit,Filter Ing Rand(Ce55G1)" at bounding box center [189, 51] width 254 height 17
drag, startPoint x: 84, startPoint y: 50, endPoint x: 208, endPoint y: 53, distance: 124.0
click at [208, 53] on input "MR279121 - Kit,Filter Ing Rand(Ce55G1)" at bounding box center [189, 51] width 254 height 17
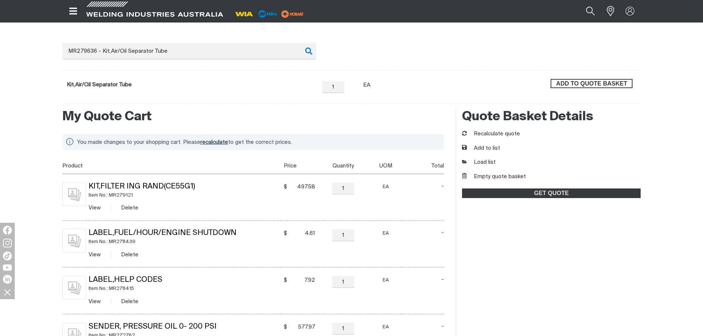
click at [615, 80] on span "ADD TO QUOTE BASKET" at bounding box center [591, 84] width 80 height 10
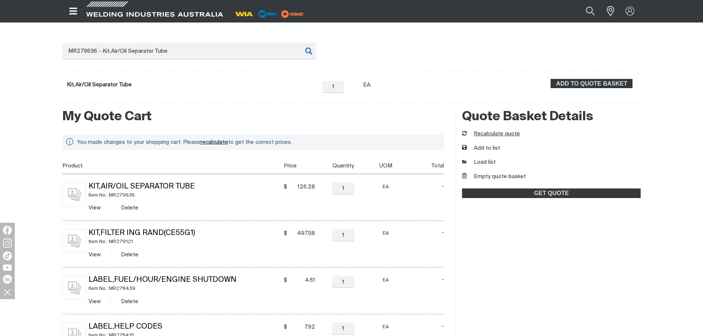
click at [517, 134] on button "Recalculate quote" at bounding box center [491, 134] width 58 height 8
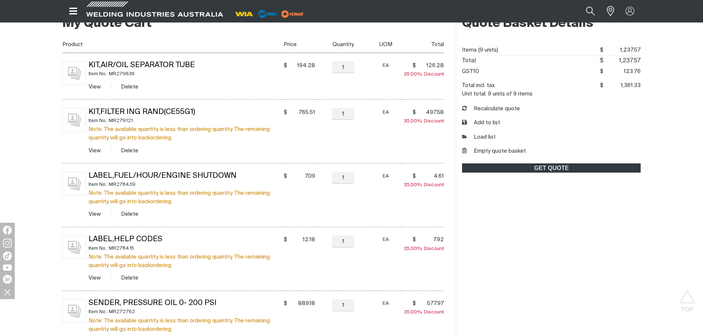
scroll to position [215, 0]
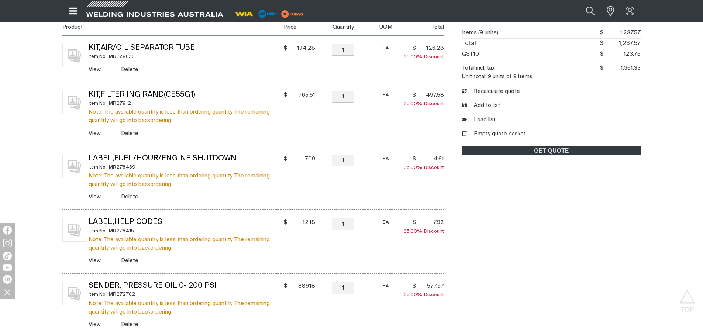
click at [510, 310] on div "Quote Basket Details Items (9 units) $1237.57 $ 1,237.57 Total $1237.57 $ 1,237…" at bounding box center [547, 296] width 185 height 597
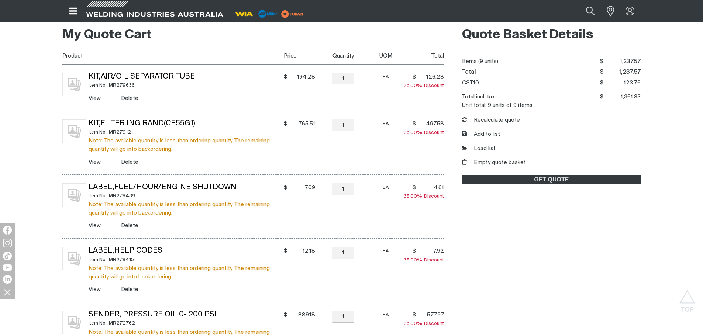
scroll to position [141, 0]
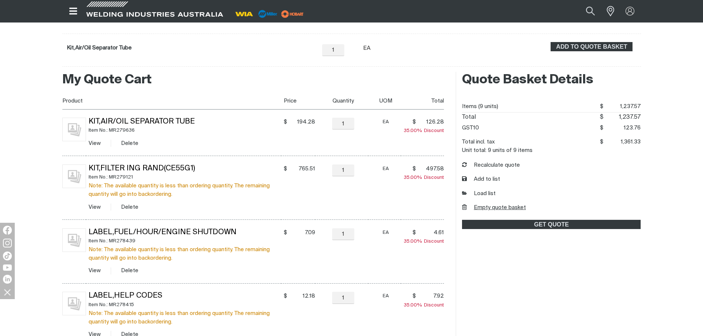
click at [520, 209] on button "Empty quote basket" at bounding box center [494, 208] width 64 height 8
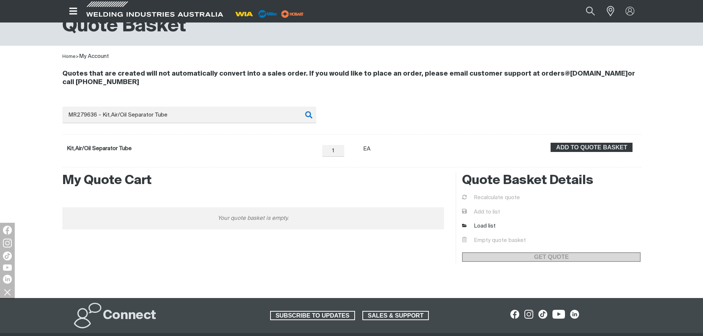
scroll to position [30, 0]
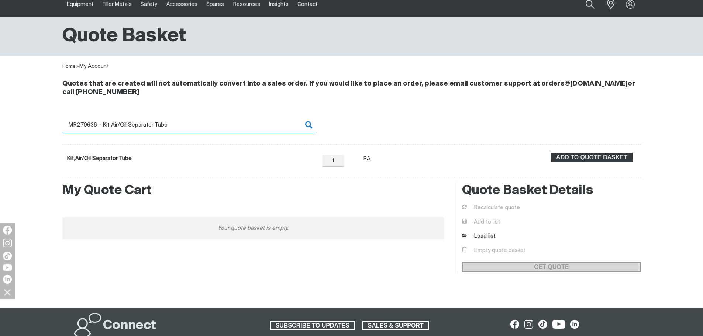
click at [152, 126] on input "MR279636 - Kit,Air/Oil Separator Tube" at bounding box center [189, 125] width 254 height 17
drag, startPoint x: 126, startPoint y: 122, endPoint x: 62, endPoint y: 116, distance: 64.5
click at [62, 116] on div "Quotes that are created will not automatically convert into a sales order. If y…" at bounding box center [351, 124] width 578 height 107
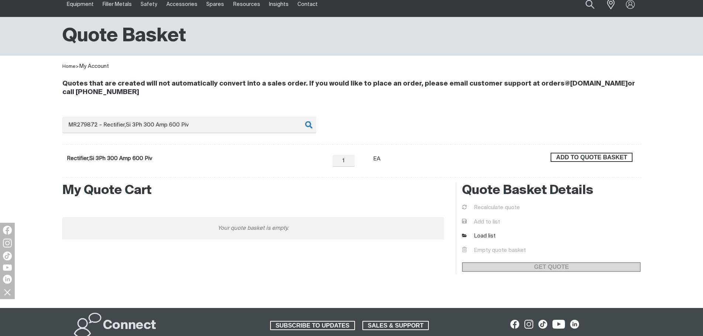
drag, startPoint x: 549, startPoint y: 154, endPoint x: 554, endPoint y: 155, distance: 5.2
click at [552, 154] on div "ADD TO QUOTE BASKET" at bounding box center [591, 161] width 89 height 16
click at [554, 155] on span "ADD TO QUOTE BASKET" at bounding box center [591, 158] width 80 height 10
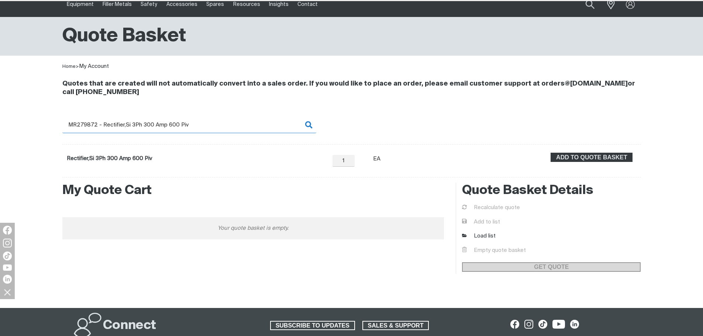
click at [101, 123] on input "MR279872 - Rectifier,Si 3Ph 300 Amp 600 Piv" at bounding box center [189, 125] width 254 height 17
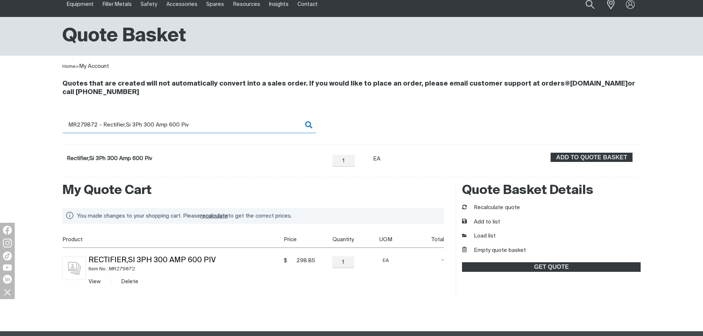
drag, startPoint x: 79, startPoint y: 122, endPoint x: 201, endPoint y: 123, distance: 122.4
click at [201, 123] on input "MR279872 - Rectifier,Si 3Ph 300 Amp 600 Piv" at bounding box center [189, 125] width 254 height 17
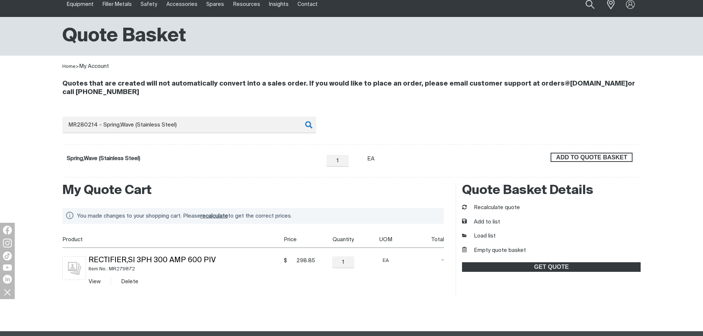
click at [574, 155] on span "ADD TO QUOTE BASKET" at bounding box center [591, 158] width 80 height 10
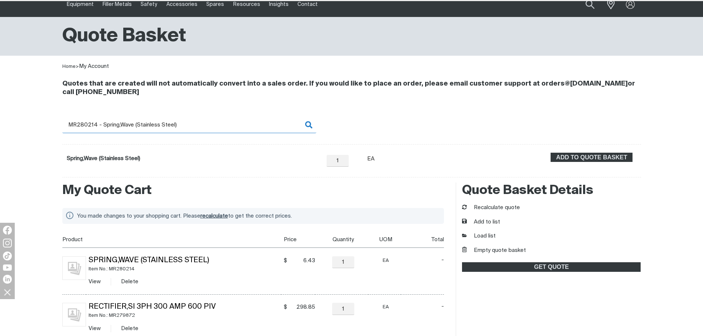
click at [96, 124] on input "MR280214 - Spring,Wave (Stainless Steel)" at bounding box center [189, 125] width 254 height 17
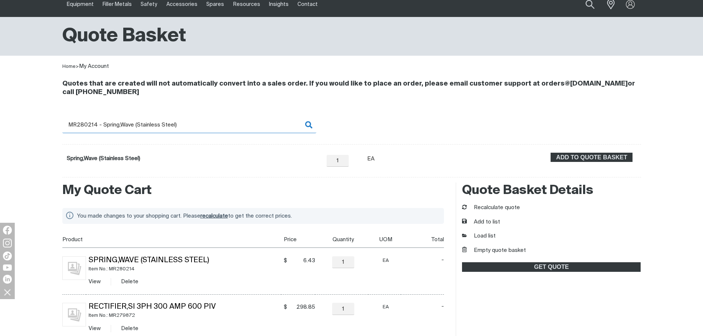
drag, startPoint x: 83, startPoint y: 124, endPoint x: 194, endPoint y: 124, distance: 110.6
click at [194, 124] on input "MR280214 - Spring,Wave (Stainless Steel)" at bounding box center [189, 125] width 254 height 17
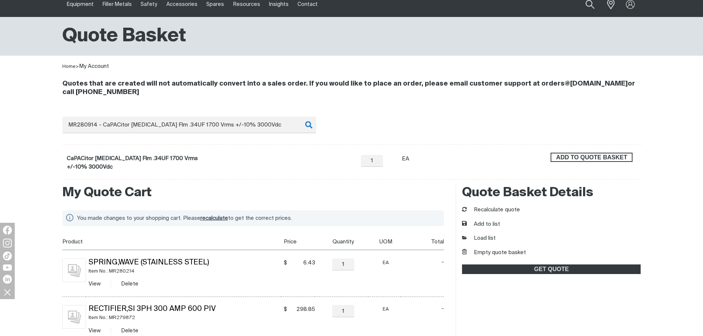
click at [600, 158] on span "ADD TO QUOTE BASKET" at bounding box center [591, 158] width 80 height 10
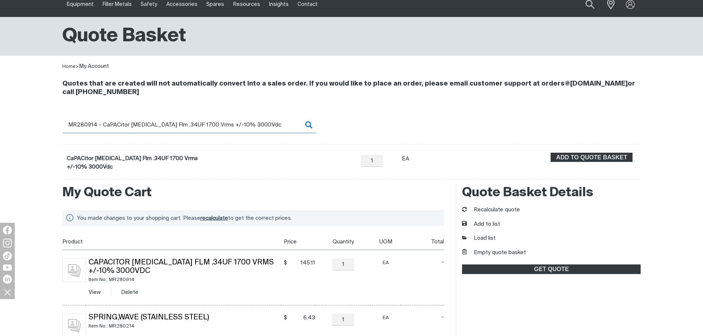
click at [101, 122] on input "MR280914 - CaPACitor Polyp Flm .34UF 1700 Vrms +/-10% 3000Vdc" at bounding box center [189, 125] width 254 height 17
drag, startPoint x: 84, startPoint y: 124, endPoint x: 251, endPoint y: 126, distance: 166.7
click at [251, 126] on input "MR280914 - CaPACitor Polyp Flm .34UF 1700 Vrms +/-10% 3000Vdc" at bounding box center [189, 125] width 254 height 17
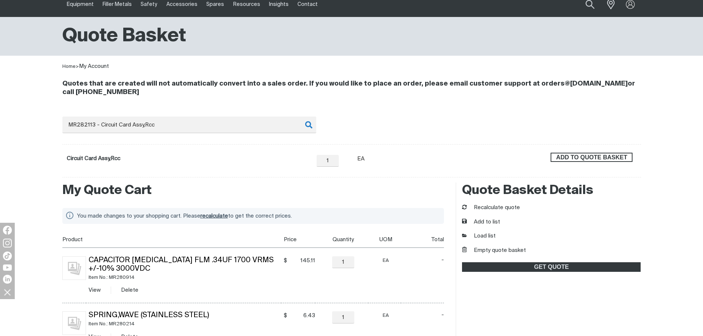
click at [617, 157] on span "ADD TO QUOTE BASKET" at bounding box center [591, 158] width 80 height 10
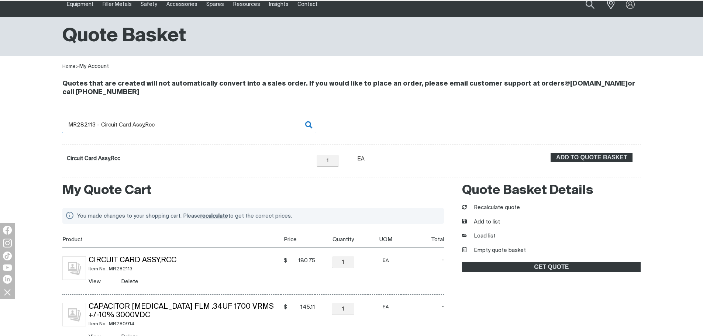
click at [81, 129] on input "MR282113 - Circuit Card Assy,Rcc" at bounding box center [189, 125] width 254 height 17
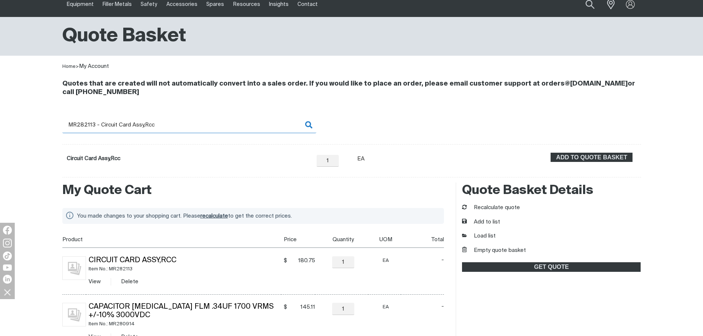
drag, startPoint x: 83, startPoint y: 125, endPoint x: 166, endPoint y: 126, distance: 82.6
click at [166, 126] on input "MR282113 - Circuit Card Assy,Rcc" at bounding box center [189, 125] width 254 height 17
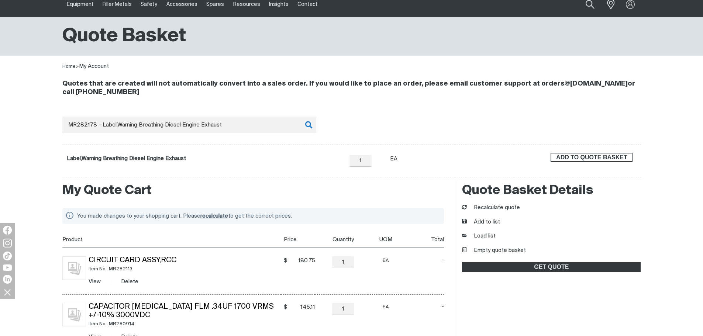
click at [612, 159] on span "ADD TO QUOTE BASKET" at bounding box center [591, 158] width 80 height 10
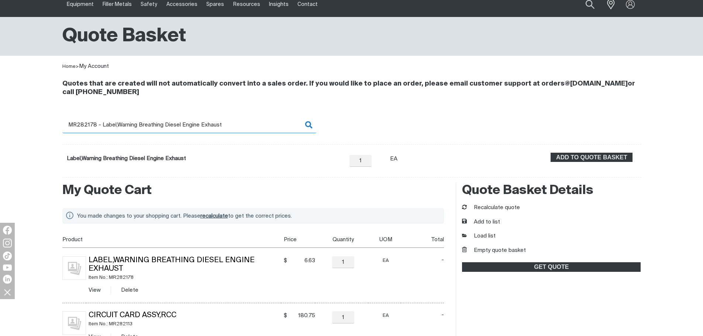
click at [92, 126] on input "MR282178 - Label,Warning Breathing Diesel Engine Exhaust" at bounding box center [189, 125] width 254 height 17
drag, startPoint x: 80, startPoint y: 124, endPoint x: 226, endPoint y: 124, distance: 146.0
click at [226, 124] on input "MR282178 - Label,Warning Breathing Diesel Engine Exhaust" at bounding box center [189, 125] width 254 height 17
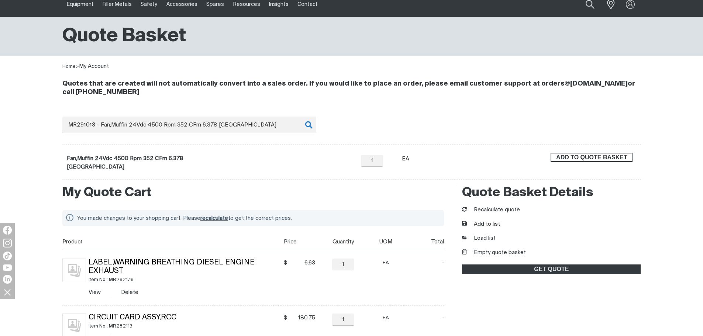
click at [575, 153] on span "ADD TO QUOTE BASKET" at bounding box center [591, 158] width 80 height 10
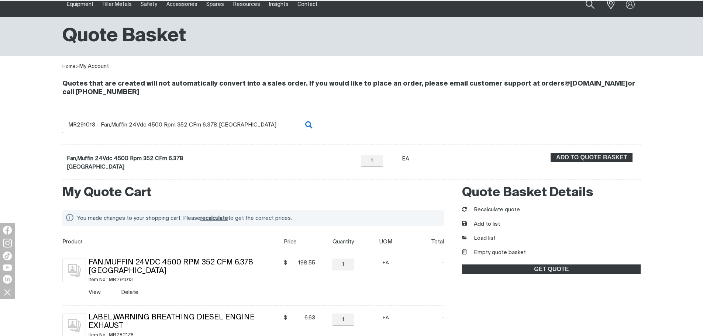
click at [93, 127] on input "MR291013 - Fan,Muffin 24Vdc 4500 Rpm 352 CFm 6.378 Mtg Holes" at bounding box center [189, 125] width 254 height 17
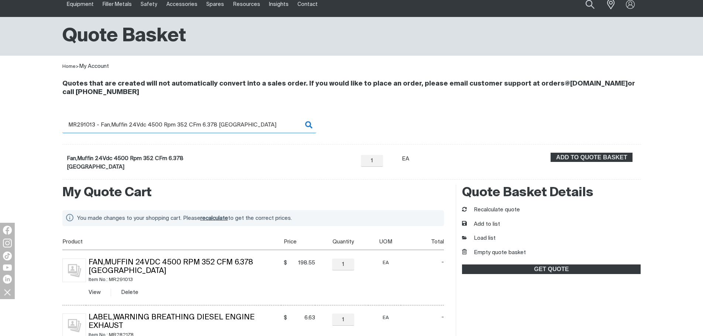
drag, startPoint x: 80, startPoint y: 125, endPoint x: 223, endPoint y: 124, distance: 142.7
click at [223, 124] on input "MR291013 - Fan,Muffin 24Vdc 4500 Rpm 352 CFm 6.378 Mtg Holes" at bounding box center [189, 125] width 254 height 17
drag, startPoint x: 191, startPoint y: 124, endPoint x: 116, endPoint y: 125, distance: 75.2
click at [191, 123] on input "MR291013 - Fan,Muffin 24Vdc 4500 Rpm 352 CFm 6.378 Mtg Holes" at bounding box center [189, 125] width 254 height 17
click at [93, 124] on input "MR291013 - Fan,Muffin 24Vdc 4500 Rpm 352 CFm 6.378 Mtg Holes" at bounding box center [189, 125] width 254 height 17
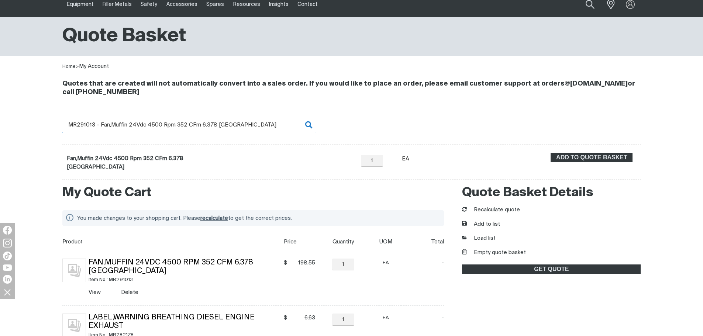
drag, startPoint x: 83, startPoint y: 123, endPoint x: 100, endPoint y: 131, distance: 18.0
click at [264, 124] on input "MR291013 - Fan,Muffin 24Vdc 4500 Rpm 352 CFm 6.378 Mtg Holes" at bounding box center [189, 125] width 254 height 17
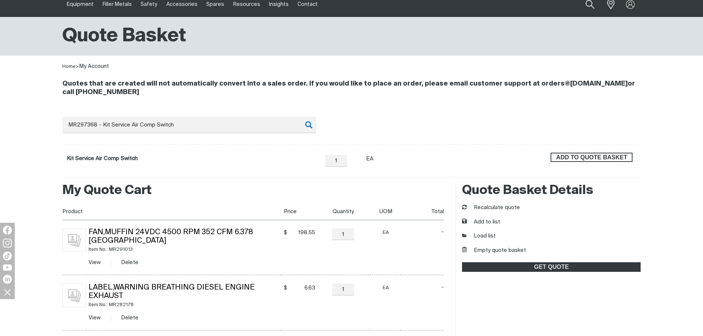
click at [581, 155] on span "ADD TO QUOTE BASKET" at bounding box center [591, 158] width 80 height 10
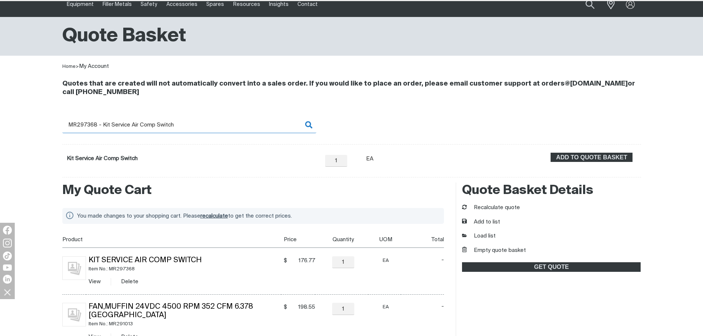
scroll to position [30, 0]
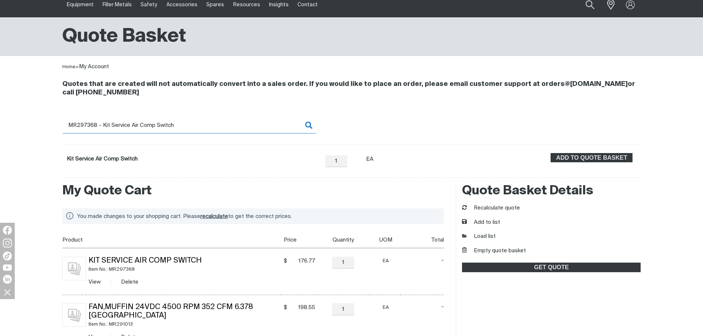
click at [91, 129] on input "MR297368 - Kit Service Air Comp Switch" at bounding box center [189, 125] width 254 height 17
drag, startPoint x: 84, startPoint y: 124, endPoint x: 194, endPoint y: 123, distance: 109.5
click at [194, 123] on input "MR297368 - Kit Service Air Comp Switch" at bounding box center [189, 125] width 254 height 17
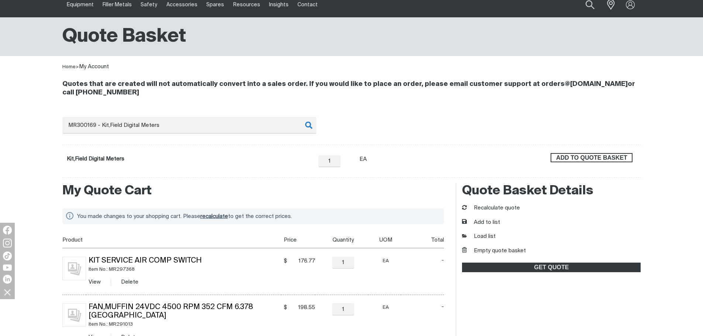
click at [607, 160] on span "ADD TO QUOTE BASKET" at bounding box center [591, 158] width 80 height 10
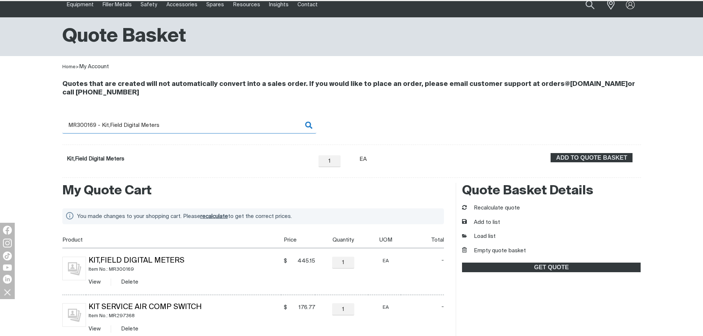
click at [131, 123] on input "MR300169 - Kit,Field Digital Meters" at bounding box center [189, 125] width 254 height 17
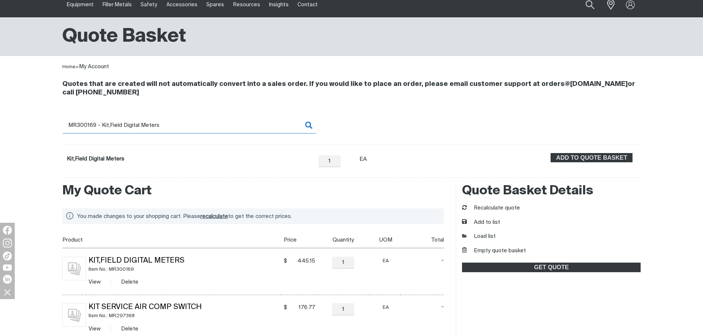
click at [79, 125] on input "MR300169 - Kit,Field Digital Meters" at bounding box center [189, 125] width 254 height 17
drag, startPoint x: 77, startPoint y: 124, endPoint x: 200, endPoint y: 125, distance: 122.4
click at [200, 125] on input "MR300169 - Kit,Field Digital Meters" at bounding box center [189, 125] width 254 height 17
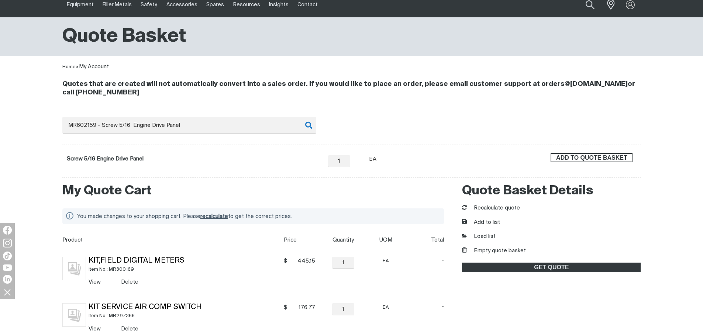
click at [592, 160] on span "ADD TO QUOTE BASKET" at bounding box center [591, 158] width 80 height 10
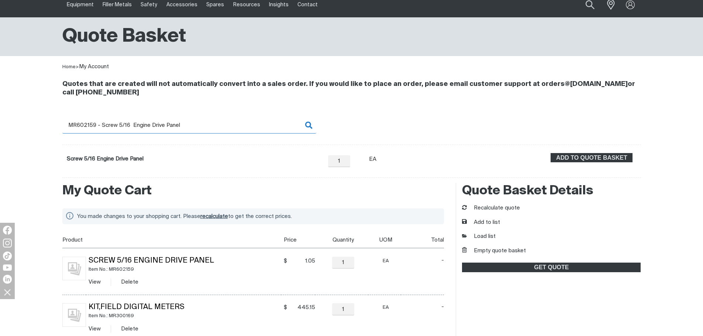
click at [117, 119] on input "MR602159 - Screw 5/16 Engine Drive Panel" at bounding box center [189, 125] width 254 height 17
drag, startPoint x: 76, startPoint y: 124, endPoint x: 226, endPoint y: 126, distance: 149.7
click at [226, 126] on input "MR602159 - Screw 5/16 Engine Drive Panel" at bounding box center [189, 125] width 254 height 17
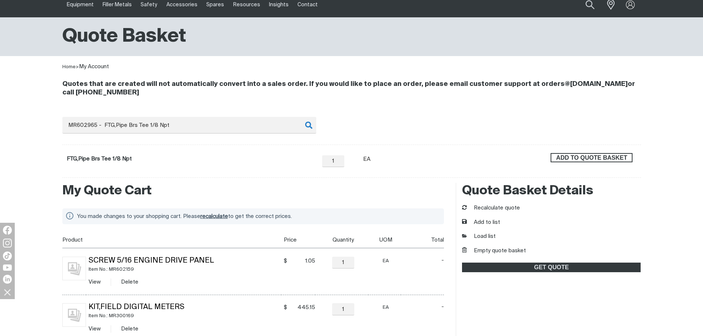
click at [590, 157] on span "ADD TO QUOTE BASKET" at bounding box center [591, 158] width 80 height 10
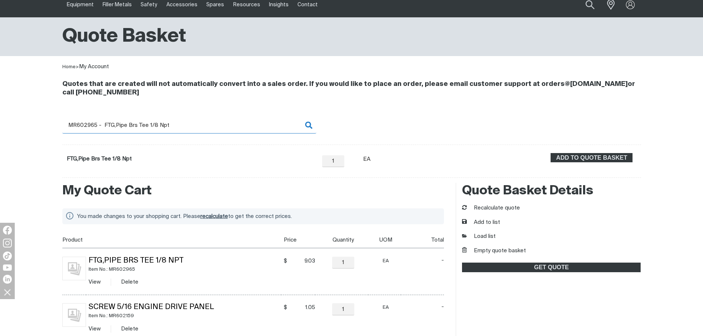
click at [88, 125] on input "MR602965 - FTG,Pipe Brs Tee 1/8 Npt" at bounding box center [189, 125] width 254 height 17
drag, startPoint x: 83, startPoint y: 122, endPoint x: 196, endPoint y: 131, distance: 113.2
click at [196, 131] on input "MR602965 - FTG,Pipe Brs Tee 1/8 Npt" at bounding box center [189, 125] width 254 height 17
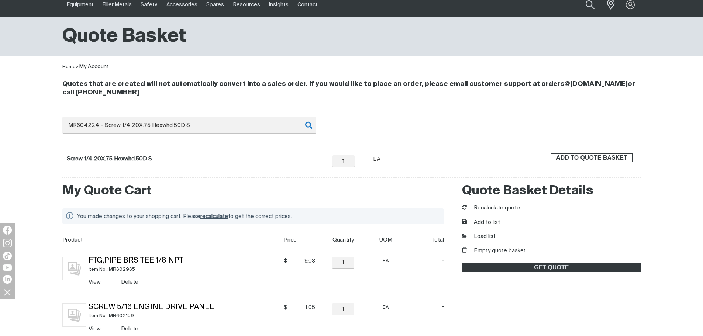
click at [622, 160] on span "ADD TO QUOTE BASKET" at bounding box center [591, 158] width 80 height 10
click at [499, 209] on button "Recalculate quote" at bounding box center [491, 208] width 58 height 8
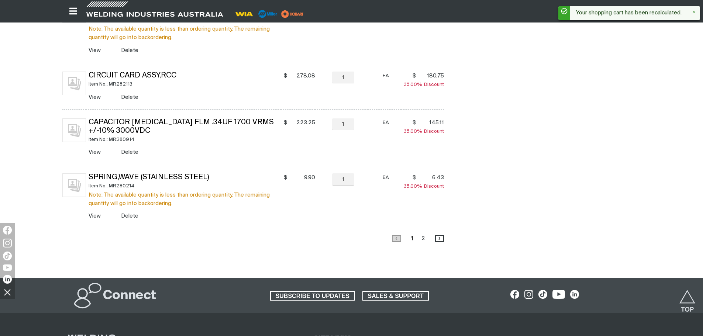
scroll to position [620, 0]
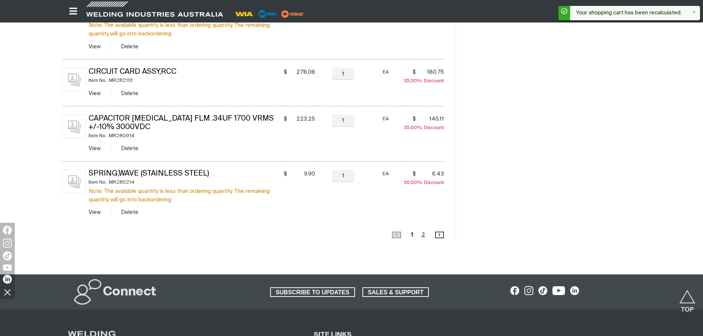
click at [424, 234] on link "Page 2" at bounding box center [423, 235] width 8 height 10
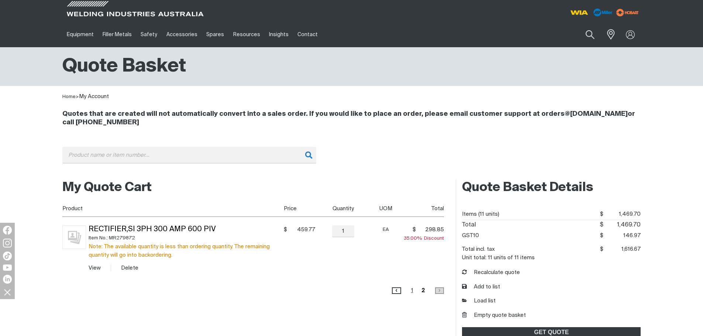
click at [413, 294] on link "Page 1" at bounding box center [412, 290] width 7 height 10
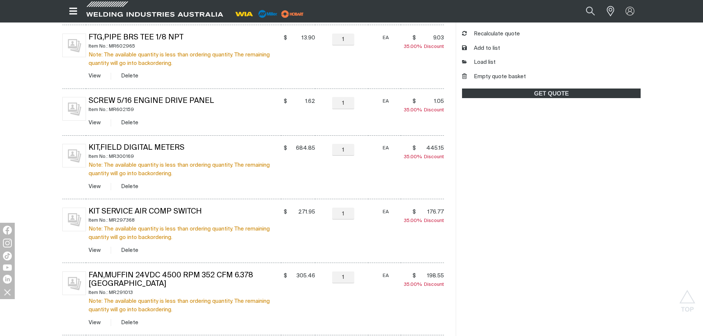
scroll to position [252, 0]
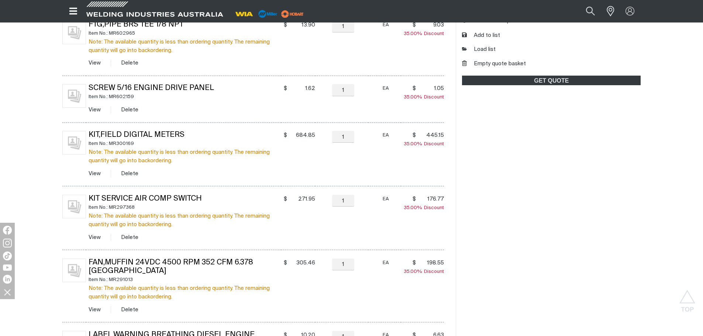
drag, startPoint x: 485, startPoint y: 65, endPoint x: 412, endPoint y: 119, distance: 91.0
click at [485, 65] on button "Empty quote basket" at bounding box center [494, 64] width 64 height 8
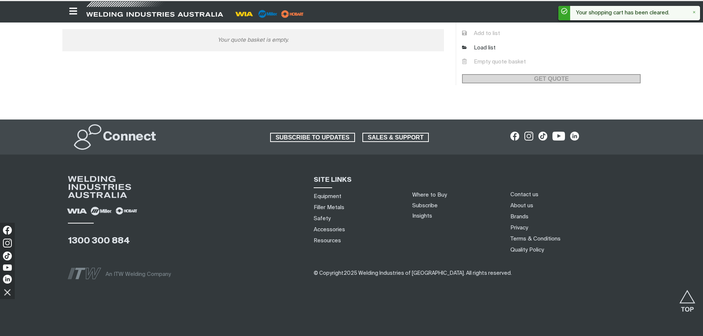
scroll to position [185, 0]
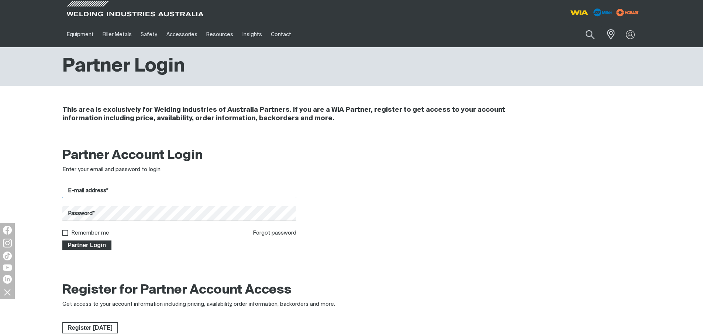
type input "[EMAIL_ADDRESS][DOMAIN_NAME]"
click at [100, 246] on span "Partner Login" at bounding box center [87, 245] width 48 height 10
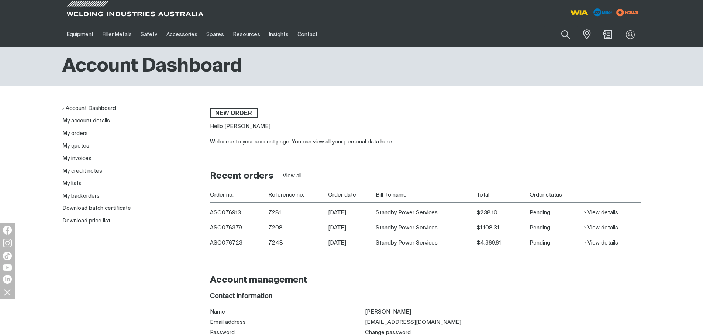
click at [77, 149] on li "My quotes" at bounding box center [130, 146] width 136 height 8
click at [77, 146] on link "My quotes" at bounding box center [75, 146] width 27 height 6
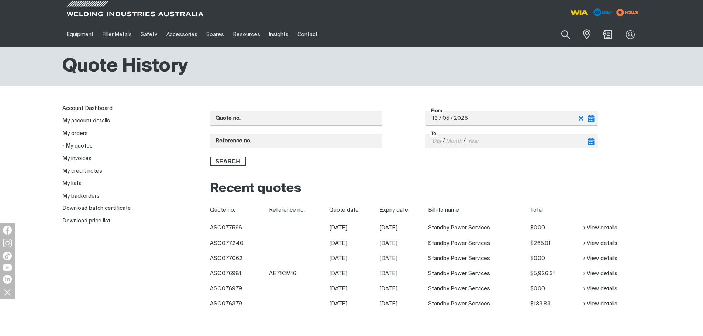
click at [597, 226] on link "View details" at bounding box center [600, 227] width 34 height 8
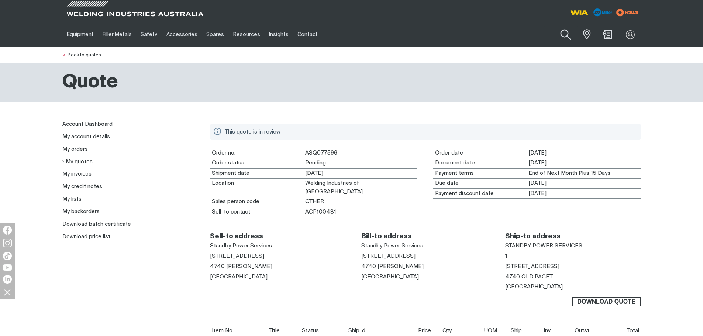
click at [559, 41] on button "Search products" at bounding box center [566, 34] width 30 height 21
click at [498, 31] on input "Search" at bounding box center [521, 34] width 114 height 17
type input "MR245097"
click at [503, 49] on span "Diode,Rect 300.A 500V Do-9 (St - MR245097" at bounding box center [529, 51] width 84 height 13
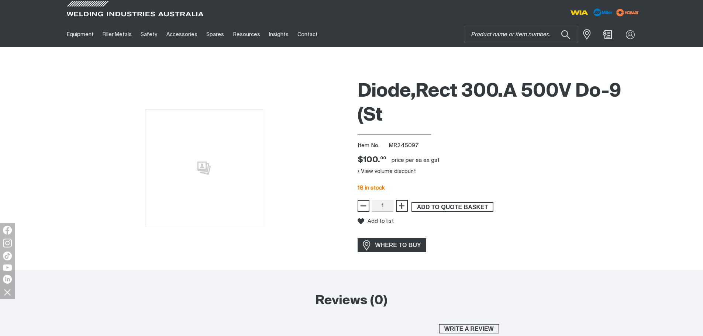
click at [438, 207] on span "ADD TO QUOTE BASKET" at bounding box center [452, 207] width 80 height 10
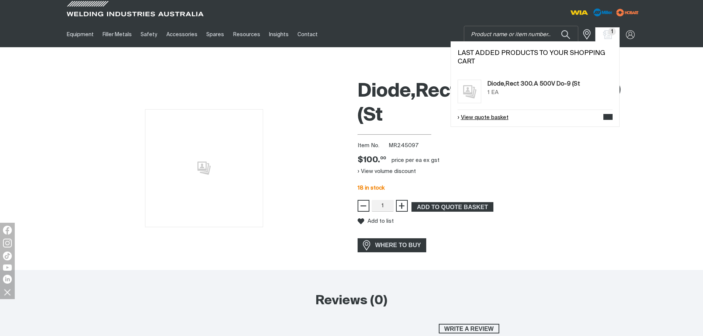
click at [480, 121] on link "View quote basket" at bounding box center [482, 118] width 51 height 8
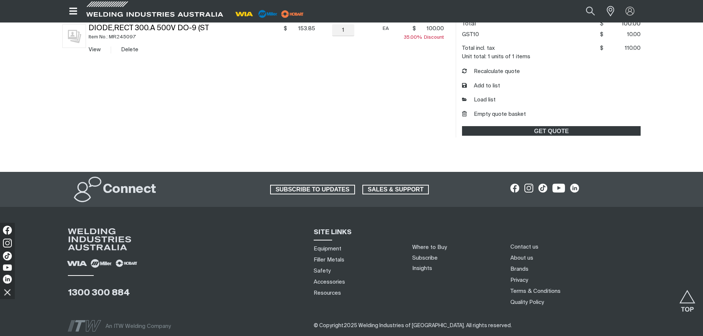
scroll to position [184, 0]
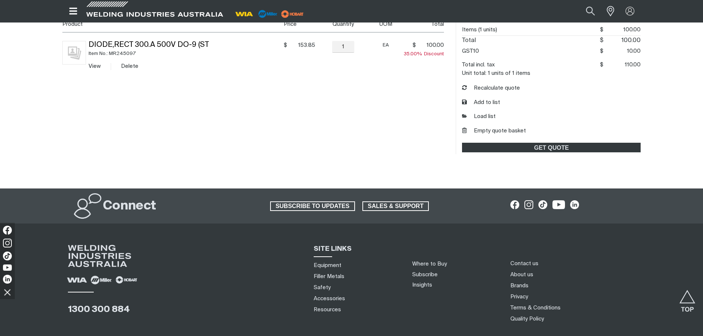
click at [230, 112] on div "My Quote Cart You made changes to your shopping cart. Please recalculate to get…" at bounding box center [253, 74] width 382 height 159
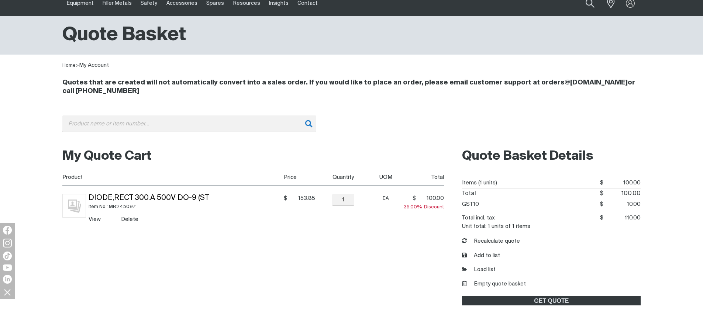
scroll to position [0, 0]
